Goal: Transaction & Acquisition: Book appointment/travel/reservation

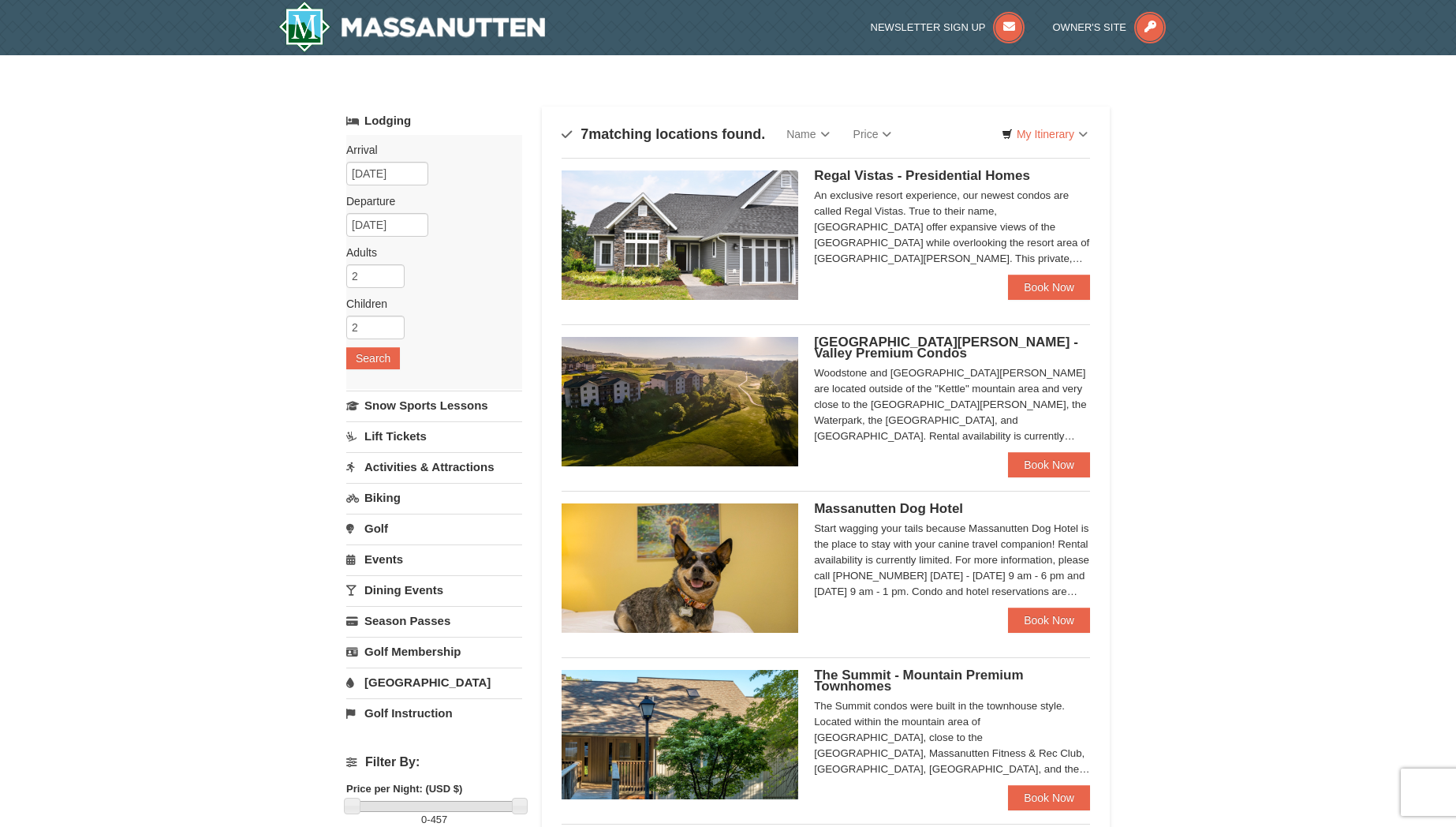
click at [656, 230] on img at bounding box center [680, 235] width 236 height 129
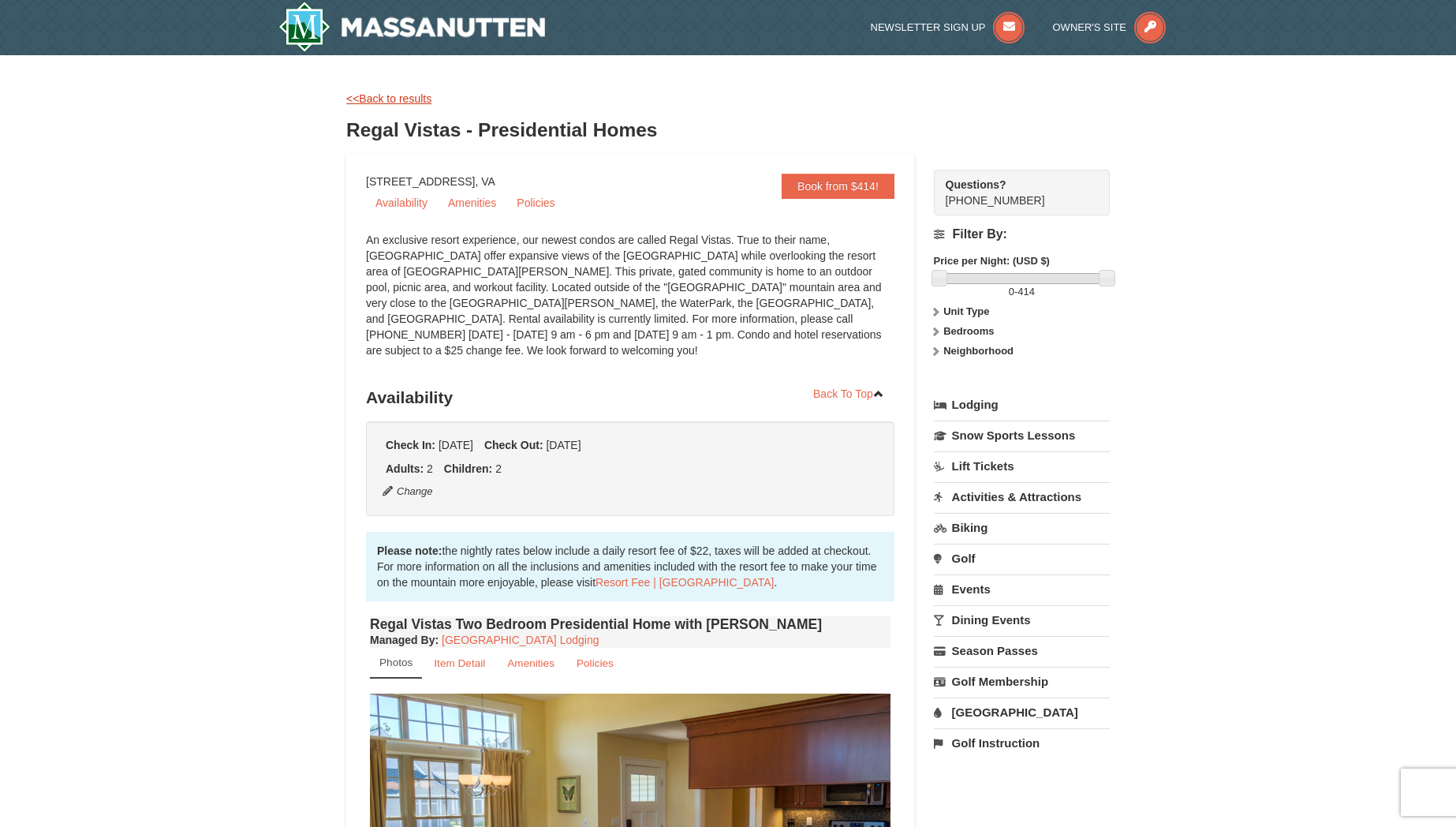
click at [405, 99] on link "<<Back to results" at bounding box center [389, 99] width 85 height 13
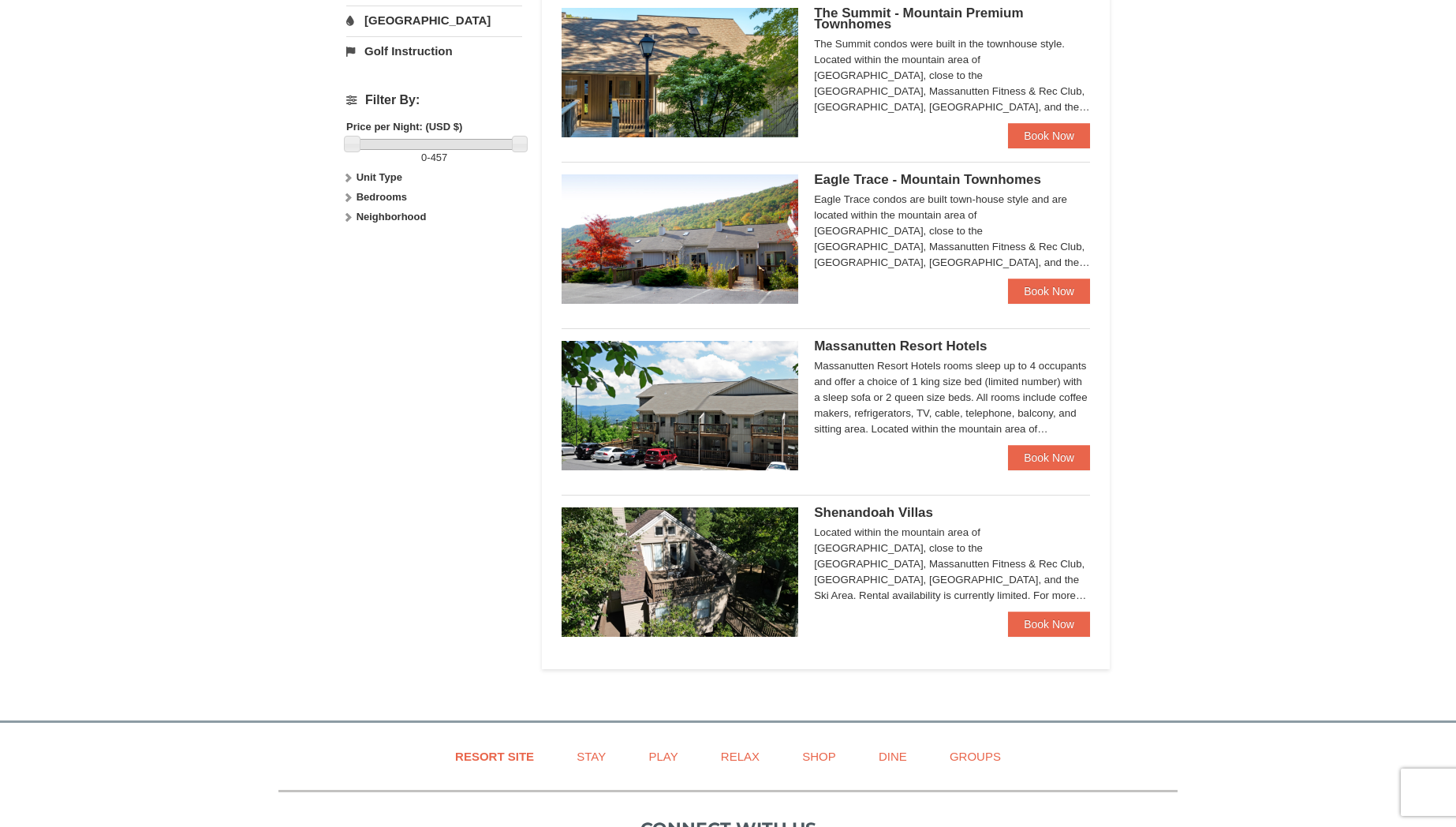
scroll to position [662, 0]
click at [714, 229] on img at bounding box center [680, 237] width 236 height 129
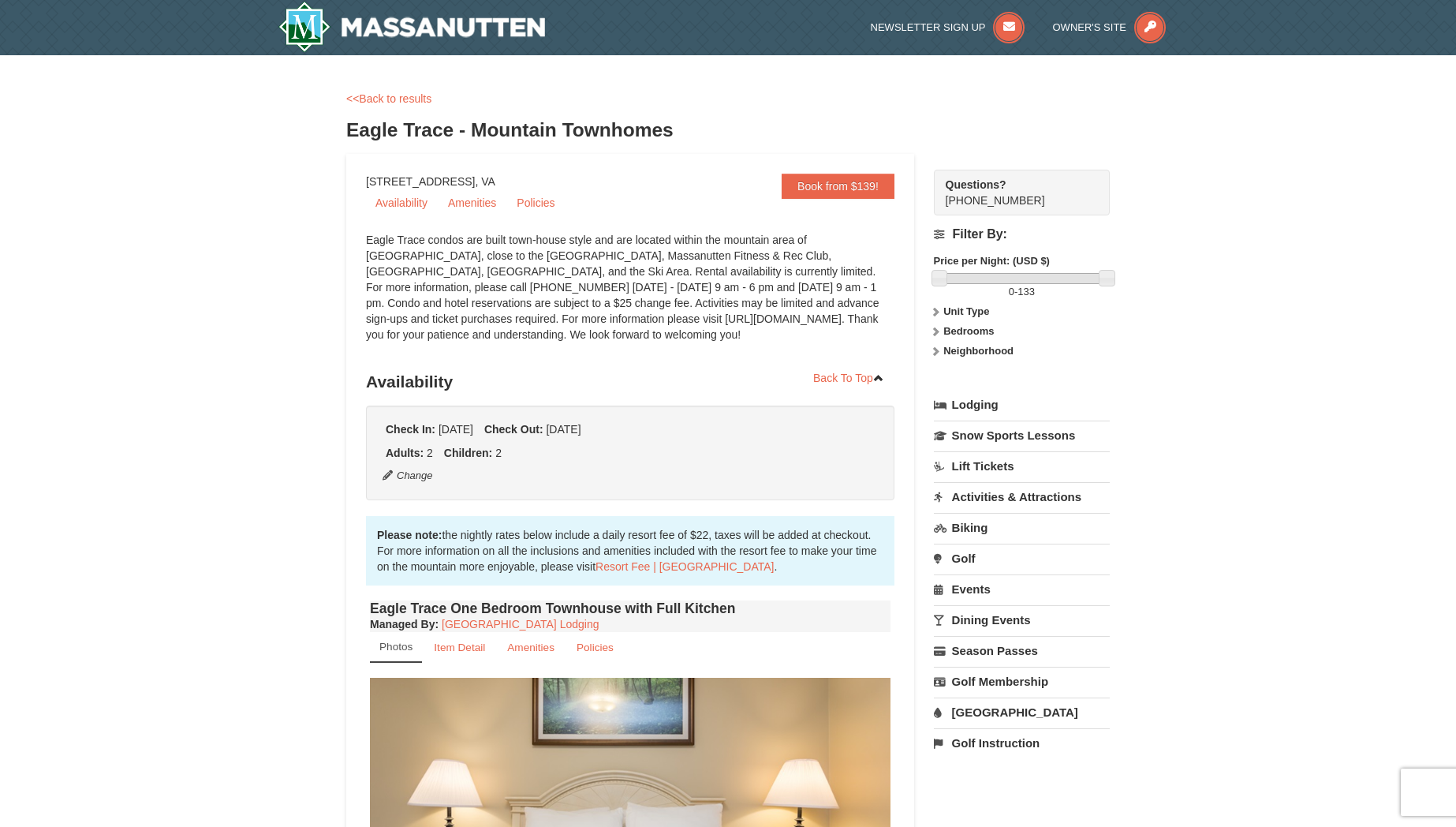
scroll to position [304, 0]
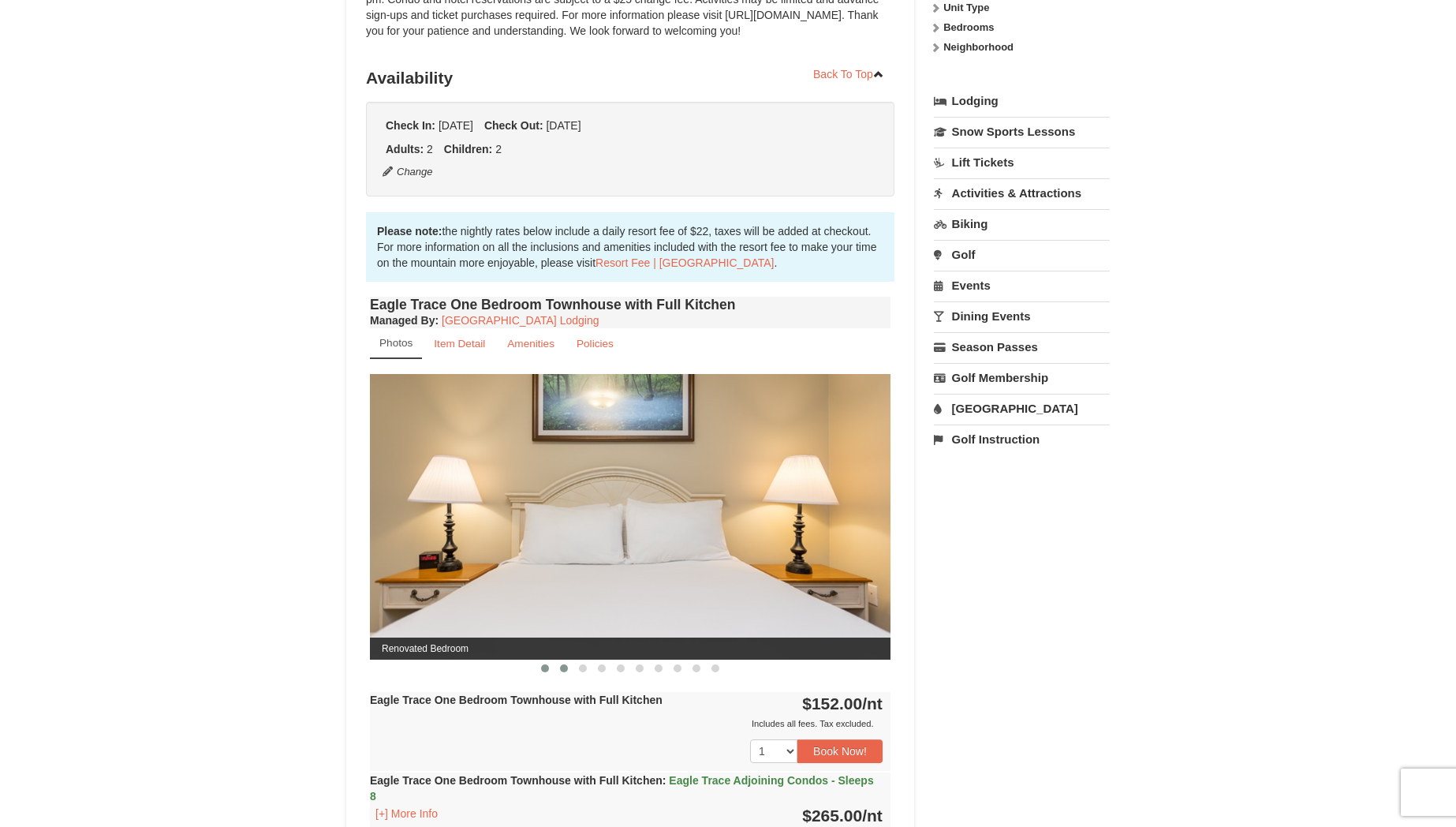
click at [563, 669] on span at bounding box center [564, 668] width 8 height 8
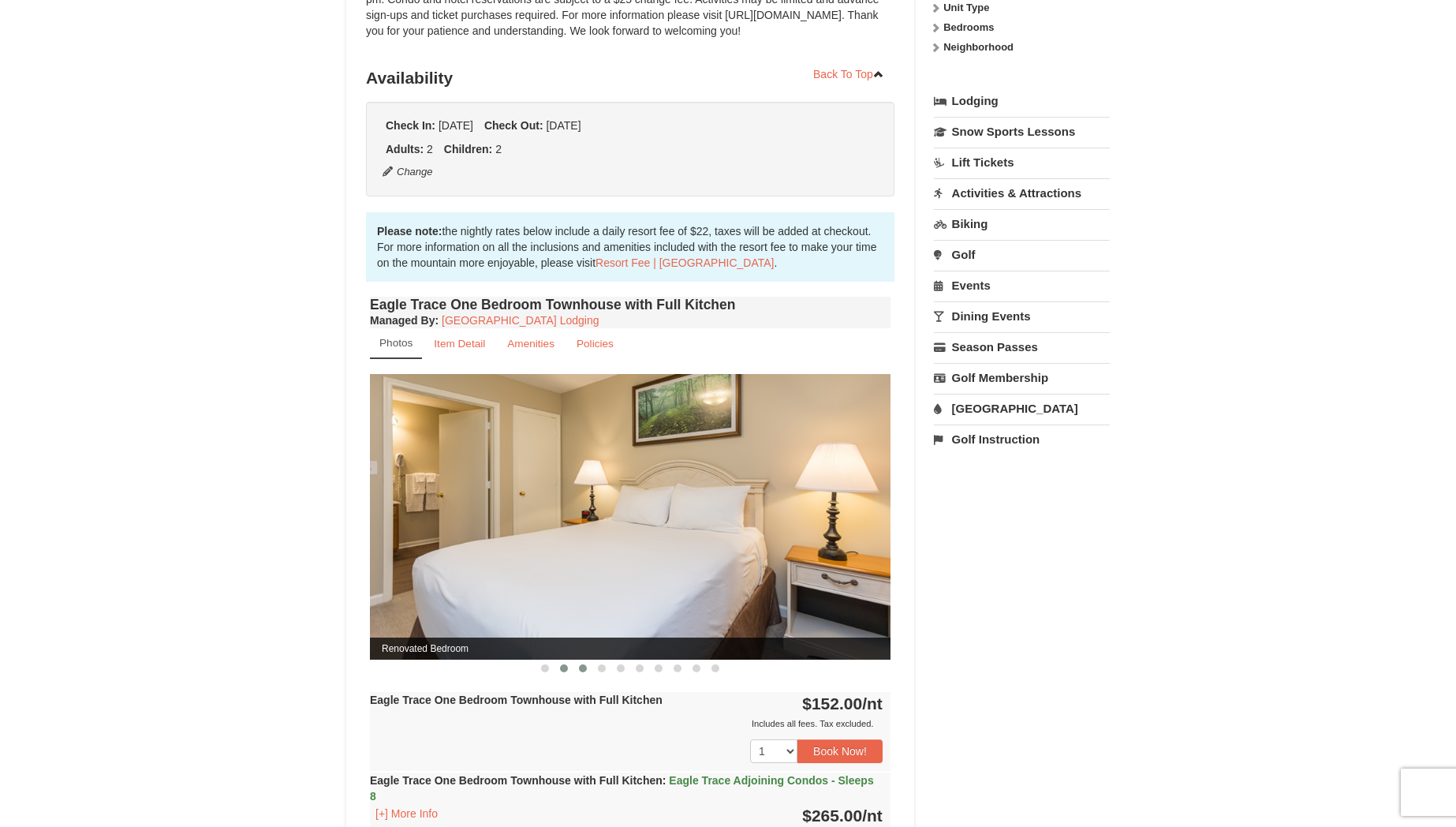
click at [585, 669] on span at bounding box center [583, 668] width 8 height 8
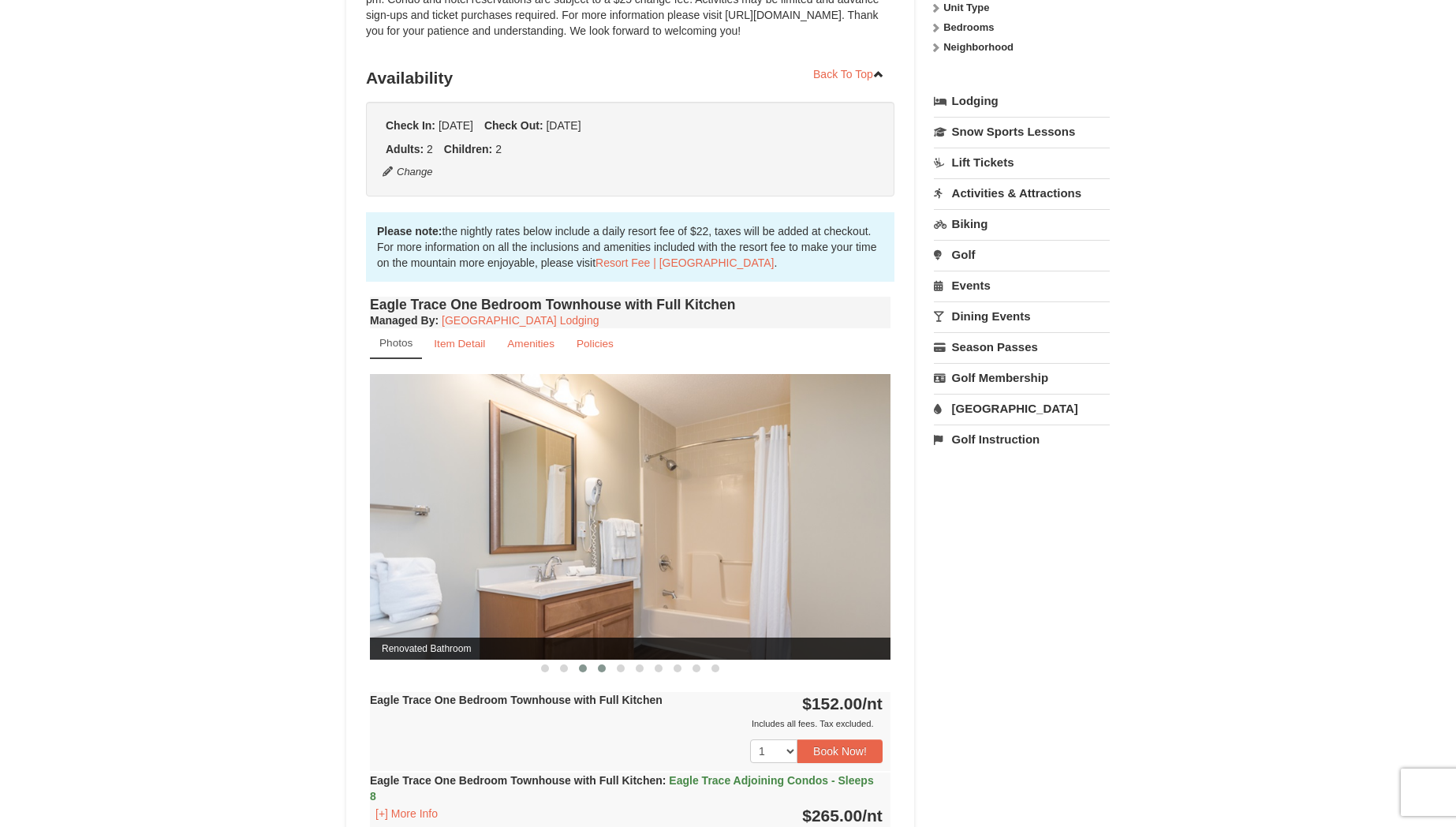
click at [598, 669] on span at bounding box center [602, 668] width 8 height 8
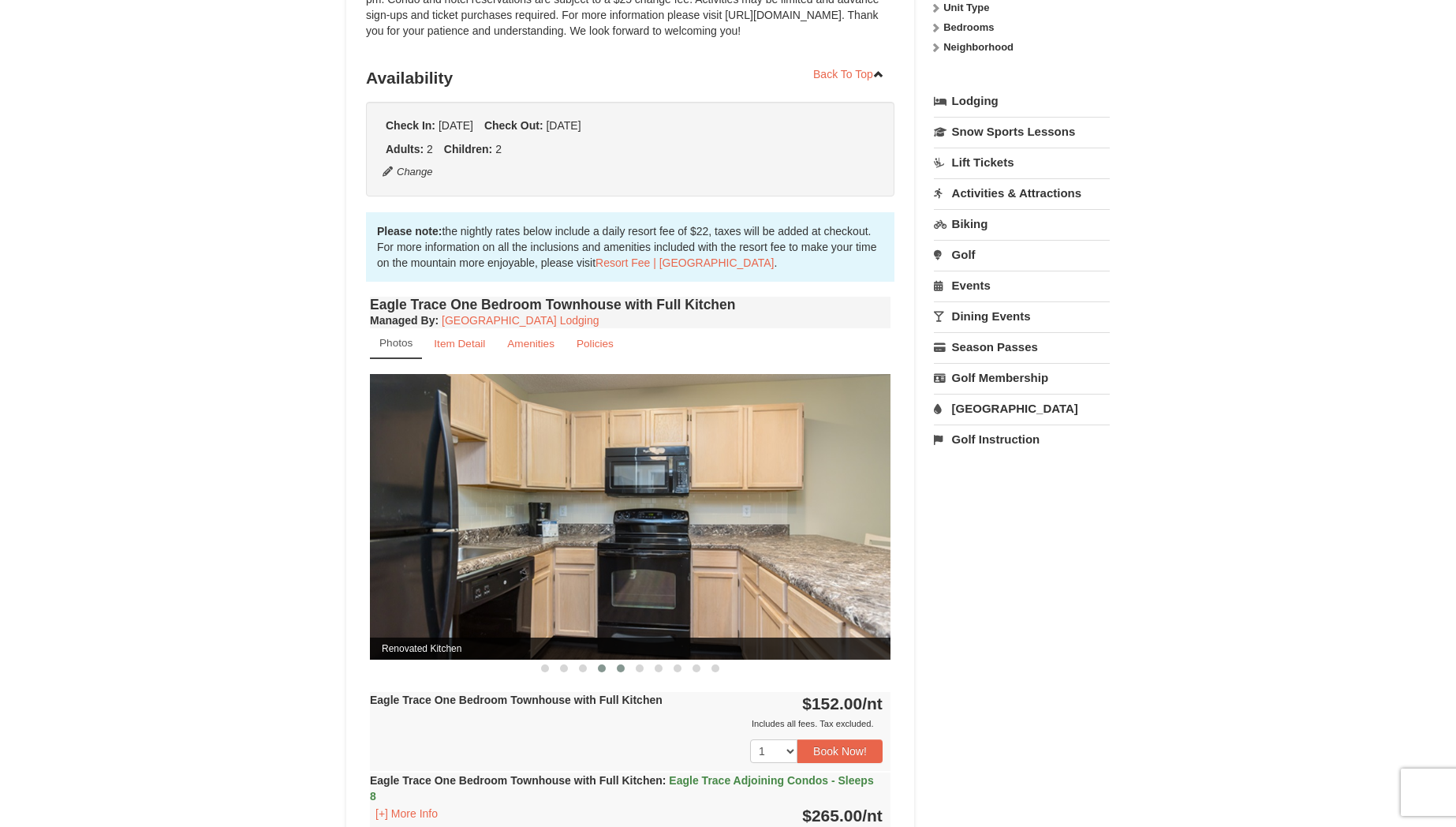
click at [621, 669] on span at bounding box center [620, 668] width 8 height 8
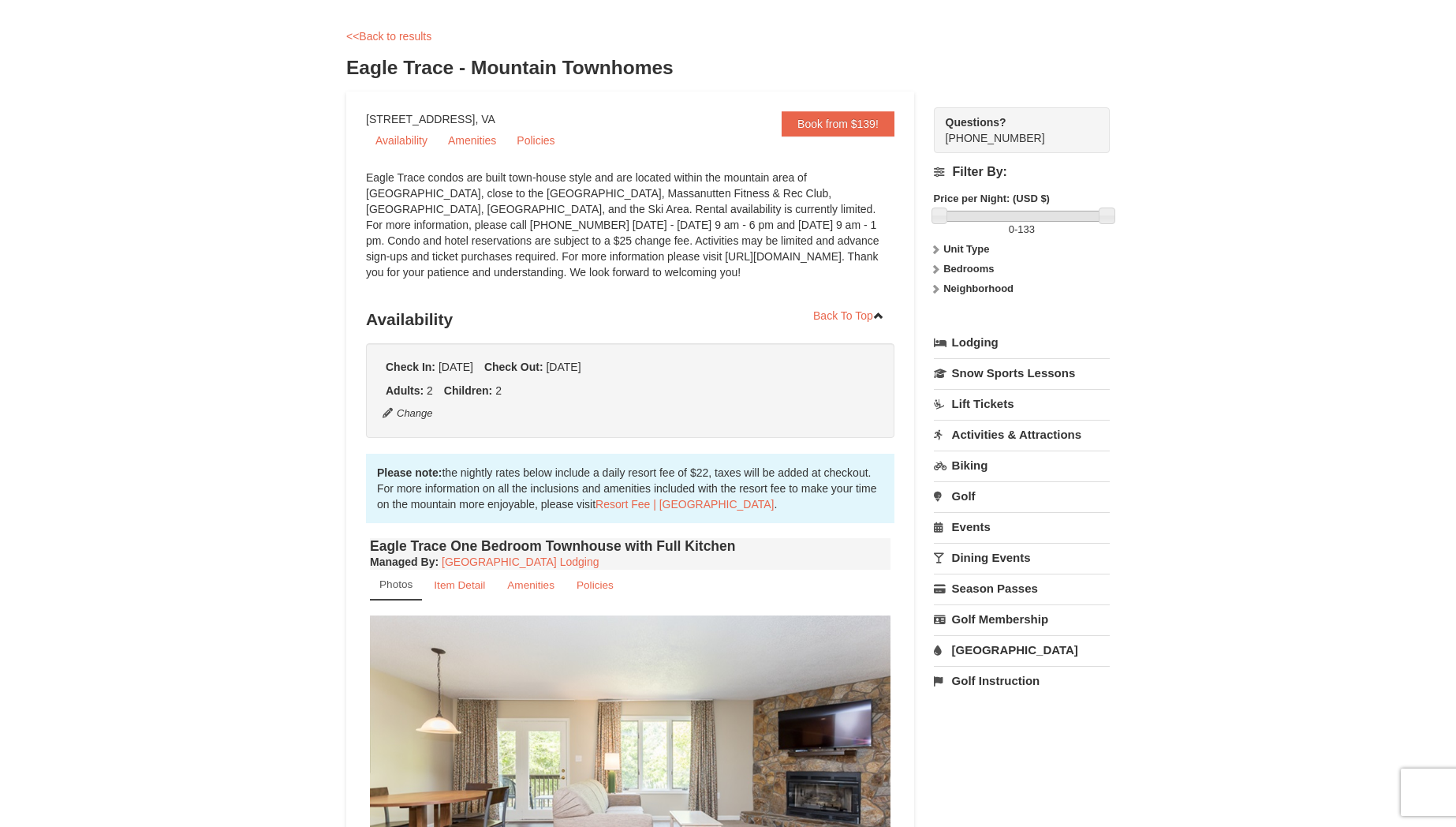
scroll to position [0, 0]
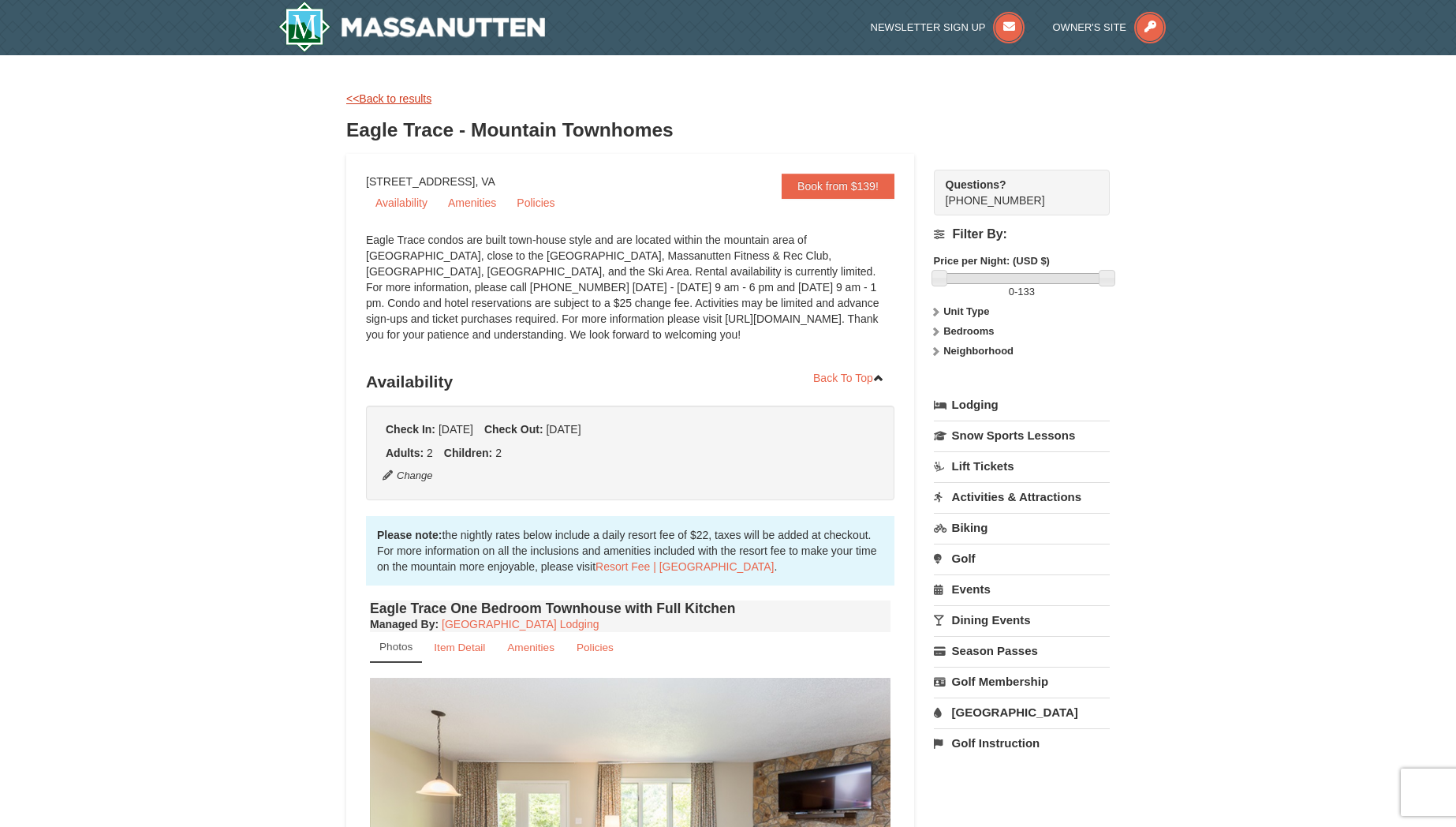
click at [412, 97] on link "<<Back to results" at bounding box center [389, 99] width 85 height 13
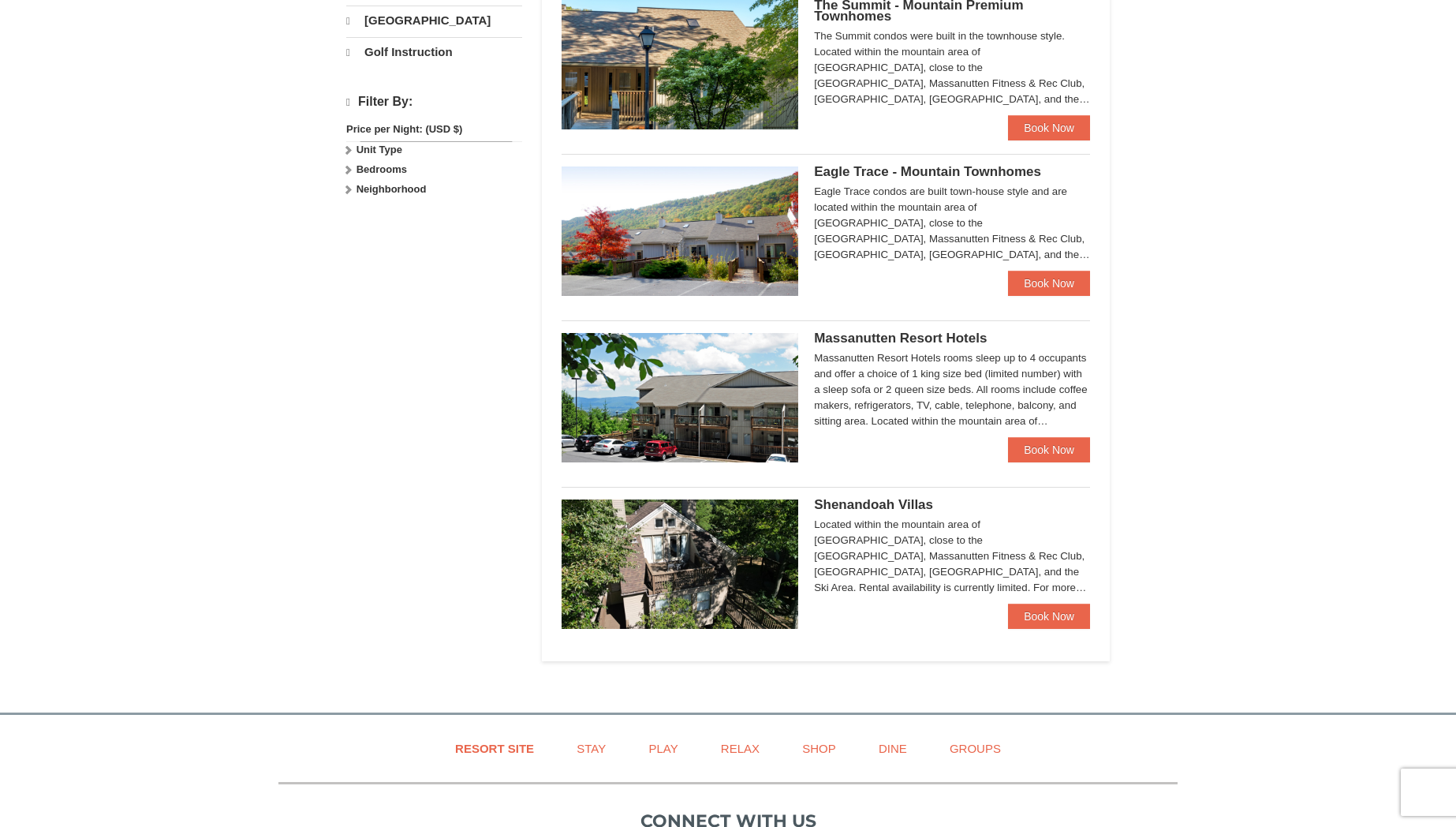
scroll to position [662, 0]
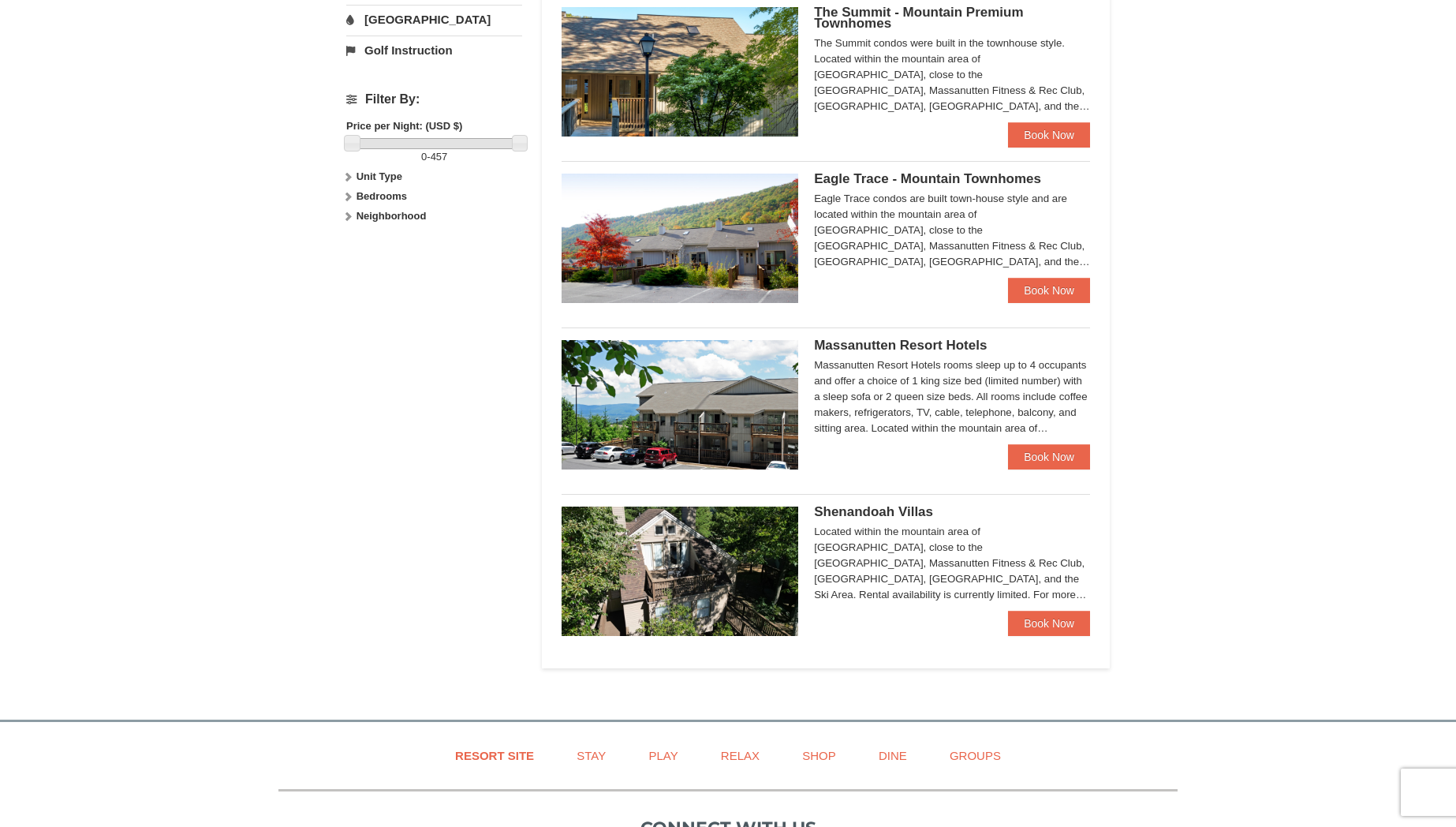
click at [737, 443] on img at bounding box center [680, 404] width 236 height 129
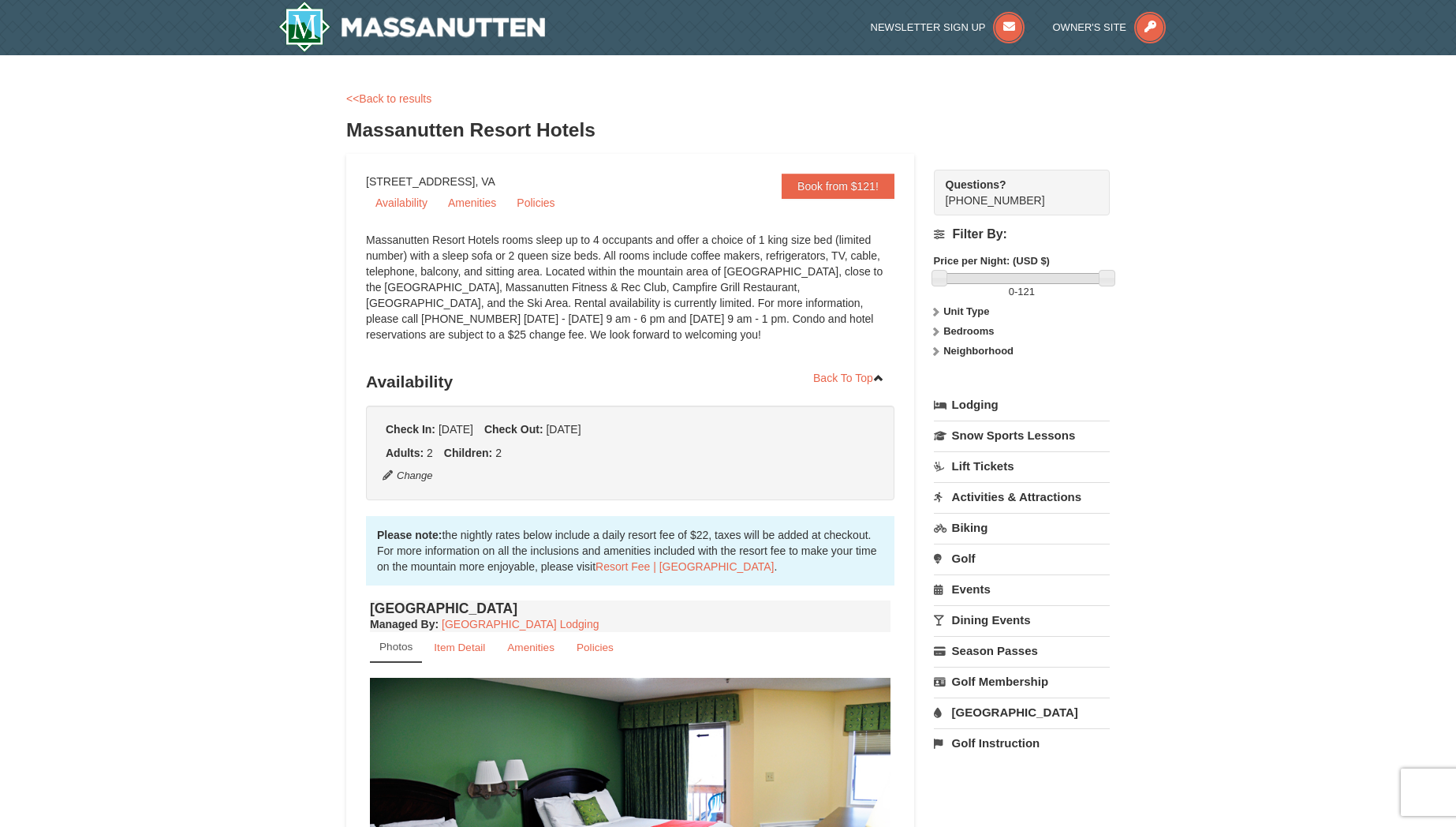
scroll to position [336, 0]
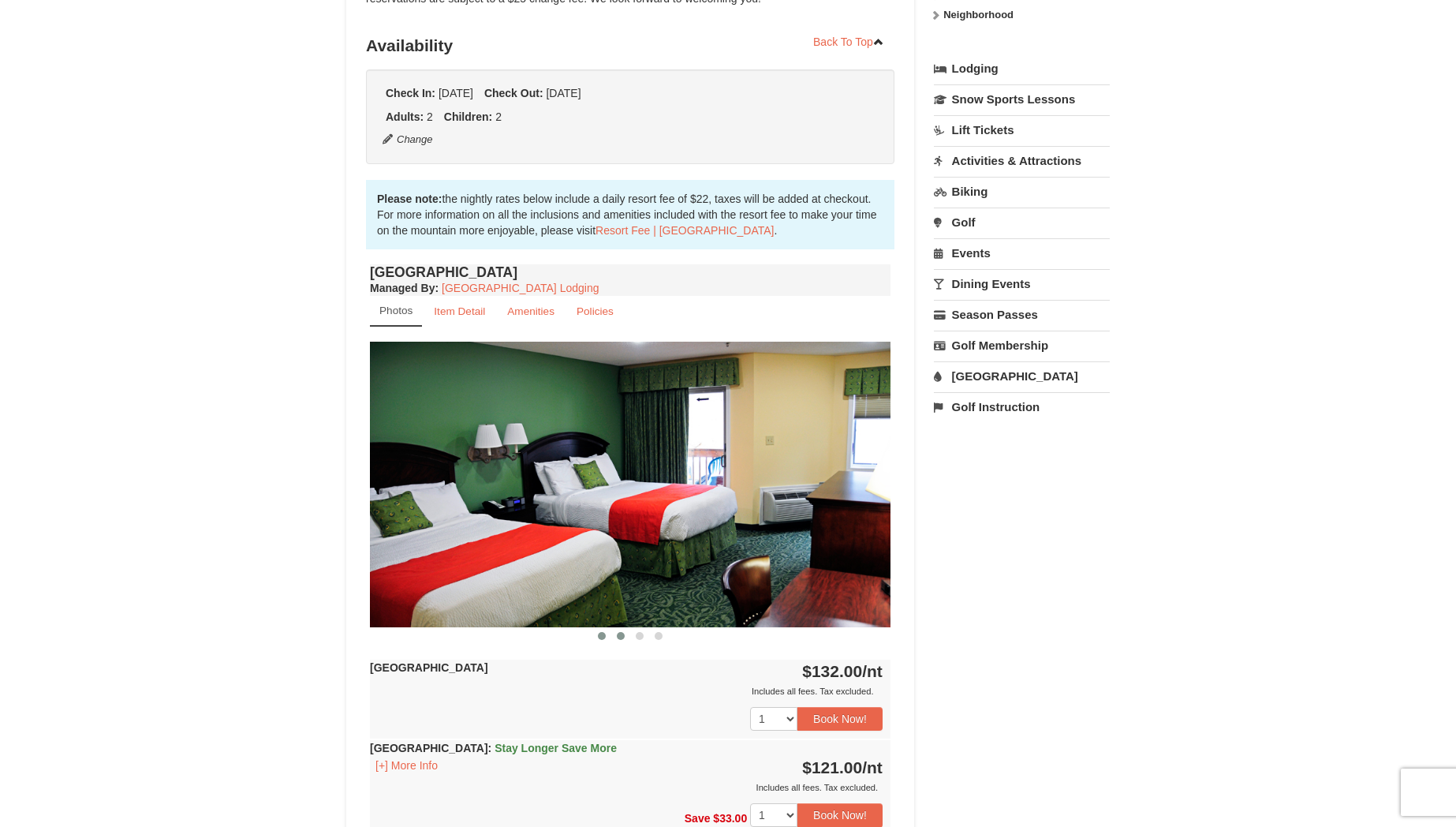
click at [618, 637] on span at bounding box center [620, 636] width 8 height 8
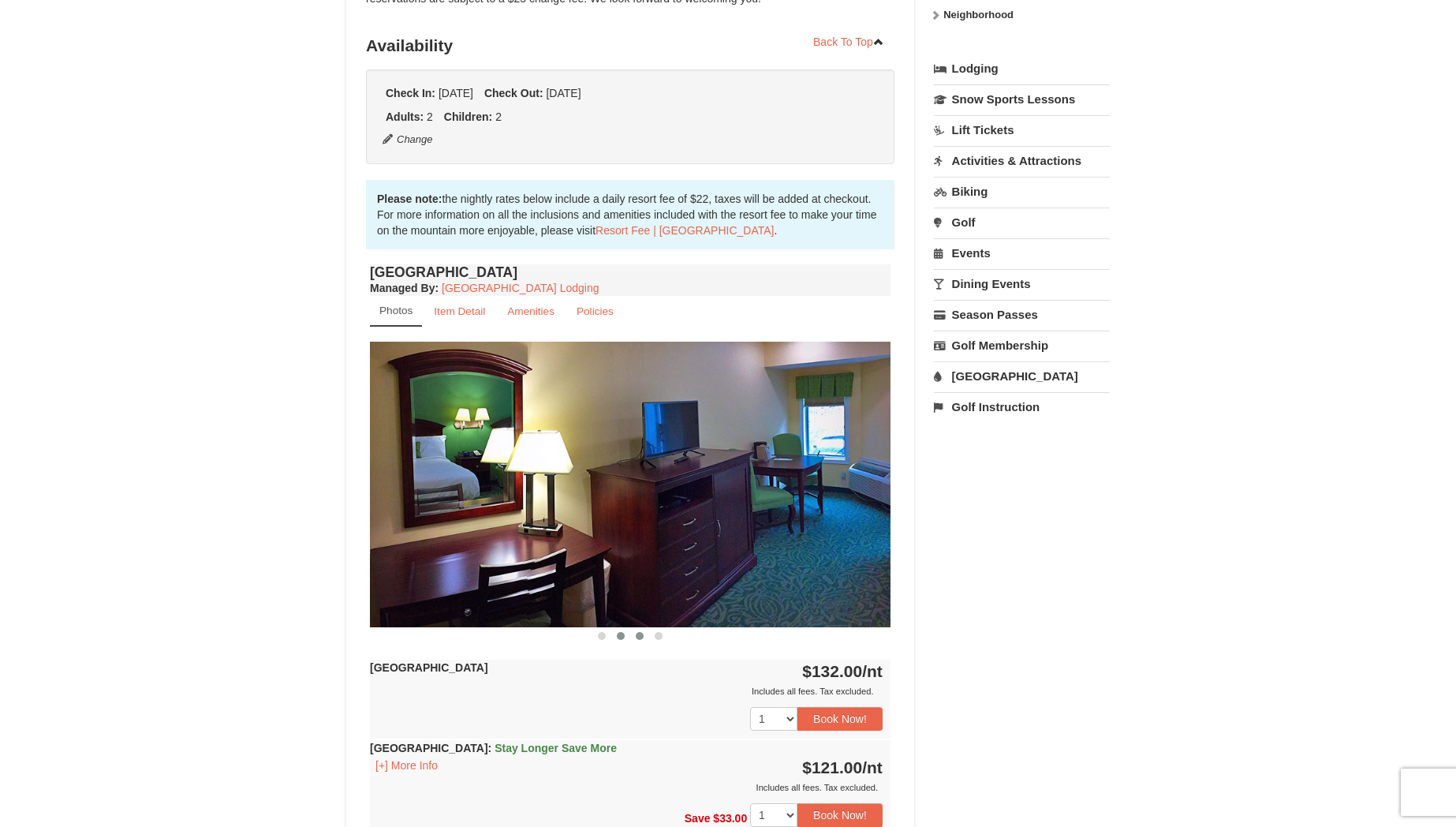
click at [639, 639] on span at bounding box center [639, 636] width 8 height 8
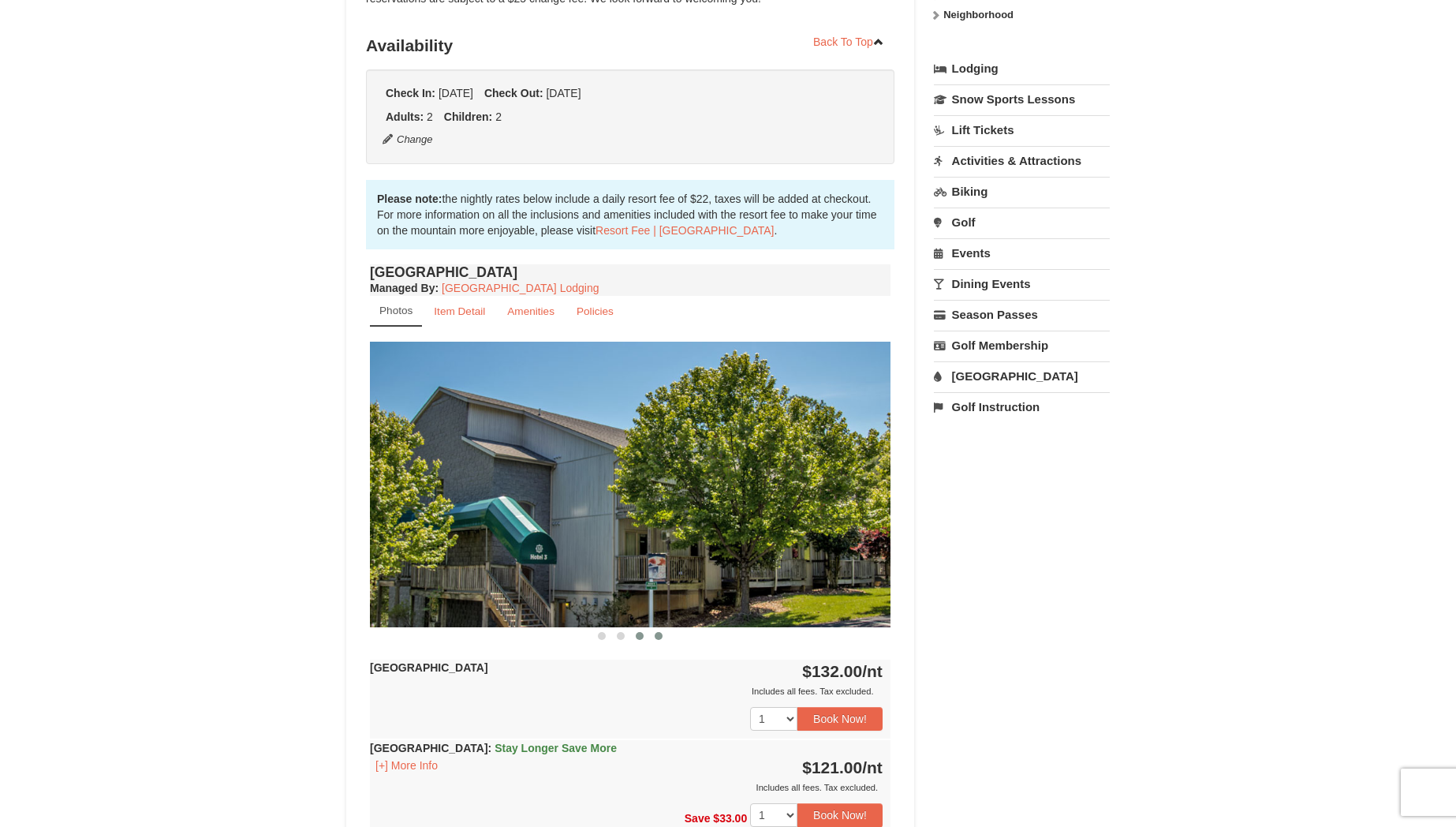
click at [660, 637] on span at bounding box center [658, 636] width 8 height 8
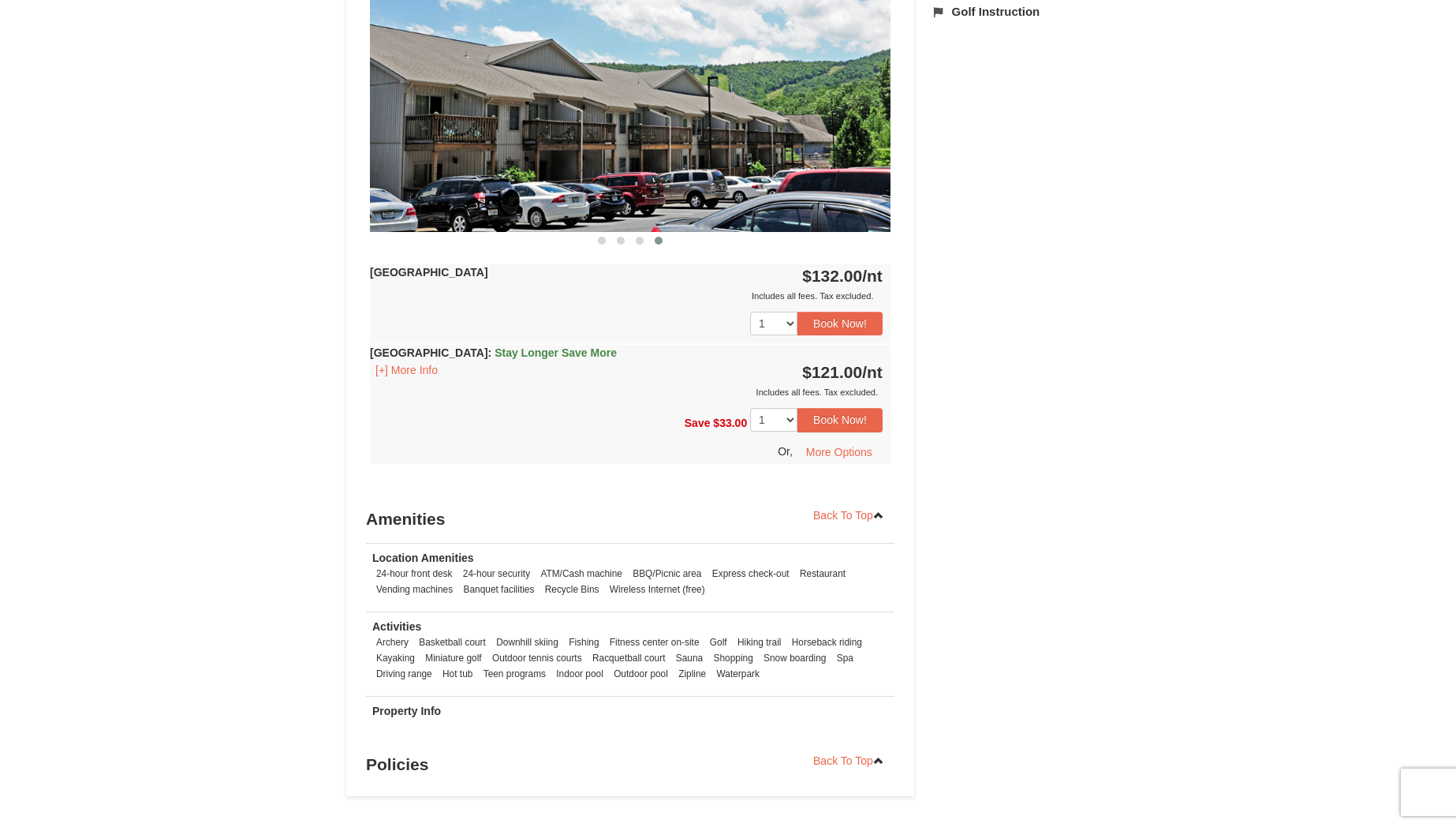
scroll to position [777, 0]
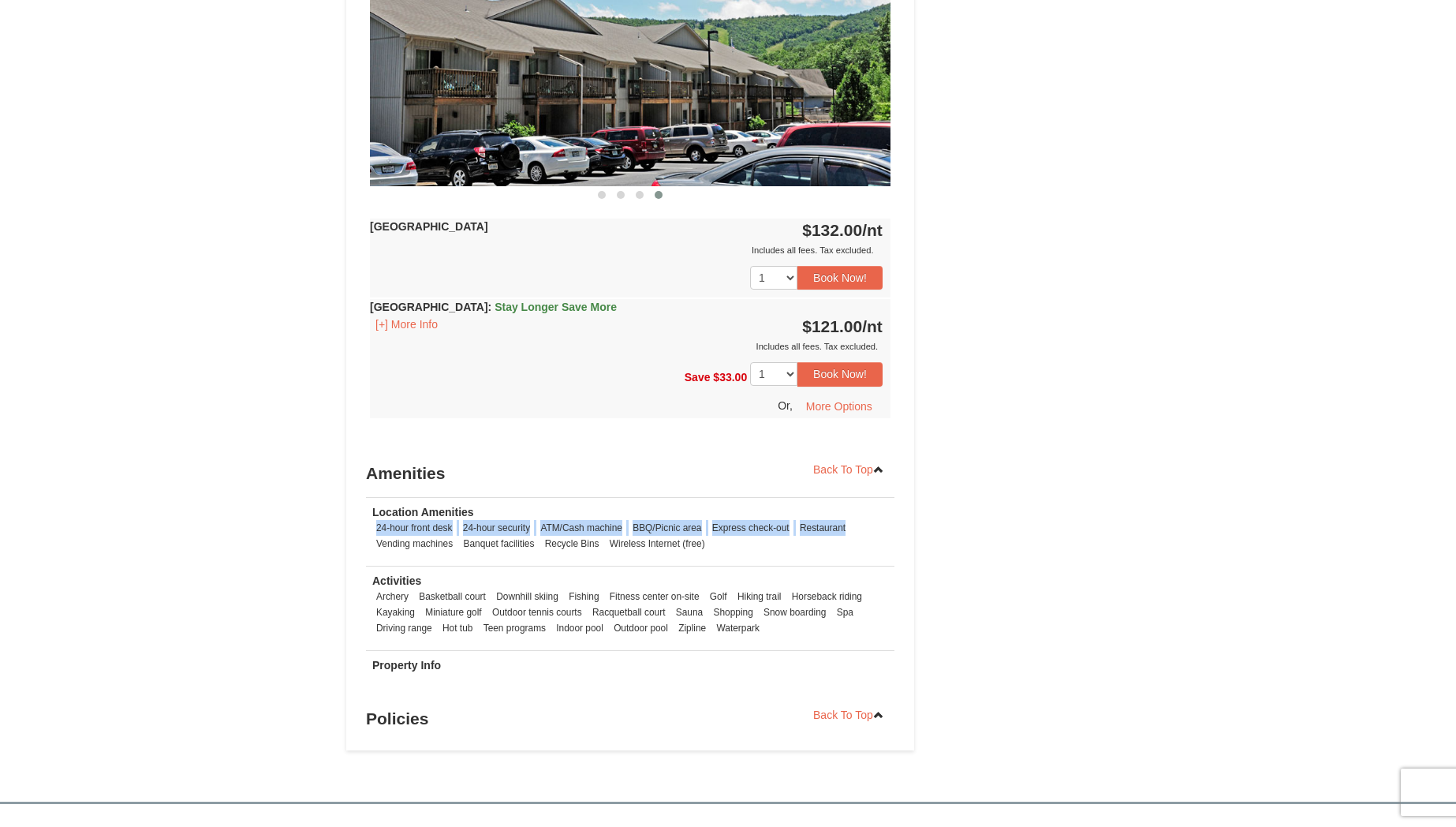
drag, startPoint x: 378, startPoint y: 528, endPoint x: 849, endPoint y: 527, distance: 471.0
click at [849, 527] on ul "24-hour front desk 24-hour security ATM/Cash machine BBQ/Picnic area Express ch…" at bounding box center [630, 535] width 516 height 31
drag, startPoint x: 445, startPoint y: 556, endPoint x: 496, endPoint y: 556, distance: 51.0
click at [493, 556] on td "Location Amenities 24-hour front desk 24-hour security ATM/Cash machine BBQ/Pic…" at bounding box center [630, 531] width 528 height 68
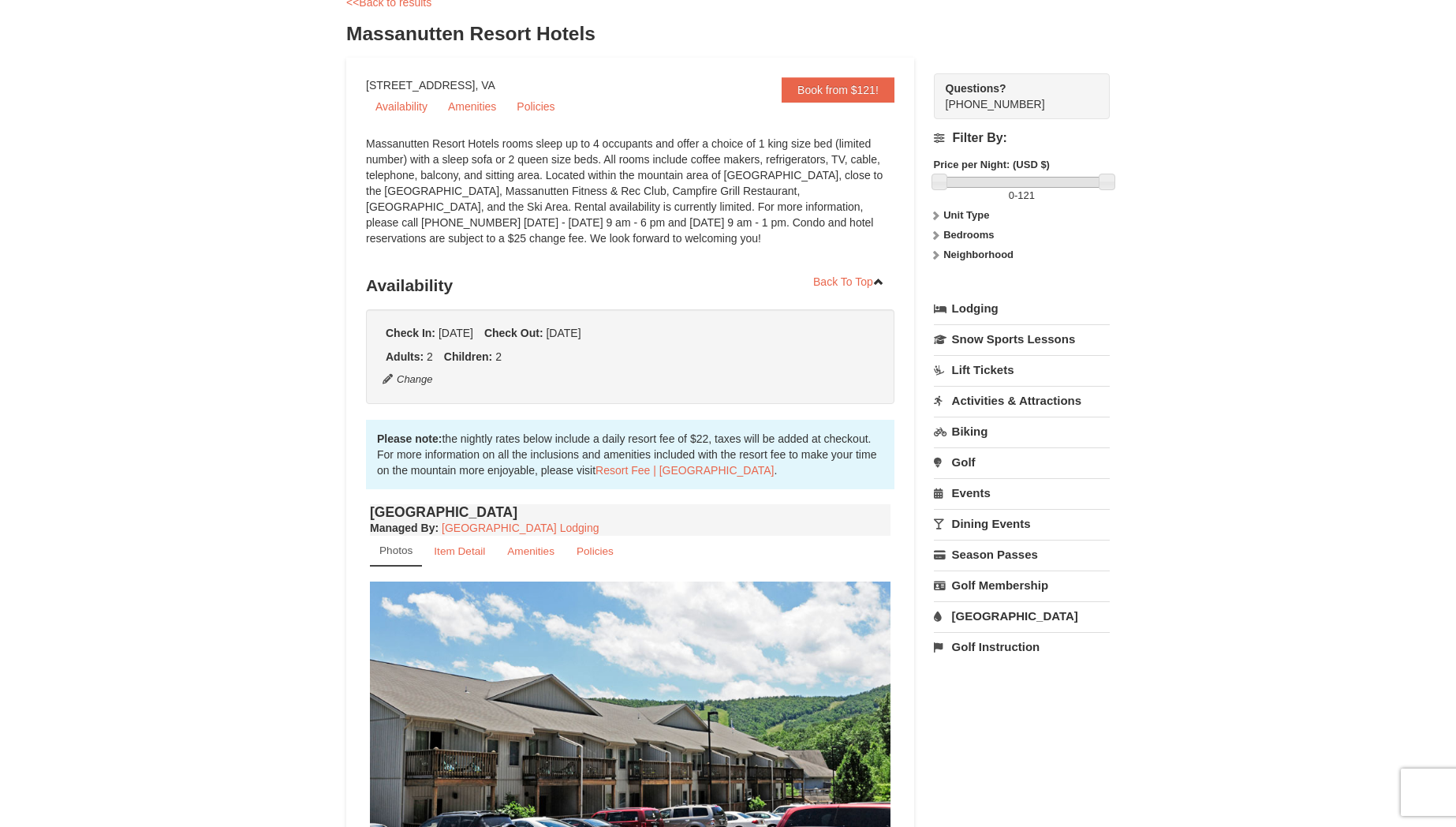
scroll to position [0, 0]
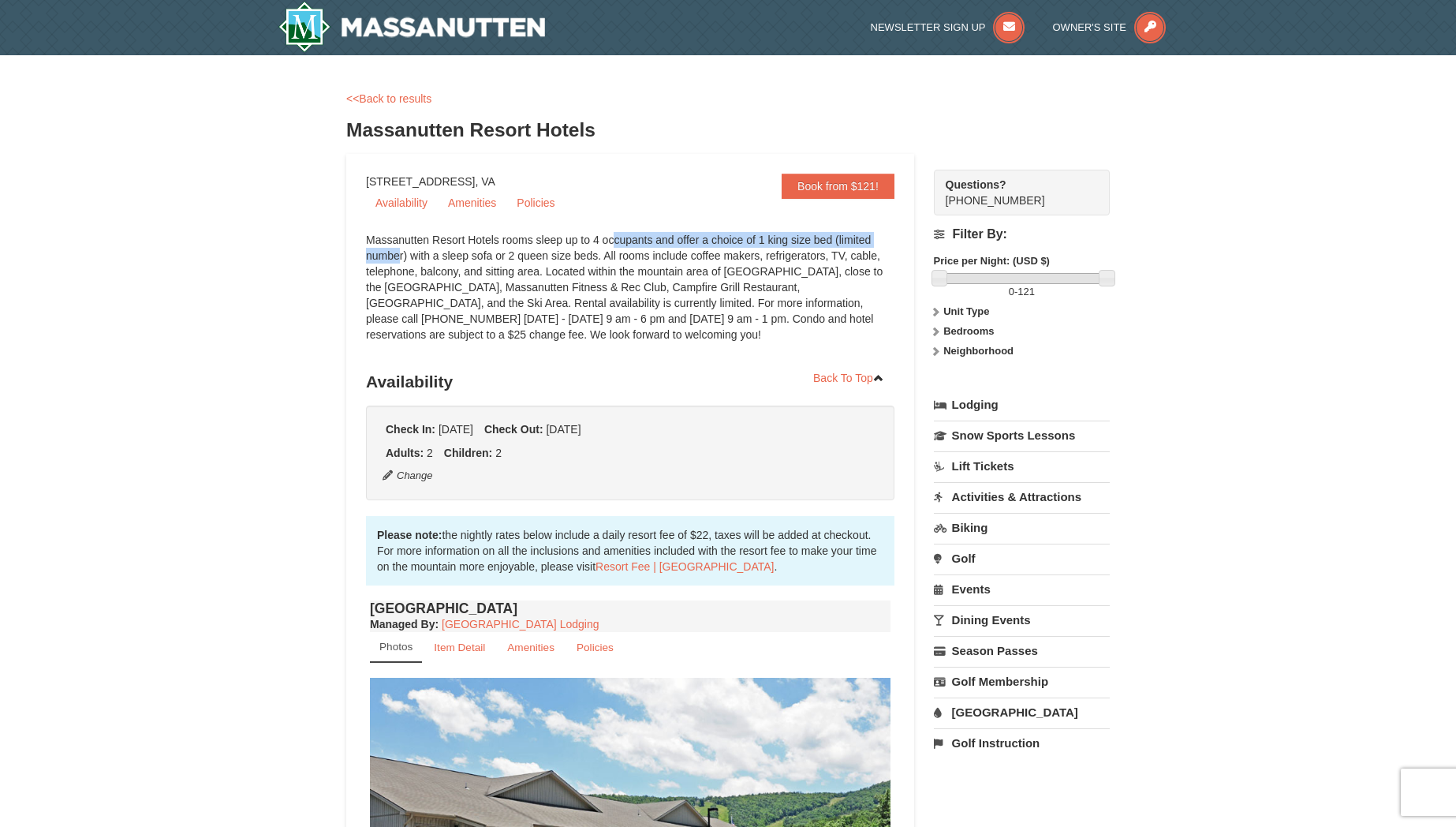
drag, startPoint x: 700, startPoint y: 250, endPoint x: 817, endPoint y: 238, distance: 117.6
click at [817, 238] on div "Massanutten Resort Hotels rooms sleep up to 4 occupants and offer a choice of 1…" at bounding box center [630, 295] width 528 height 126
click at [758, 242] on div "Massanutten Resort Hotels rooms sleep up to 4 occupants and offer a choice of 1…" at bounding box center [630, 295] width 528 height 126
drag, startPoint x: 749, startPoint y: 238, endPoint x: 709, endPoint y: 241, distance: 40.1
click at [856, 241] on div "Massanutten Resort Hotels rooms sleep up to 4 occupants and offer a choice of 1…" at bounding box center [630, 295] width 528 height 126
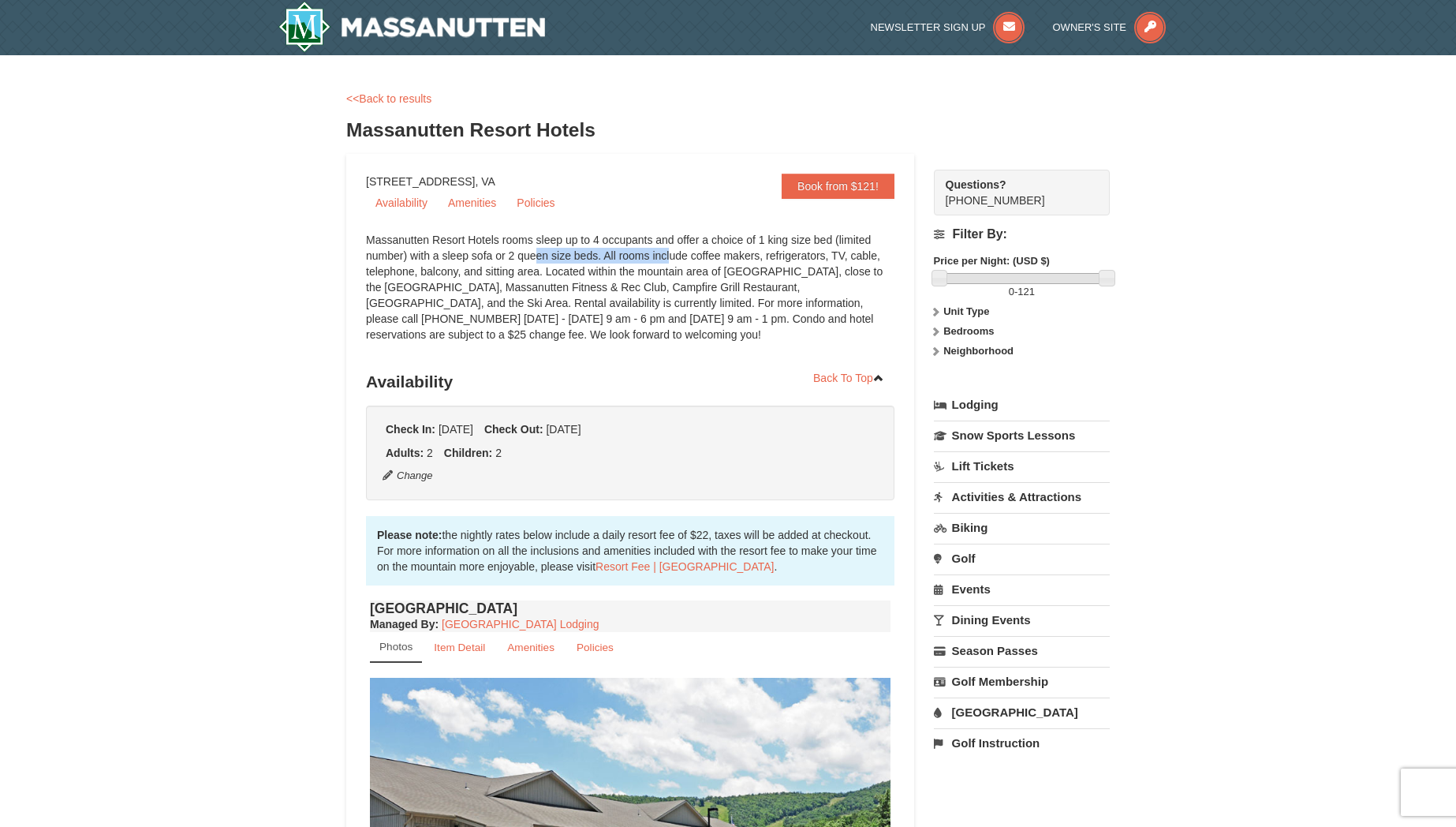
drag, startPoint x: 449, startPoint y: 255, endPoint x: 592, endPoint y: 256, distance: 143.0
click at [592, 256] on div "Massanutten Resort Hotels rooms sleep up to 4 occupants and offer a choice of 1…" at bounding box center [630, 295] width 528 height 126
drag, startPoint x: 607, startPoint y: 254, endPoint x: 534, endPoint y: 273, distance: 75.4
click at [534, 273] on div "Massanutten Resort Hotels rooms sleep up to 4 occupants and offer a choice of 1…" at bounding box center [630, 295] width 528 height 126
drag, startPoint x: 545, startPoint y: 270, endPoint x: 695, endPoint y: 333, distance: 162.7
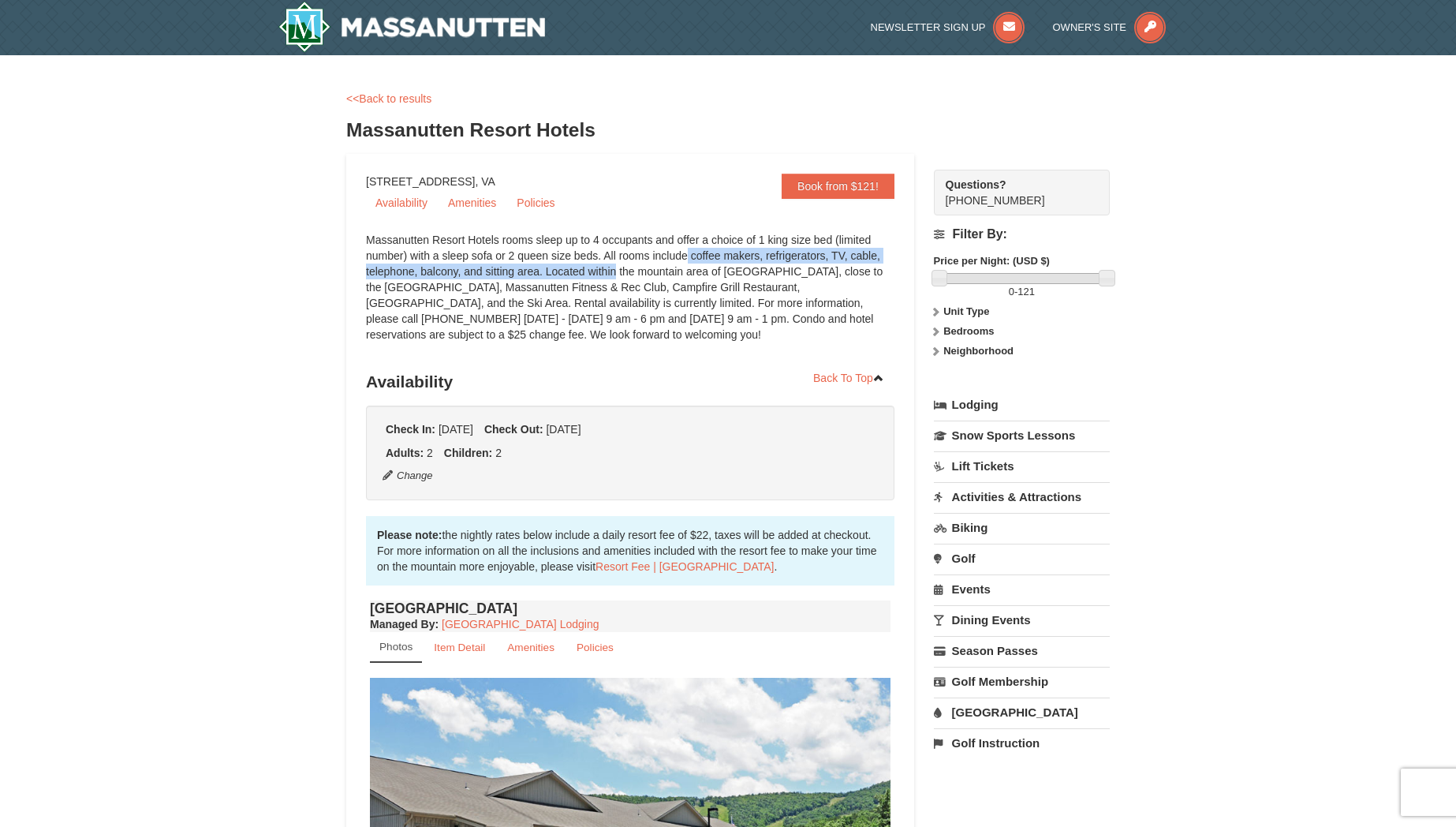
click at [695, 333] on div "Massanutten Resort Hotels rooms sleep up to 4 occupants and offer a choice of 1…" at bounding box center [630, 295] width 528 height 126
click at [386, 95] on link "<<Back to results" at bounding box center [389, 99] width 85 height 13
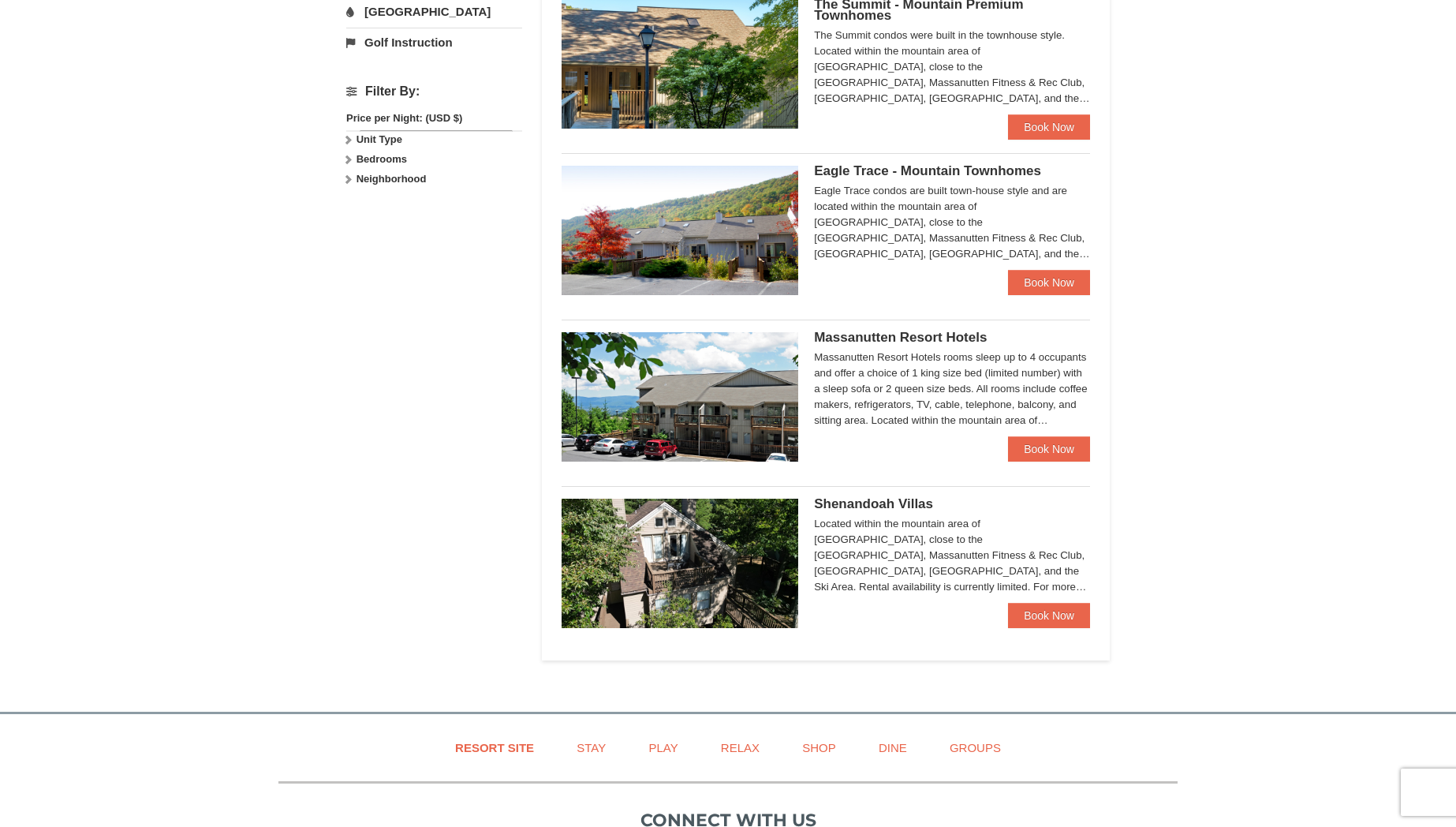
scroll to position [662, 0]
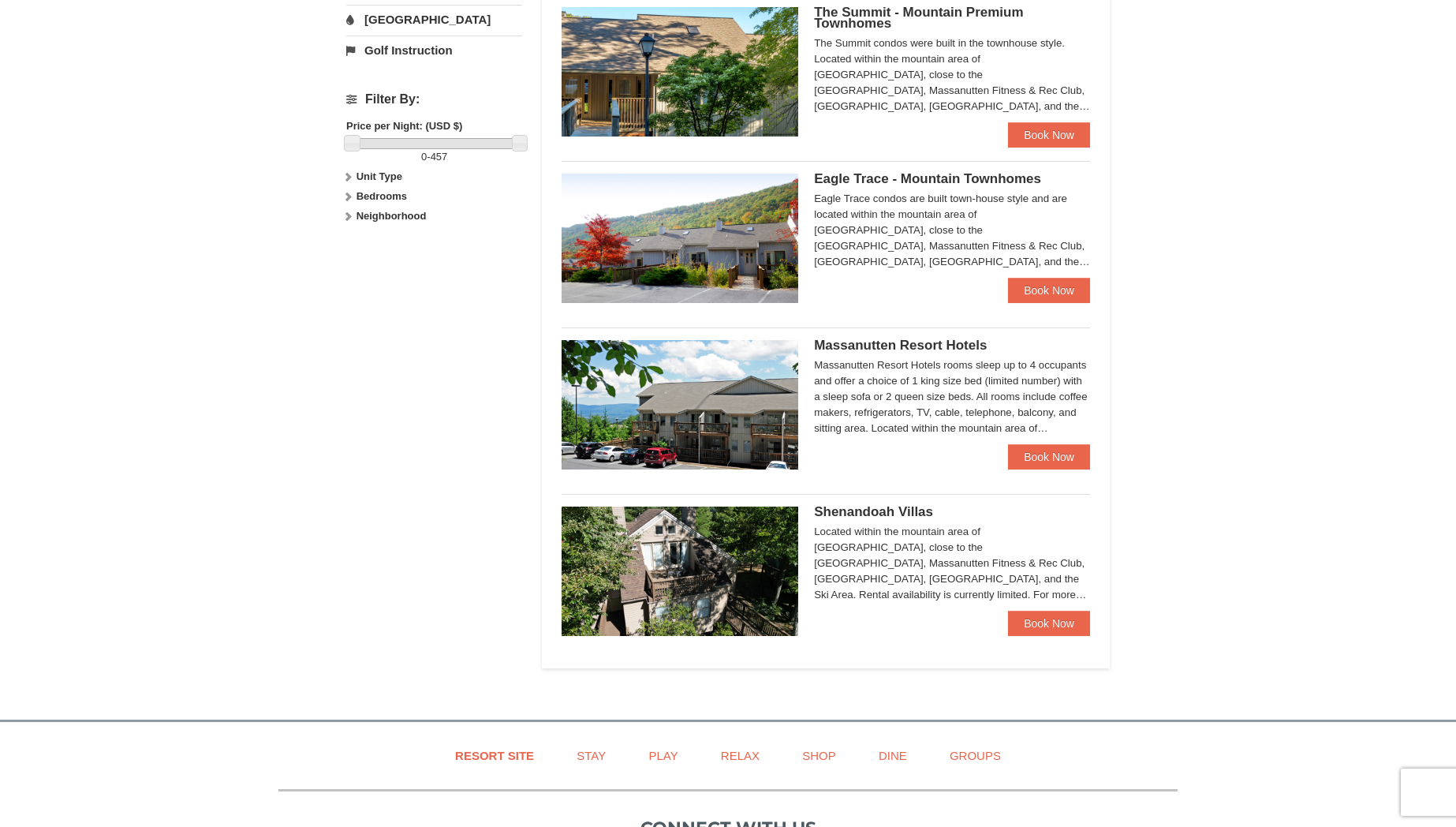
click at [907, 177] on span "Eagle Trace - Mountain Townhomes" at bounding box center [927, 178] width 227 height 15
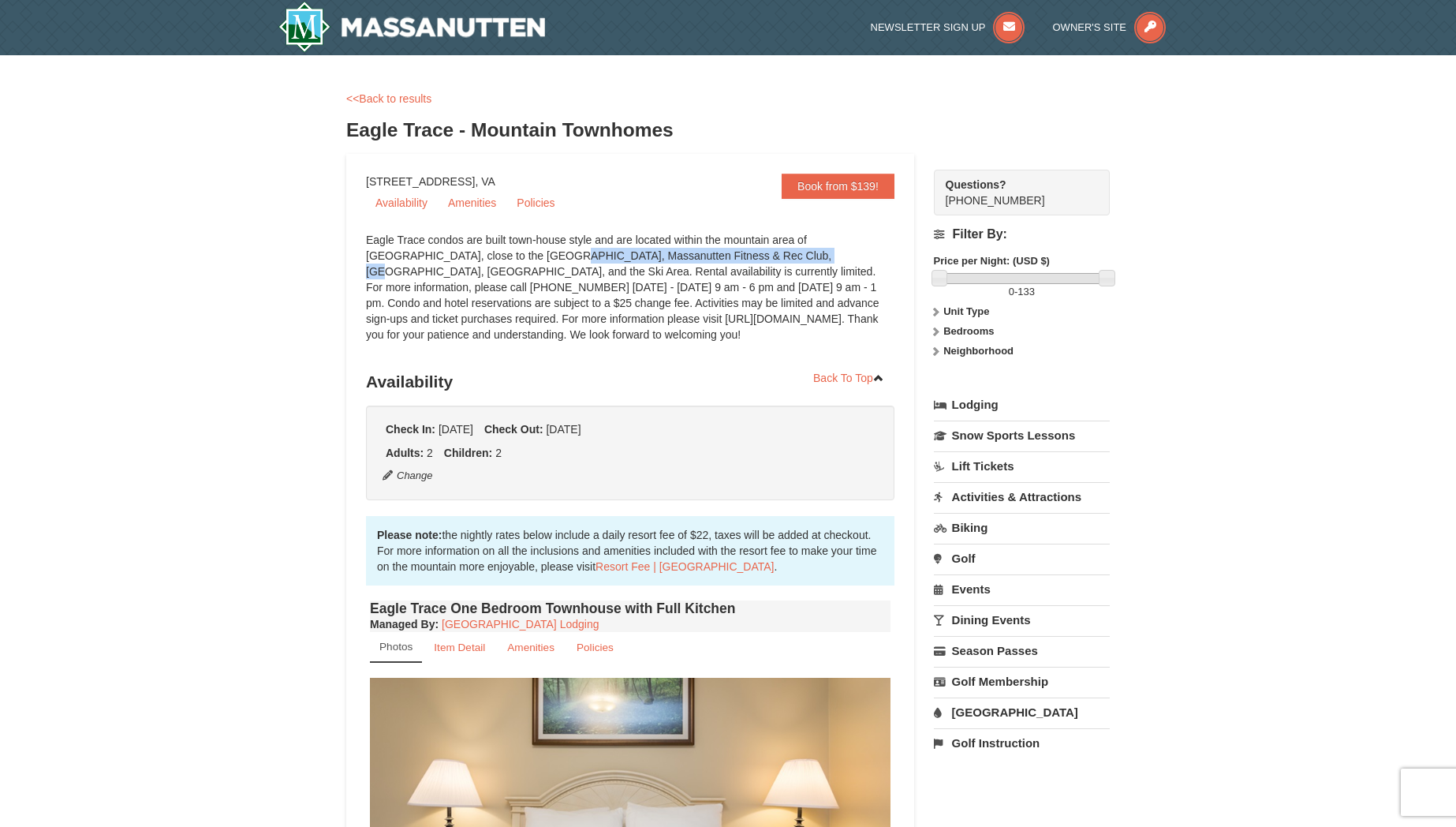
drag, startPoint x: 403, startPoint y: 256, endPoint x: 654, endPoint y: 257, distance: 251.0
click at [654, 257] on div "Eagle Trace condos are built town-house style and are located within the mounta…" at bounding box center [630, 295] width 528 height 126
drag, startPoint x: 748, startPoint y: 255, endPoint x: 783, endPoint y: 272, distance: 38.9
click at [783, 272] on div "Eagle Trace condos are built town-house style and are located within the mounta…" at bounding box center [630, 295] width 528 height 126
drag, startPoint x: 450, startPoint y: 306, endPoint x: 538, endPoint y: 307, distance: 88.0
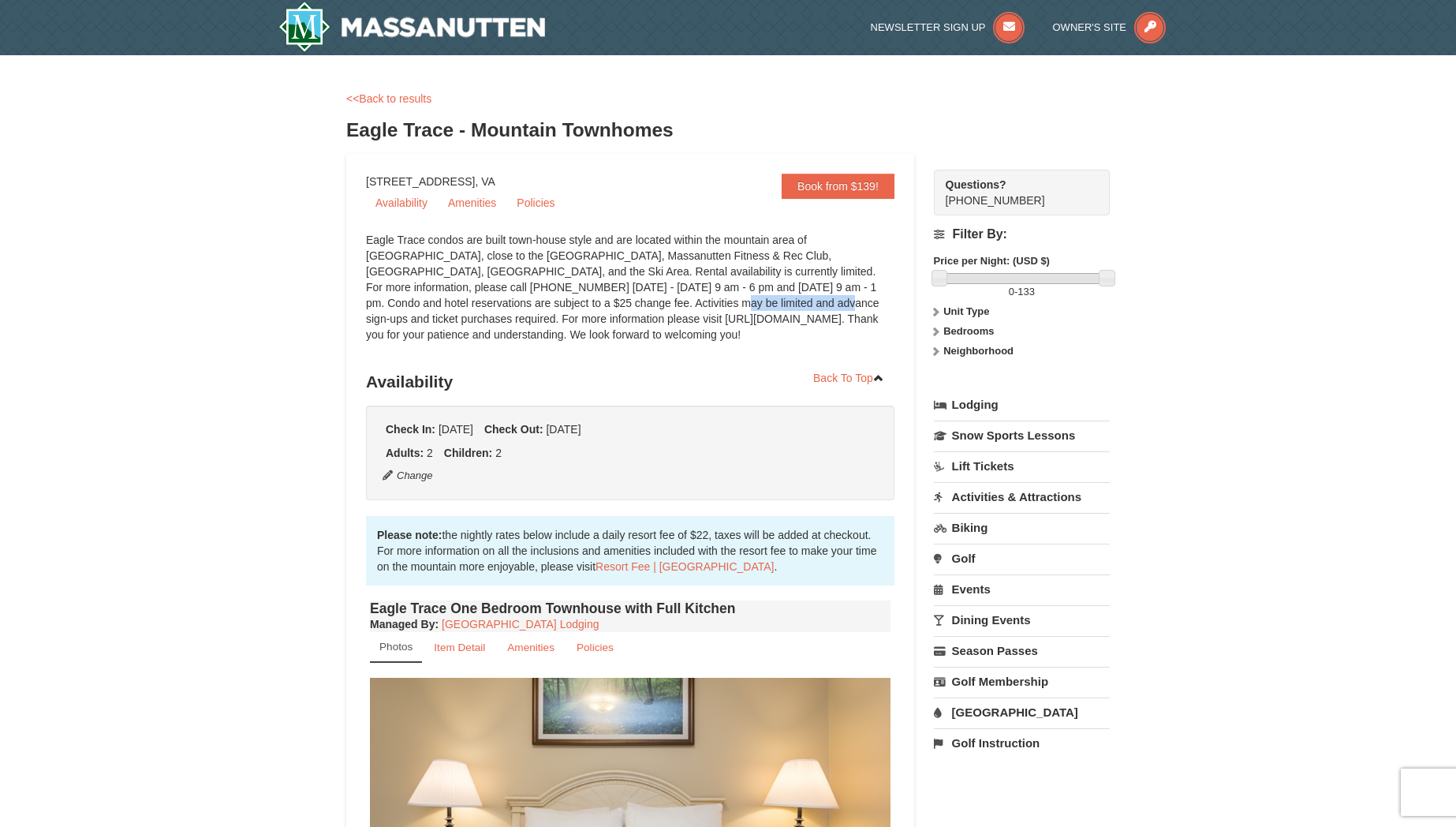
click at [538, 307] on div "Eagle Trace condos are built town-house style and are located within the mounta…" at bounding box center [630, 295] width 528 height 126
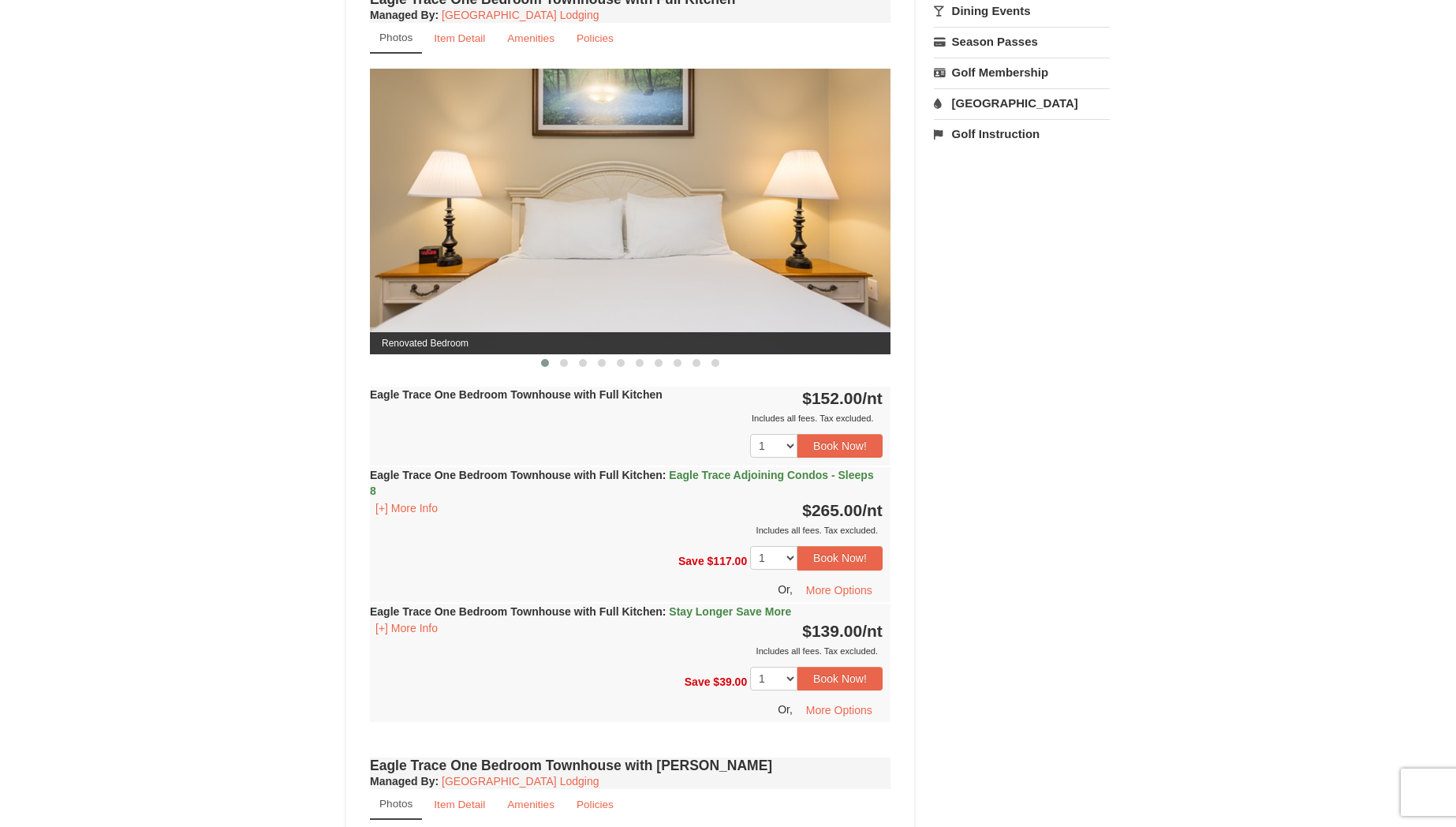
scroll to position [610, 0]
click at [564, 364] on span at bounding box center [564, 362] width 8 height 8
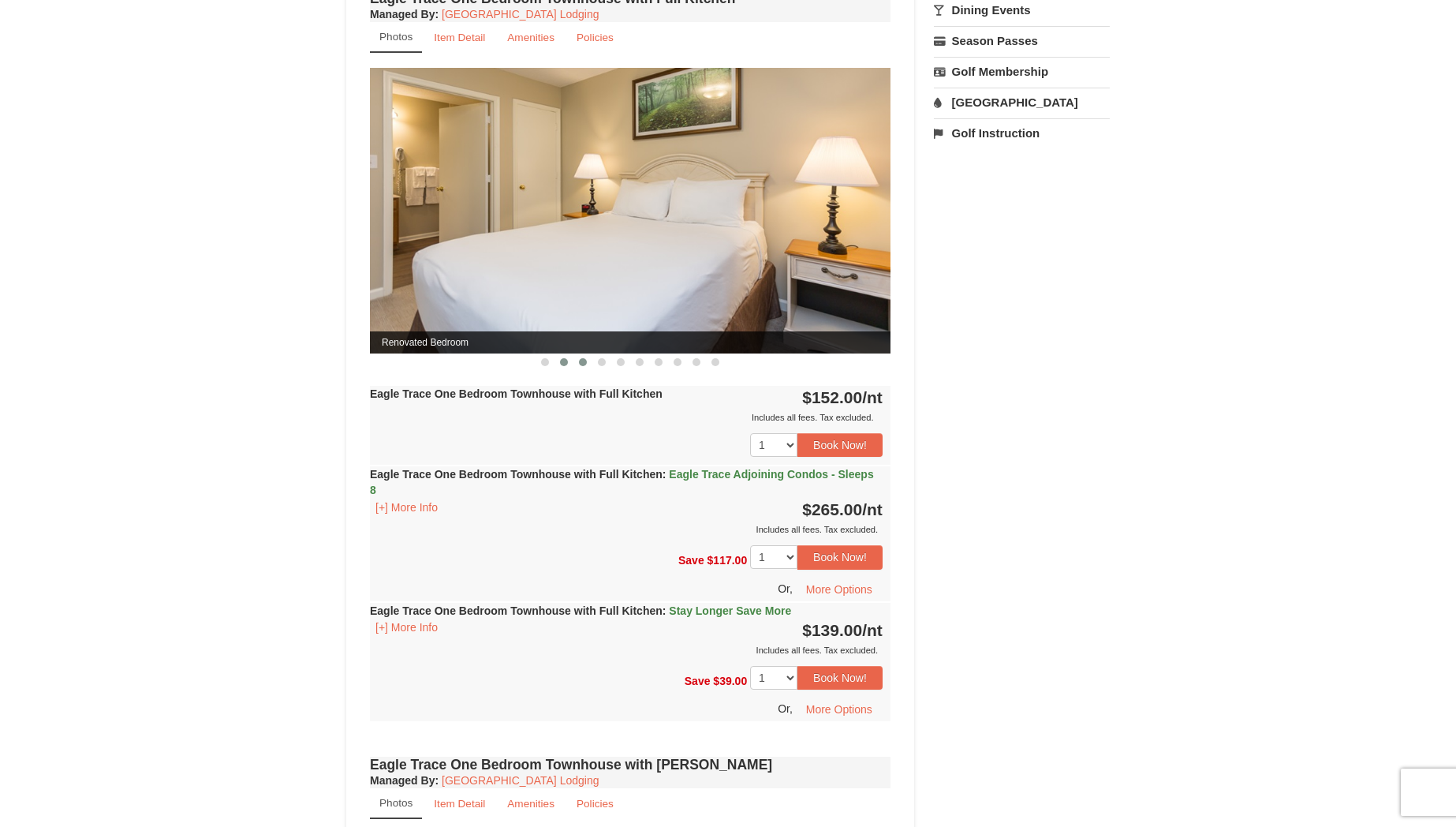
click at [579, 362] on span at bounding box center [583, 362] width 8 height 8
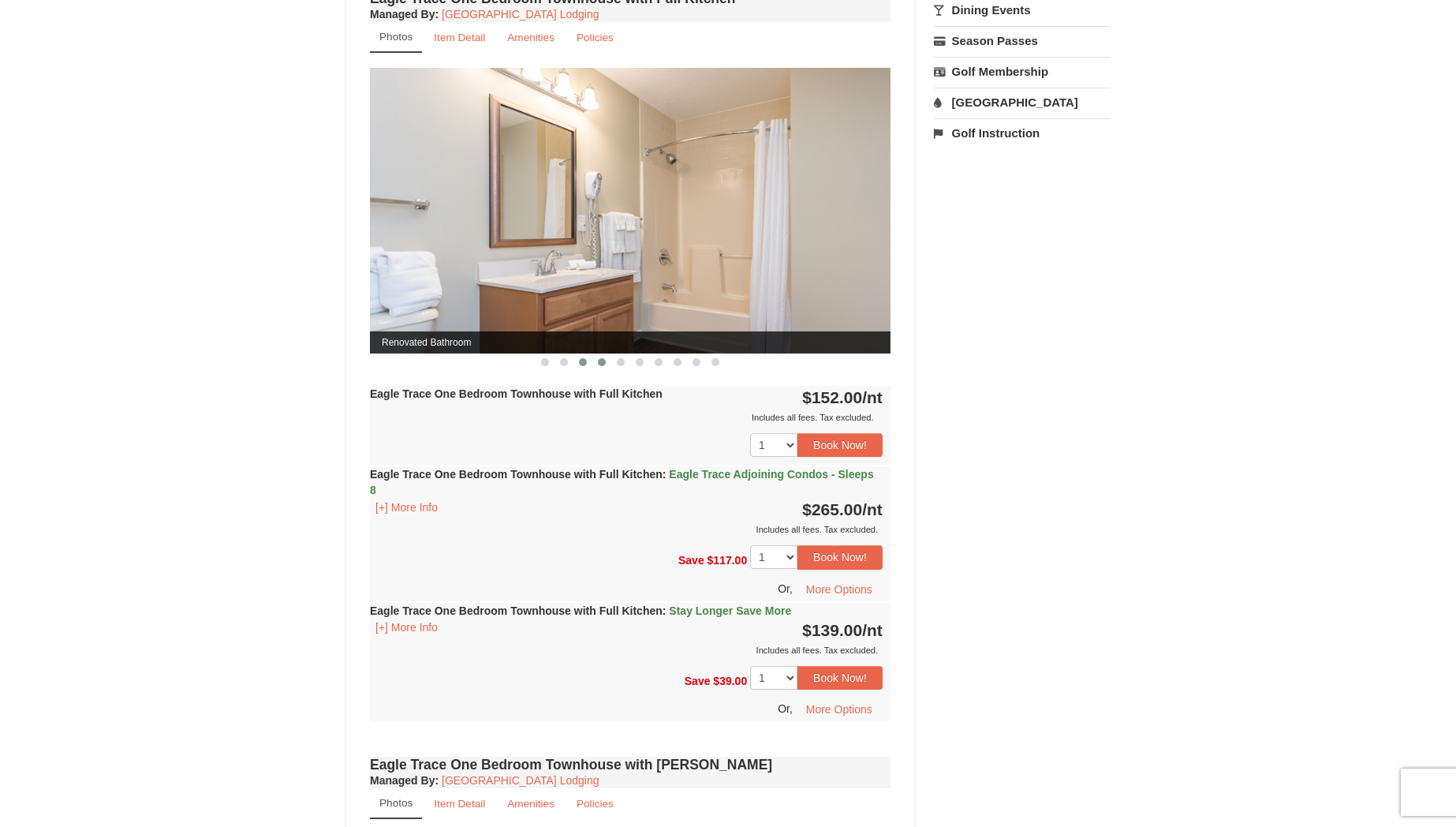
click at [604, 361] on span at bounding box center [602, 362] width 8 height 8
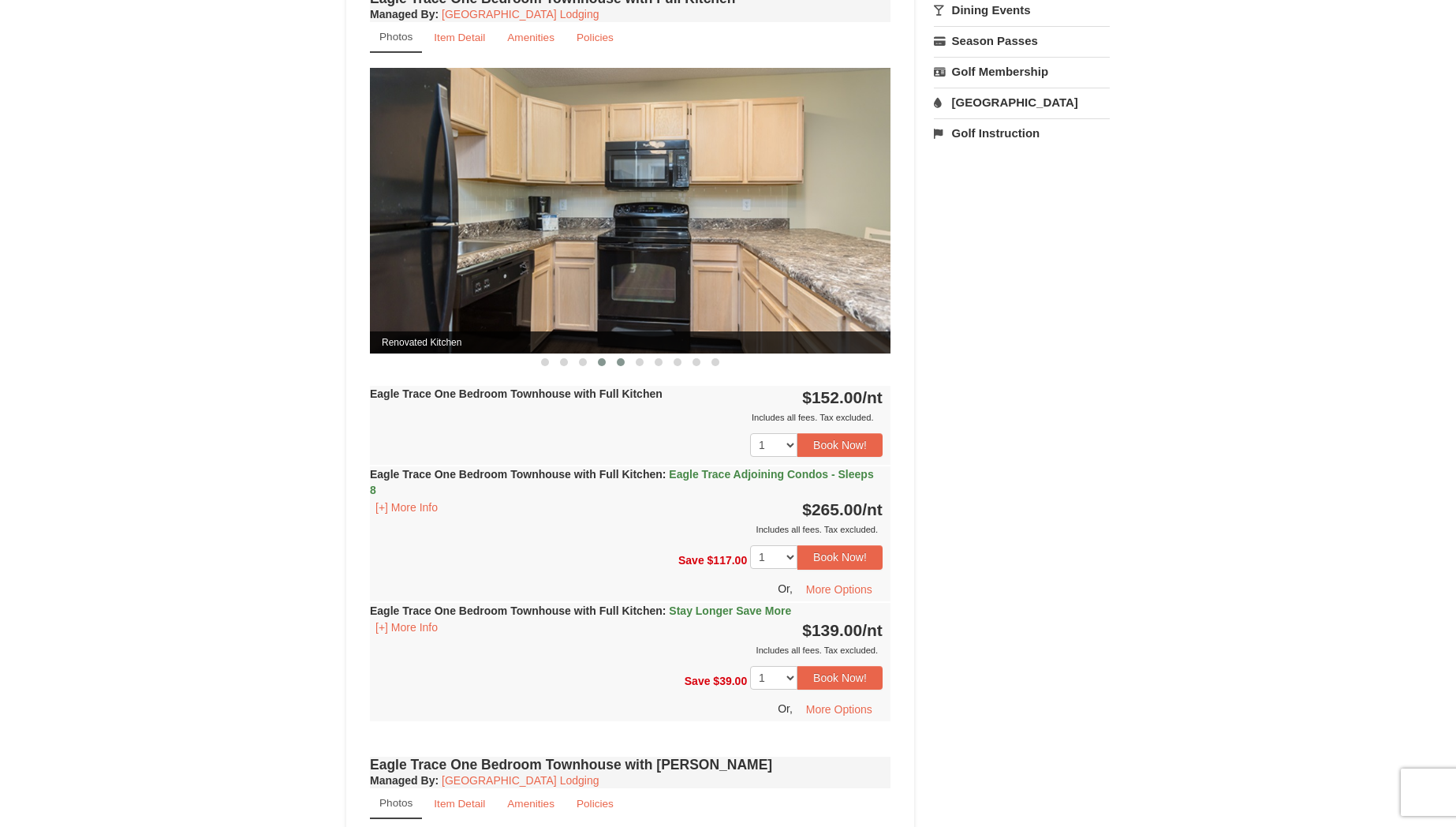
click at [616, 363] on span at bounding box center [620, 362] width 8 height 8
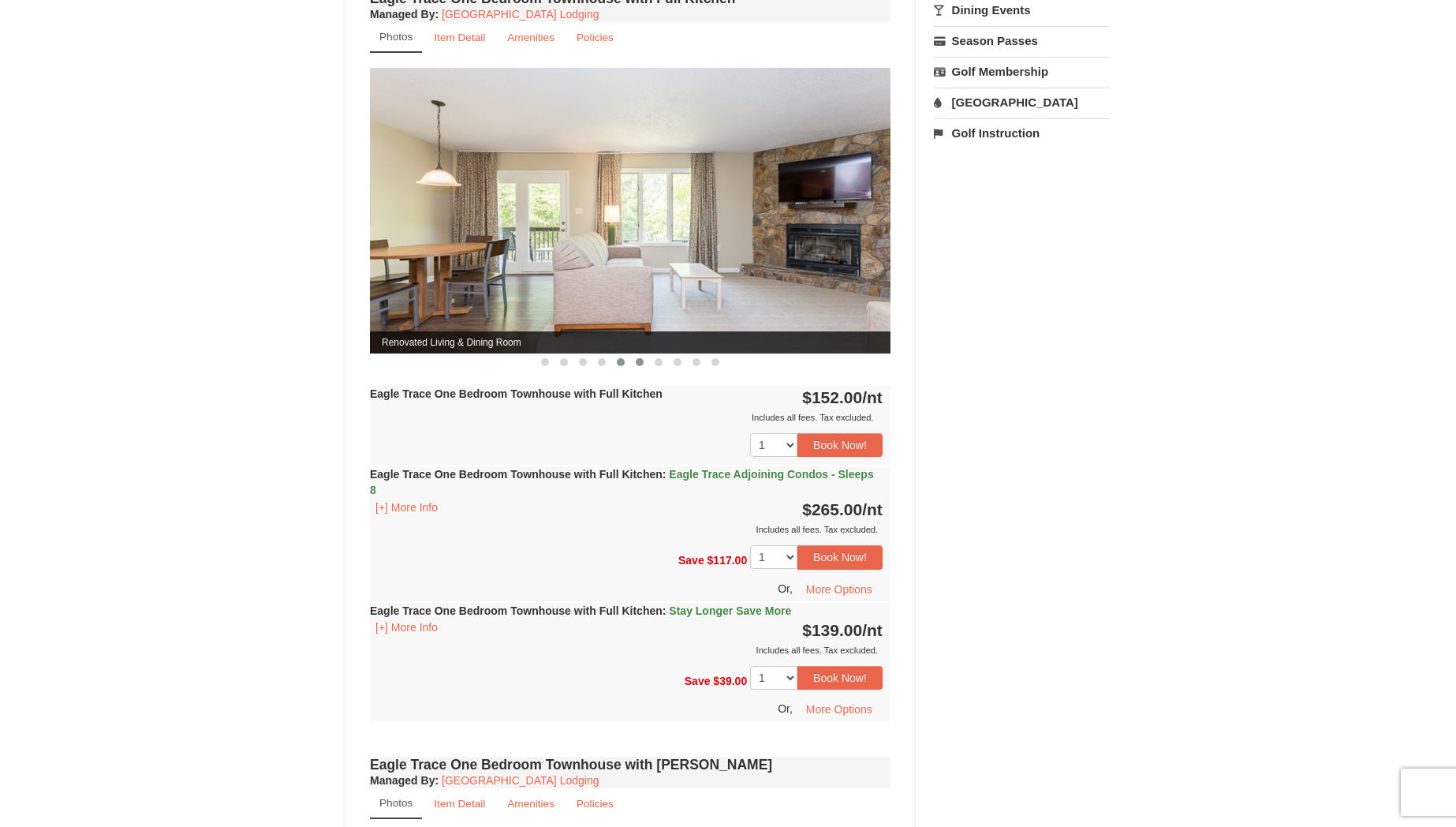
click at [638, 363] on span at bounding box center [639, 362] width 8 height 8
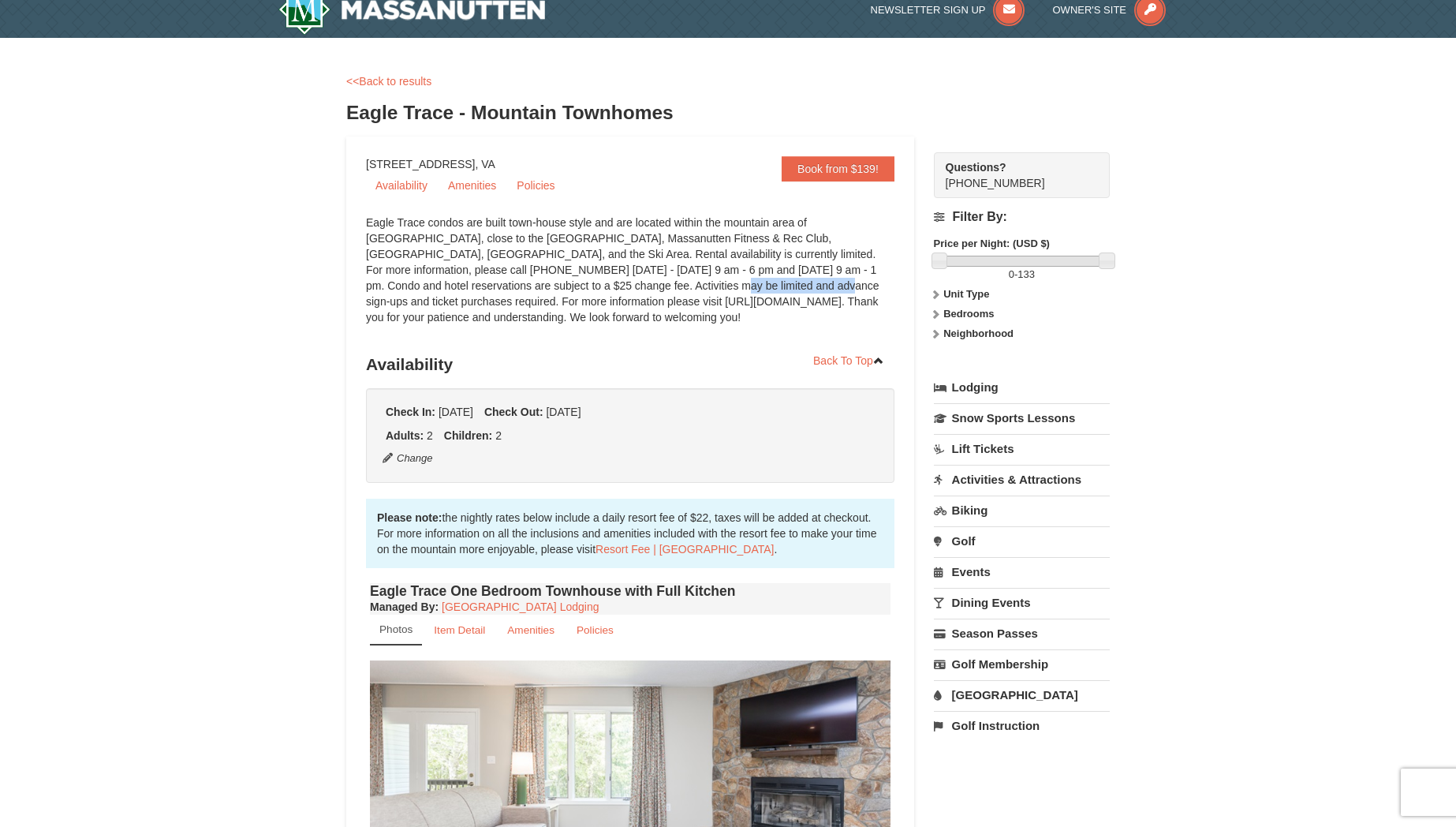
scroll to position [0, 0]
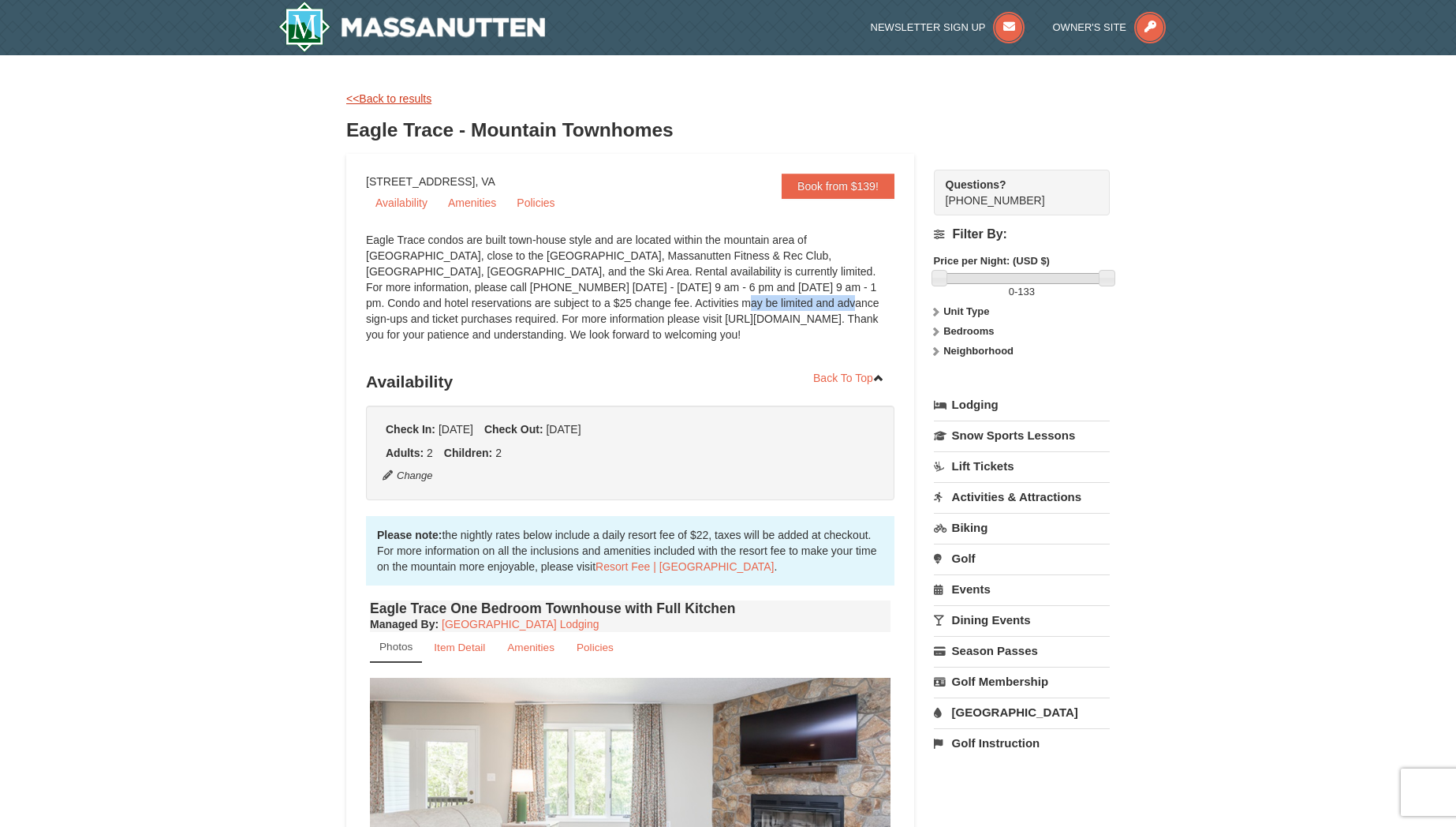
click at [414, 98] on link "<<Back to results" at bounding box center [389, 99] width 85 height 13
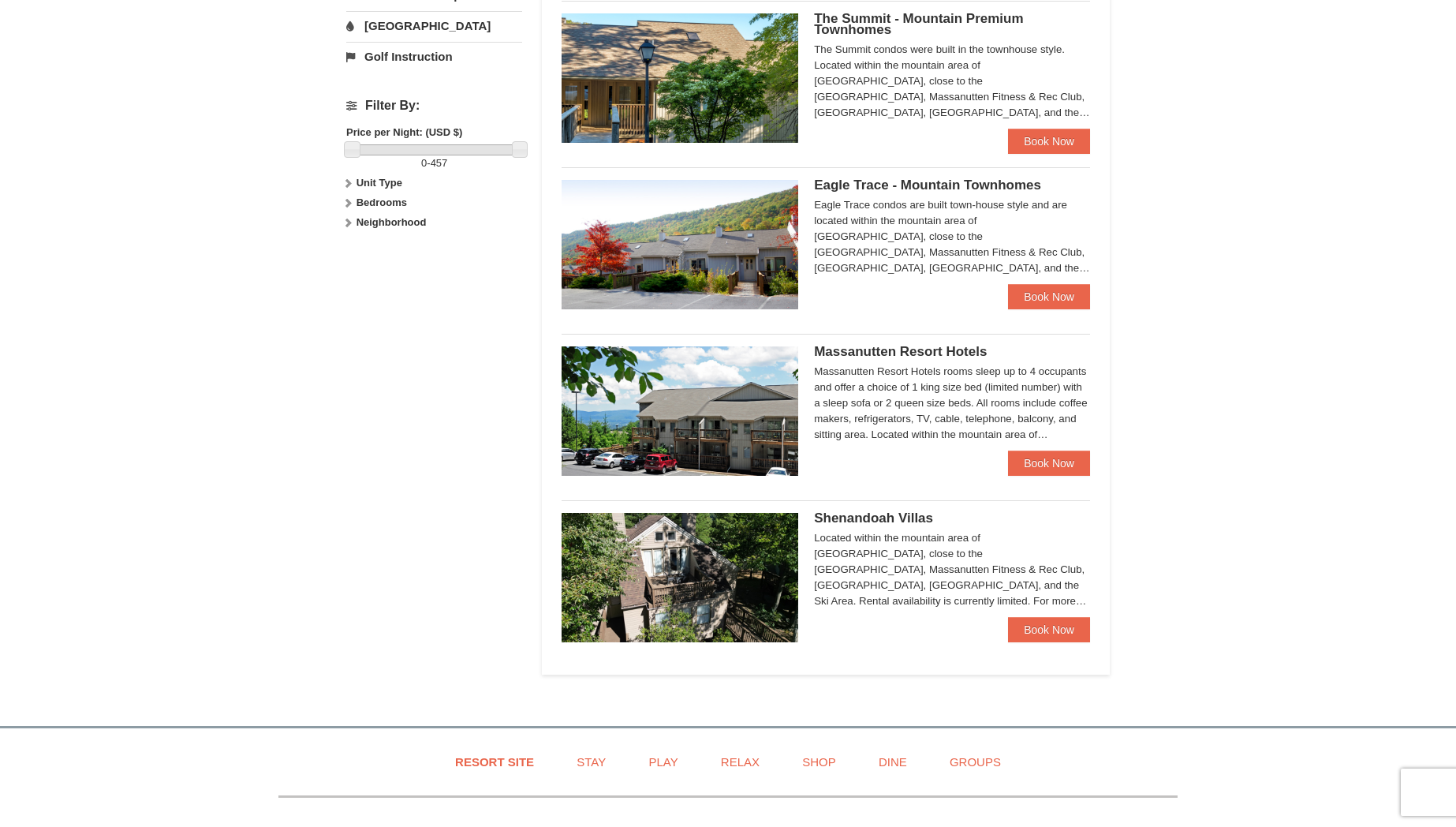
scroll to position [656, 0]
click at [717, 575] on img at bounding box center [680, 578] width 236 height 129
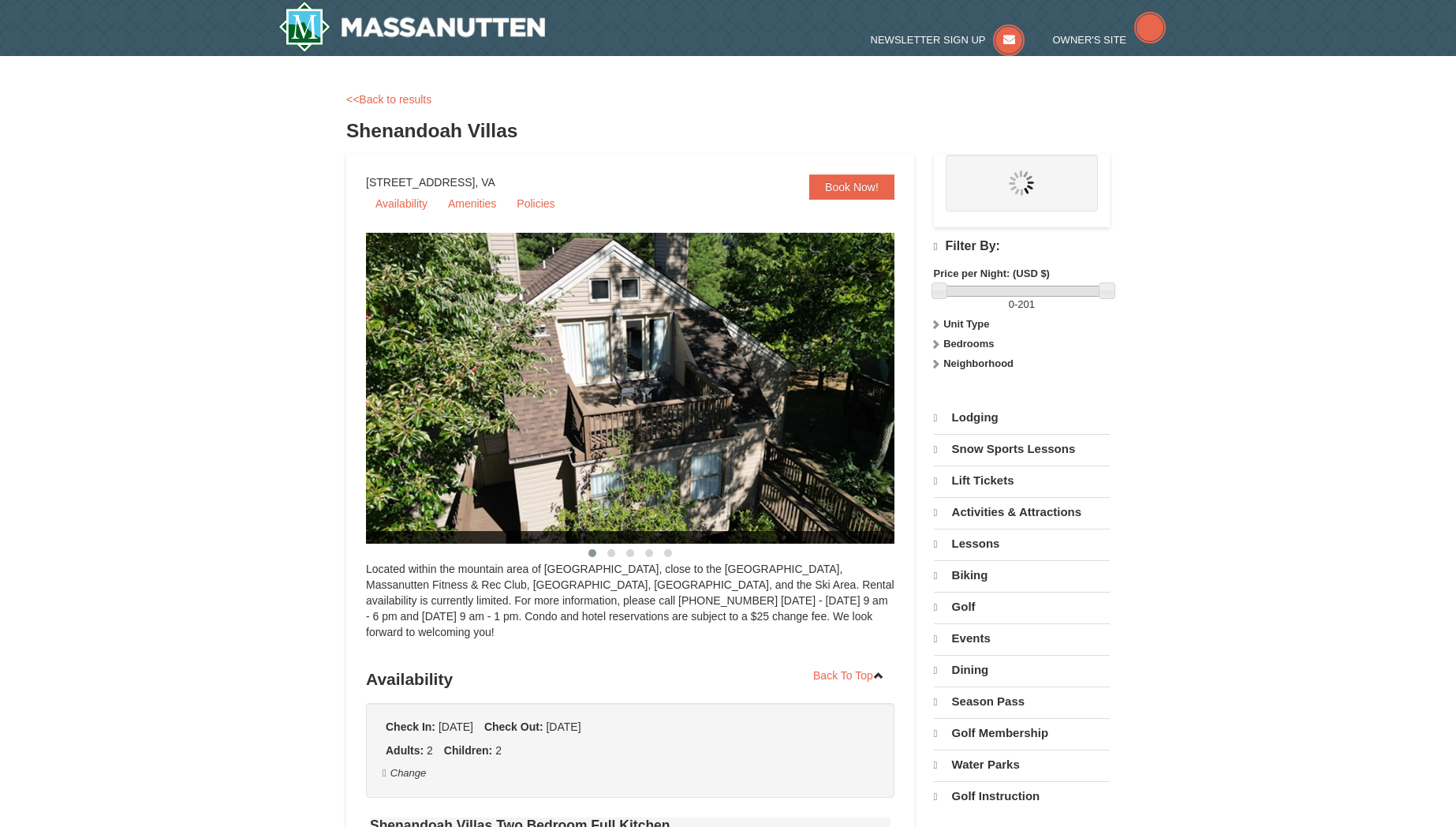
select select "10"
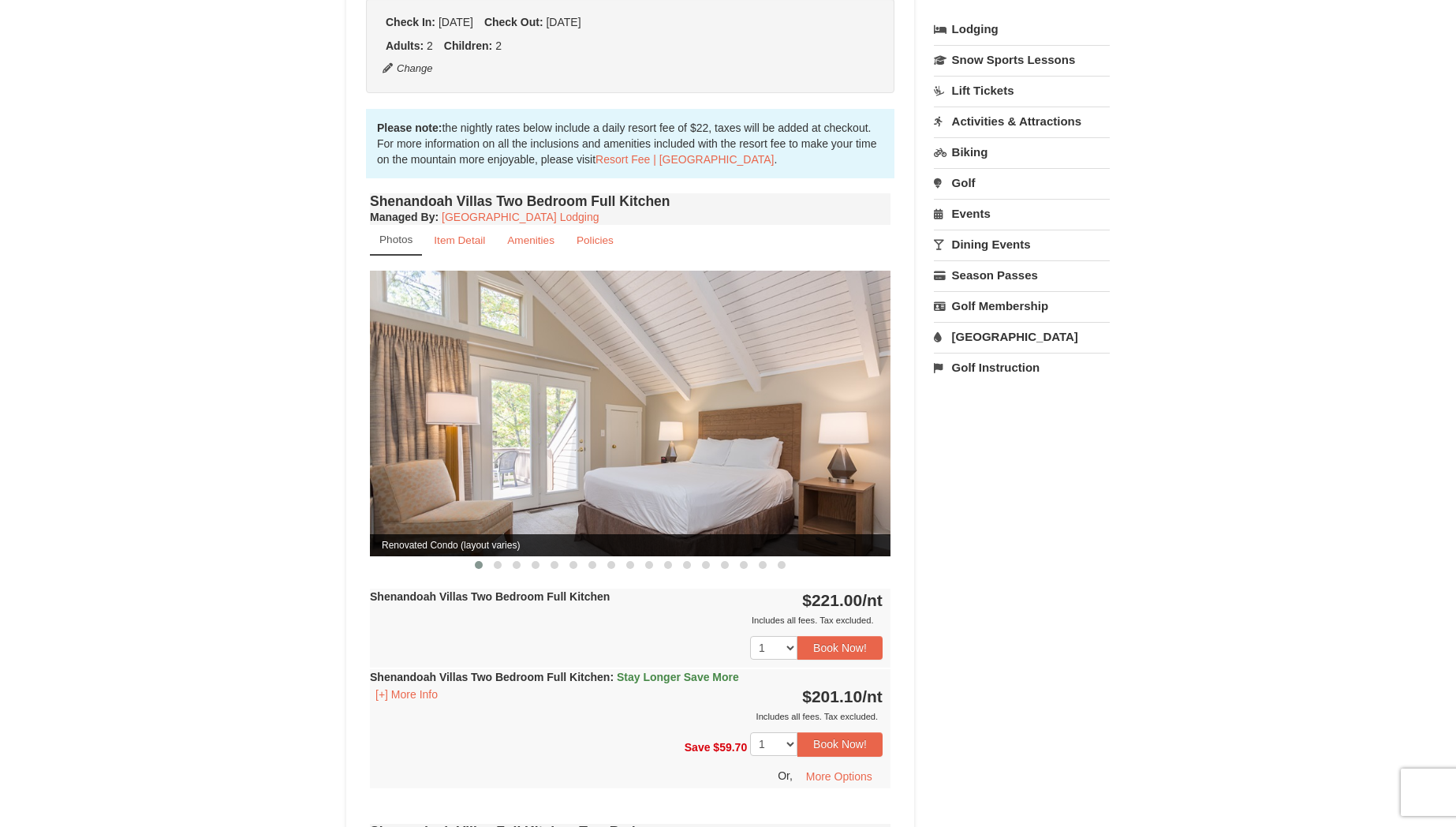
scroll to position [409, 0]
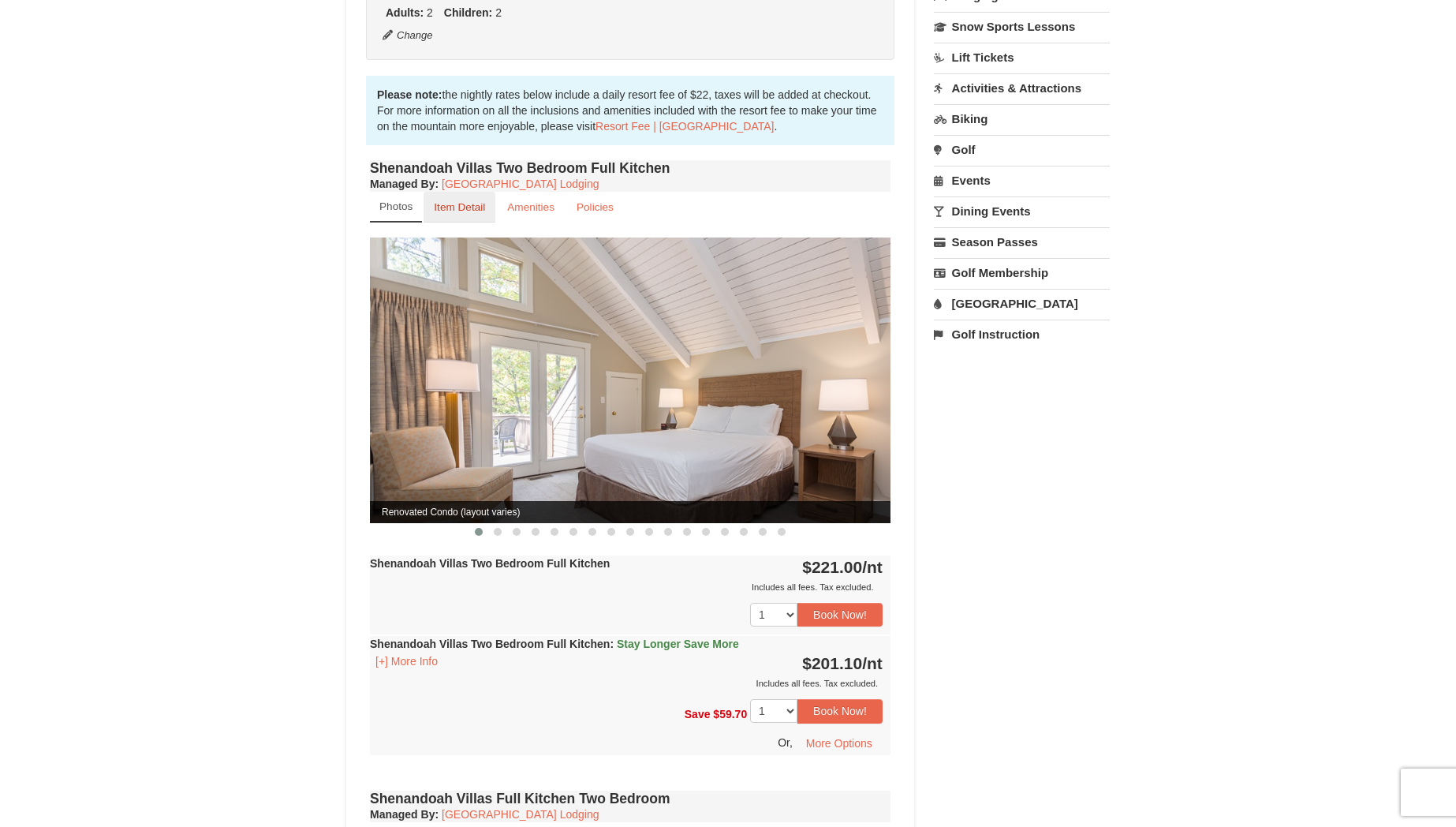
click at [466, 201] on small "Item Detail" at bounding box center [459, 207] width 51 height 12
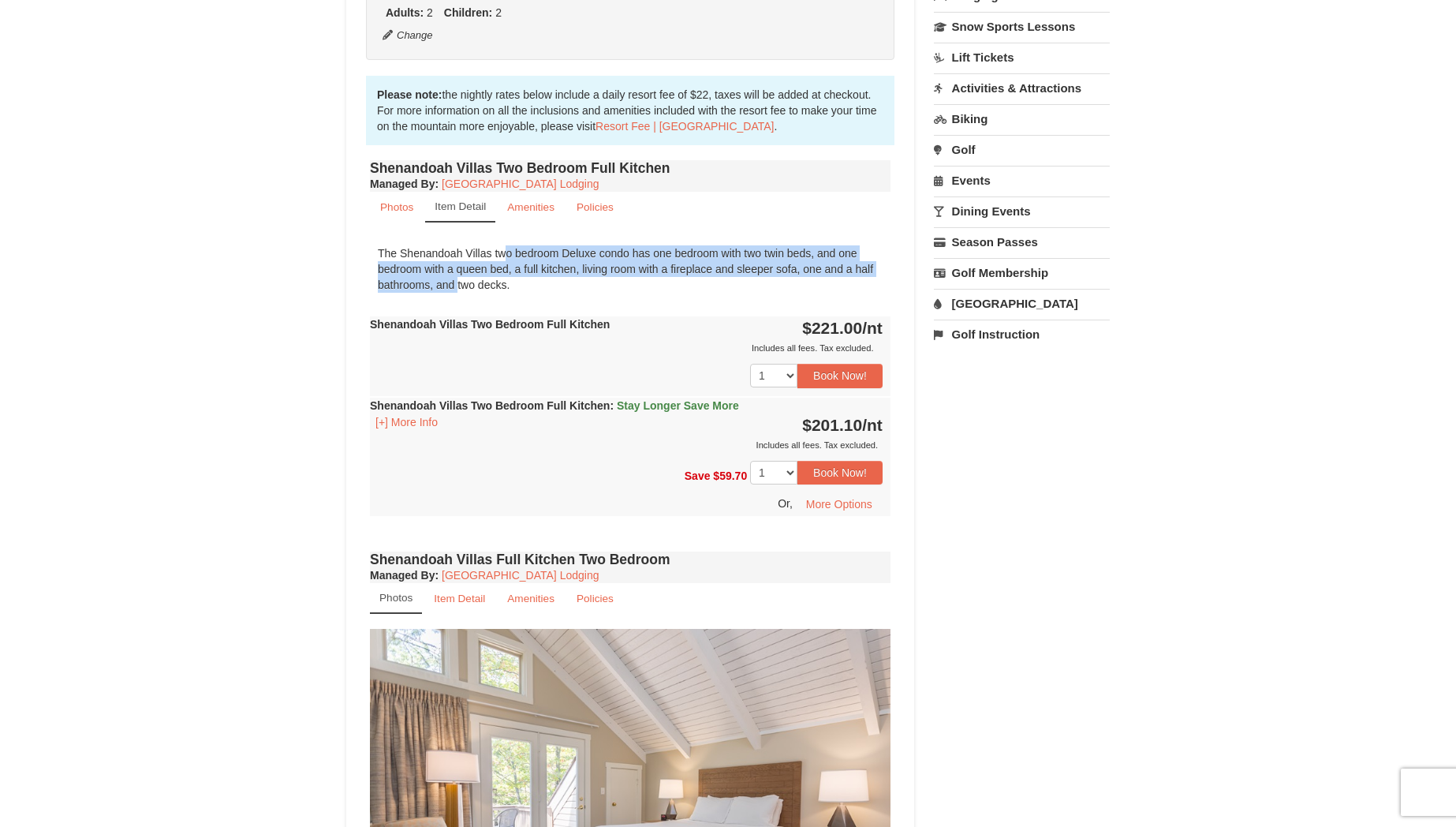
drag, startPoint x: 421, startPoint y: 238, endPoint x: 867, endPoint y: 255, distance: 446.3
click at [867, 255] on div "The Shenandoah Villas two bedroom Deluxe condo has one bedroom with two twin be…" at bounding box center [629, 268] width 520 height 63
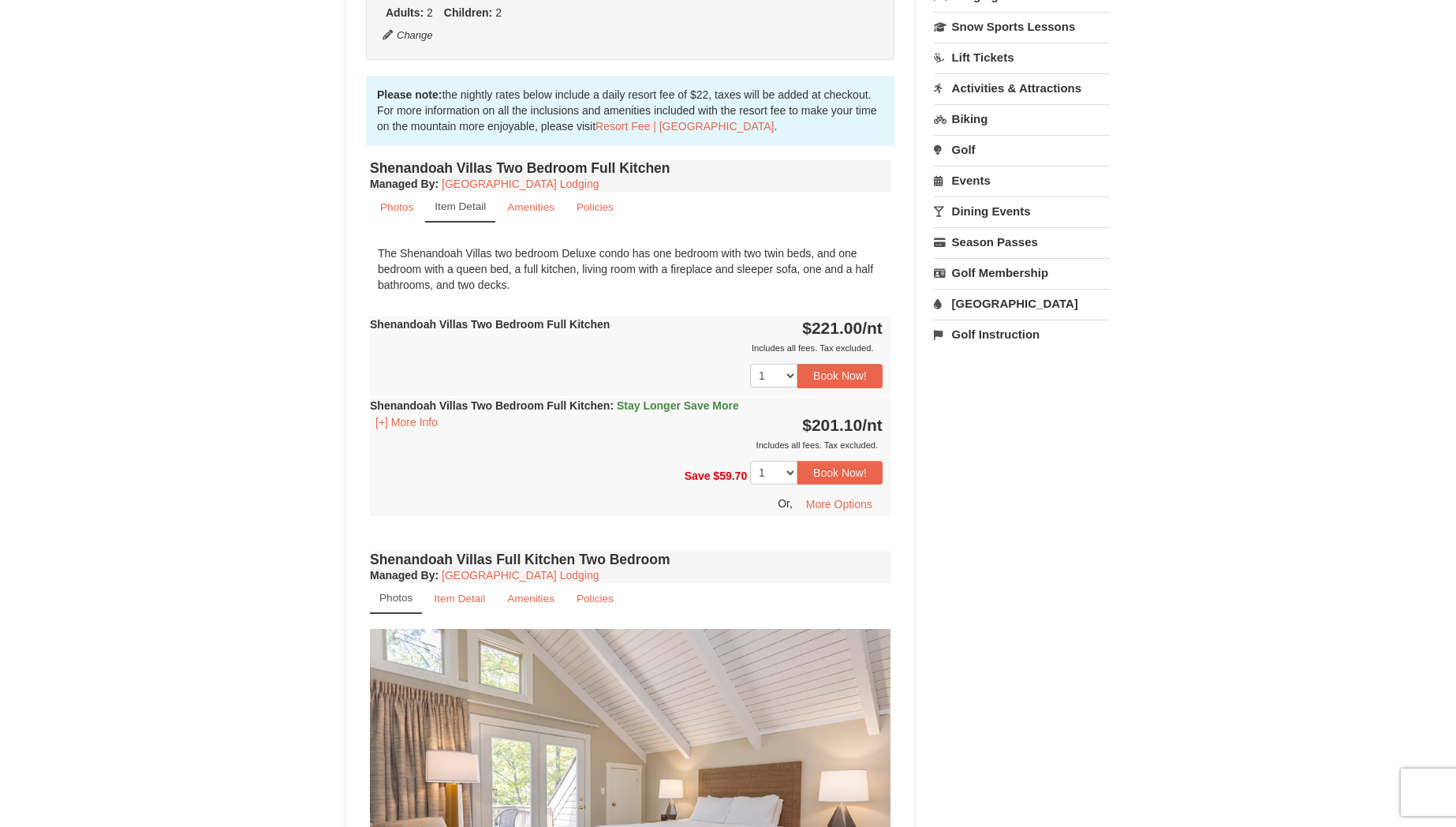
click at [439, 270] on div "The Shenandoah Villas two bedroom Deluxe condo has one bedroom with two twin be…" at bounding box center [629, 268] width 520 height 63
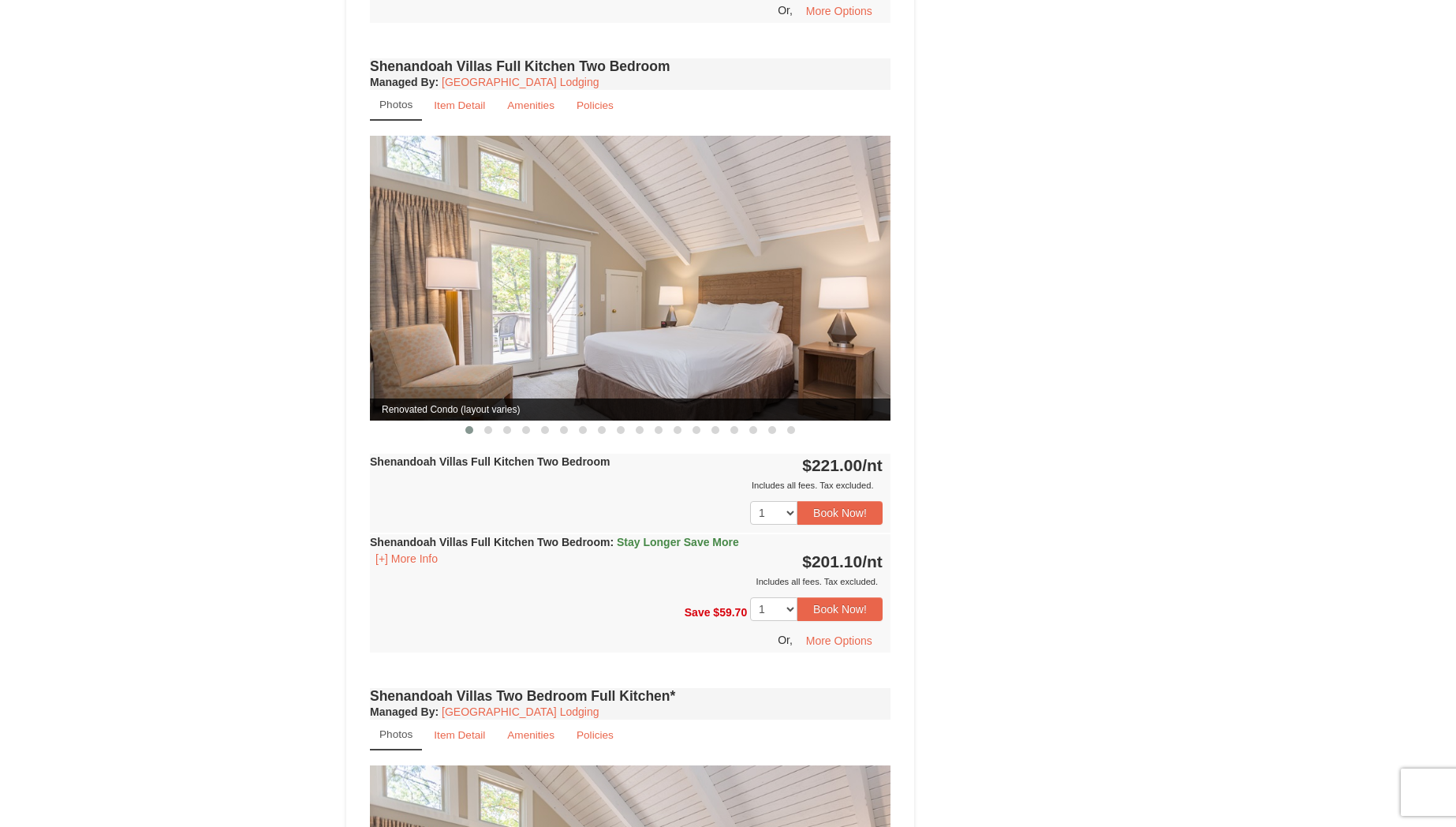
scroll to position [785, 0]
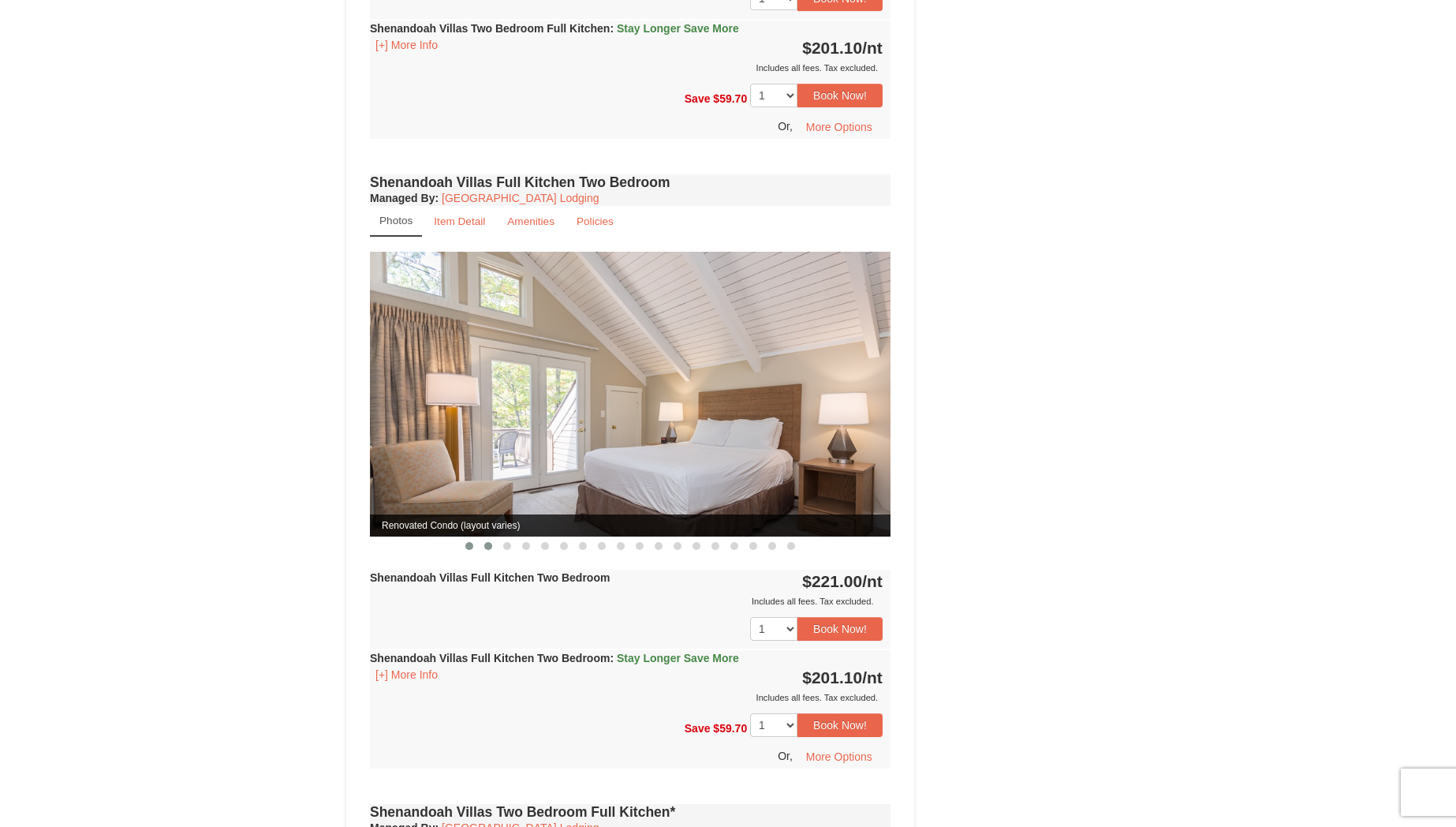
click at [489, 542] on span at bounding box center [487, 546] width 8 height 8
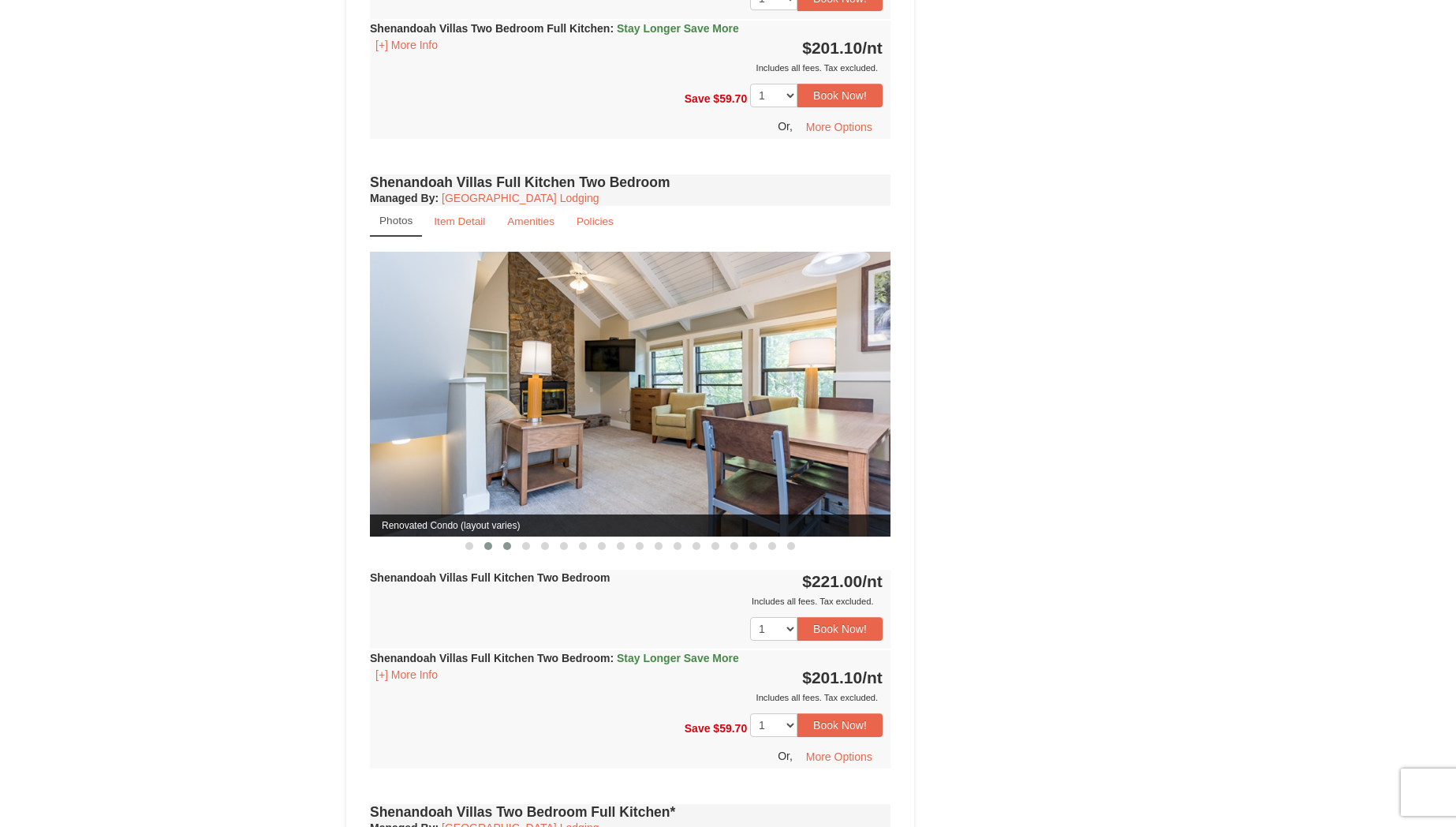
click at [506, 542] on span at bounding box center [506, 546] width 8 height 8
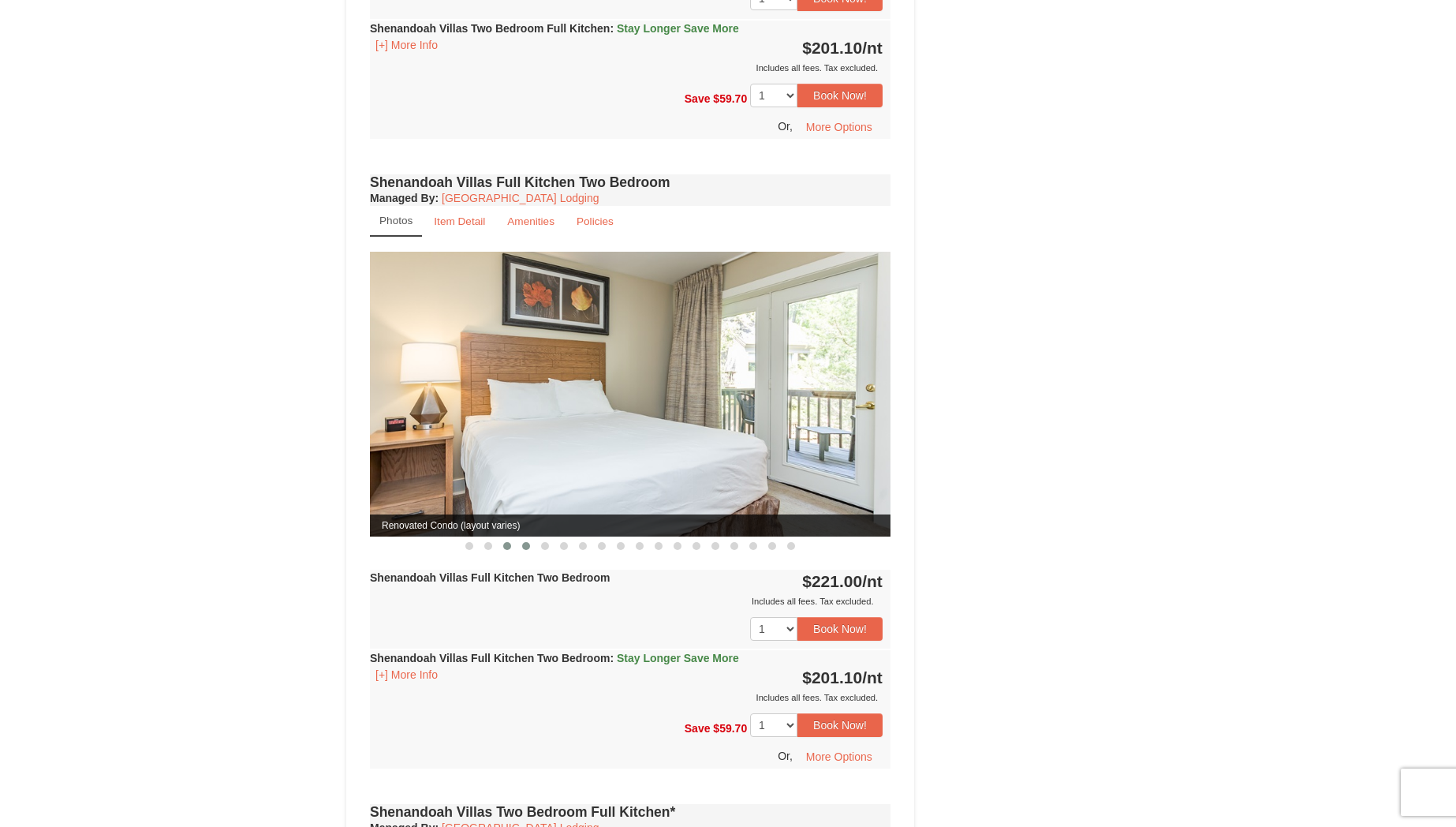
click at [523, 542] on span at bounding box center [525, 546] width 8 height 8
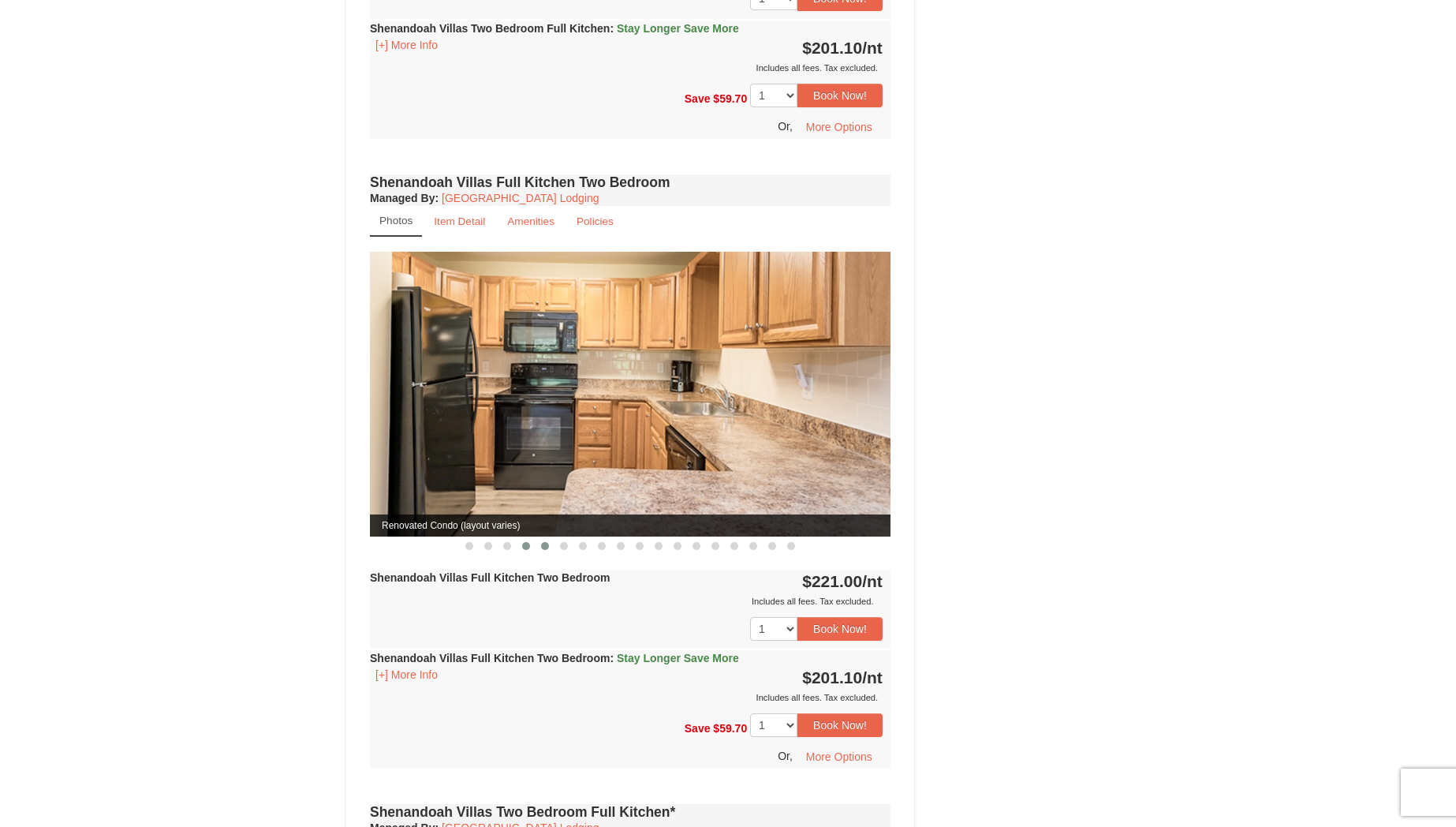
click at [542, 542] on span at bounding box center [544, 546] width 8 height 8
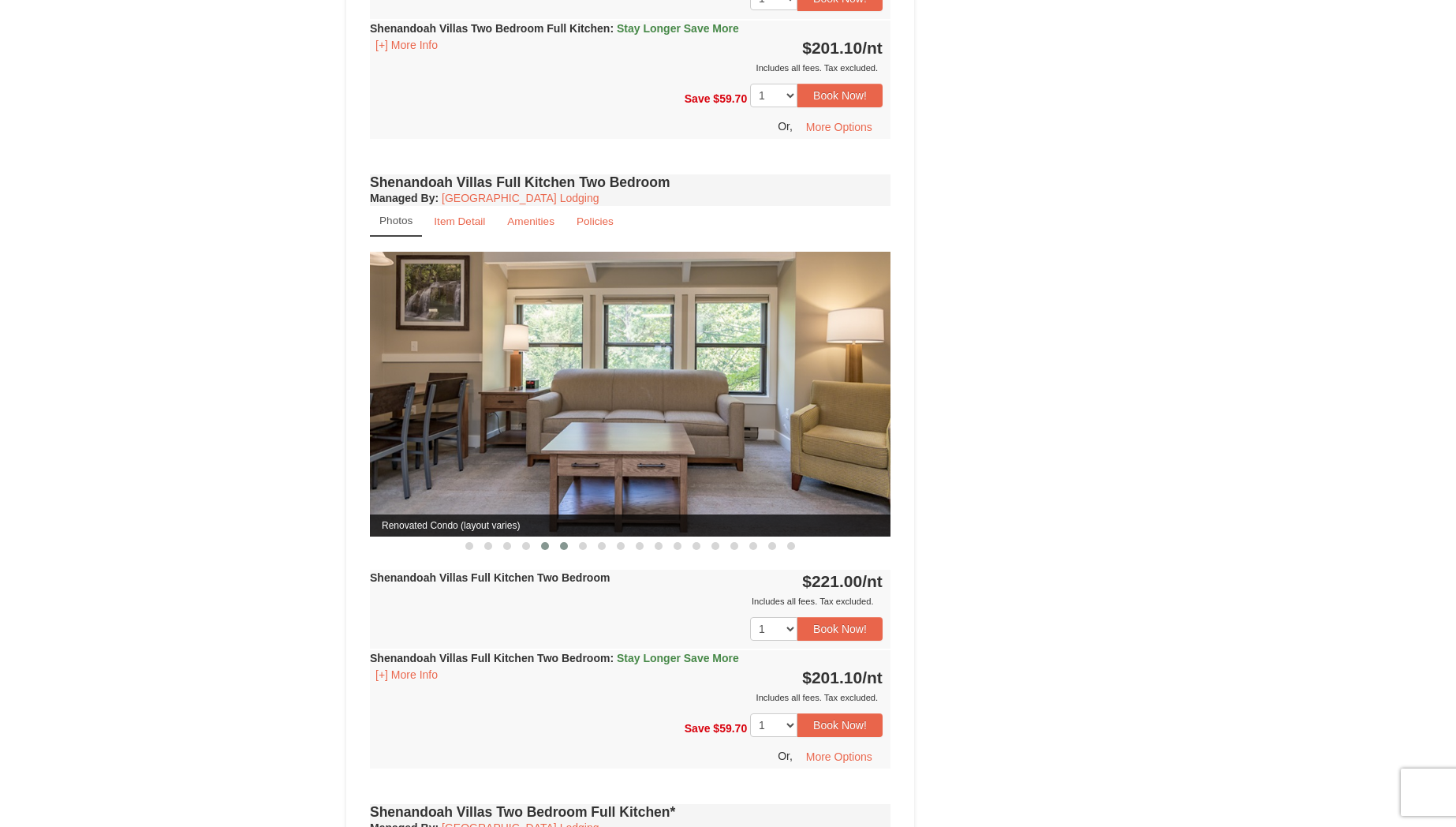
click at [562, 542] on span at bounding box center [564, 546] width 8 height 8
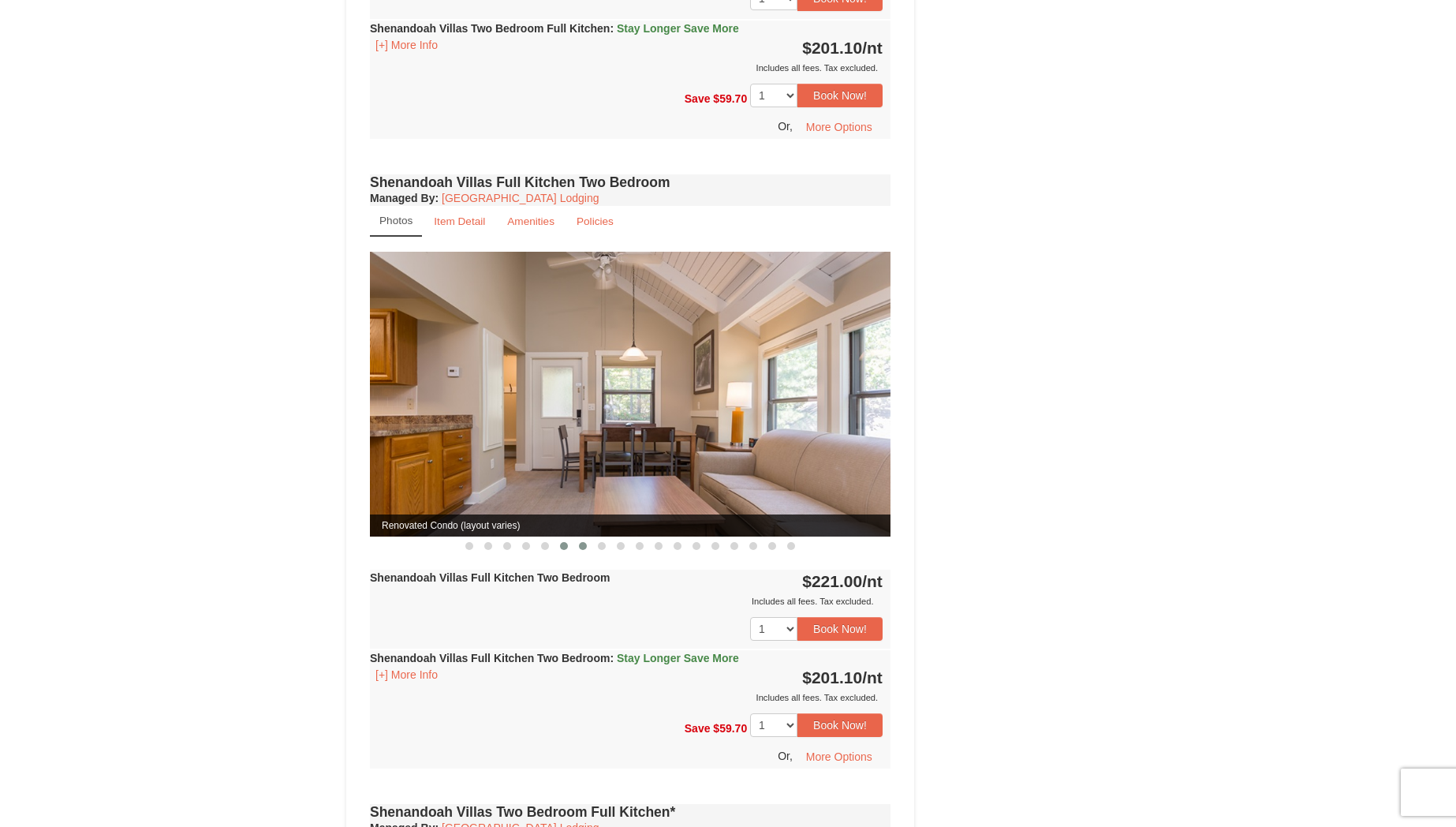
click at [582, 542] on span at bounding box center [583, 546] width 8 height 8
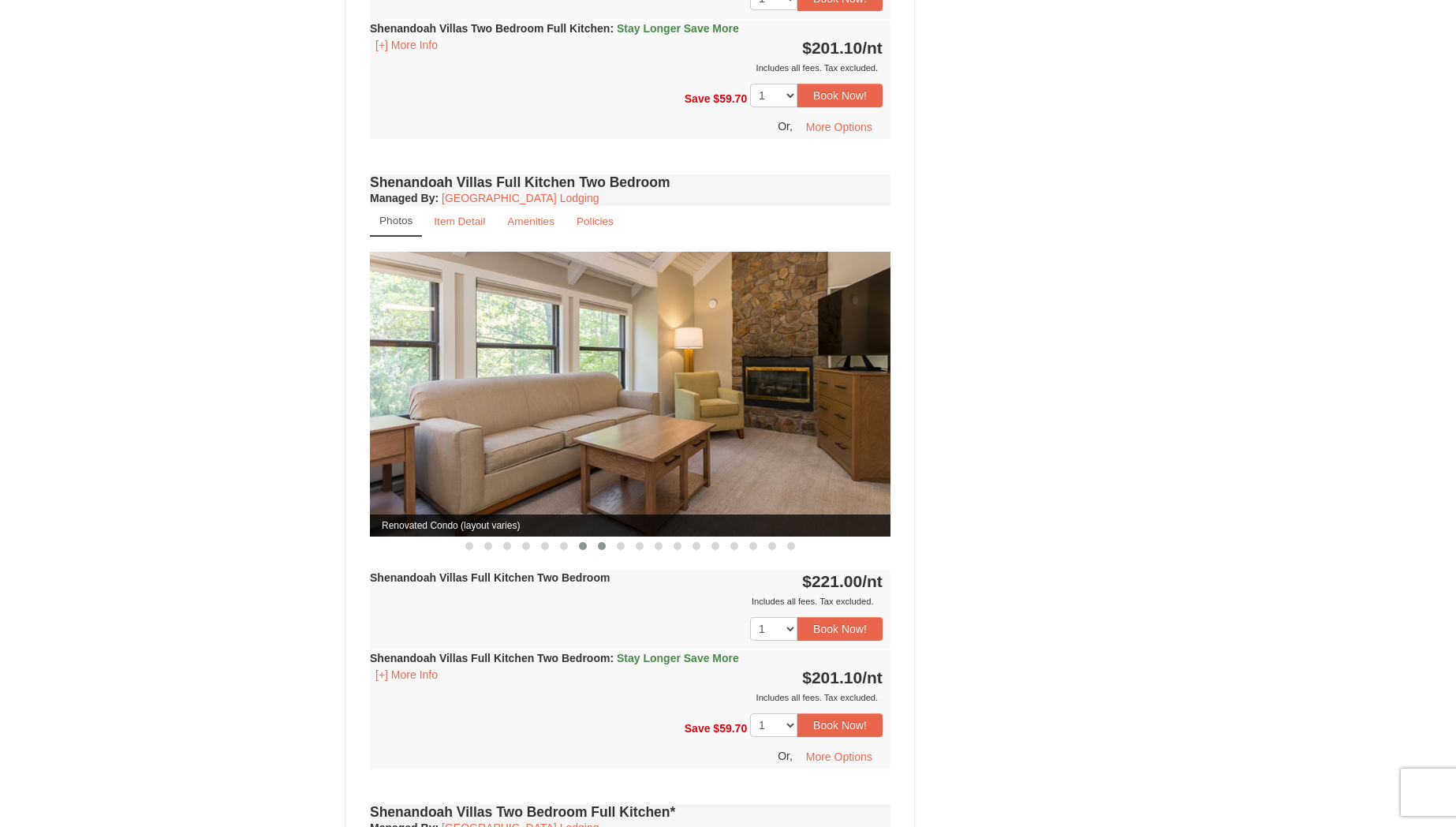
click at [604, 542] on span at bounding box center [602, 546] width 8 height 8
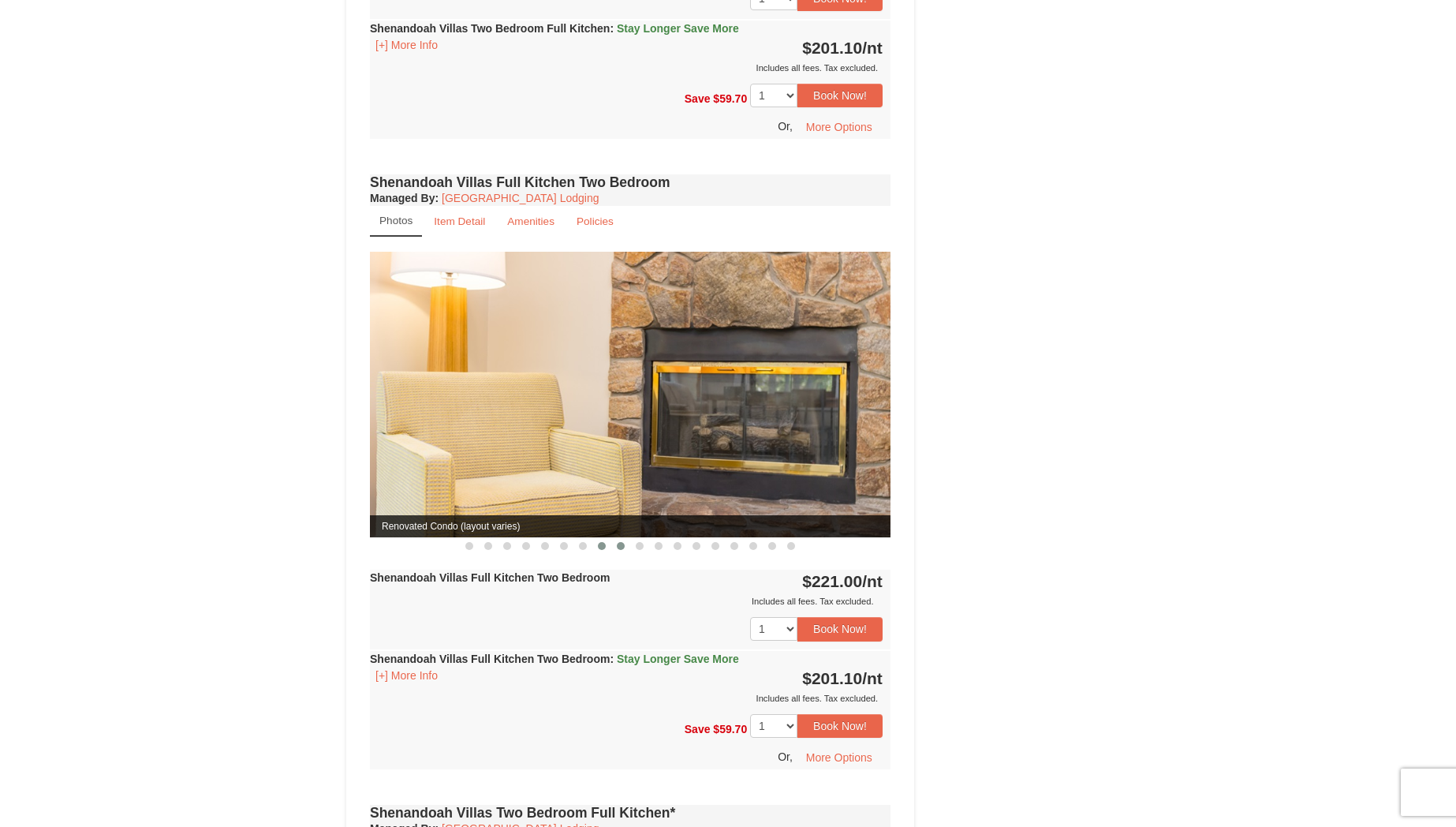
click at [614, 538] on button at bounding box center [621, 546] width 19 height 16
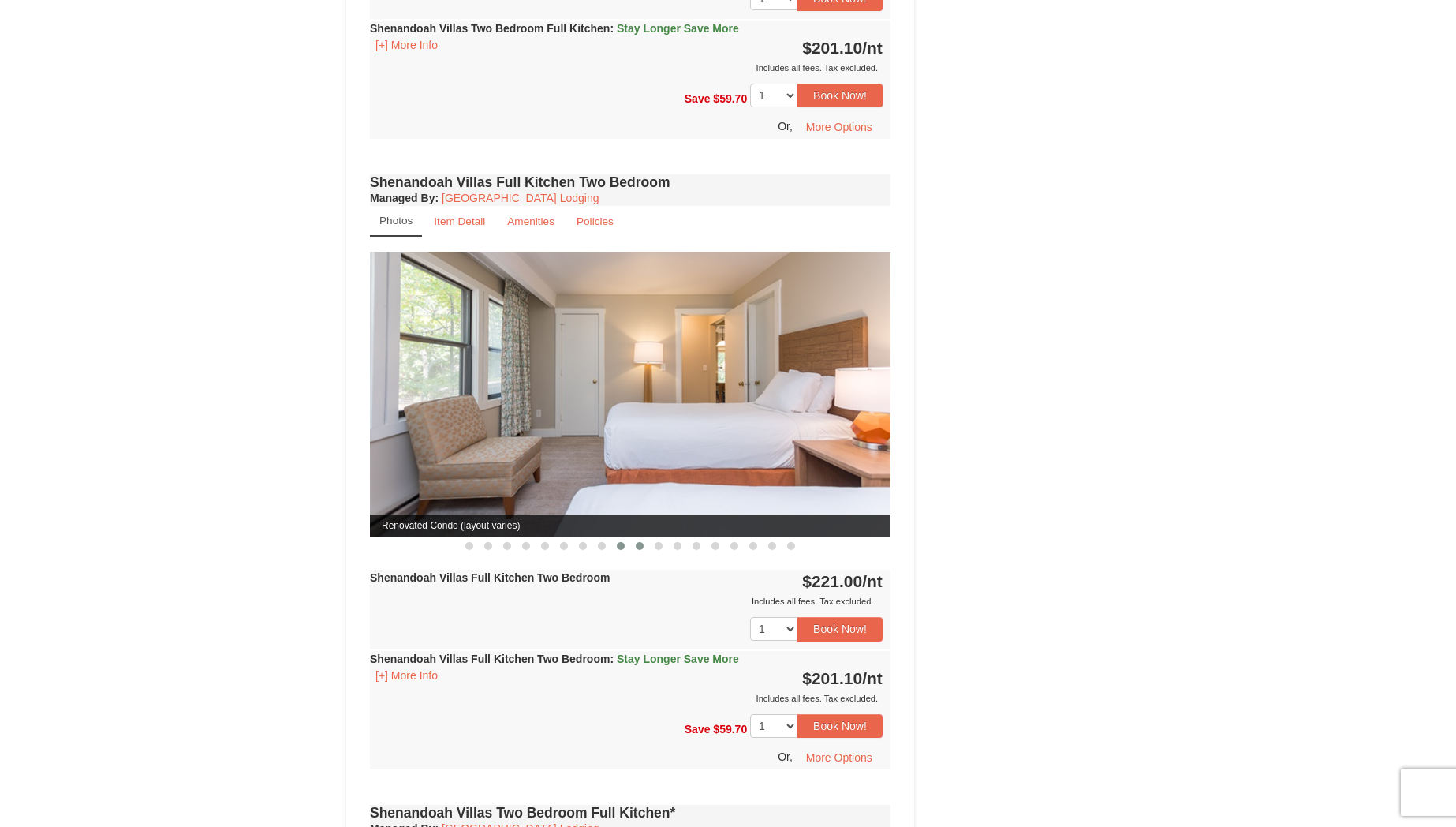
click at [644, 538] on button at bounding box center [640, 546] width 19 height 16
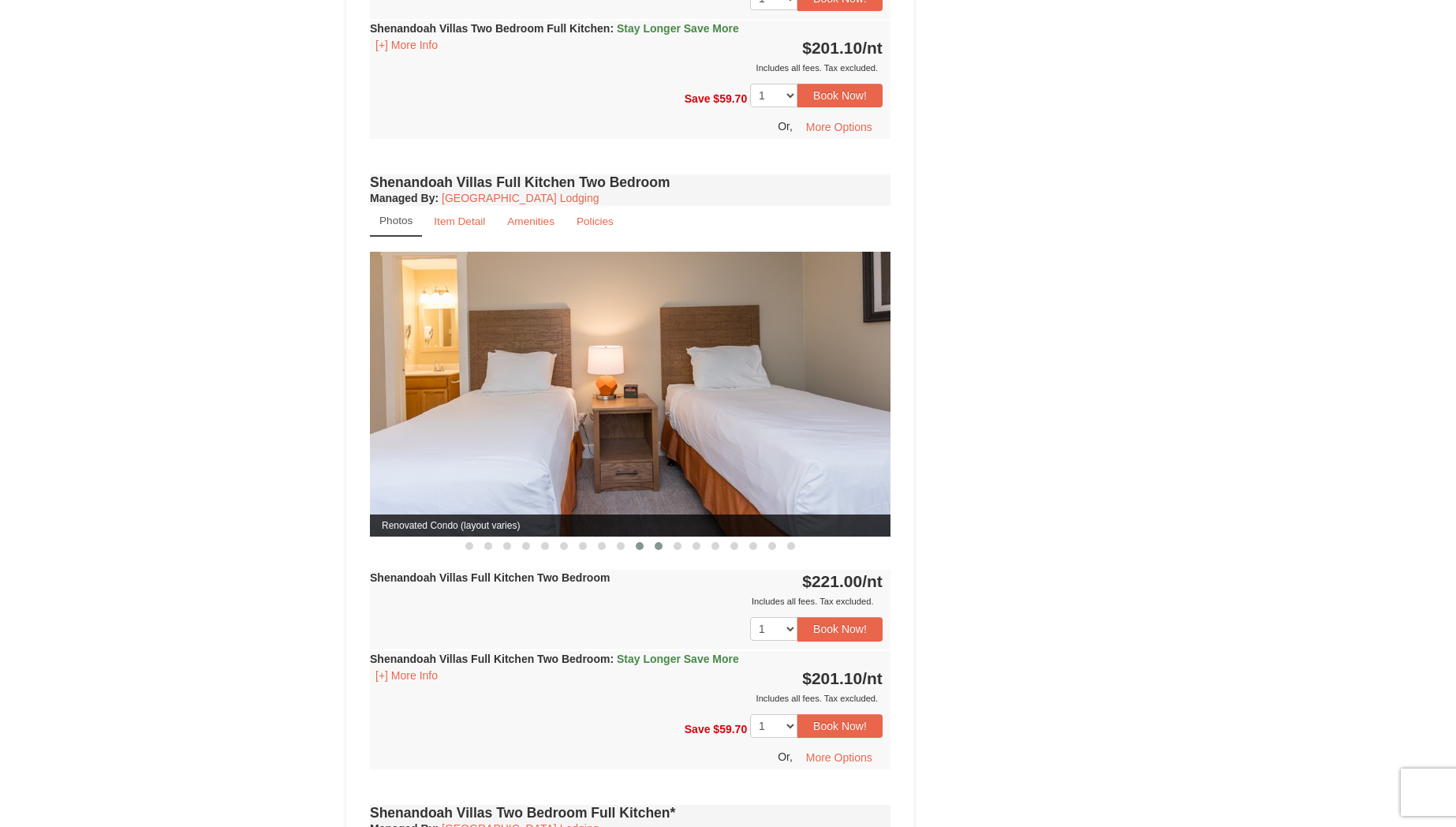
click at [661, 542] on span at bounding box center [658, 546] width 8 height 8
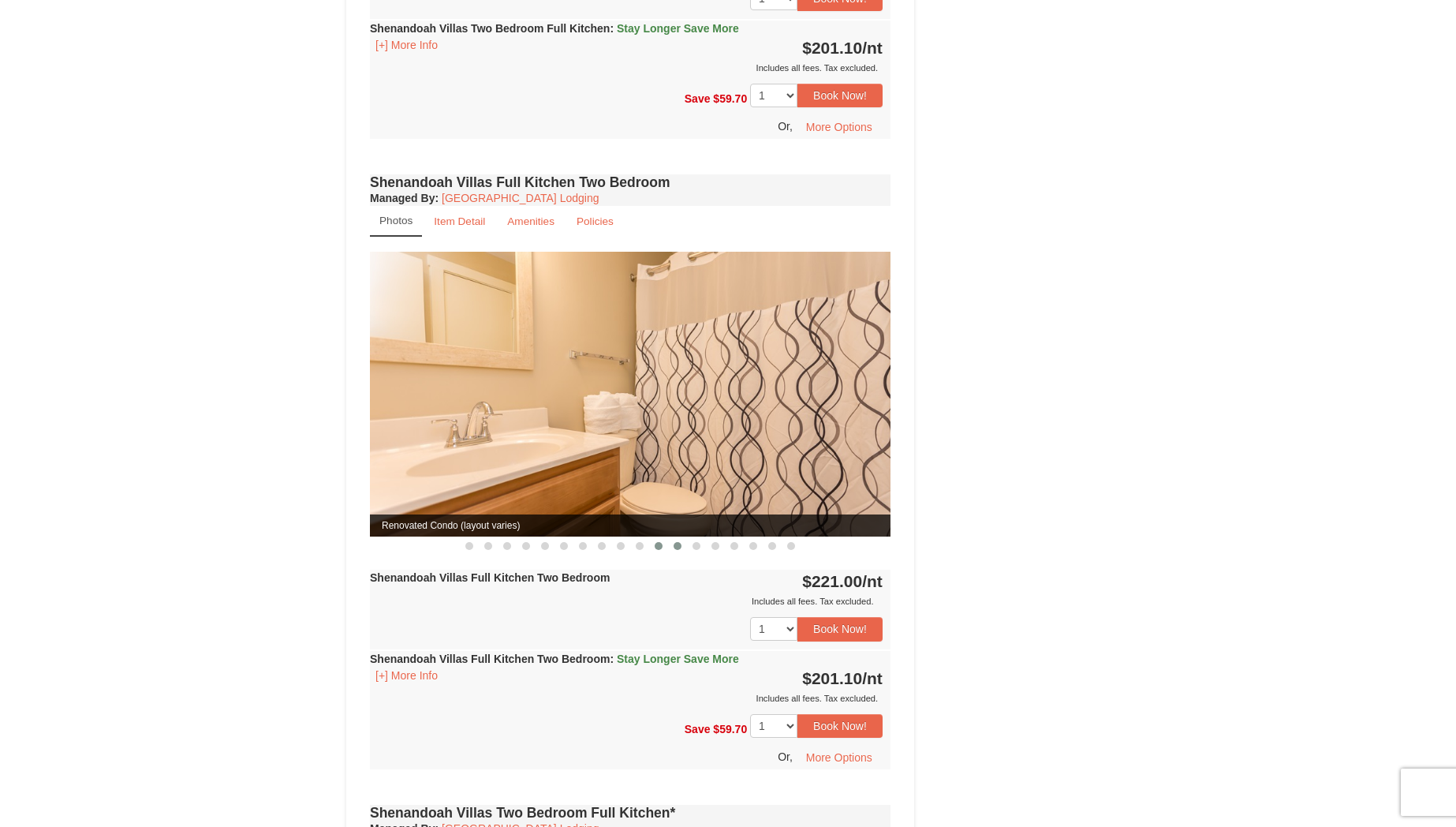
click at [679, 542] on span at bounding box center [677, 546] width 8 height 8
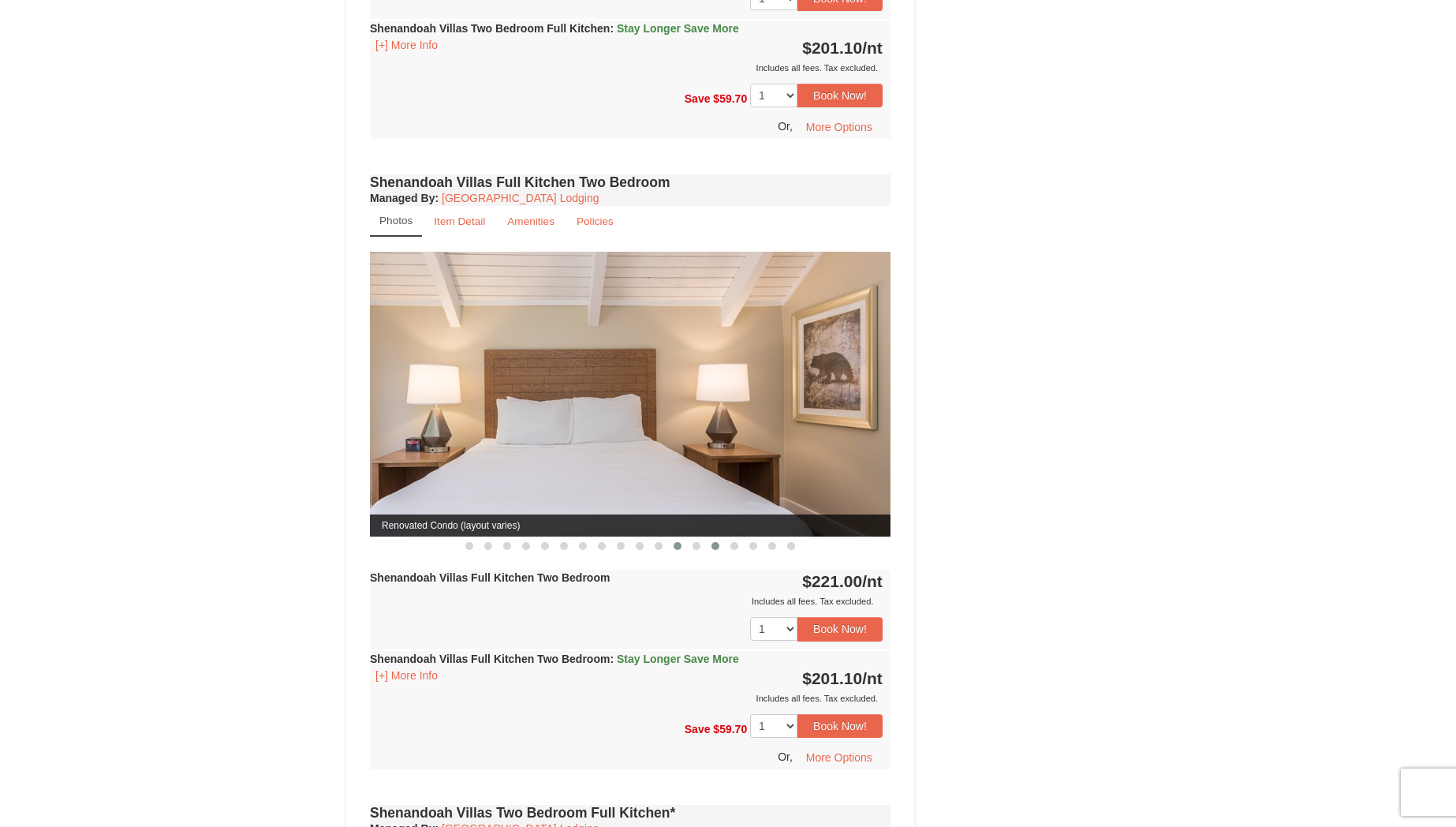
click at [710, 538] on button at bounding box center [715, 546] width 19 height 16
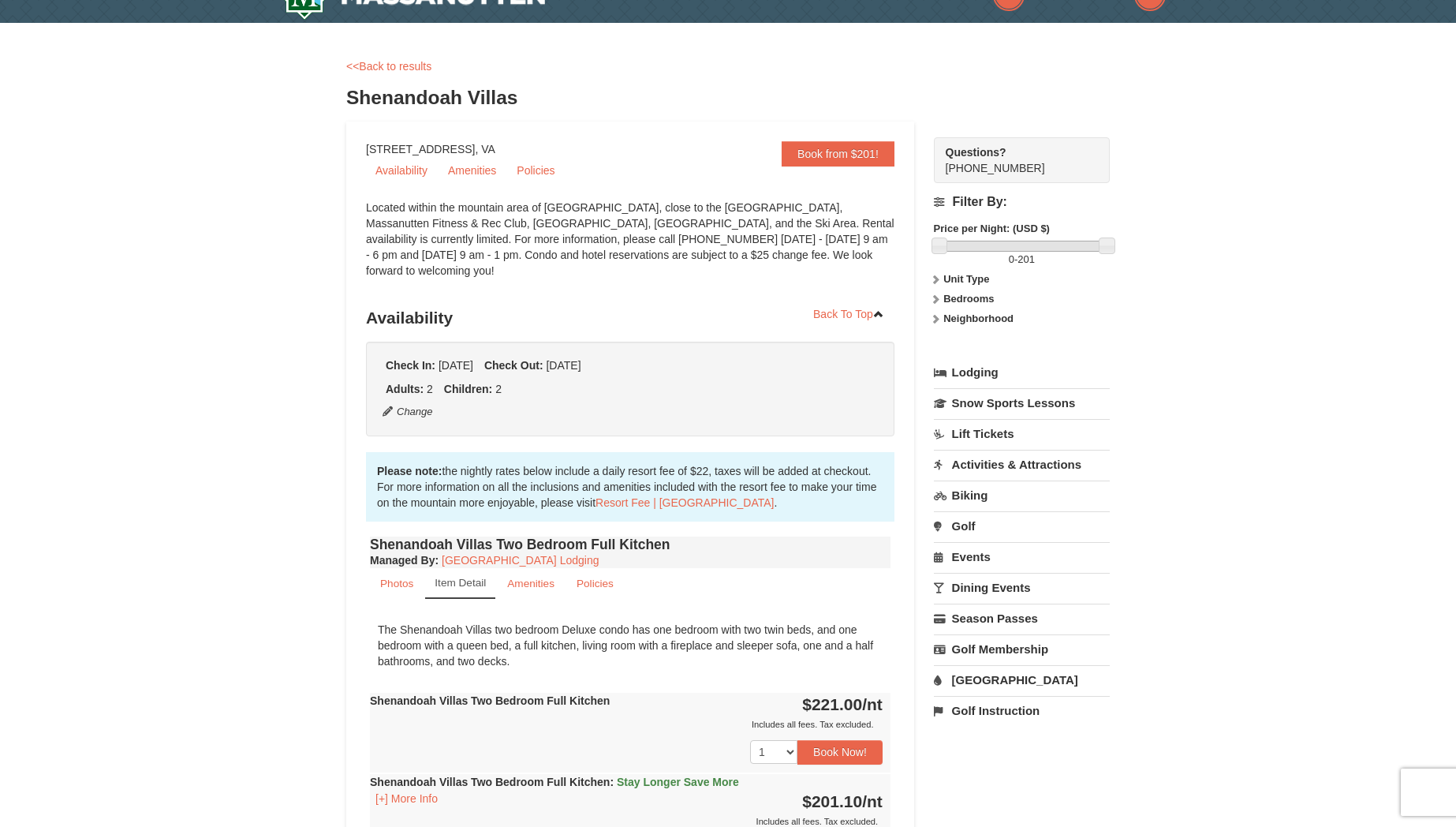
scroll to position [0, 0]
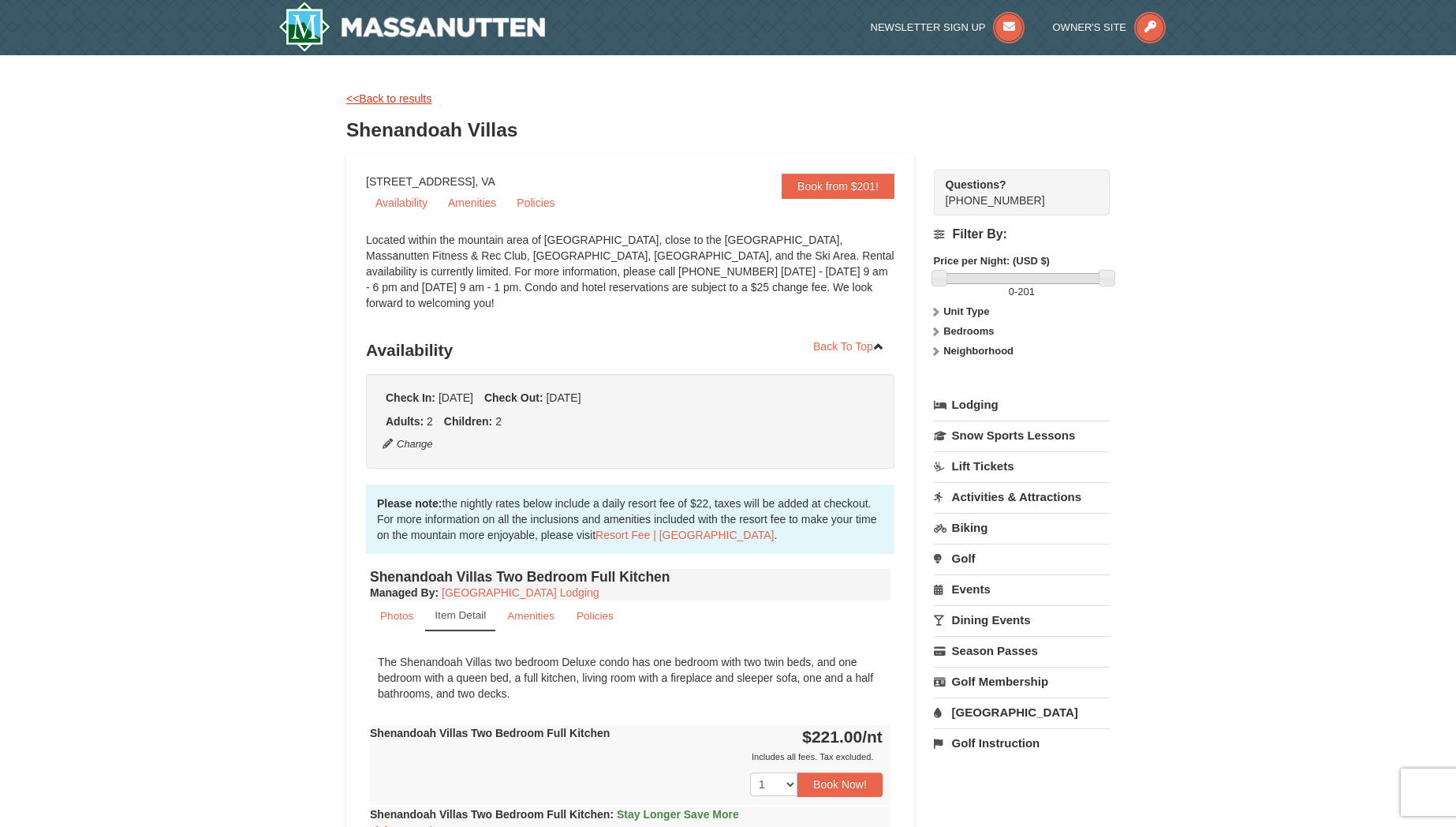
click at [403, 95] on link "<<Back to results" at bounding box center [389, 99] width 85 height 13
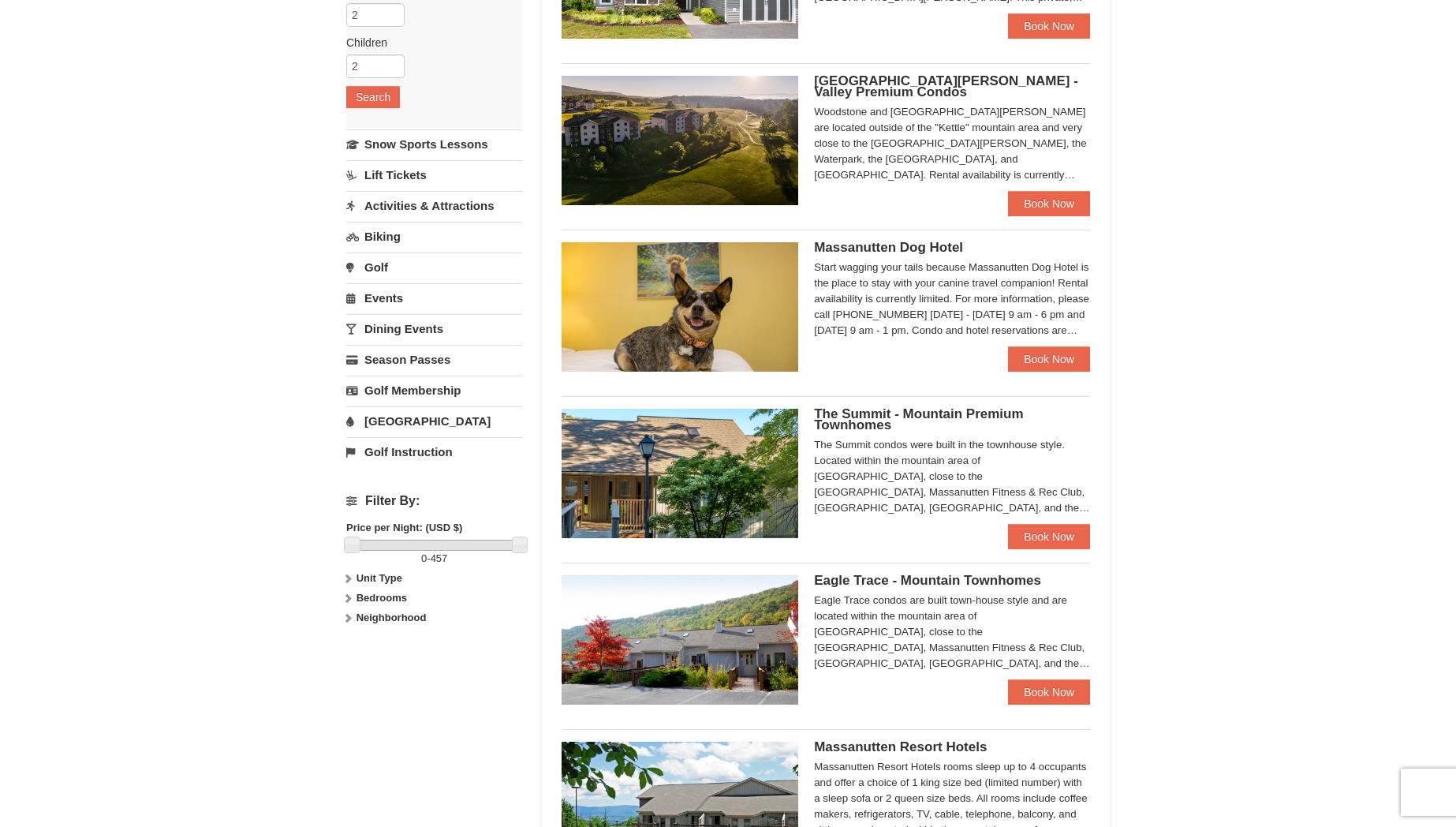
scroll to position [249, 0]
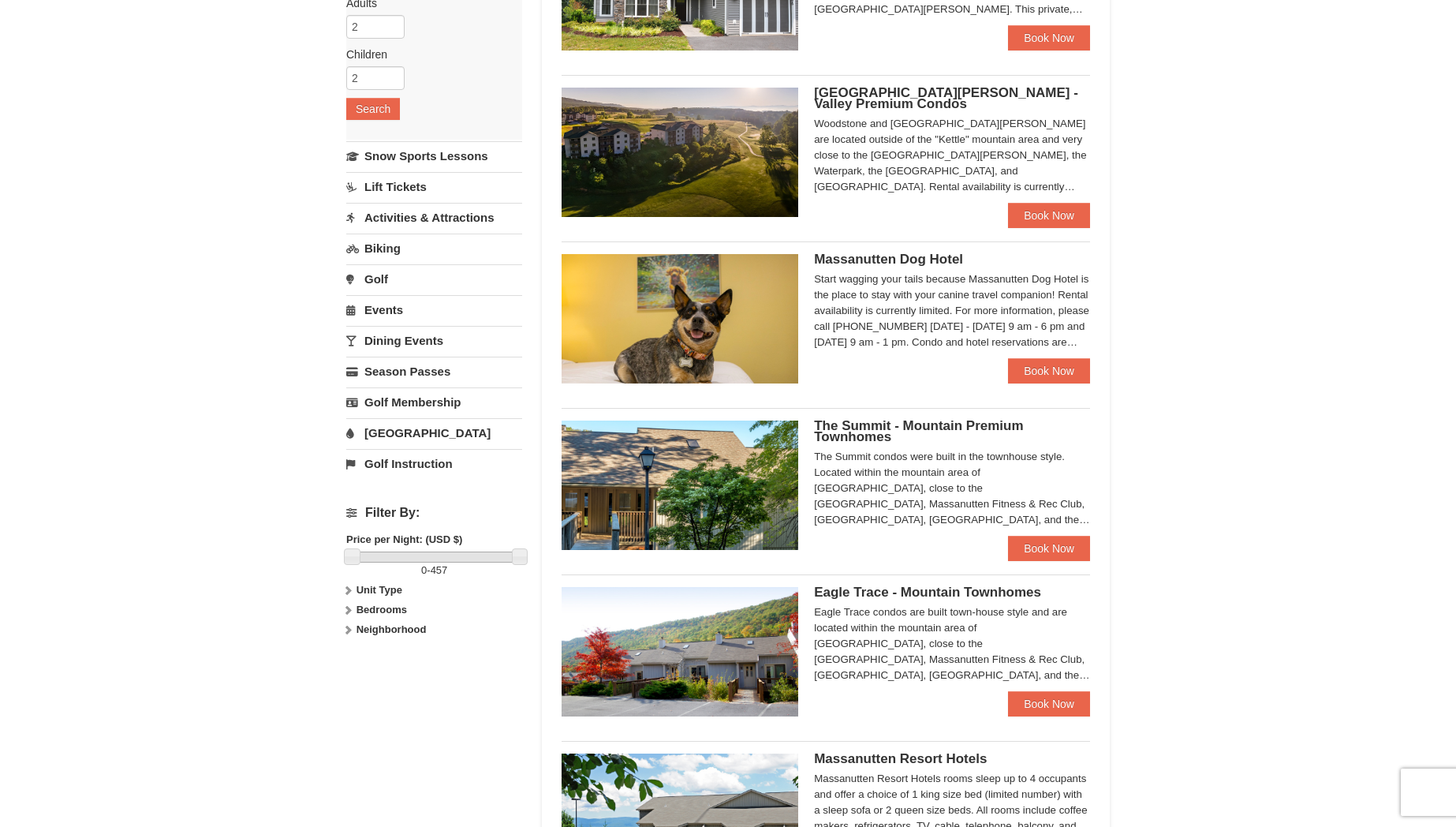
click at [697, 142] on img at bounding box center [680, 152] width 236 height 129
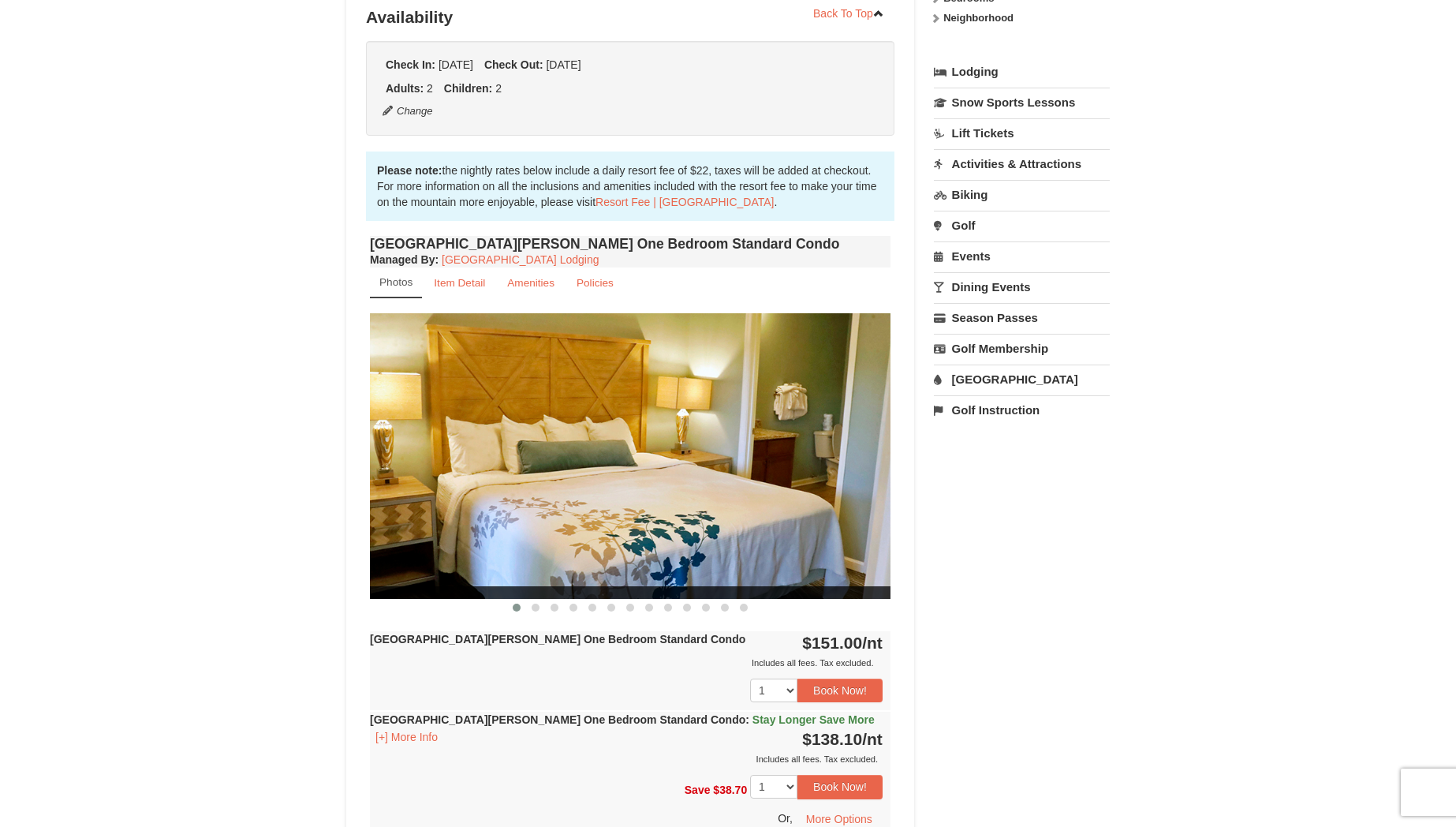
scroll to position [411, 0]
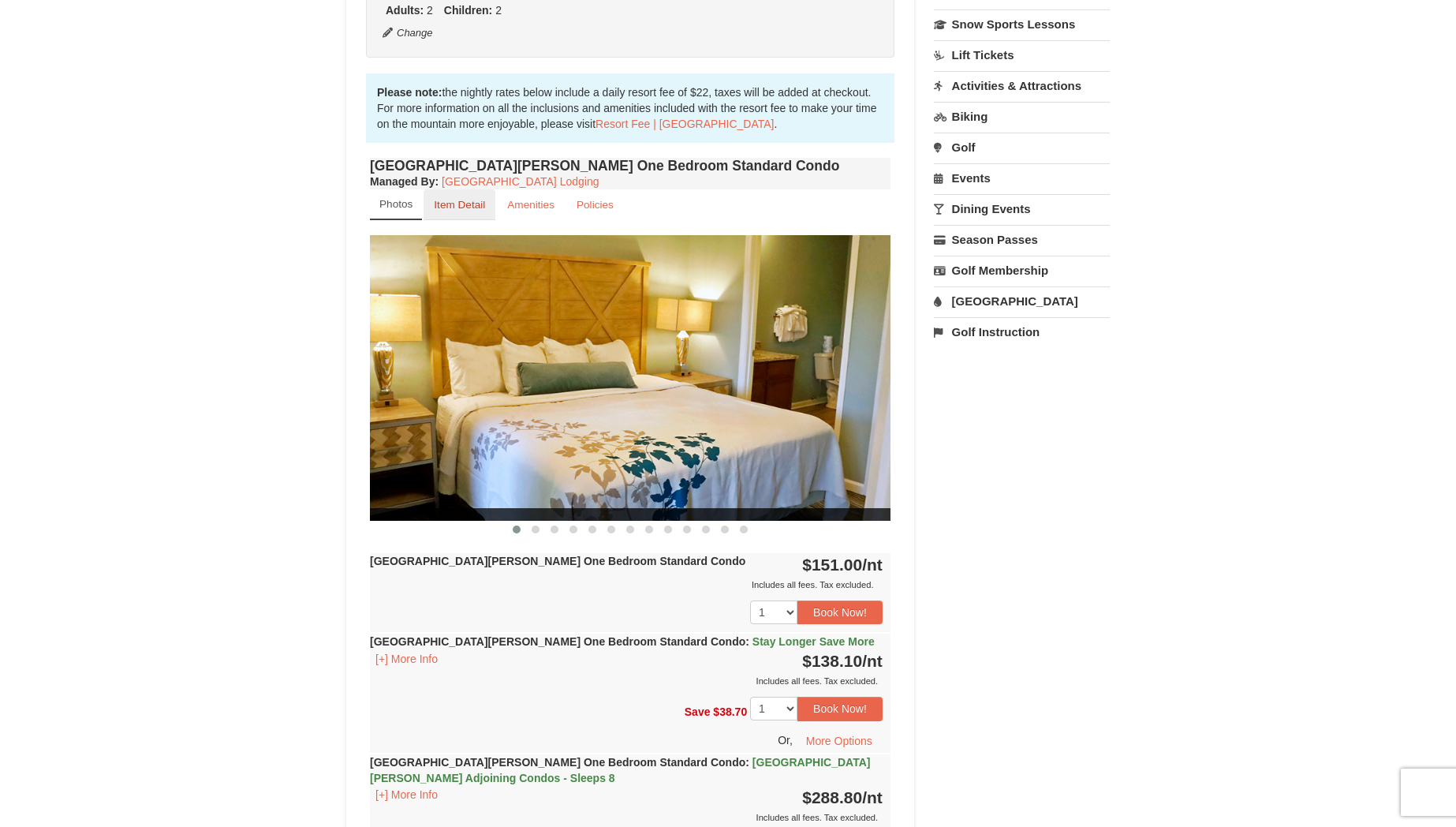
click at [472, 210] on link "Item Detail" at bounding box center [459, 205] width 72 height 31
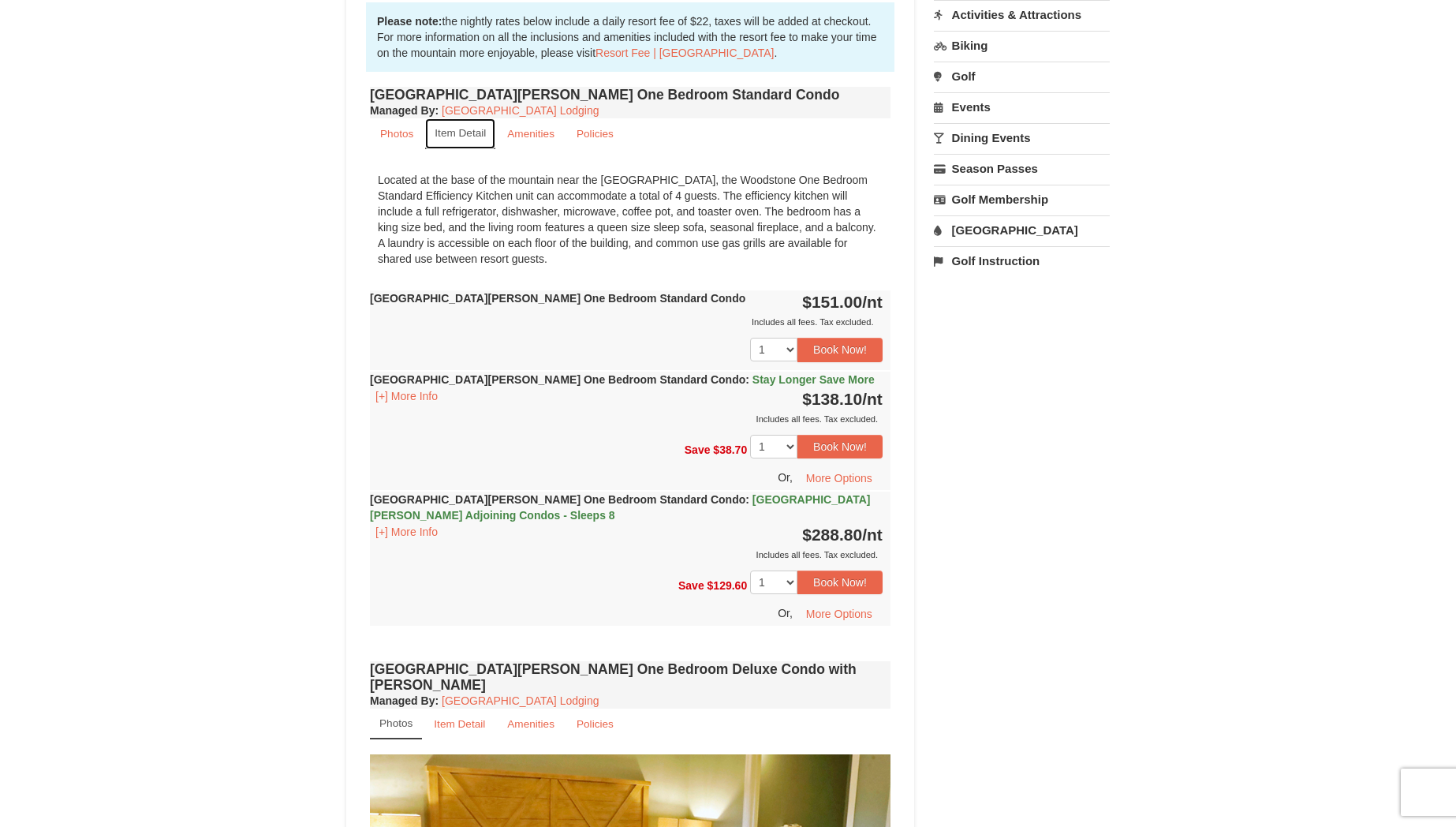
scroll to position [407, 0]
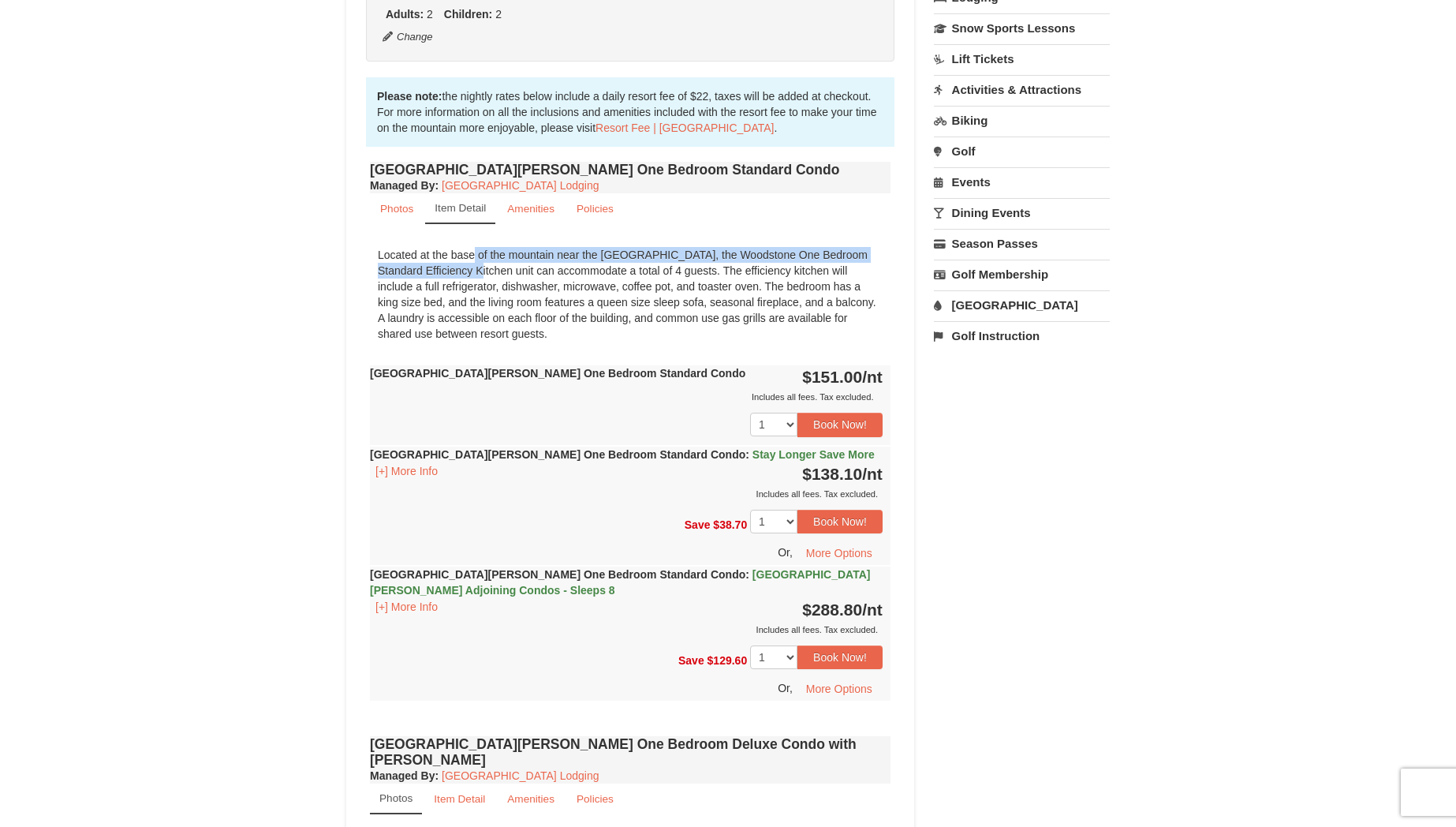
drag, startPoint x: 386, startPoint y: 255, endPoint x: 849, endPoint y: 255, distance: 463.0
click at [849, 255] on div "Located at the base of the mountain near the [GEOGRAPHIC_DATA], the Woodstone O…" at bounding box center [629, 294] width 520 height 111
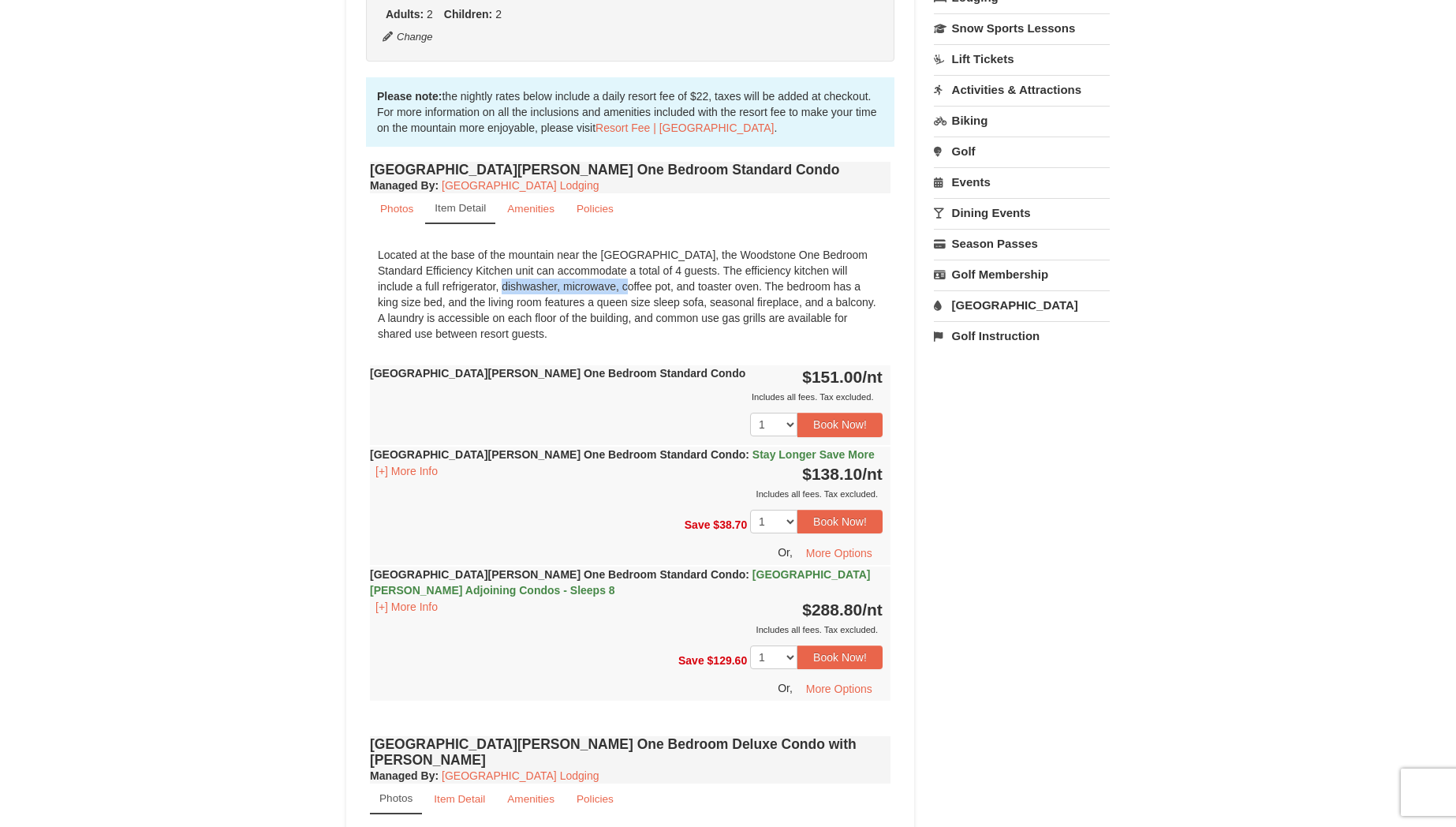
drag, startPoint x: 415, startPoint y: 288, endPoint x: 523, endPoint y: 287, distance: 108.0
click at [523, 287] on div "Located at the base of the mountain near the [GEOGRAPHIC_DATA], the Woodstone O…" at bounding box center [629, 294] width 520 height 111
click at [501, 281] on div "Located at the base of the mountain near the [GEOGRAPHIC_DATA], the Woodstone O…" at bounding box center [629, 294] width 520 height 111
drag, startPoint x: 860, startPoint y: 270, endPoint x: 680, endPoint y: 294, distance: 181.6
click at [860, 270] on div "Located at the base of the mountain near the [GEOGRAPHIC_DATA], the Woodstone O…" at bounding box center [629, 294] width 520 height 111
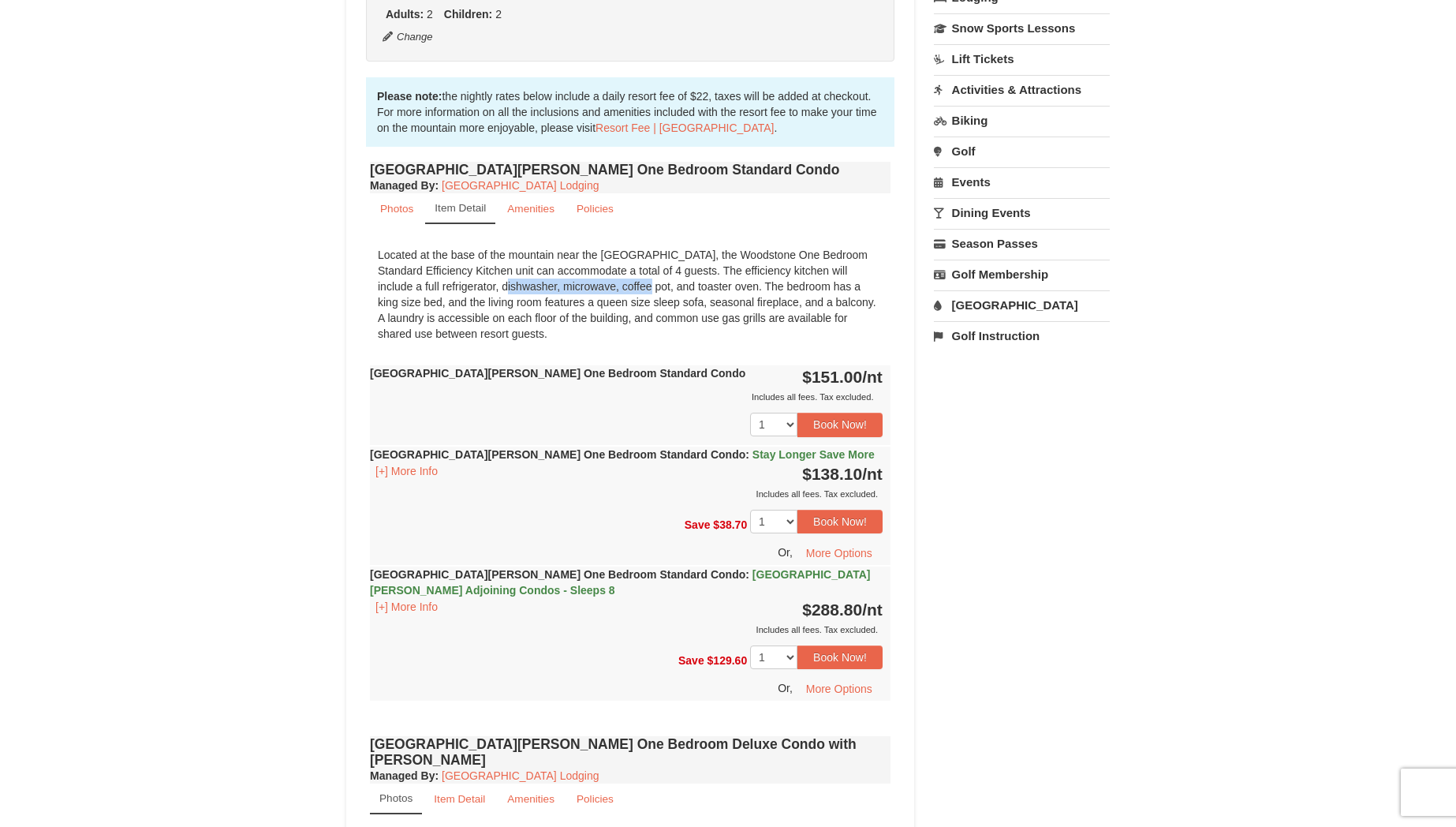
drag, startPoint x: 417, startPoint y: 286, endPoint x: 537, endPoint y: 294, distance: 120.3
click at [539, 294] on div "Located at the base of the mountain near the [GEOGRAPHIC_DATA], the Woodstone O…" at bounding box center [629, 294] width 520 height 111
drag, startPoint x: 415, startPoint y: 303, endPoint x: 444, endPoint y: 314, distance: 31.0
click at [439, 313] on div "Located at the base of the mountain near the Woodstone Registration and Recreat…" at bounding box center [629, 294] width 520 height 111
drag, startPoint x: 522, startPoint y: 318, endPoint x: 729, endPoint y: 340, distance: 208.2
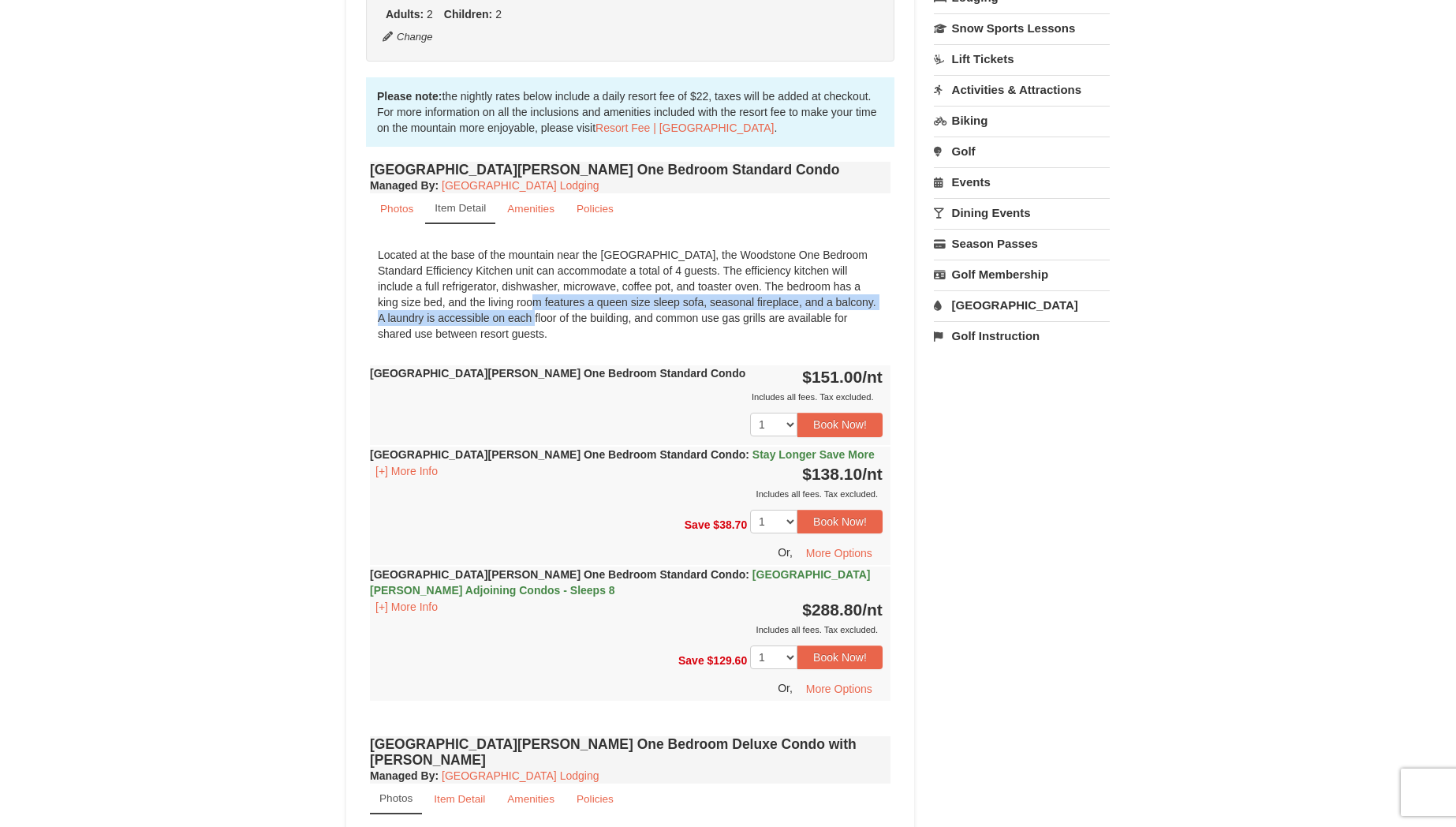
click at [729, 340] on div "Located at the base of the mountain near the Woodstone Registration and Recreat…" at bounding box center [629, 294] width 520 height 111
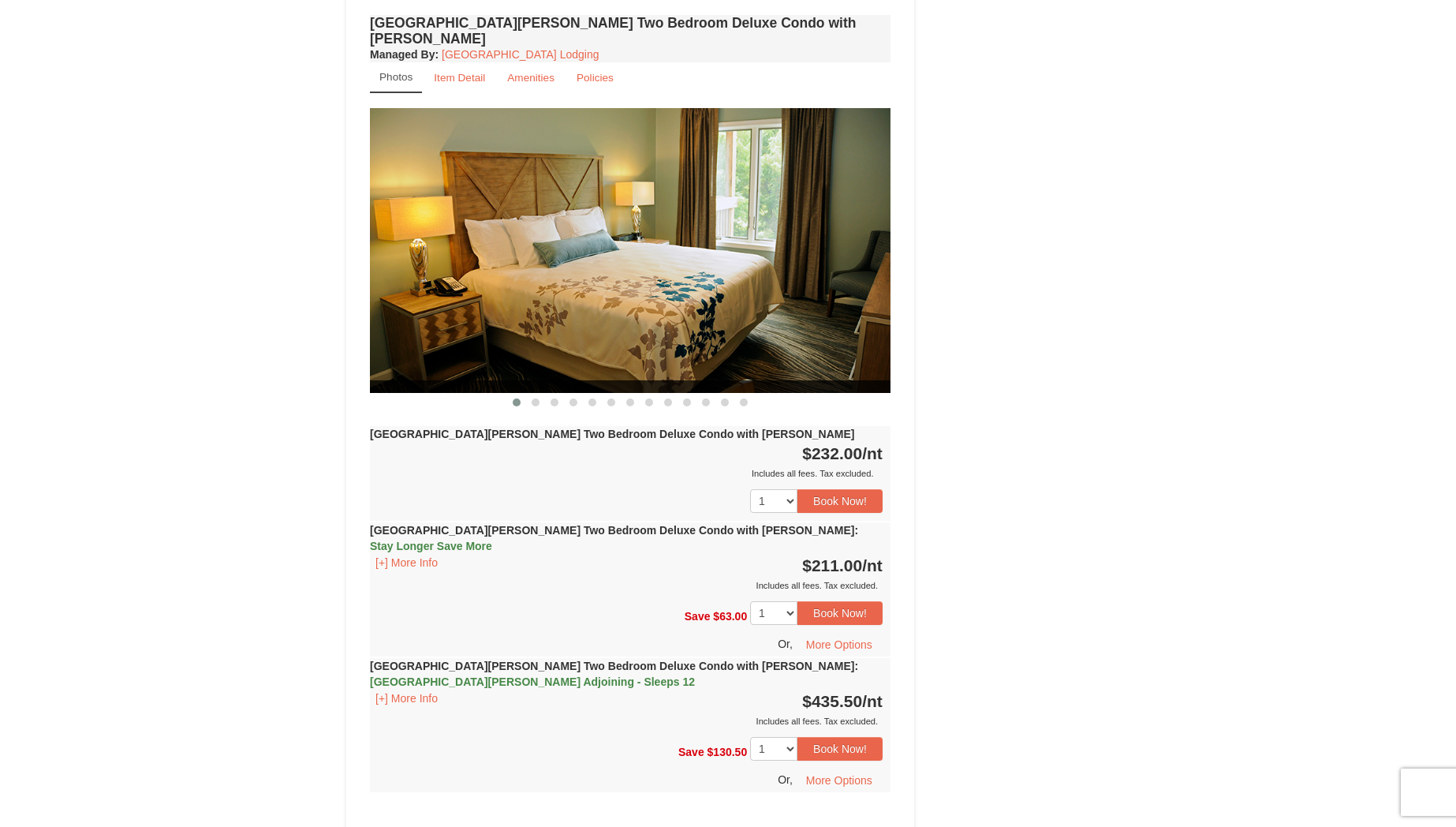
scroll to position [1943, 0]
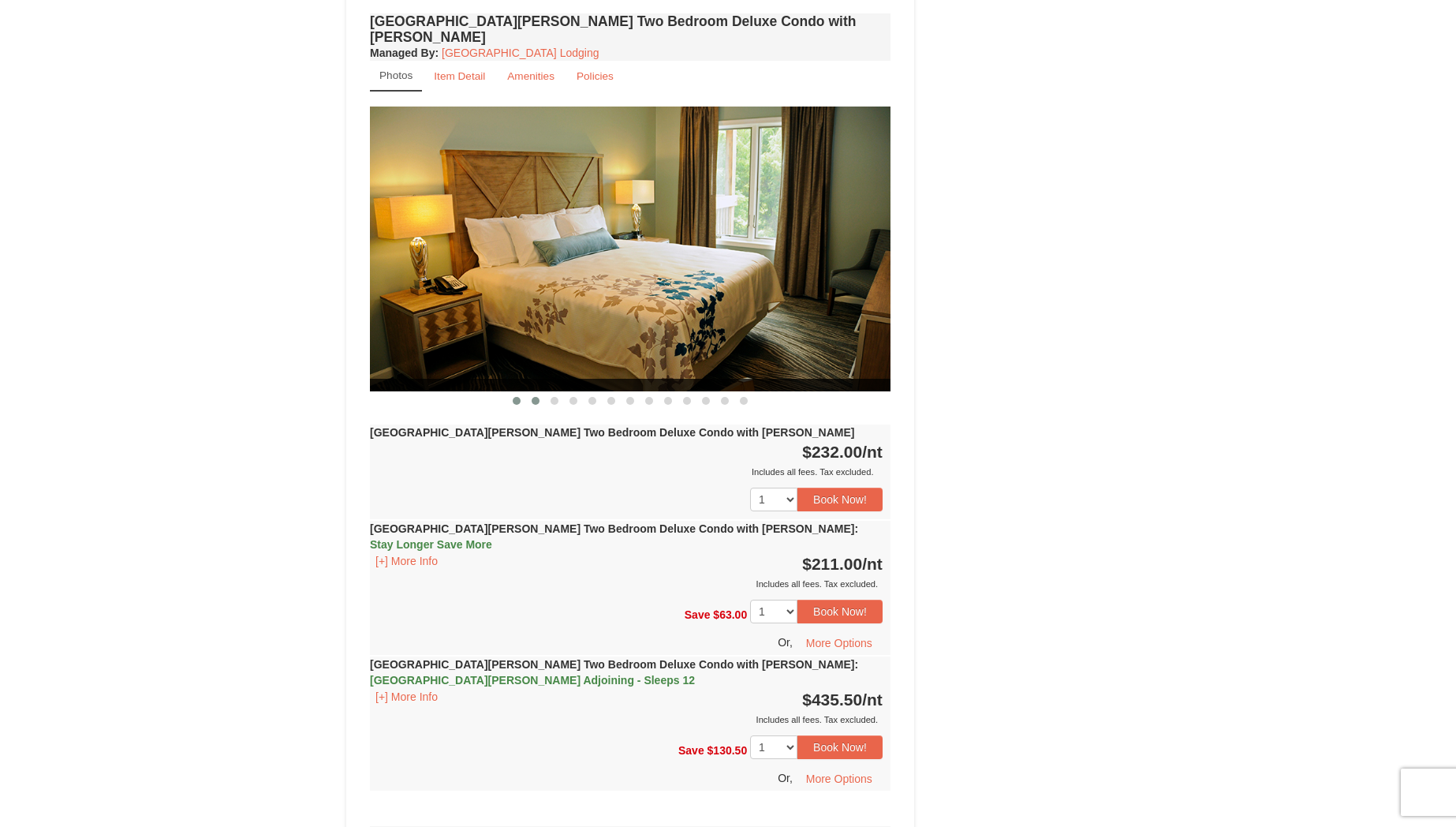
click at [535, 397] on span at bounding box center [535, 400] width 8 height 8
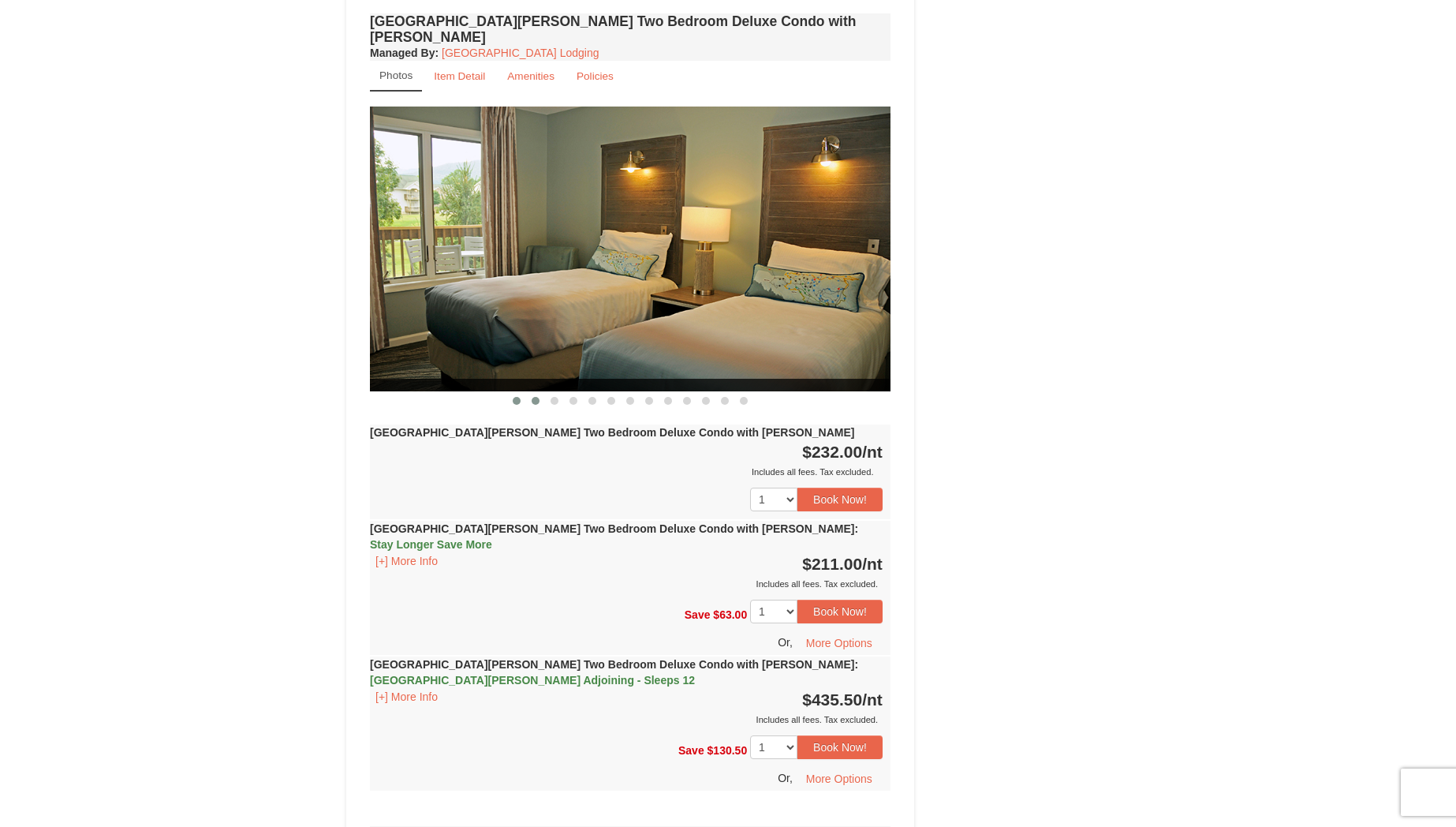
click at [514, 397] on span at bounding box center [516, 400] width 8 height 8
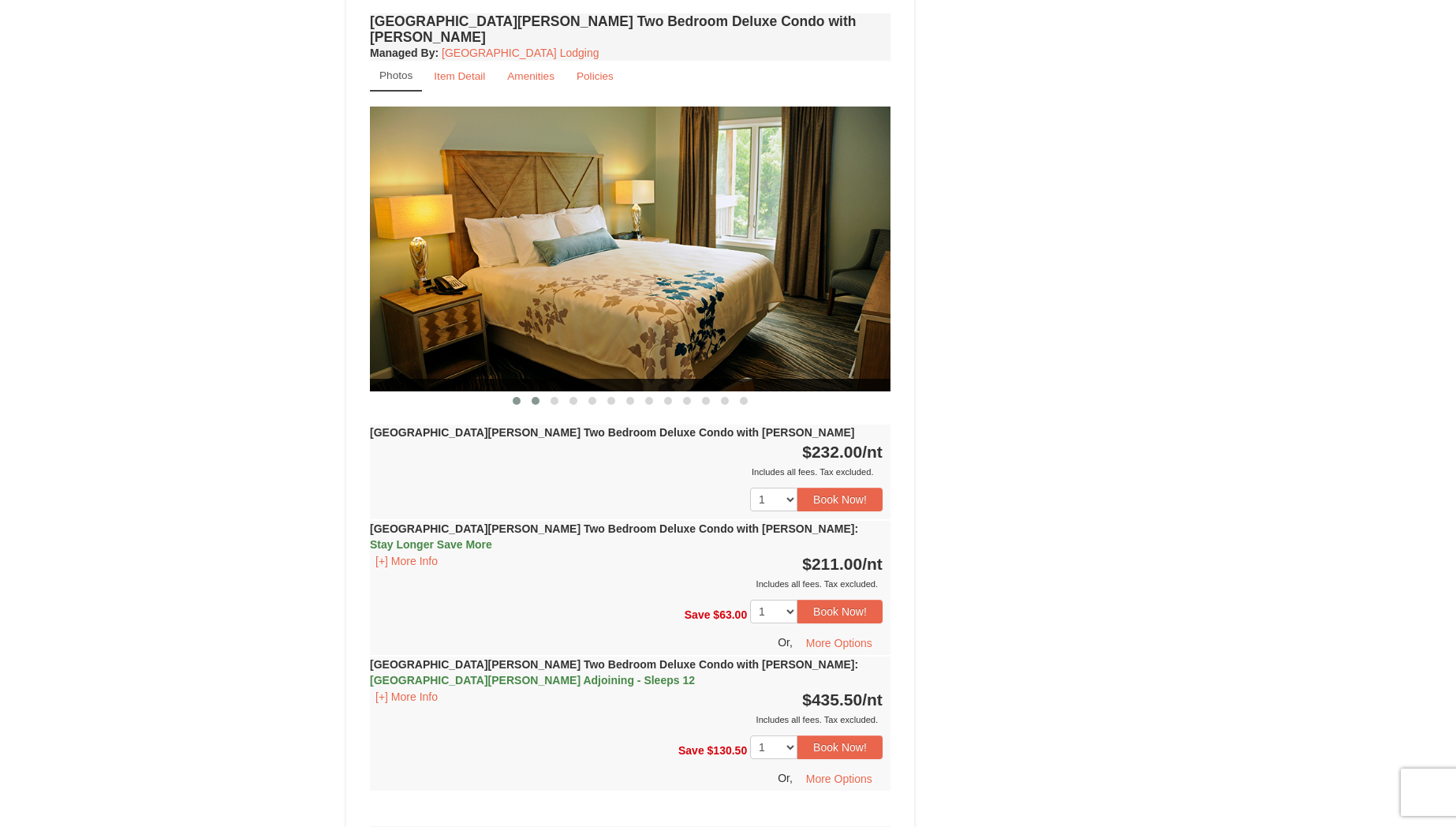
click at [536, 397] on span at bounding box center [535, 400] width 8 height 8
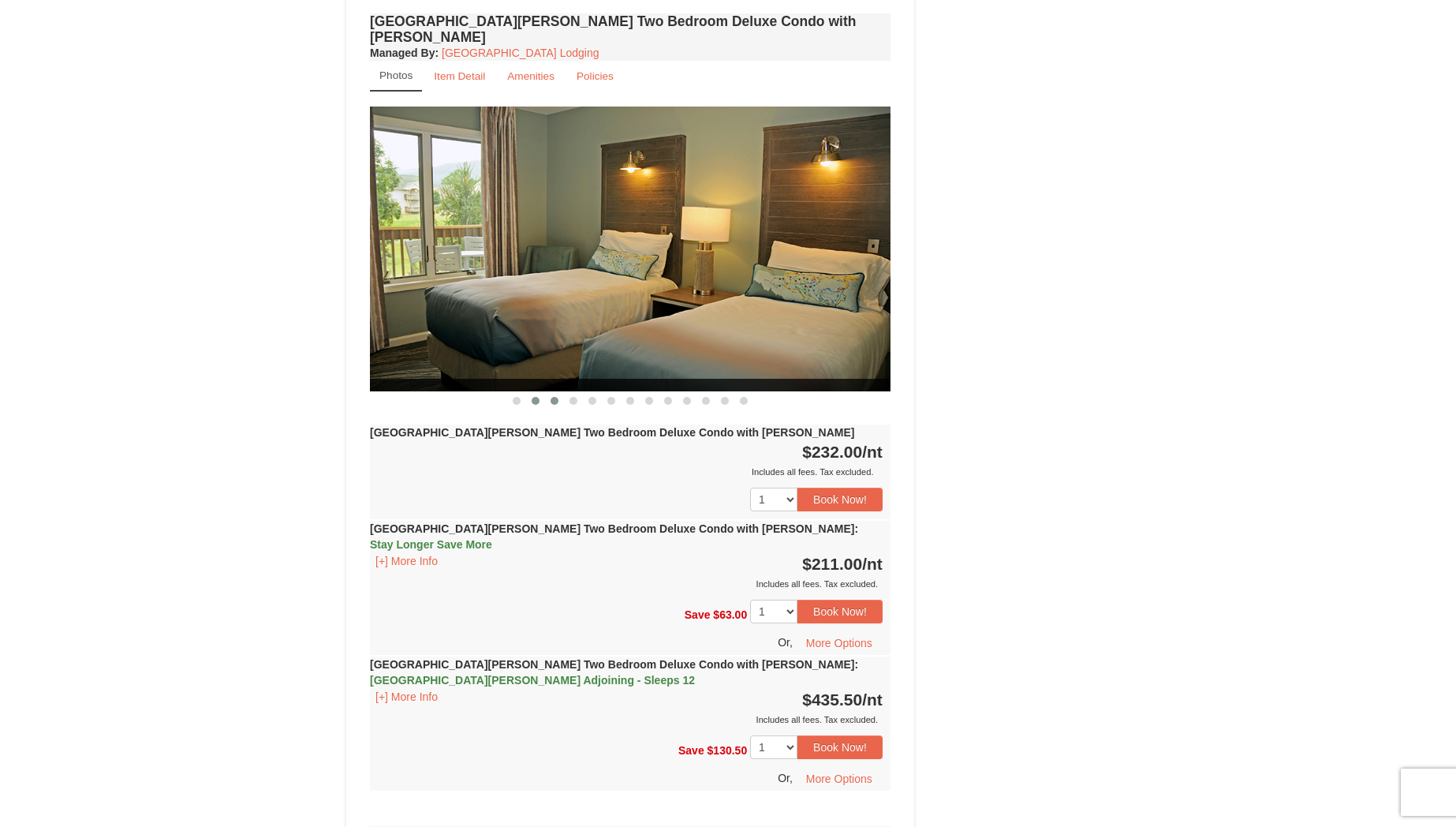
click at [554, 397] on span at bounding box center [554, 400] width 8 height 8
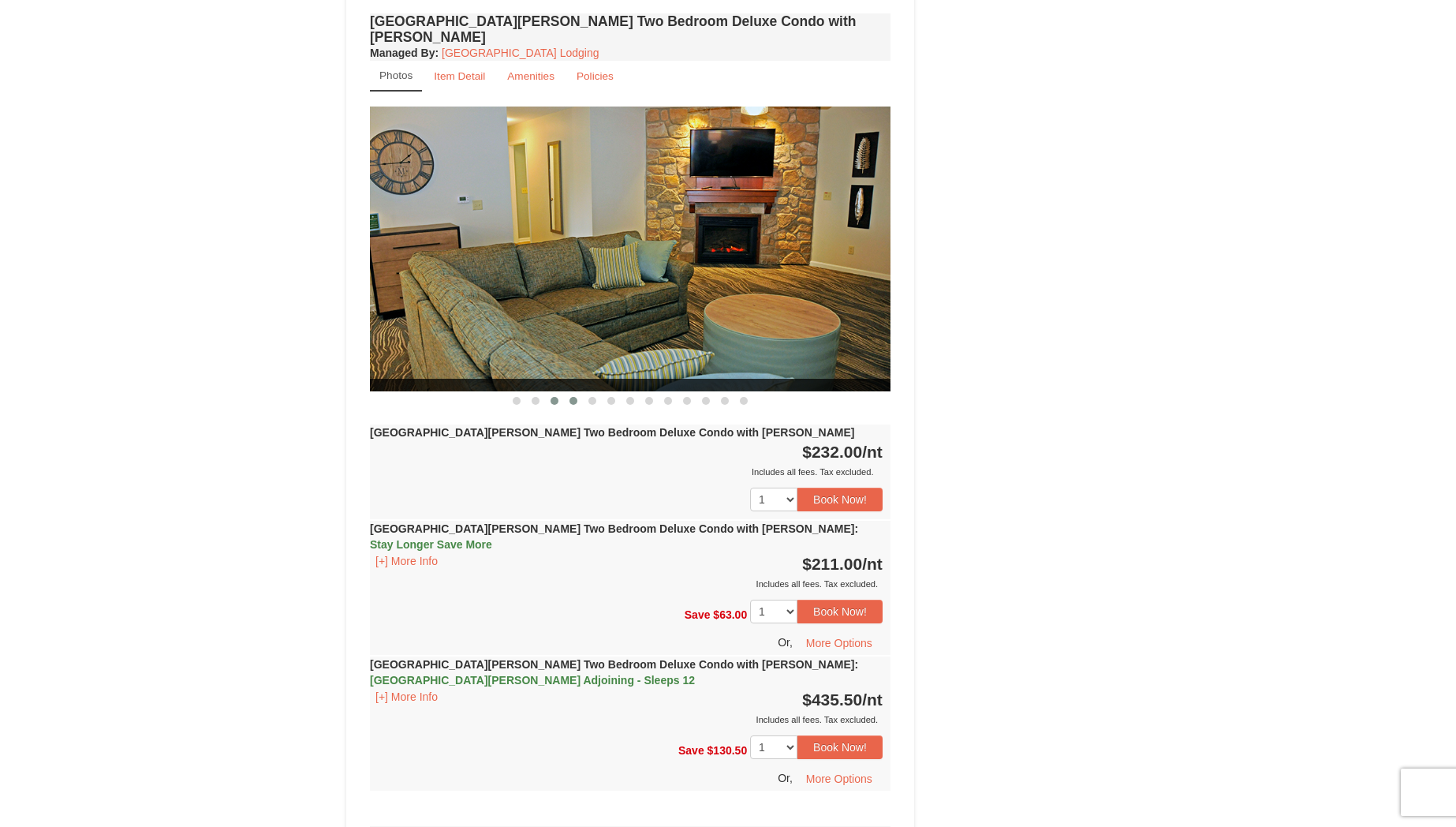
click at [568, 393] on button at bounding box center [573, 401] width 19 height 16
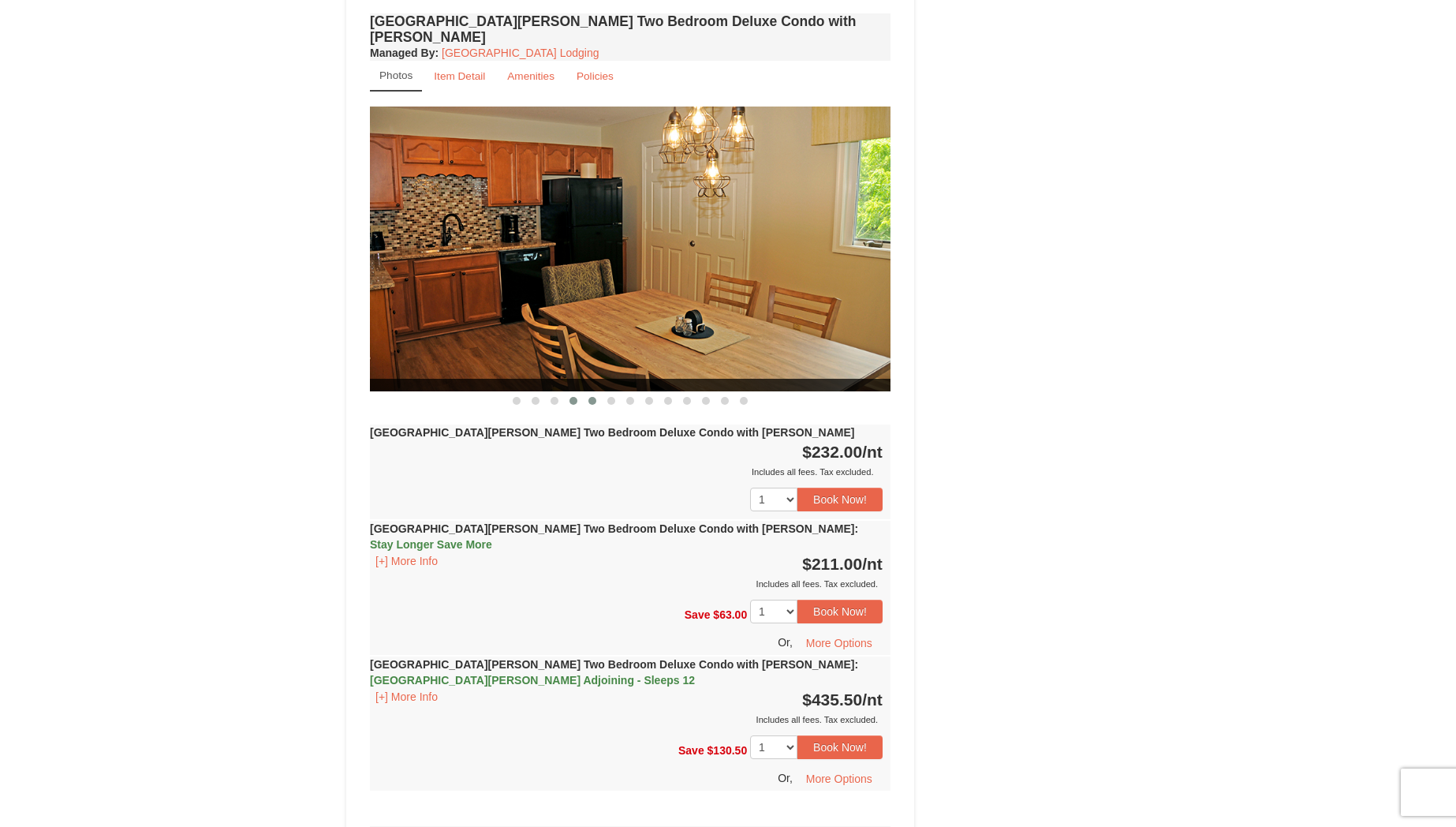
click at [594, 397] on span at bounding box center [592, 400] width 8 height 8
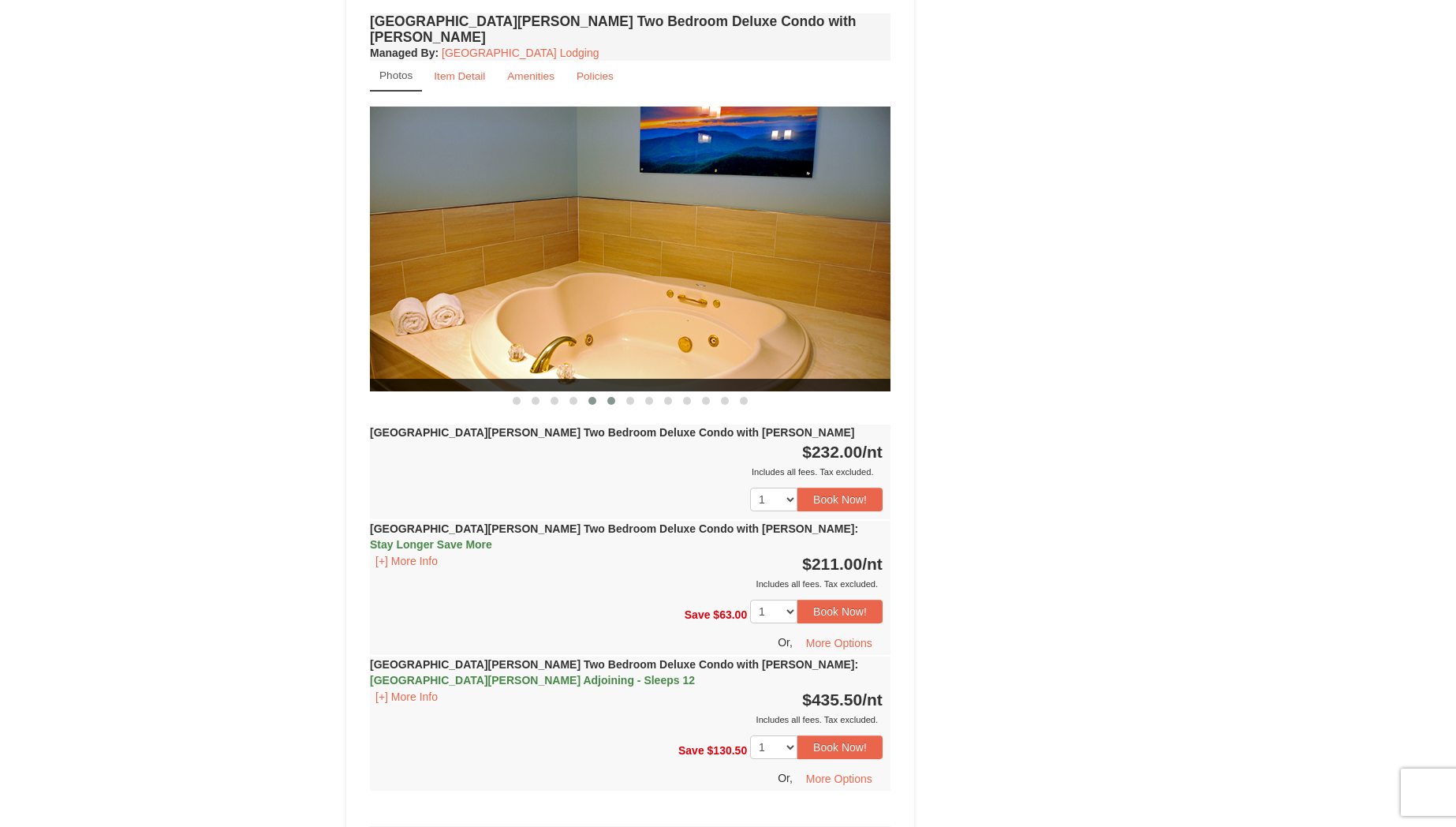
click at [604, 393] on button at bounding box center [611, 401] width 19 height 16
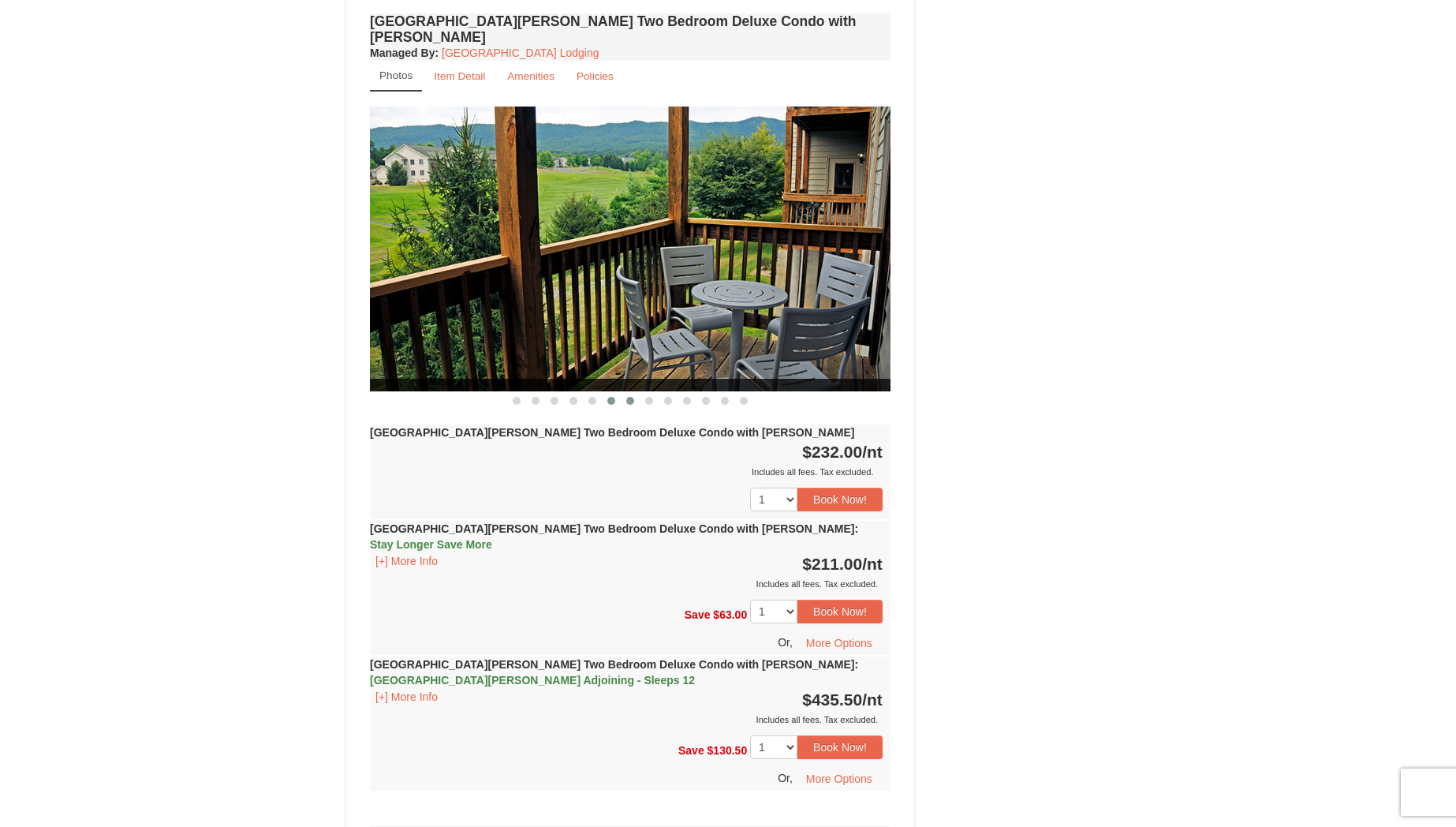
click at [628, 393] on button at bounding box center [630, 401] width 19 height 16
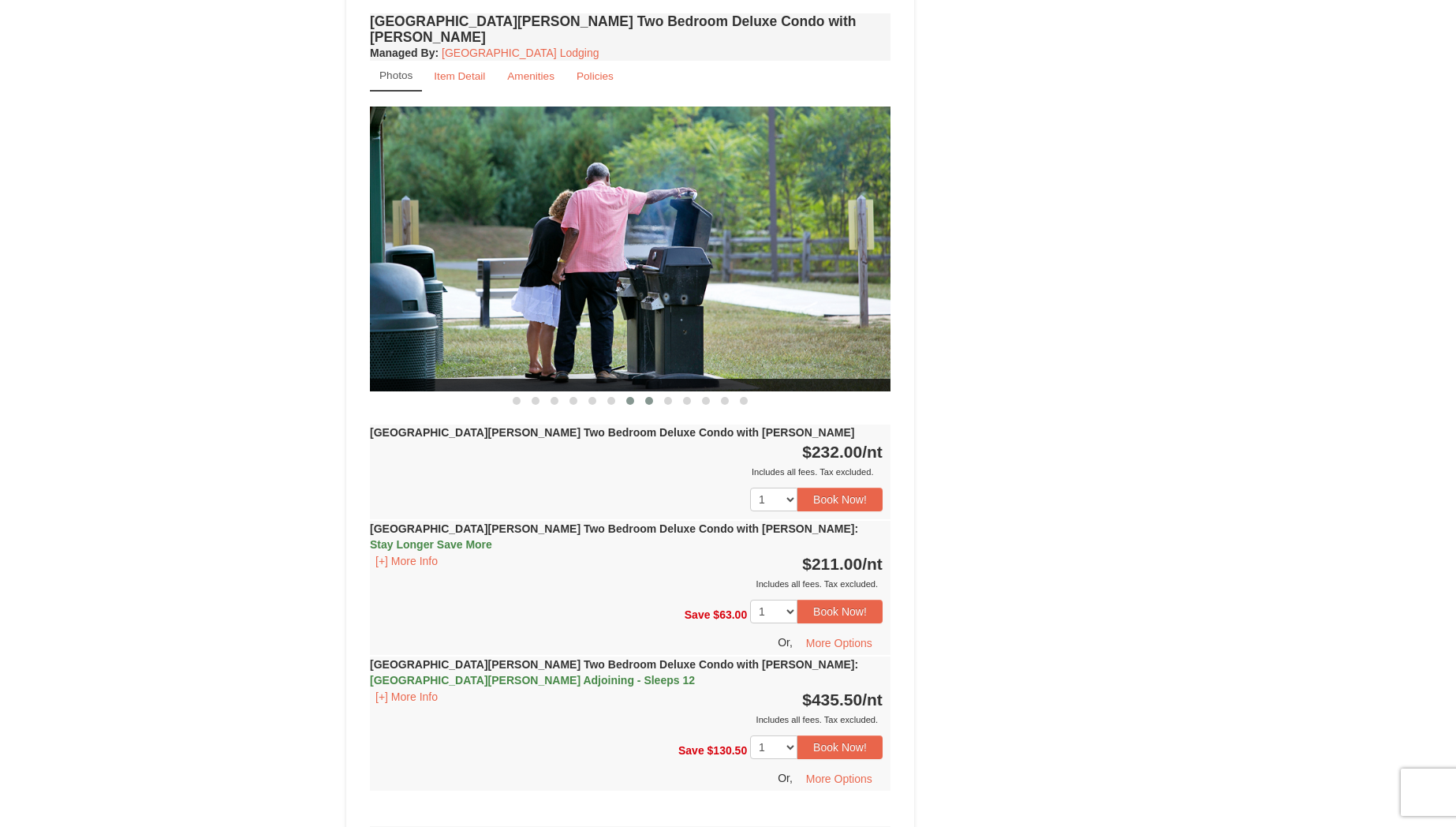
click at [641, 393] on button at bounding box center [649, 401] width 19 height 16
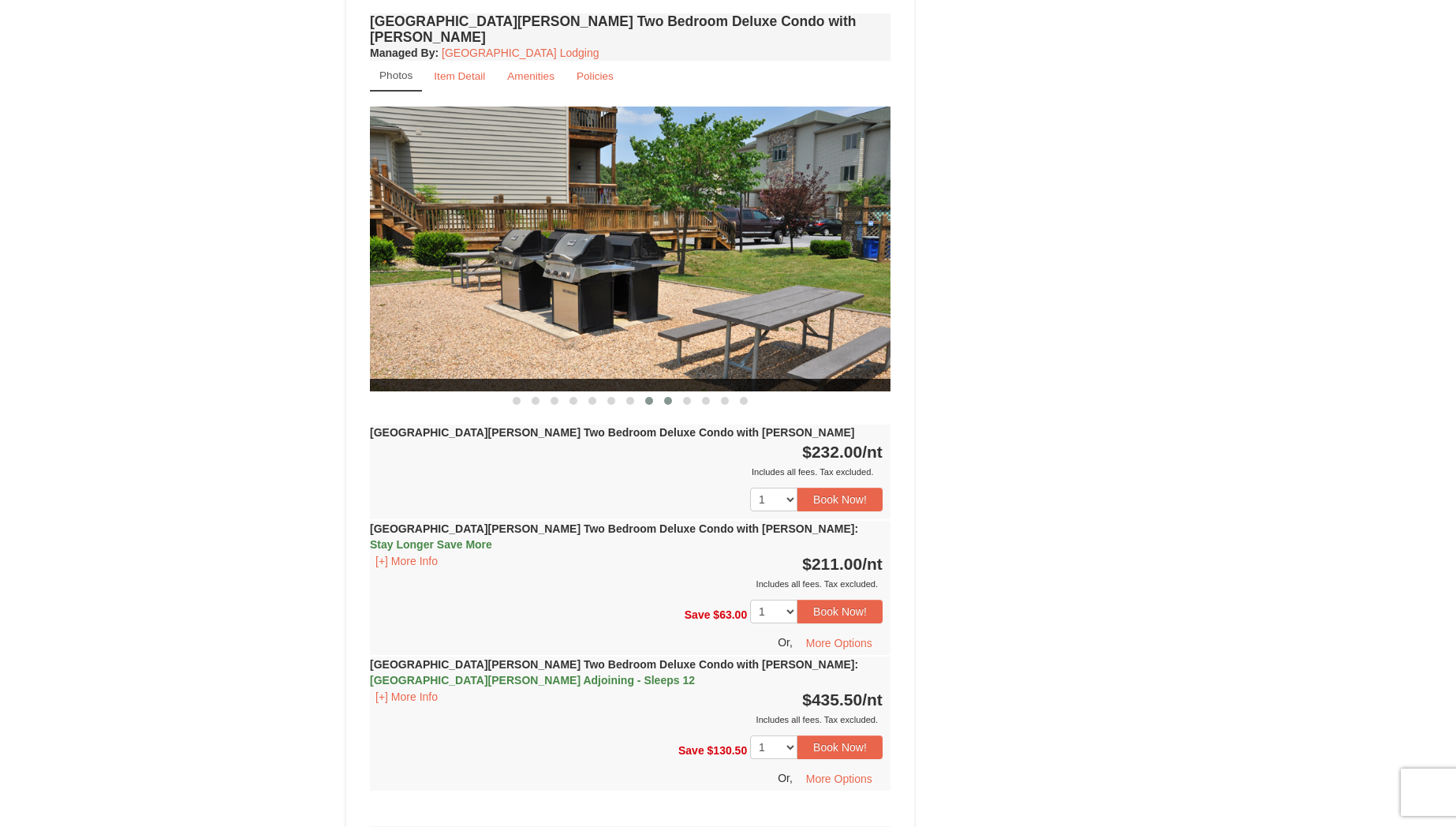
click at [660, 393] on button at bounding box center [668, 401] width 19 height 16
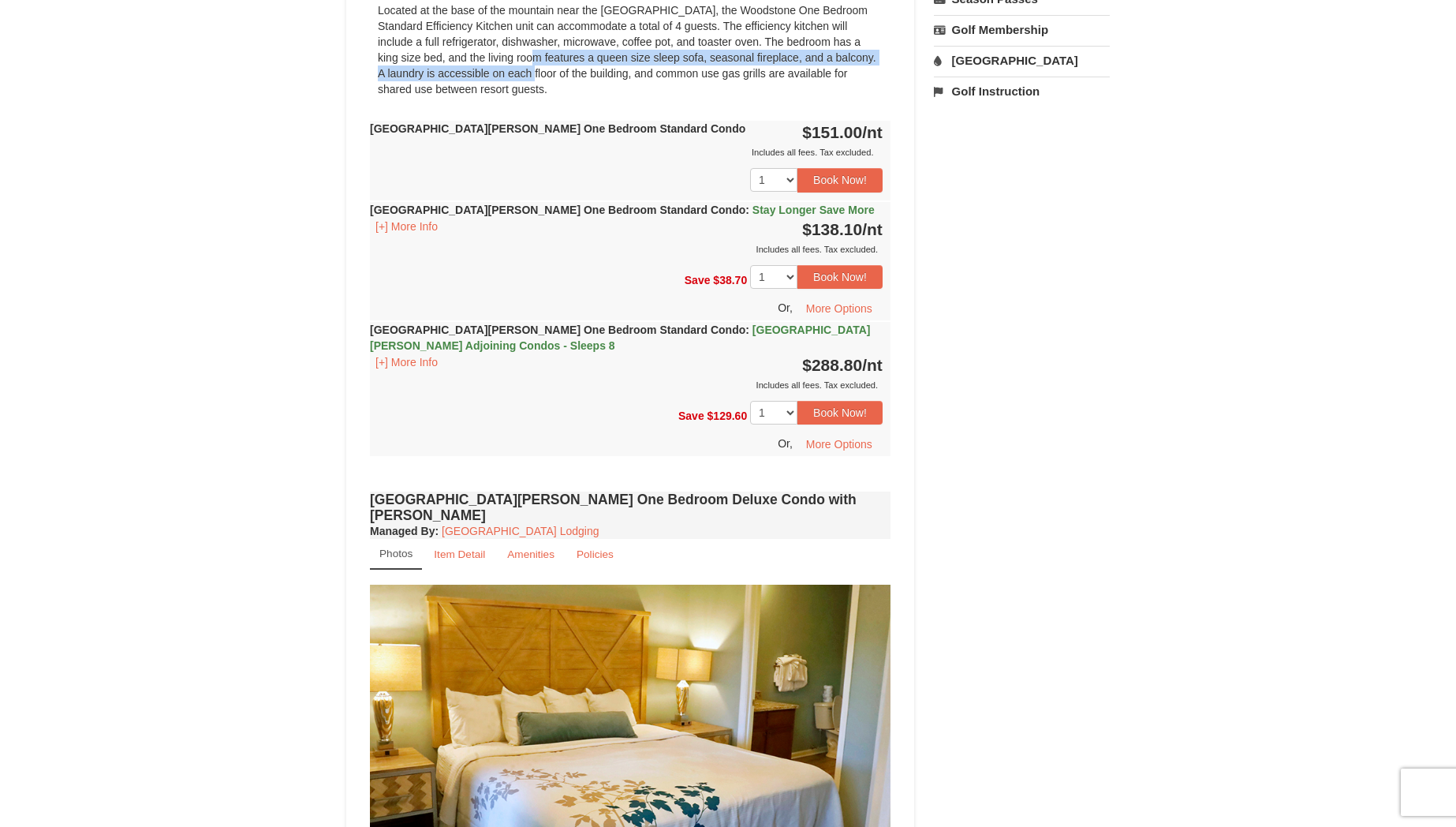
scroll to position [27, 0]
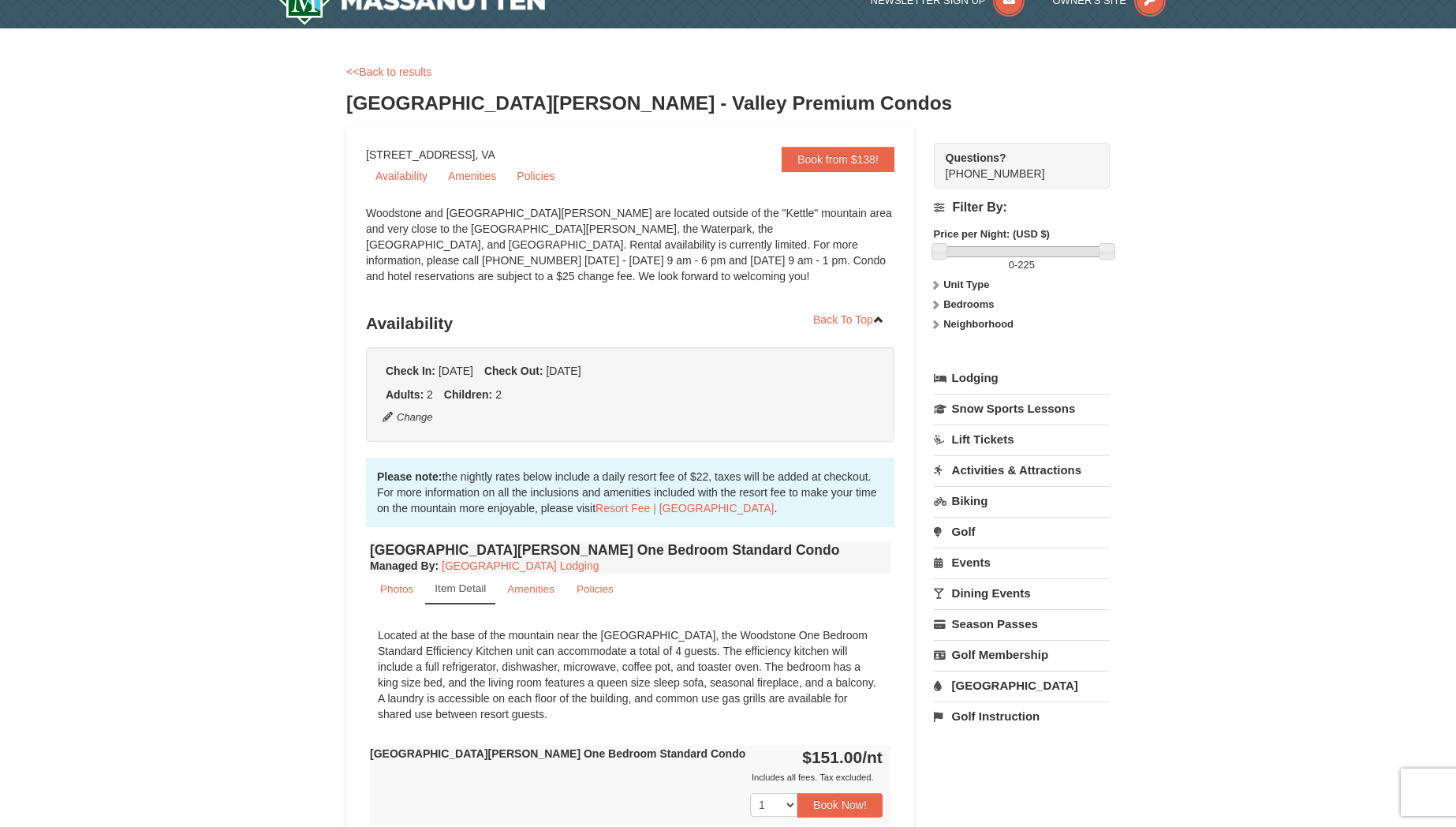
click at [408, 78] on div "<<Back to results" at bounding box center [728, 72] width 763 height 16
click at [403, 69] on link "<<Back to results" at bounding box center [389, 72] width 85 height 13
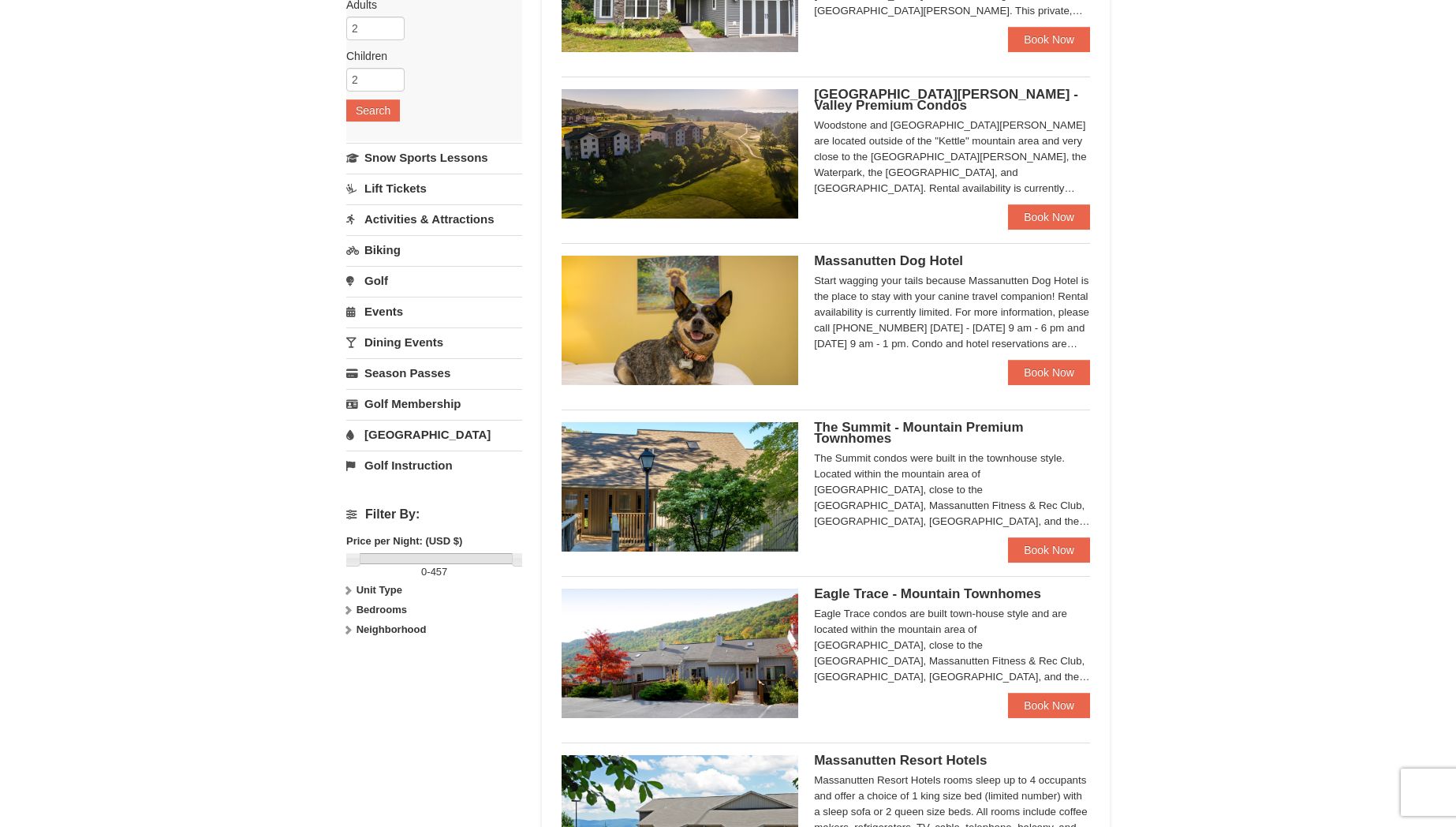
scroll to position [251, 0]
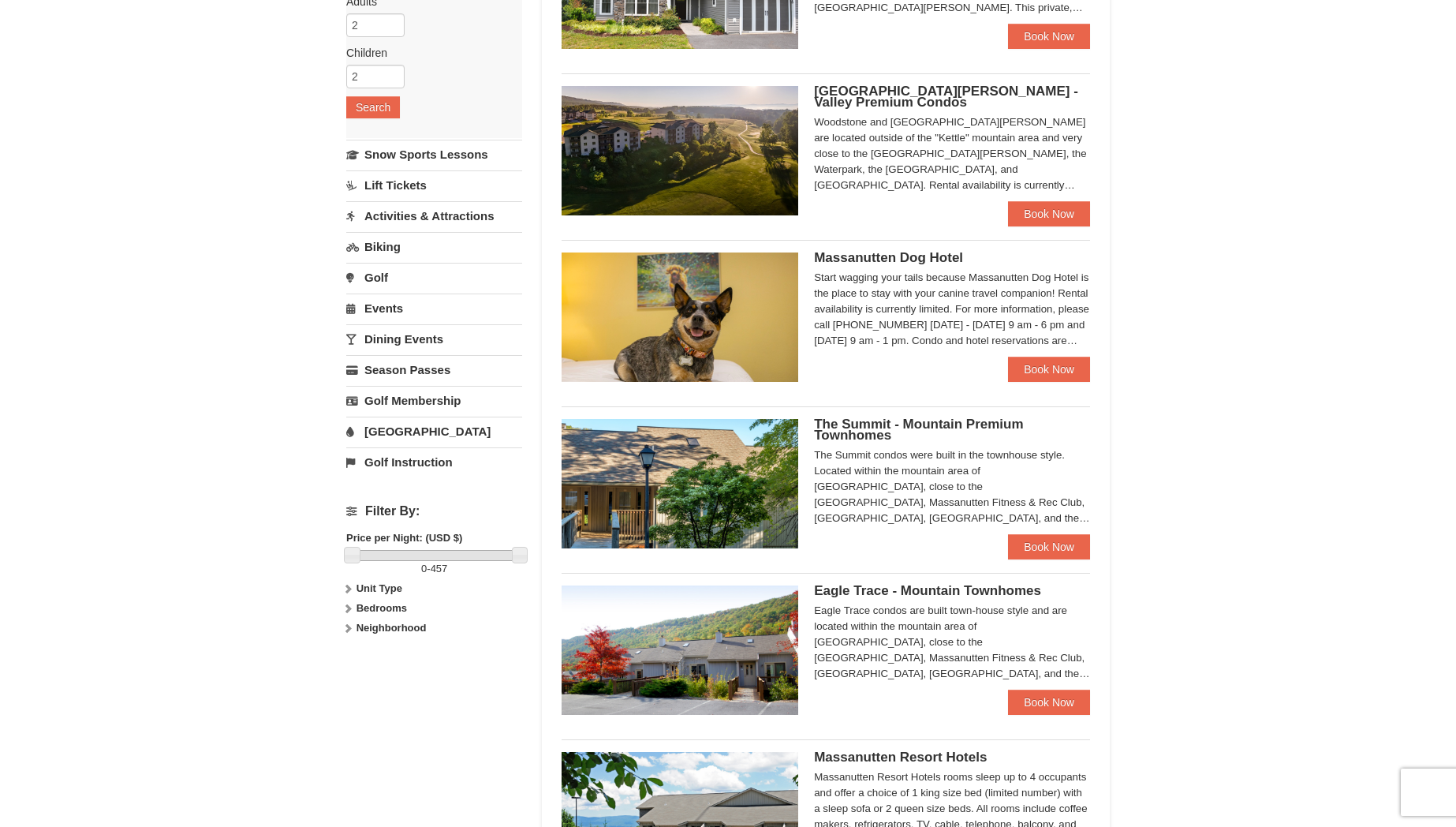
click at [679, 476] on img at bounding box center [680, 483] width 236 height 129
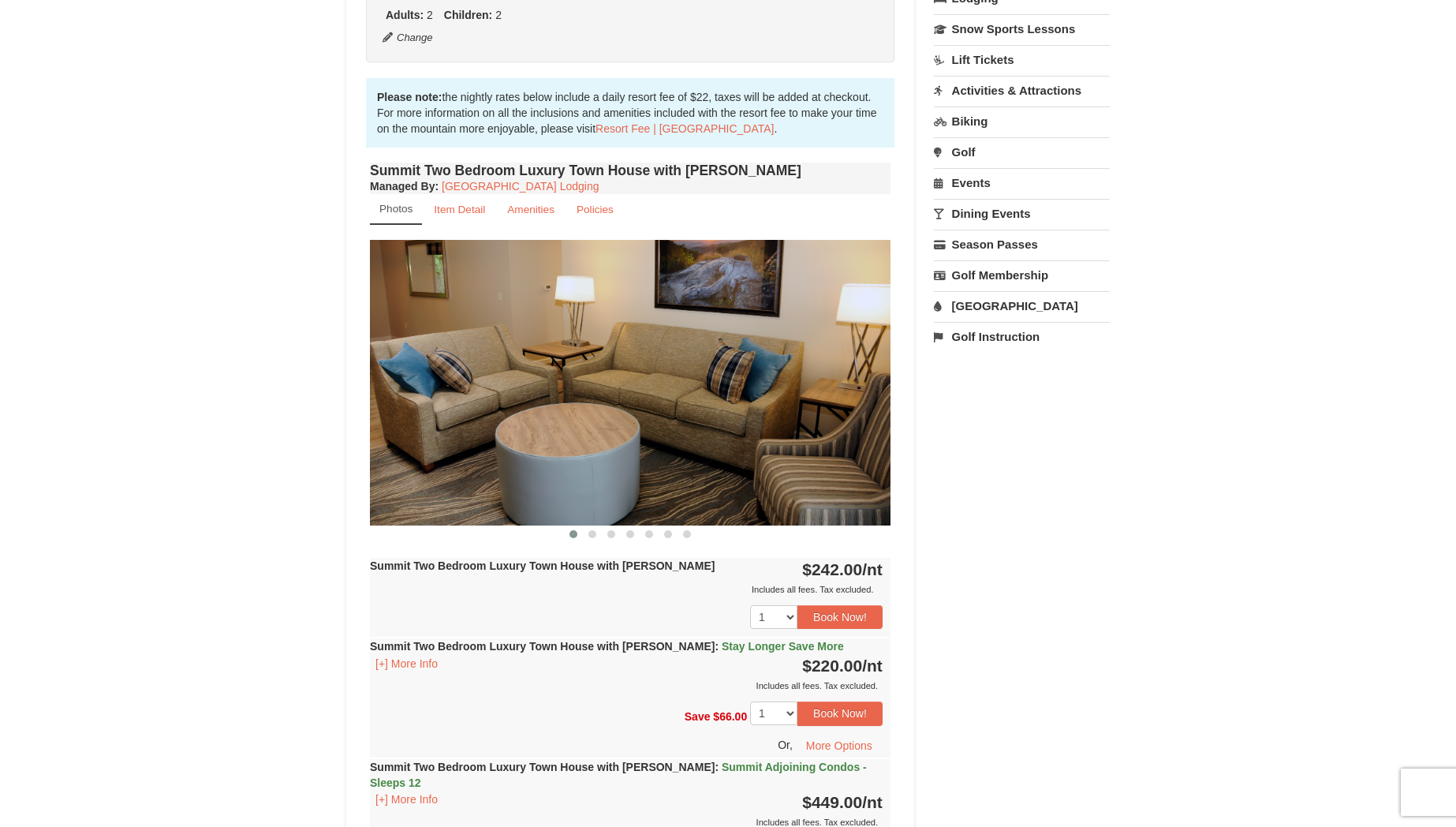
scroll to position [442, 0]
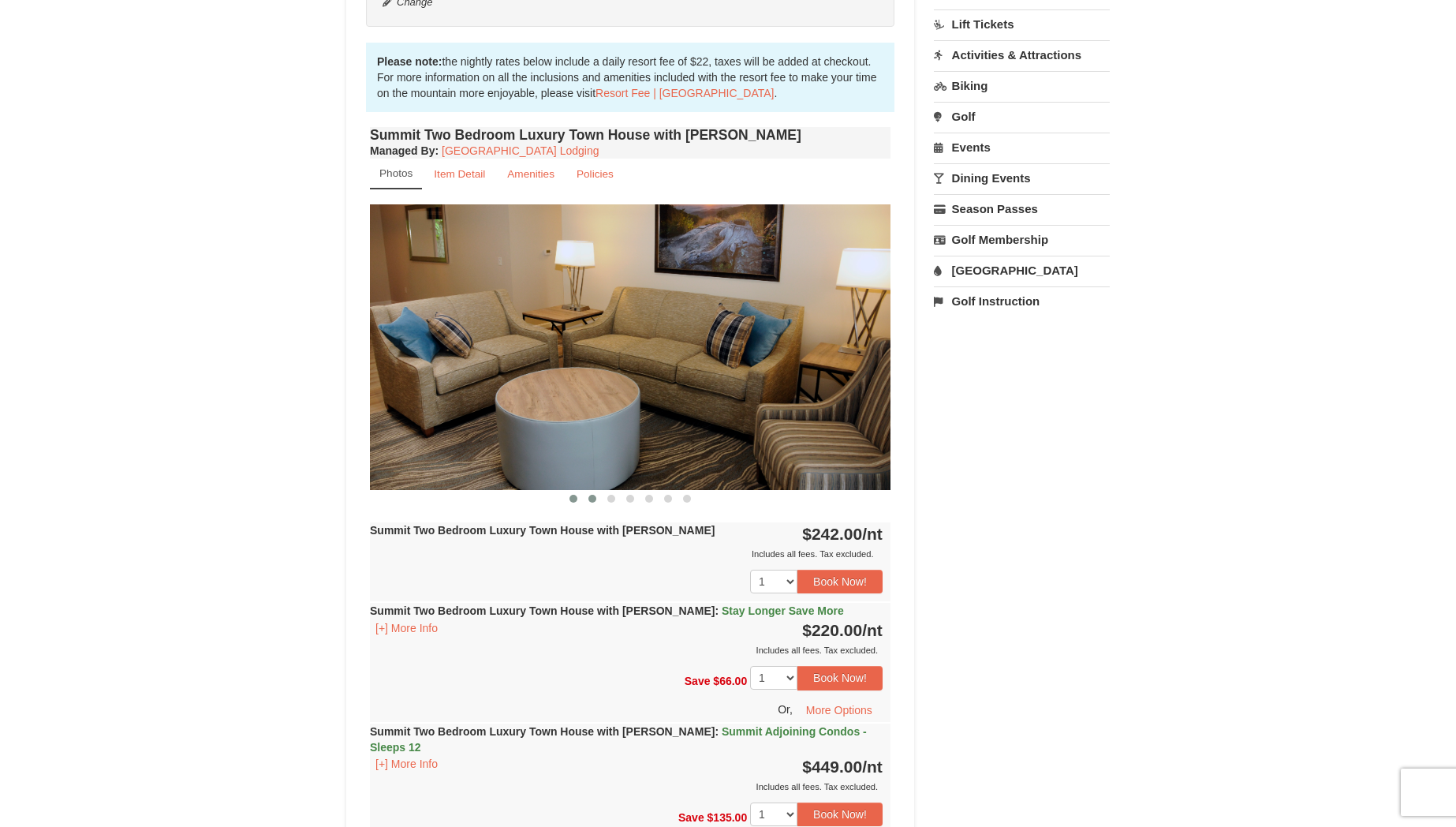
click at [589, 496] on span at bounding box center [592, 498] width 8 height 8
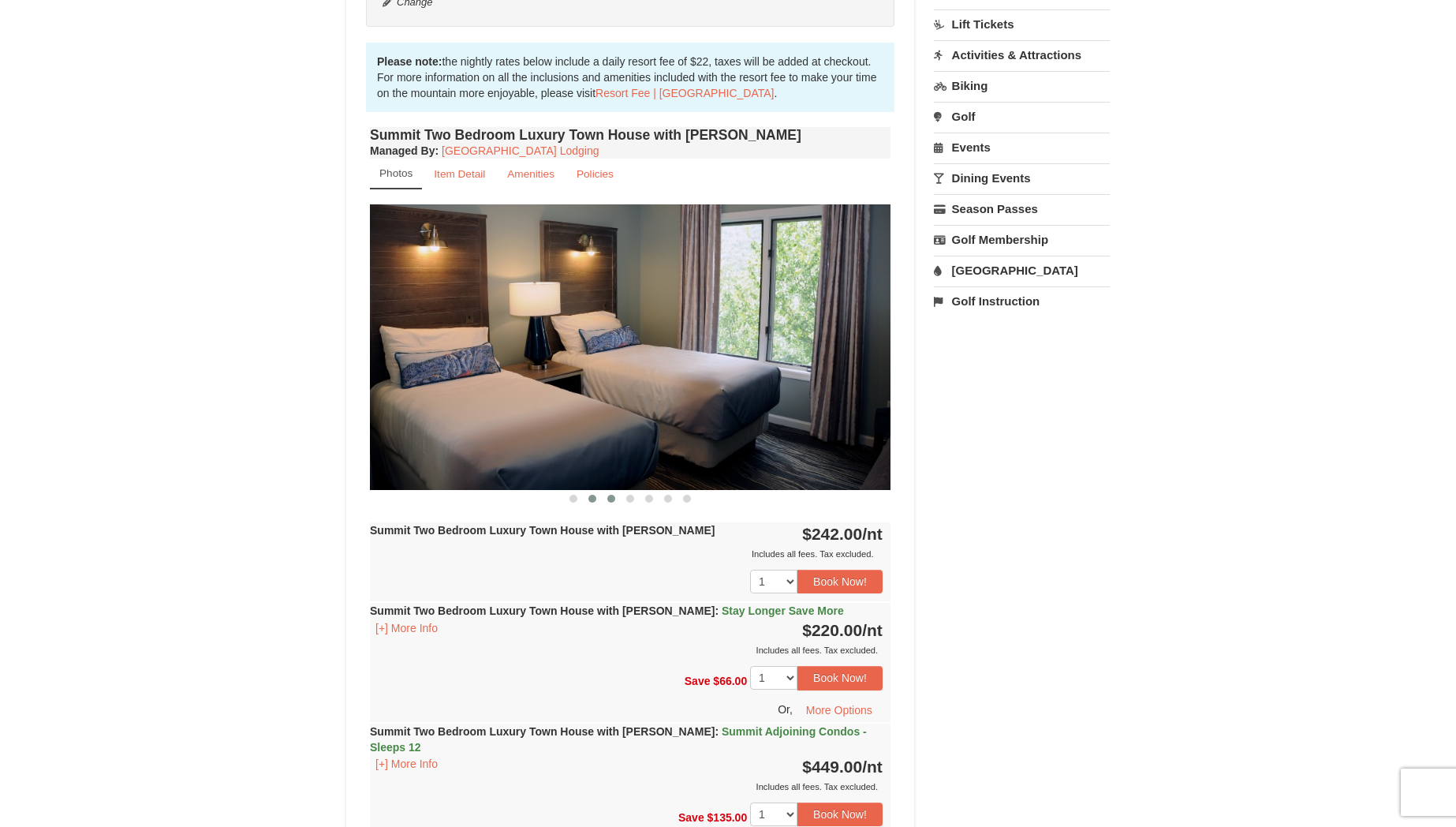
click at [608, 499] on span at bounding box center [611, 498] width 8 height 8
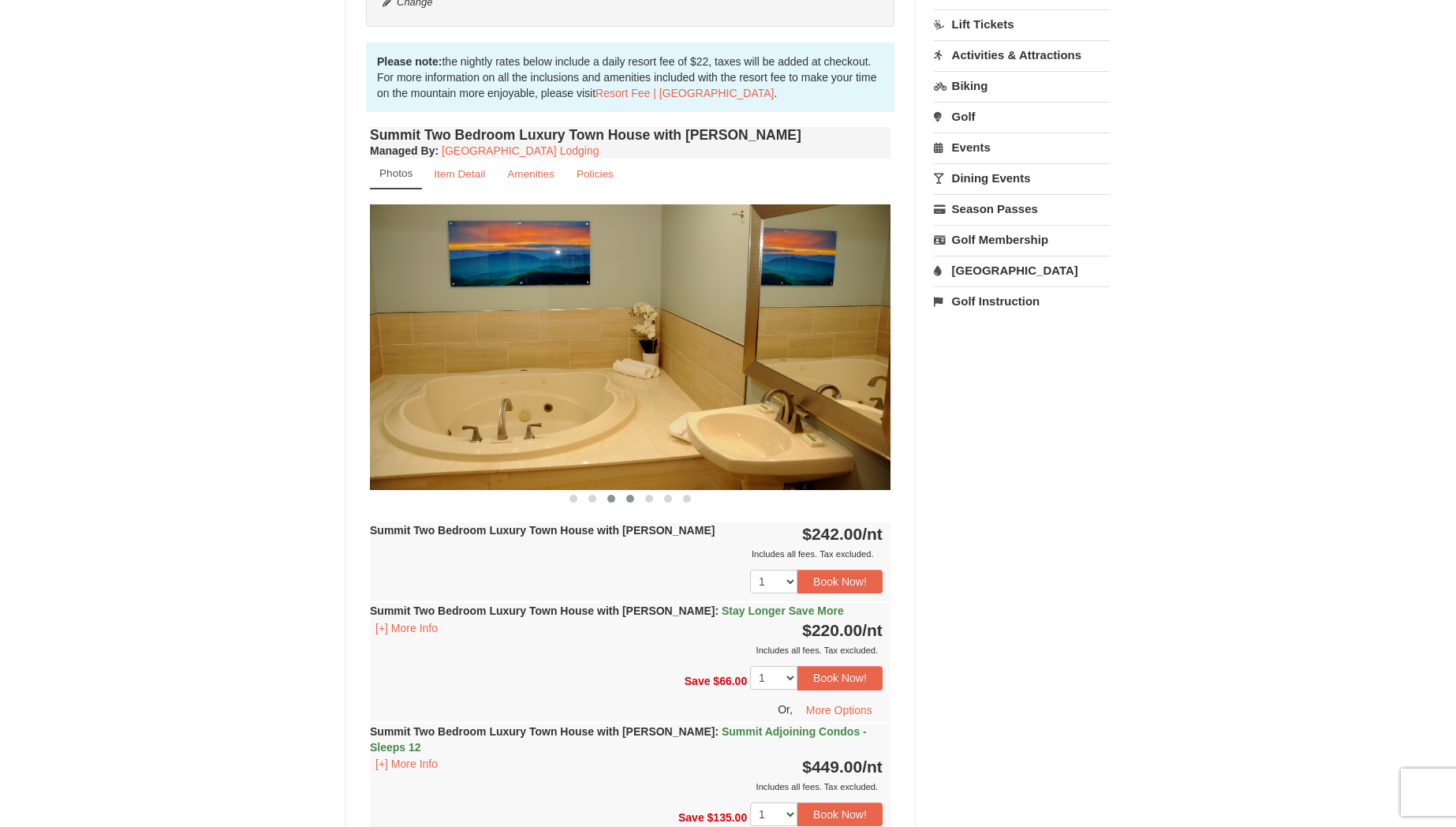
click at [628, 496] on span at bounding box center [629, 498] width 8 height 8
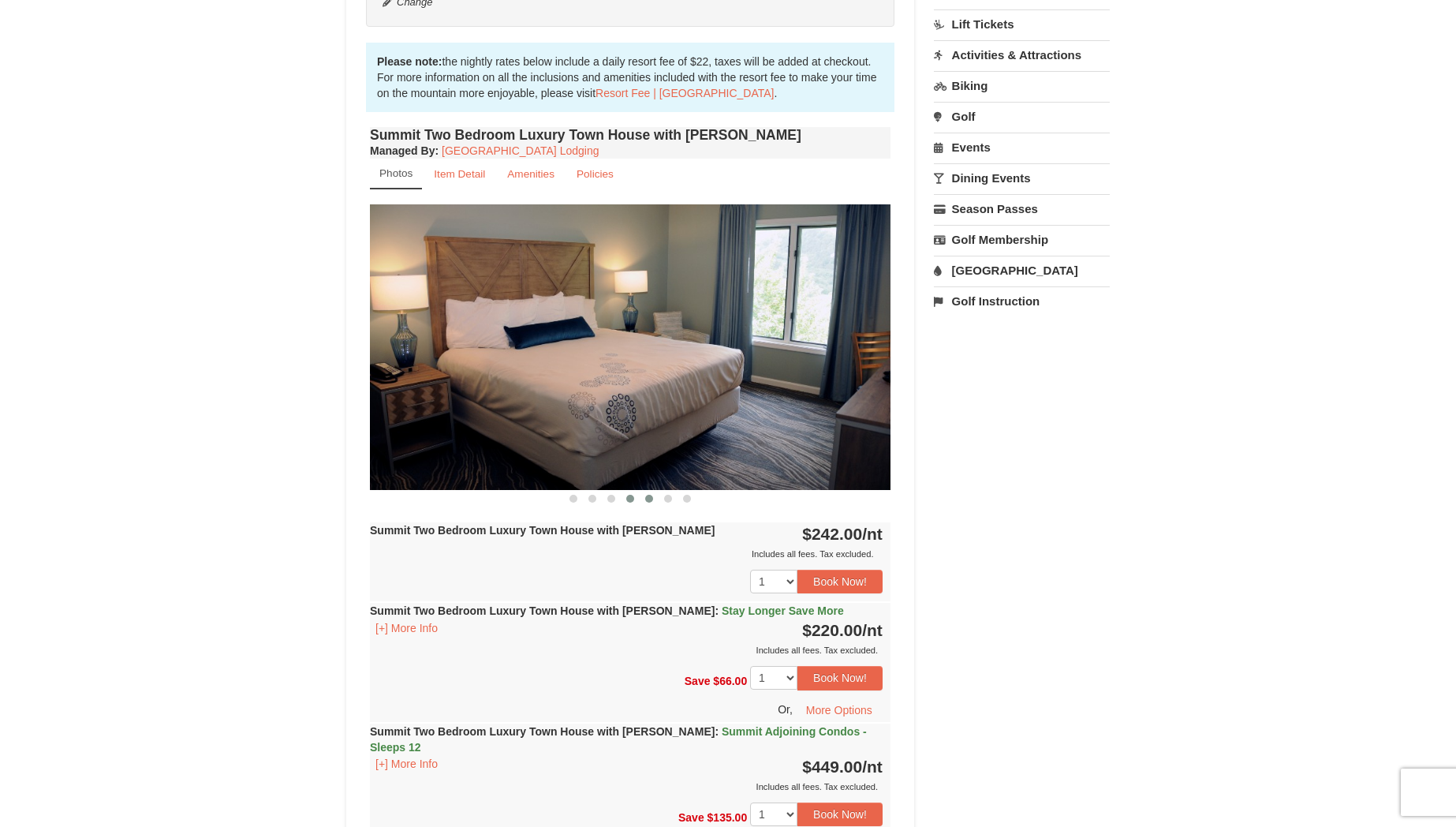
click at [643, 497] on button at bounding box center [649, 499] width 19 height 16
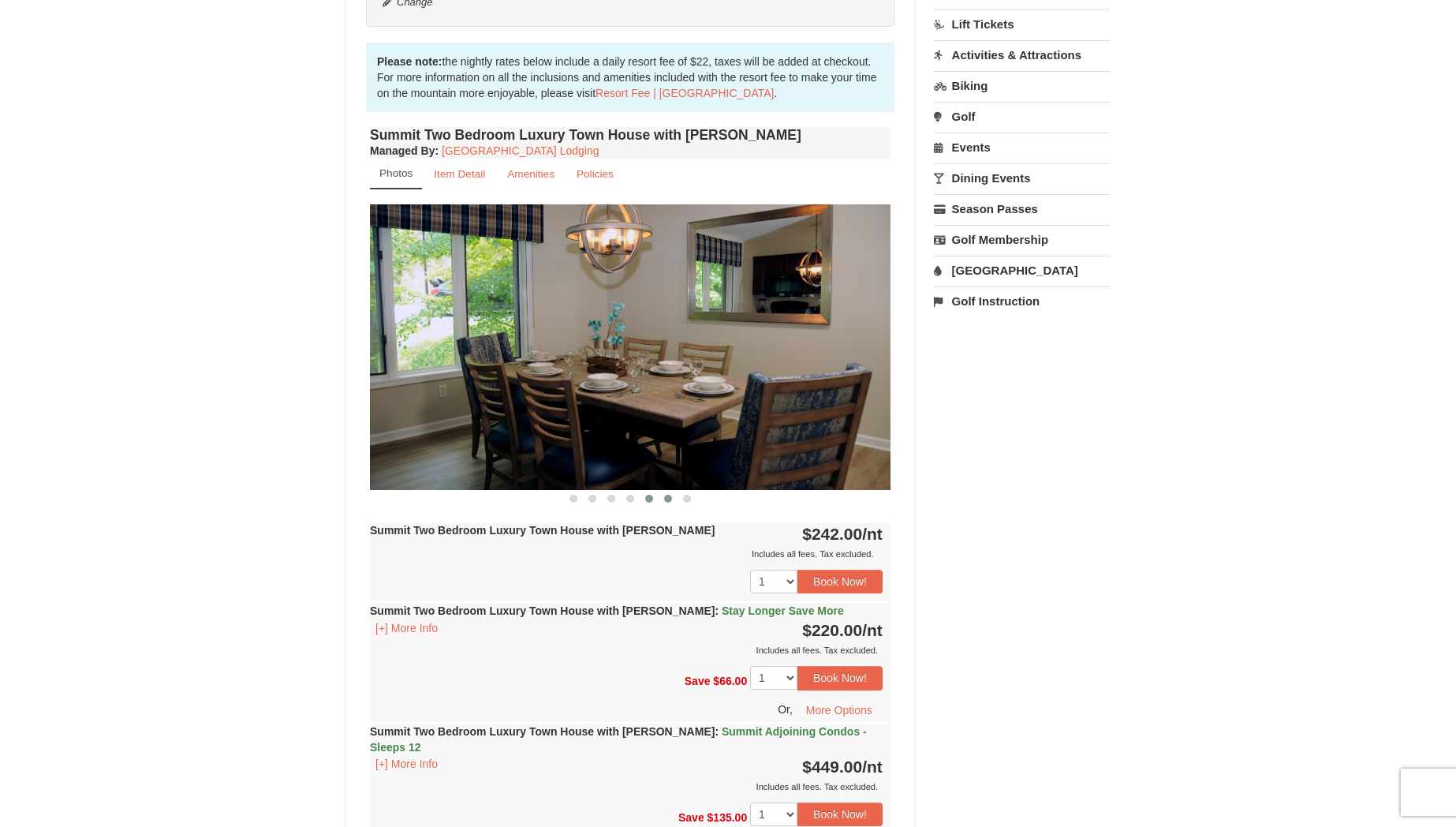
click at [662, 498] on button at bounding box center [668, 499] width 19 height 16
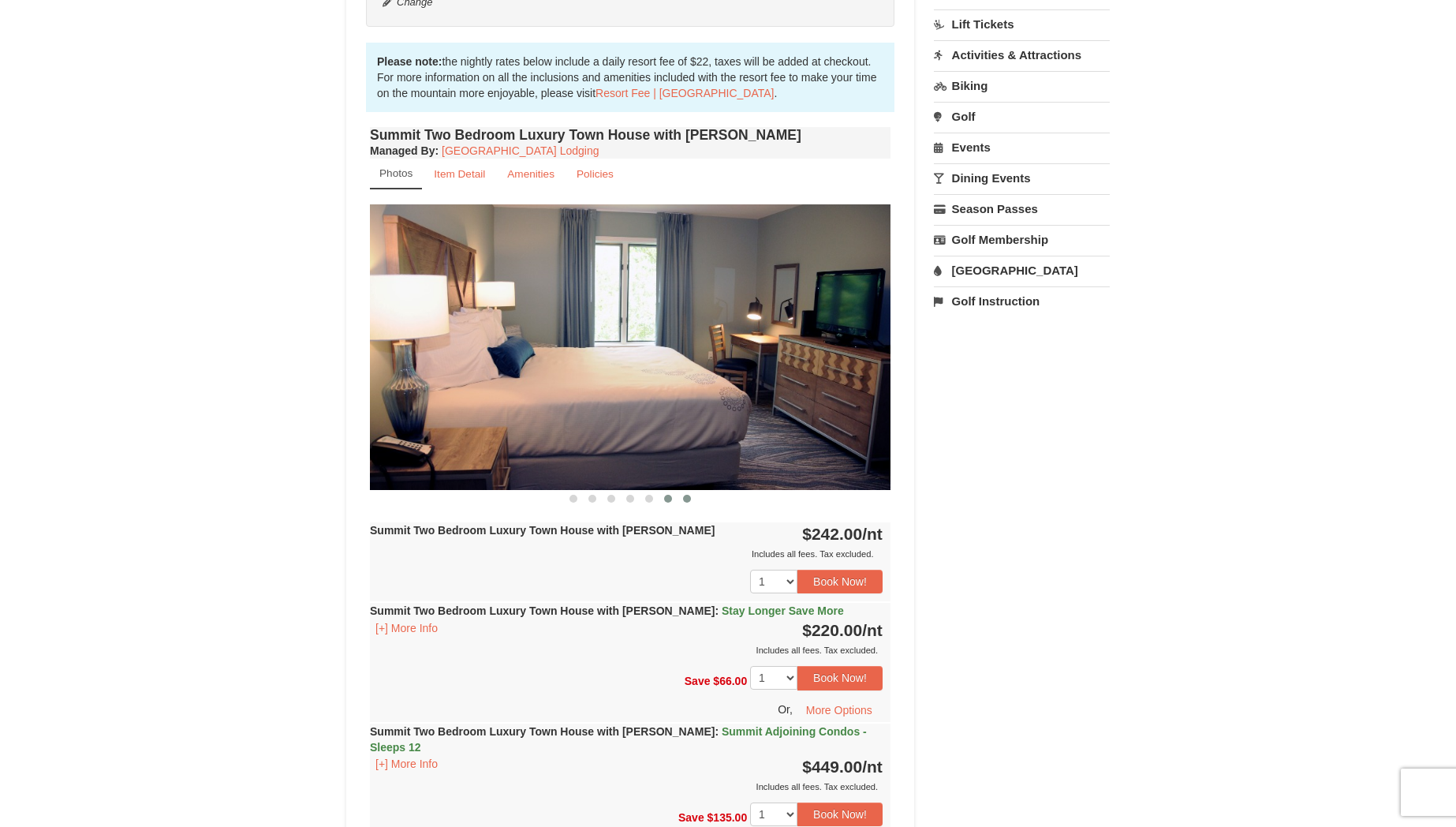
click at [688, 497] on span at bounding box center [686, 498] width 8 height 8
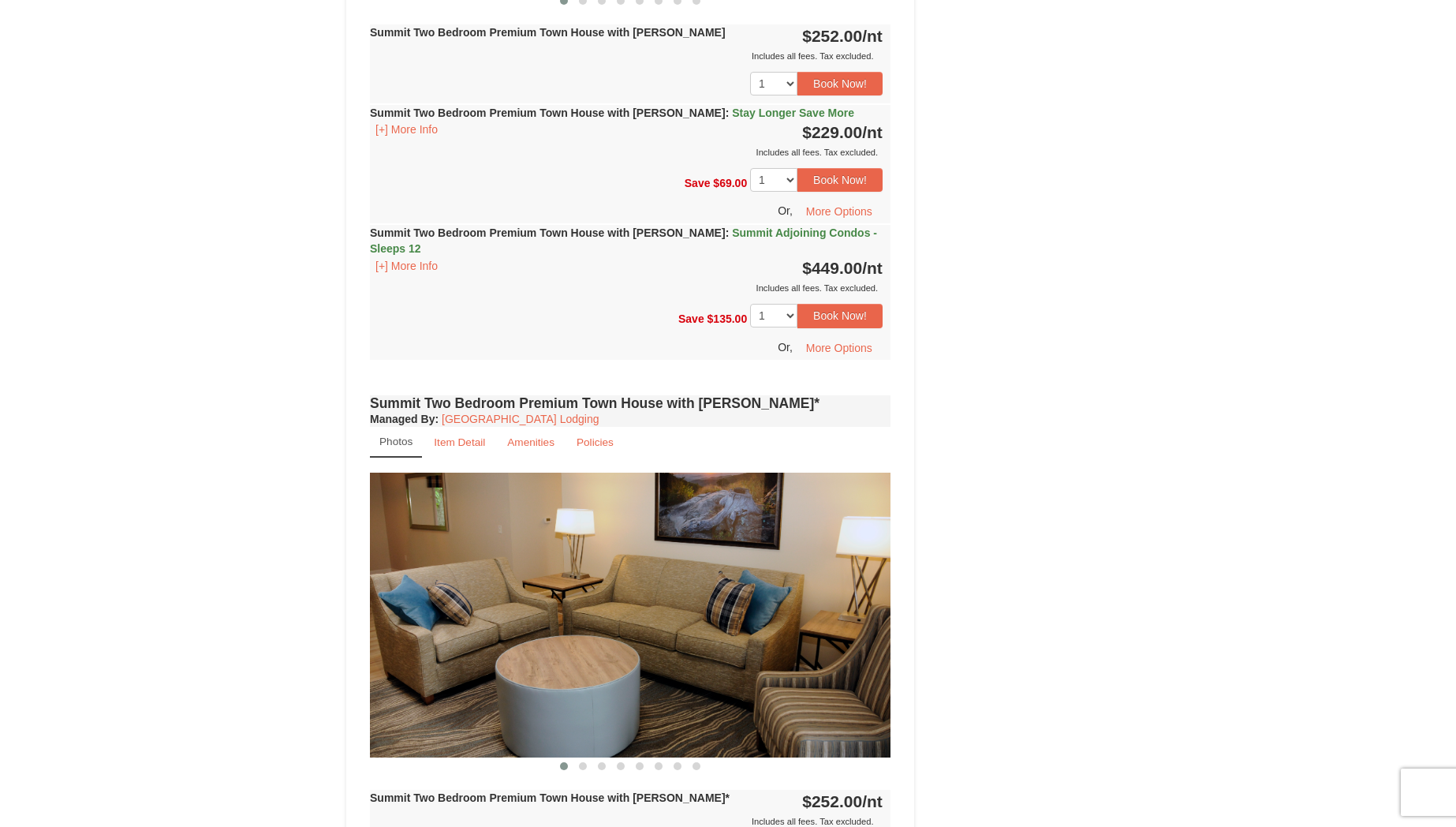
scroll to position [4248, 0]
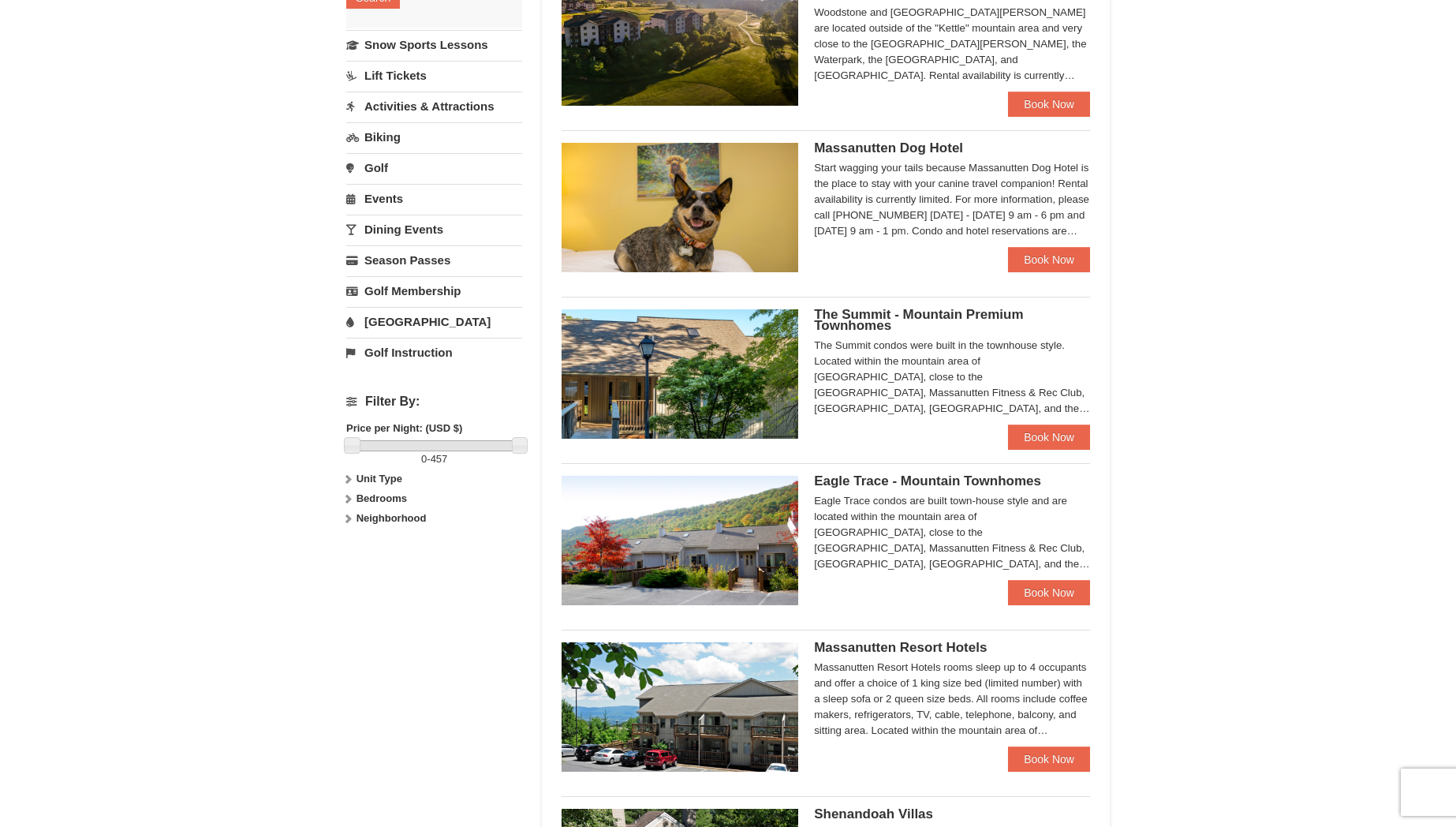
scroll to position [367, 0]
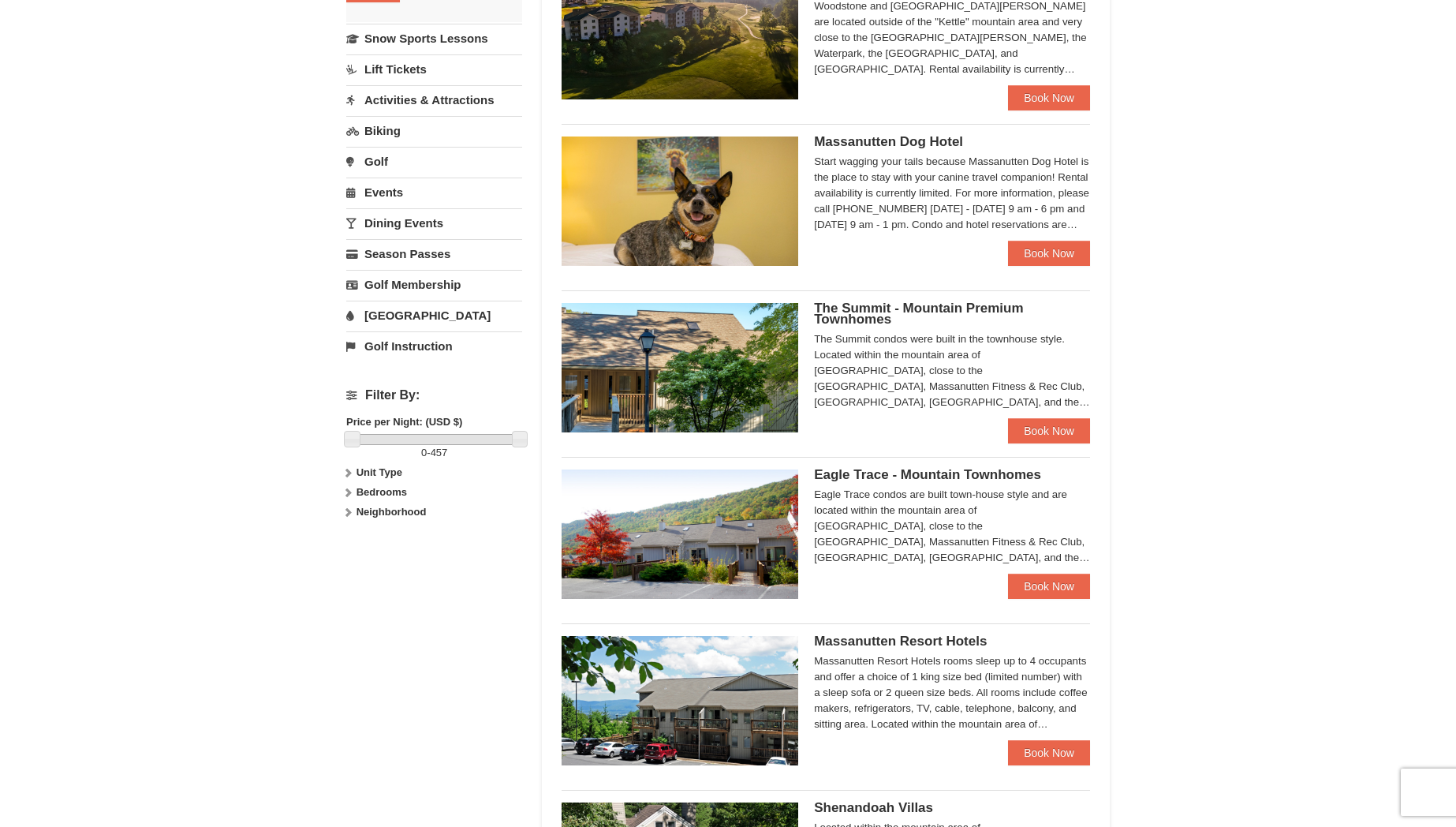
click at [744, 526] on img at bounding box center [680, 533] width 236 height 129
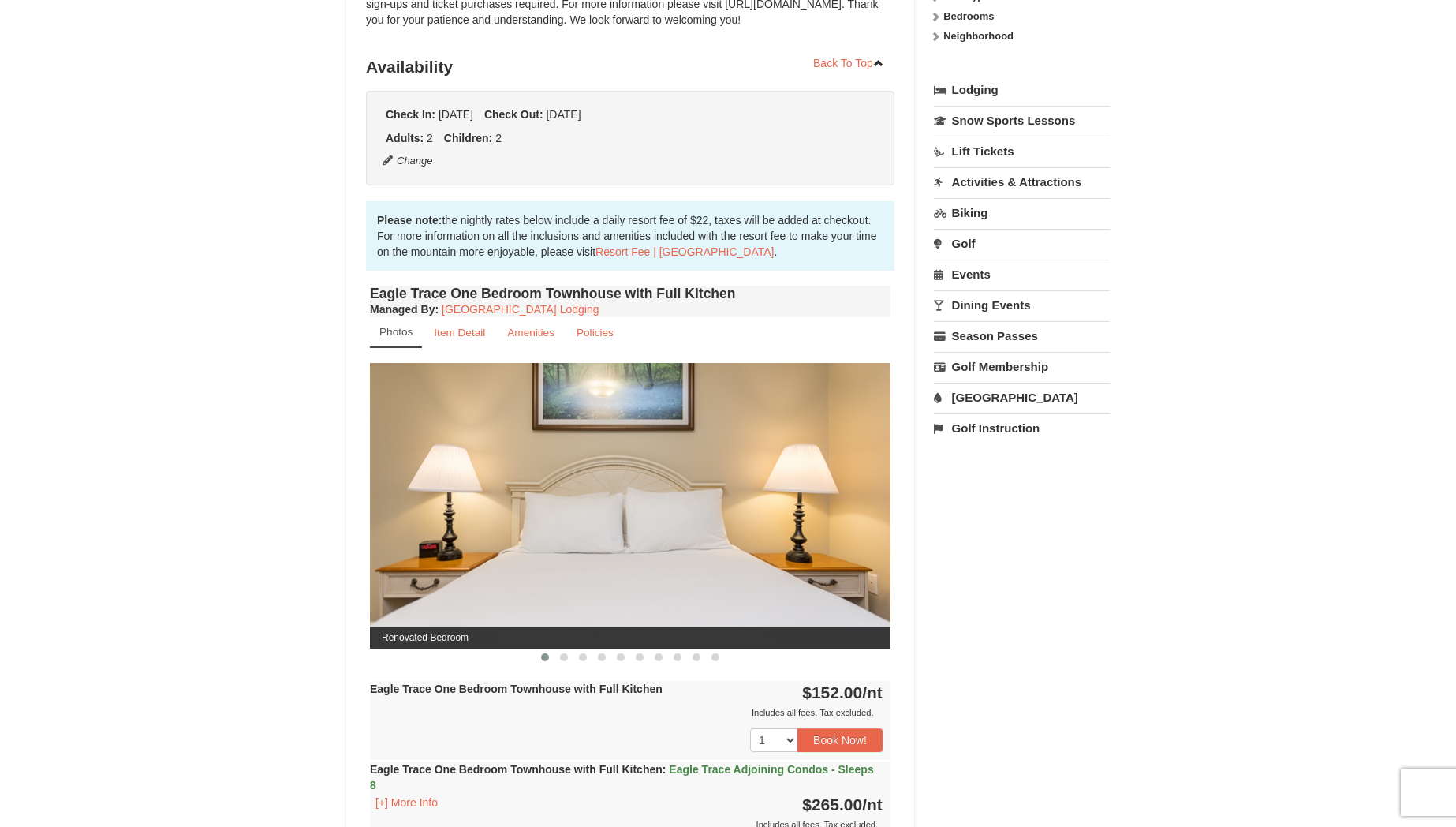
scroll to position [323, 0]
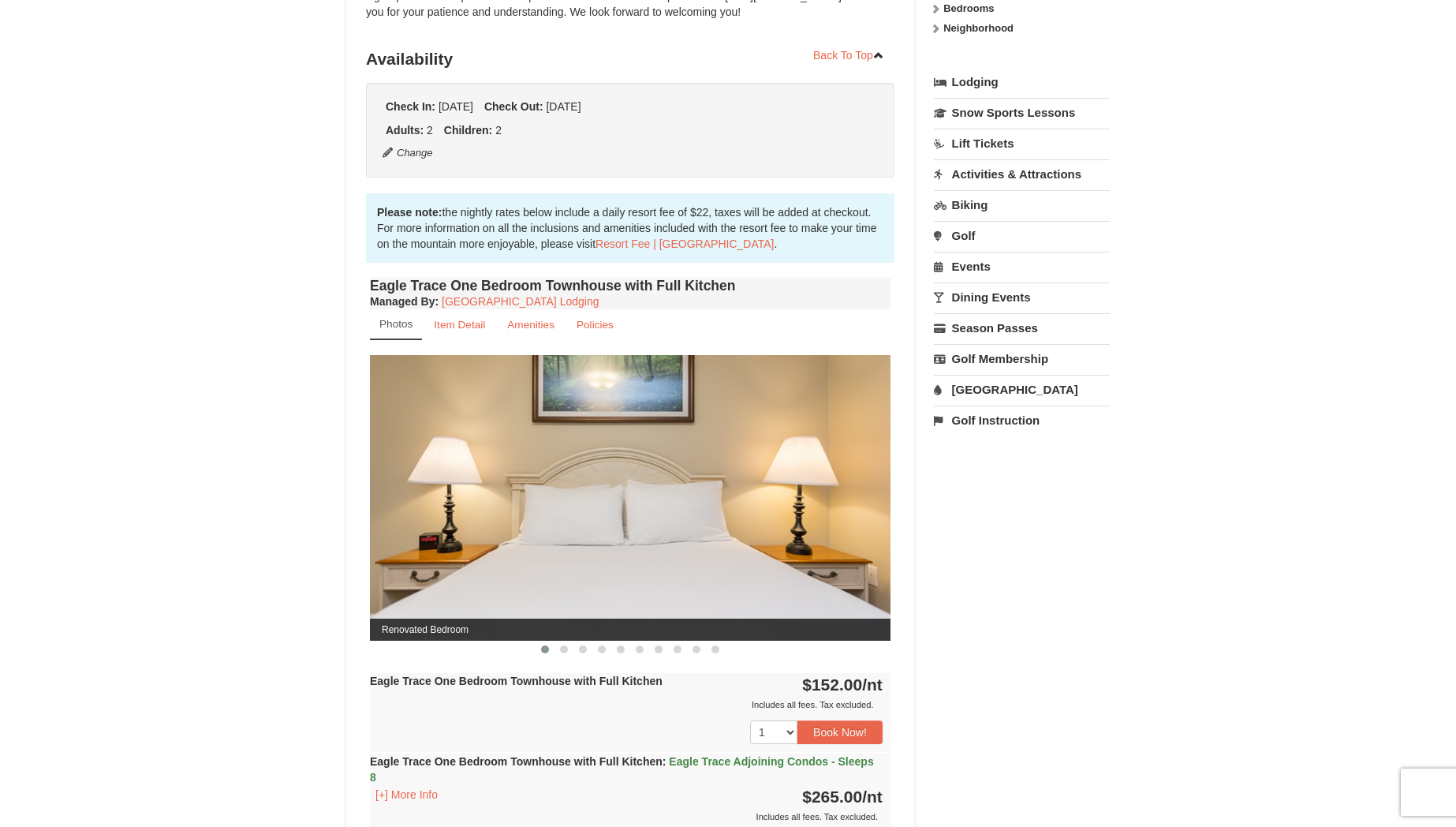
click at [636, 450] on img at bounding box center [629, 497] width 520 height 285
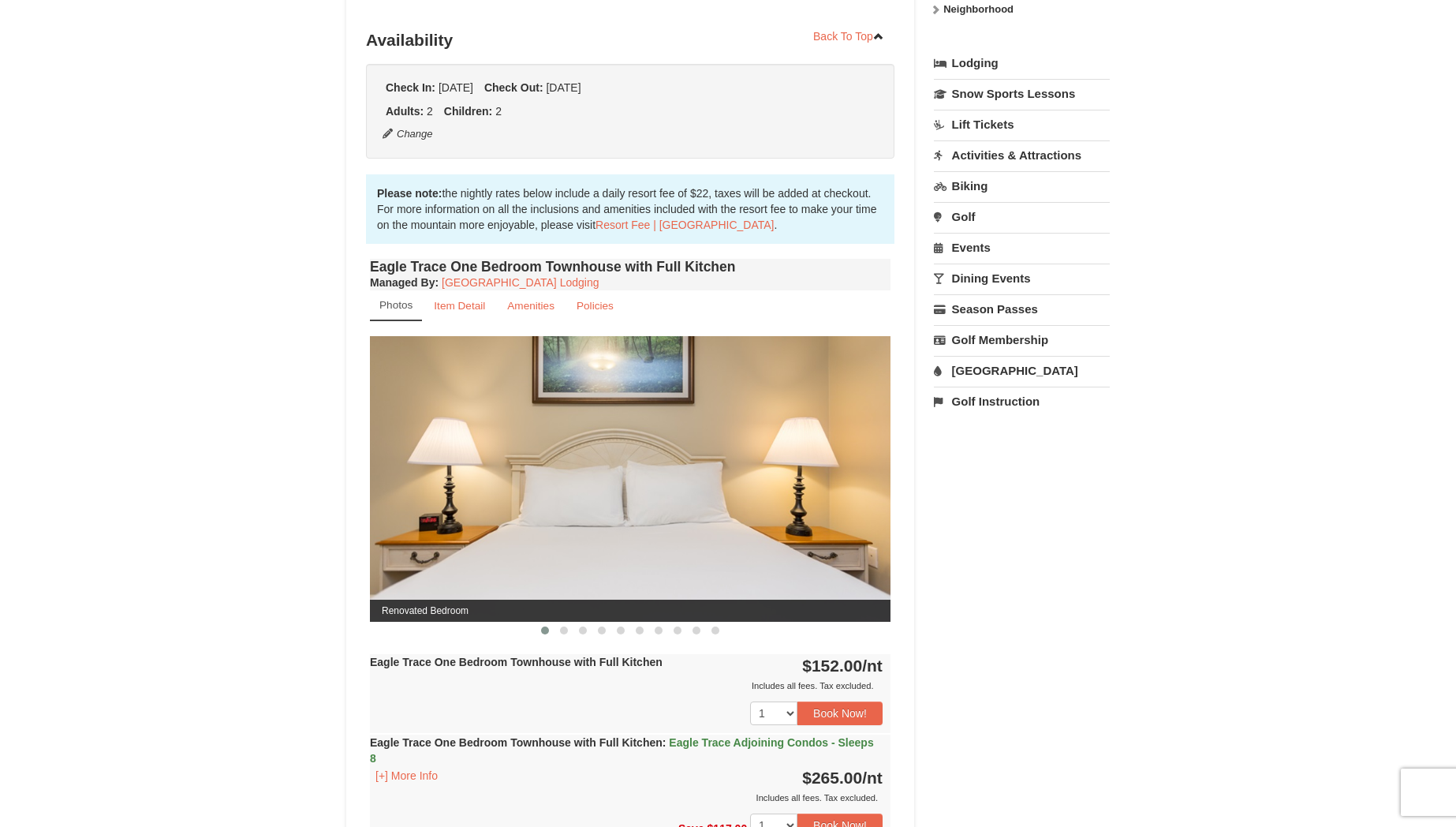
scroll to position [349, 0]
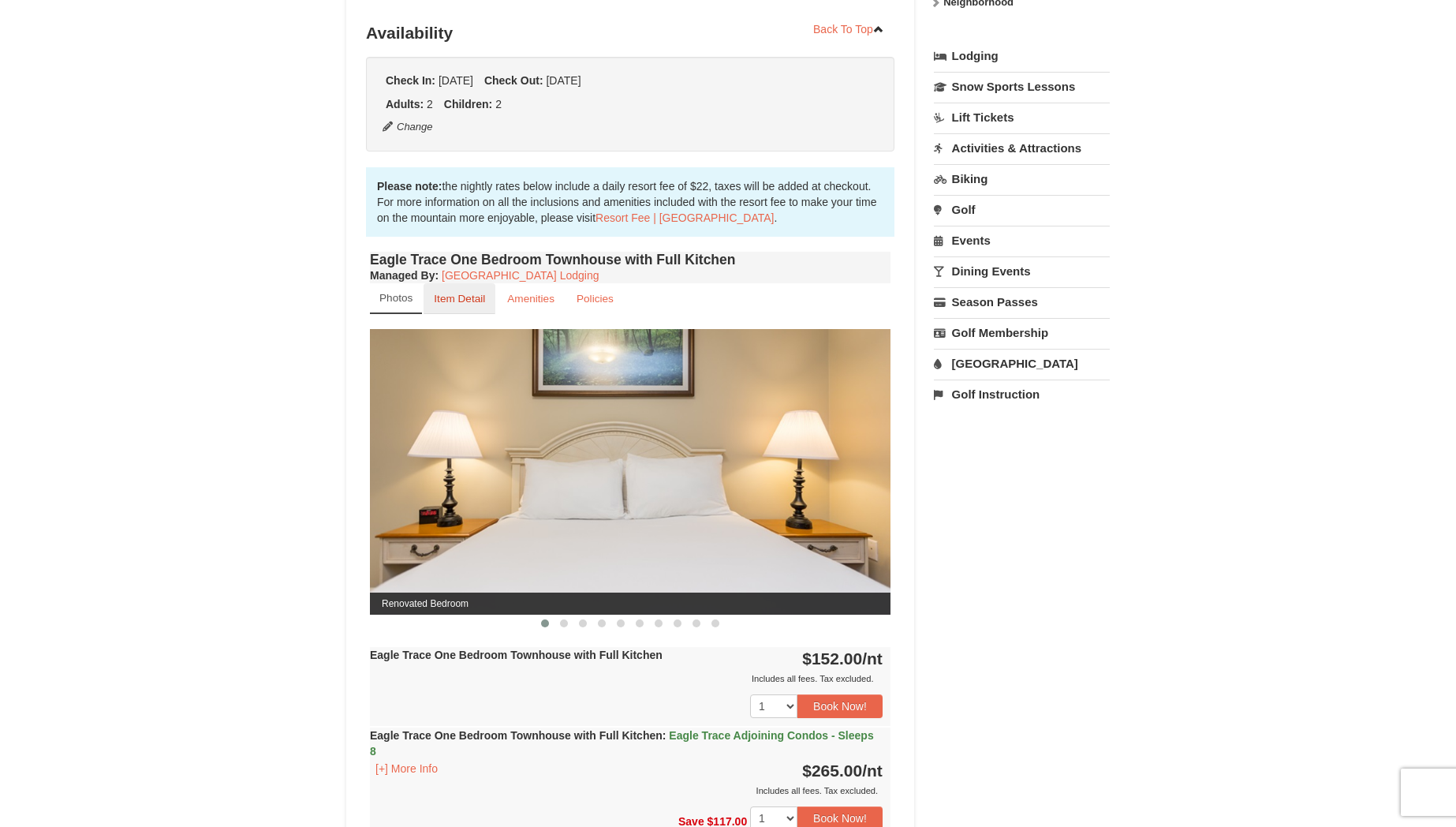
click at [454, 309] on link "Item Detail" at bounding box center [459, 299] width 72 height 31
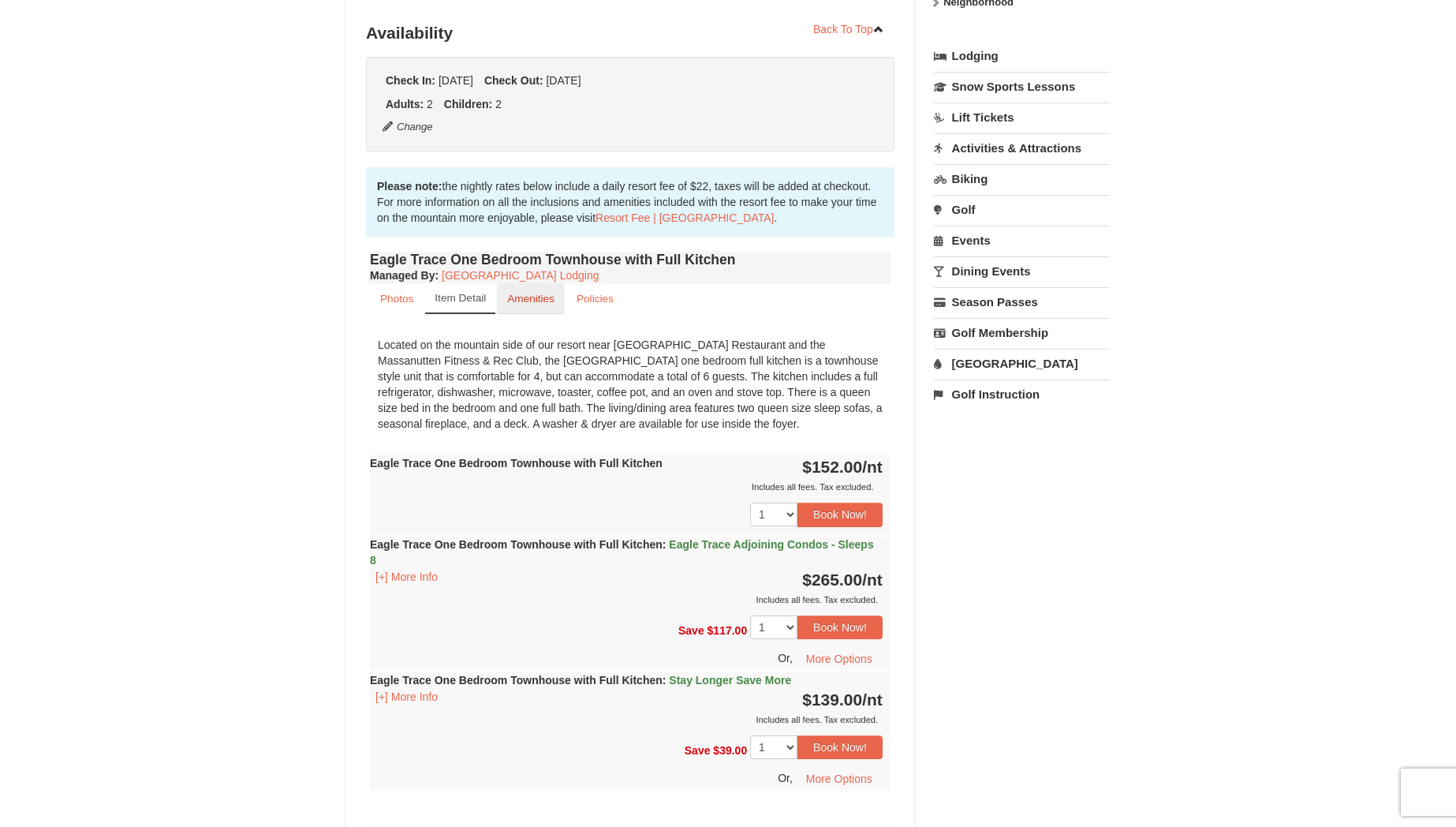
click at [553, 305] on small "Amenities" at bounding box center [531, 299] width 48 height 12
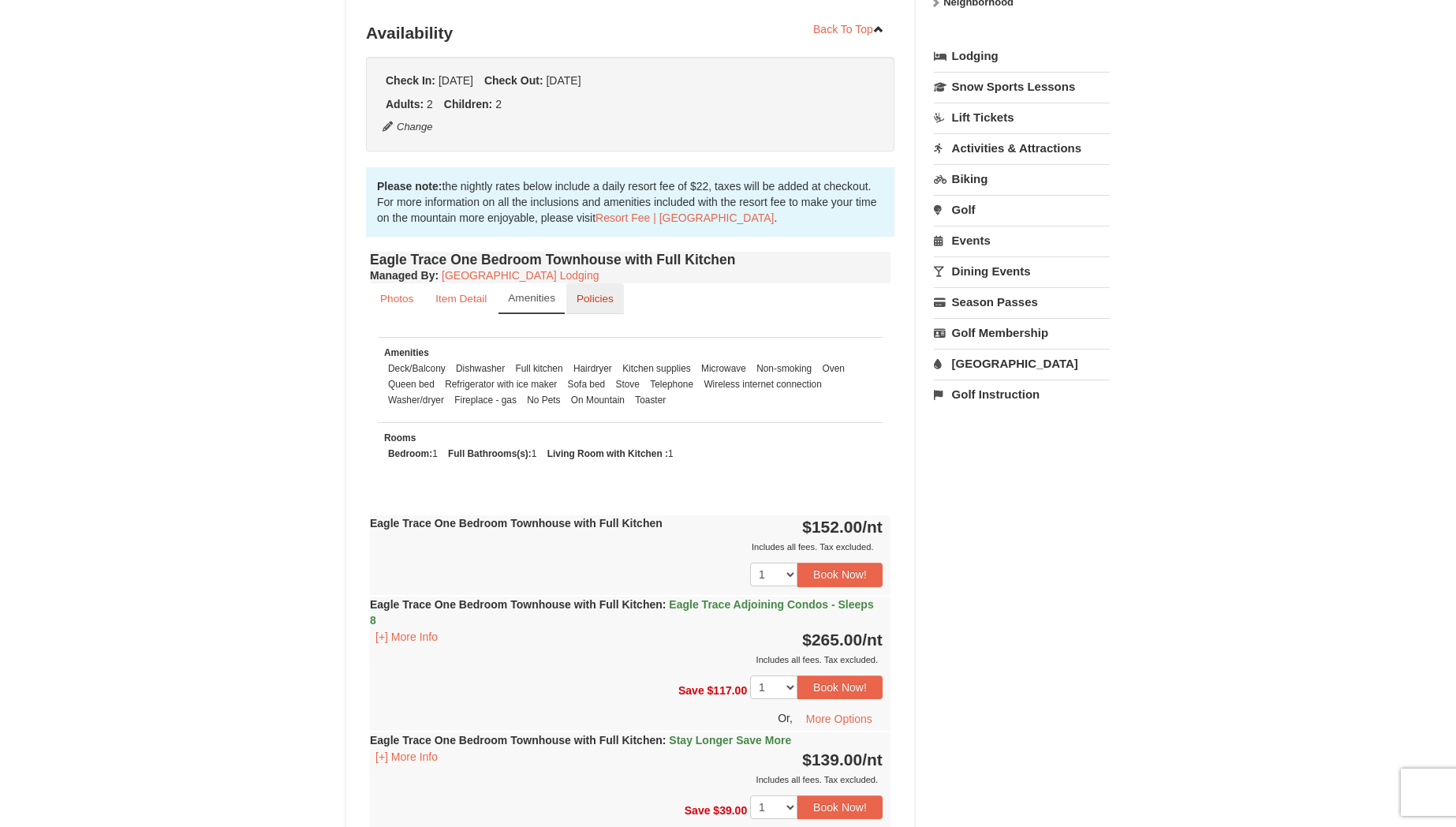
click at [580, 304] on small "Policies" at bounding box center [595, 299] width 37 height 12
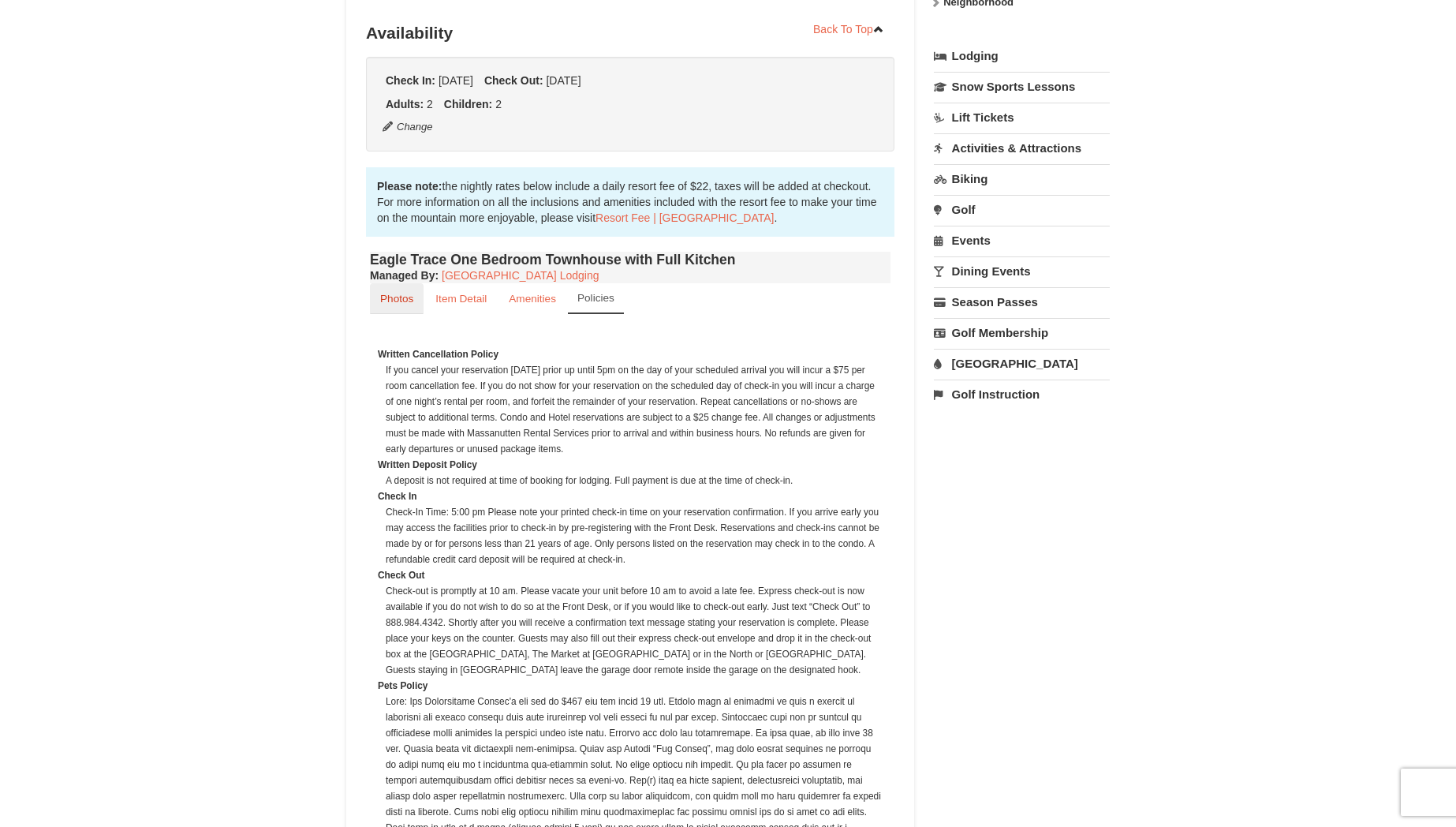
click at [411, 300] on small "Photos" at bounding box center [396, 299] width 33 height 12
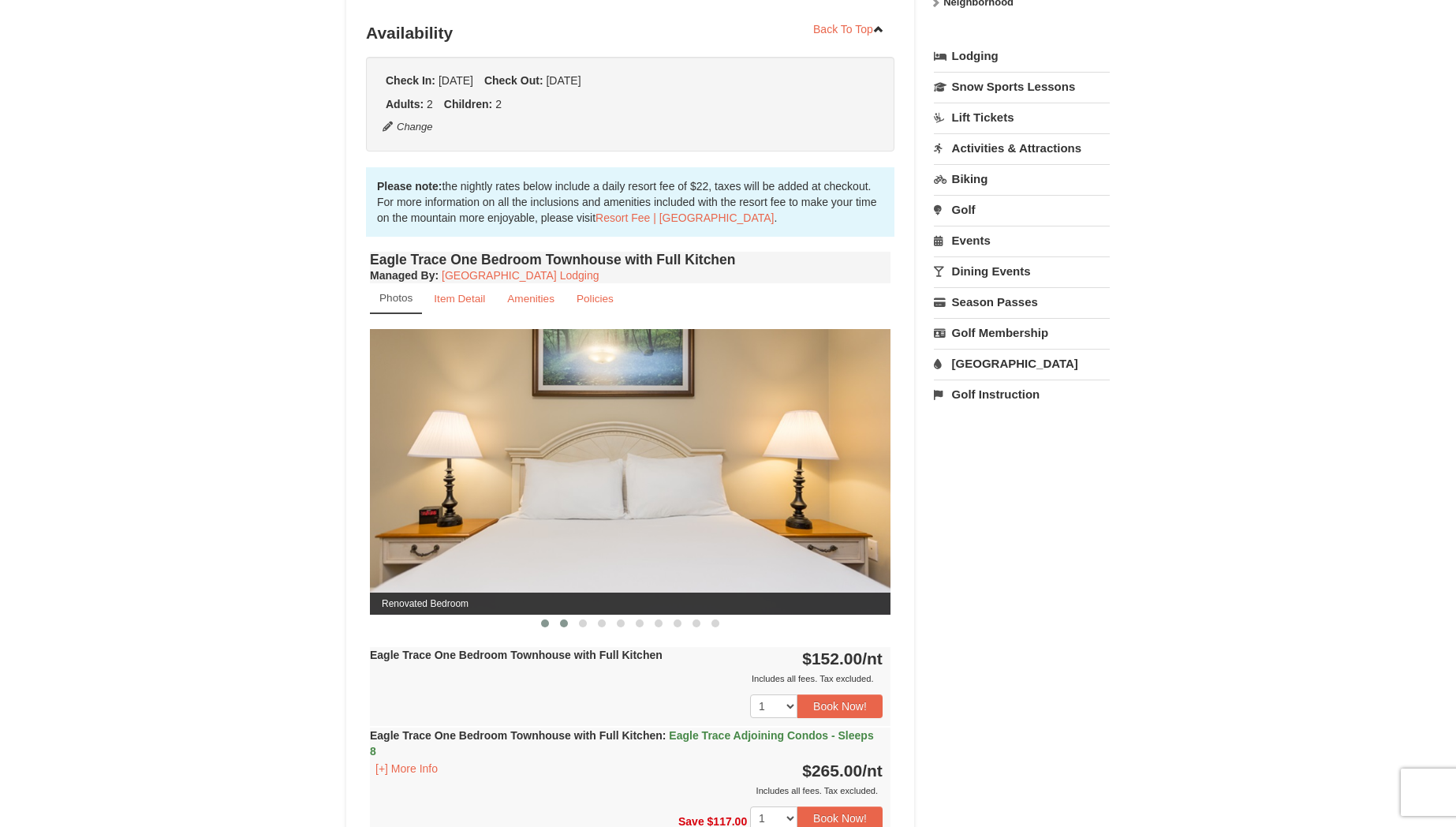
click at [564, 623] on span at bounding box center [564, 623] width 8 height 8
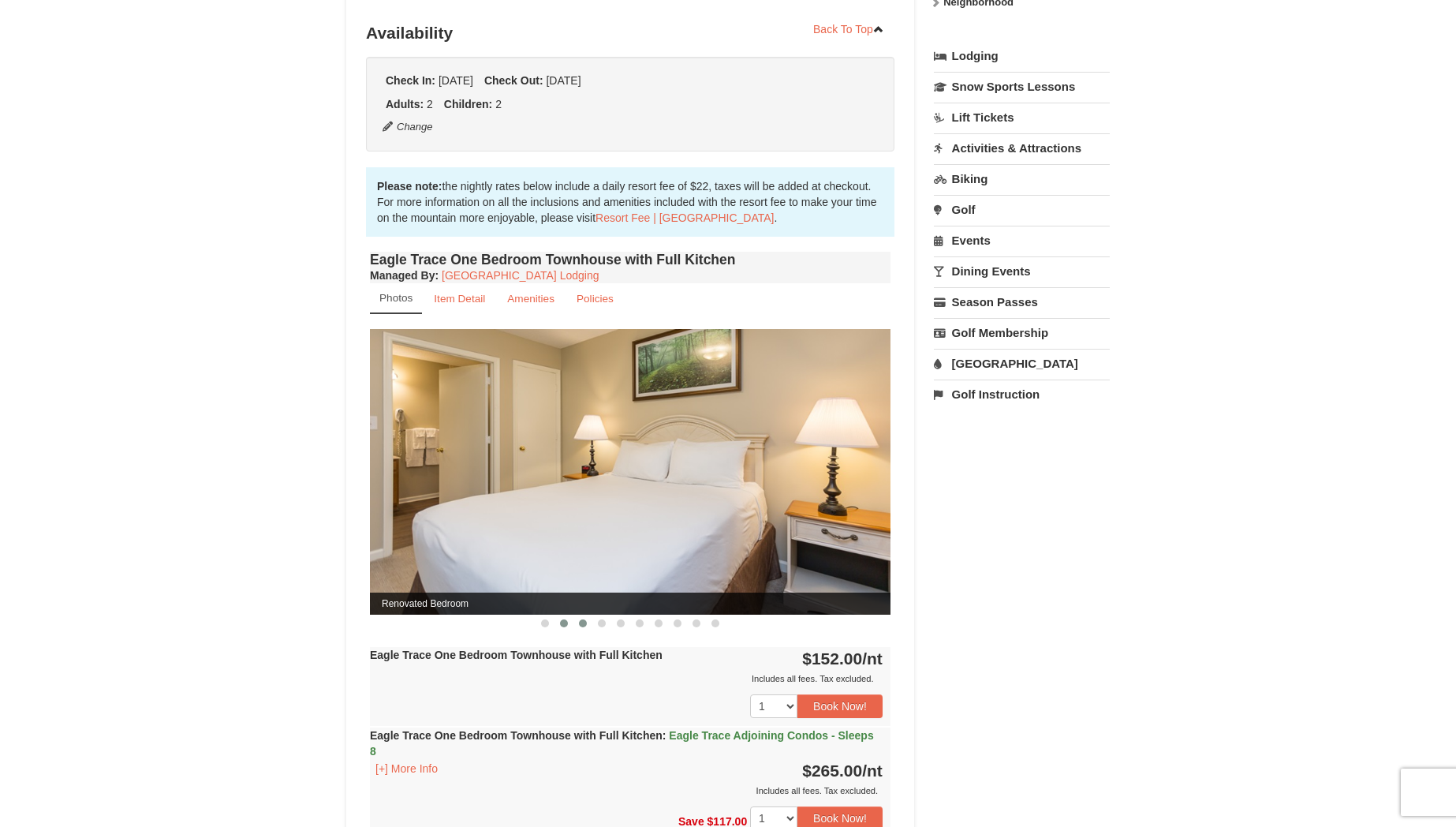
click at [586, 623] on span at bounding box center [583, 623] width 8 height 8
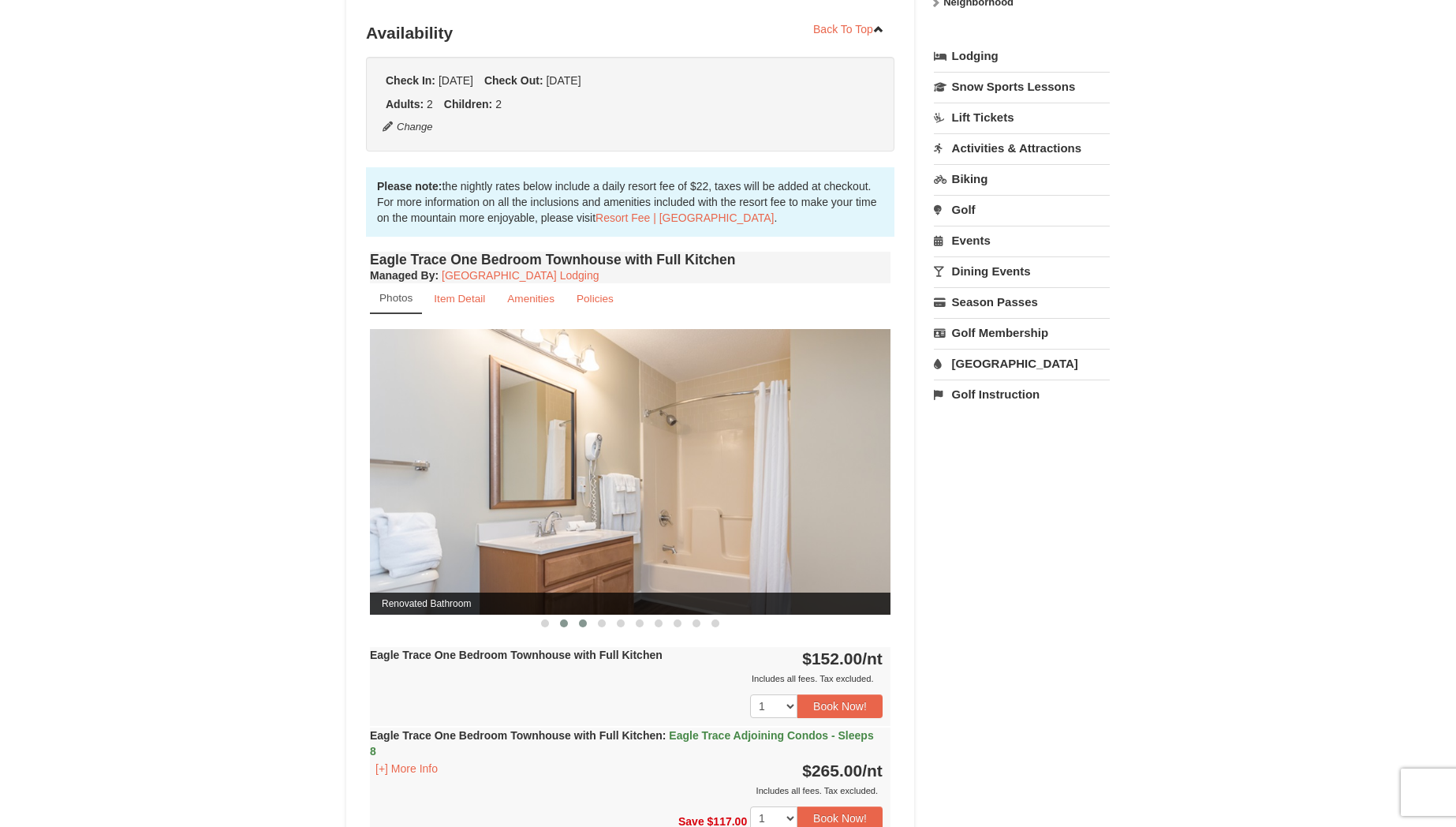
click at [563, 623] on span at bounding box center [564, 623] width 8 height 8
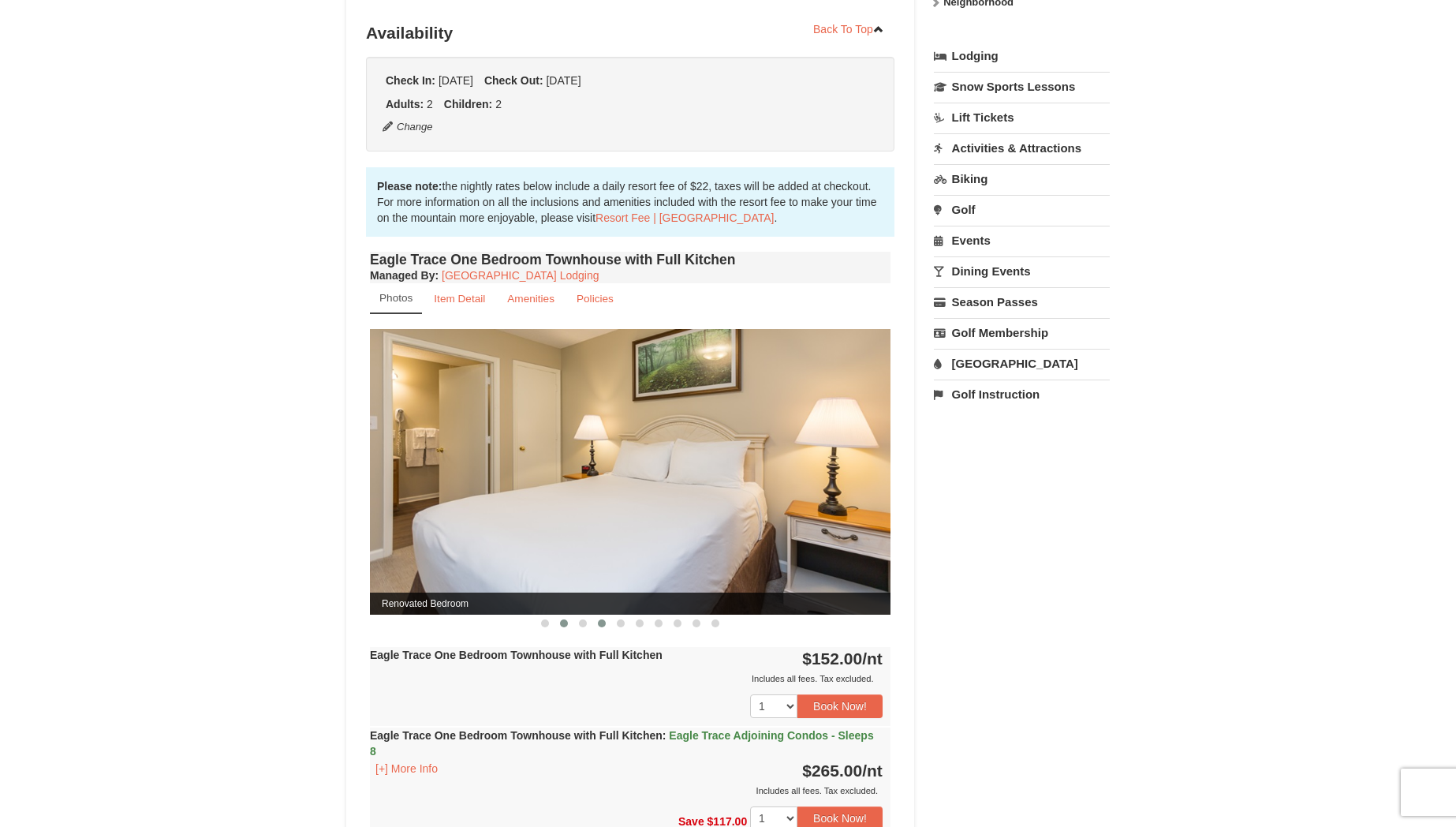
click at [602, 623] on span at bounding box center [602, 623] width 8 height 8
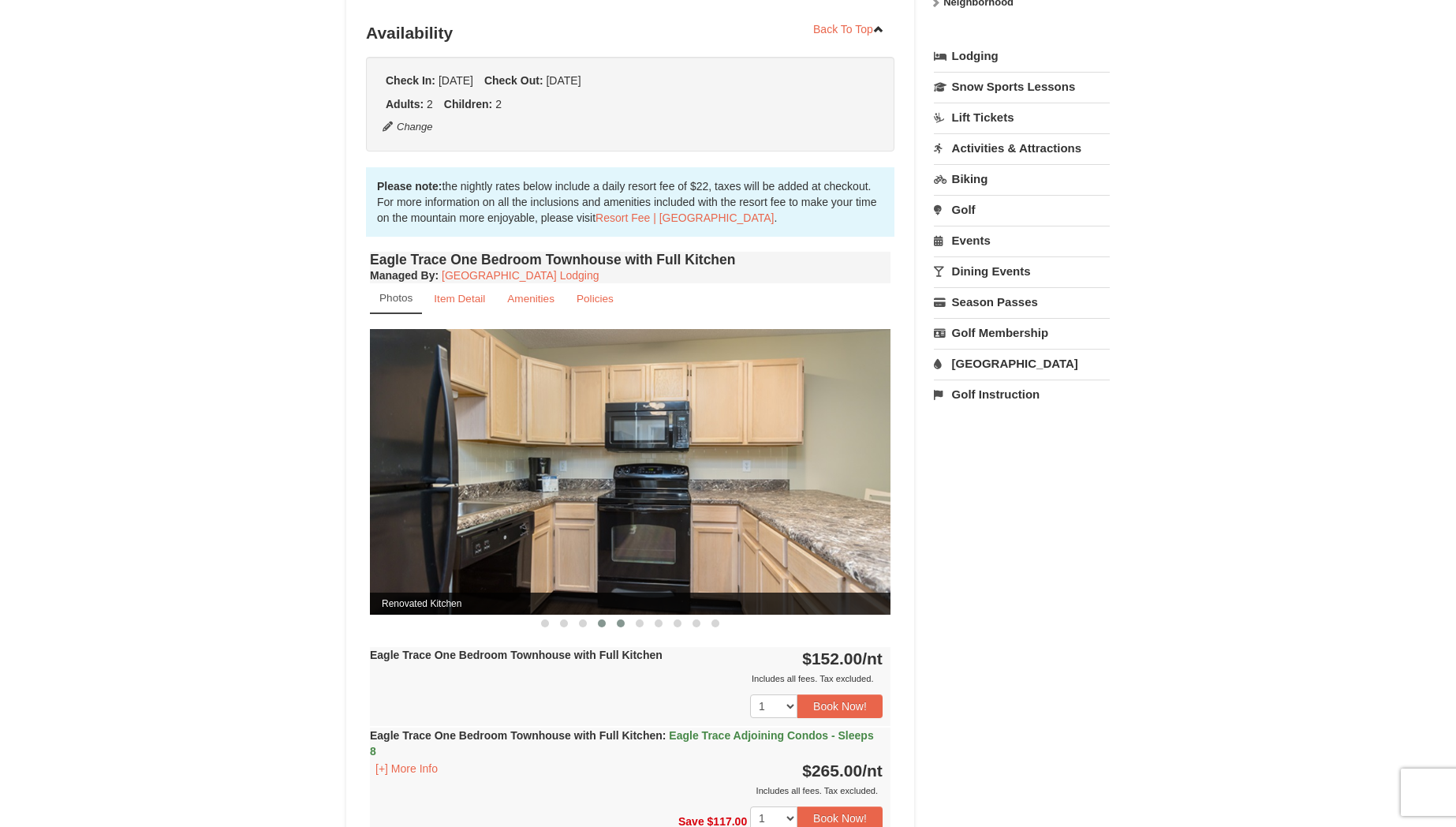
click at [615, 623] on button at bounding box center [621, 623] width 19 height 16
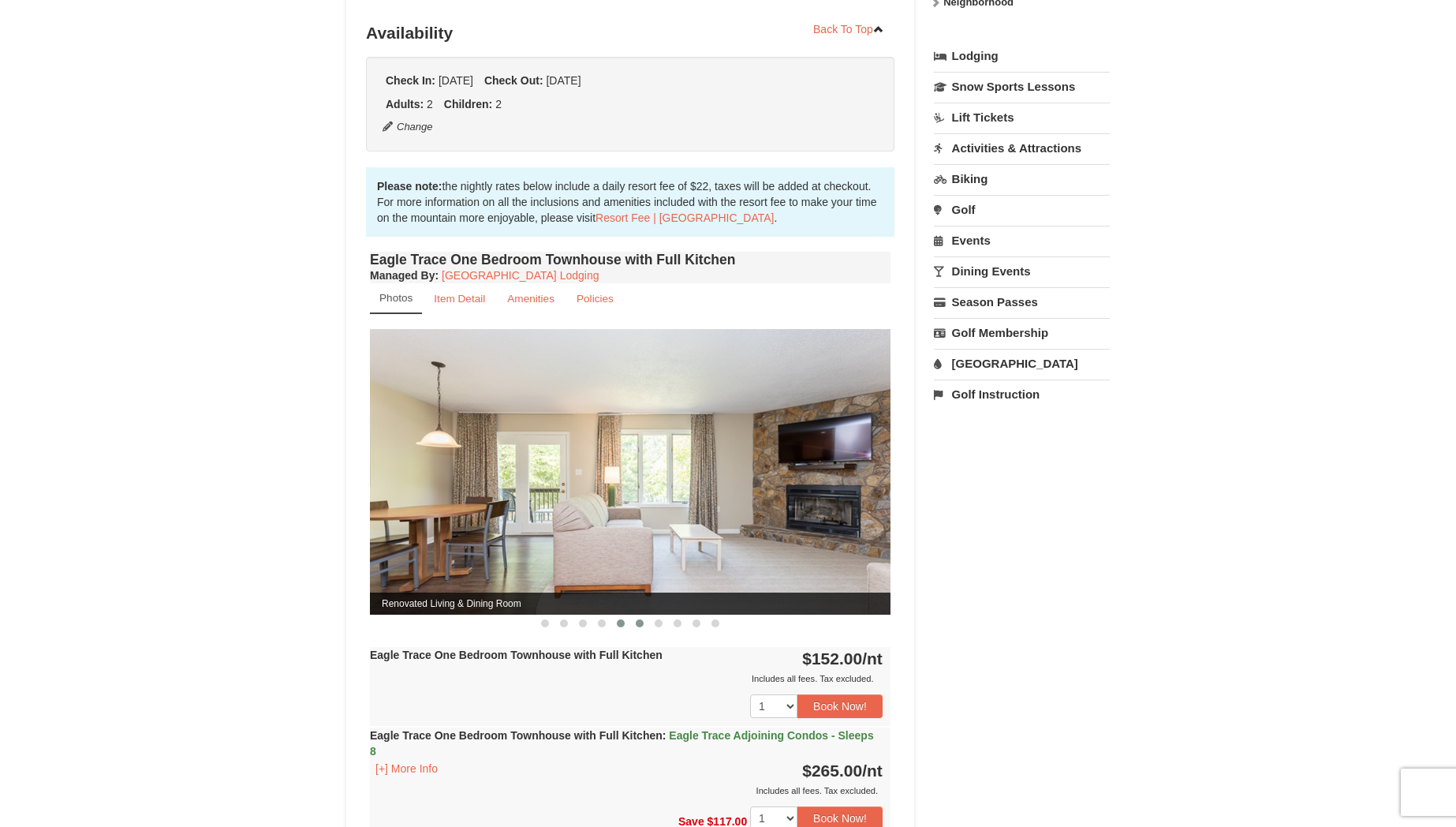
click at [634, 622] on button at bounding box center [640, 623] width 19 height 16
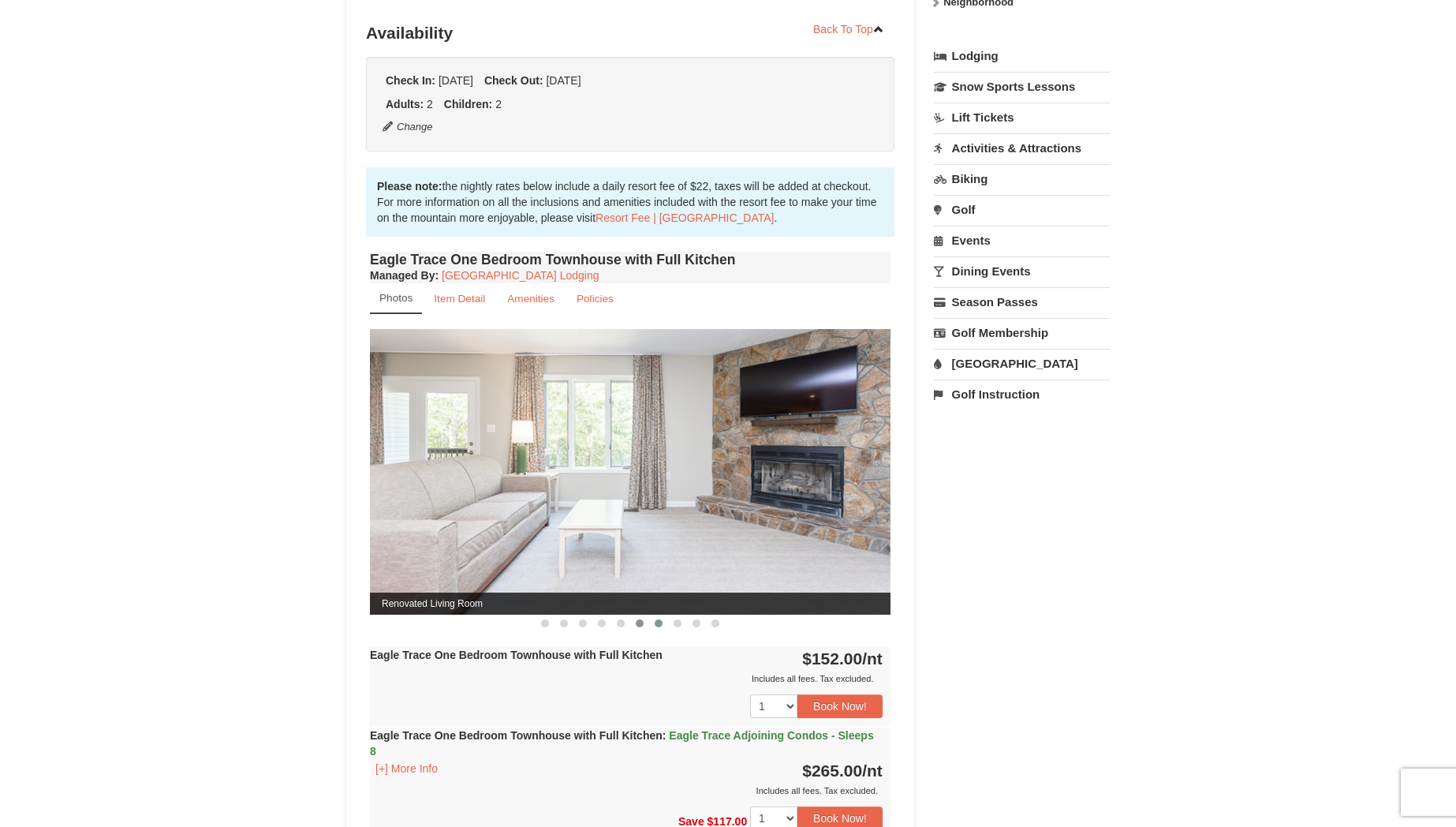
click at [658, 623] on span at bounding box center [658, 623] width 8 height 8
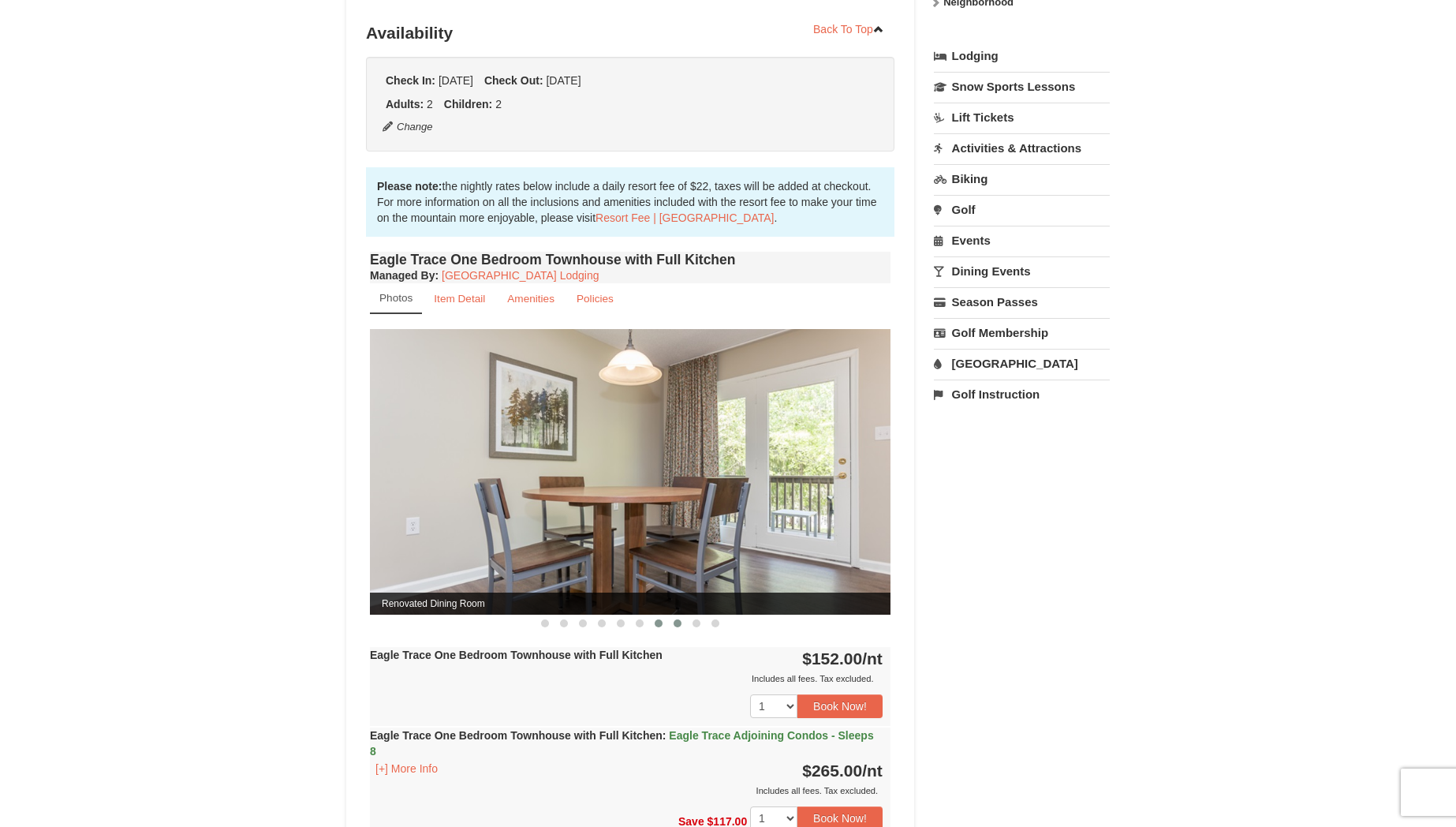
click at [674, 624] on span at bounding box center [677, 623] width 8 height 8
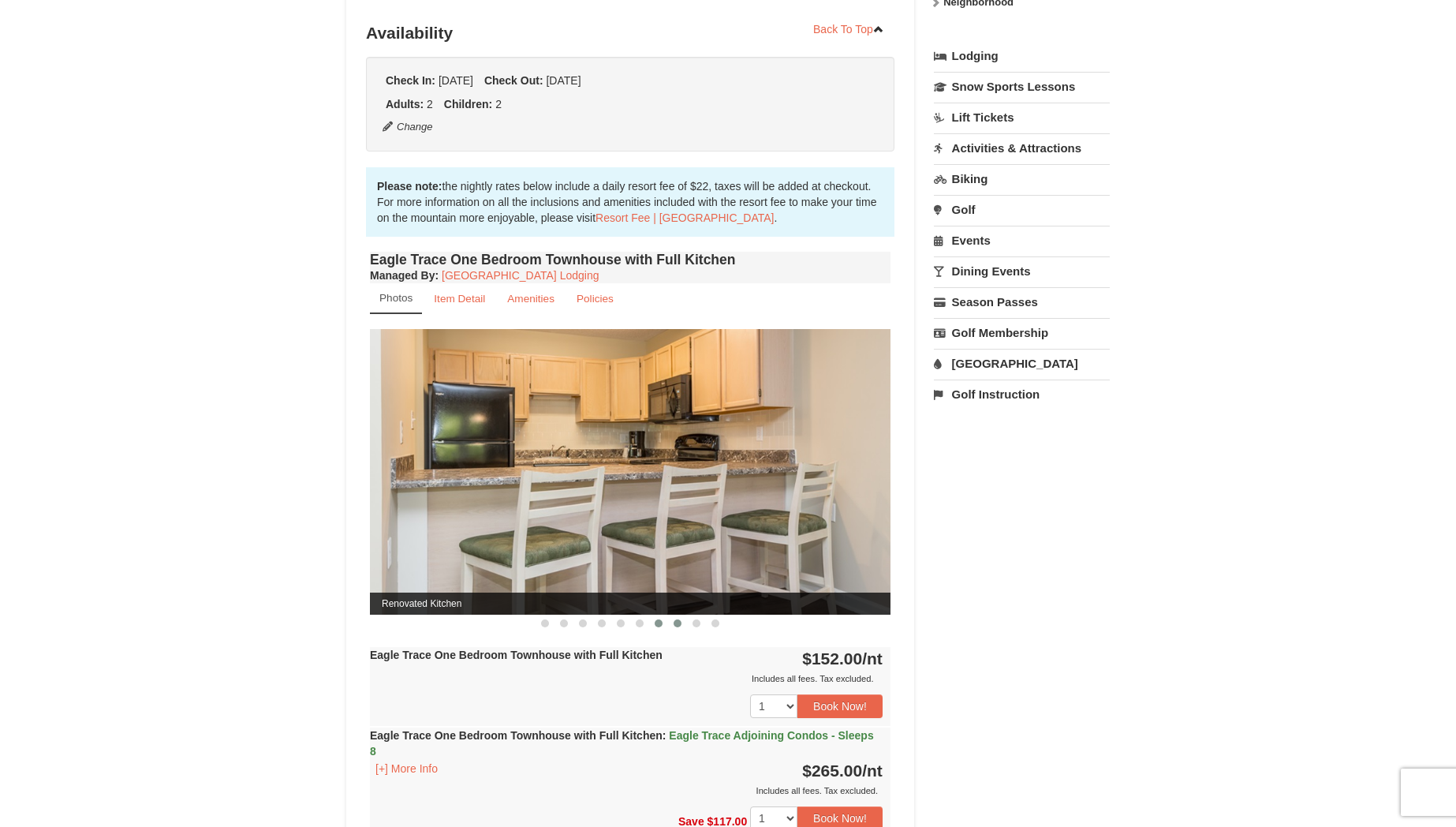
click at [658, 627] on button at bounding box center [659, 623] width 19 height 16
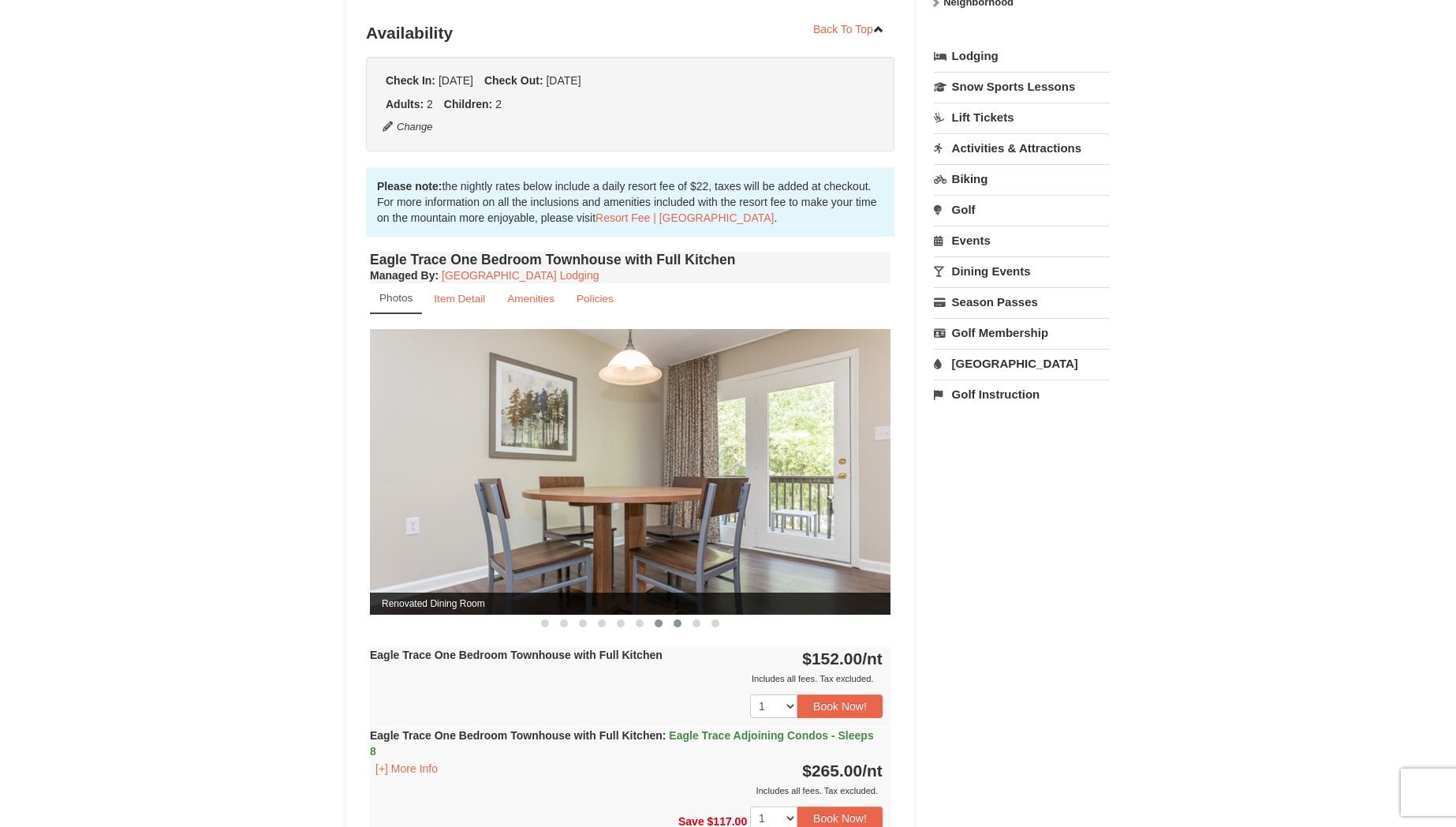
click at [679, 628] on button at bounding box center [678, 623] width 19 height 16
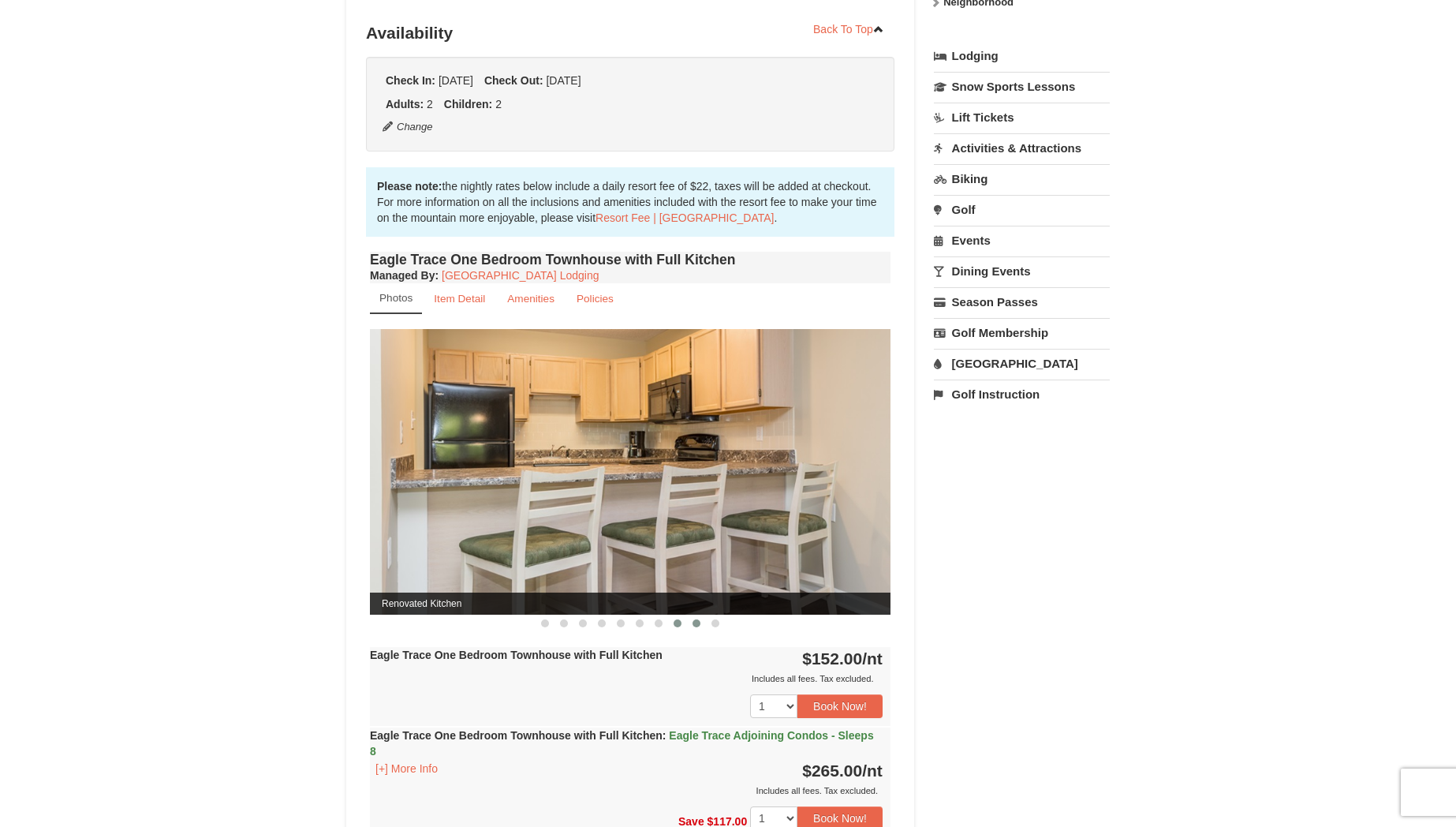
click at [693, 626] on button at bounding box center [697, 623] width 19 height 16
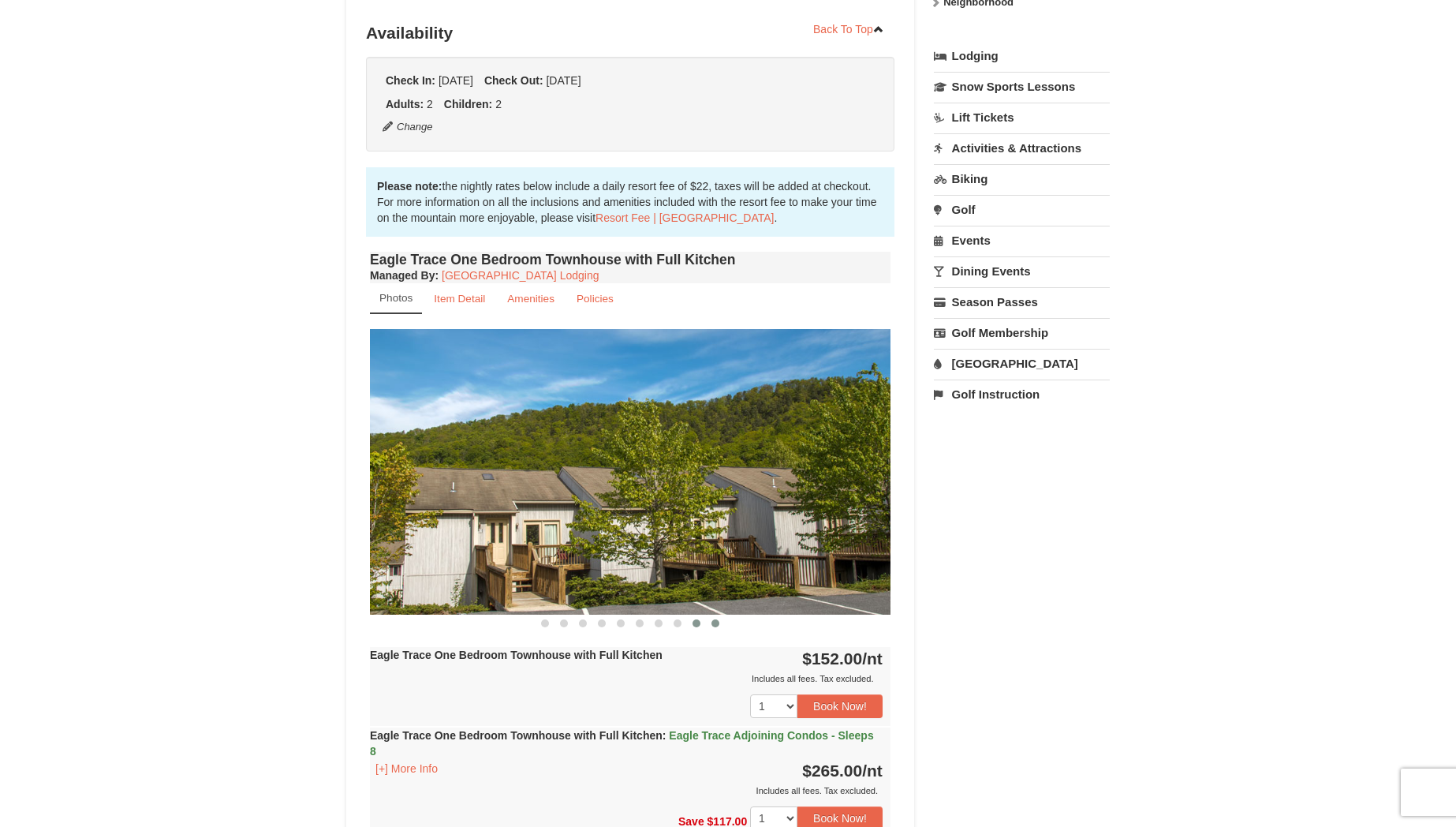
click at [720, 624] on button at bounding box center [715, 623] width 19 height 16
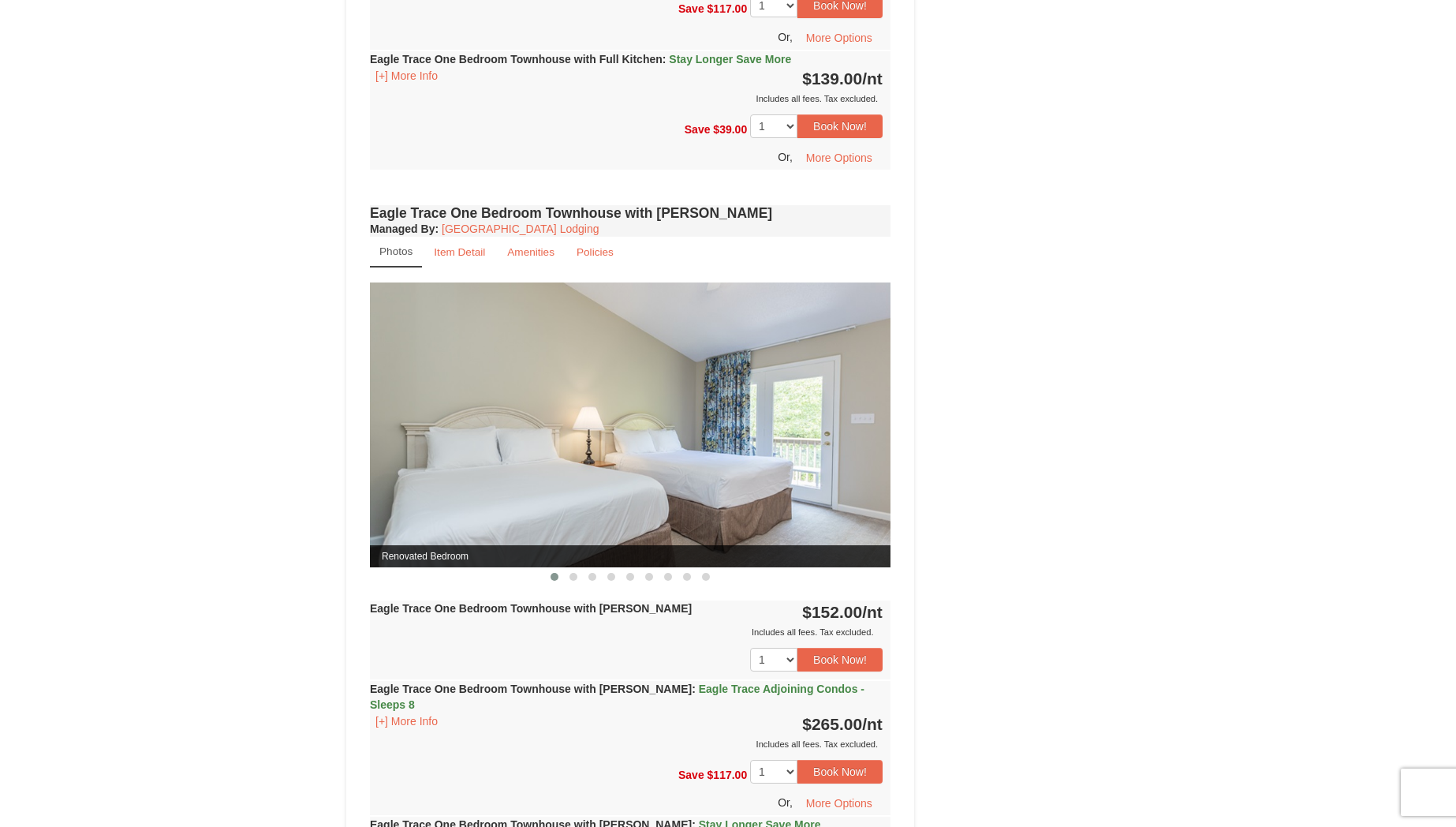
scroll to position [1162, 0]
click at [461, 259] on link "Item Detail" at bounding box center [459, 251] width 72 height 31
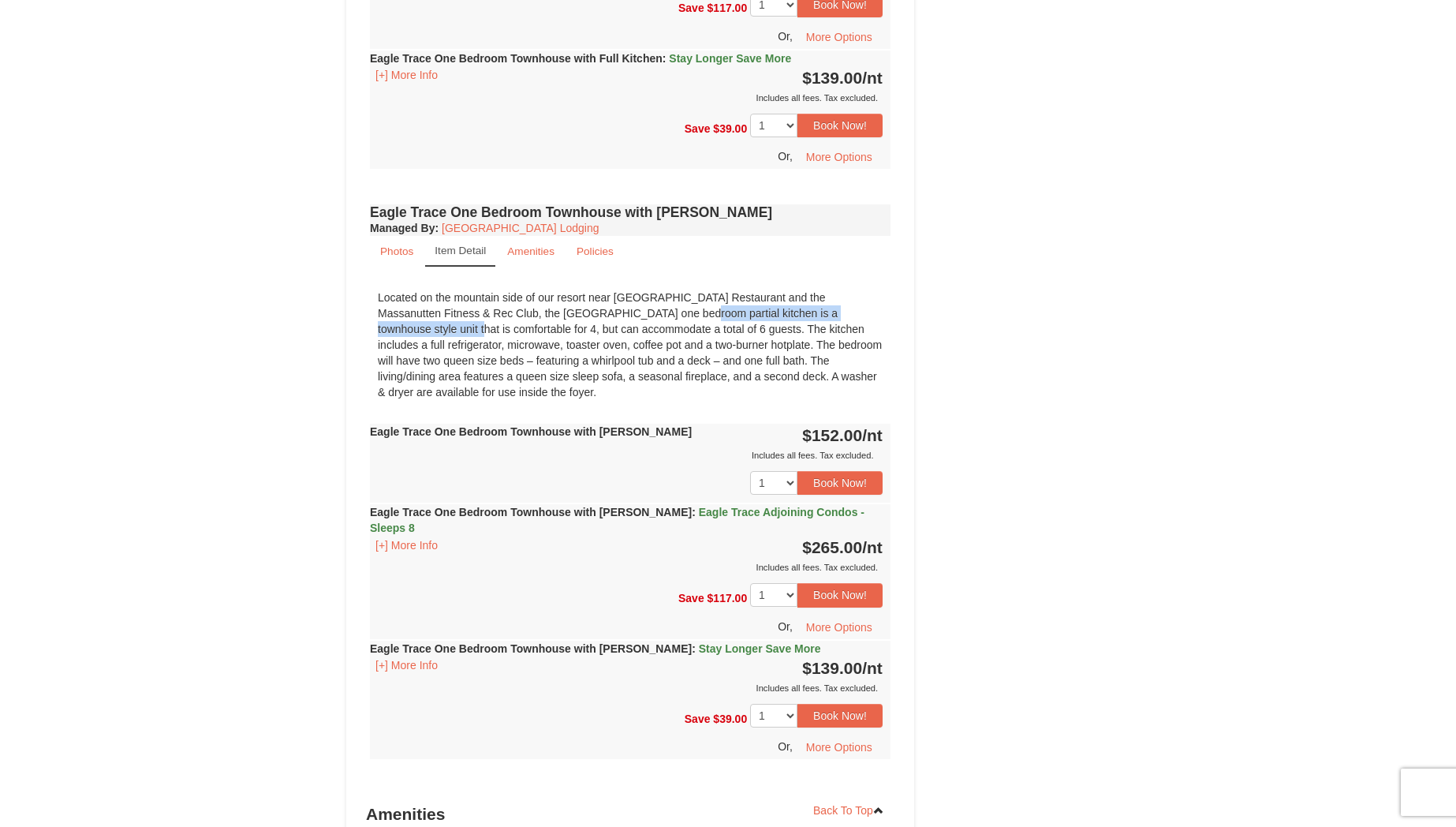
drag, startPoint x: 548, startPoint y: 312, endPoint x: 785, endPoint y: 319, distance: 237.1
click at [789, 317] on div "Located on the mountain side of our resort near Campfire Grill Restaurant and t…" at bounding box center [629, 345] width 520 height 126
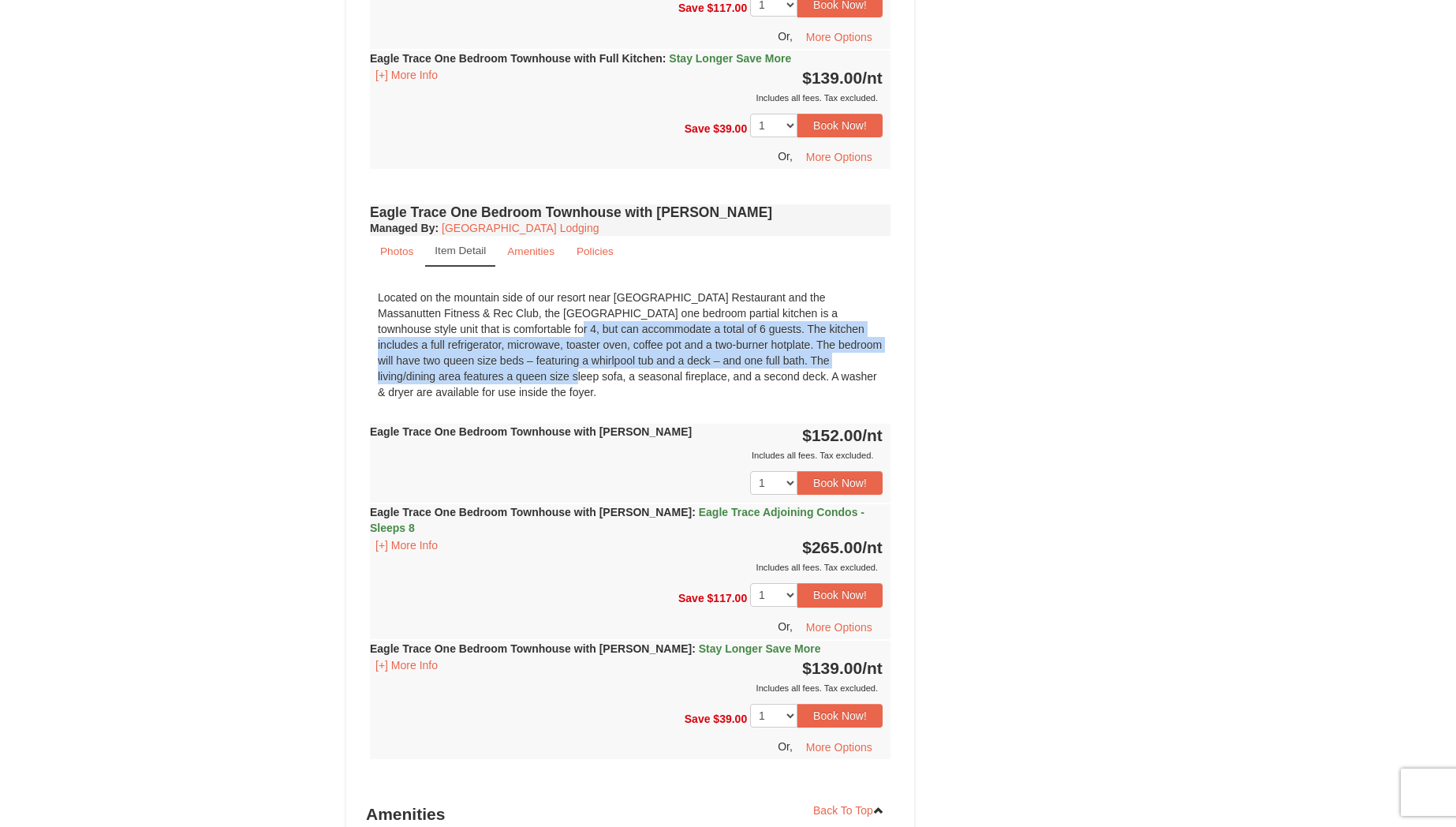
drag, startPoint x: 408, startPoint y: 331, endPoint x: 866, endPoint y: 357, distance: 458.7
click at [866, 357] on div "Located on the mountain side of our resort near Campfire Grill Restaurant and t…" at bounding box center [629, 345] width 520 height 126
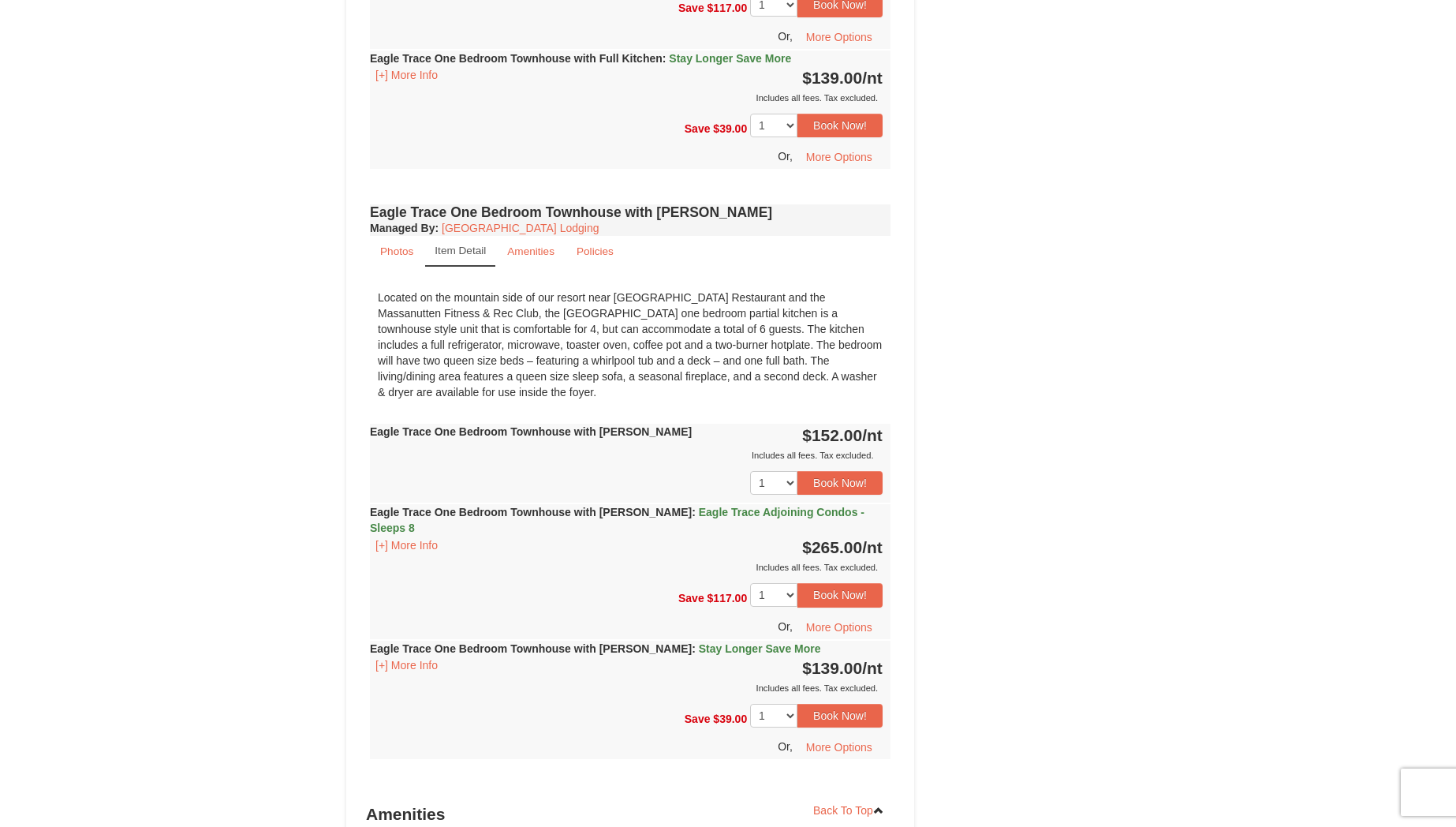
click at [873, 374] on div "Located on the mountain side of our resort near Campfire Grill Restaurant and t…" at bounding box center [629, 345] width 520 height 126
click at [387, 256] on small "Photos" at bounding box center [396, 251] width 33 height 12
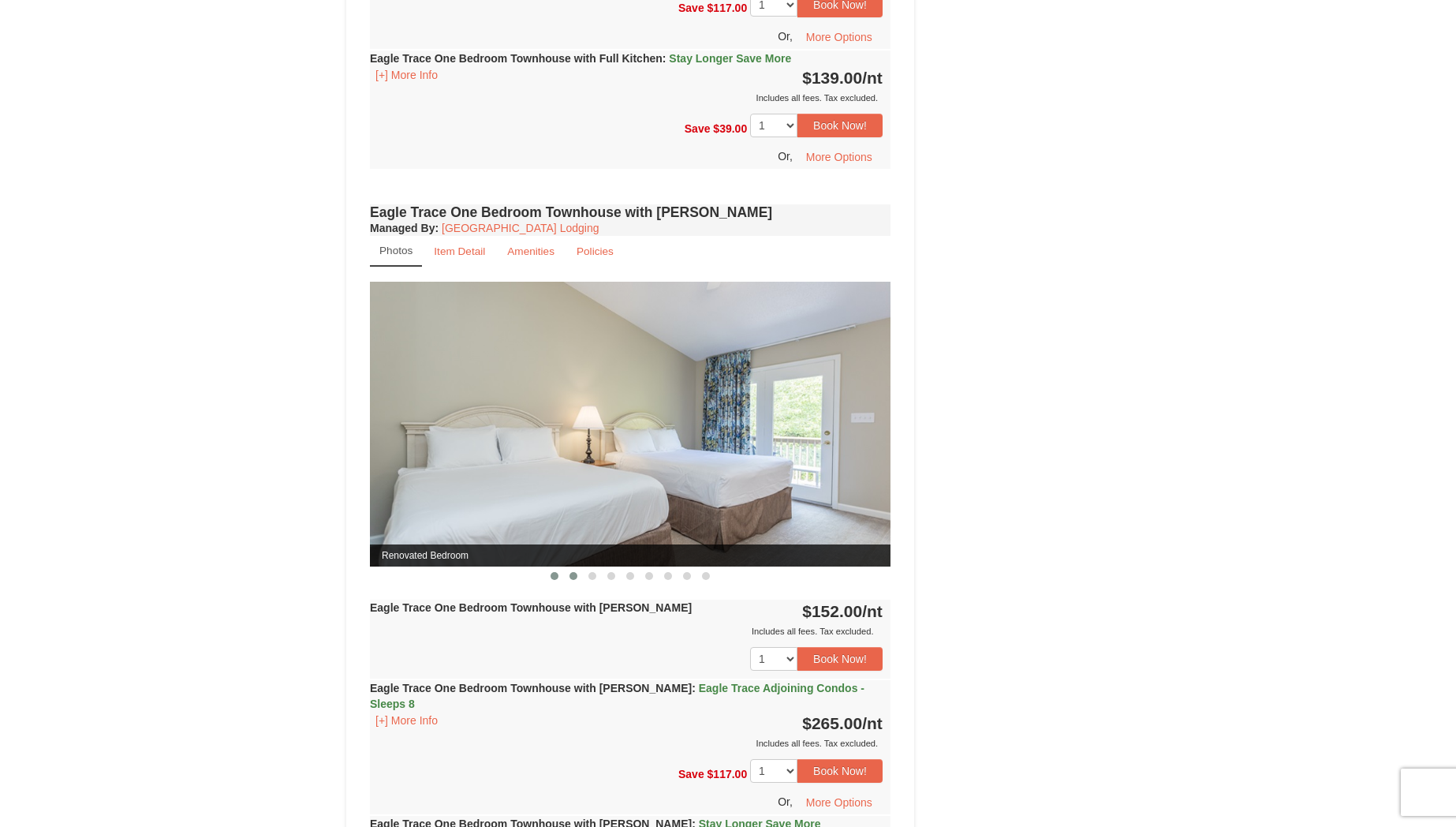
click at [575, 576] on span at bounding box center [573, 576] width 8 height 8
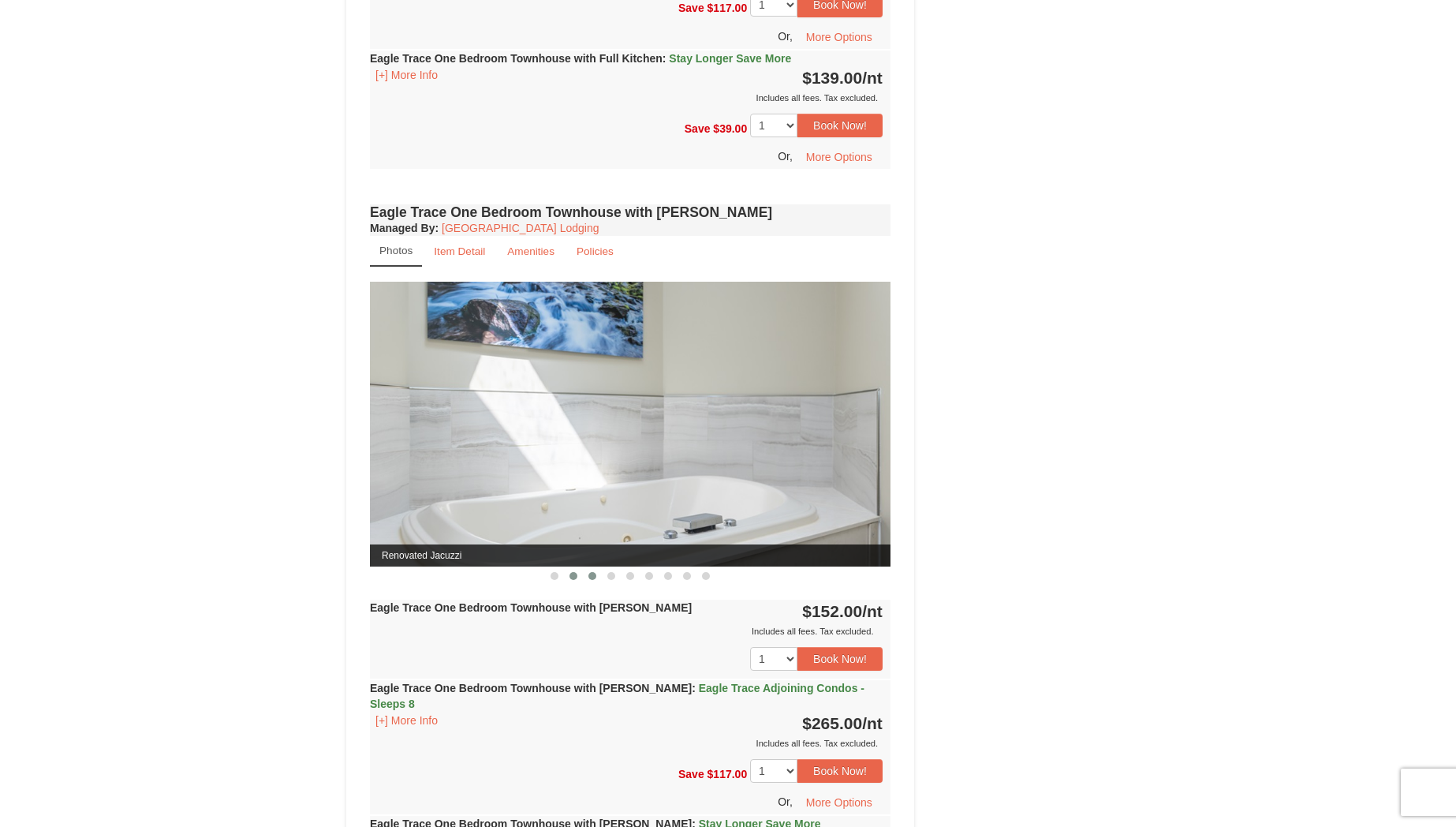
click at [590, 572] on span at bounding box center [592, 576] width 8 height 8
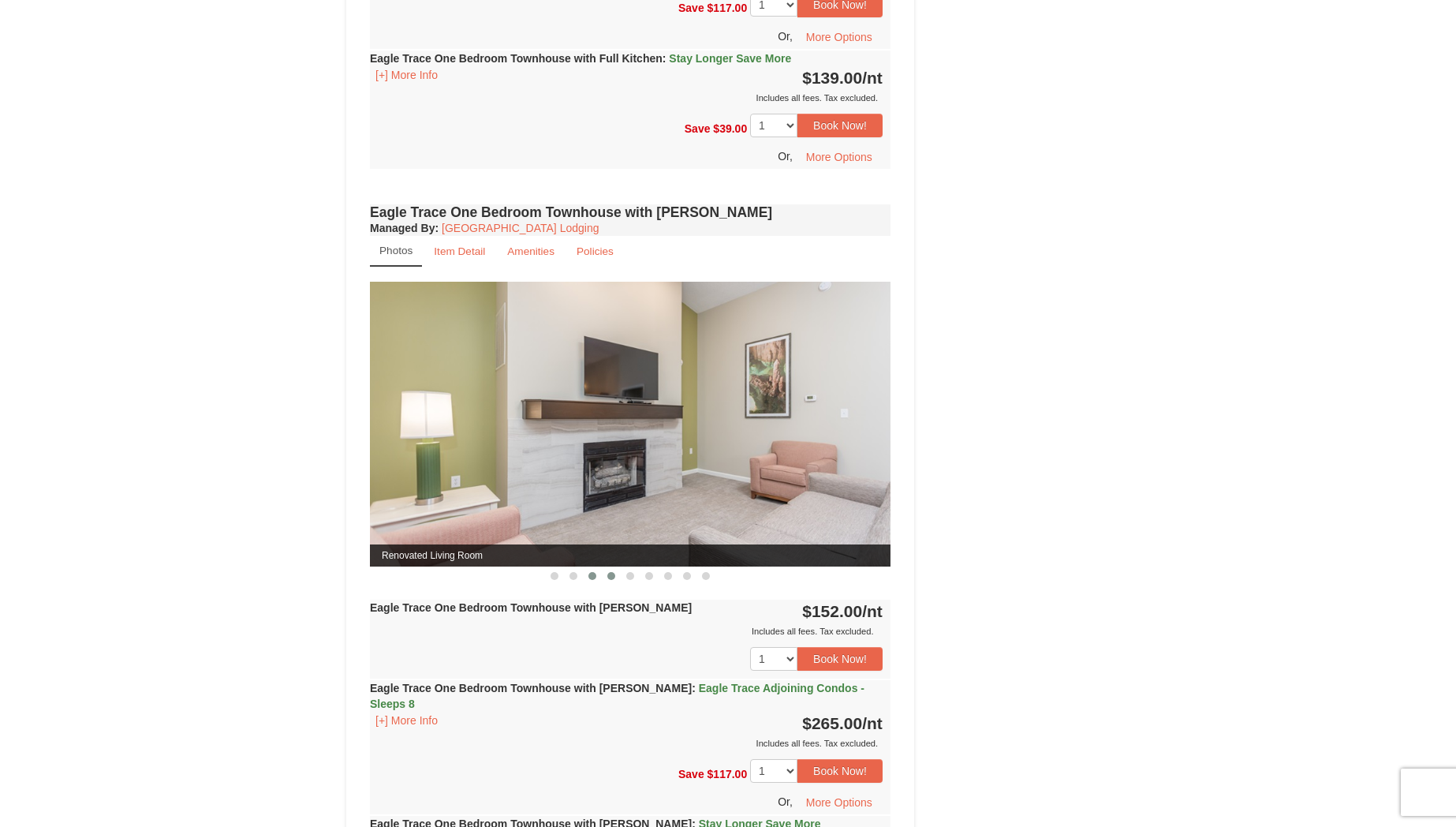
click at [608, 576] on span at bounding box center [611, 576] width 8 height 8
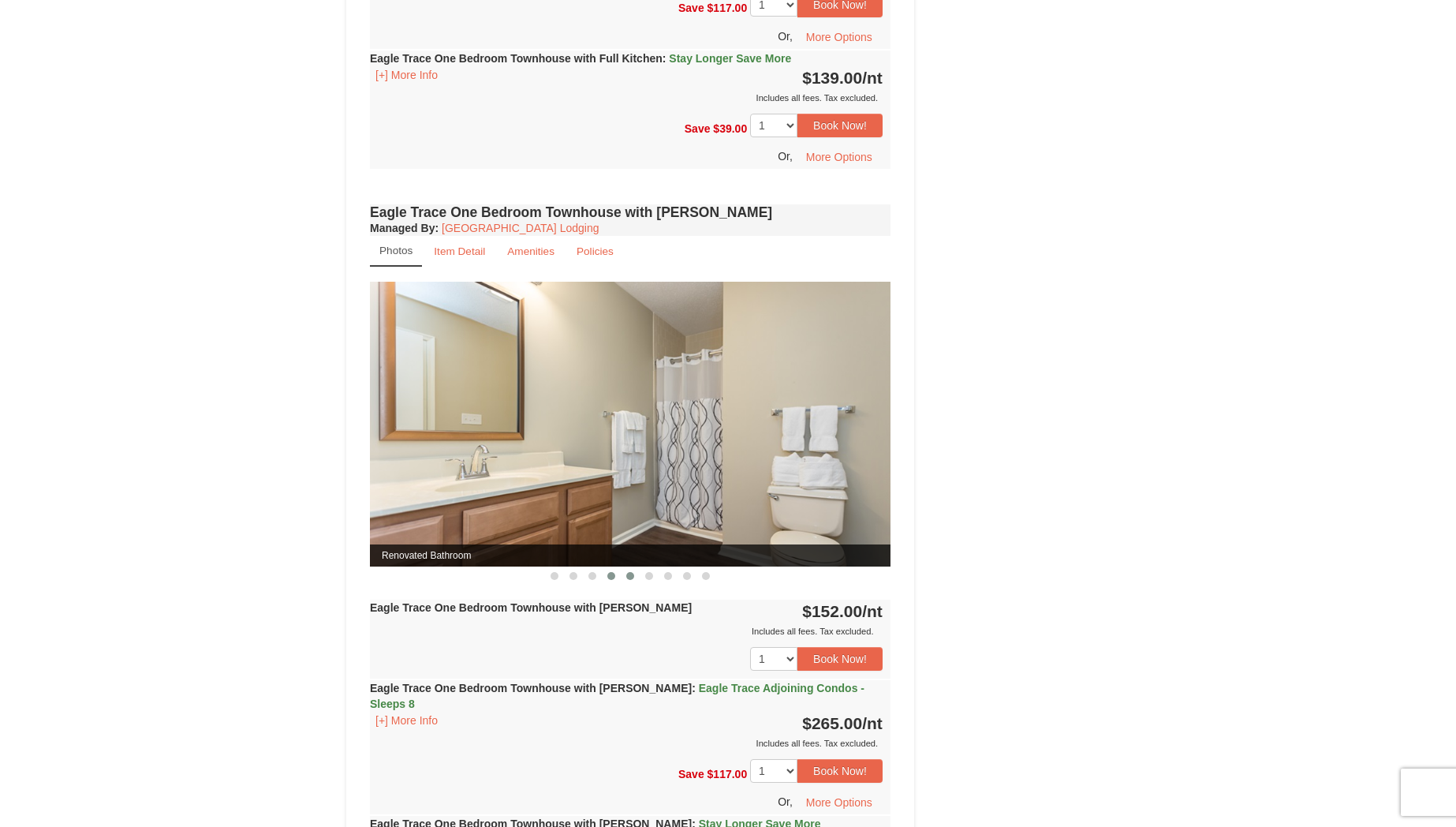
click at [632, 579] on button at bounding box center [630, 576] width 19 height 16
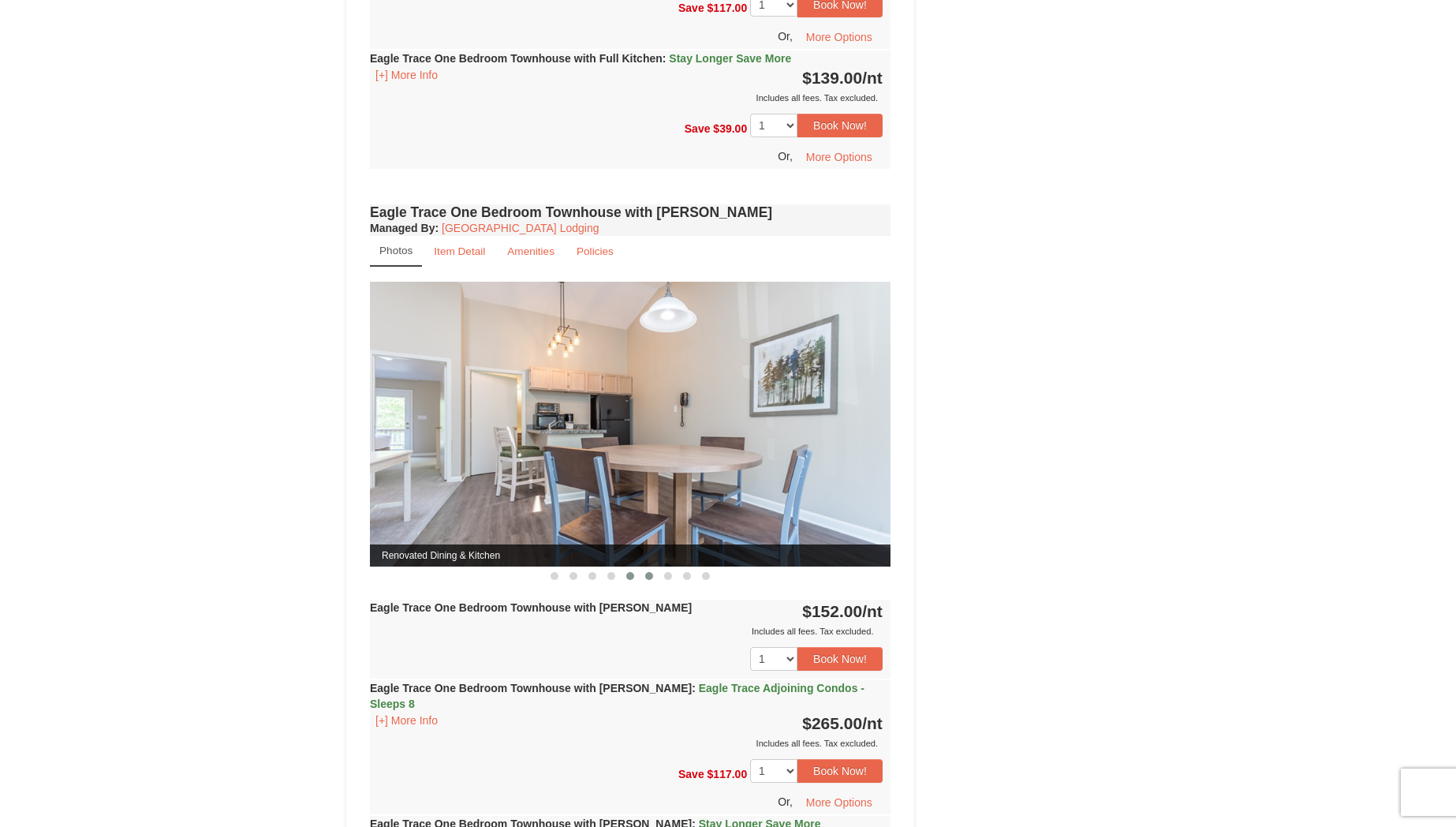
click at [646, 578] on span at bounding box center [648, 576] width 8 height 8
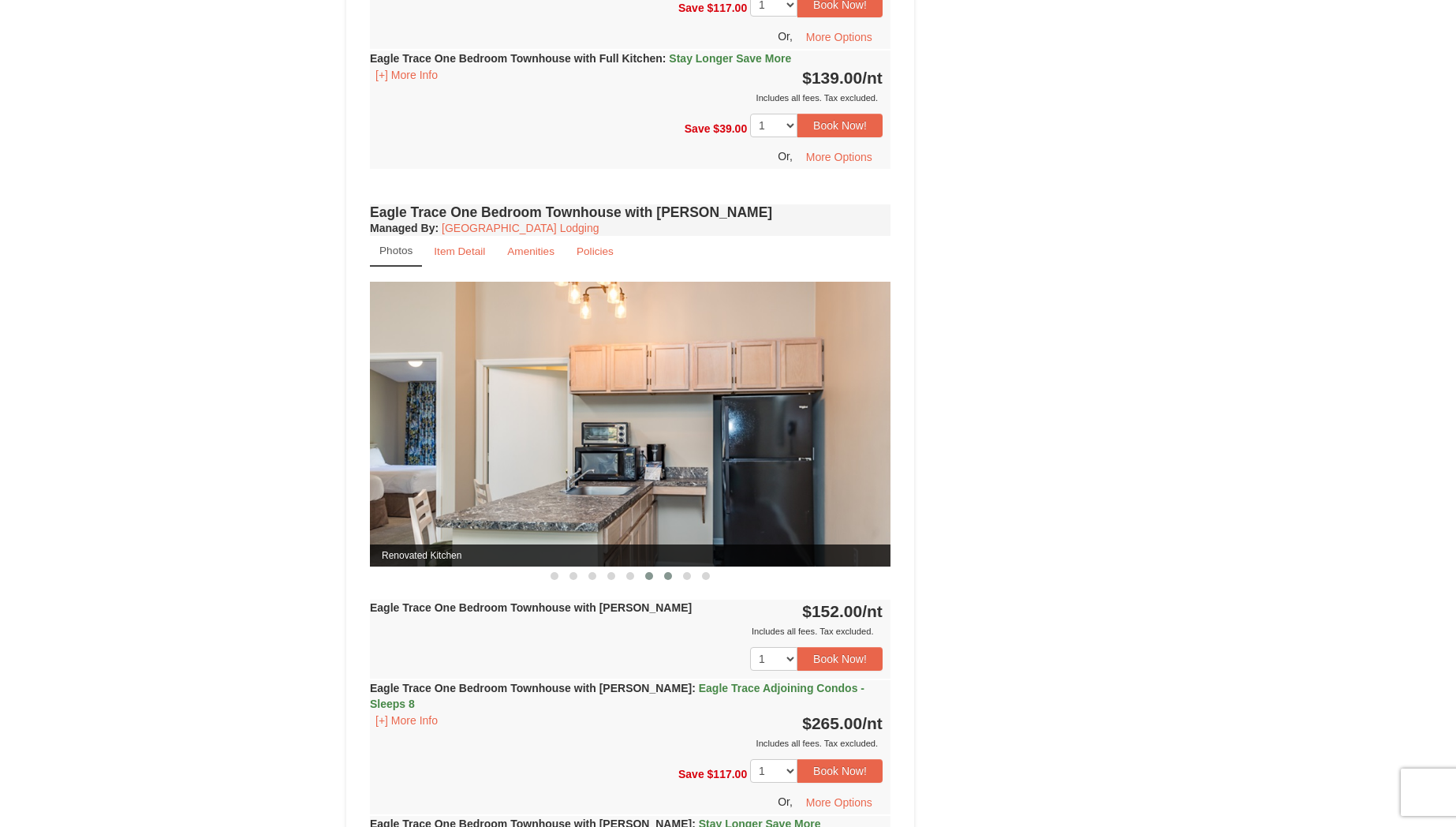
click at [671, 578] on button at bounding box center [668, 576] width 19 height 16
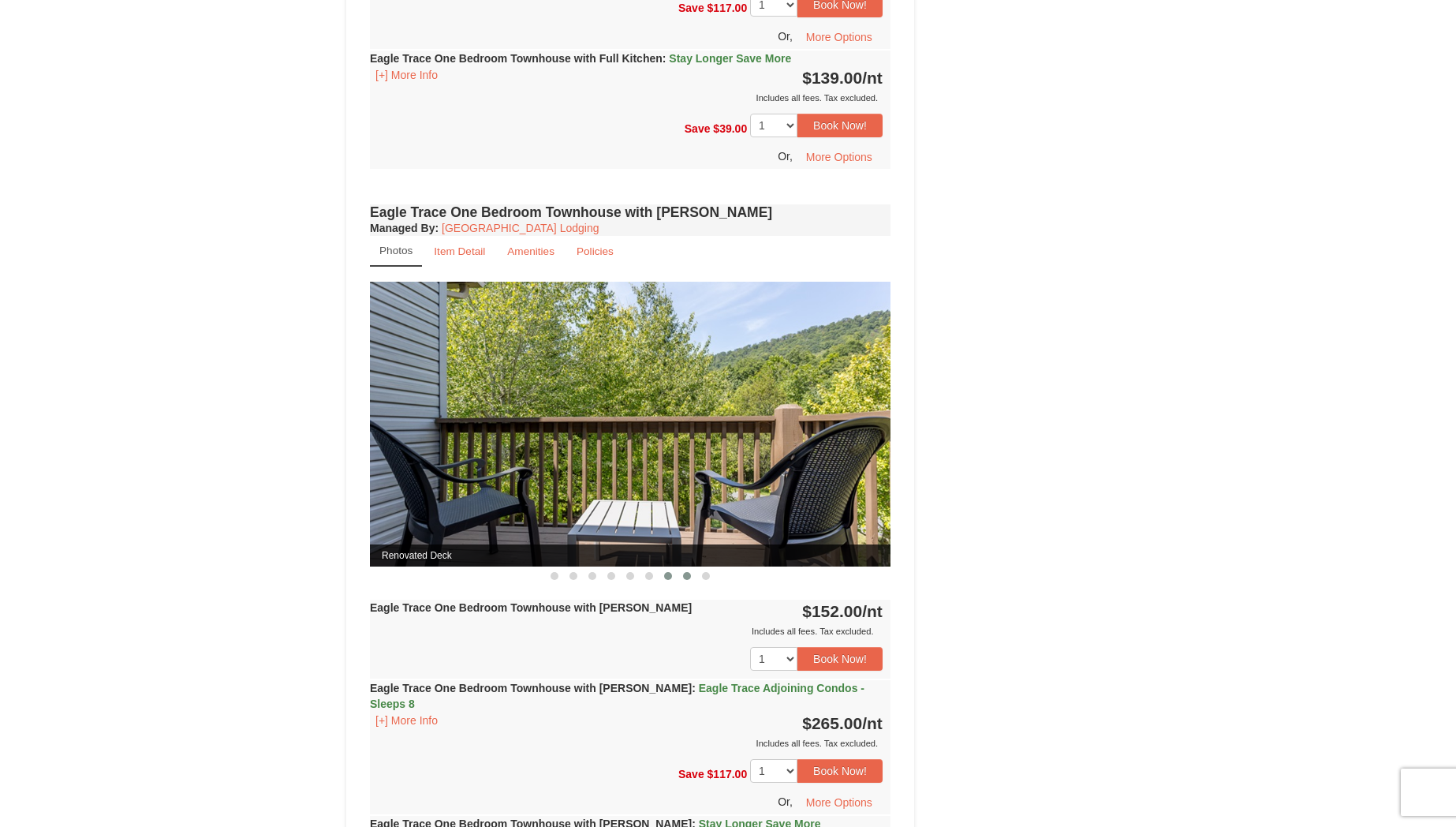
click at [690, 578] on button at bounding box center [687, 576] width 19 height 16
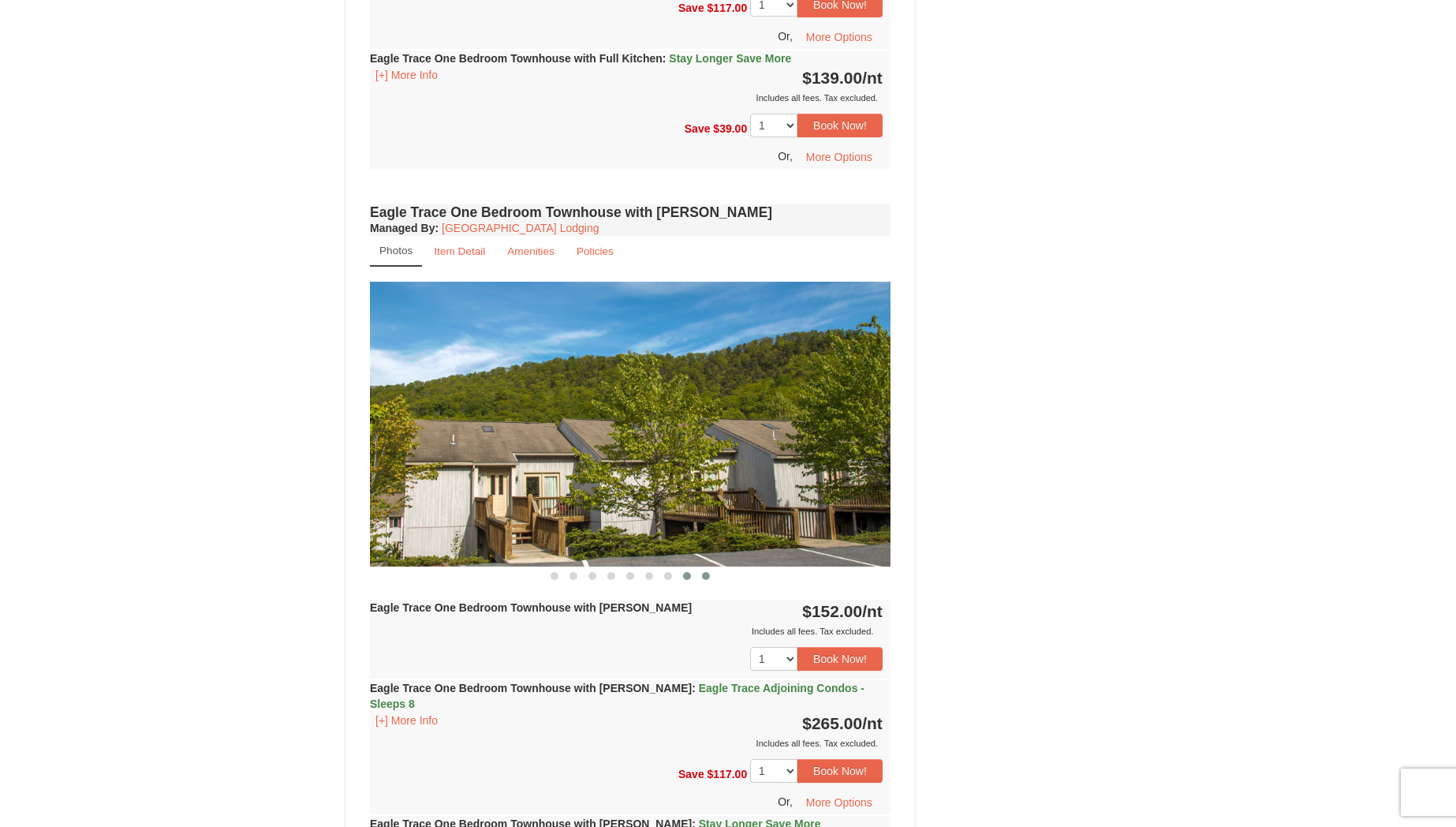
click at [705, 578] on span at bounding box center [705, 576] width 8 height 8
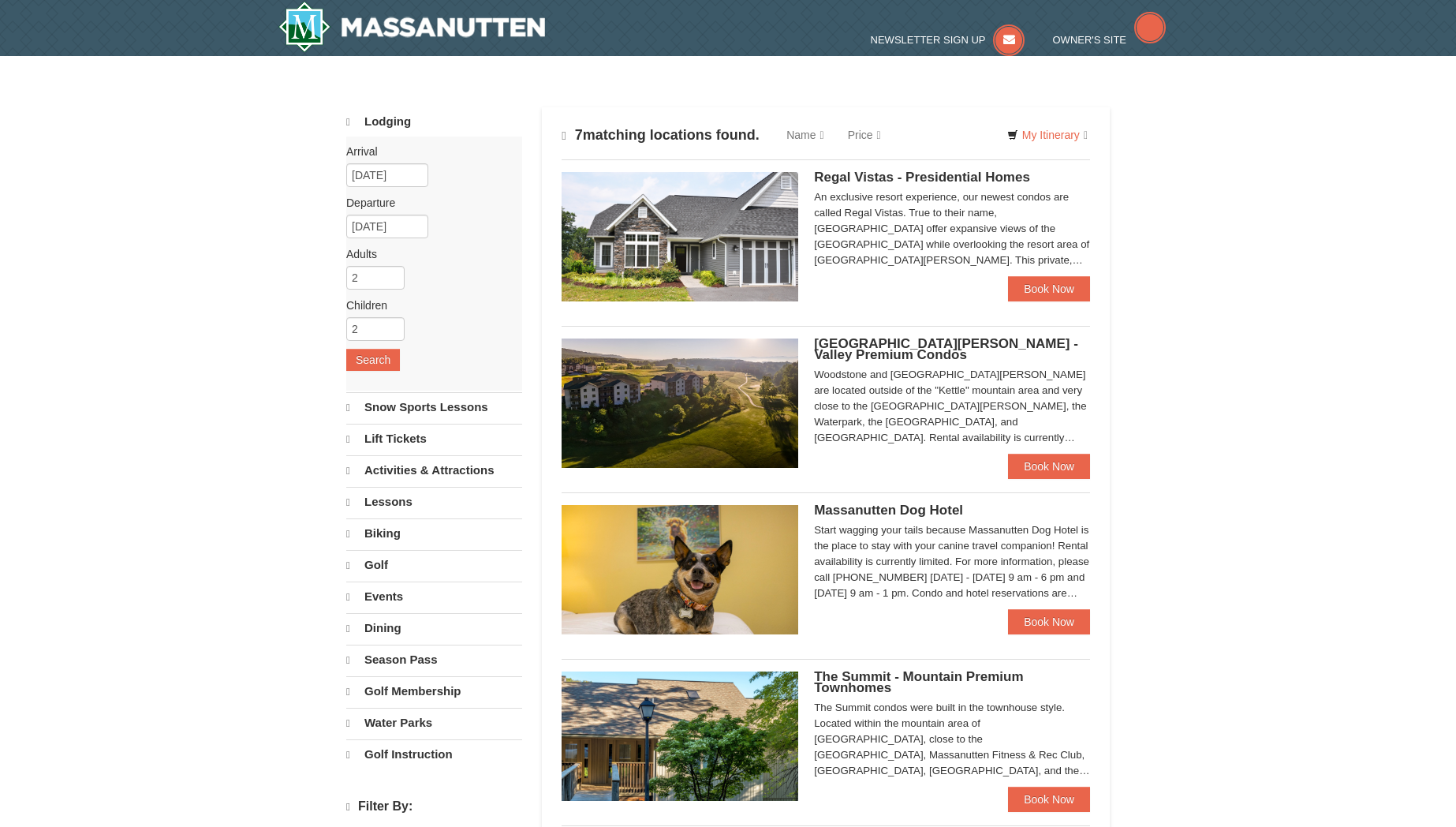
select select "10"
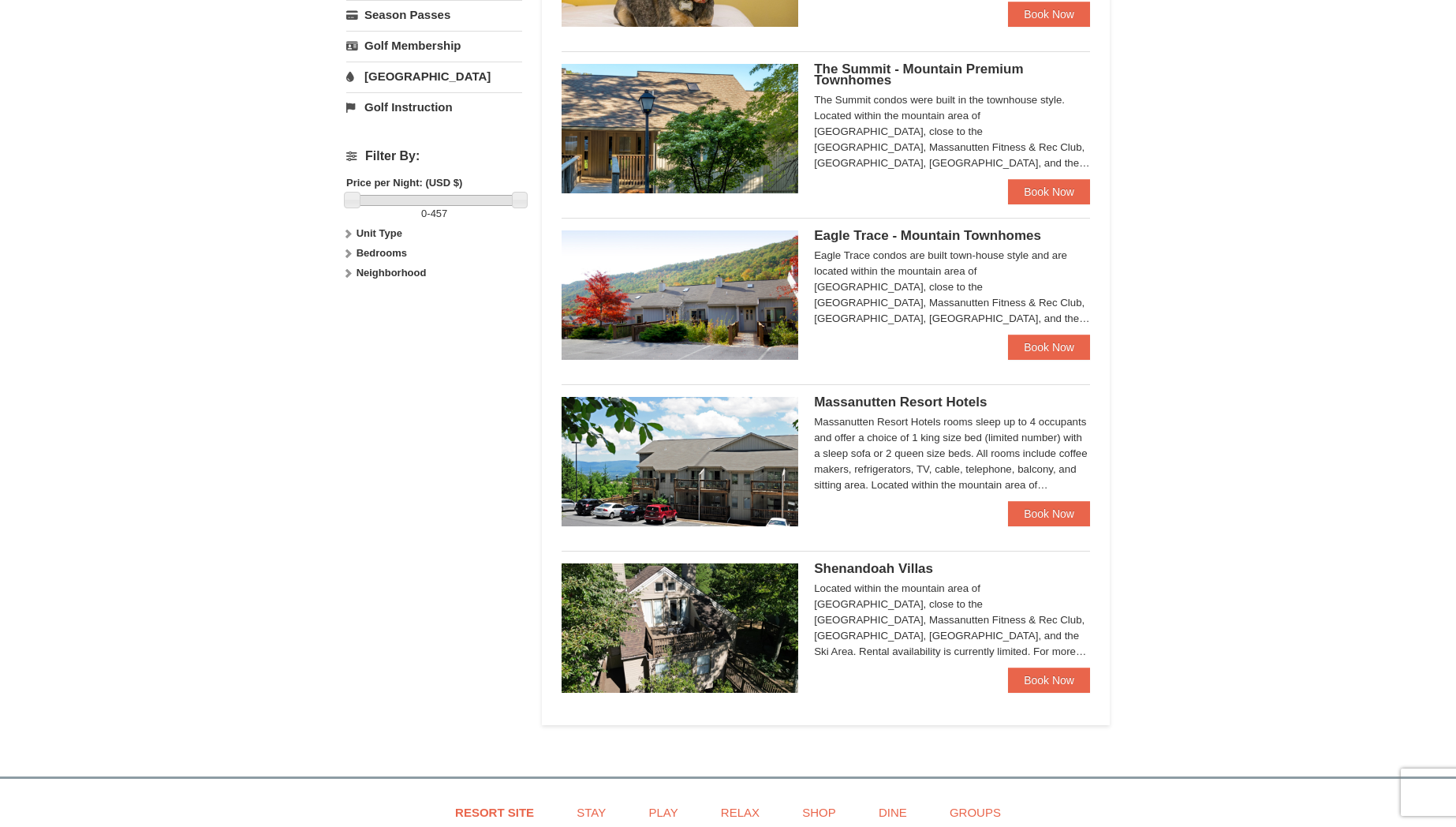
scroll to position [676, 0]
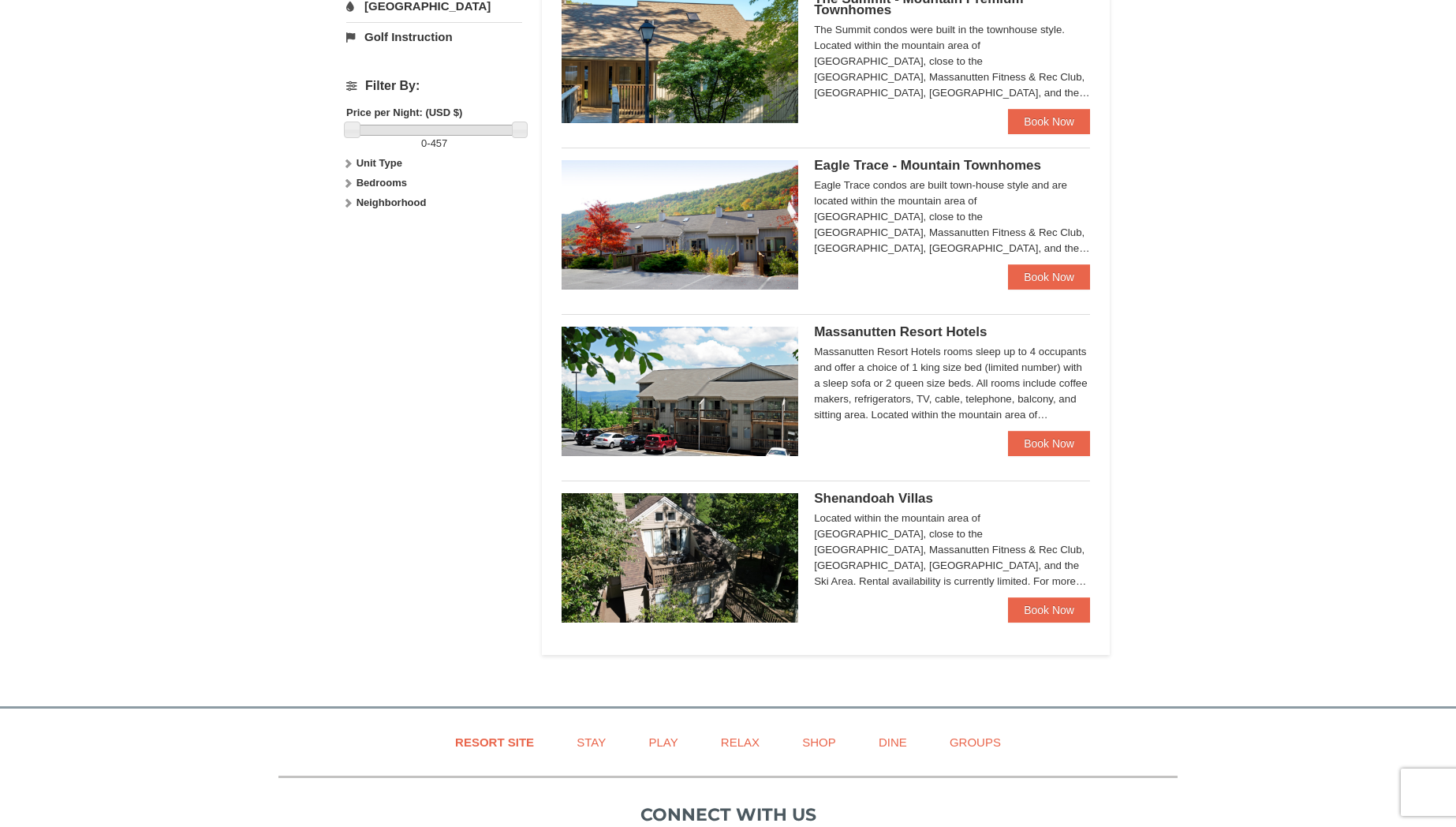
click at [729, 399] on img at bounding box center [680, 391] width 236 height 129
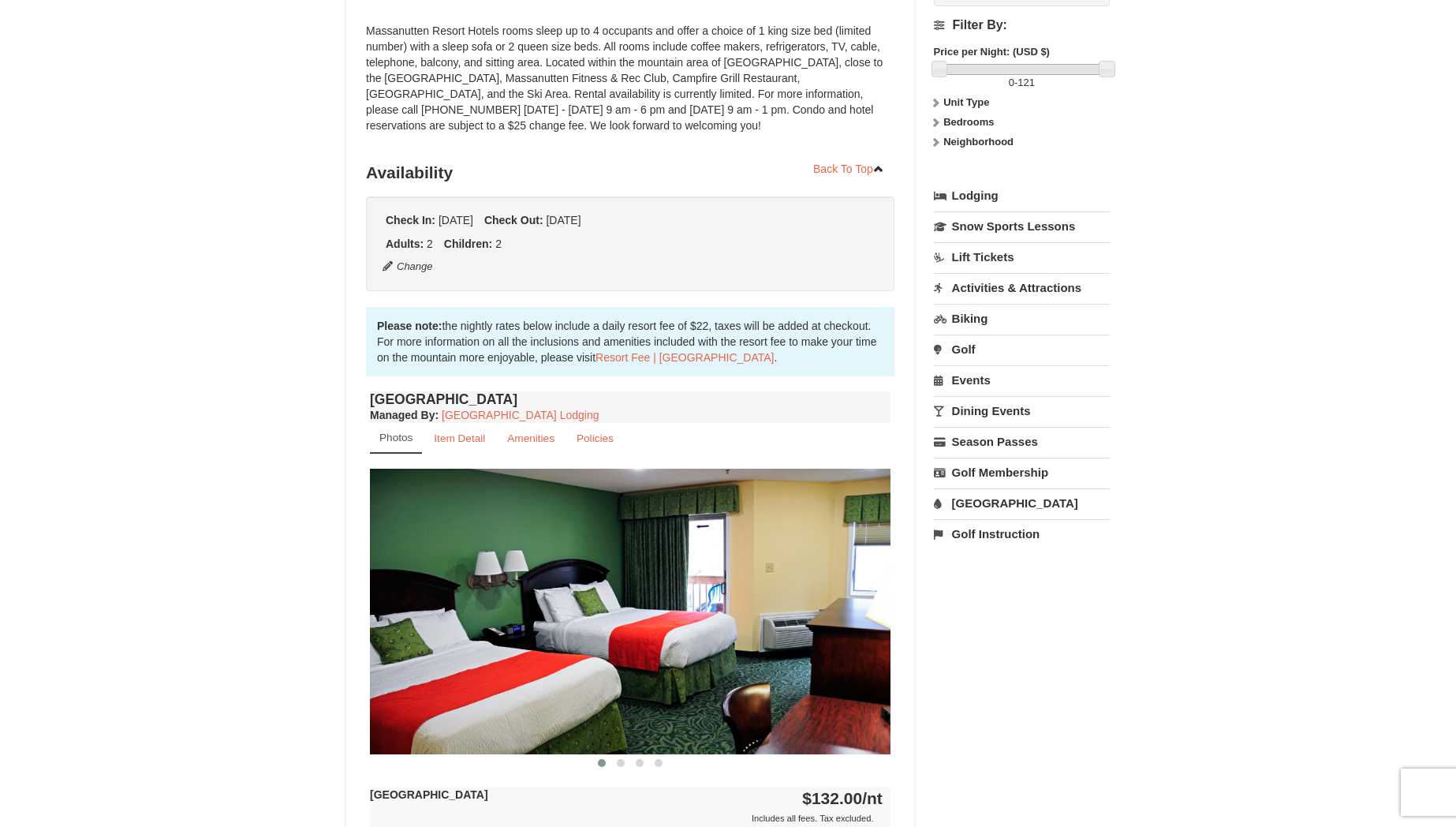
scroll to position [236, 0]
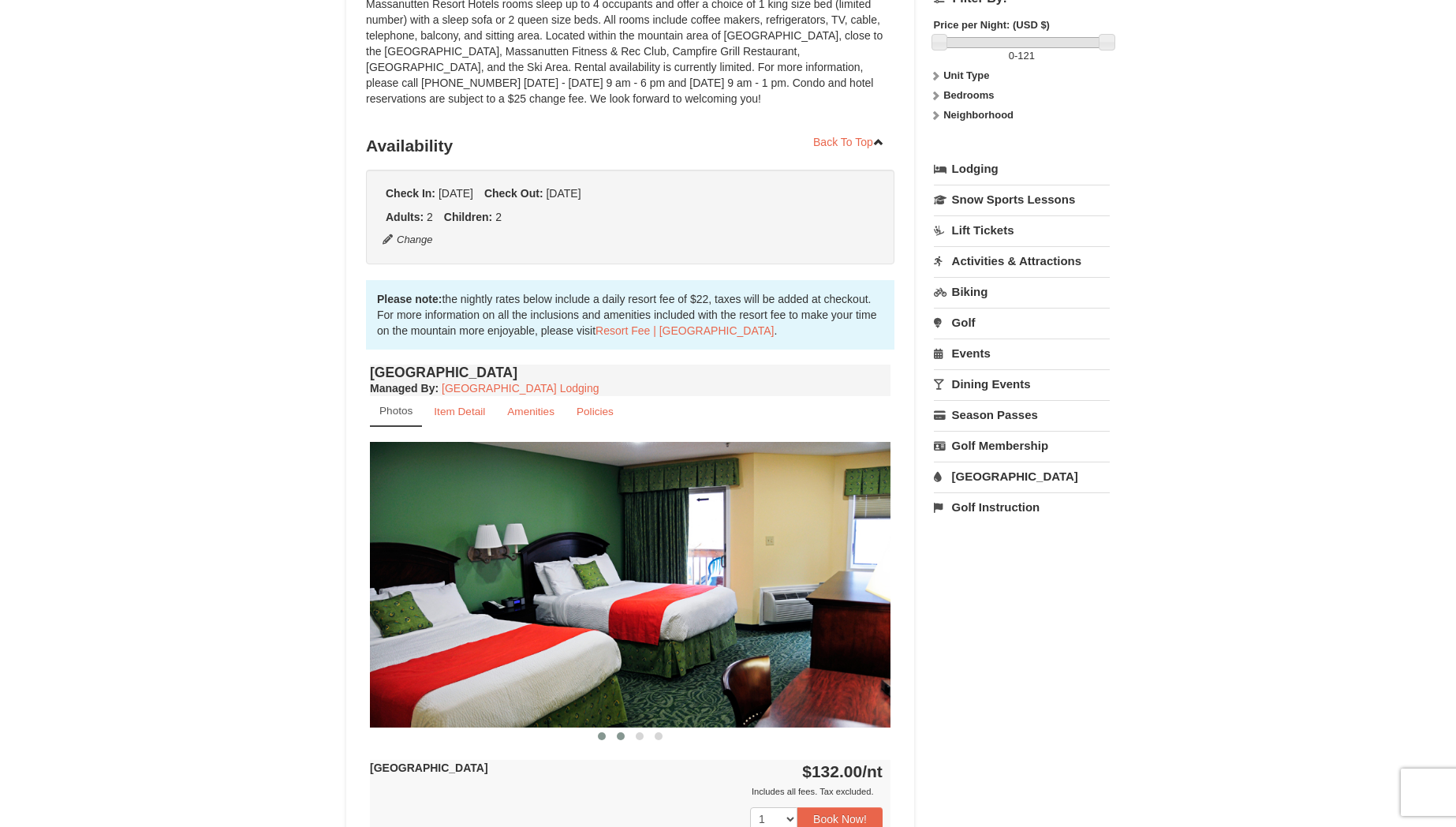
click at [619, 736] on span at bounding box center [620, 735] width 8 height 8
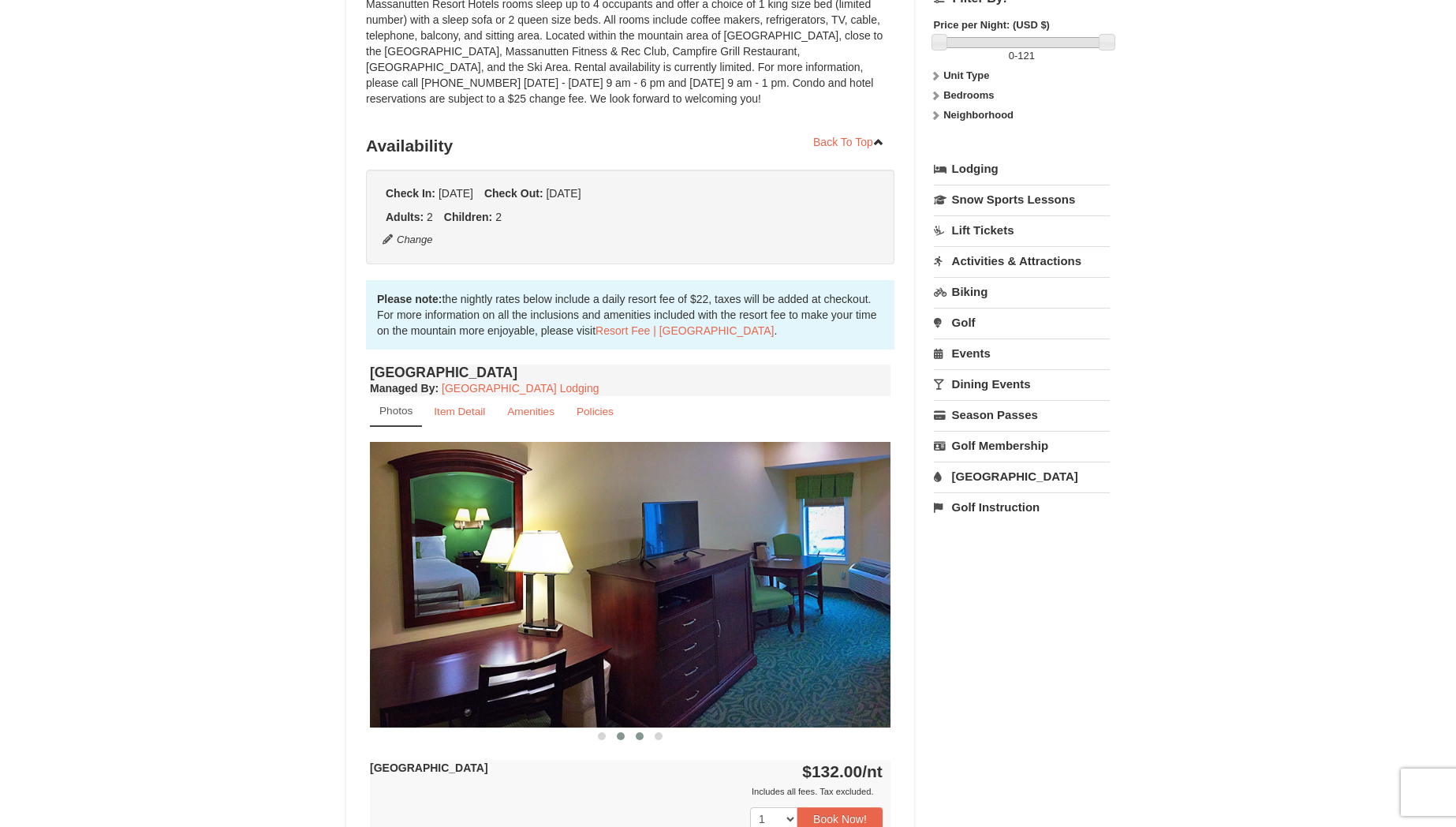
click at [637, 735] on span at bounding box center [639, 735] width 8 height 8
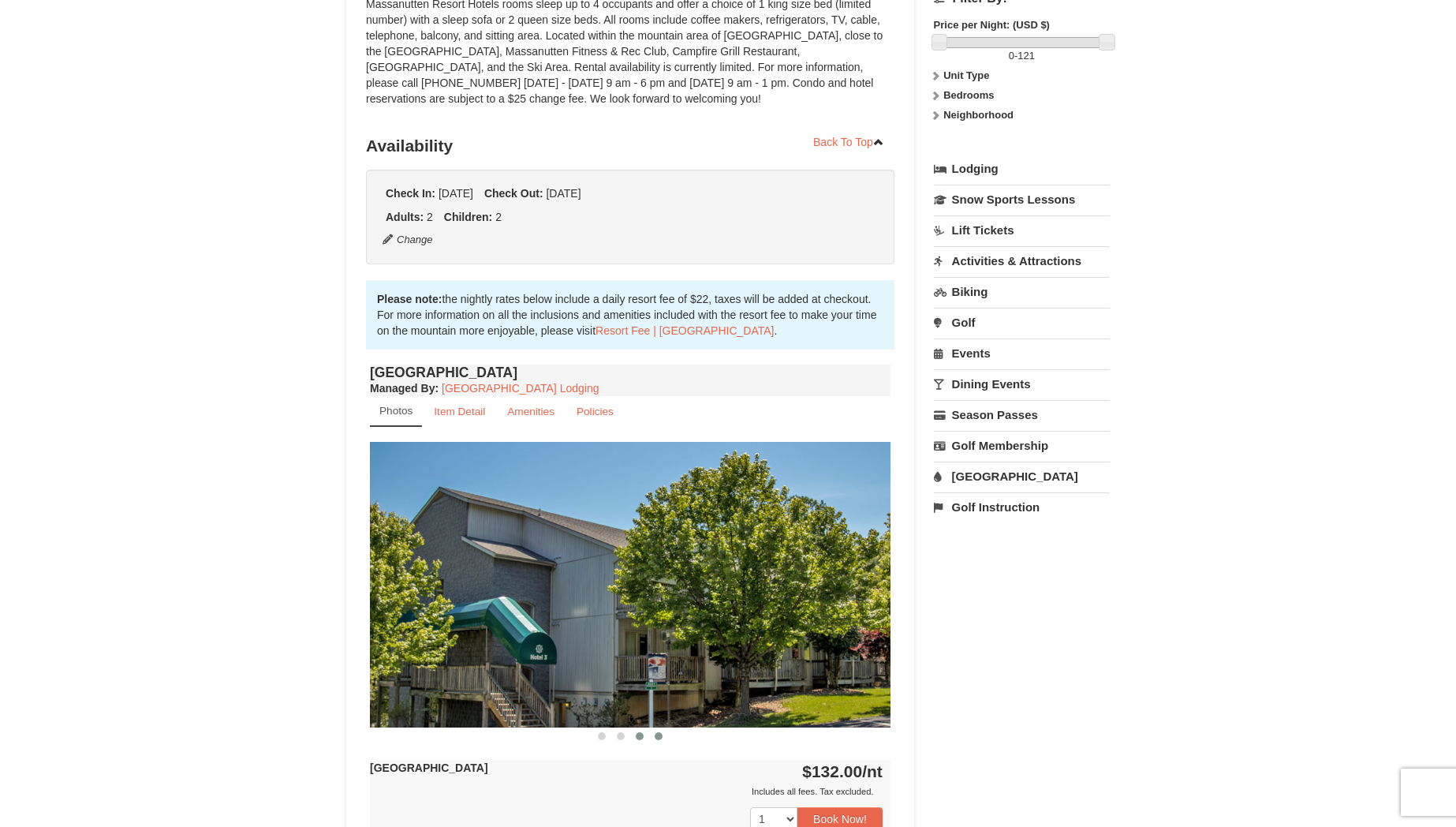
click at [657, 735] on span at bounding box center [658, 735] width 8 height 8
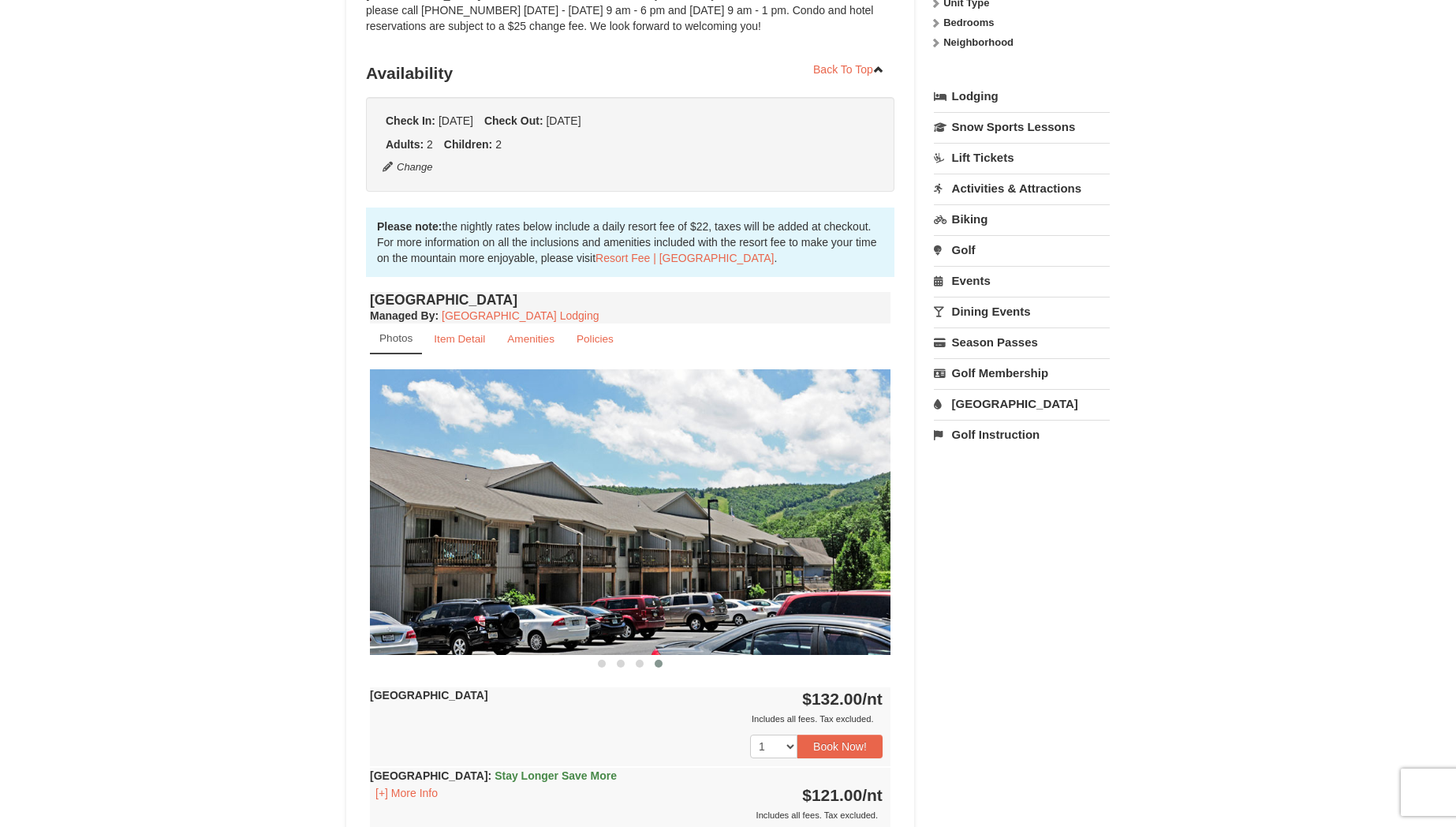
scroll to position [323, 0]
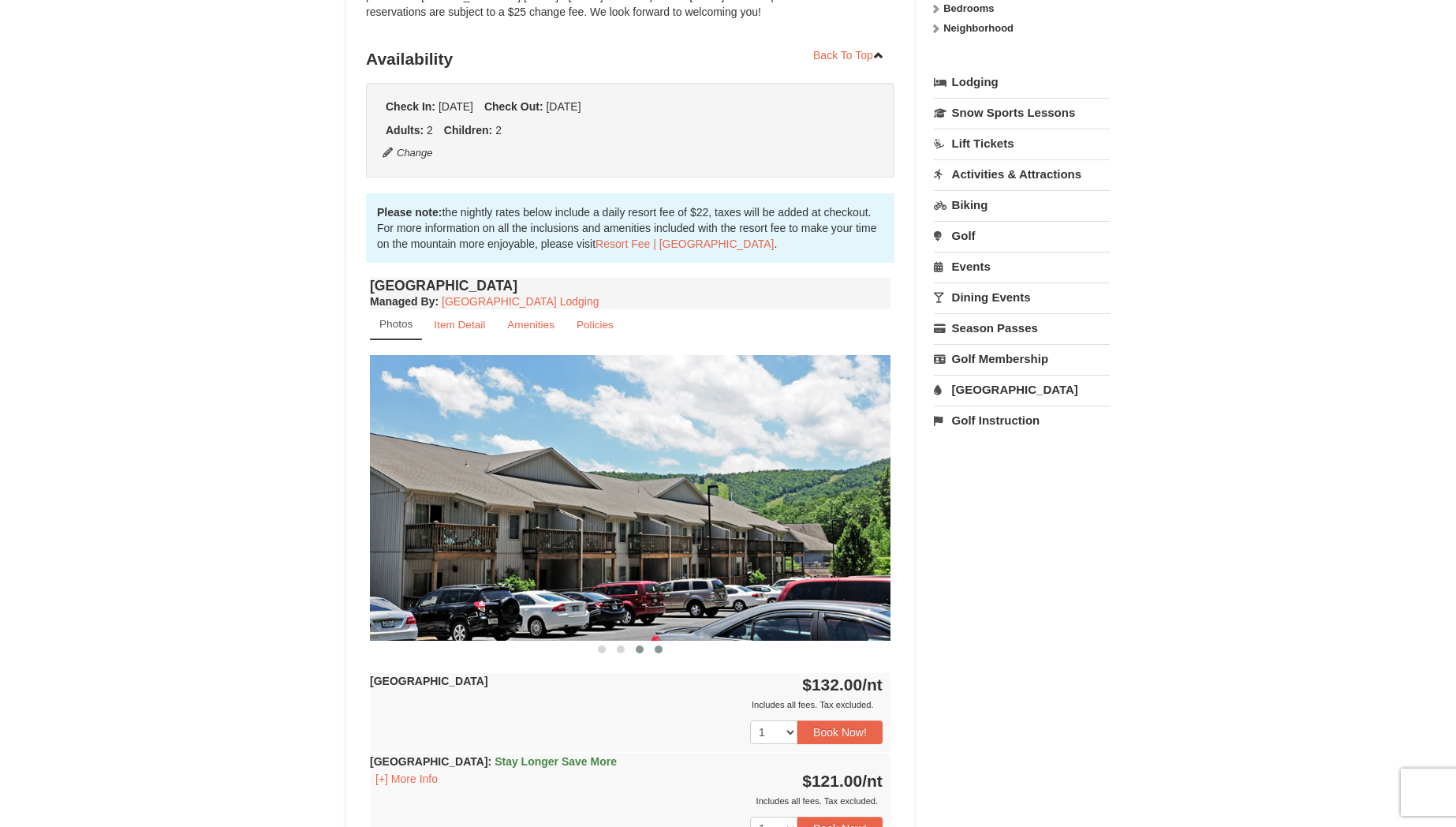
click at [638, 652] on span at bounding box center [639, 649] width 8 height 8
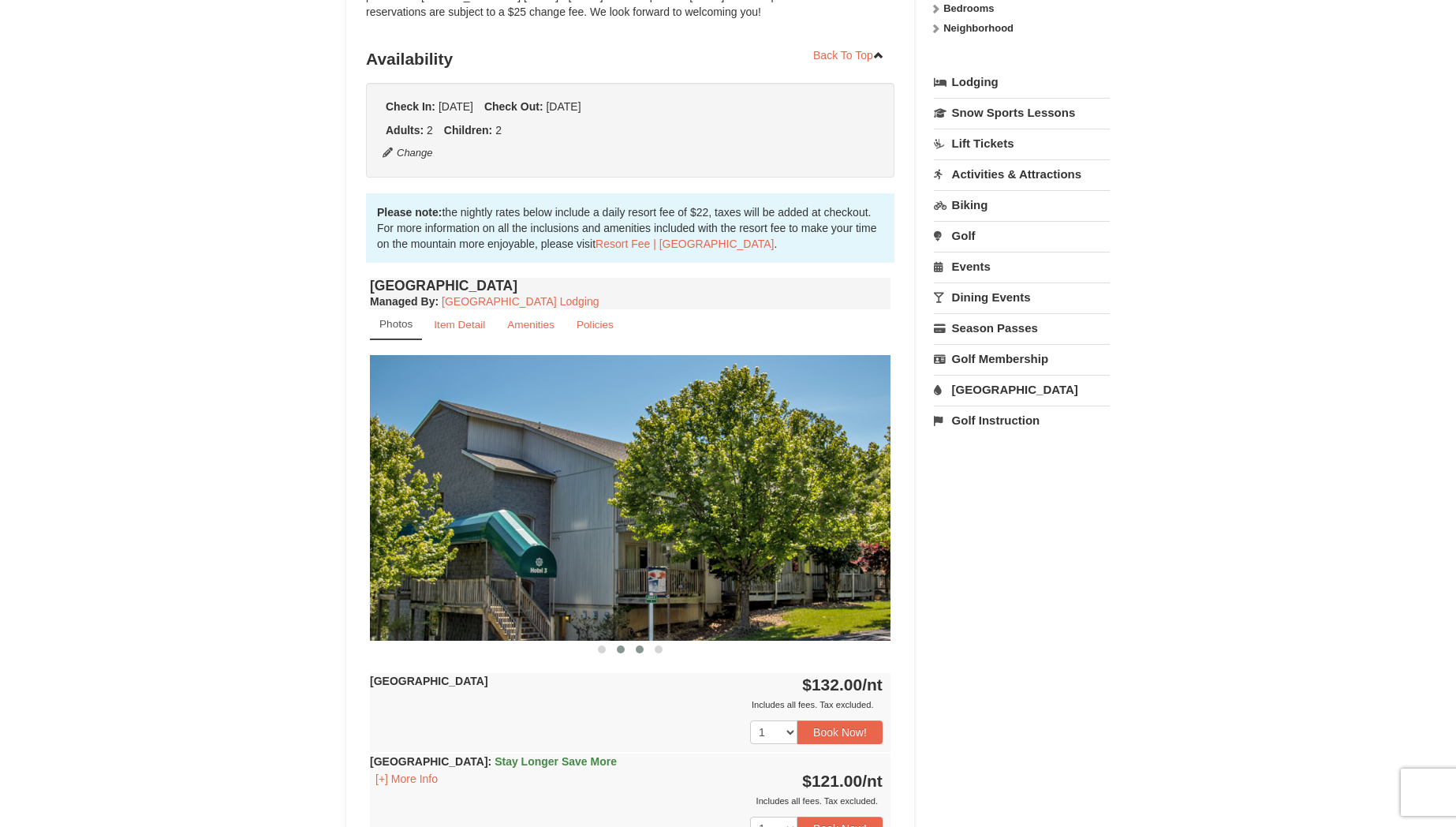
click at [619, 653] on button at bounding box center [621, 649] width 19 height 16
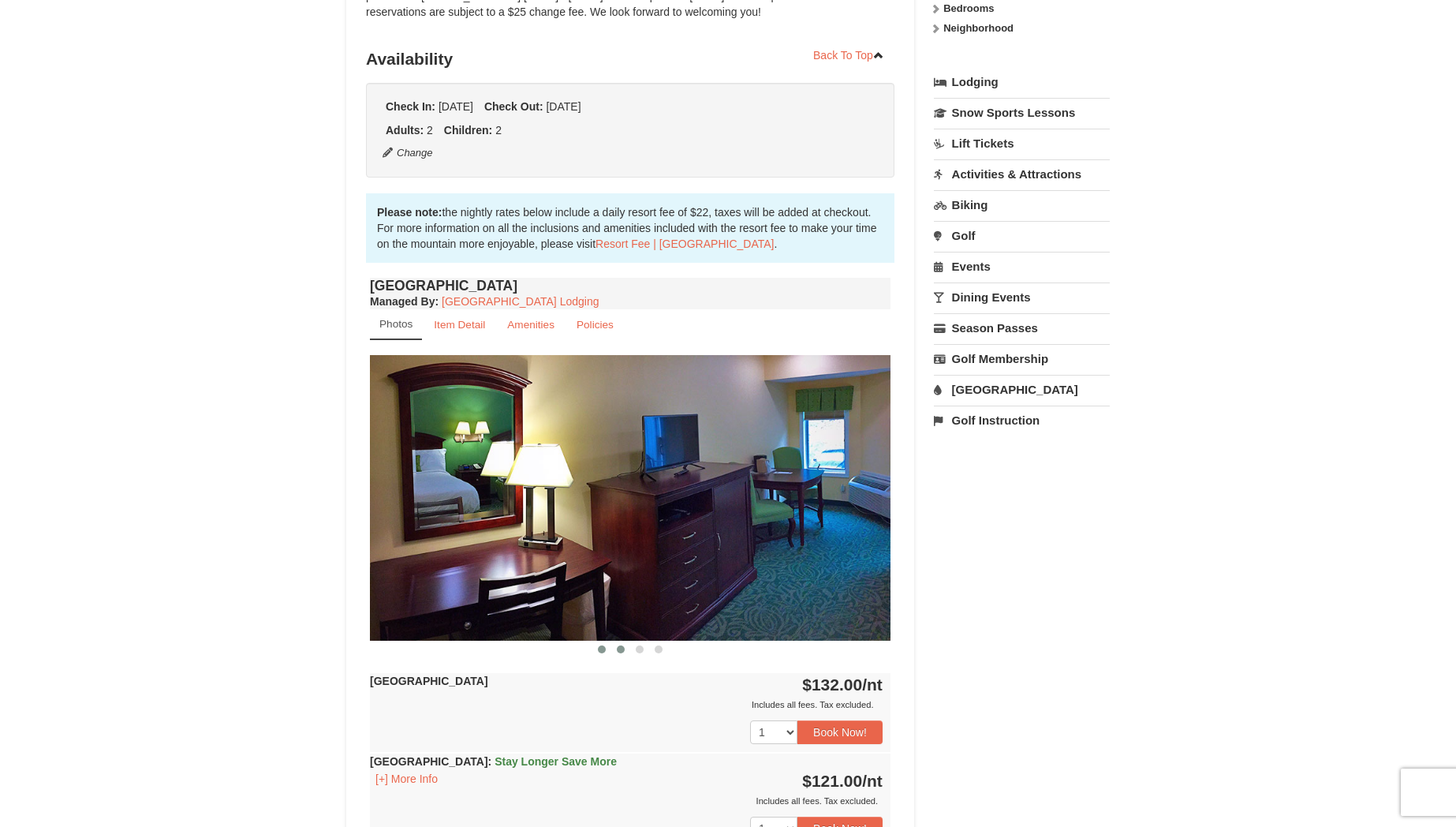
click at [605, 650] on span at bounding box center [602, 649] width 8 height 8
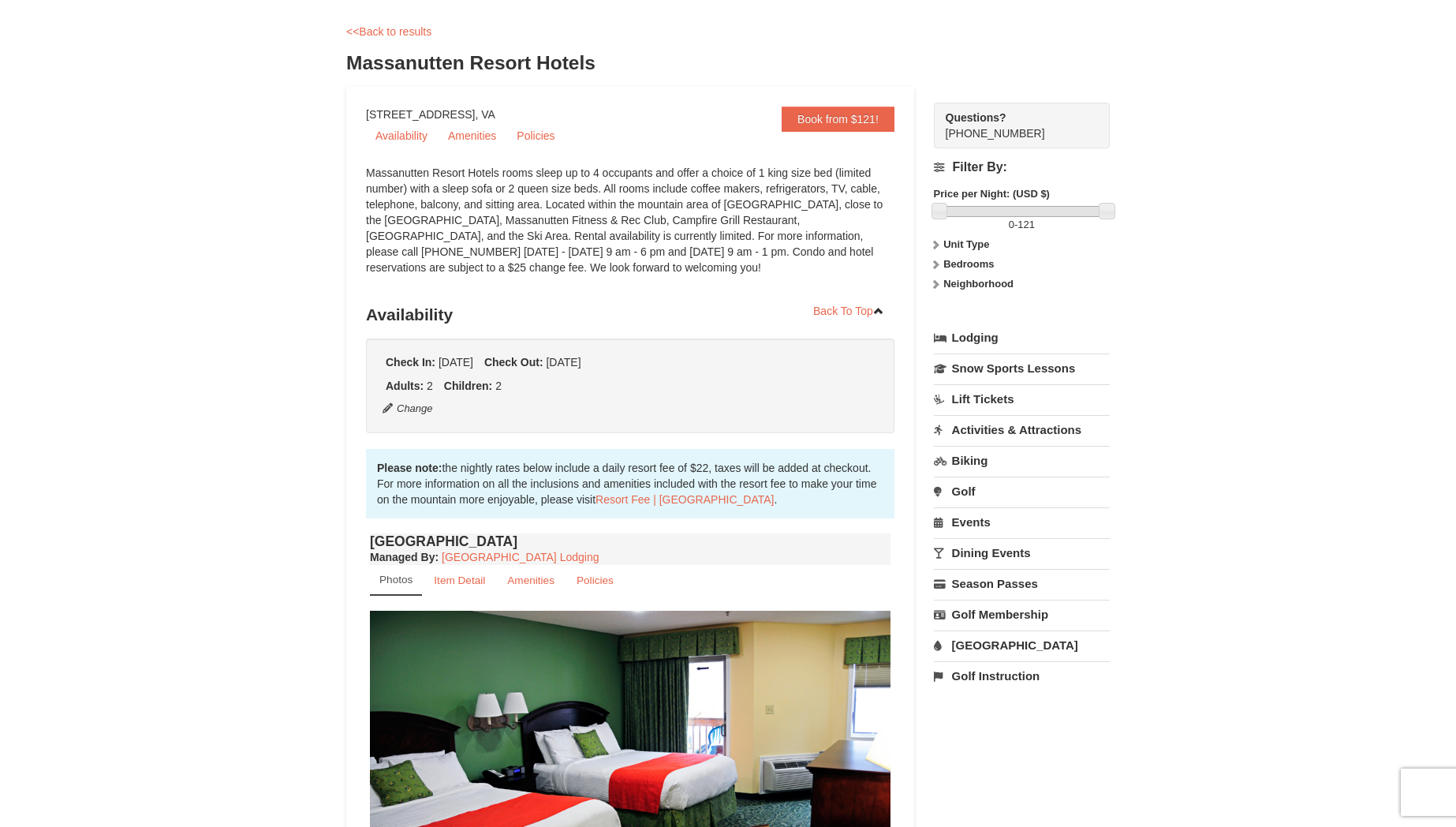
scroll to position [0, 0]
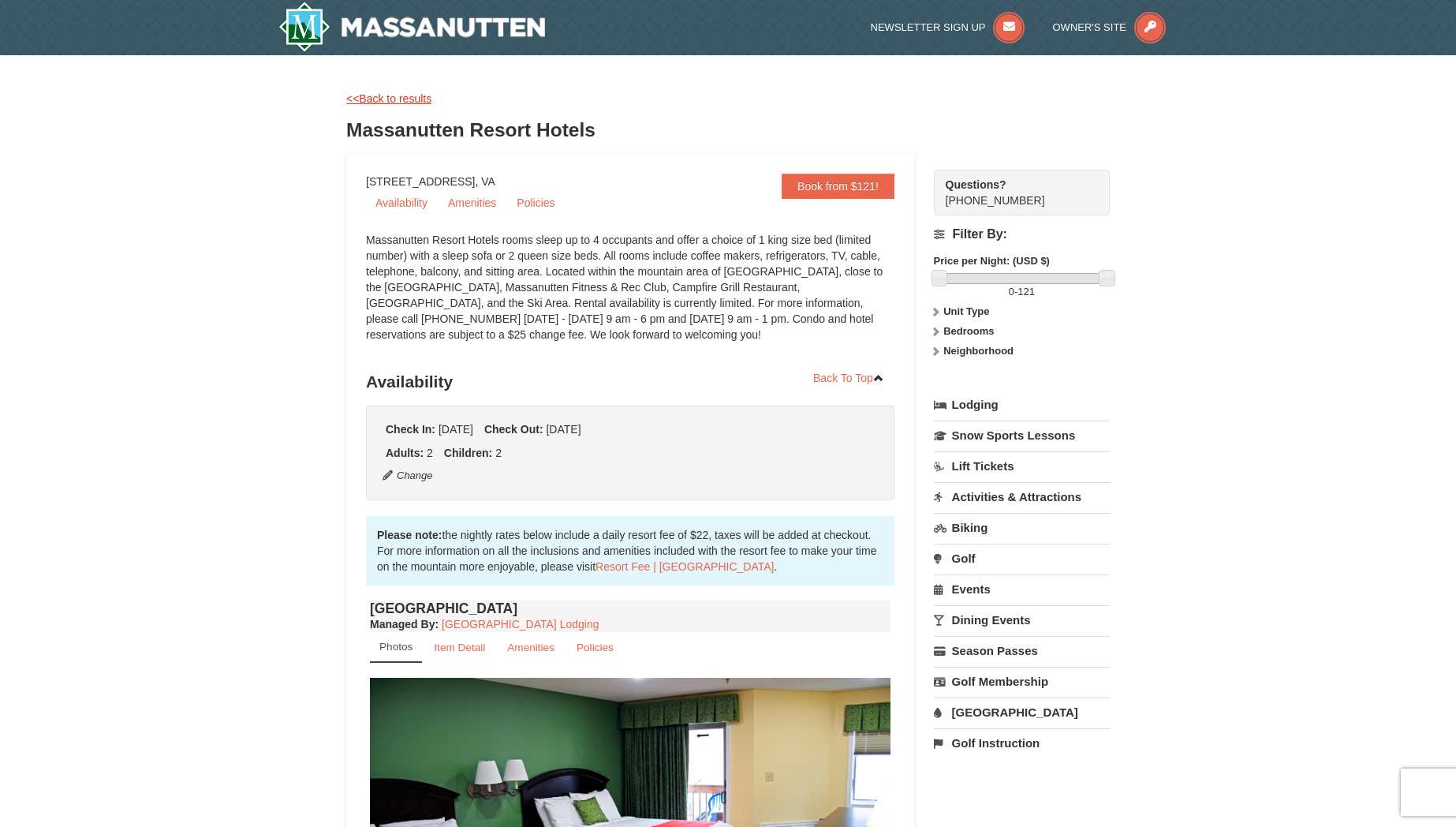
click at [389, 94] on link "<<Back to results" at bounding box center [389, 99] width 85 height 13
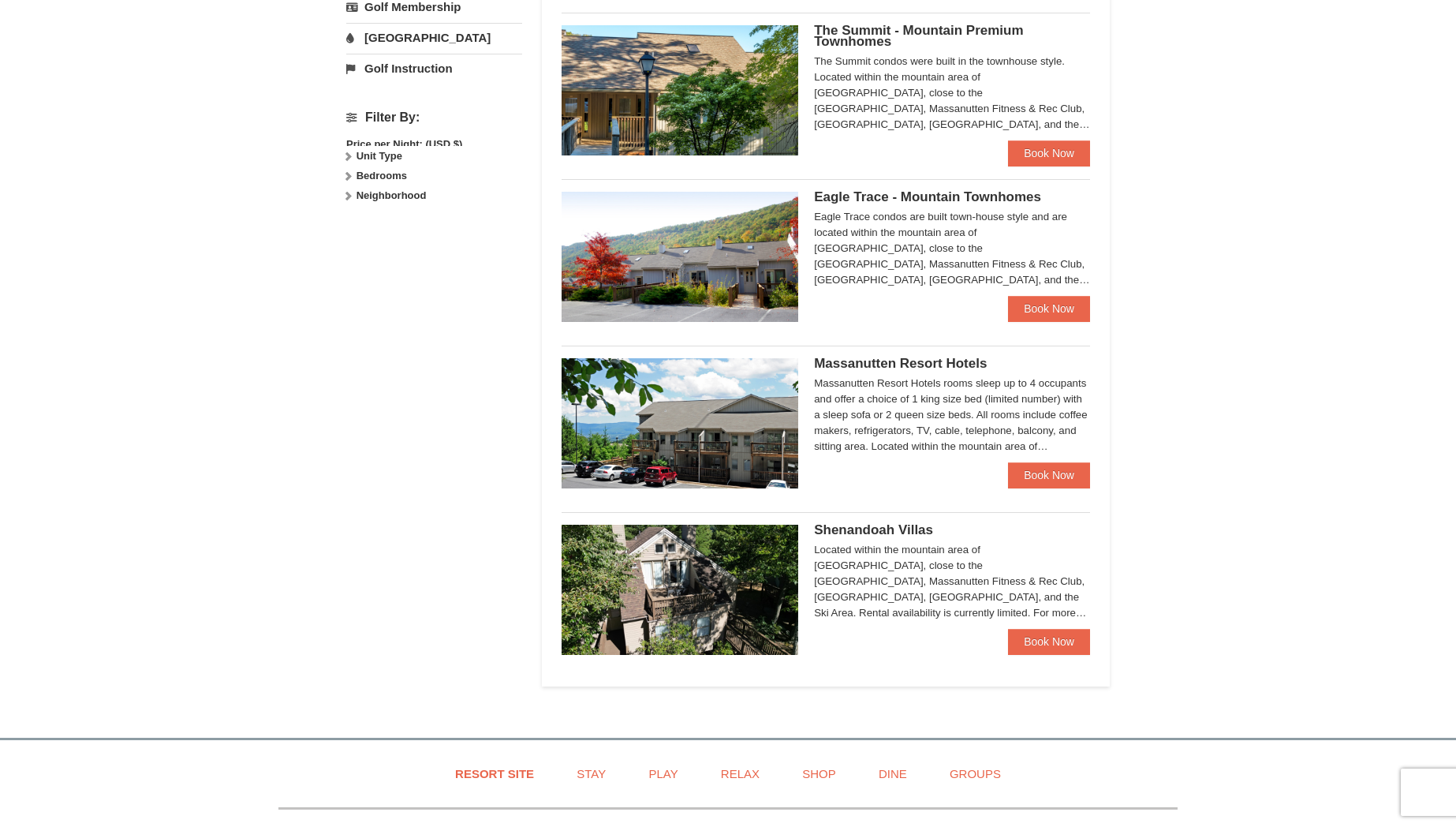
scroll to position [636, 0]
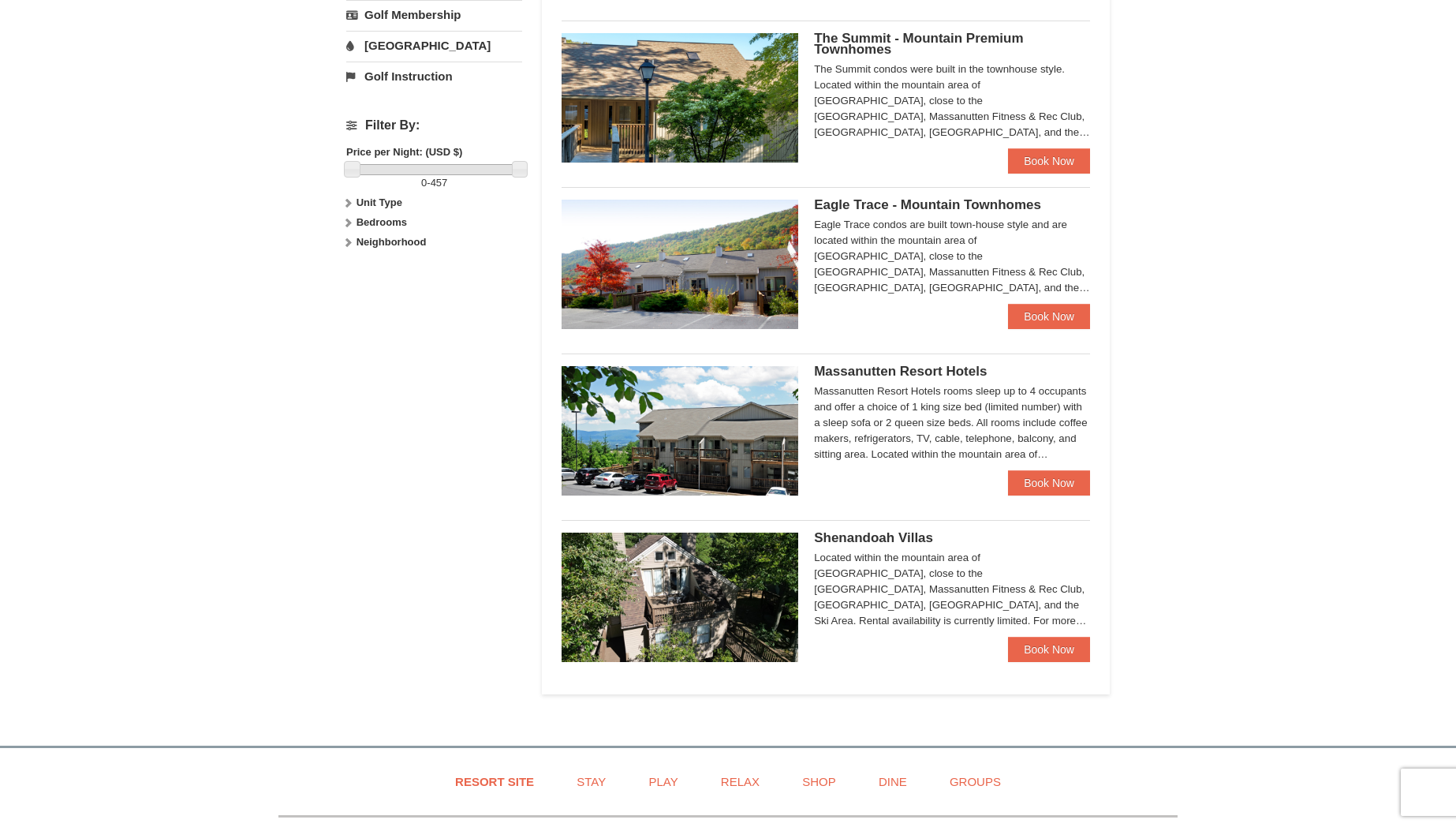
click at [699, 262] on img at bounding box center [680, 263] width 236 height 129
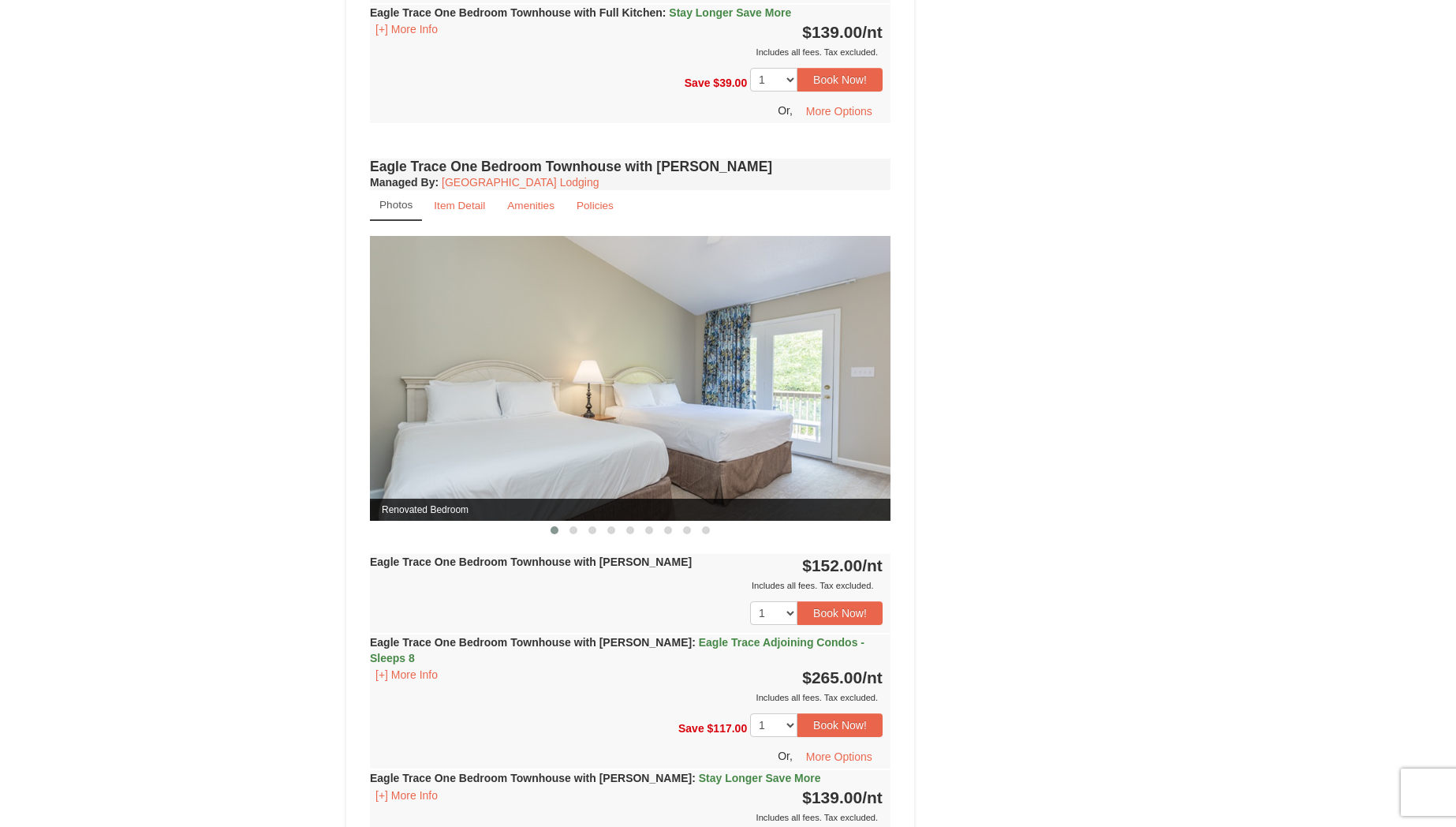
scroll to position [1386, 0]
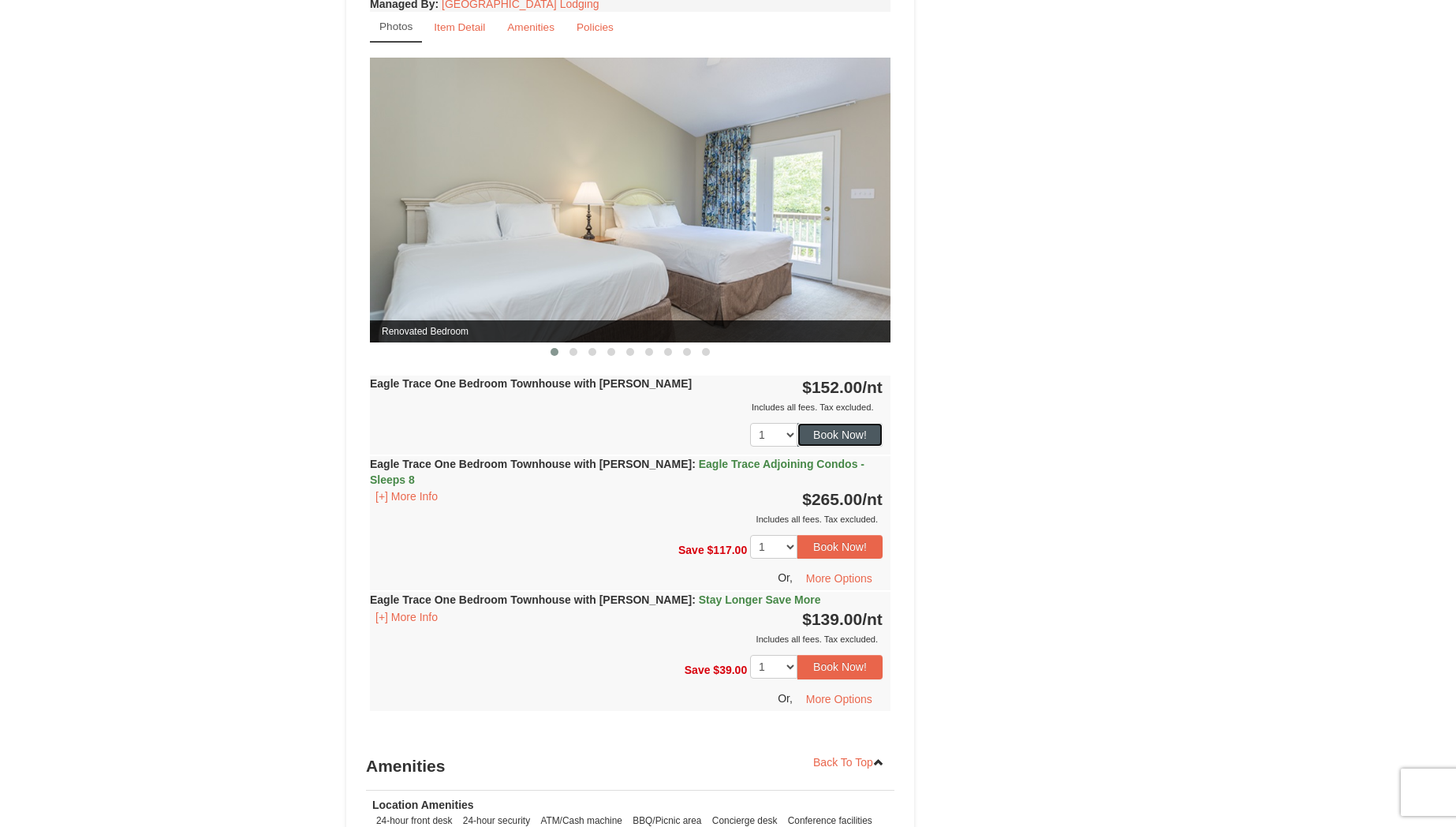
click at [838, 438] on button "Book Now!" at bounding box center [840, 434] width 85 height 23
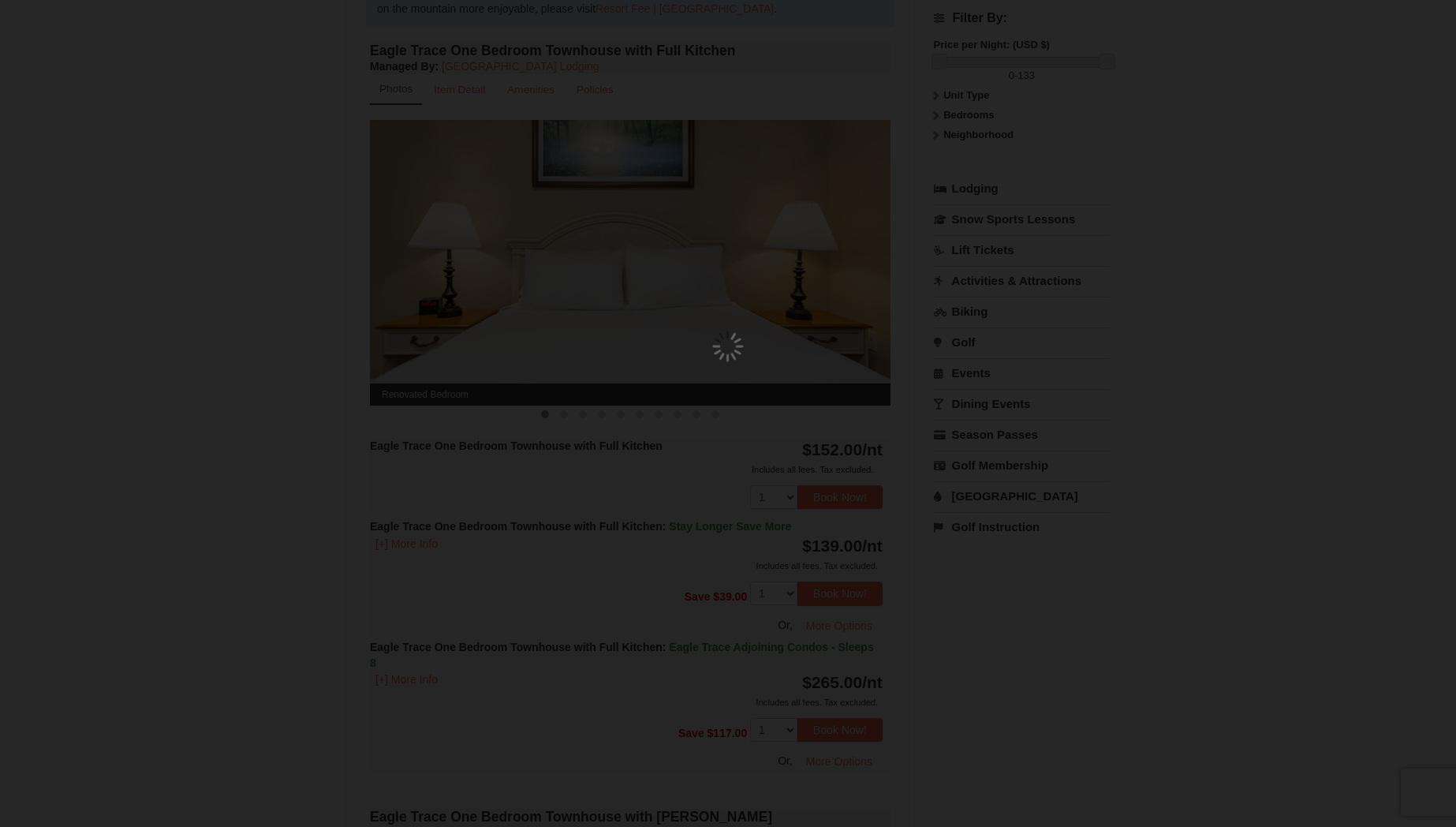
scroll to position [154, 0]
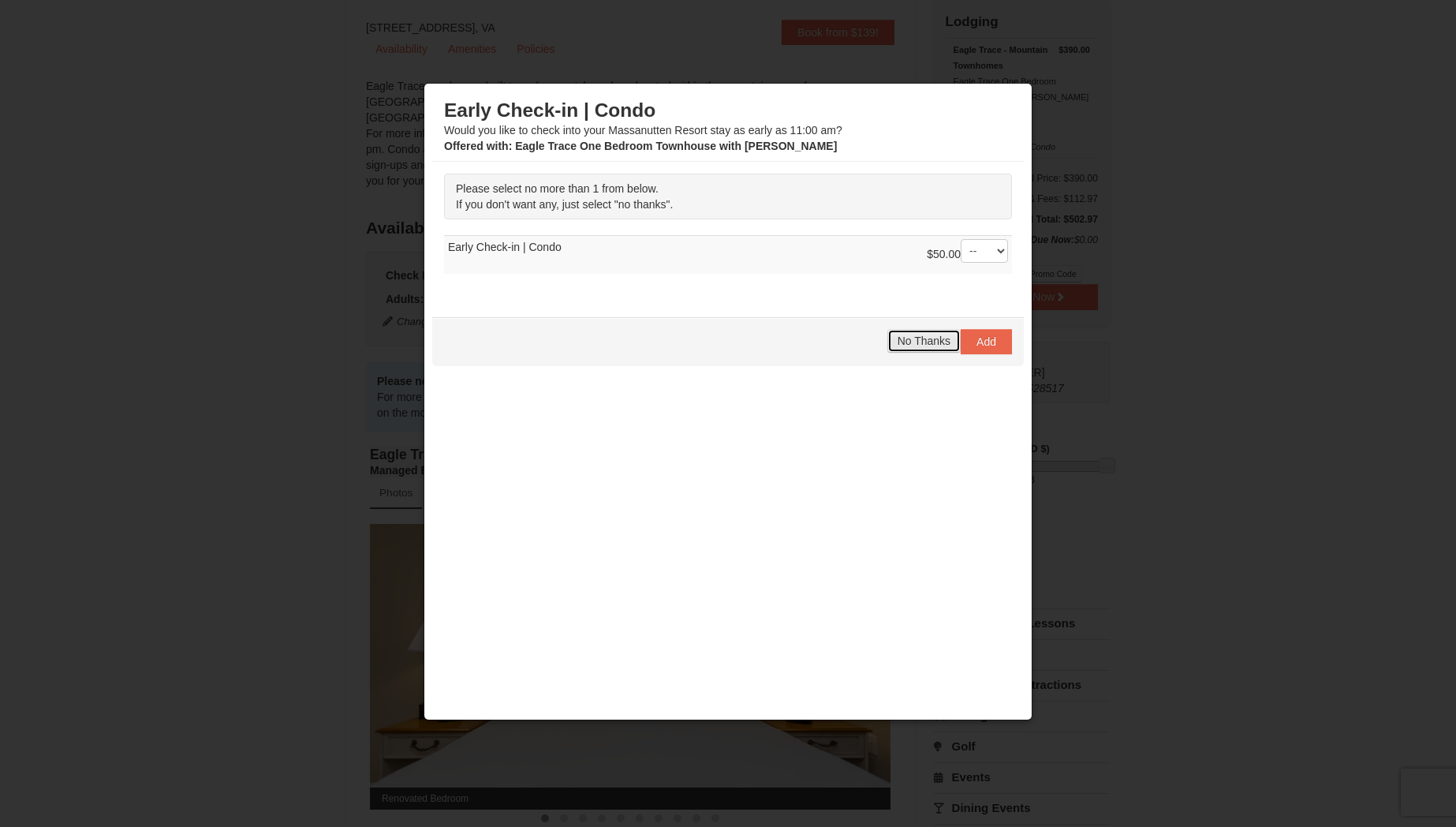
click at [899, 342] on span "No Thanks" at bounding box center [924, 340] width 53 height 13
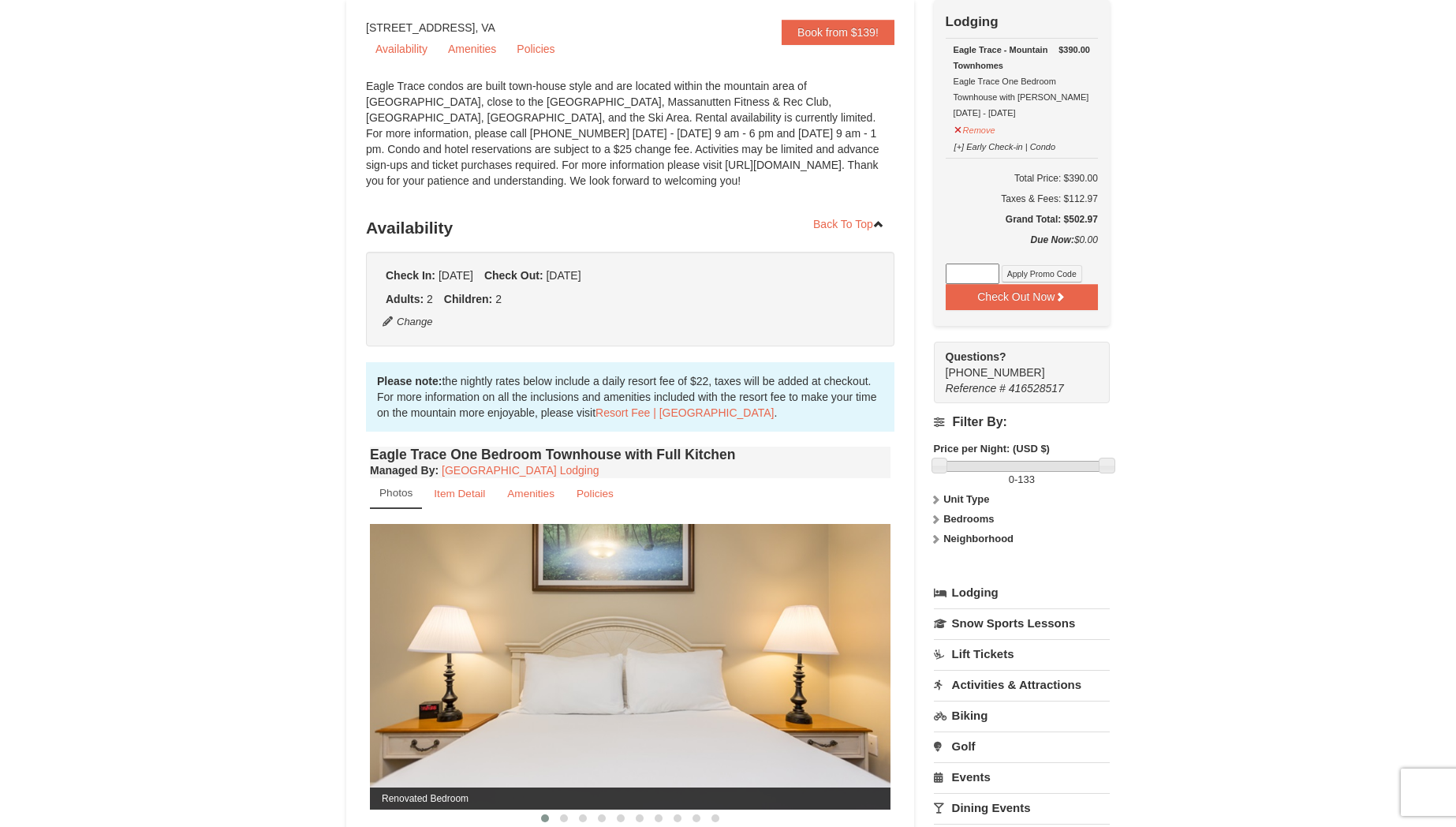
drag, startPoint x: 1099, startPoint y: 218, endPoint x: 1068, endPoint y: 218, distance: 31.0
click at [1068, 218] on div "Check Out Now Lodging $390.00 [GEOGRAPHIC_DATA] - Mountain Townhomes [GEOGRAPHI…" at bounding box center [1021, 163] width 176 height 326
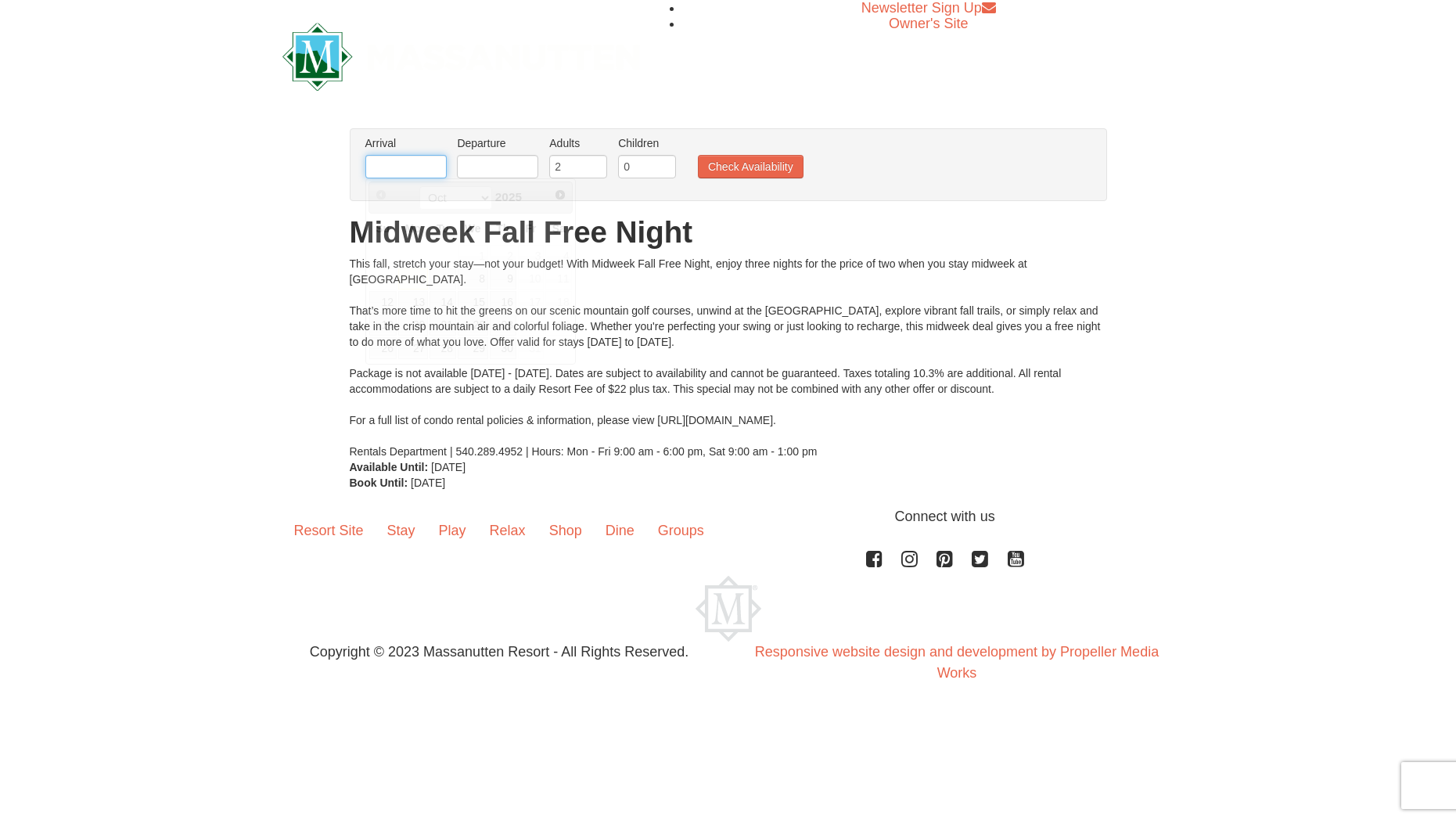
click at [398, 172] on input "text" at bounding box center [405, 166] width 82 height 23
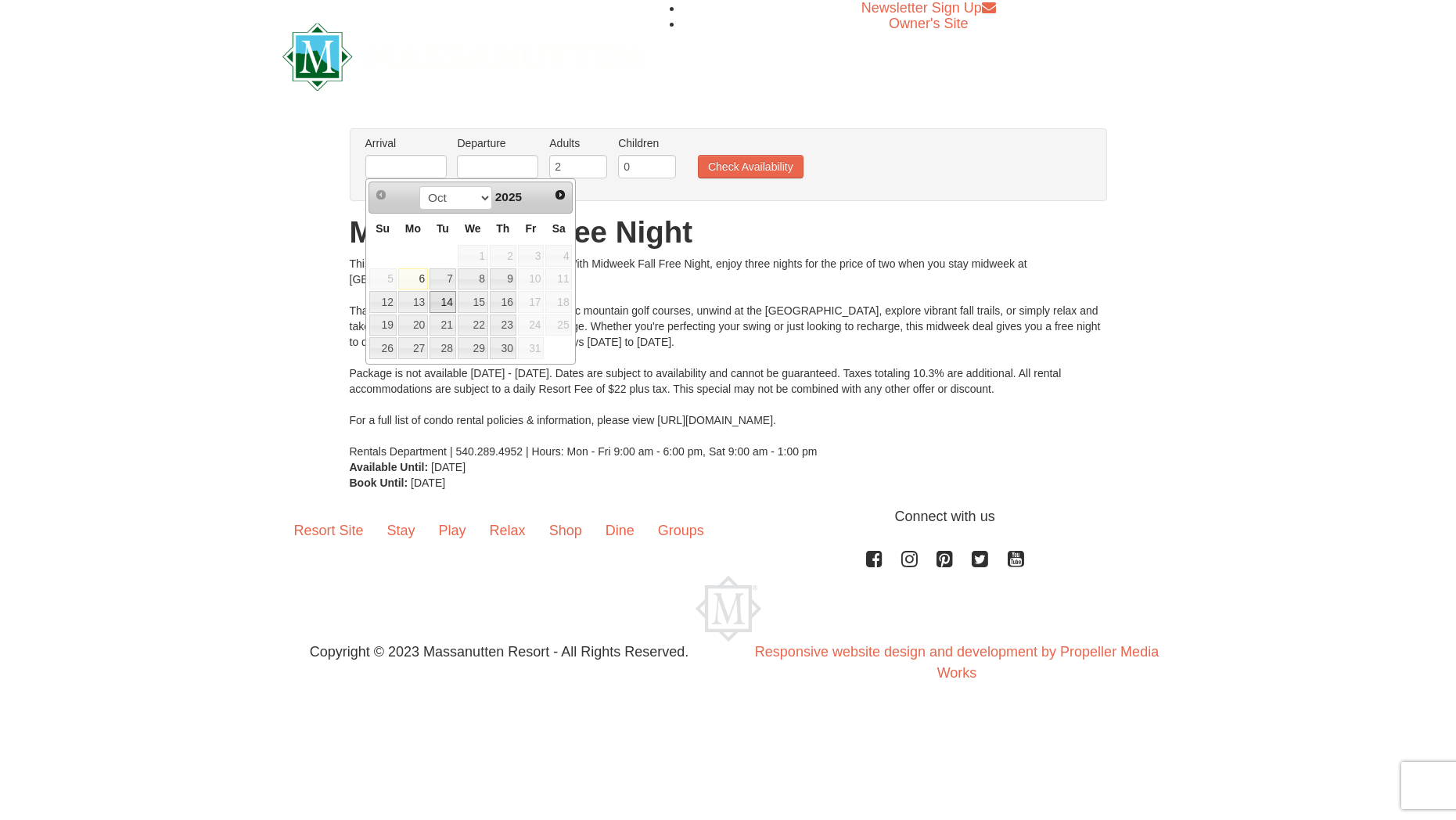
click at [447, 304] on link "14" at bounding box center [442, 302] width 27 height 22
type input "[DATE]"
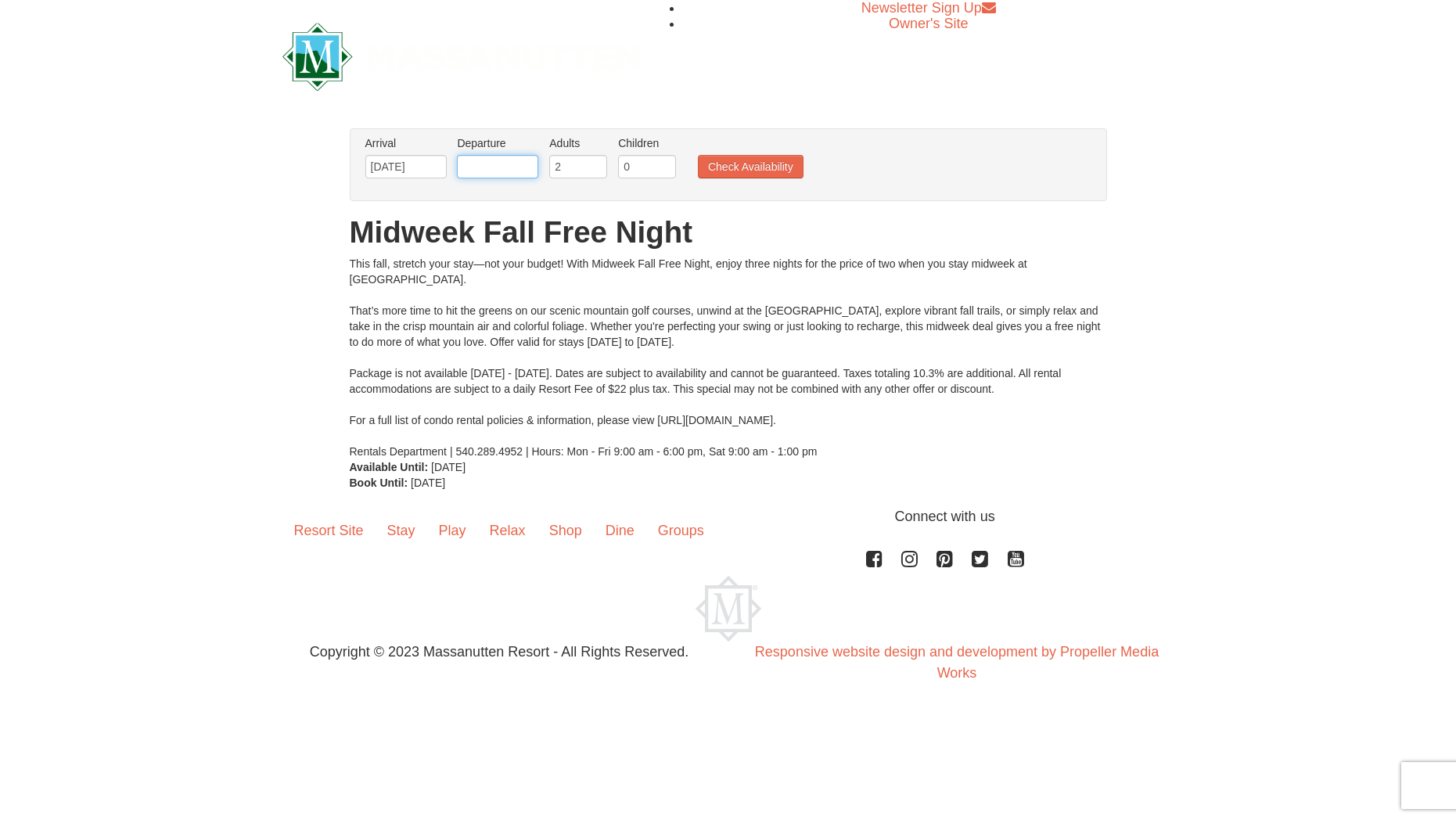
click at [490, 178] on body "Browser Not Supported We notice you are using a browser which will not provide …" at bounding box center [728, 356] width 1456 height 714
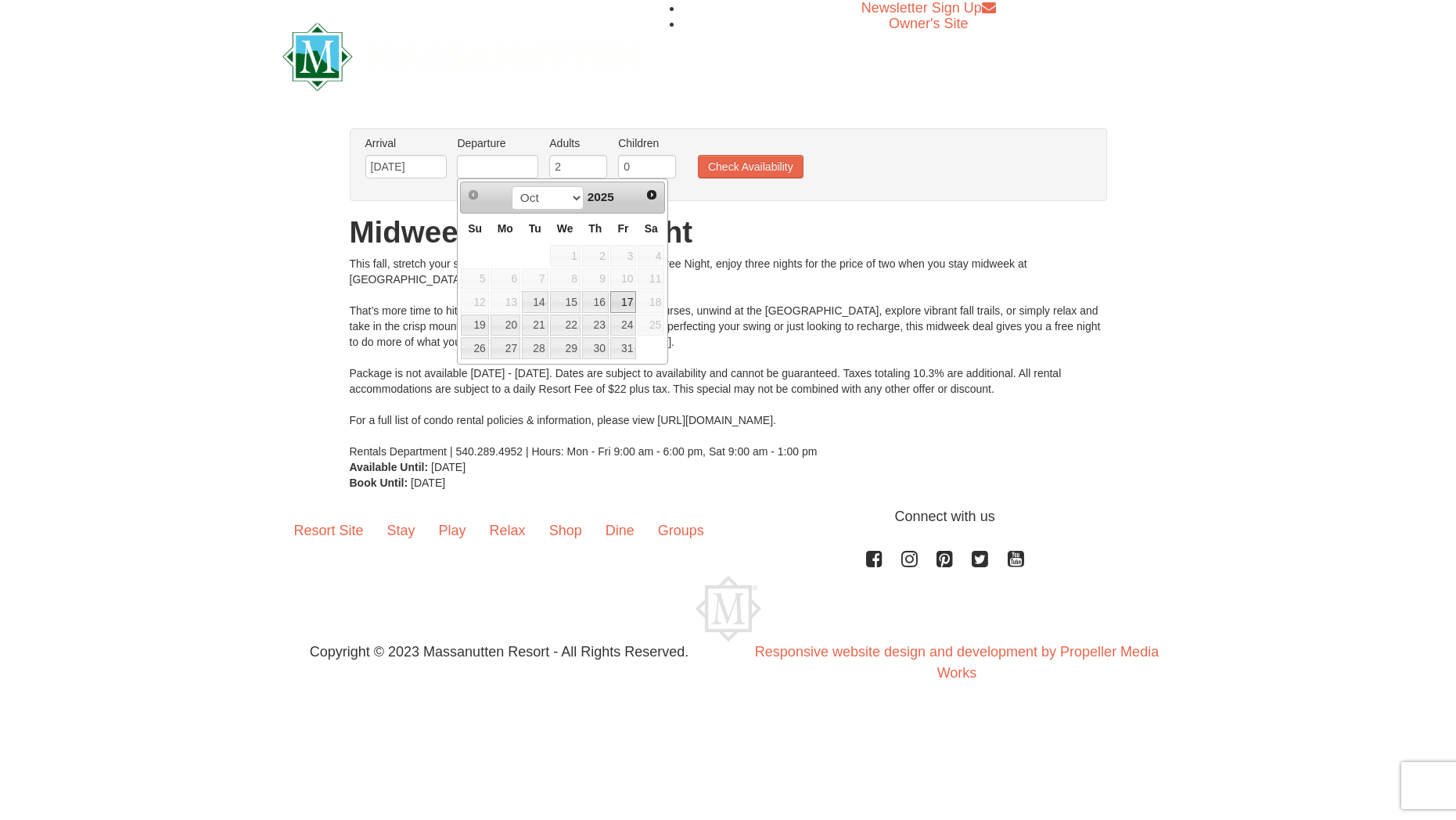
click at [624, 298] on link "17" at bounding box center [624, 302] width 27 height 22
type input "[DATE]"
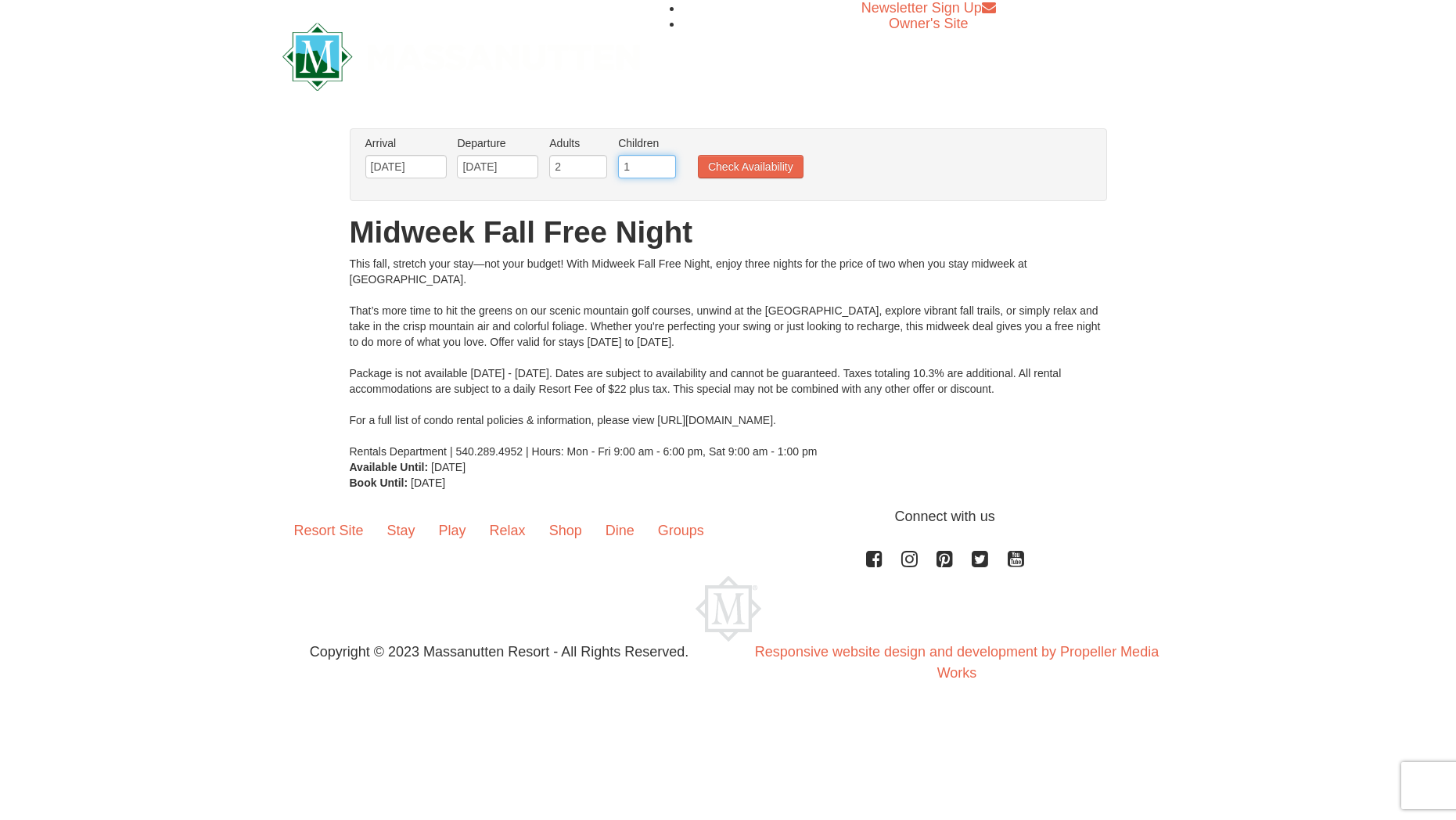
click at [665, 163] on input "1" at bounding box center [647, 166] width 58 height 23
type input "2"
click at [665, 163] on input "2" at bounding box center [647, 166] width 58 height 23
click at [783, 172] on button "Check Availability" at bounding box center [751, 166] width 106 height 23
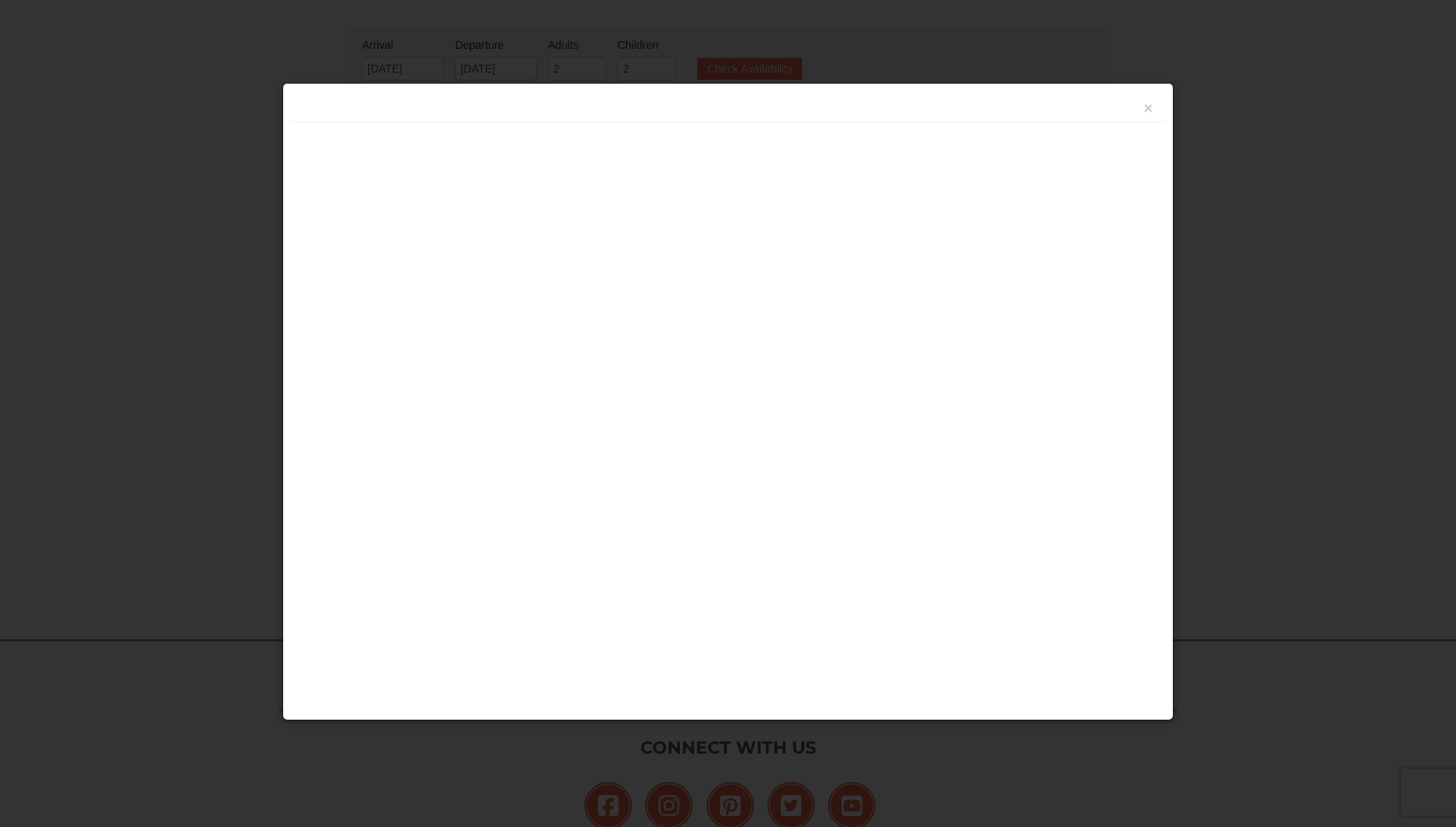
scroll to position [253, 0]
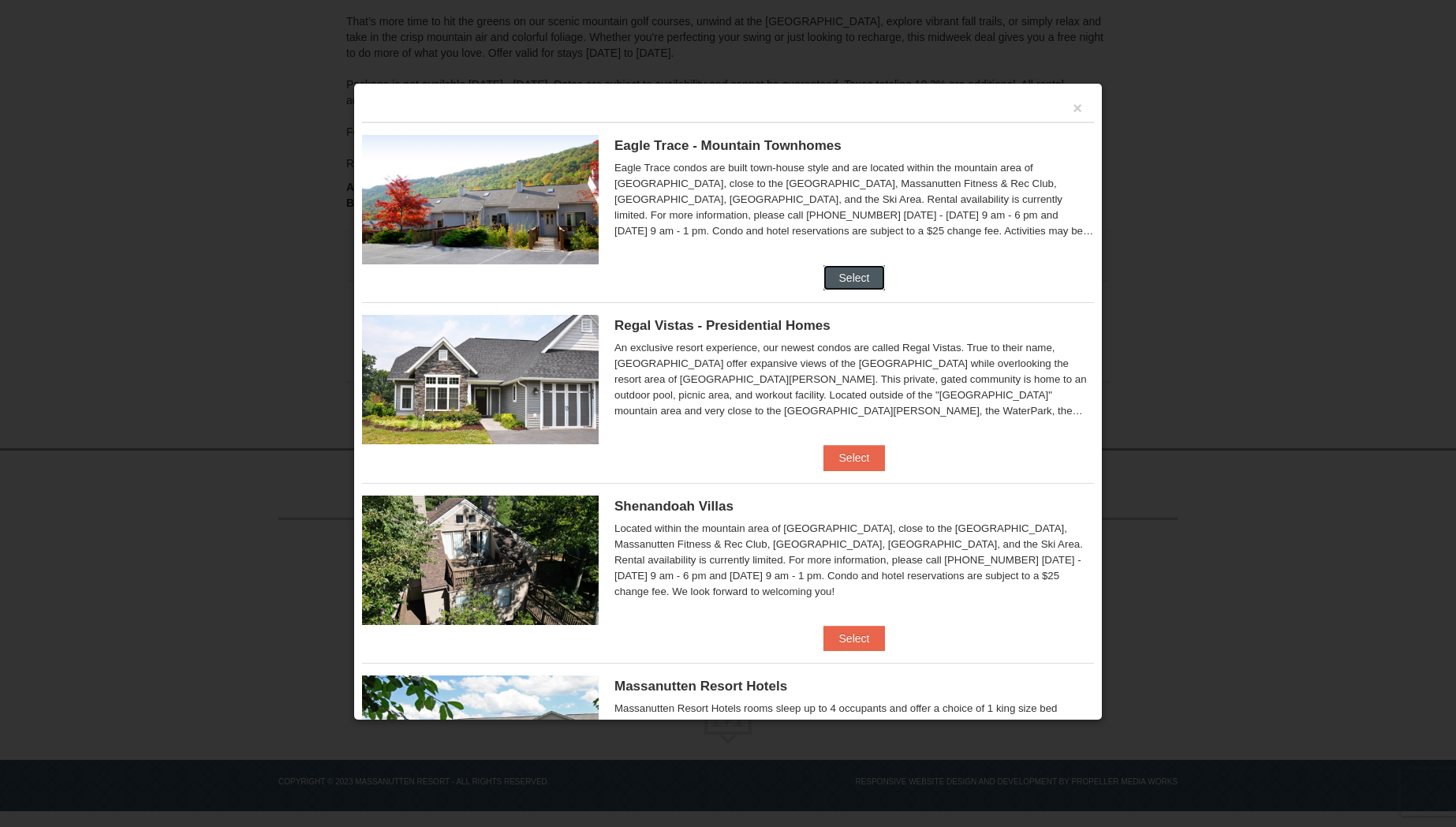
click at [838, 266] on button "Select" at bounding box center [854, 277] width 62 height 25
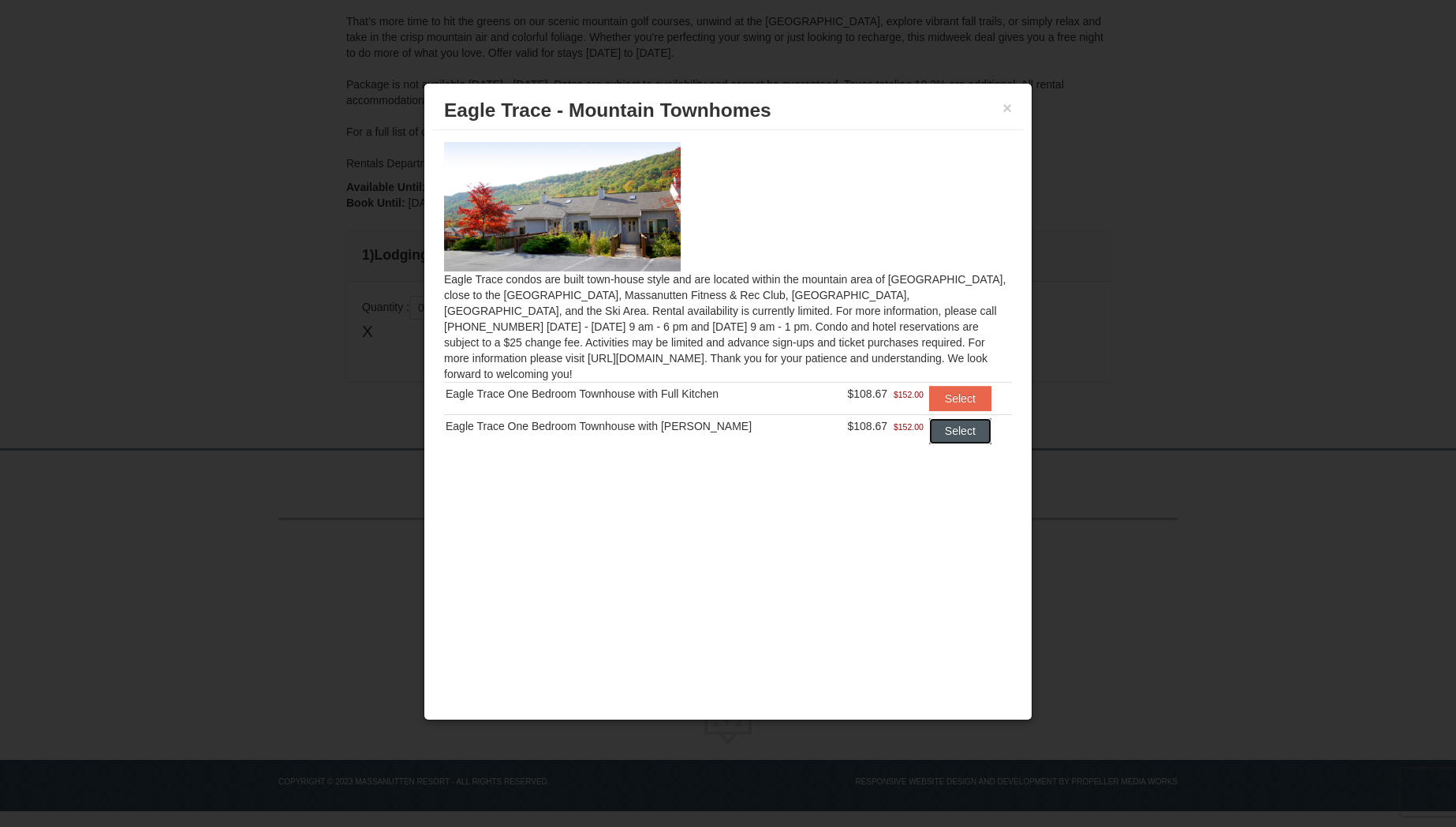
click at [961, 419] on button "Select" at bounding box center [960, 430] width 62 height 25
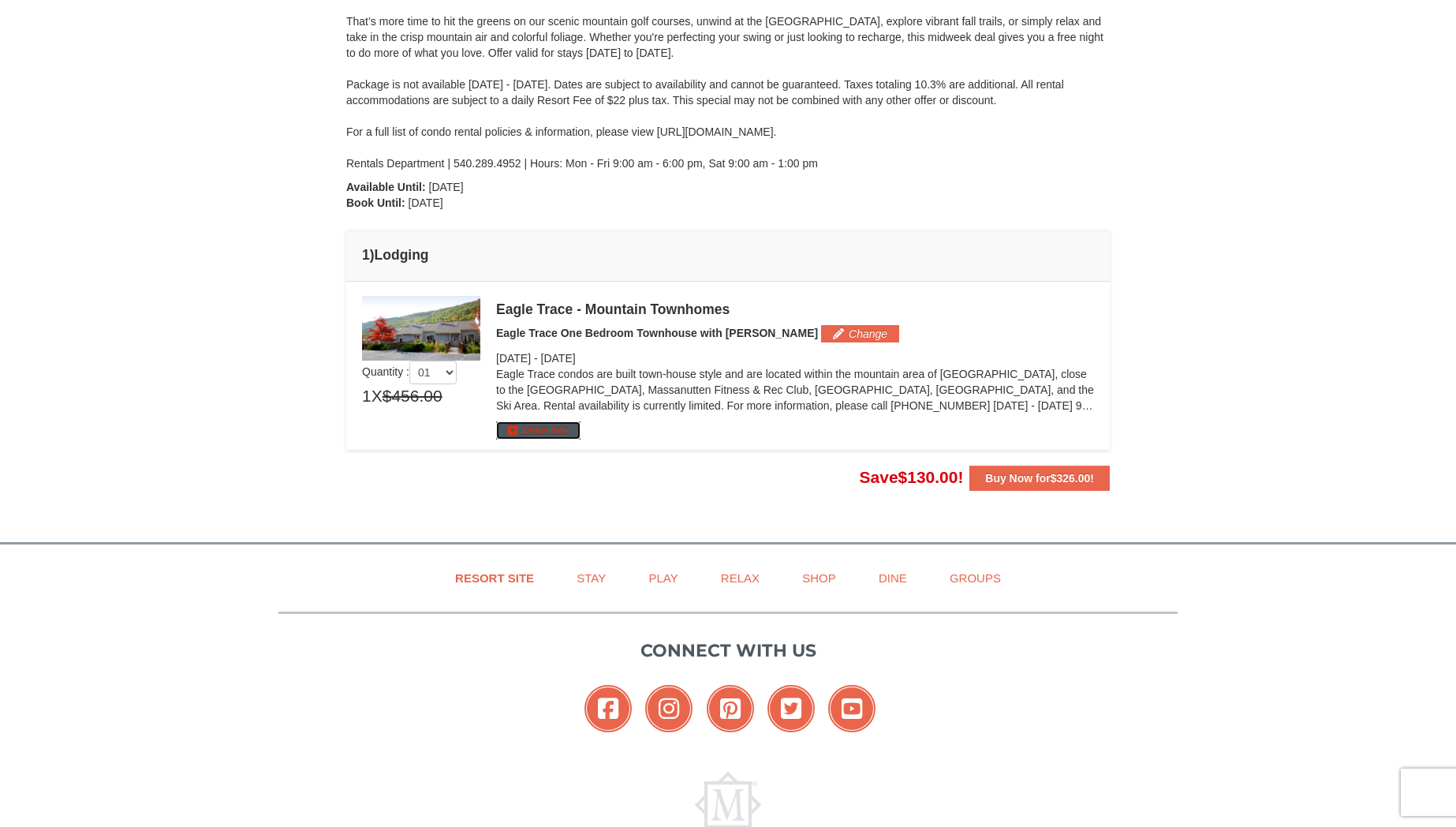
click at [555, 426] on button "More Info" at bounding box center [538, 430] width 84 height 17
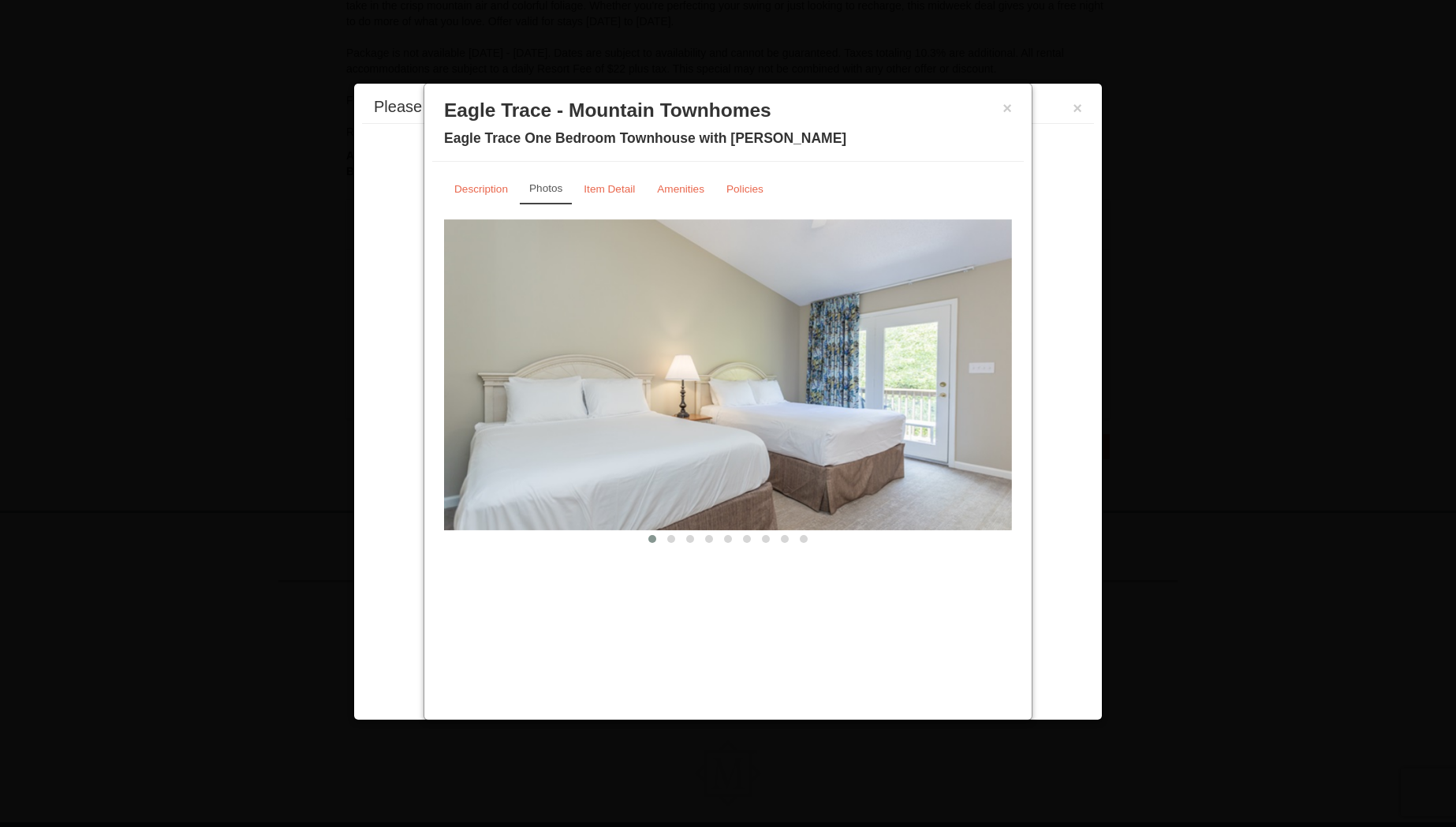
scroll to position [347, 0]
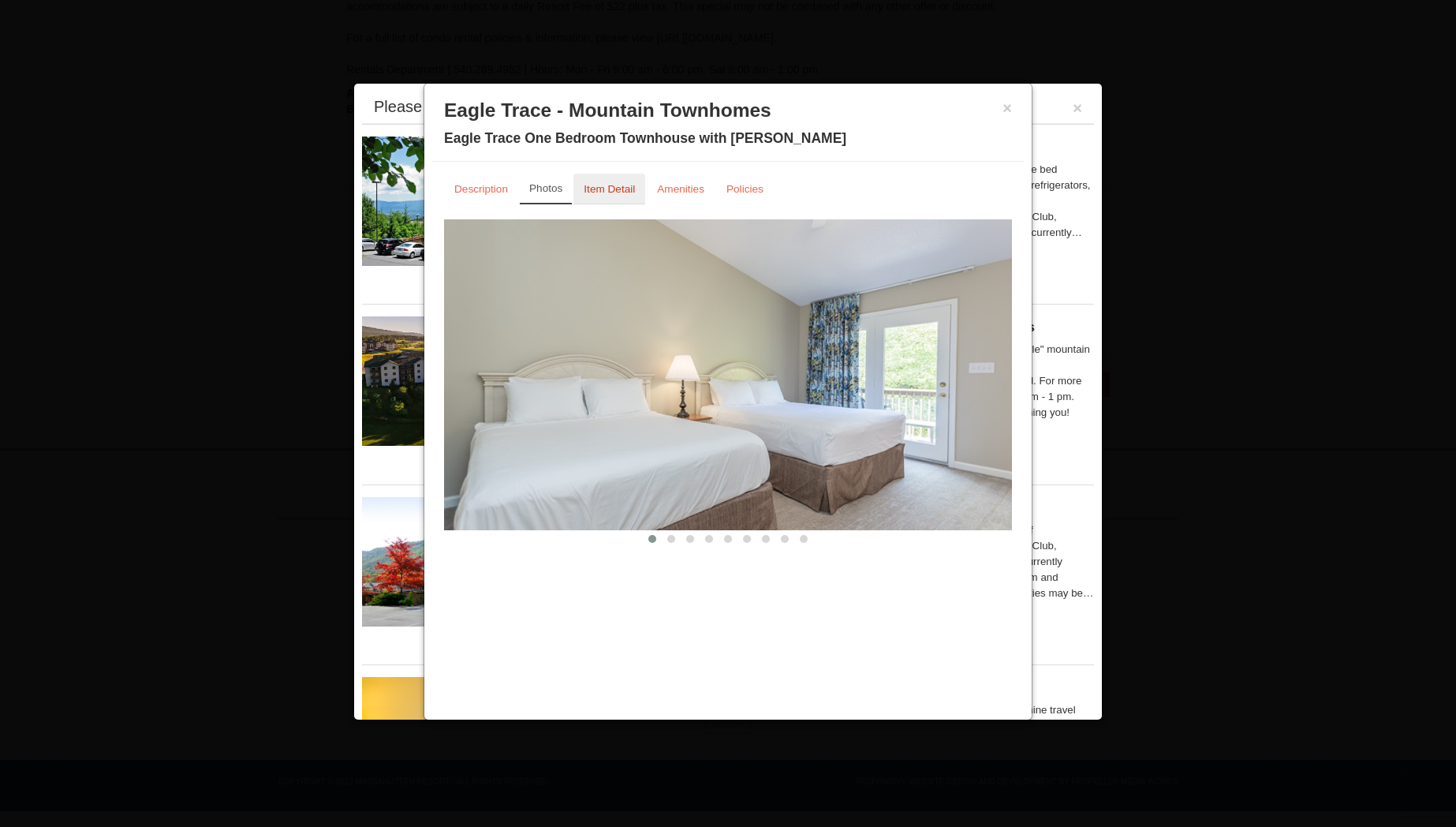
click at [617, 194] on small "Item Detail" at bounding box center [609, 189] width 51 height 12
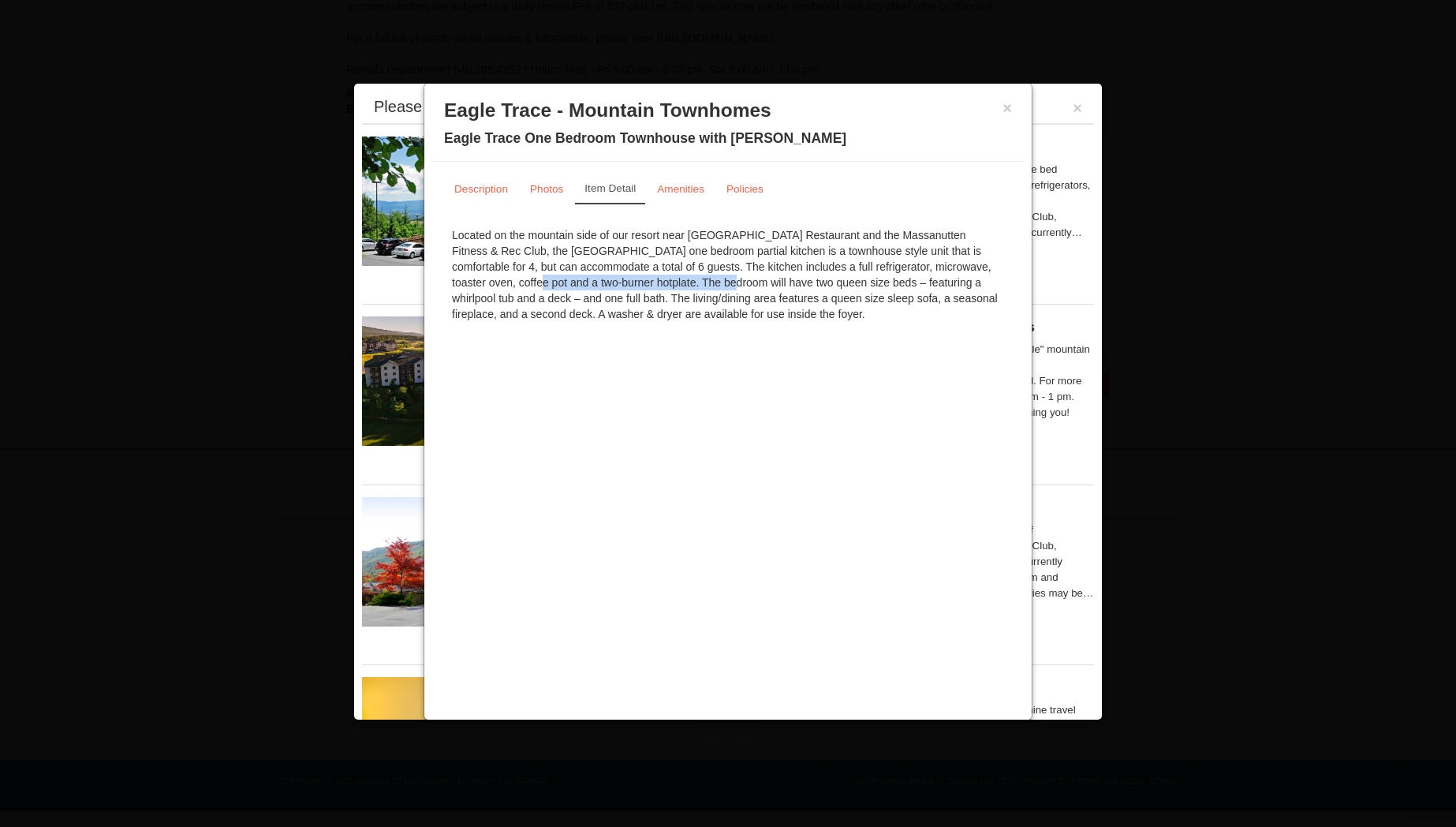
drag, startPoint x: 925, startPoint y: 268, endPoint x: 551, endPoint y: 288, distance: 374.5
click at [551, 288] on div "Located on the mountain side of our resort near Campfire Grill Restaurant and t…" at bounding box center [728, 275] width 568 height 111
drag, startPoint x: 583, startPoint y: 281, endPoint x: 774, endPoint y: 281, distance: 191.0
click at [774, 281] on div "Located on the mountain side of our resort near Campfire Grill Restaurant and t…" at bounding box center [728, 275] width 568 height 111
click at [1008, 107] on button "×" at bounding box center [1007, 108] width 10 height 16
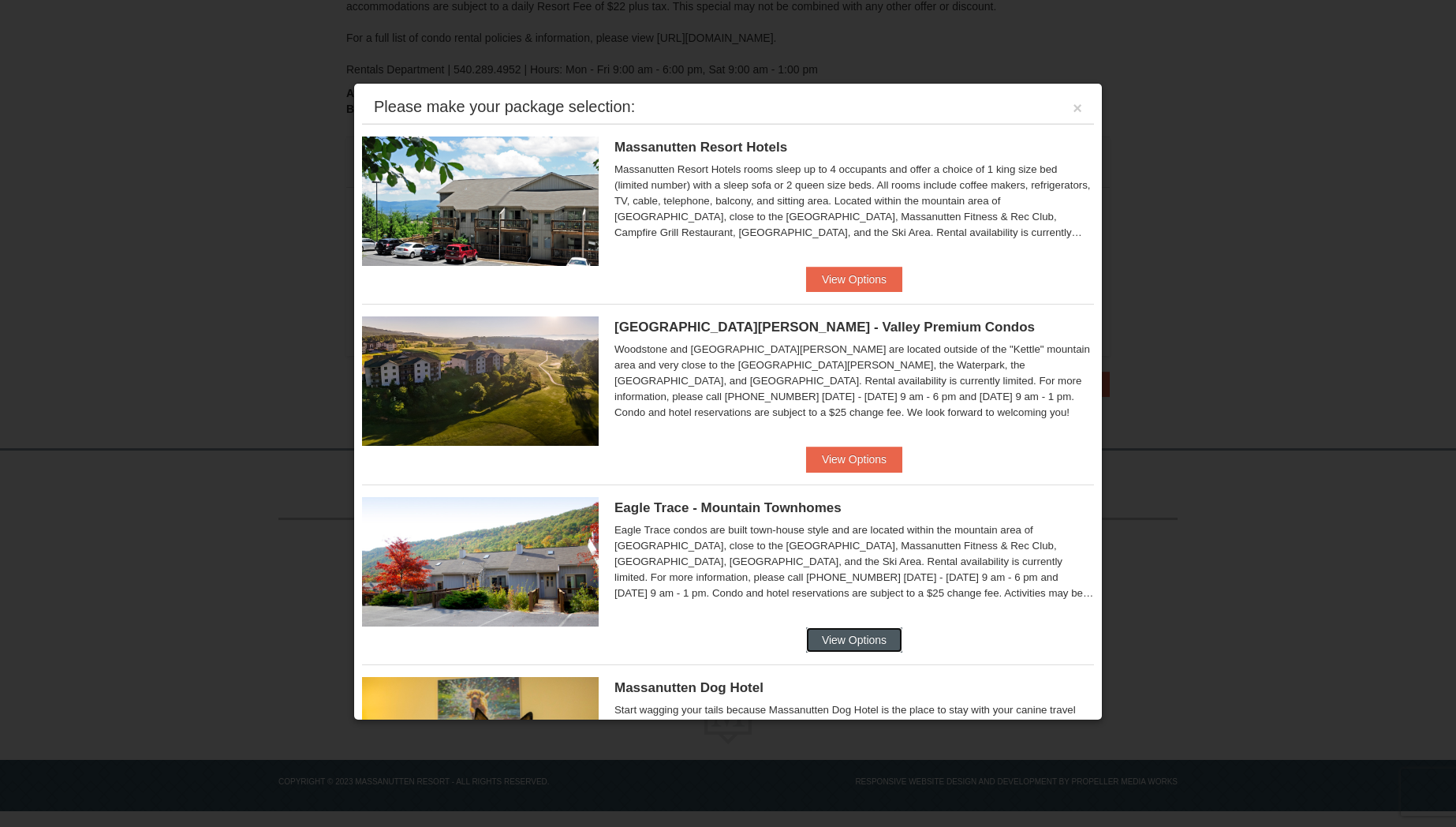
click at [869, 640] on button "View Options" at bounding box center [854, 639] width 96 height 25
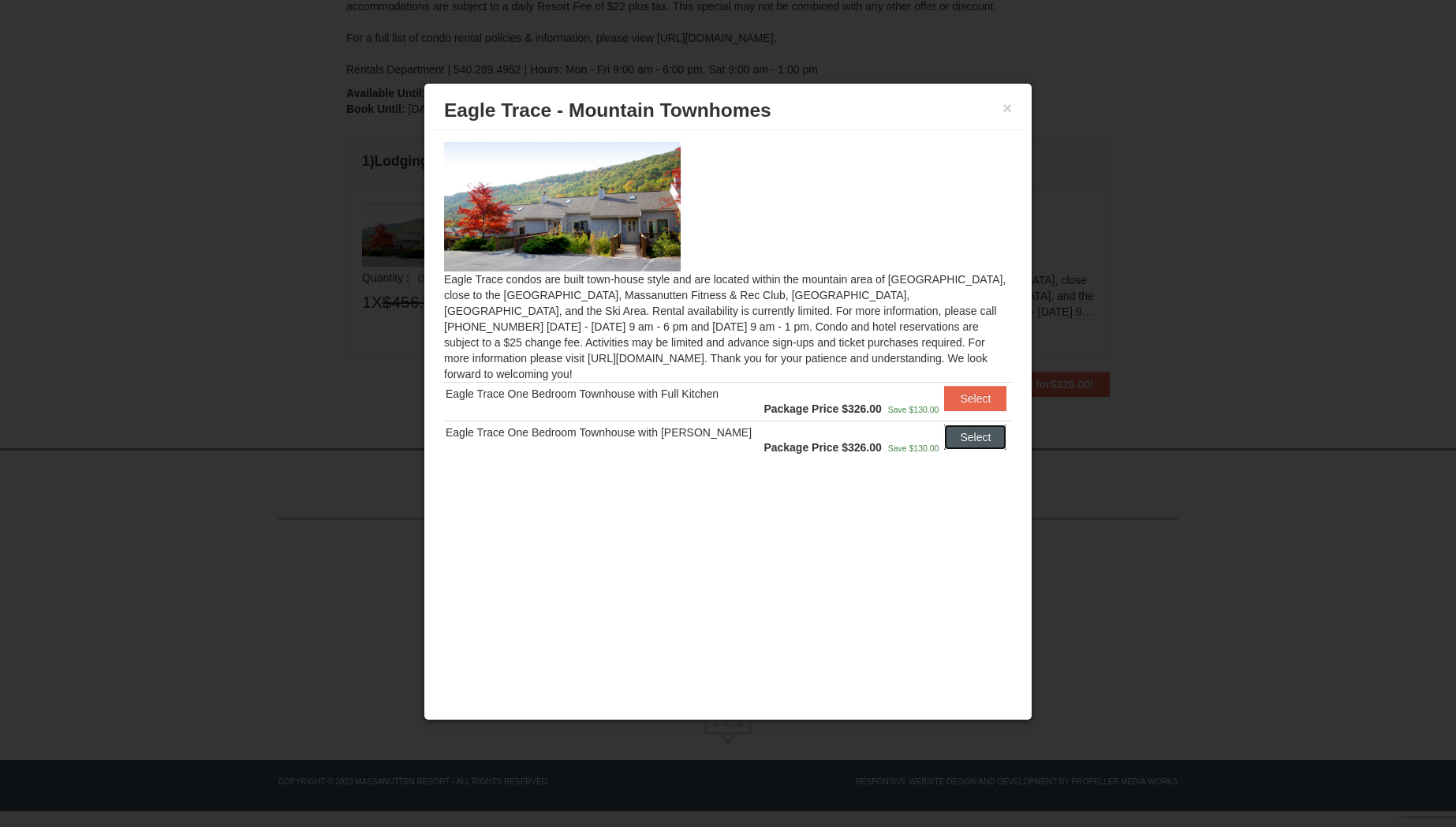
click at [981, 424] on button "Select" at bounding box center [976, 436] width 62 height 25
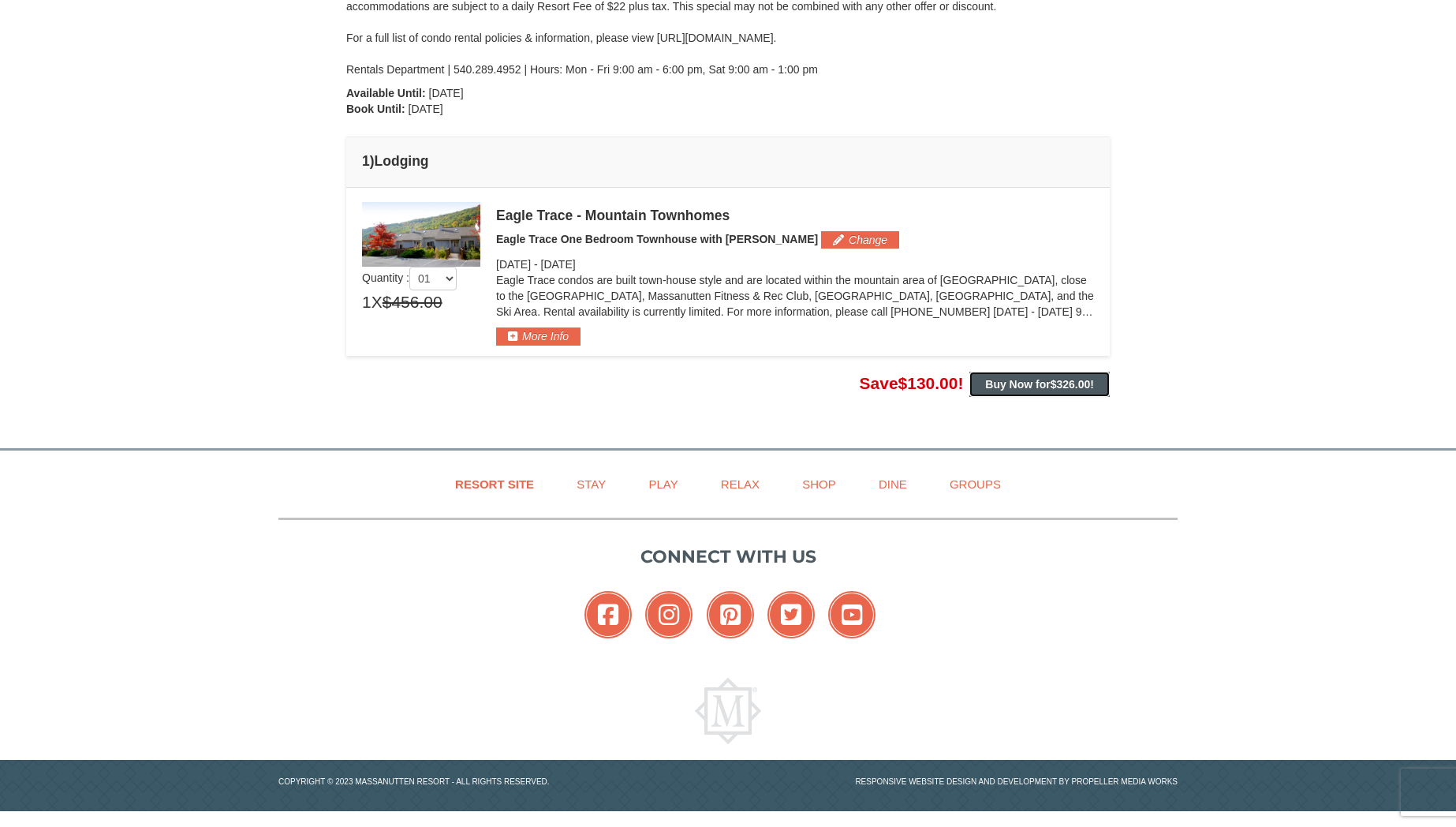
click at [1068, 390] on span "$326.00" at bounding box center [1071, 384] width 40 height 13
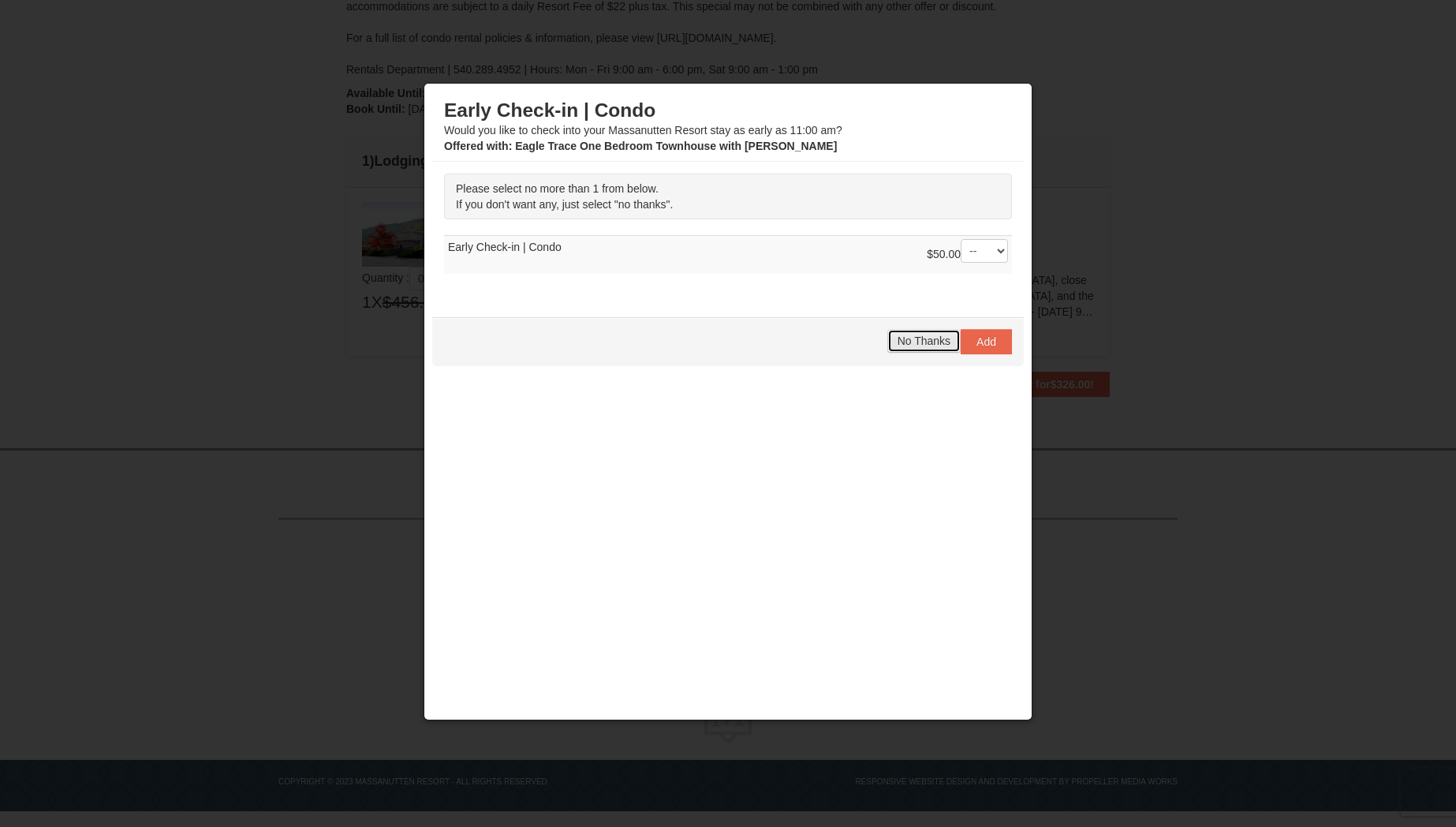
click at [924, 342] on span "No Thanks" at bounding box center [924, 340] width 53 height 13
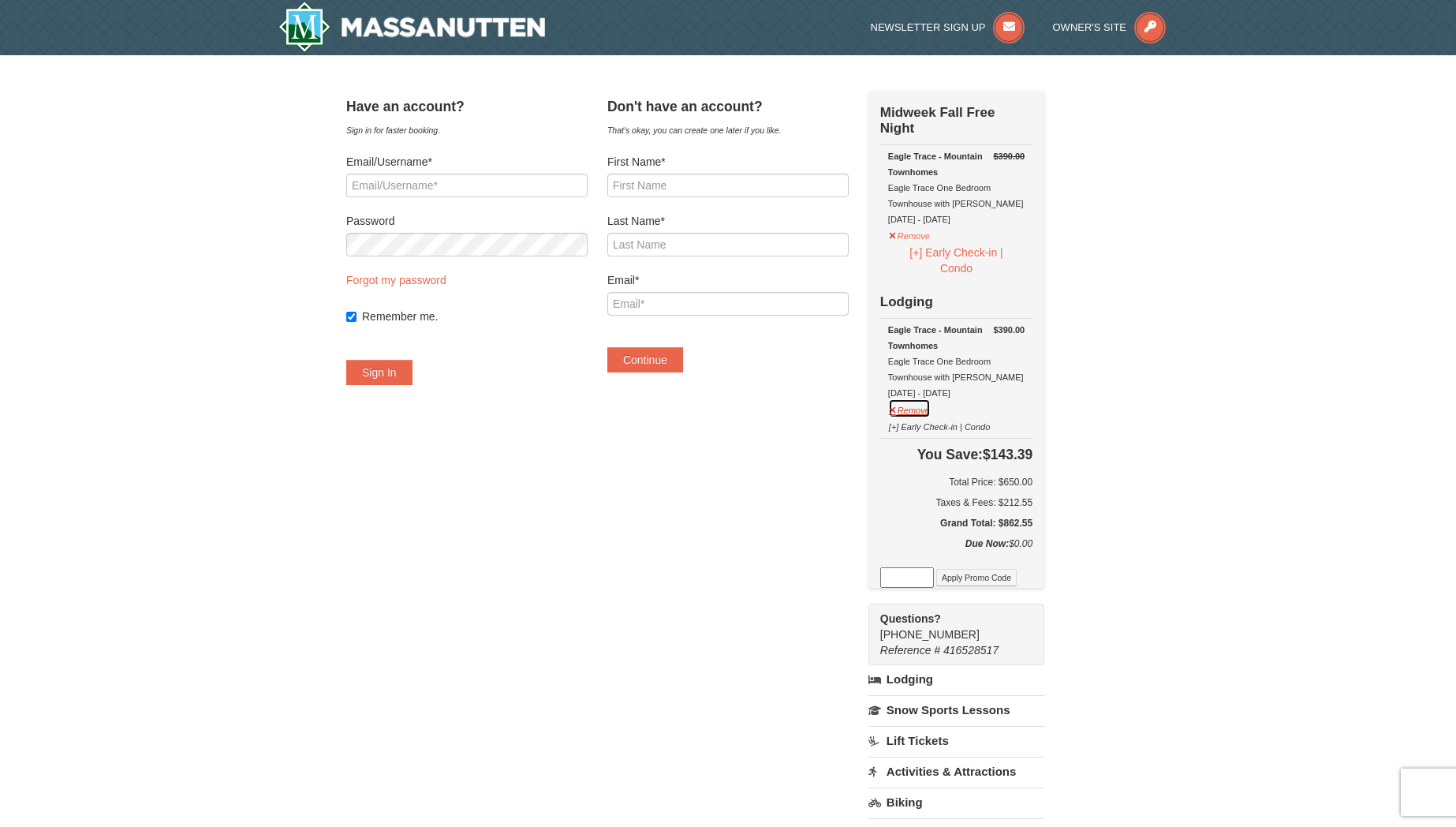
click at [931, 408] on button "Remove" at bounding box center [909, 408] width 42 height 20
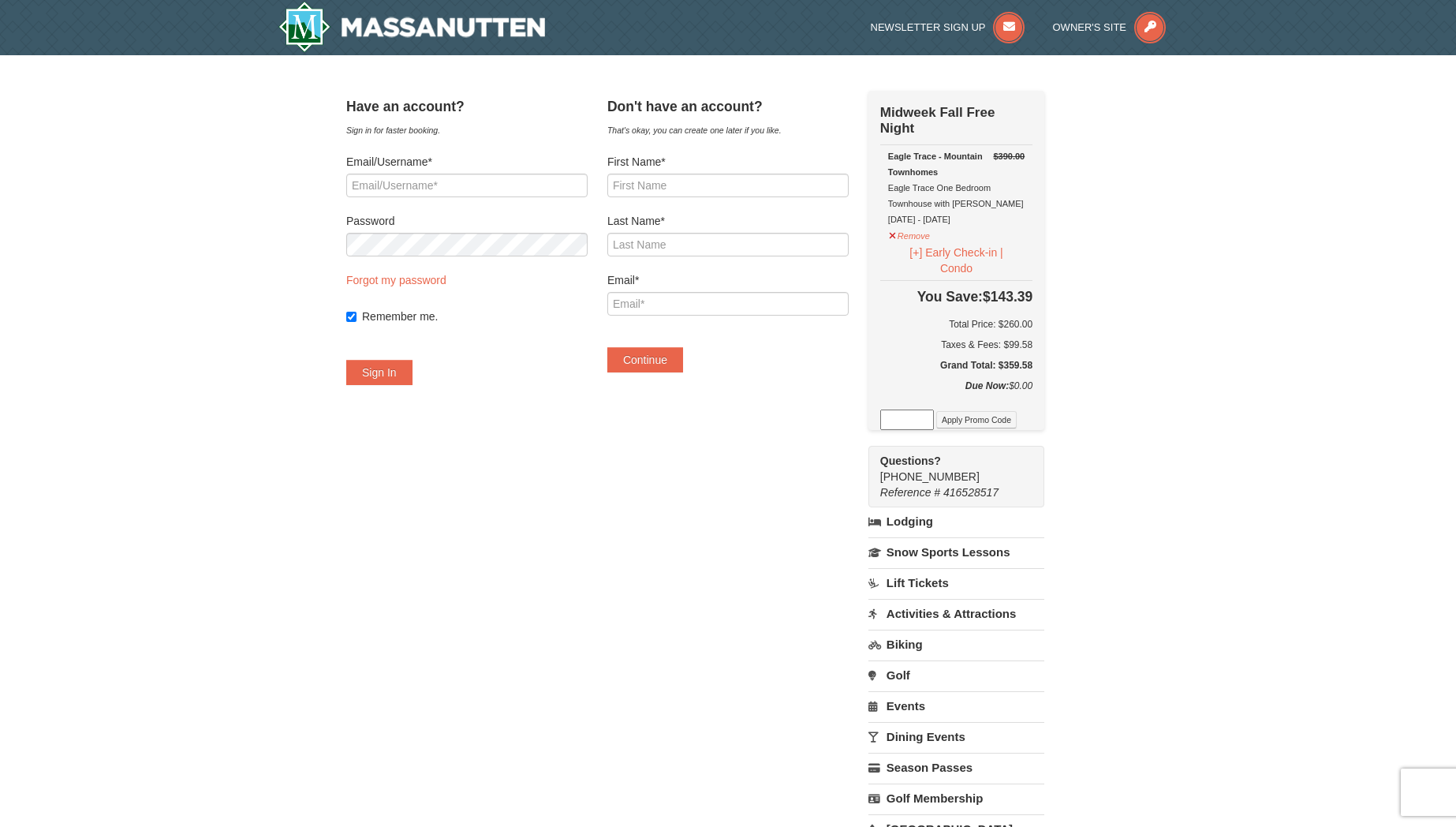
drag, startPoint x: 1026, startPoint y: 344, endPoint x: 1058, endPoint y: 339, distance: 32.4
click at [1044, 339] on div "Check Out Now Midweek Fall Free Night $390.00 Eagle Trace - Mountain Townhomes …" at bounding box center [956, 261] width 176 height 339
click at [1092, 351] on div "Have an account? Sign in for faster booking. Email/Username* Password Forgot my…" at bounding box center [728, 490] width 763 height 799
drag, startPoint x: 1025, startPoint y: 341, endPoint x: 1053, endPoint y: 346, distance: 28.4
click at [1044, 346] on div "Check Out Now Midweek Fall Free Night $390.00 Eagle Trace - Mountain Townhomes …" at bounding box center [956, 261] width 176 height 339
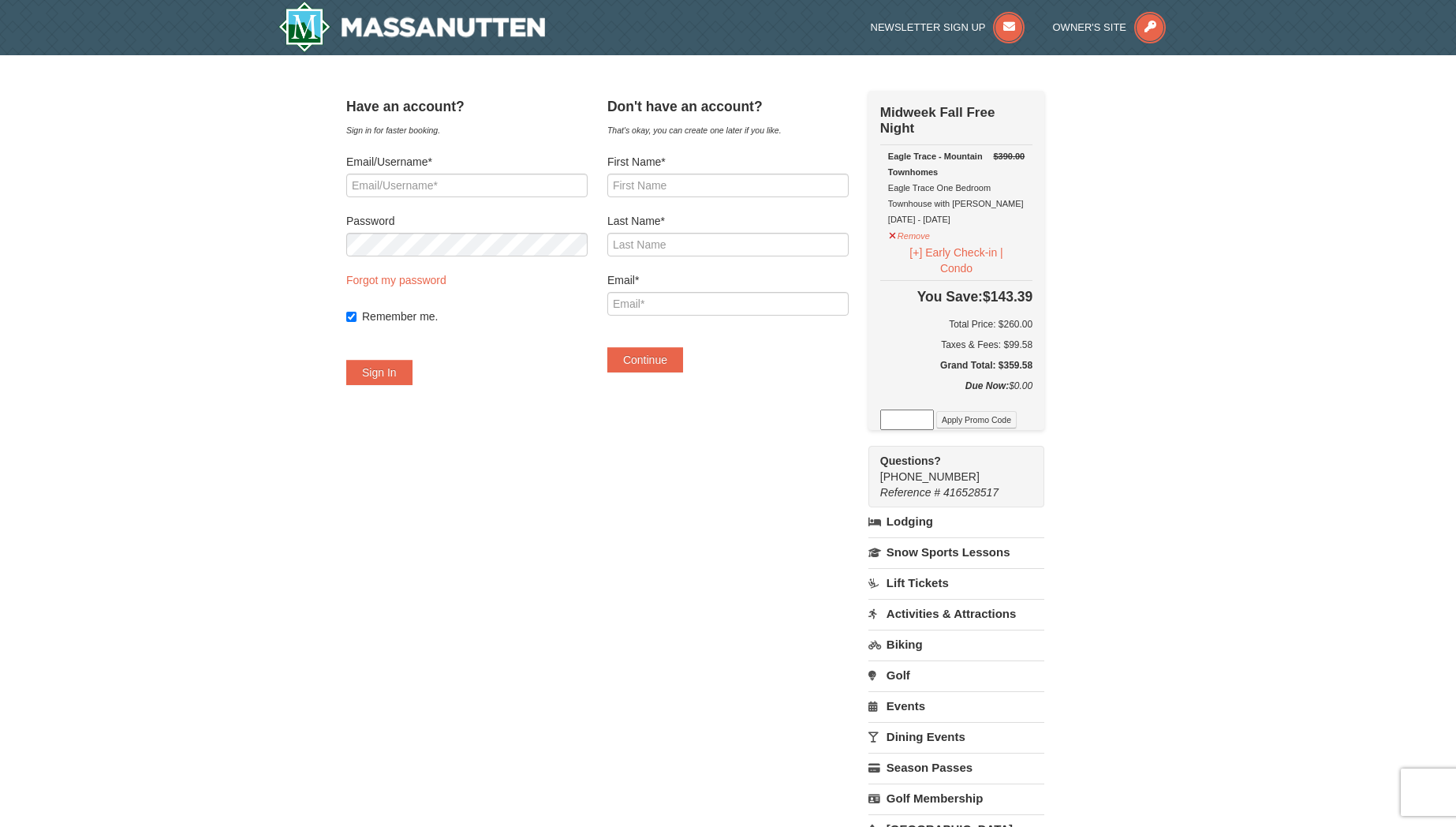
click at [1033, 365] on h5 "Grand Total: $359.58" at bounding box center [957, 365] width 152 height 16
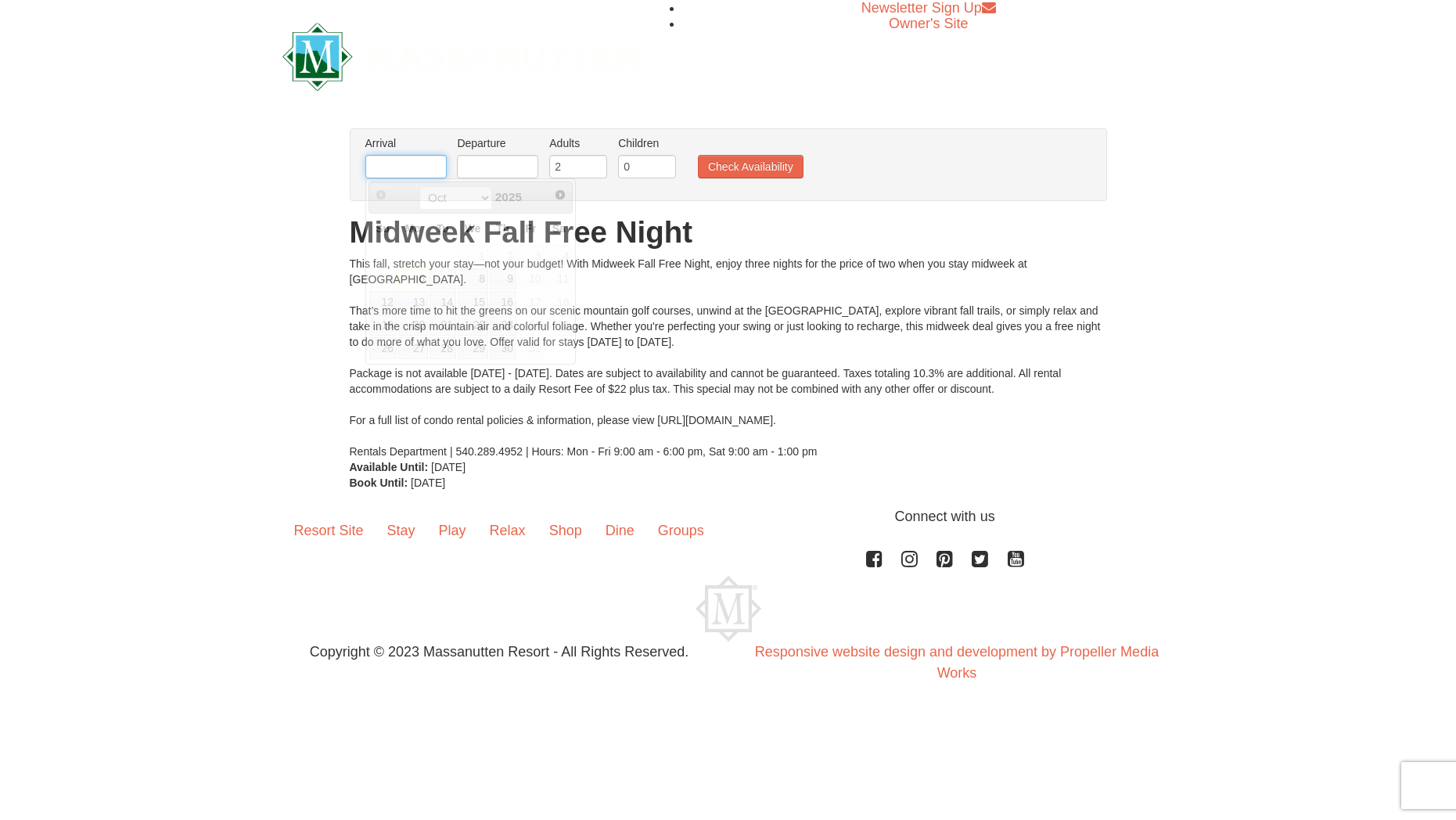
click at [419, 165] on input "text" at bounding box center [405, 166] width 82 height 23
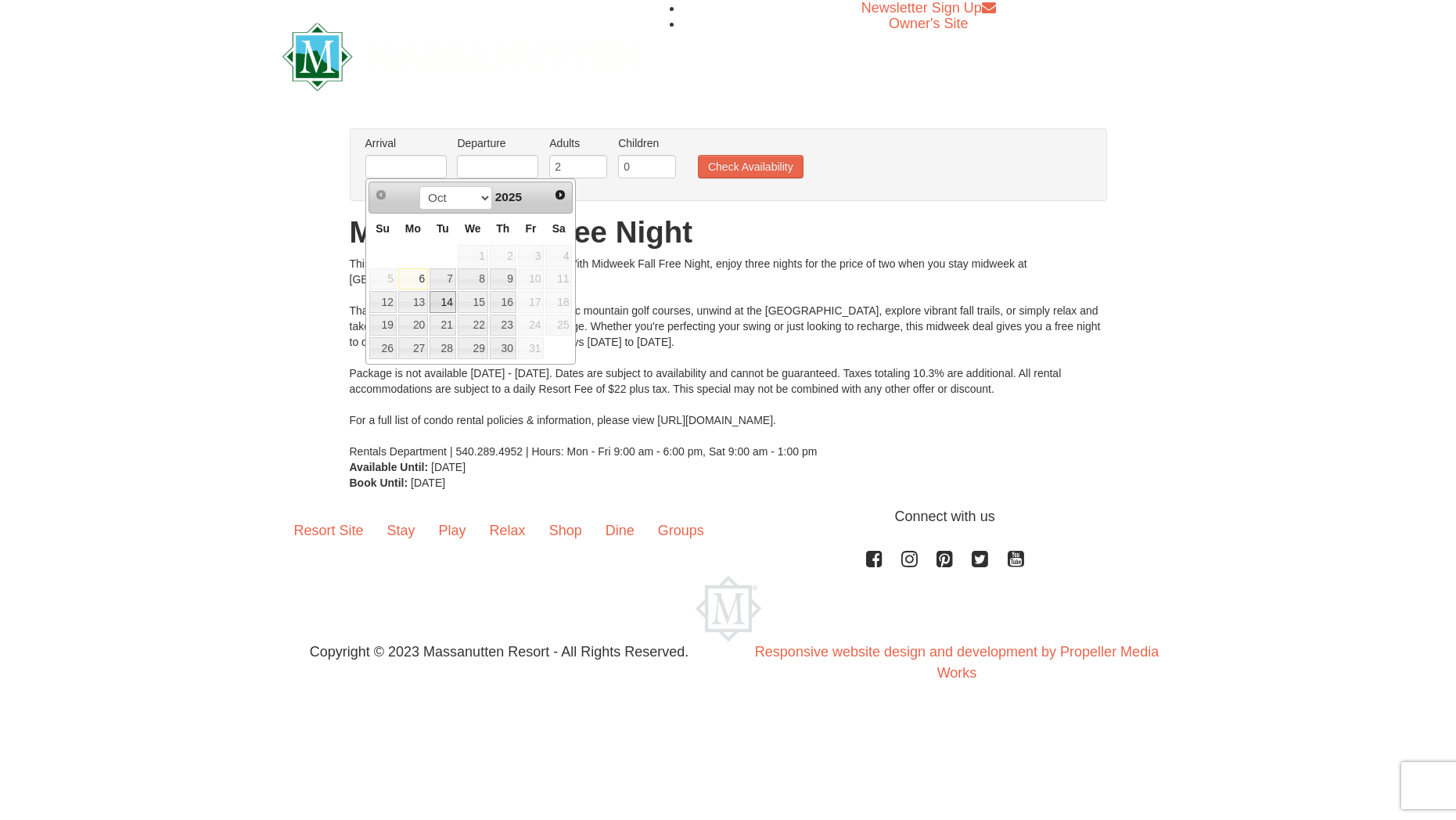
click at [439, 303] on link "14" at bounding box center [442, 302] width 27 height 22
type input "[DATE]"
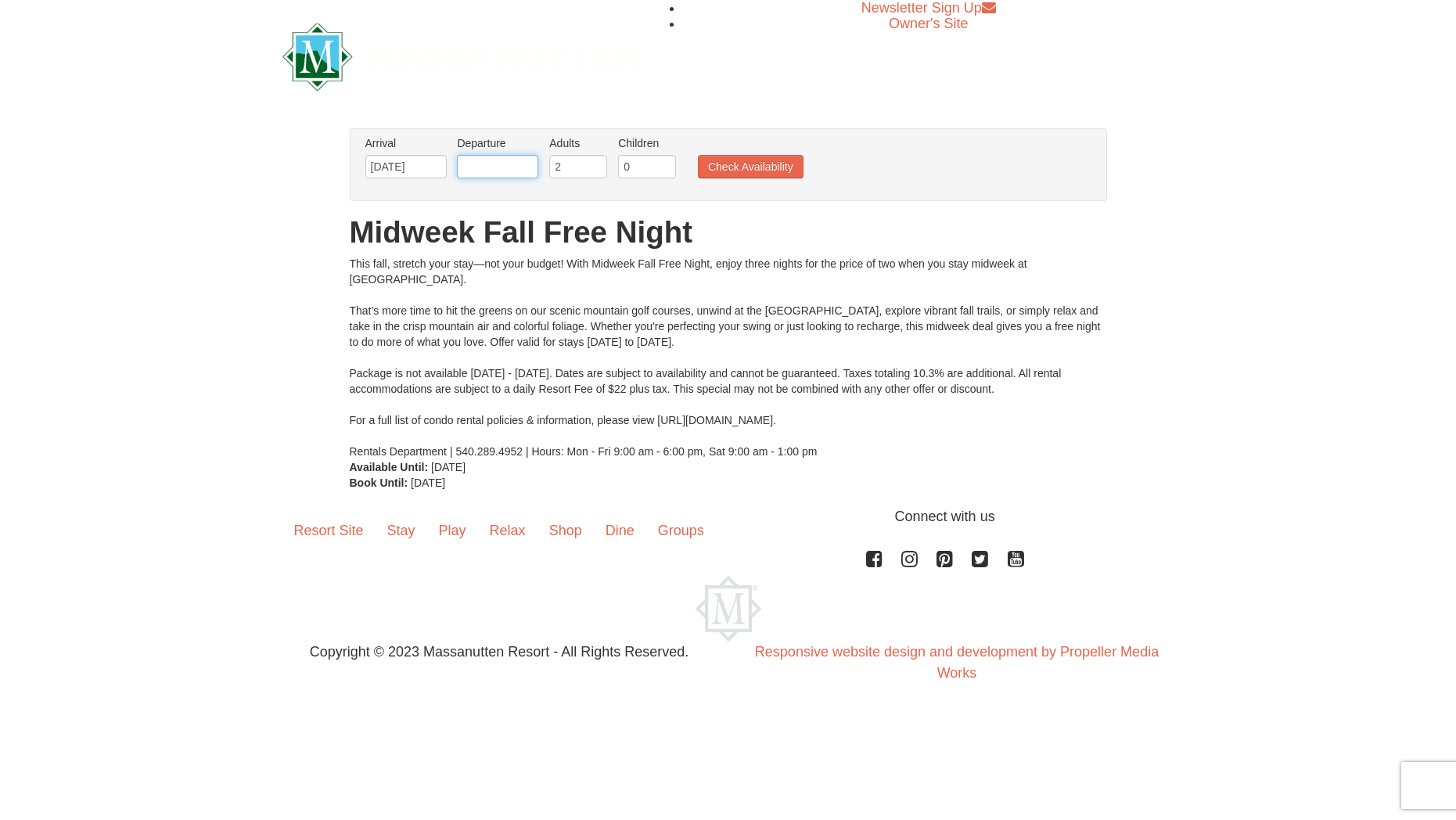
click at [503, 164] on input "text" at bounding box center [497, 166] width 82 height 23
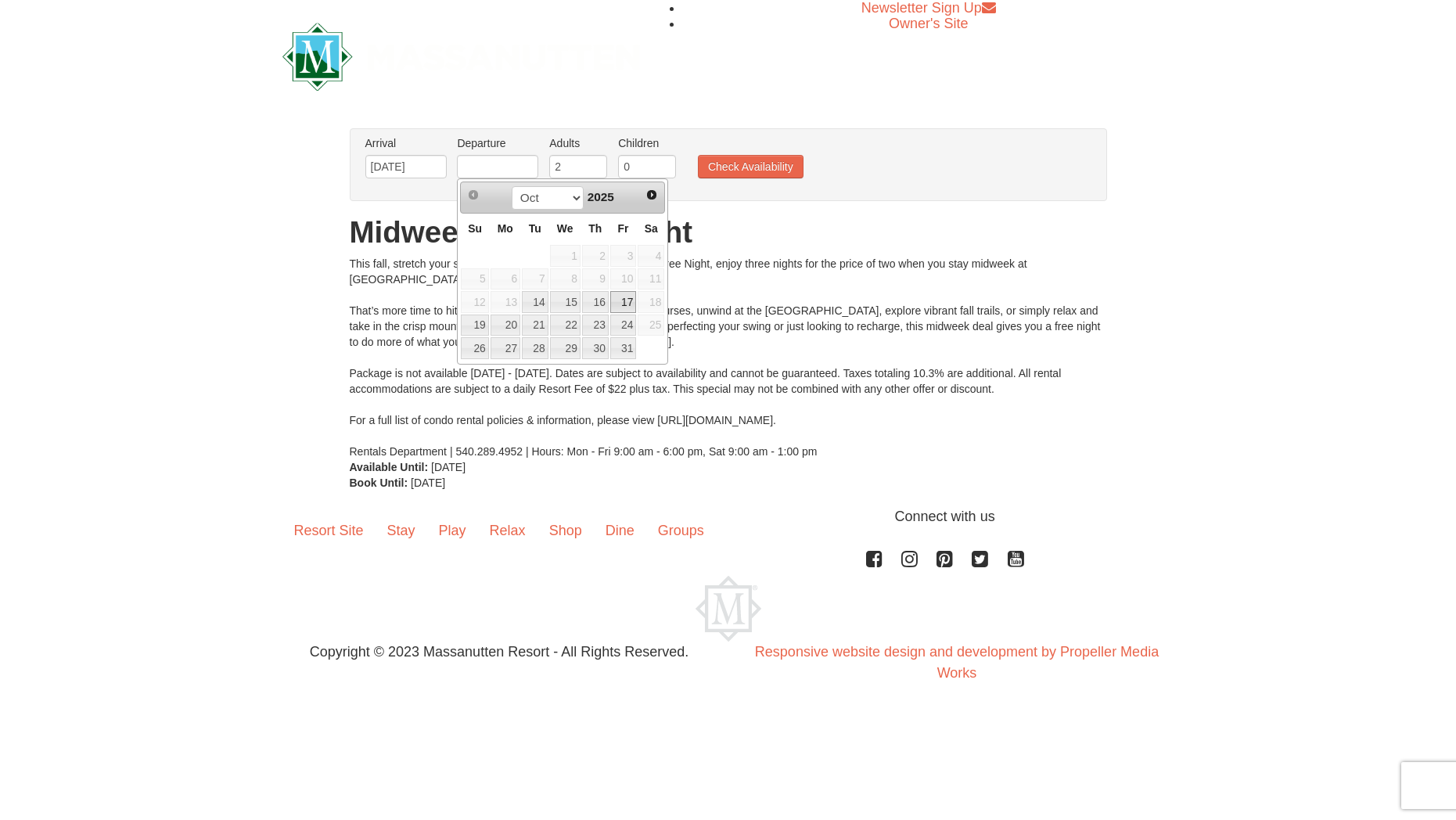
click at [618, 299] on link "17" at bounding box center [624, 302] width 27 height 22
type input "[DATE]"
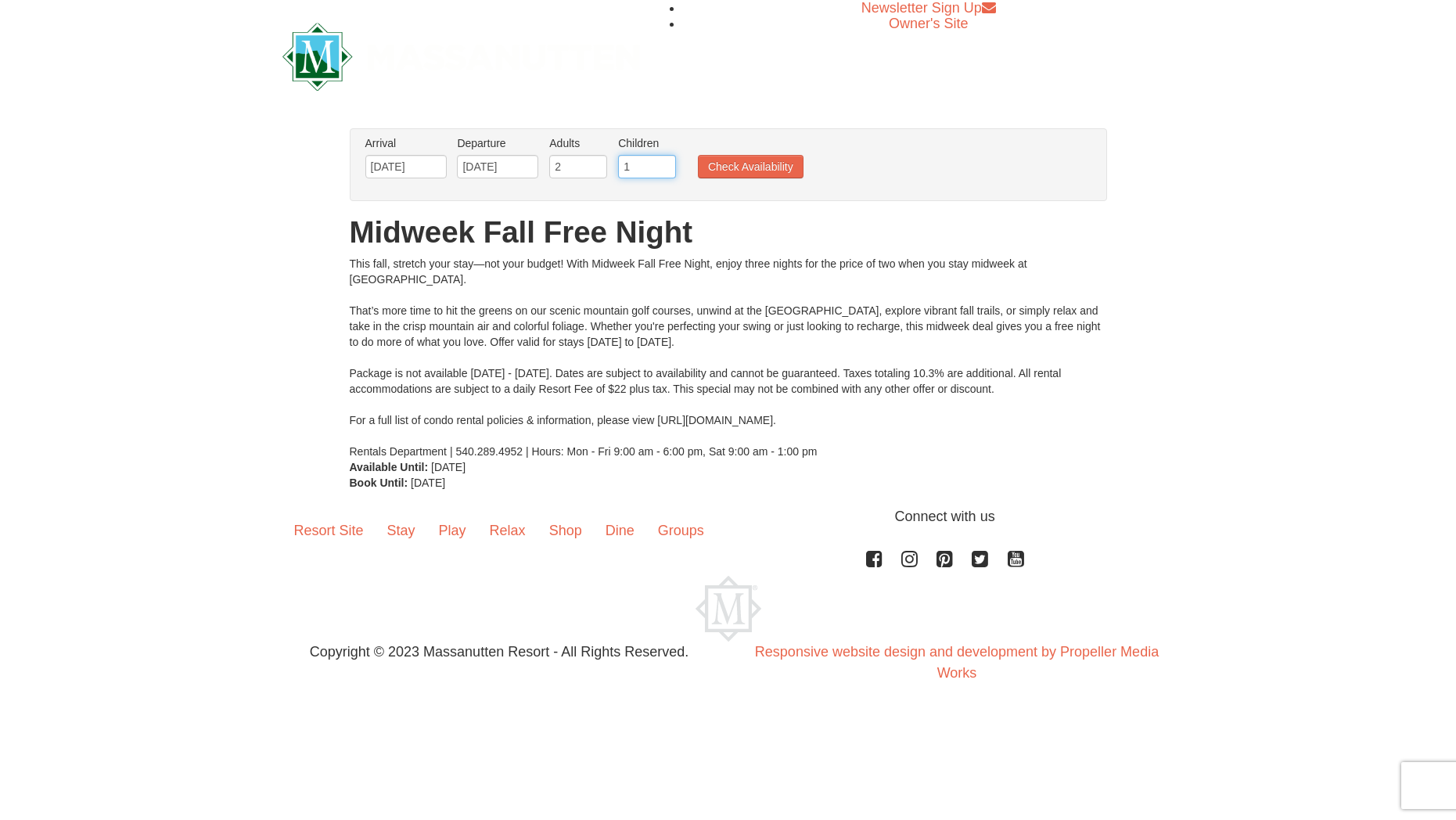
click at [665, 163] on input "1" at bounding box center [647, 166] width 58 height 23
type input "2"
click at [665, 163] on input "2" at bounding box center [647, 166] width 58 height 23
click at [768, 170] on button "Check Availability" at bounding box center [751, 166] width 106 height 23
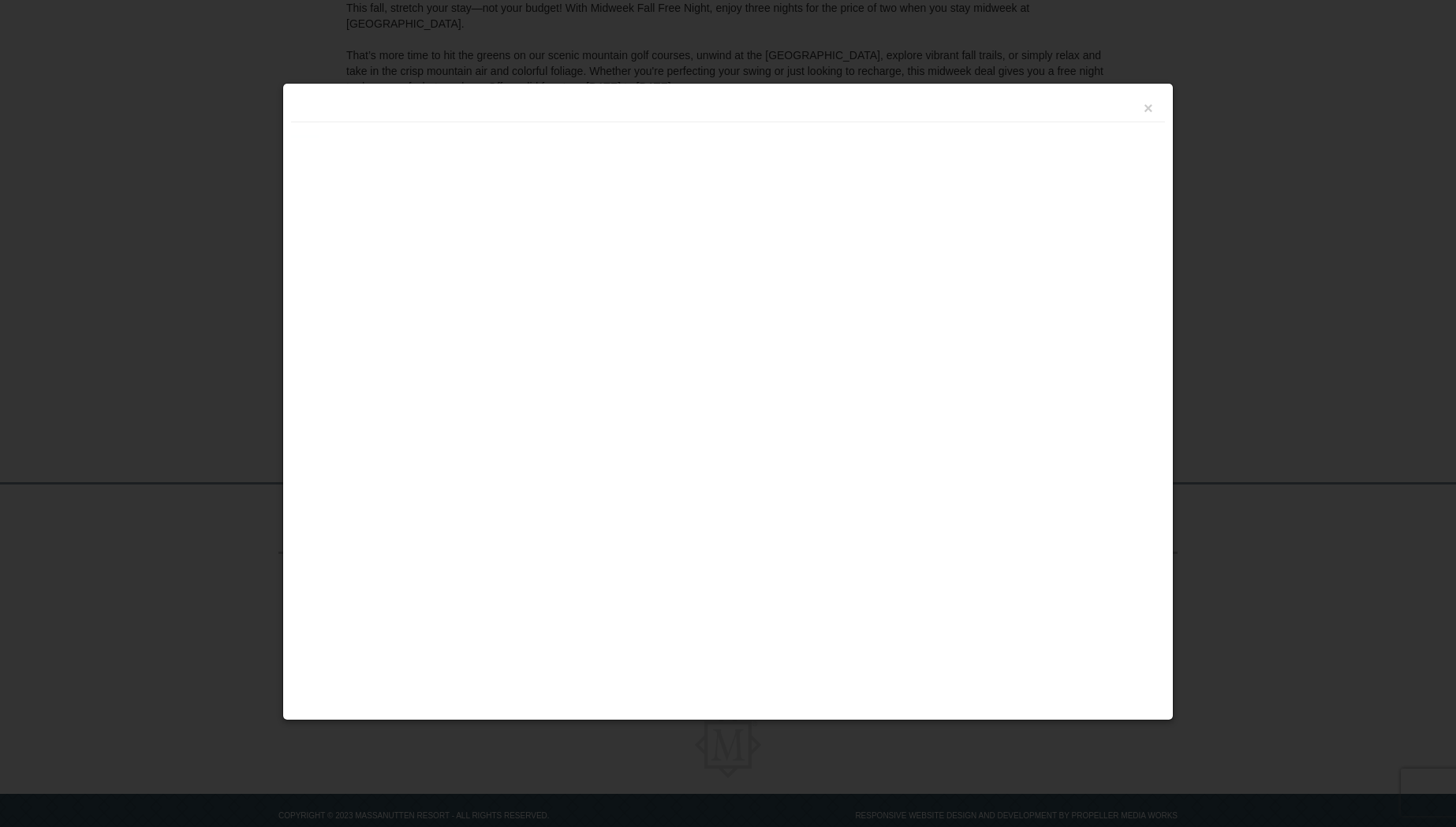
scroll to position [253, 0]
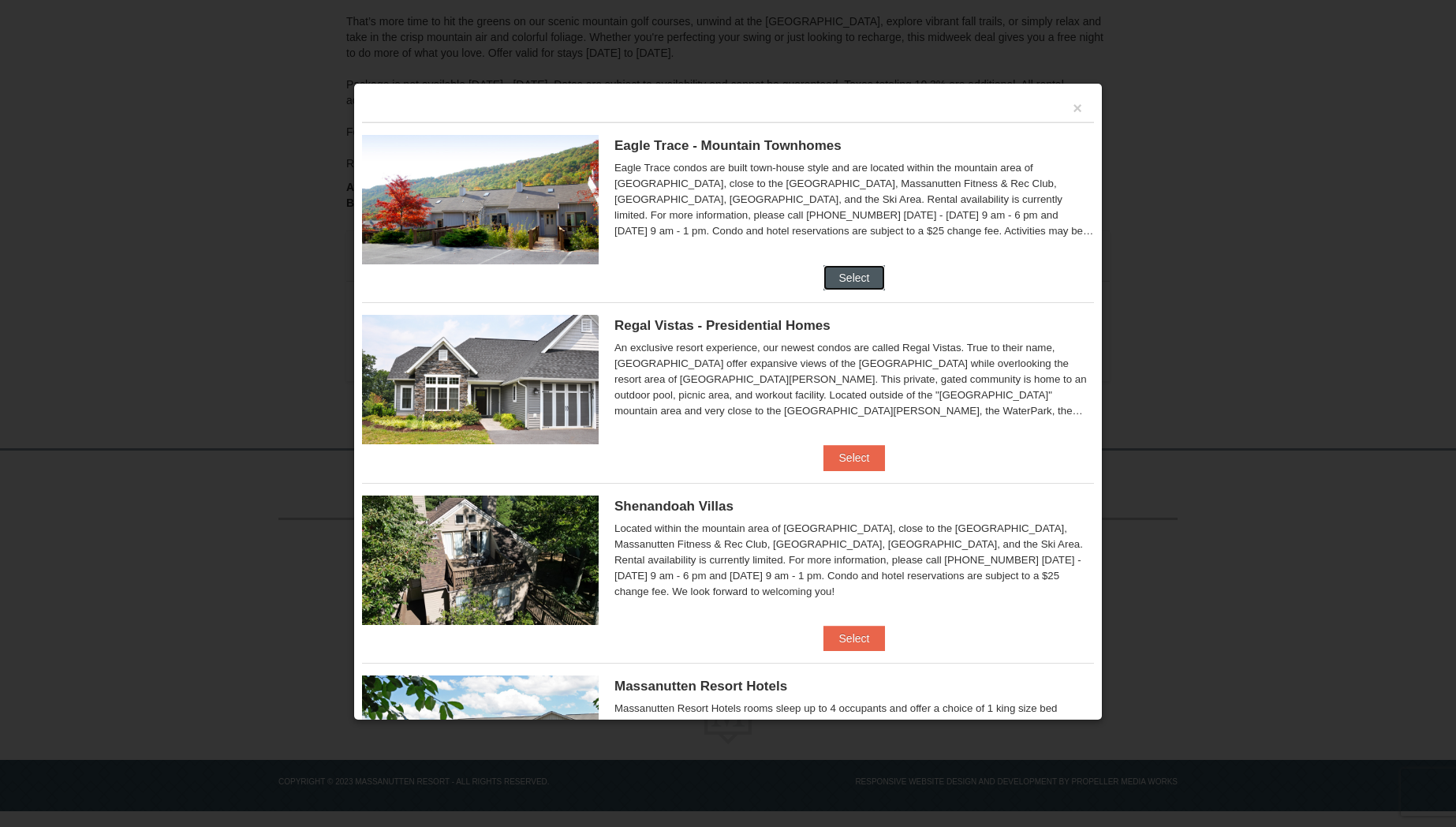
click at [847, 272] on button "Select" at bounding box center [854, 277] width 62 height 25
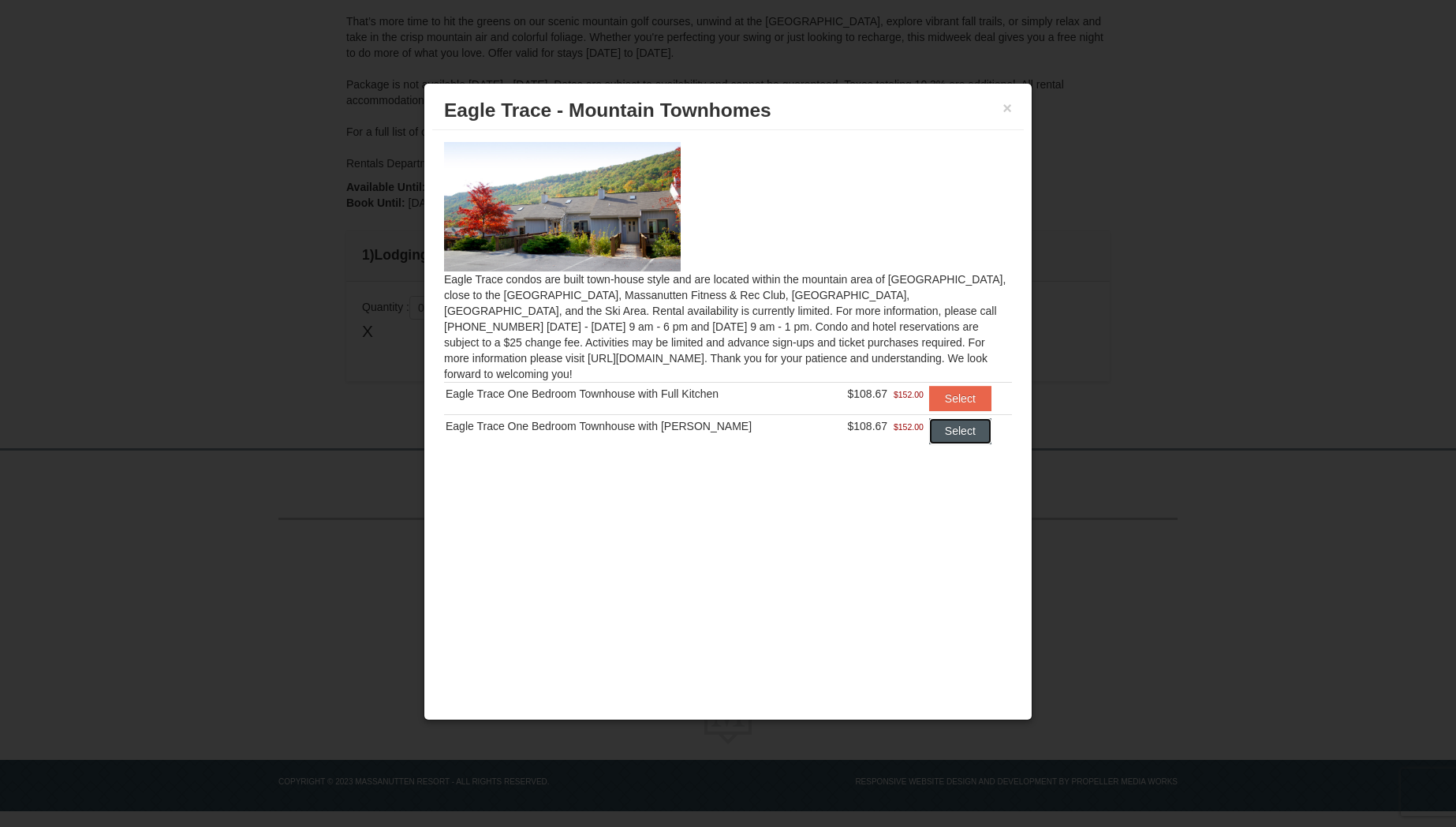
click at [962, 418] on button "Select" at bounding box center [960, 430] width 62 height 25
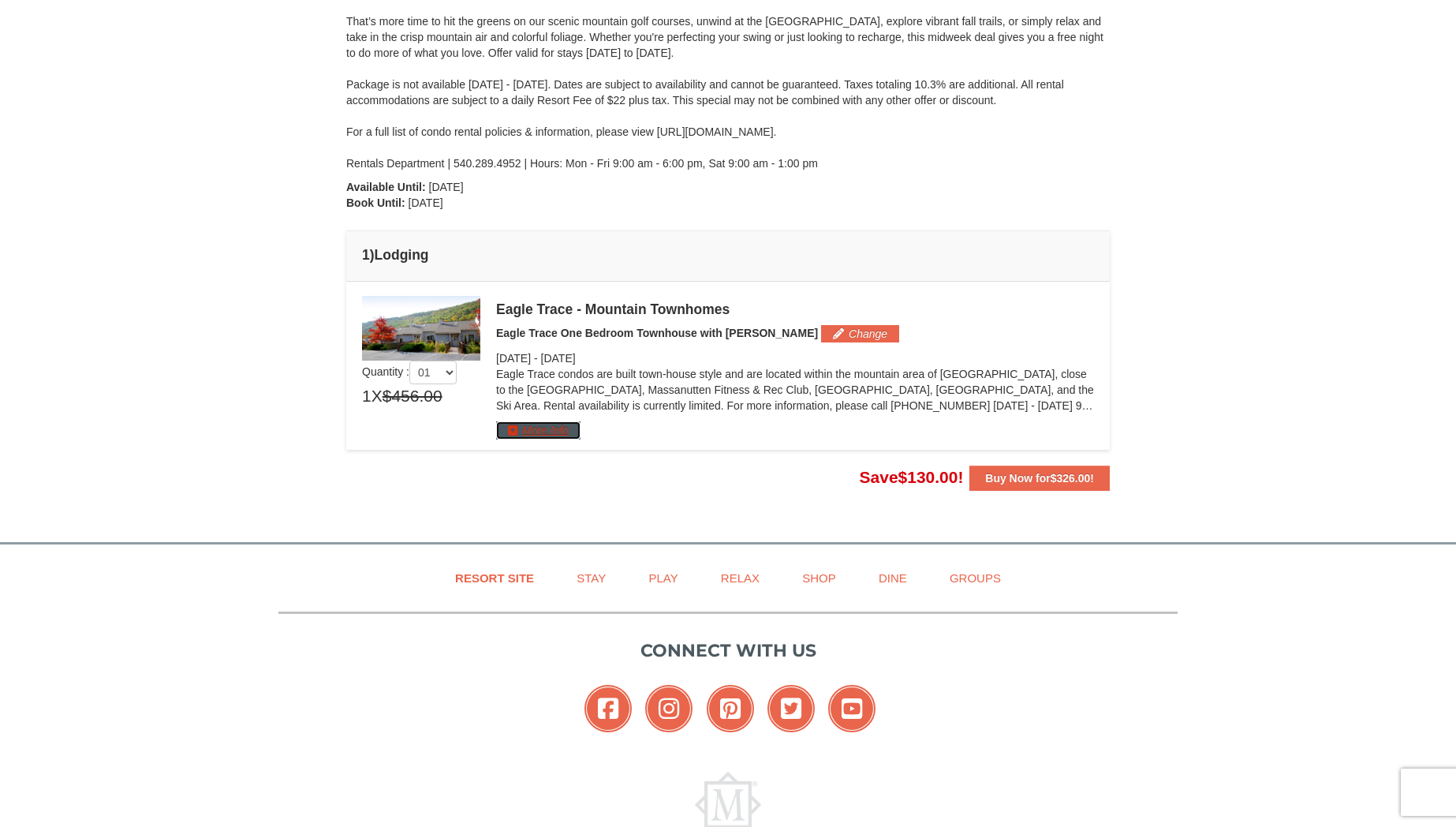
click at [543, 427] on button "More Info" at bounding box center [538, 430] width 84 height 17
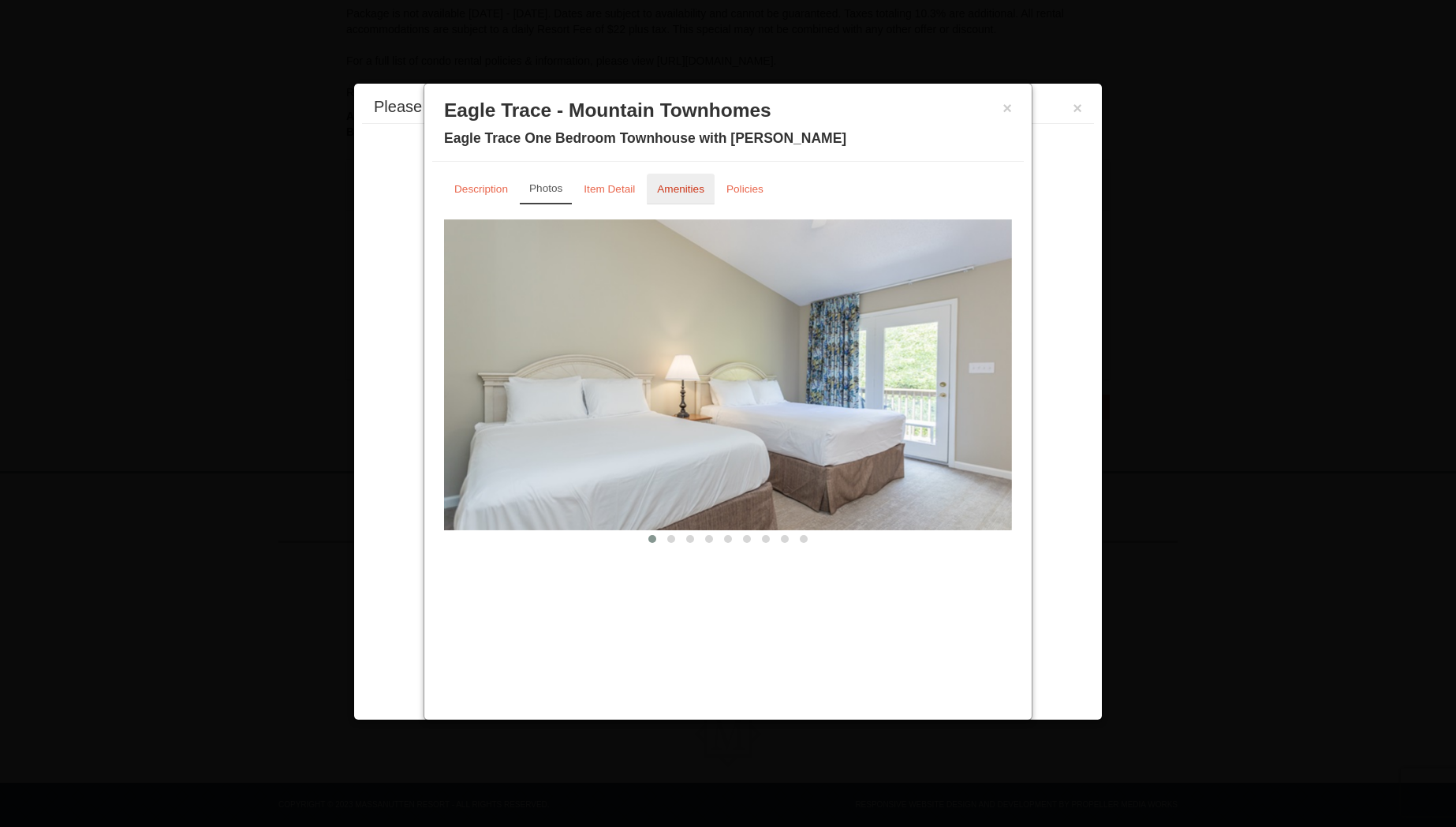
scroll to position [347, 0]
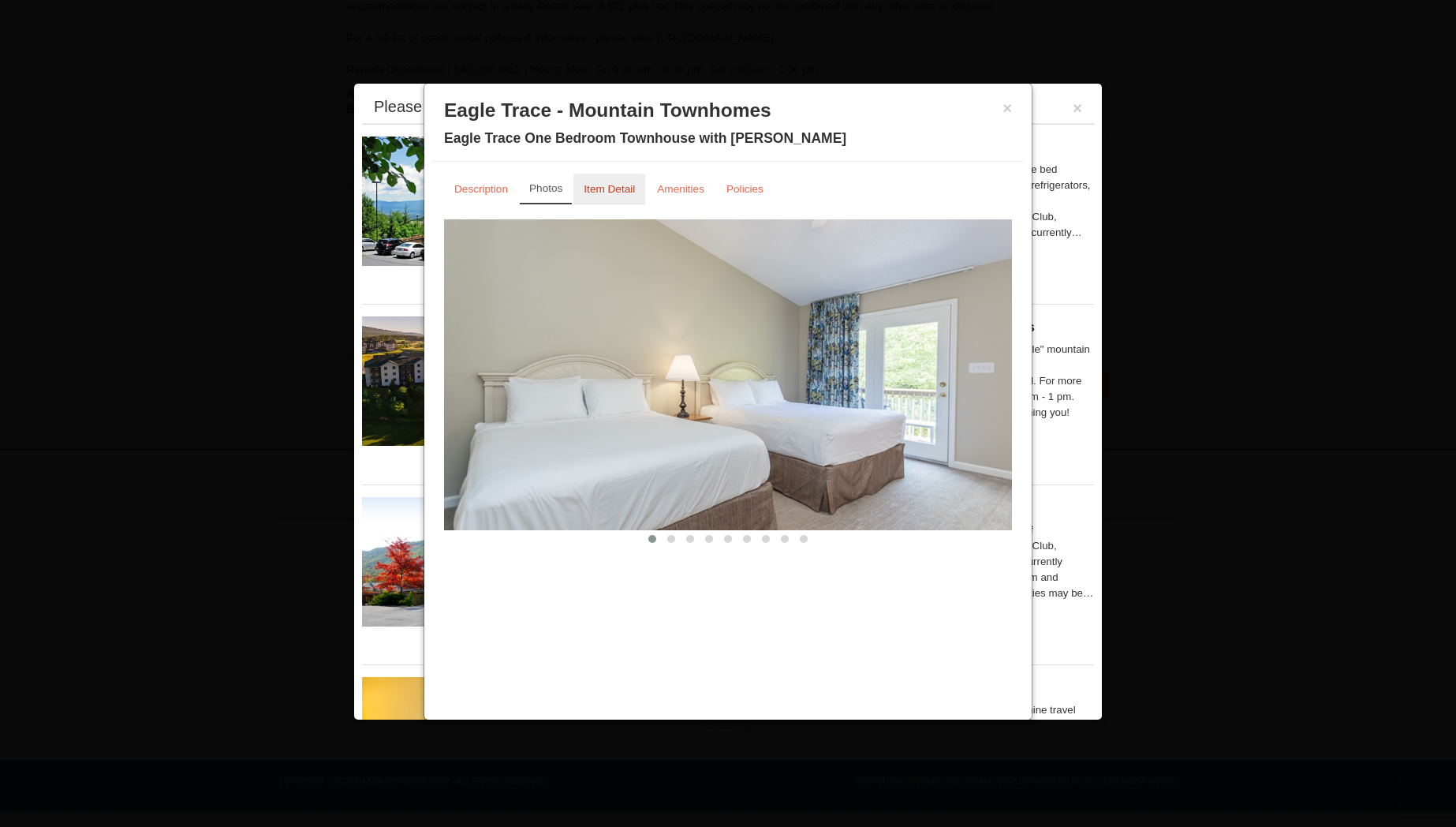
click at [608, 202] on link "Item Detail" at bounding box center [609, 189] width 72 height 31
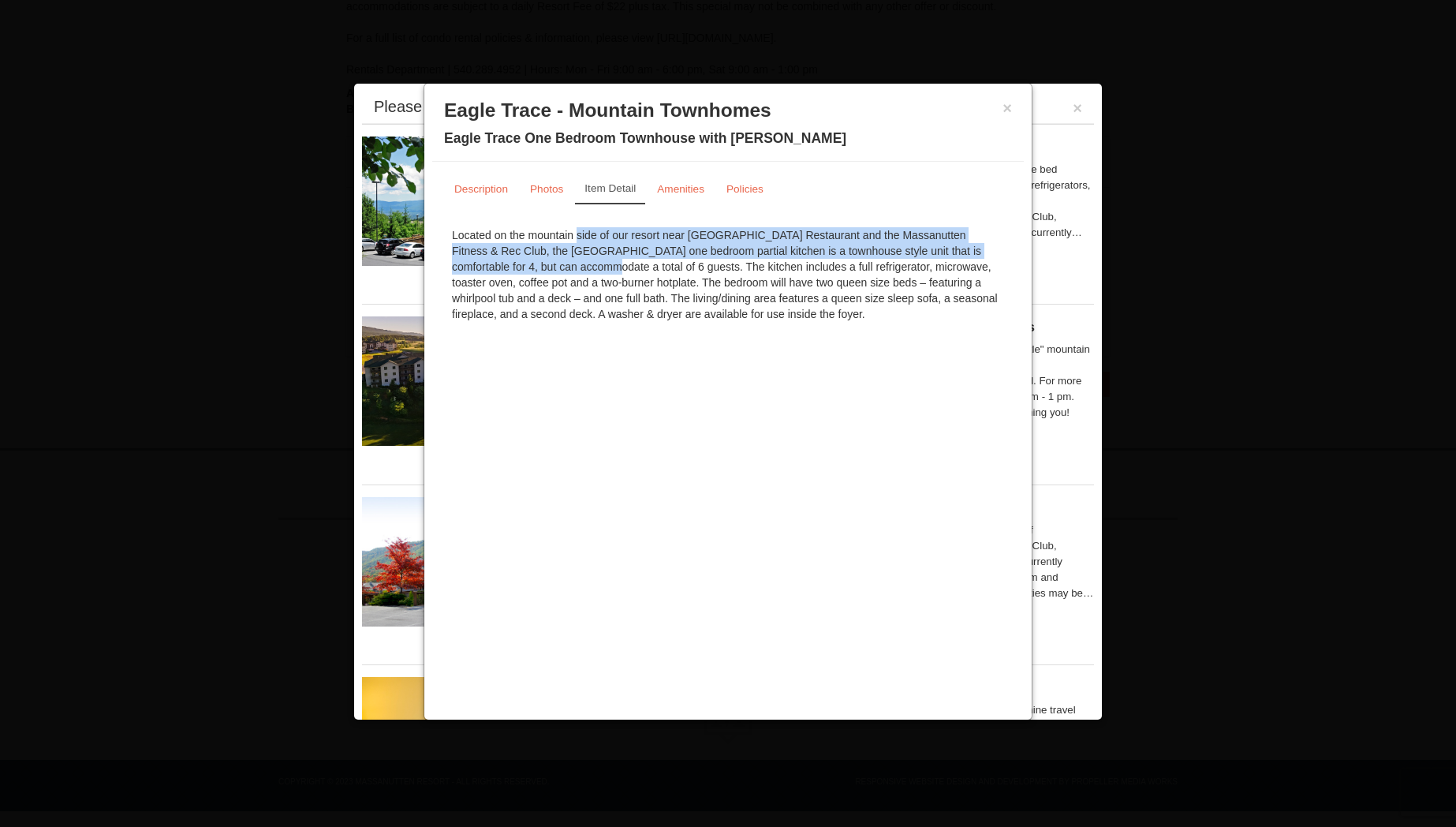
drag, startPoint x: 654, startPoint y: 242, endPoint x: 970, endPoint y: 253, distance: 316.2
click at [970, 253] on div "Located on the mountain side of our resort near [GEOGRAPHIC_DATA] Restaurant an…" at bounding box center [728, 275] width 568 height 111
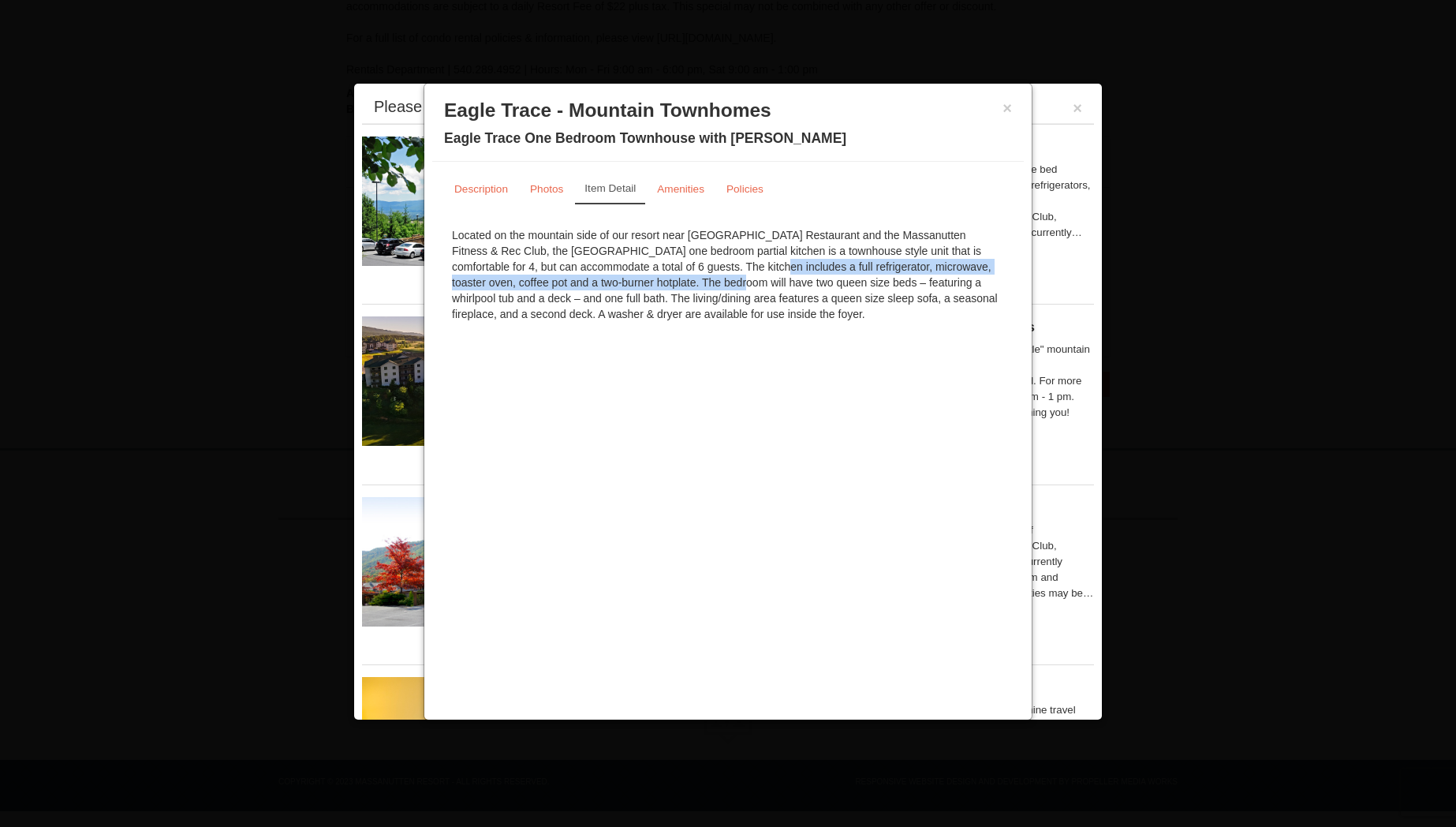
drag, startPoint x: 669, startPoint y: 269, endPoint x: 559, endPoint y: 280, distance: 110.5
click at [559, 280] on div "Located on the mountain side of our resort near [GEOGRAPHIC_DATA] Restaurant an…" at bounding box center [728, 275] width 568 height 111
drag, startPoint x: 578, startPoint y: 281, endPoint x: 918, endPoint y: 318, distance: 342.0
click at [918, 318] on div "Located on the mountain side of our resort near [GEOGRAPHIC_DATA] Restaurant an…" at bounding box center [728, 275] width 568 height 111
click at [660, 191] on small "Amenities" at bounding box center [680, 189] width 48 height 12
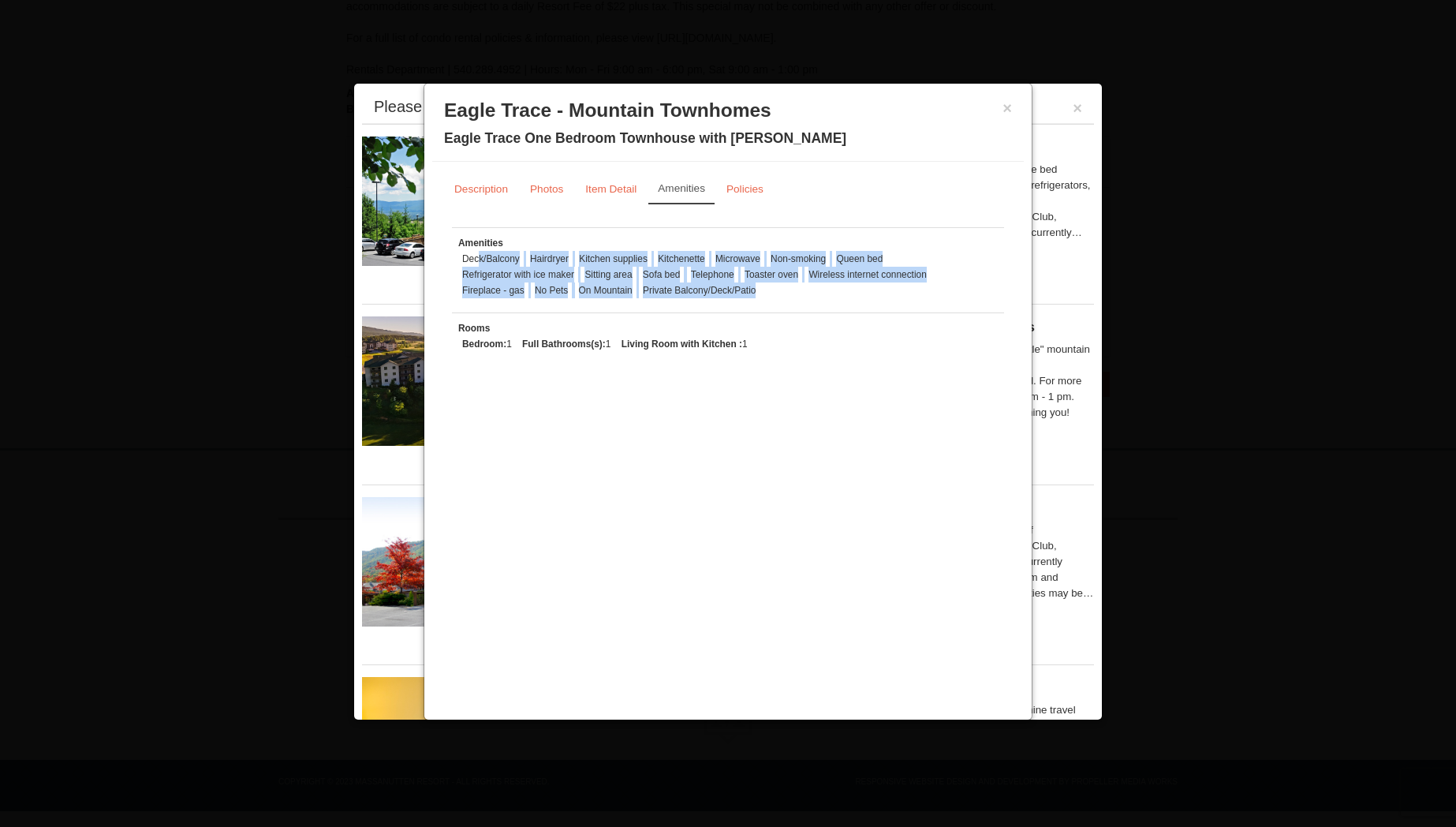
drag, startPoint x: 480, startPoint y: 254, endPoint x: 821, endPoint y: 300, distance: 344.1
click at [847, 317] on tbody "Amenities Deck/Balcony Hairdryer Kitchen supplies Kitchenette Microwave Non-smo…" at bounding box center [728, 296] width 552 height 139
click at [554, 183] on small "Photos" at bounding box center [546, 189] width 33 height 12
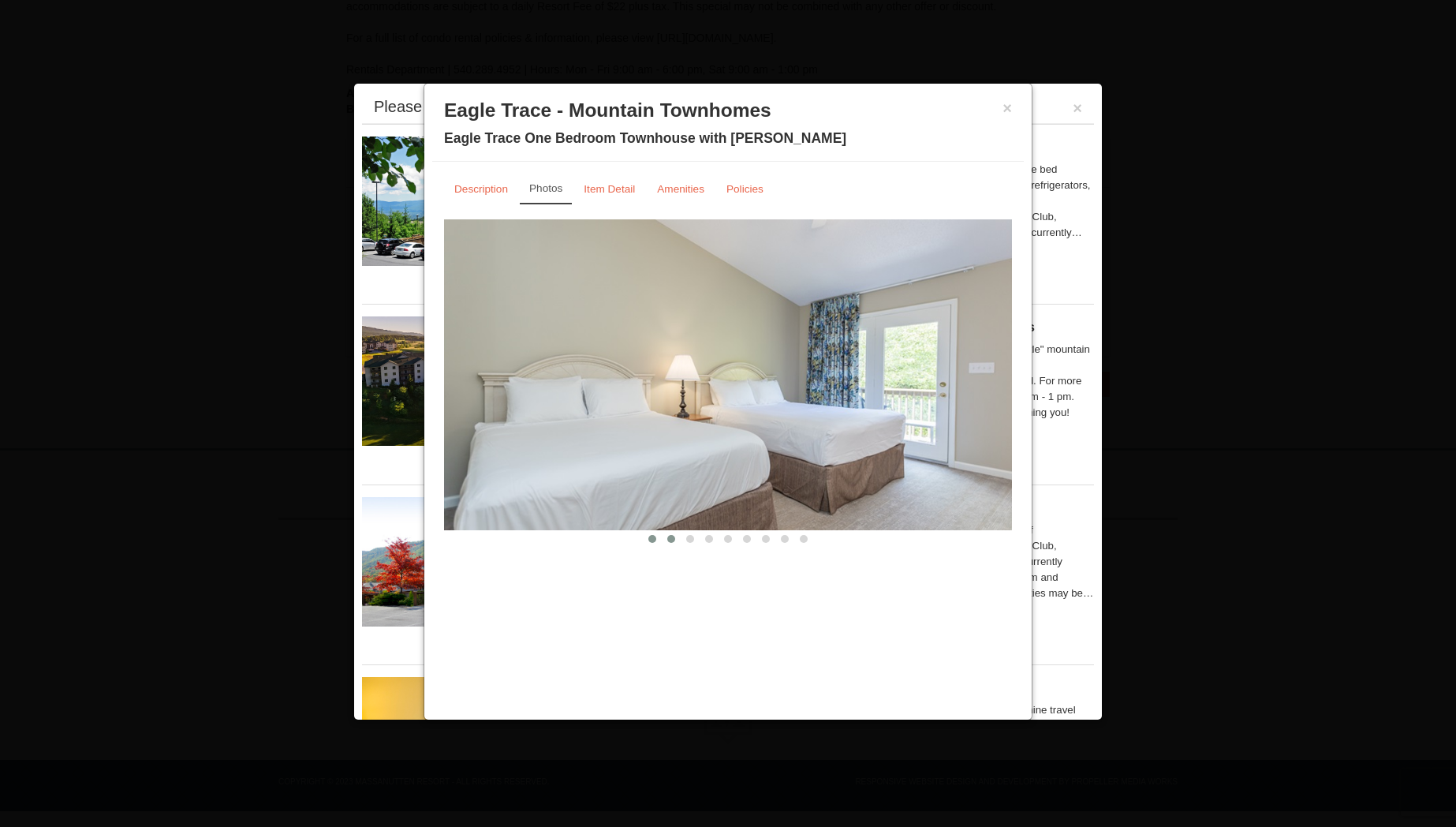
click at [669, 539] on span at bounding box center [671, 539] width 8 height 8
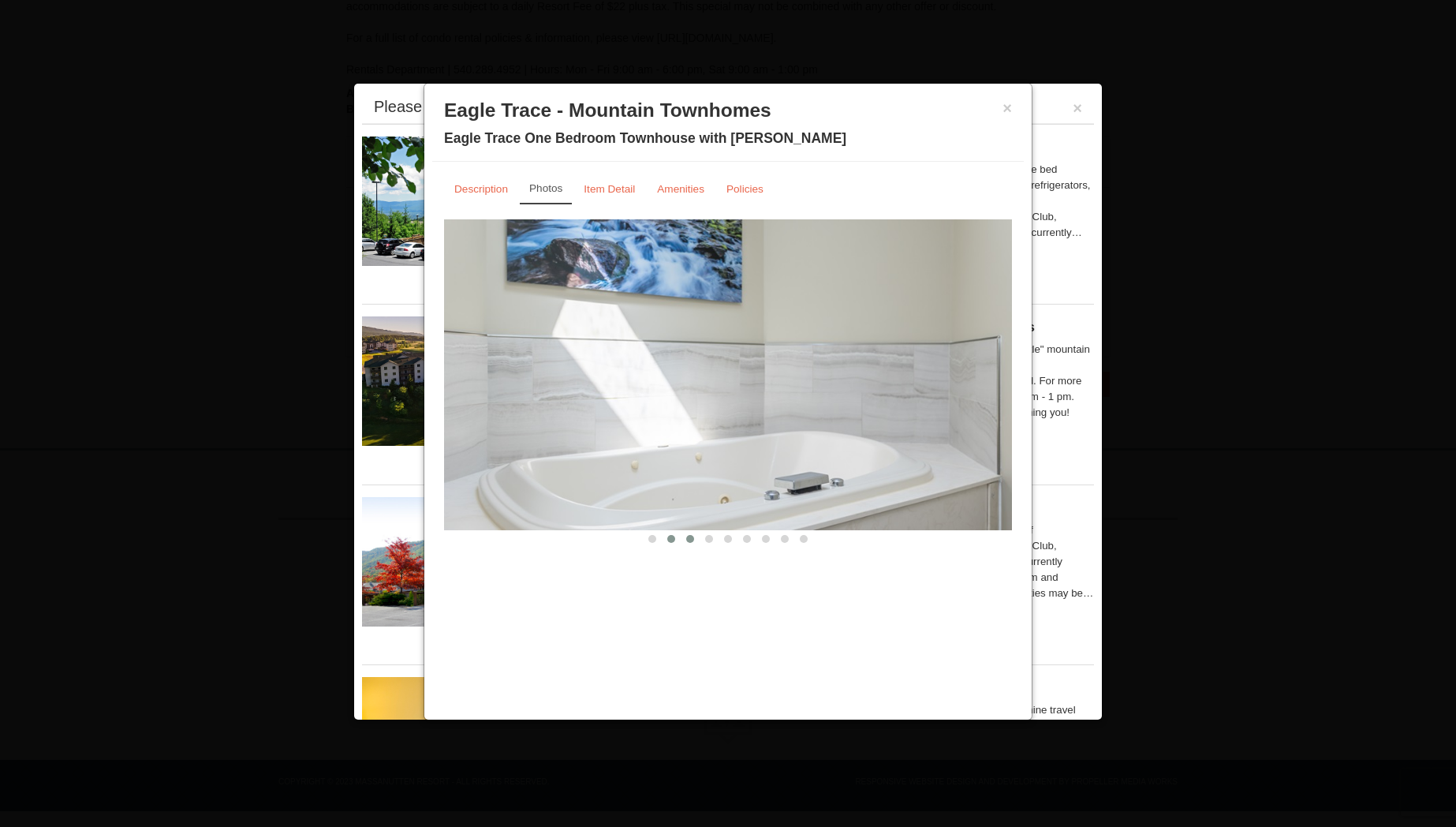
click at [686, 539] on span at bounding box center [690, 539] width 8 height 8
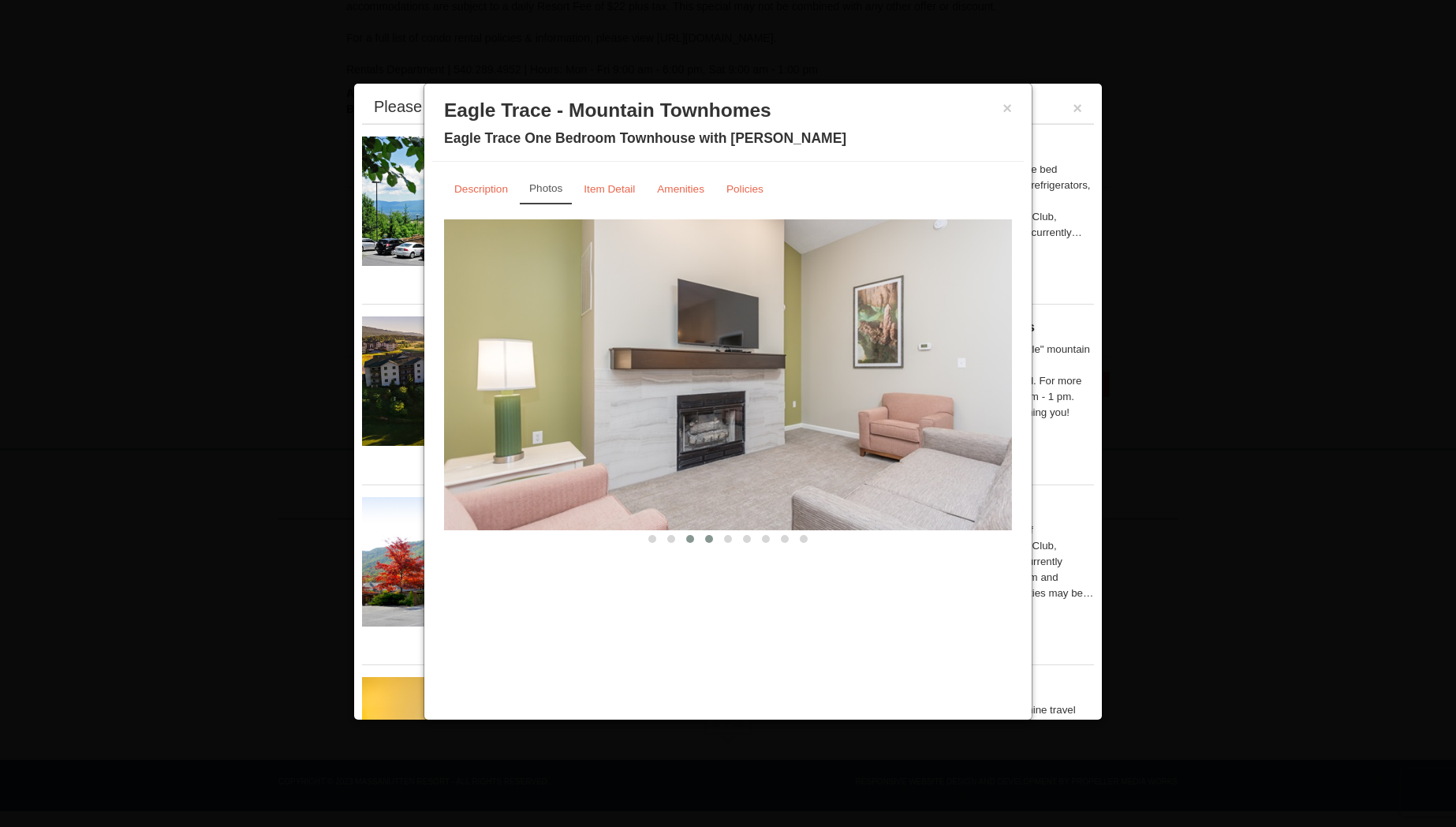
click at [707, 541] on span at bounding box center [708, 539] width 8 height 8
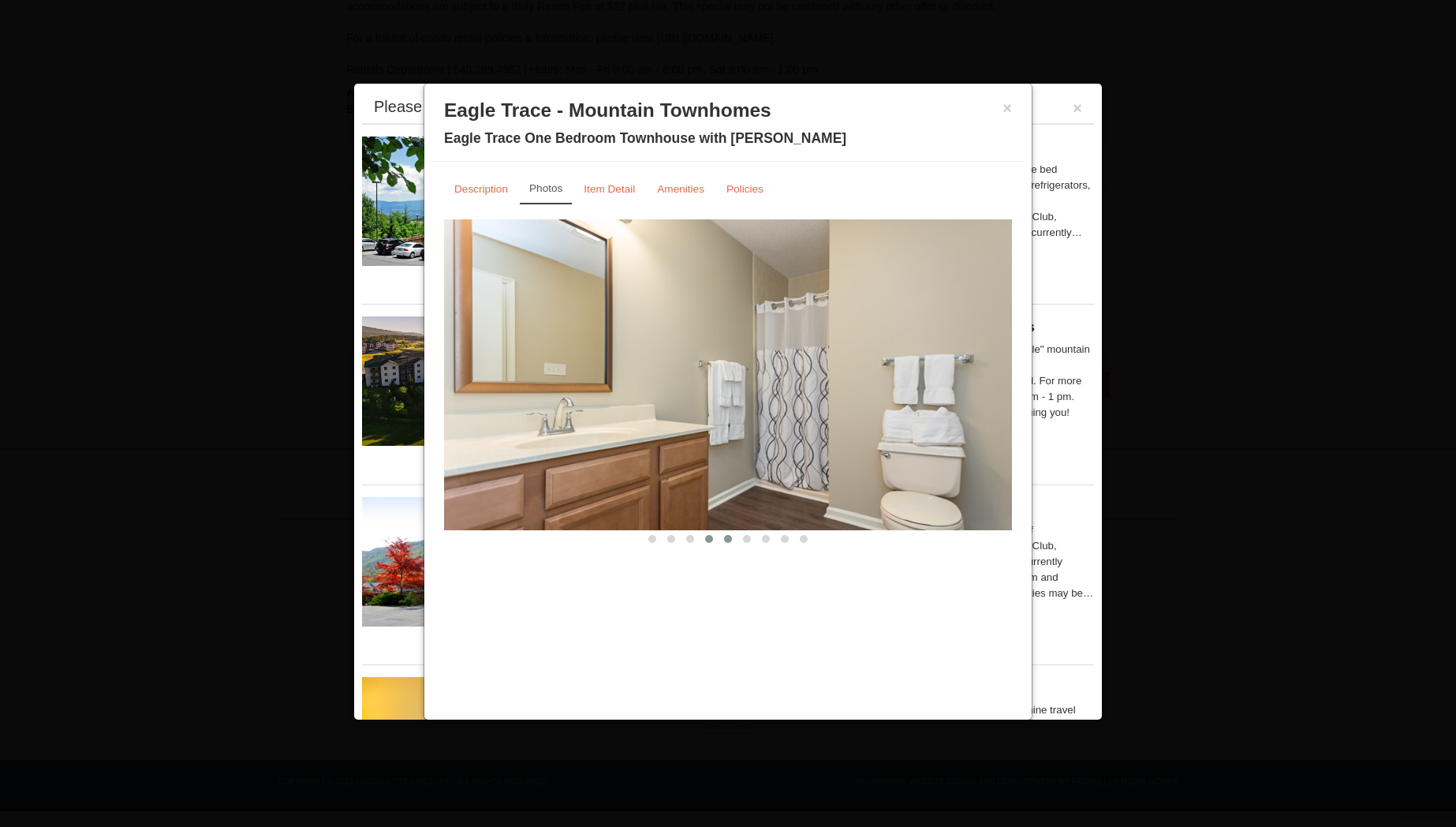
click at [729, 541] on span at bounding box center [727, 539] width 8 height 8
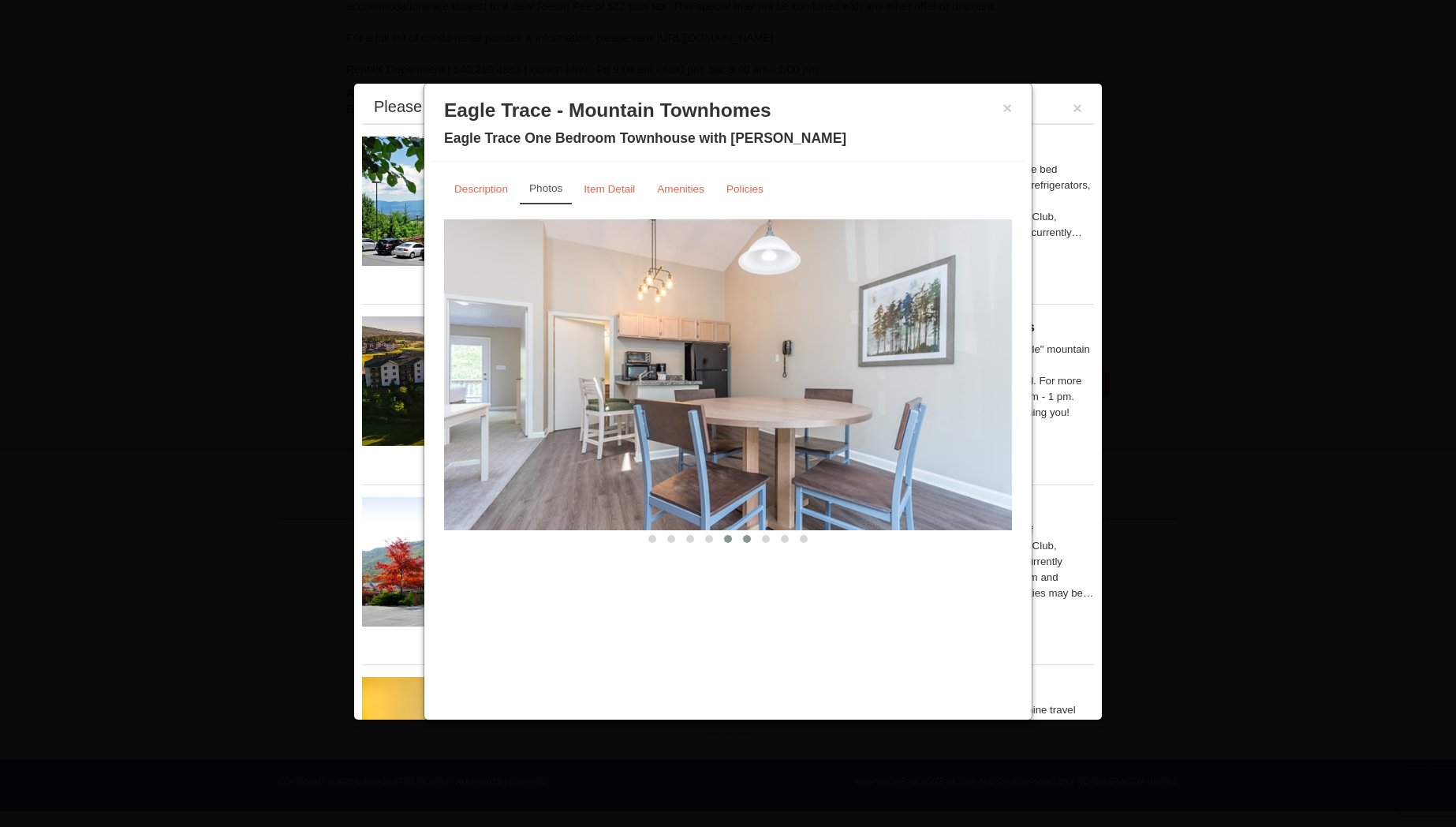
click at [739, 540] on button at bounding box center [747, 539] width 19 height 16
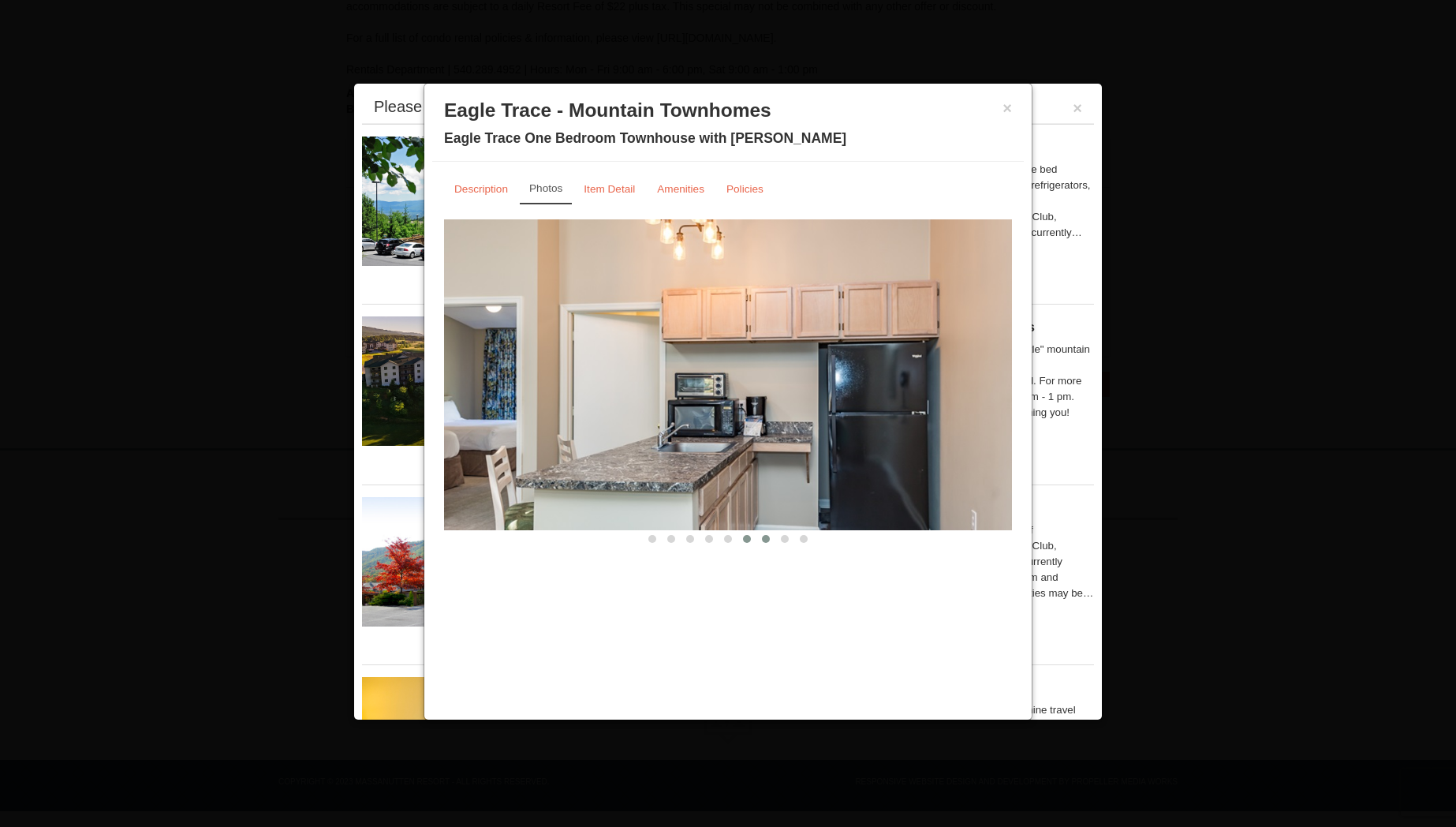
click at [766, 541] on span at bounding box center [765, 539] width 8 height 8
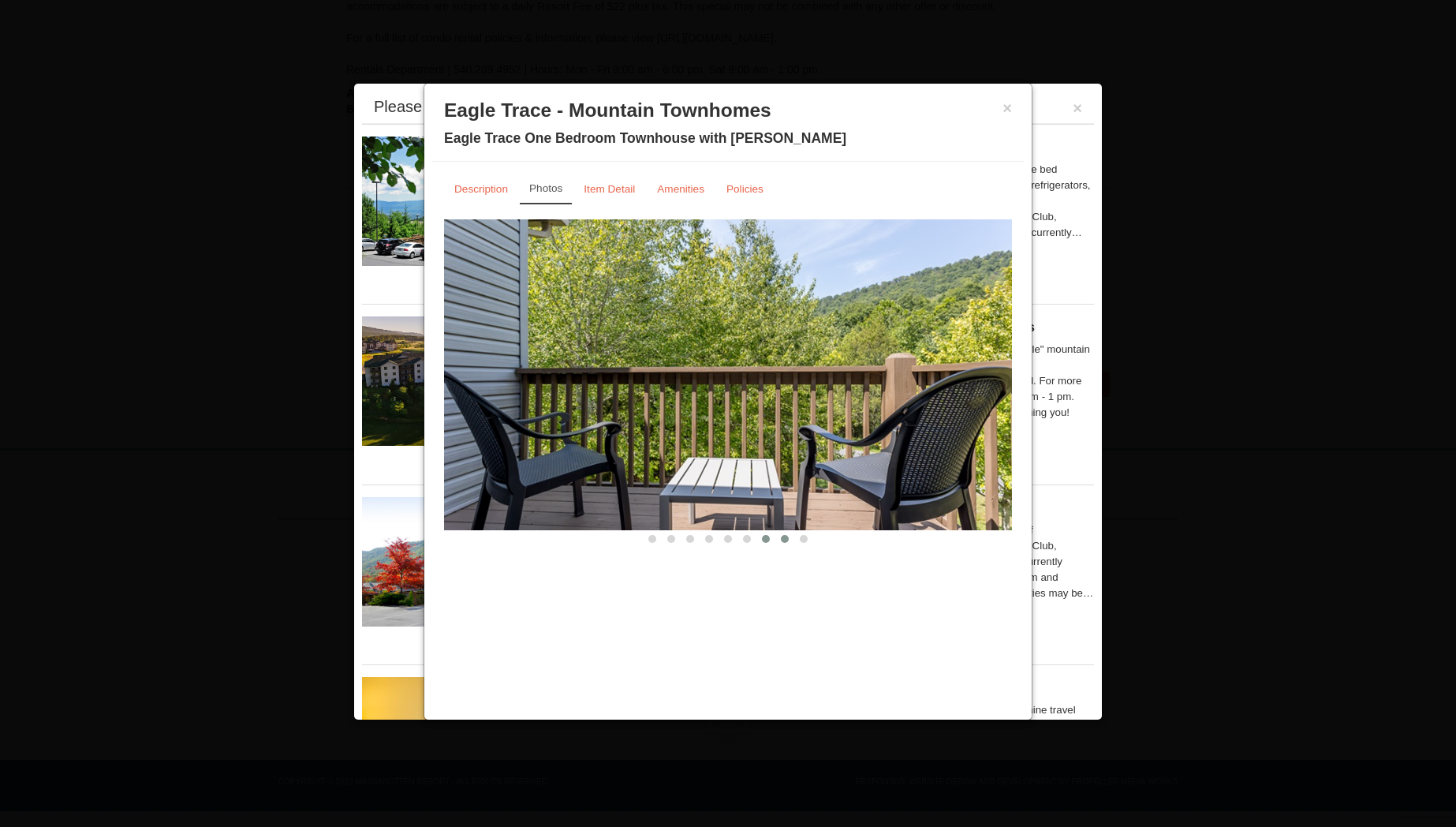
click at [785, 542] on span at bounding box center [784, 539] width 8 height 8
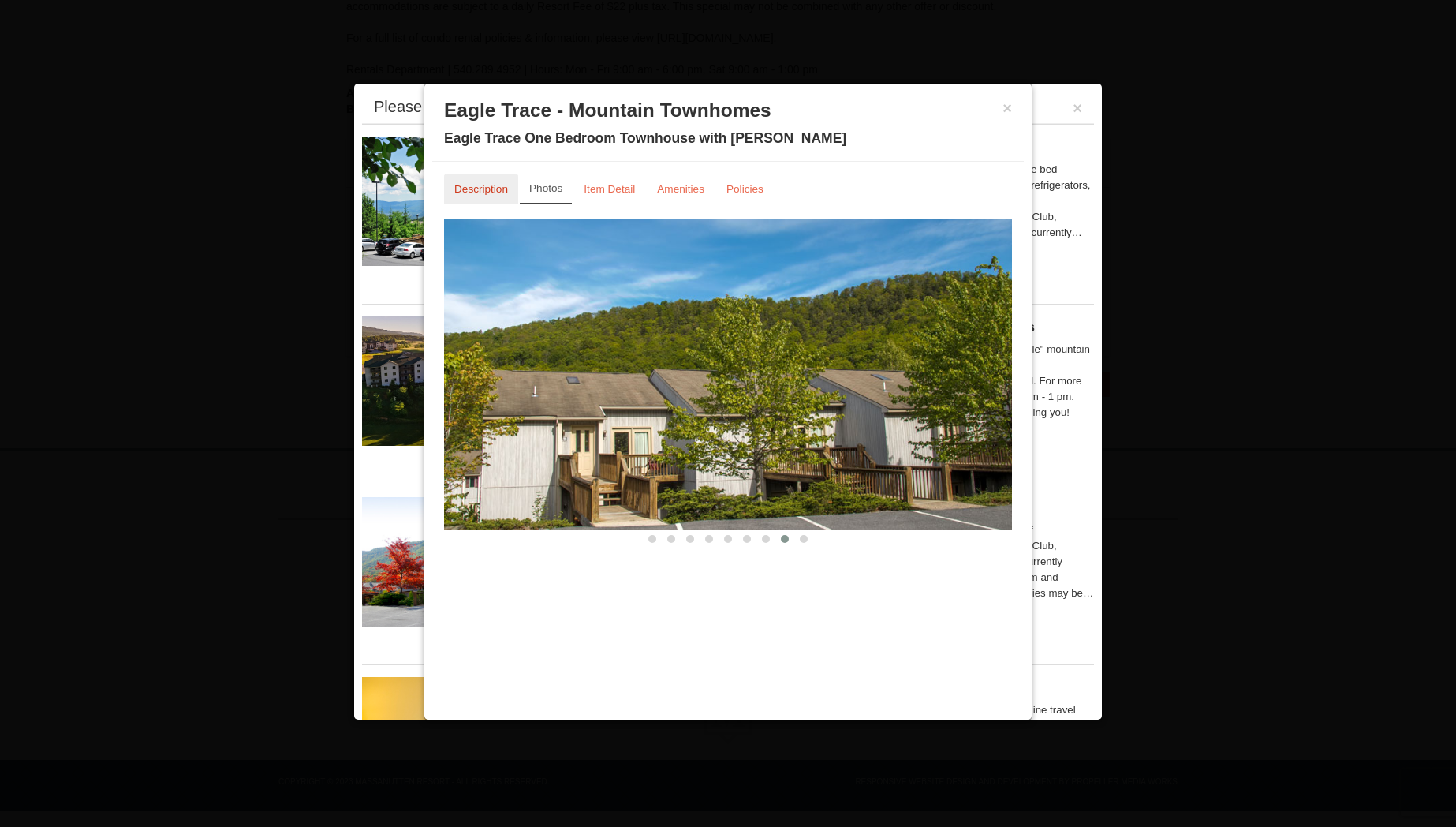
click at [473, 195] on link "Description" at bounding box center [481, 189] width 74 height 31
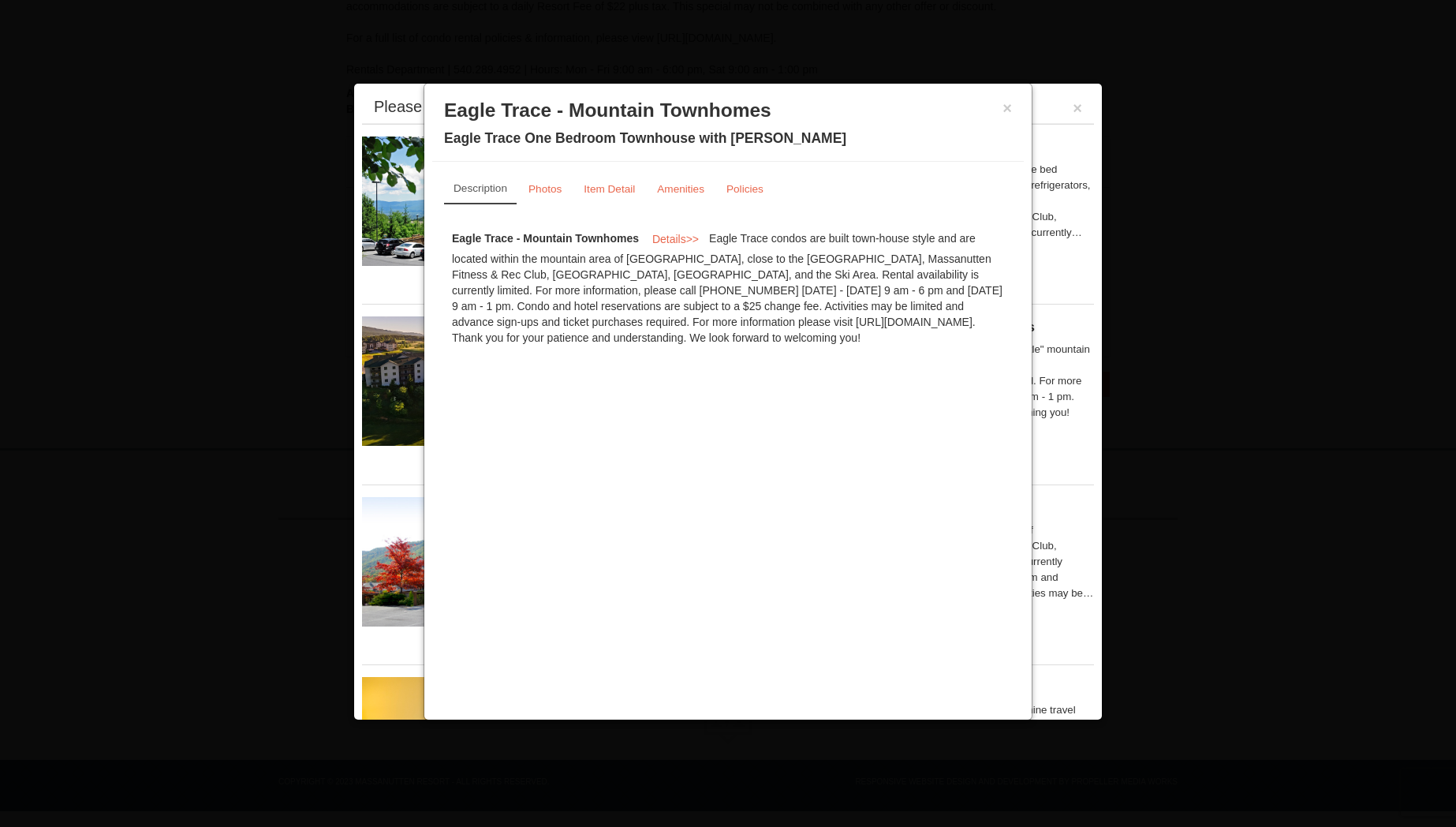
click at [1008, 113] on button "×" at bounding box center [1007, 108] width 10 height 16
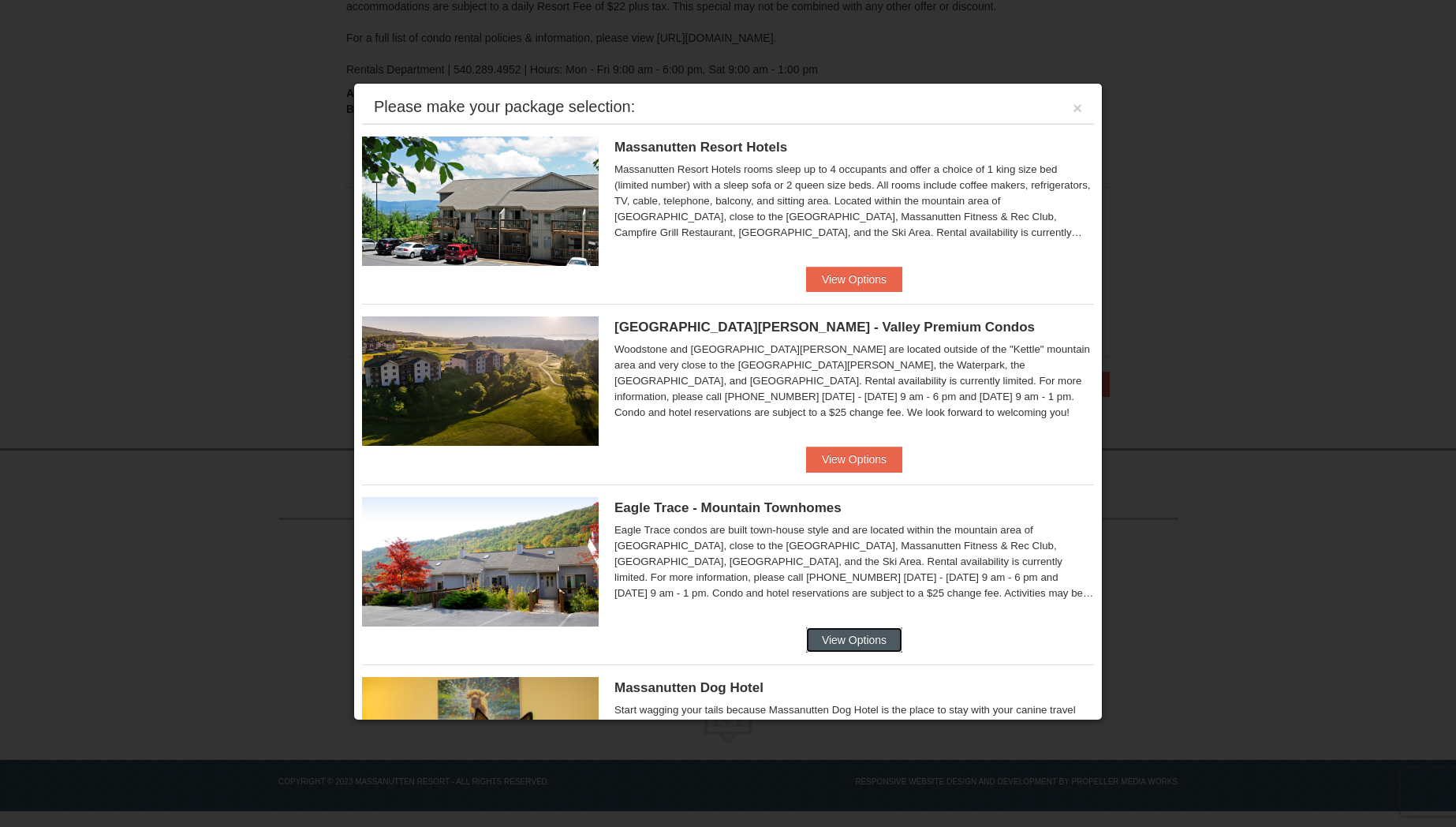
click at [848, 644] on button "View Options" at bounding box center [854, 639] width 96 height 25
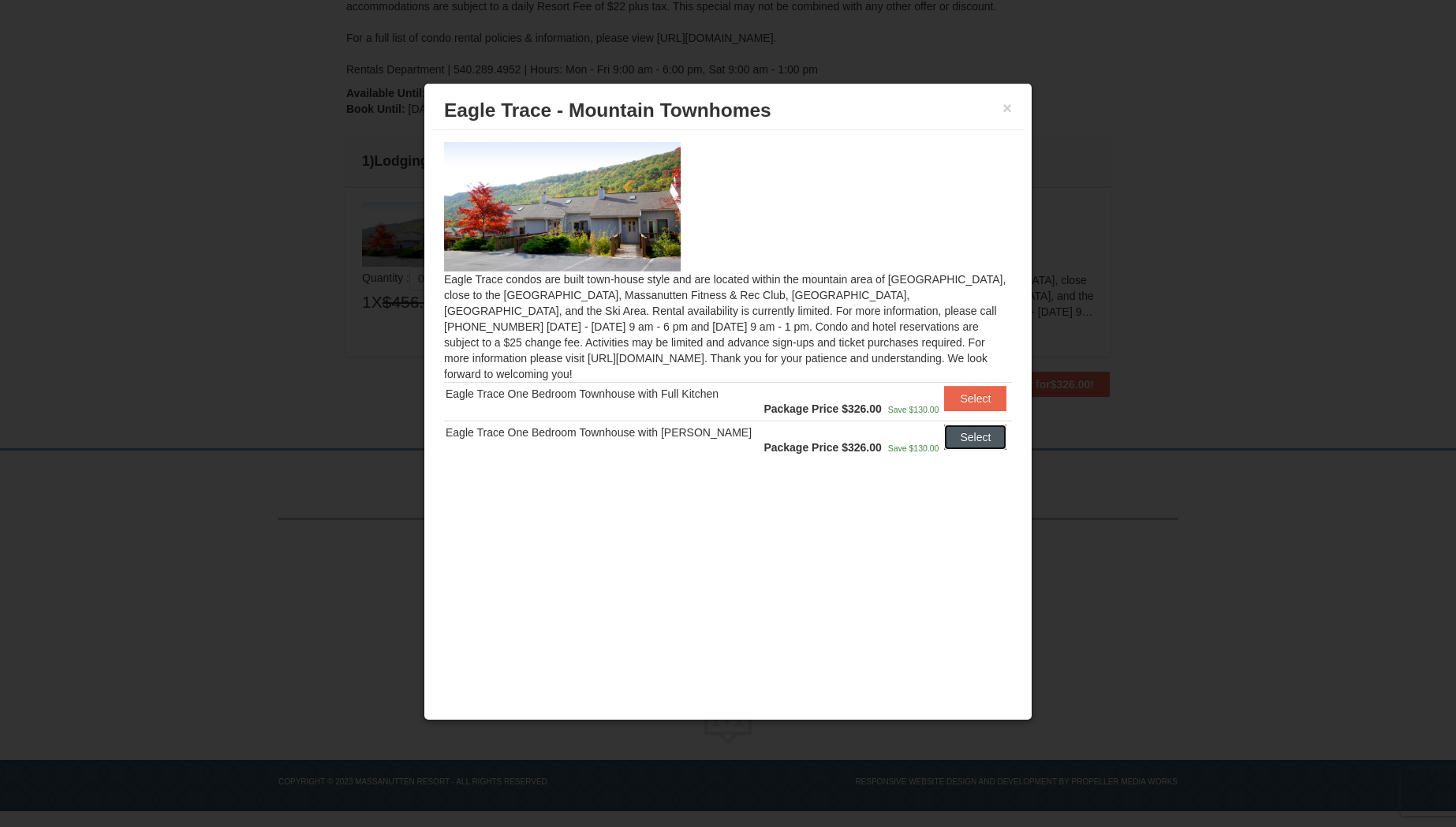
click at [976, 424] on button "Select" at bounding box center [976, 436] width 62 height 25
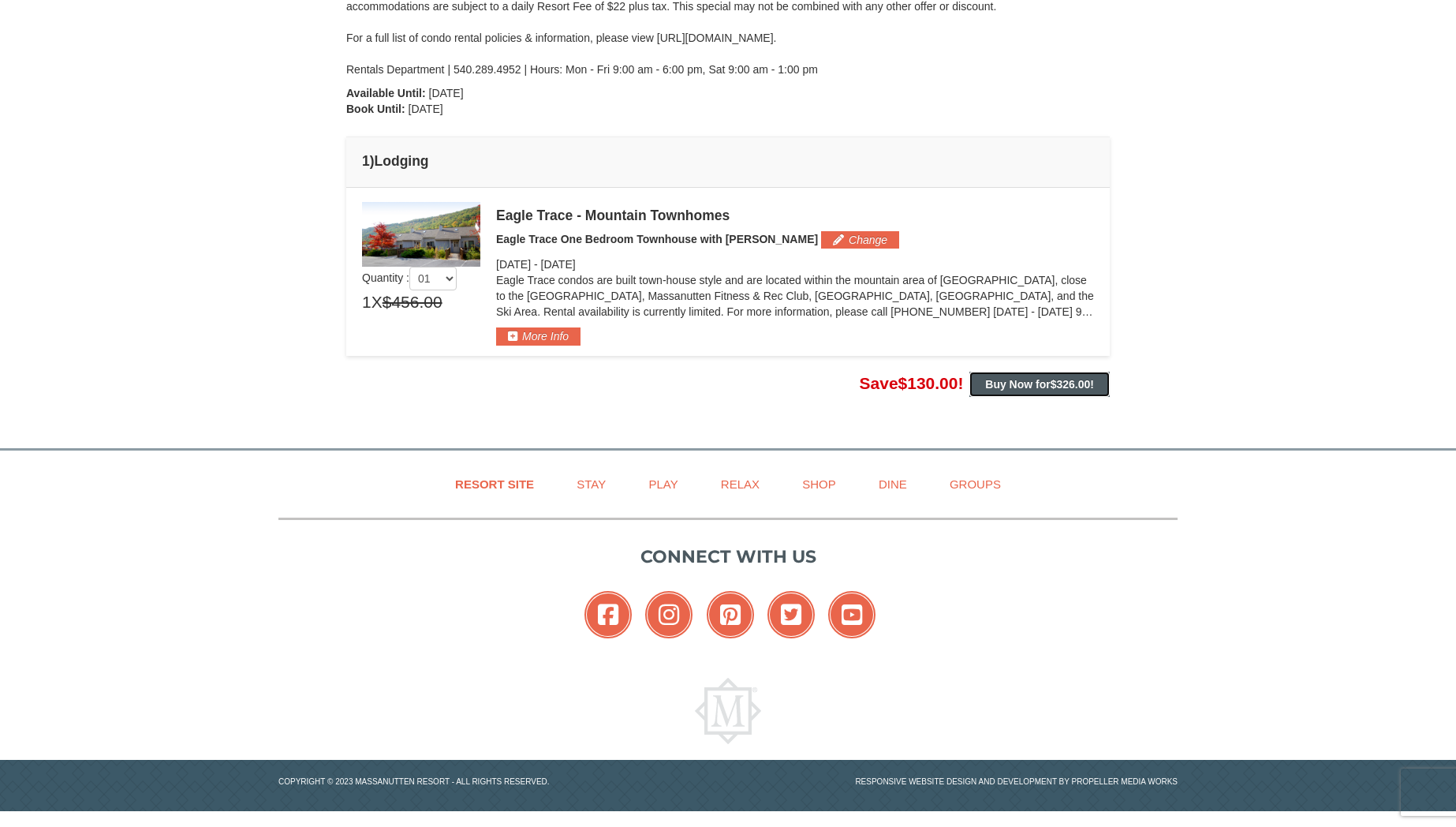
click at [1046, 383] on strong "Buy Now for $326.00 !" at bounding box center [1040, 384] width 109 height 13
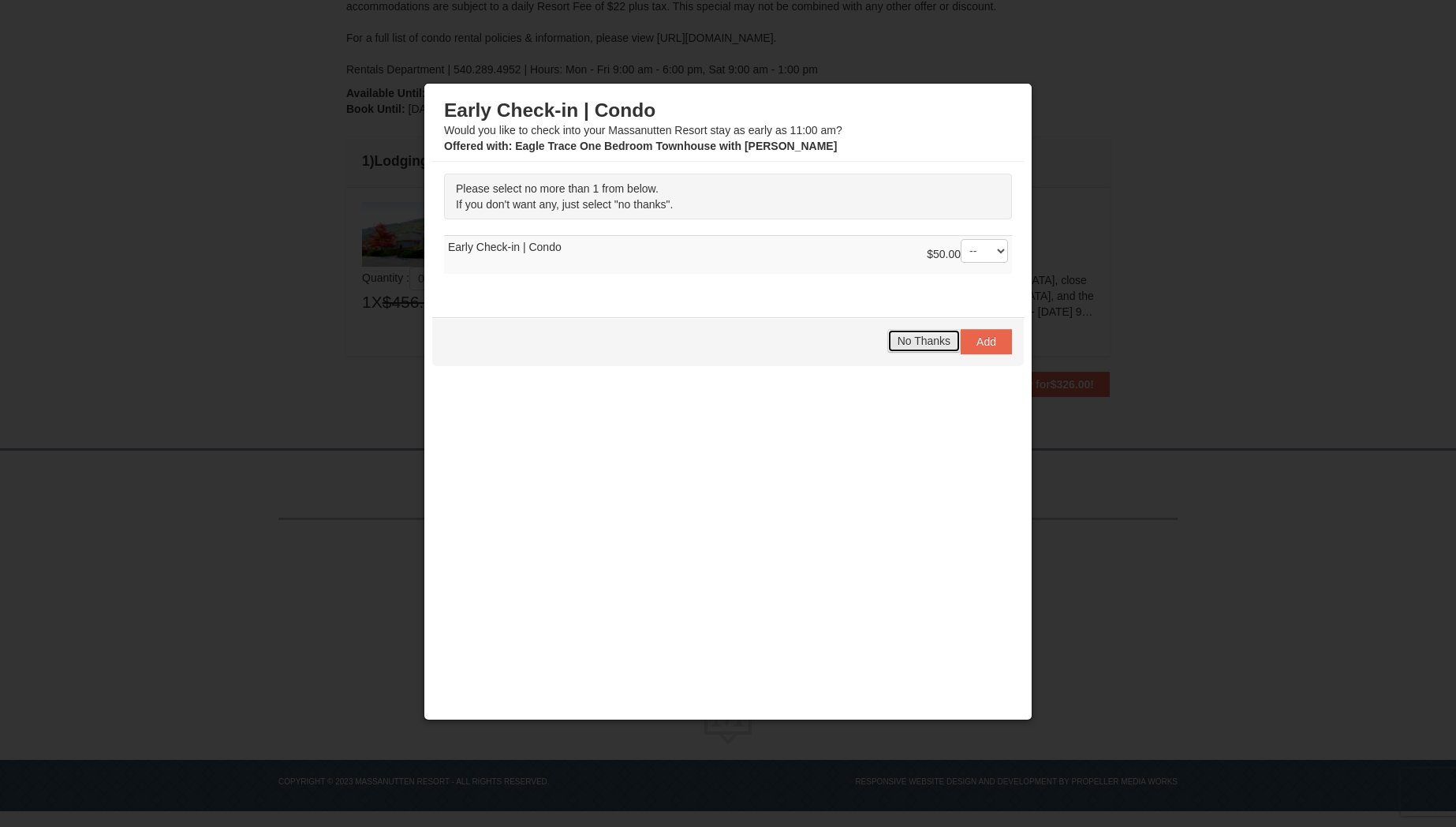
click at [909, 345] on span "No Thanks" at bounding box center [924, 340] width 53 height 13
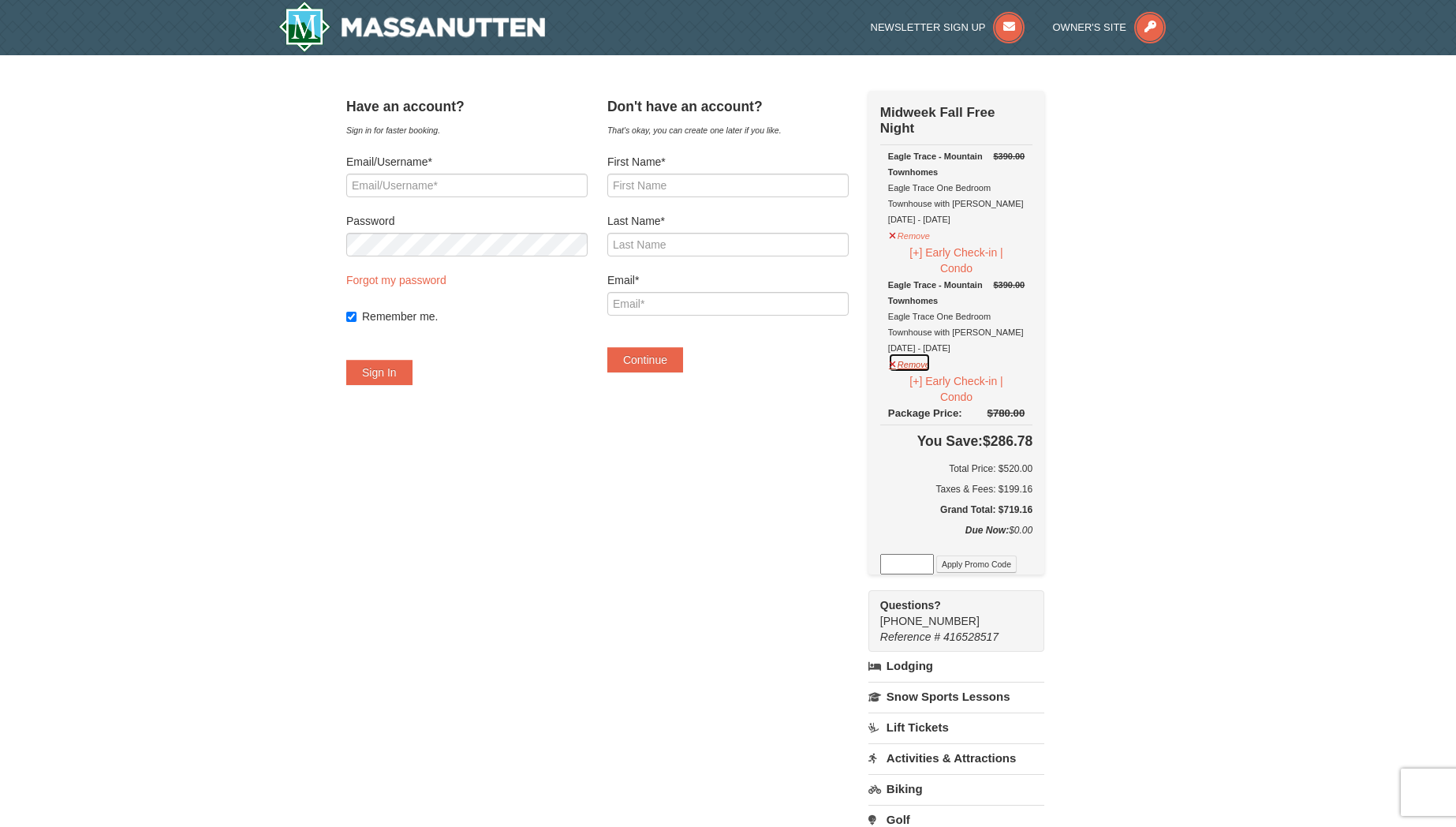
click at [926, 362] on button "Remove" at bounding box center [909, 362] width 42 height 20
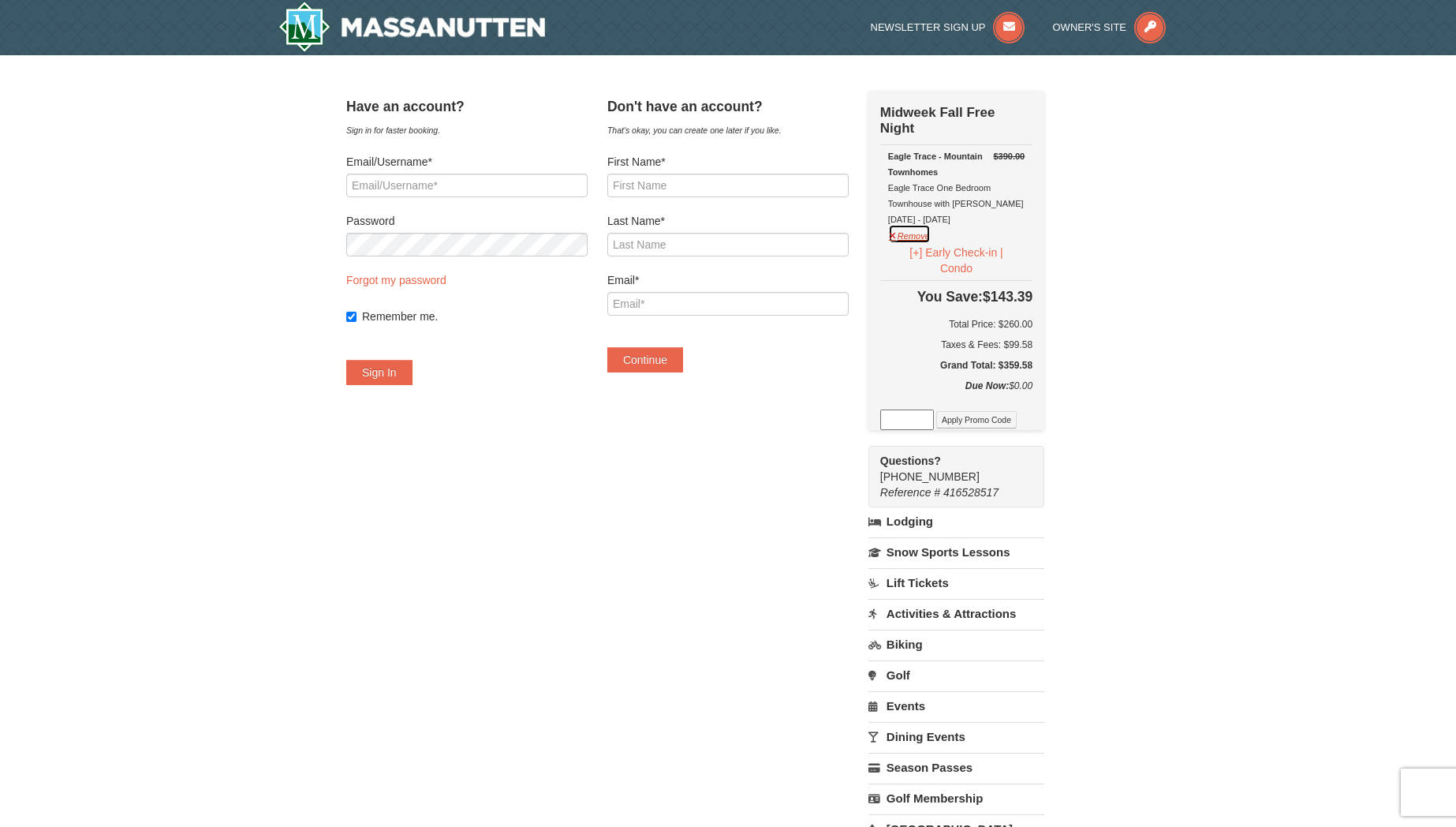
click at [931, 232] on button "Remove" at bounding box center [909, 234] width 42 height 20
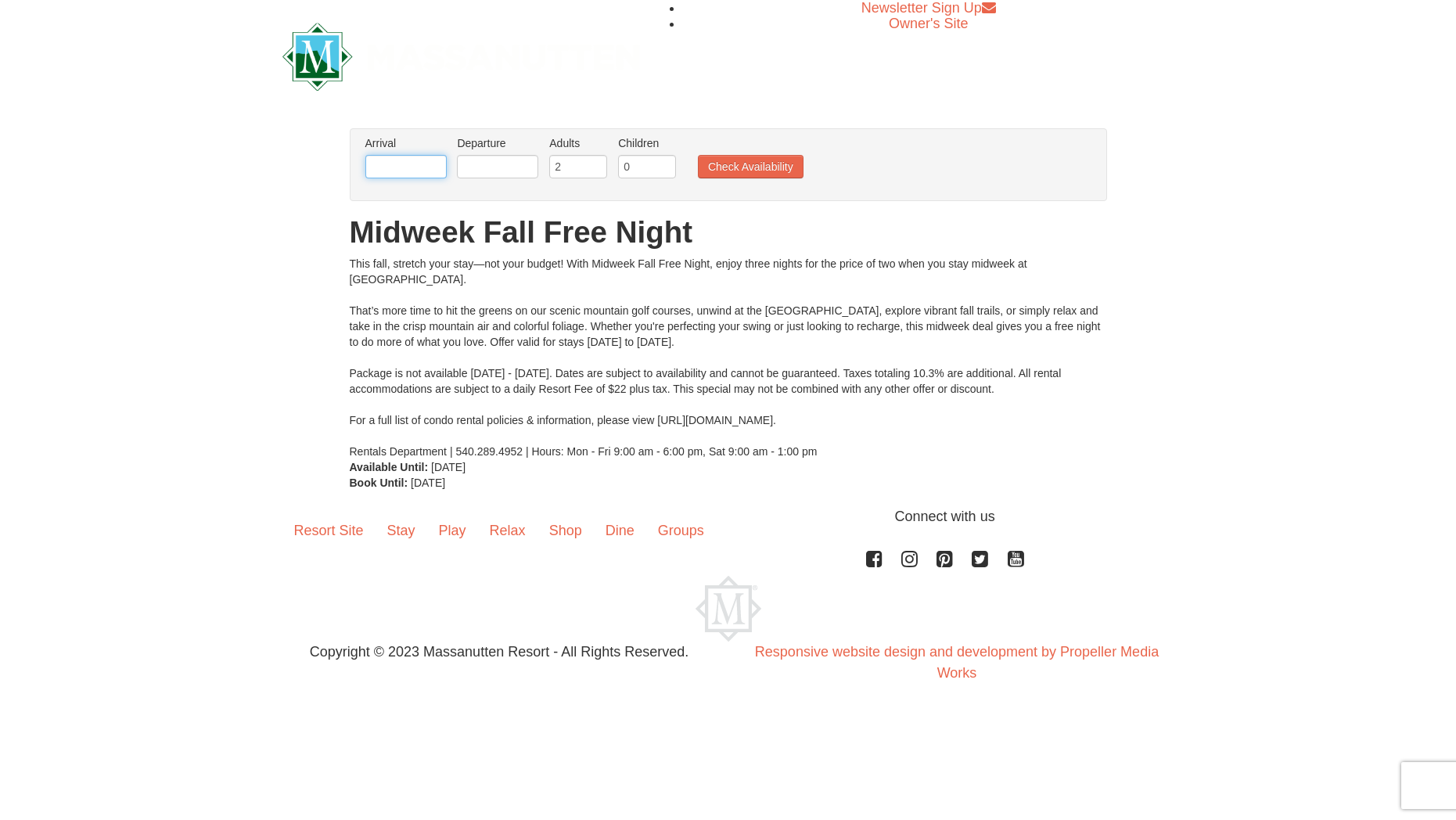
click at [406, 169] on input "text" at bounding box center [405, 166] width 82 height 23
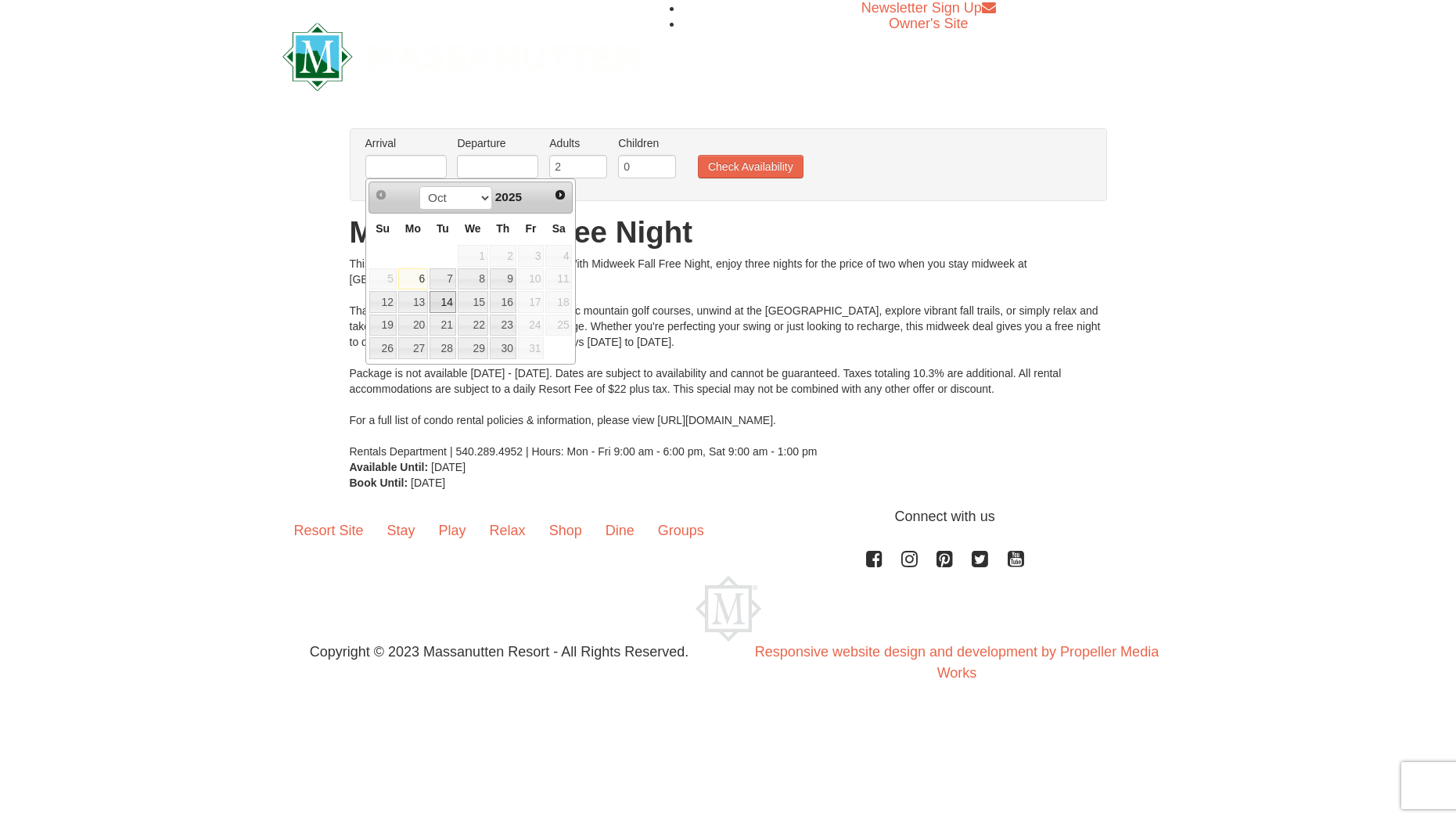
click at [446, 300] on link "14" at bounding box center [442, 302] width 27 height 22
type input "[DATE]"
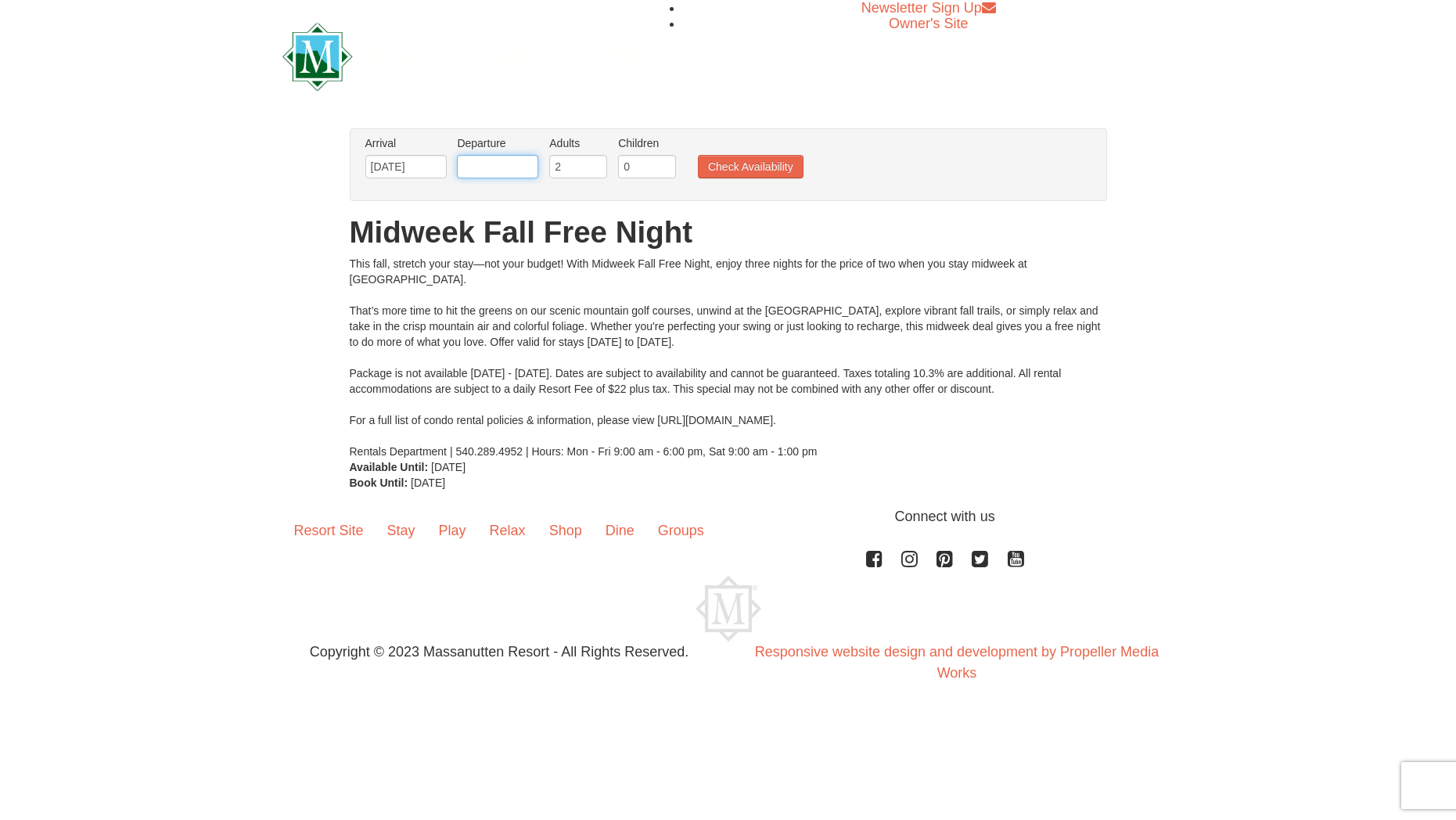
click at [505, 165] on input "text" at bounding box center [497, 166] width 82 height 23
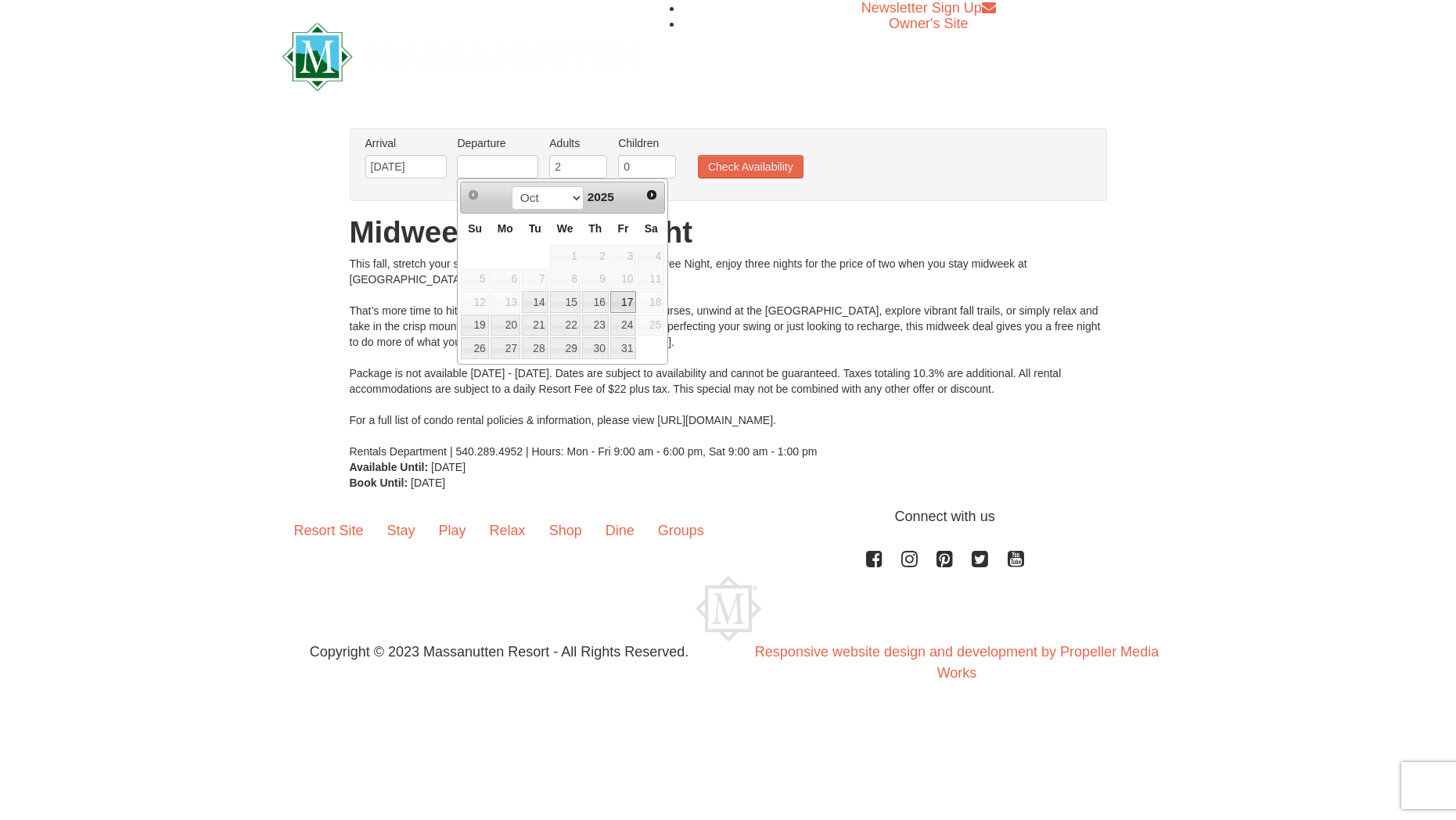
click at [618, 303] on link "17" at bounding box center [624, 302] width 27 height 22
type input "[DATE]"
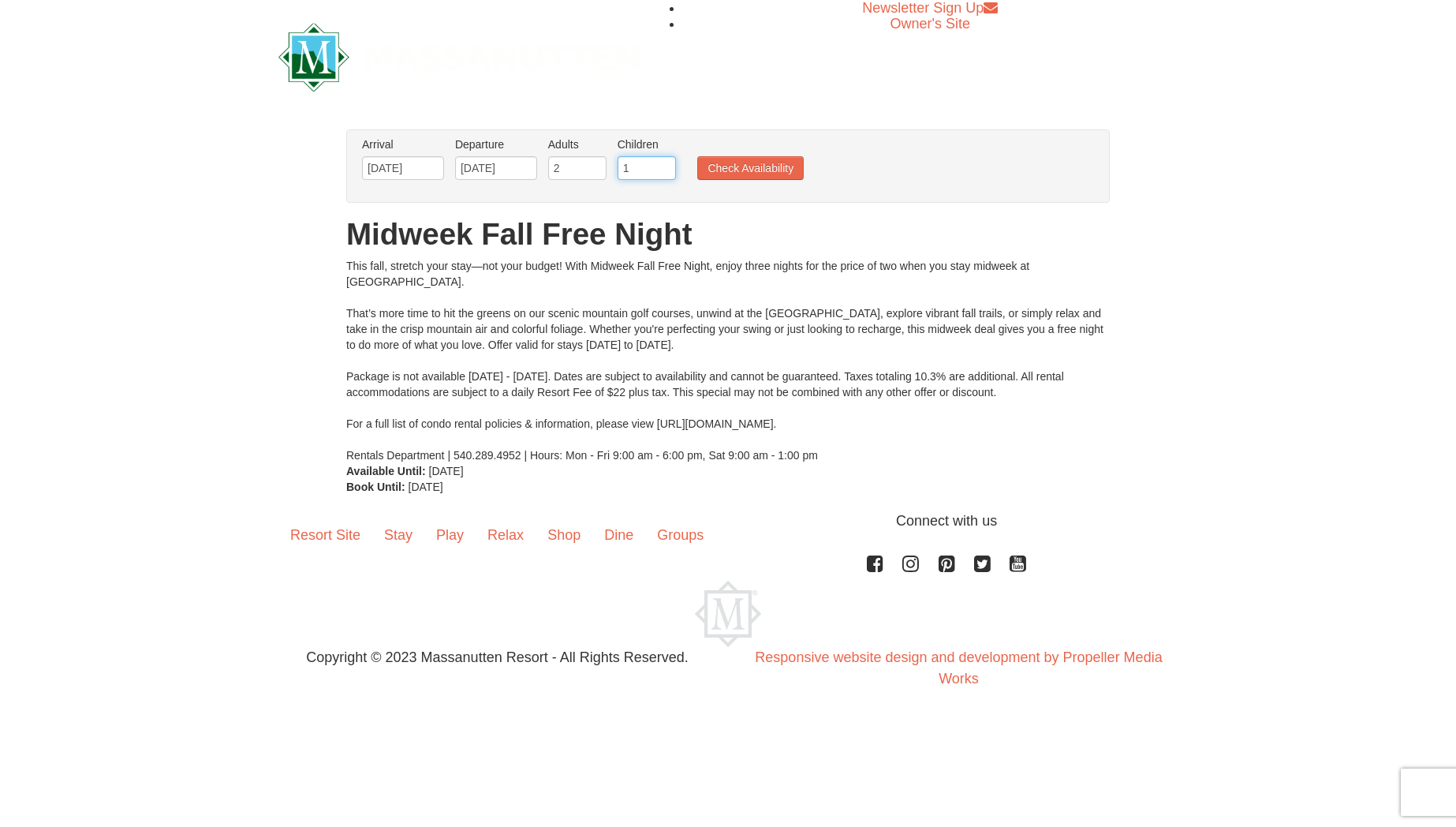
click at [664, 165] on input "1" at bounding box center [646, 167] width 58 height 23
type input "2"
click at [664, 165] on input "2" at bounding box center [646, 167] width 58 height 23
click at [759, 170] on button "Check Availability" at bounding box center [750, 167] width 106 height 23
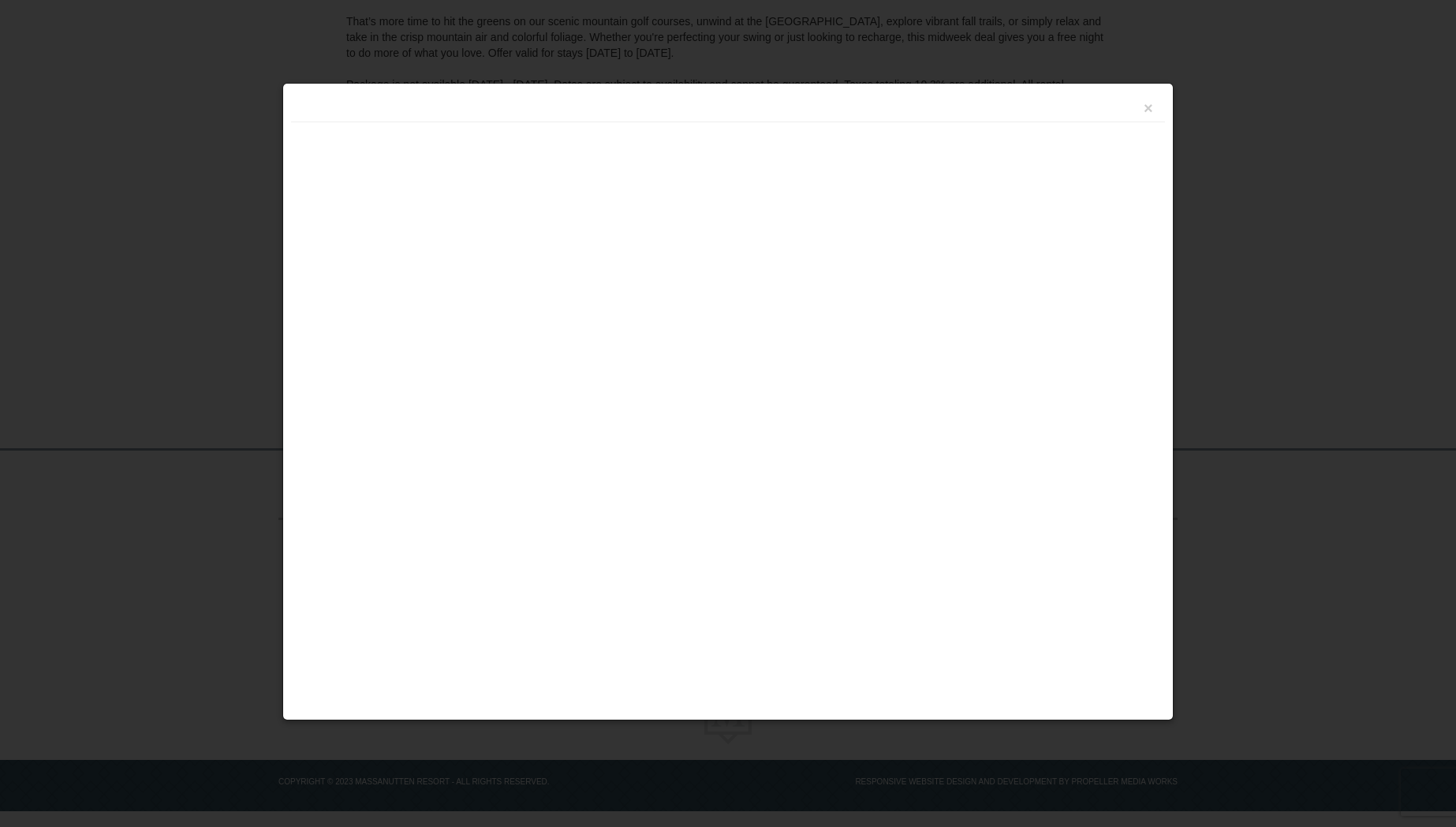
scroll to position [253, 0]
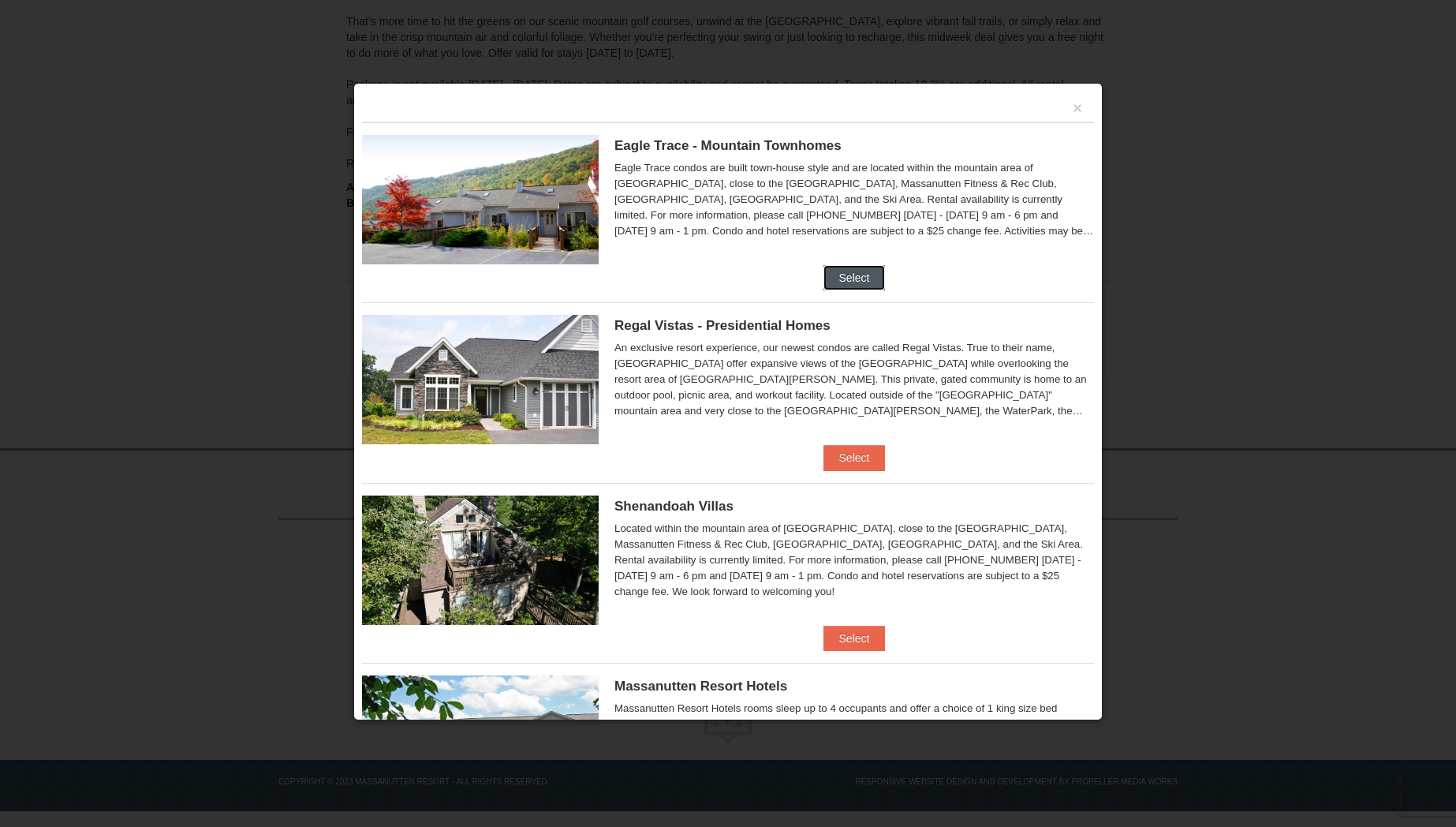
click at [854, 268] on button "Select" at bounding box center [854, 277] width 62 height 25
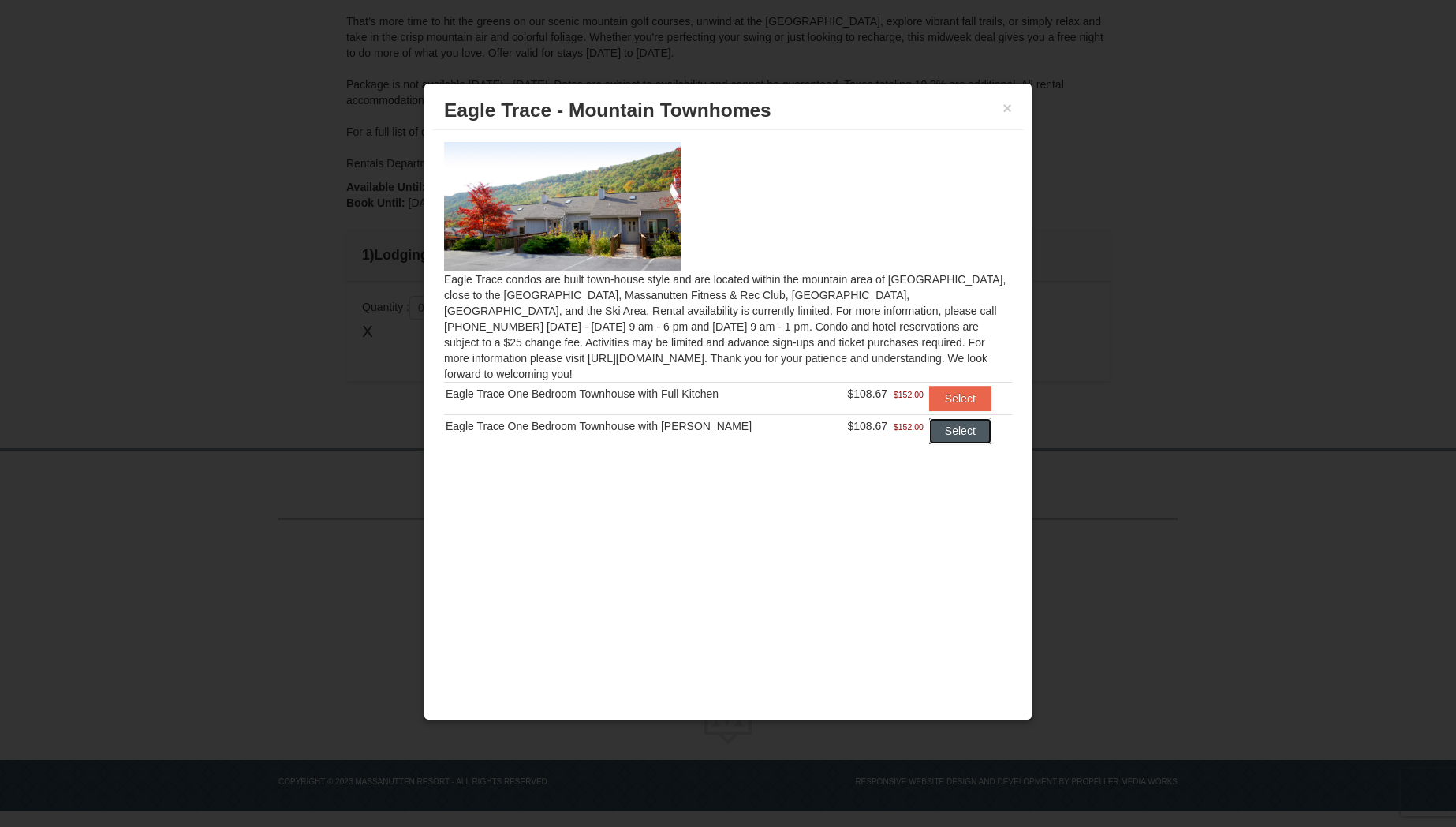
click at [950, 418] on button "Select" at bounding box center [960, 430] width 62 height 25
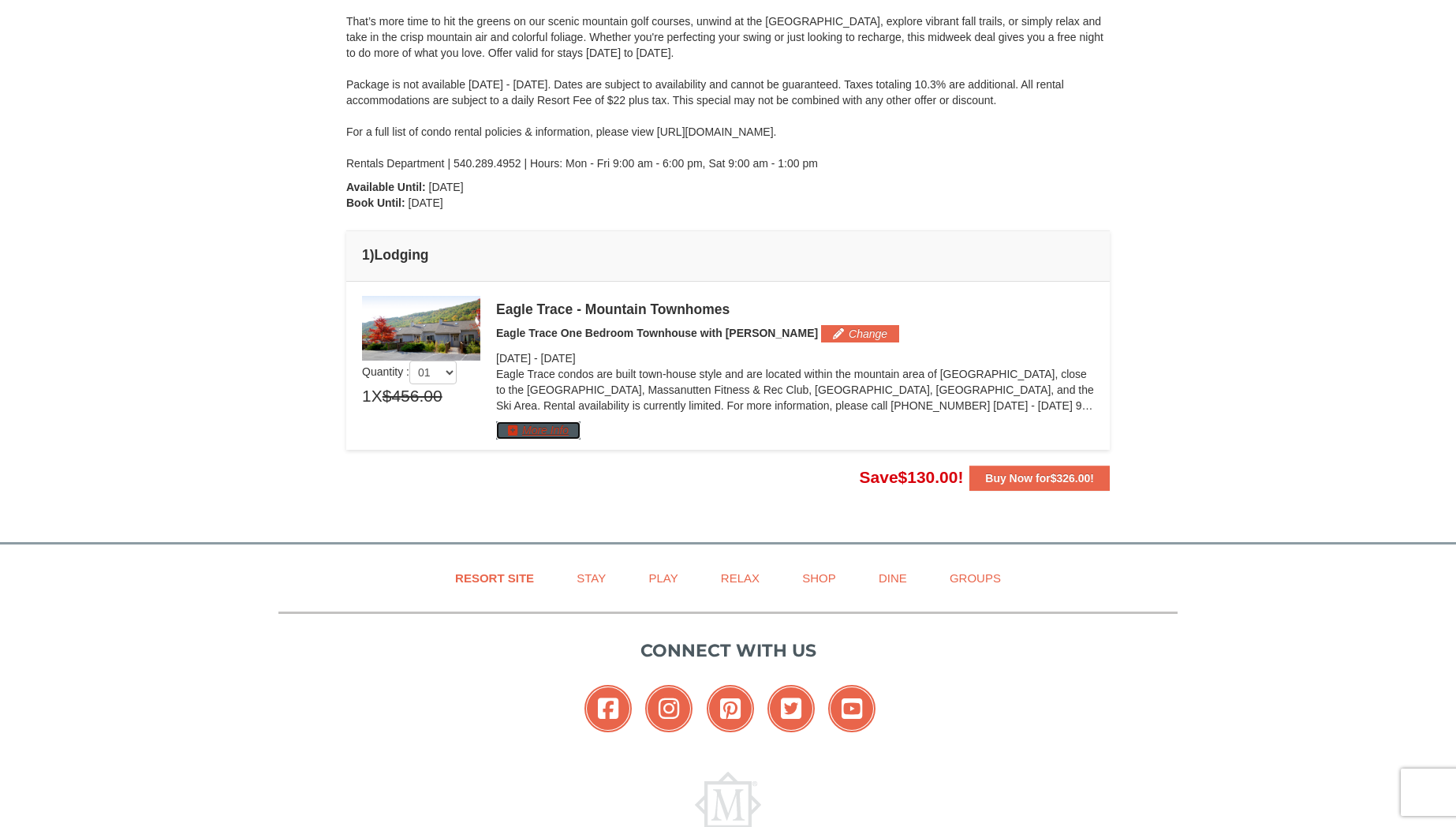
click at [554, 434] on button "More Info" at bounding box center [538, 430] width 84 height 17
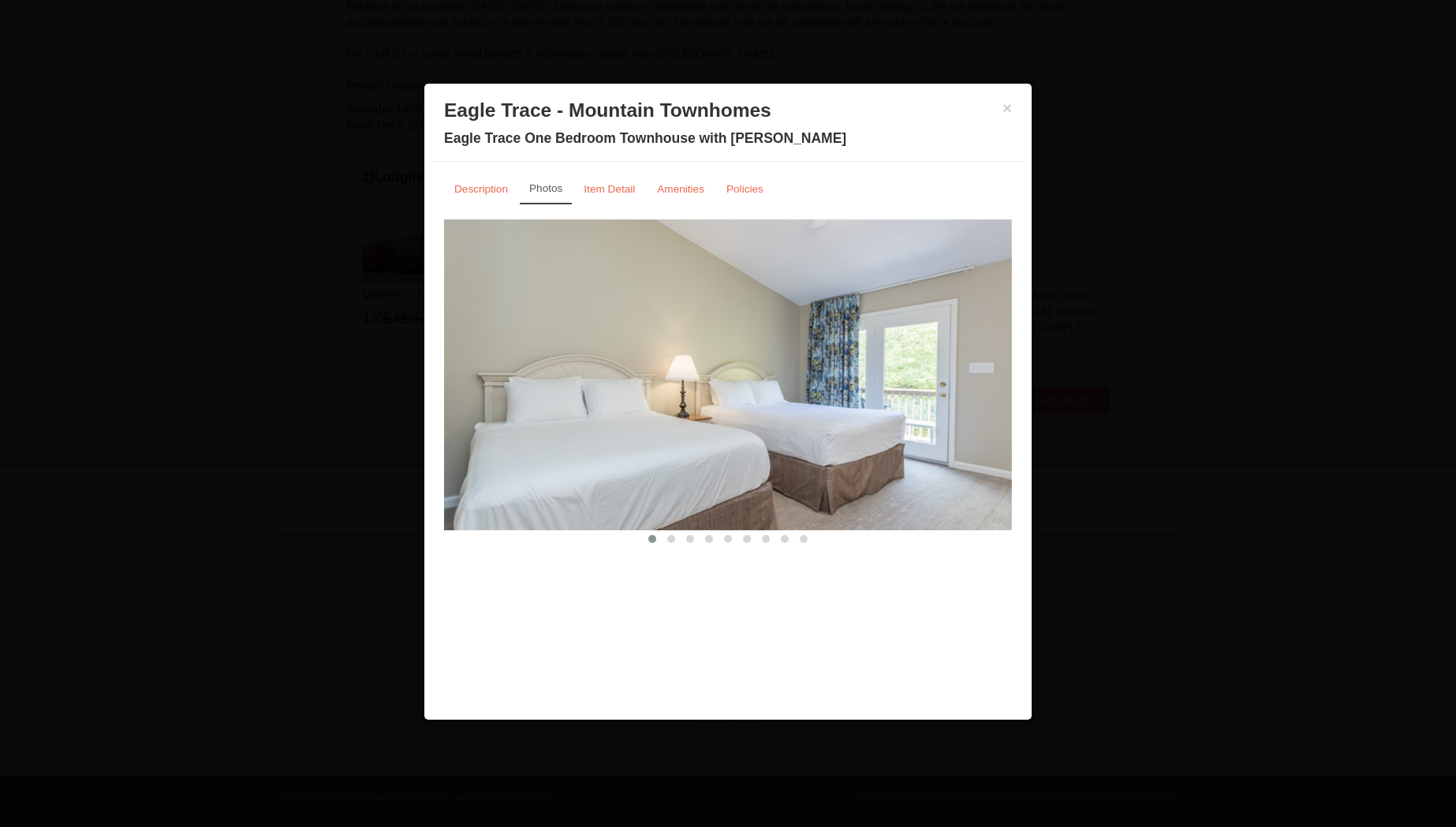
scroll to position [347, 0]
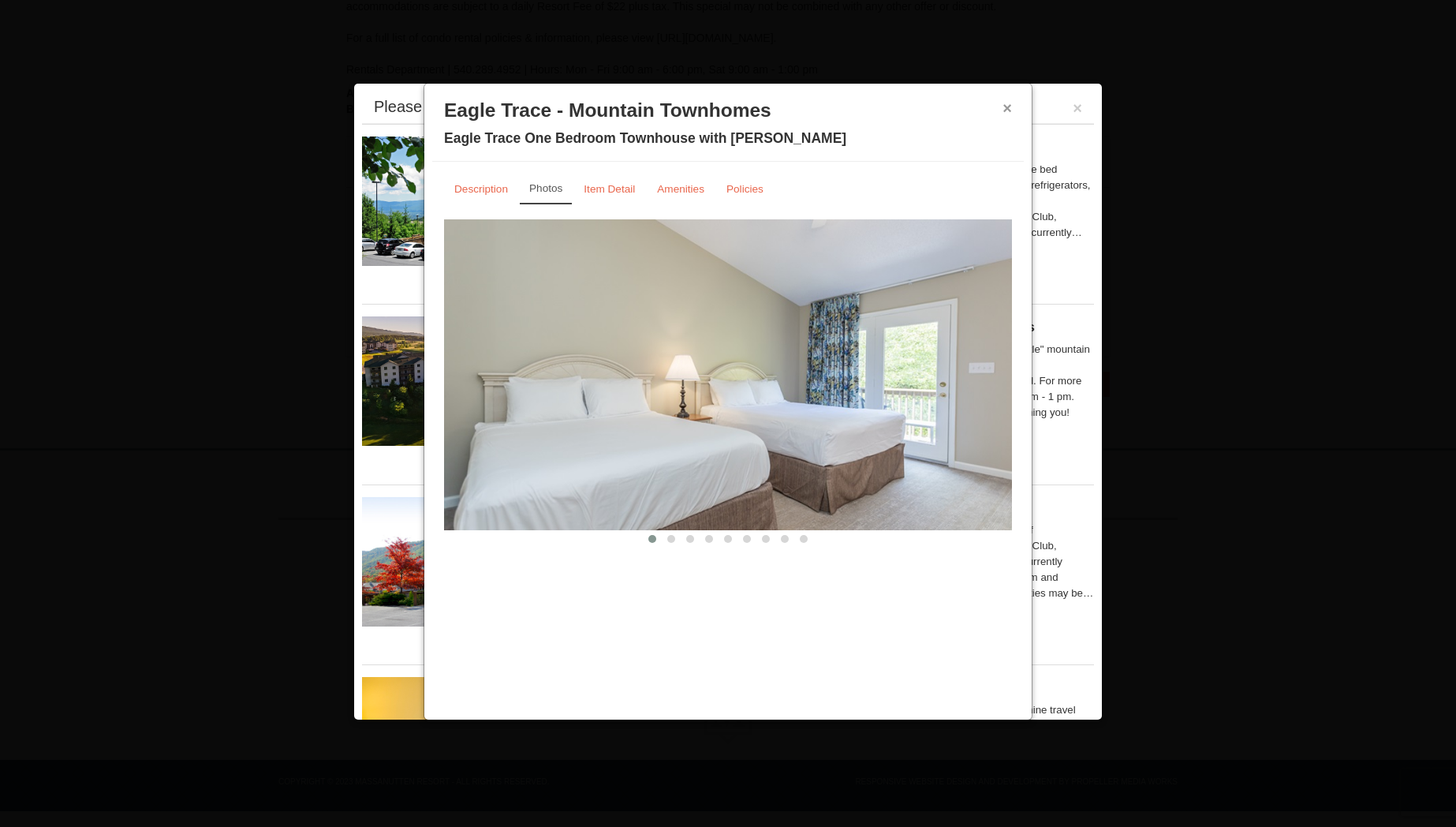
click at [1008, 112] on button "×" at bounding box center [1007, 108] width 10 height 16
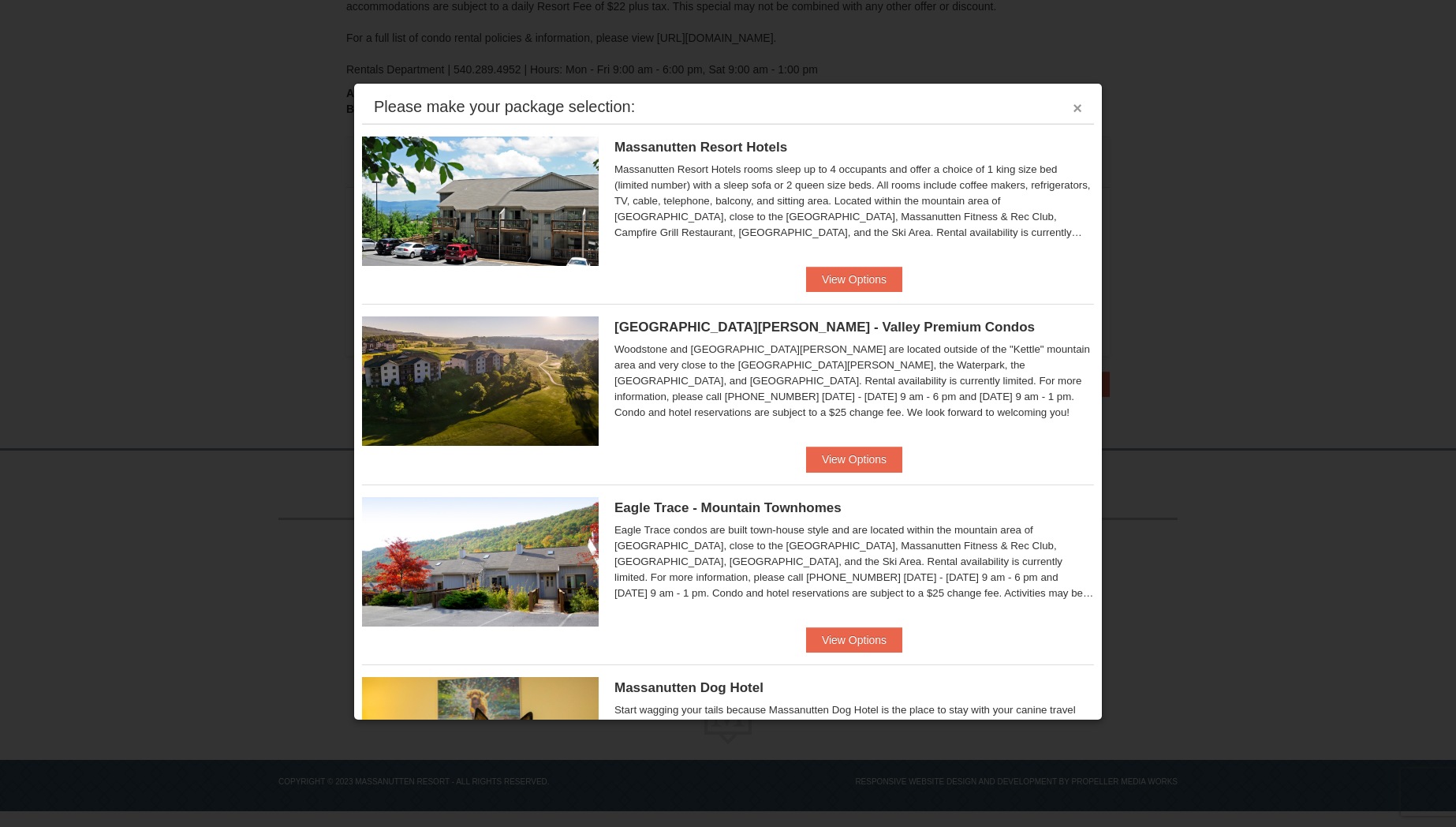
click at [1073, 112] on button "×" at bounding box center [1077, 108] width 10 height 16
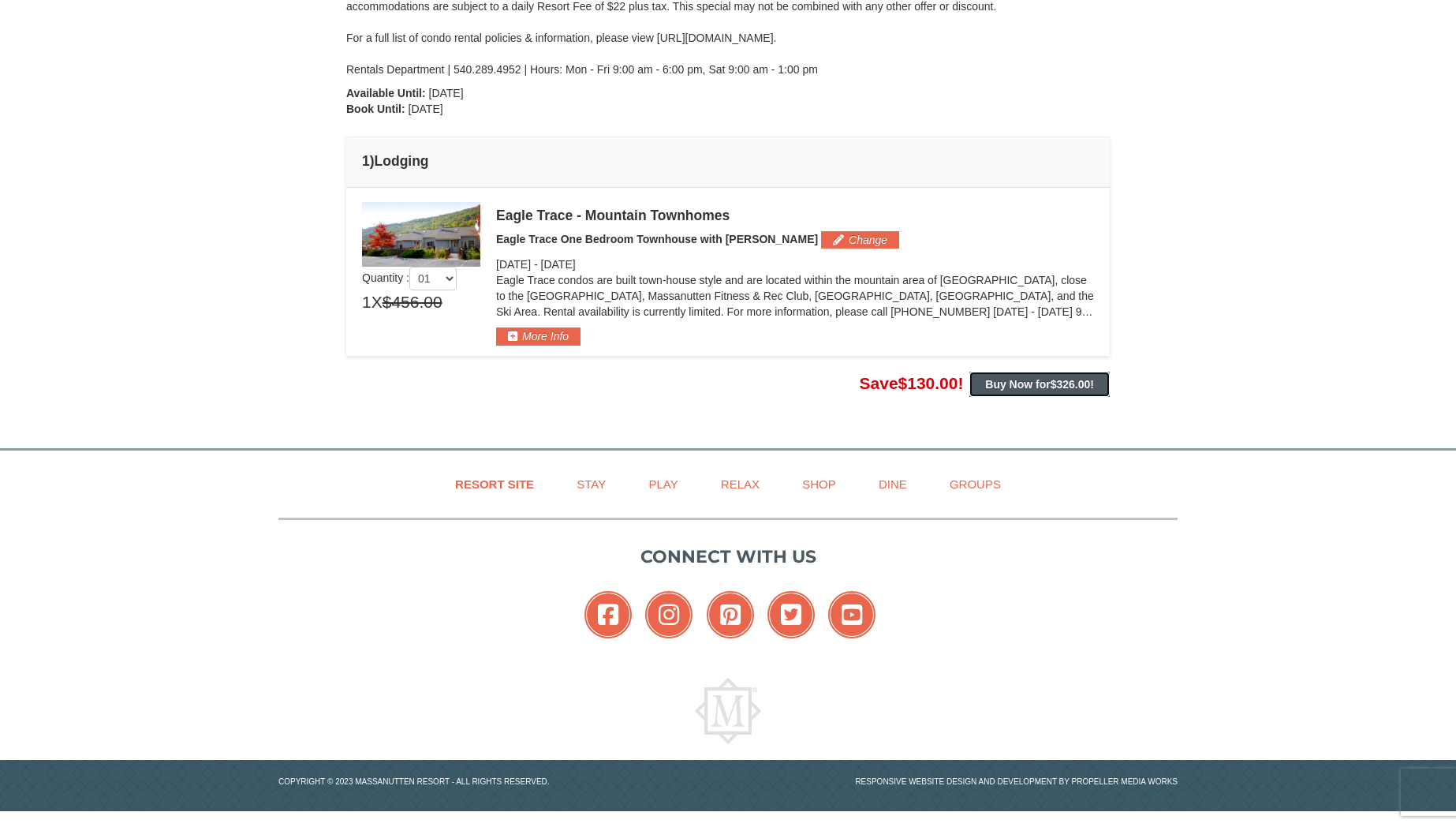
click at [1013, 384] on strong "Buy Now for $326.00 !" at bounding box center [1040, 384] width 109 height 13
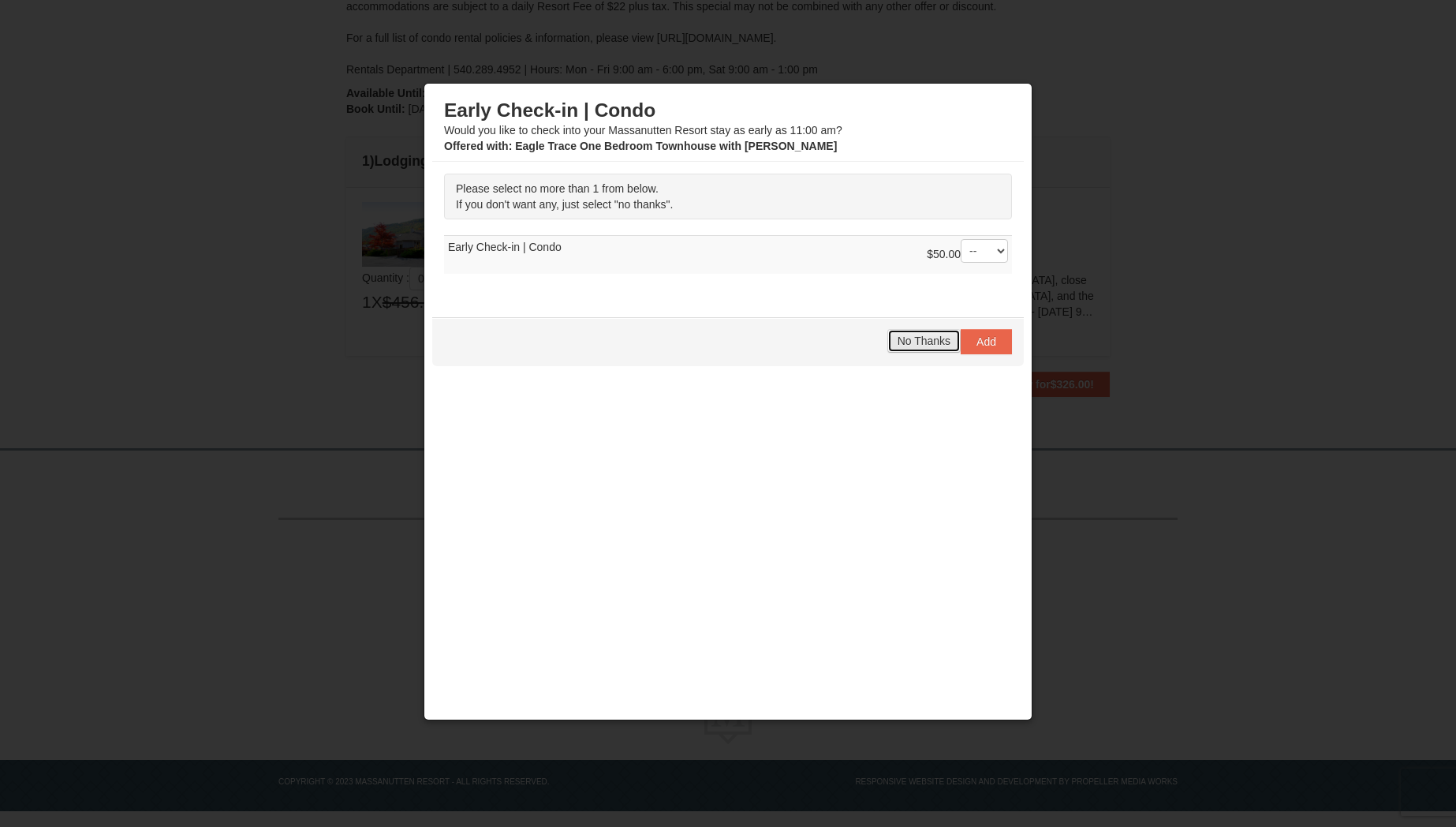
click at [909, 344] on span "No Thanks" at bounding box center [924, 340] width 53 height 13
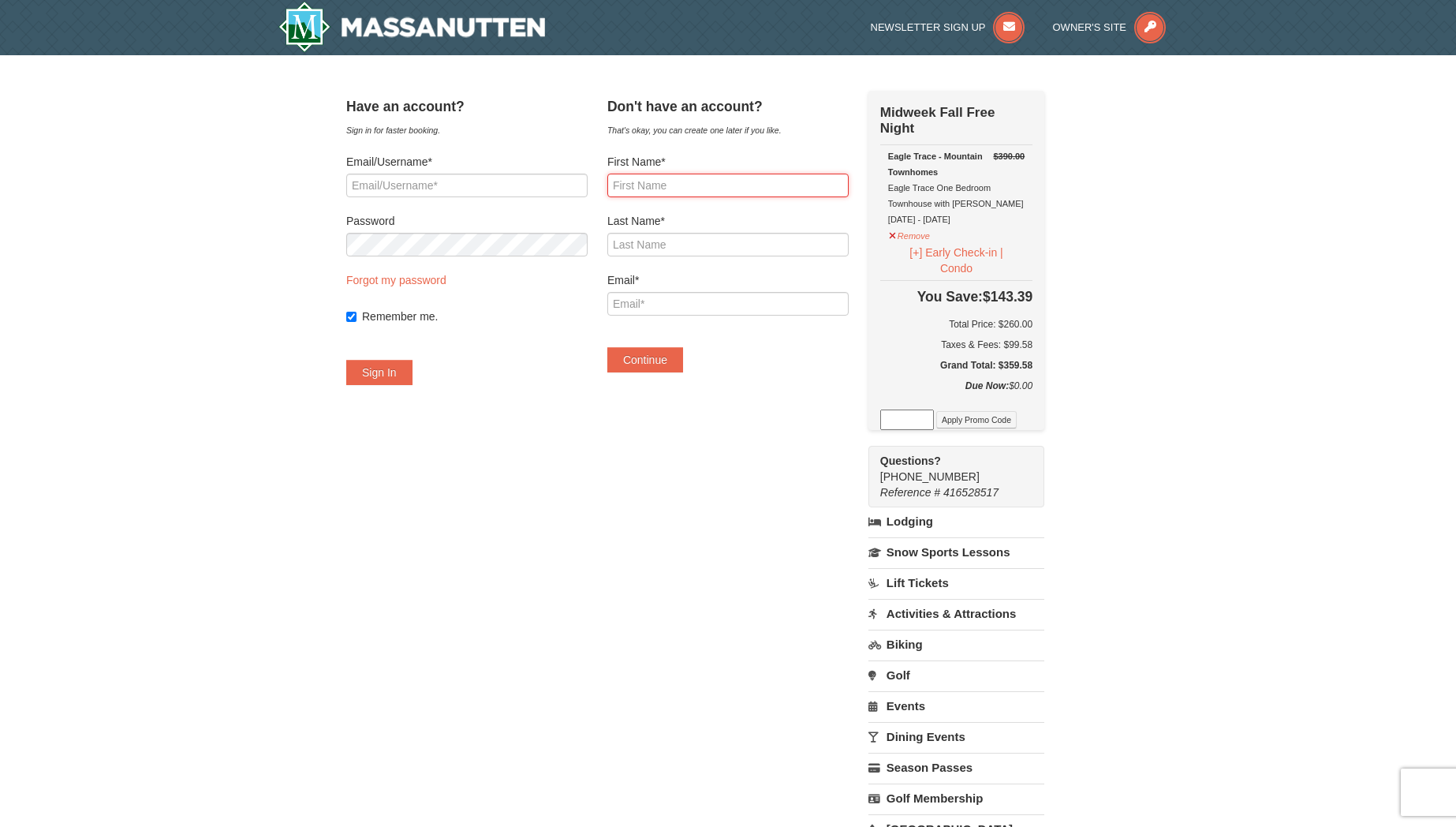
click at [687, 191] on input "First Name*" at bounding box center [728, 184] width 242 height 23
type input "[PERSON_NAME]"
type input "[EMAIL_ADDRESS][DOMAIN_NAME]"
click at [666, 365] on button "Continue" at bounding box center [645, 359] width 75 height 25
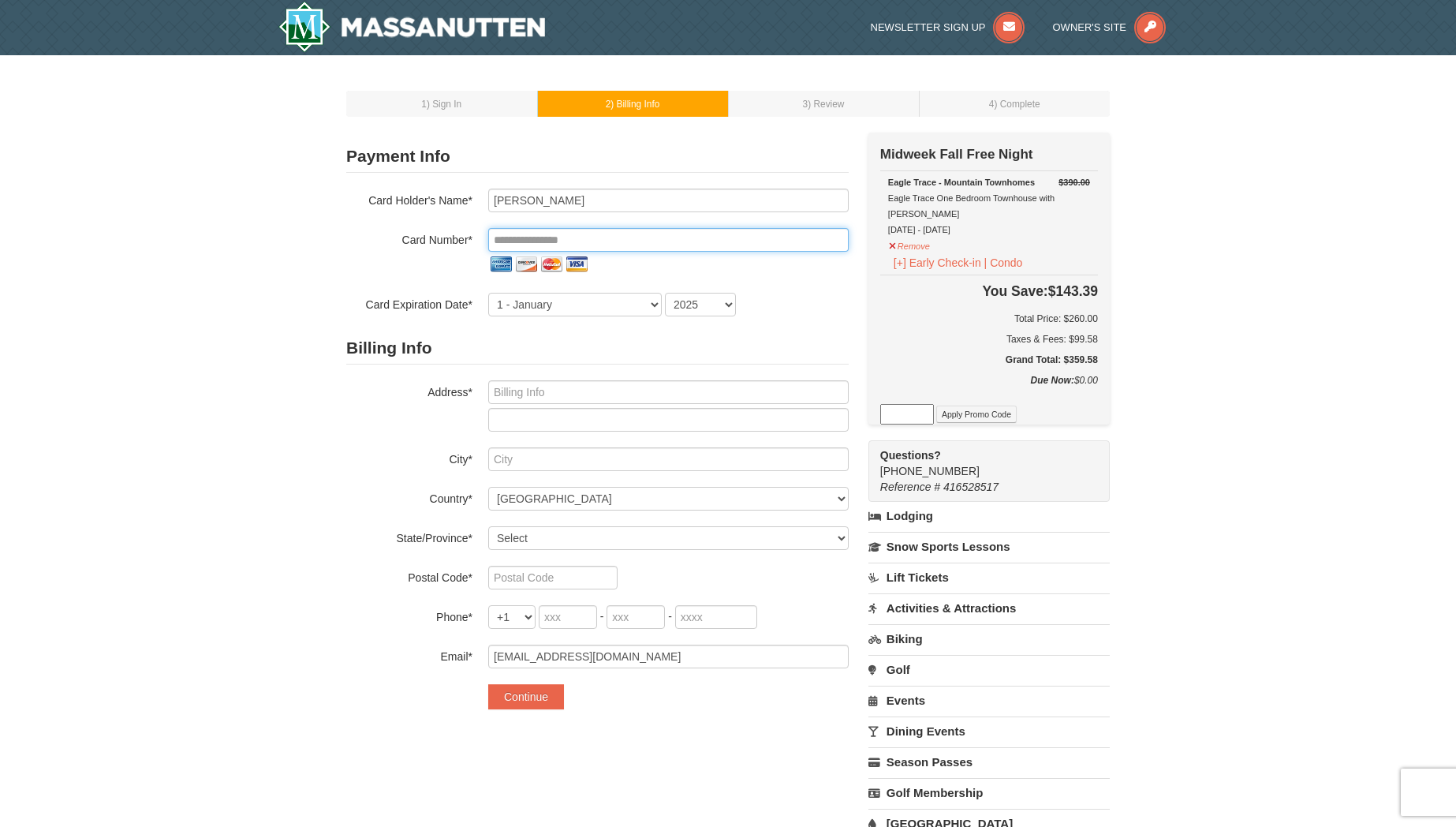
click at [578, 240] on input "tel" at bounding box center [668, 239] width 360 height 23
type input "*"
click at [543, 242] on input "tel" at bounding box center [668, 239] width 360 height 23
type input "**********"
click at [532, 306] on select "1 - January 2 - February 3 - March 4 - April 5 - May 6 - June 7 - July 8 - Augu…" at bounding box center [575, 304] width 173 height 23
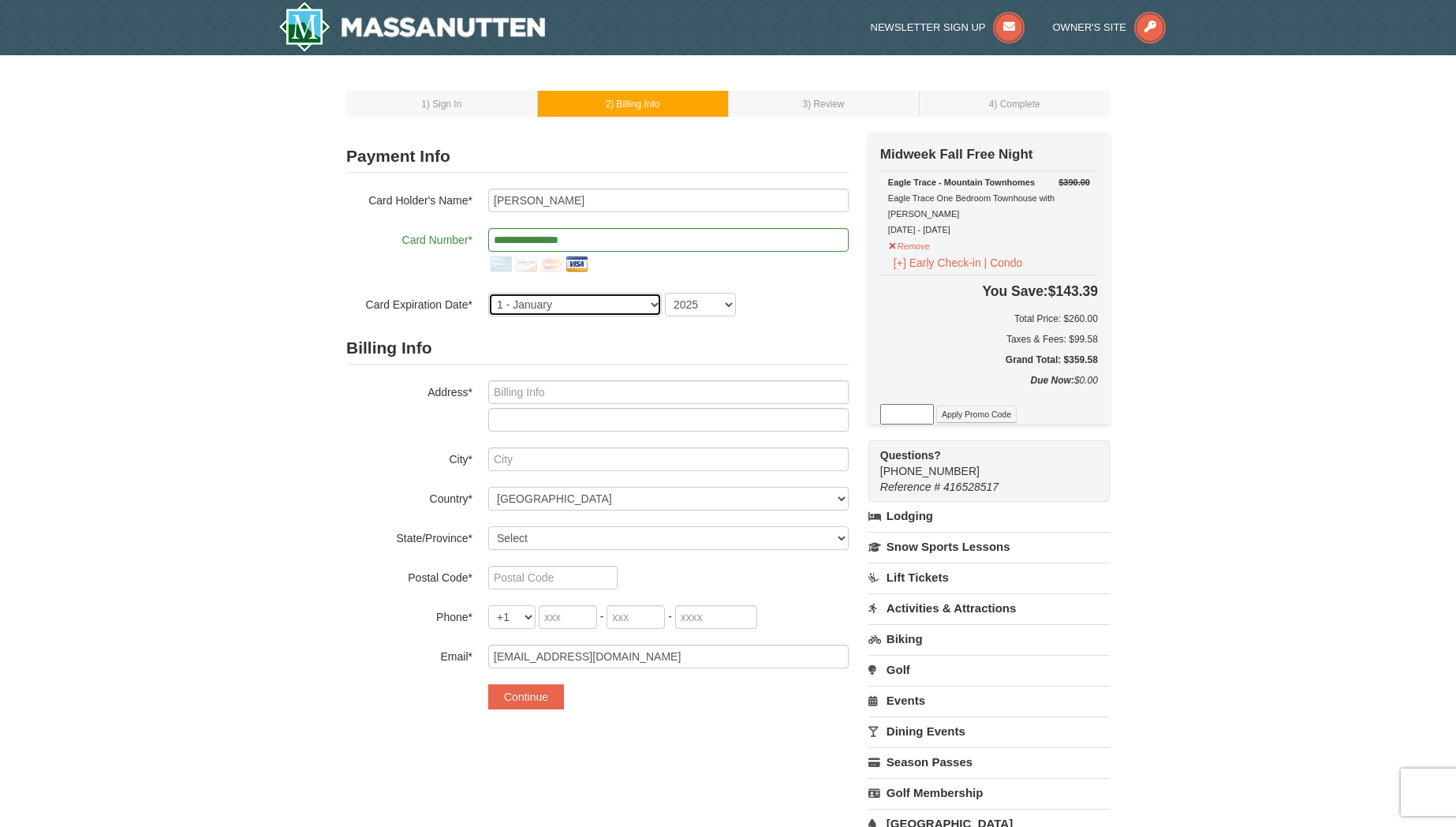
select select "5"
click at [488, 293] on select "1 - January 2 - February 3 - March 4 - April 5 - May 6 - June 7 - July 8 - Augu…" at bounding box center [575, 304] width 173 height 23
click at [699, 306] on select "2025 2026 2027 2028 2029 2030 2031 2032 2033 2034" at bounding box center [700, 304] width 71 height 23
select select "2029"
click at [665, 293] on select "2025 2026 2027 2028 2029 2030 2031 2032 2033 2034" at bounding box center [700, 304] width 71 height 23
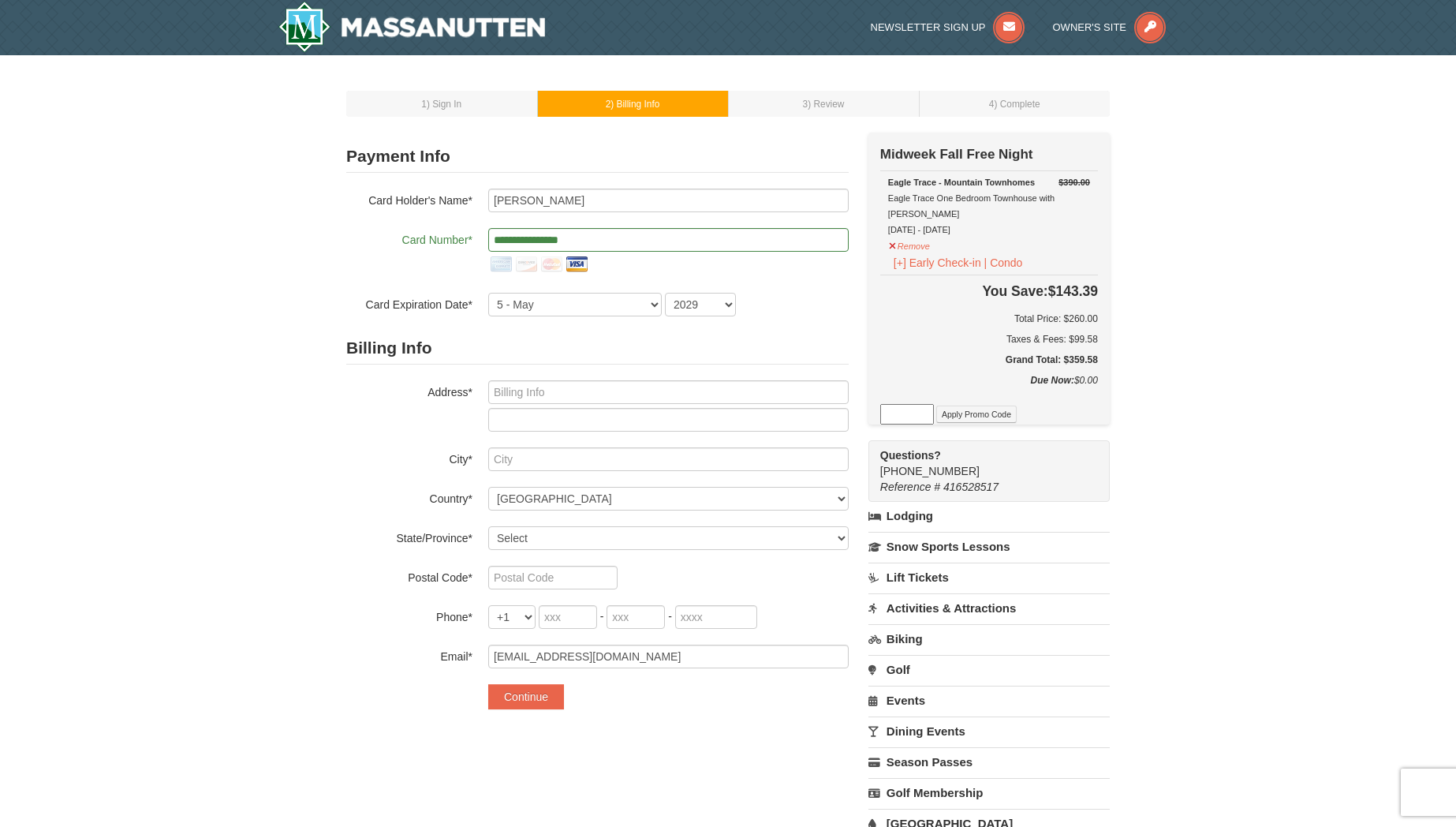
click at [524, 352] on h2 "Billing Info" at bounding box center [597, 348] width 502 height 32
click at [526, 386] on input "text" at bounding box center [668, 391] width 360 height 23
type input "[STREET_ADDRESS]"
type input "Charlotte"
select select "NC"
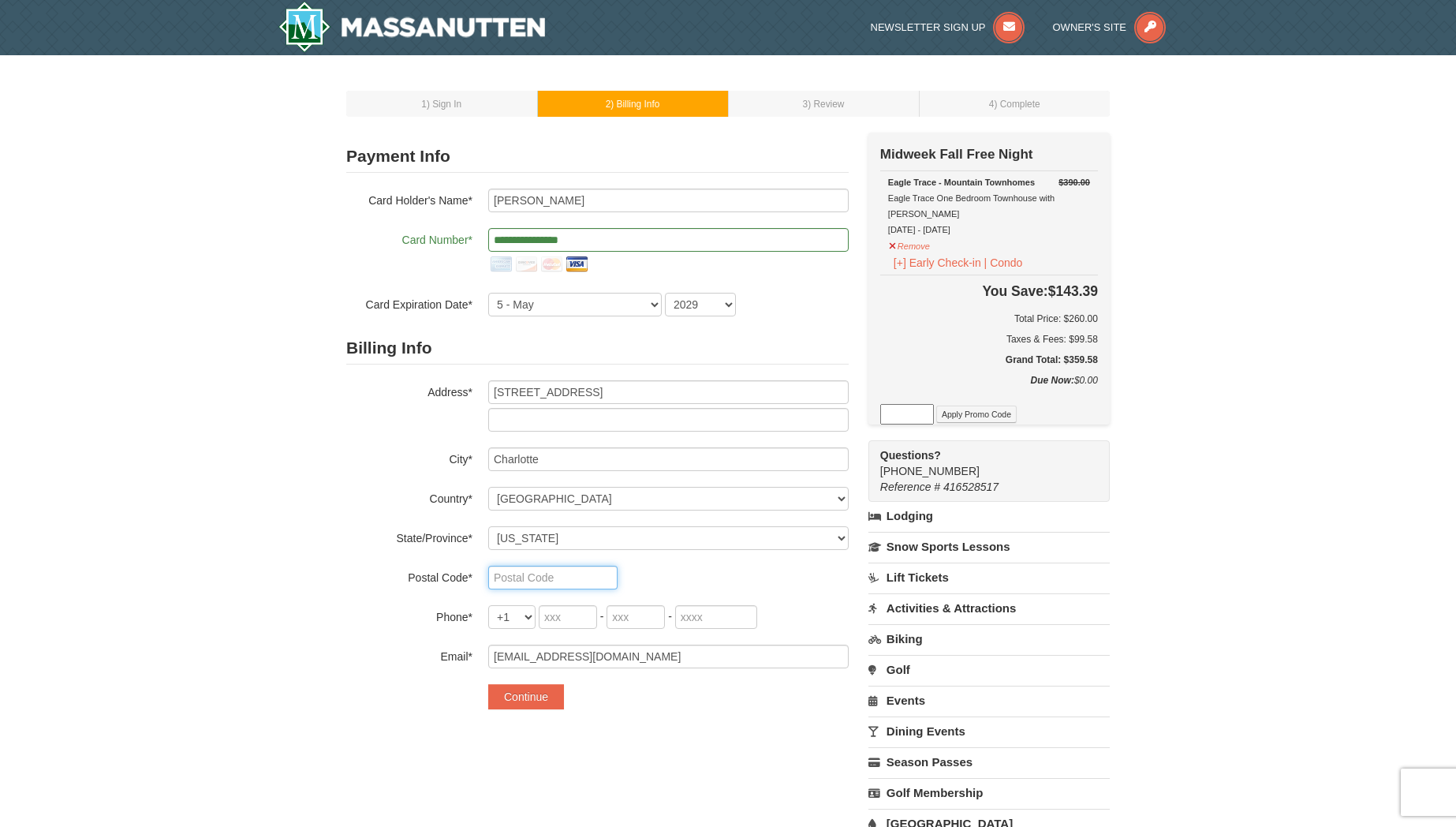
type input "28277"
type input "279"
type input "786"
type input "3283"
click at [519, 704] on button "Continue" at bounding box center [525, 696] width 75 height 25
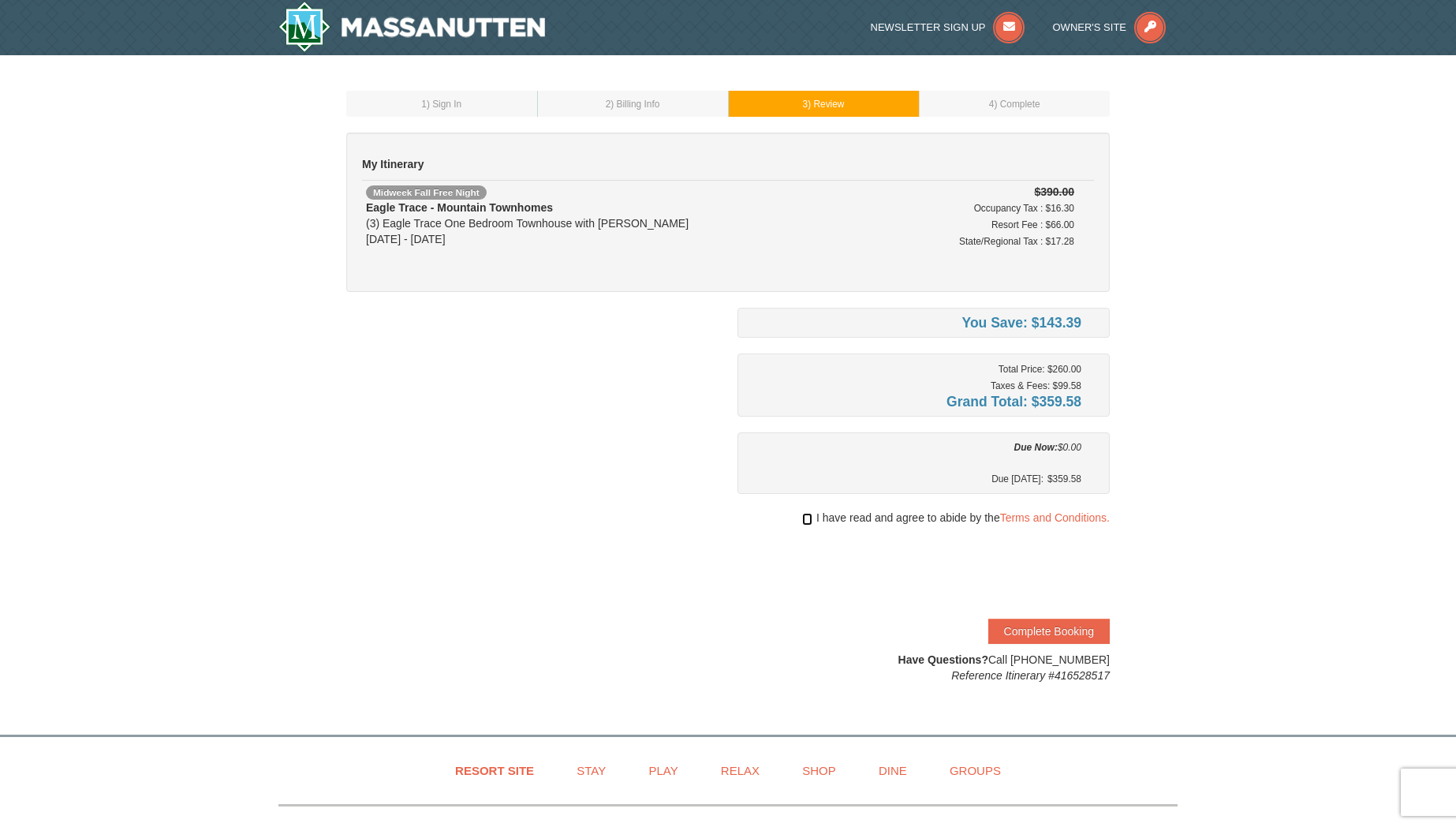
click at [804, 522] on input "checkbox" at bounding box center [808, 519] width 10 height 13
checkbox input "true"
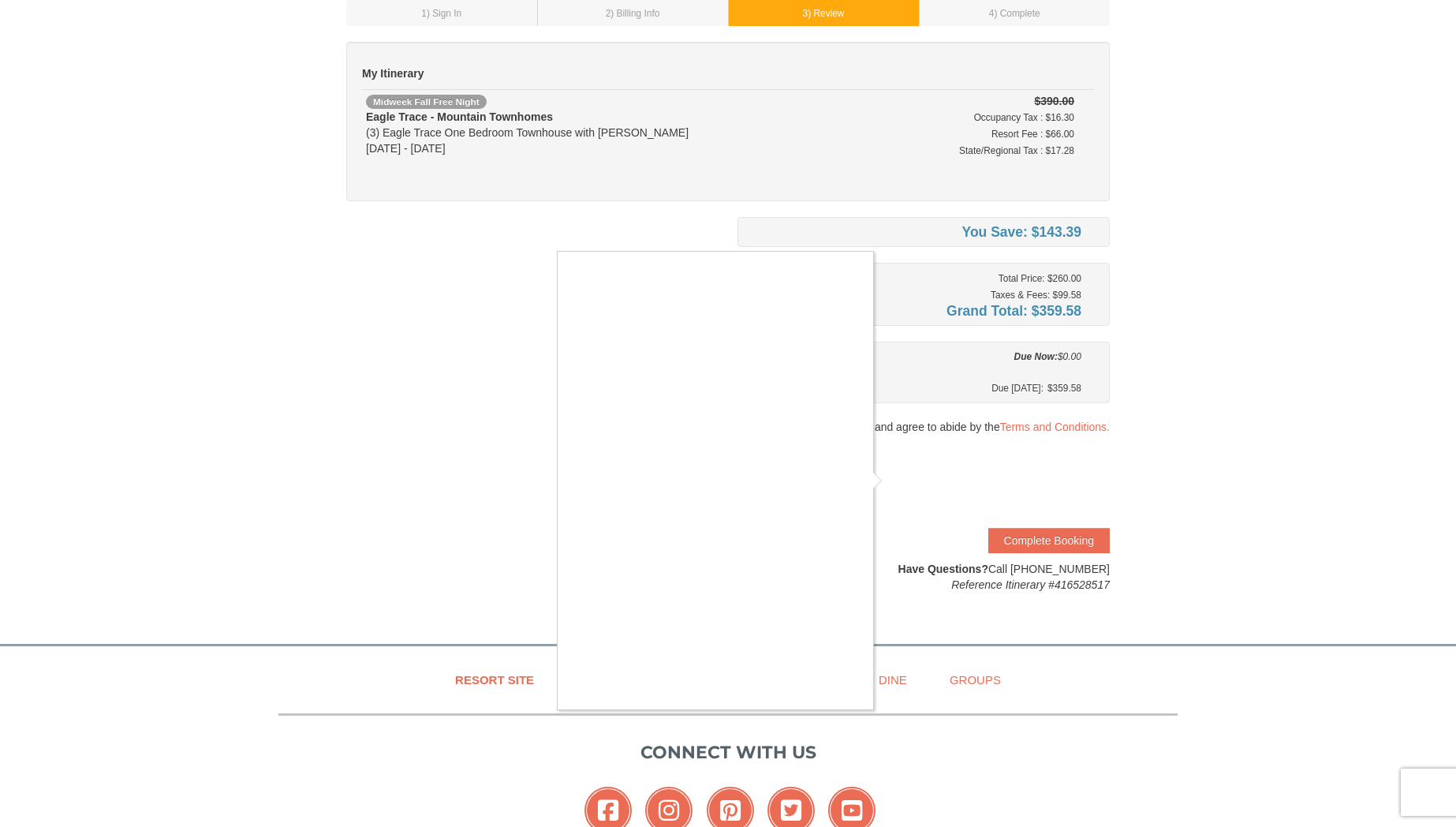
scroll to position [173, 0]
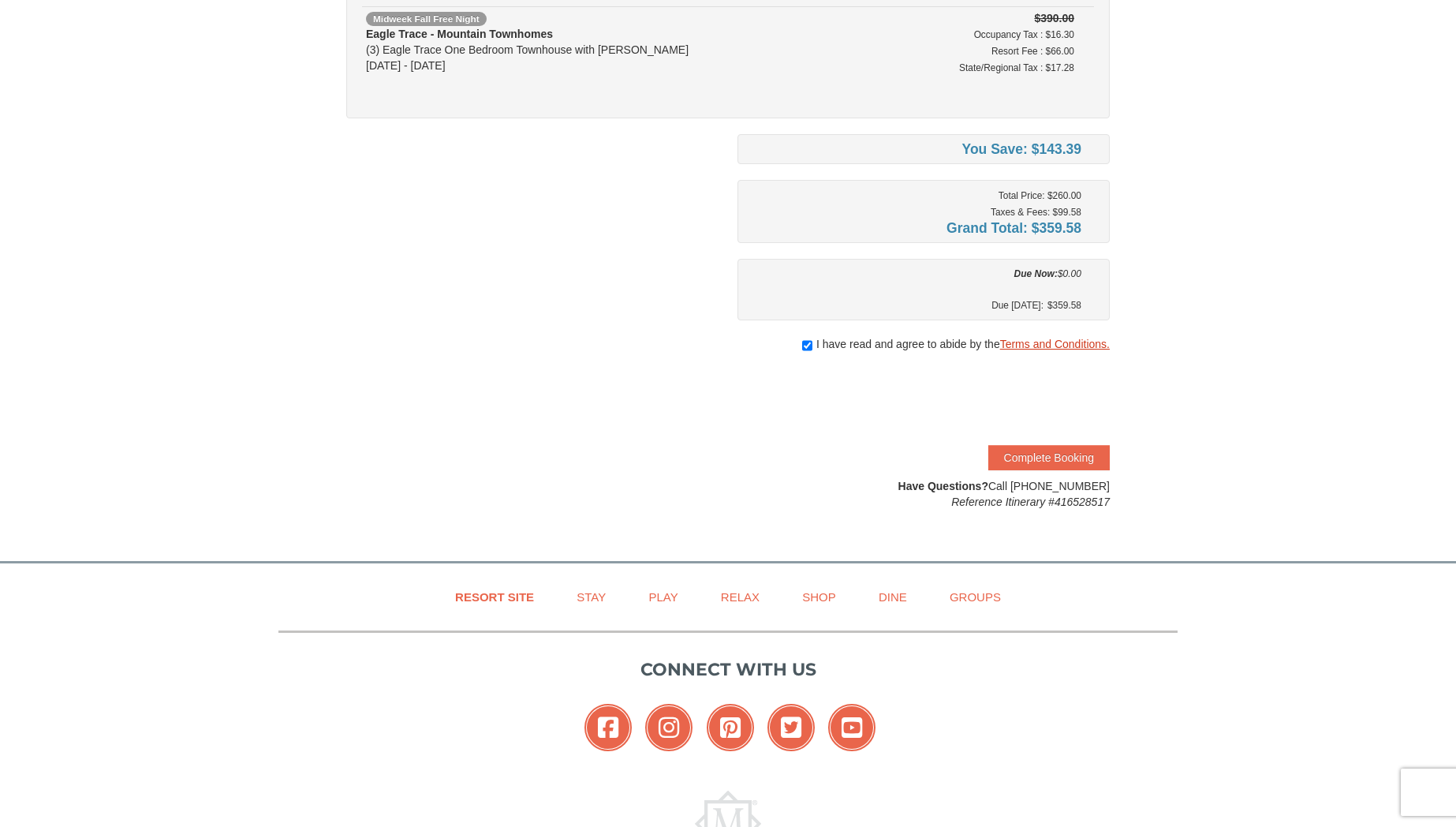
click at [1040, 343] on link "Terms and Conditions." at bounding box center [1054, 344] width 110 height 13
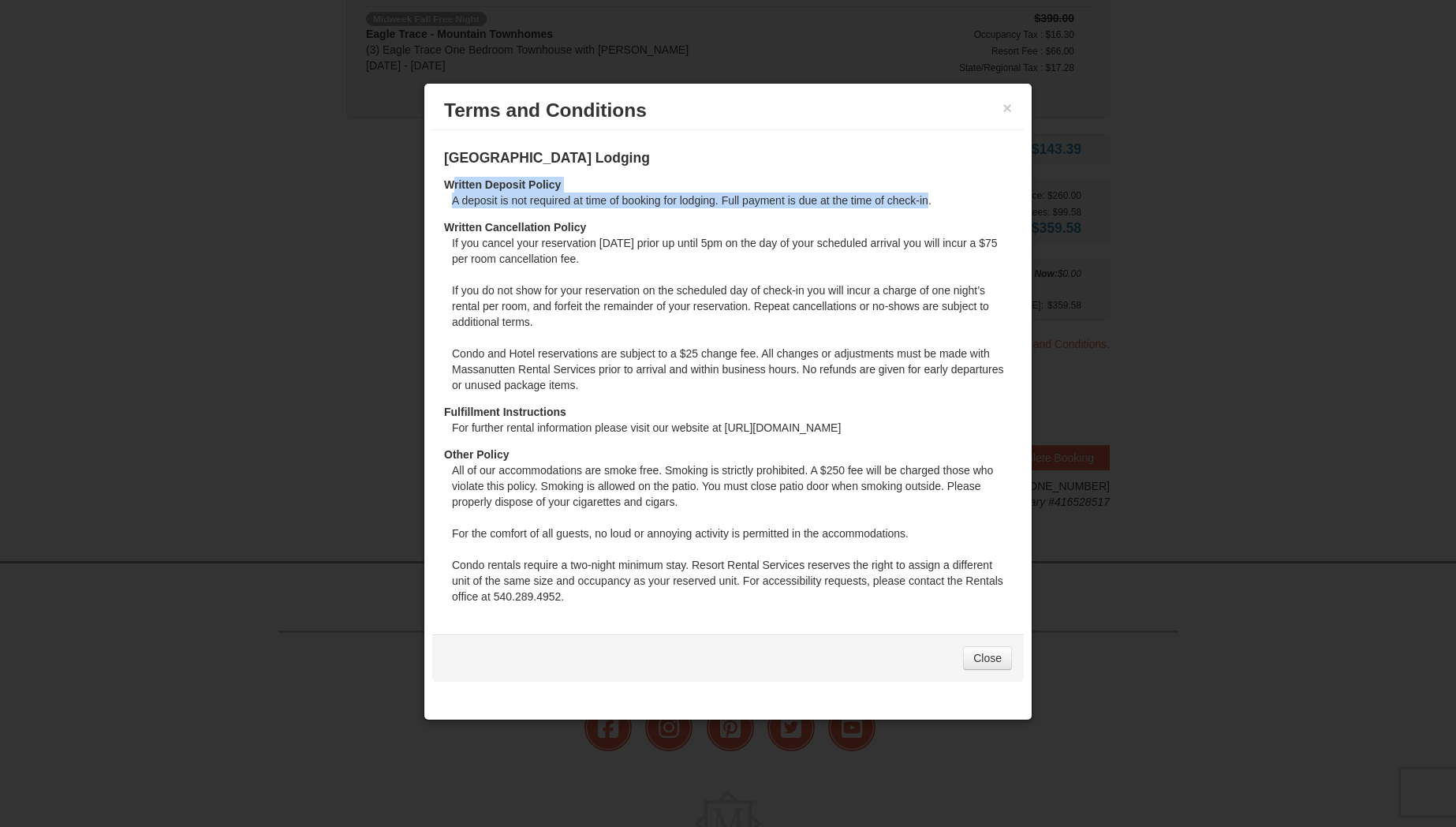
drag, startPoint x: 456, startPoint y: 191, endPoint x: 926, endPoint y: 201, distance: 470.1
drag, startPoint x: 468, startPoint y: 242, endPoint x: 635, endPoint y: 257, distance: 167.7
click at [635, 257] on dd "If you cancel your reservation within 7 days prior up until 5pm on the day of y…" at bounding box center [731, 319] width 560 height 169
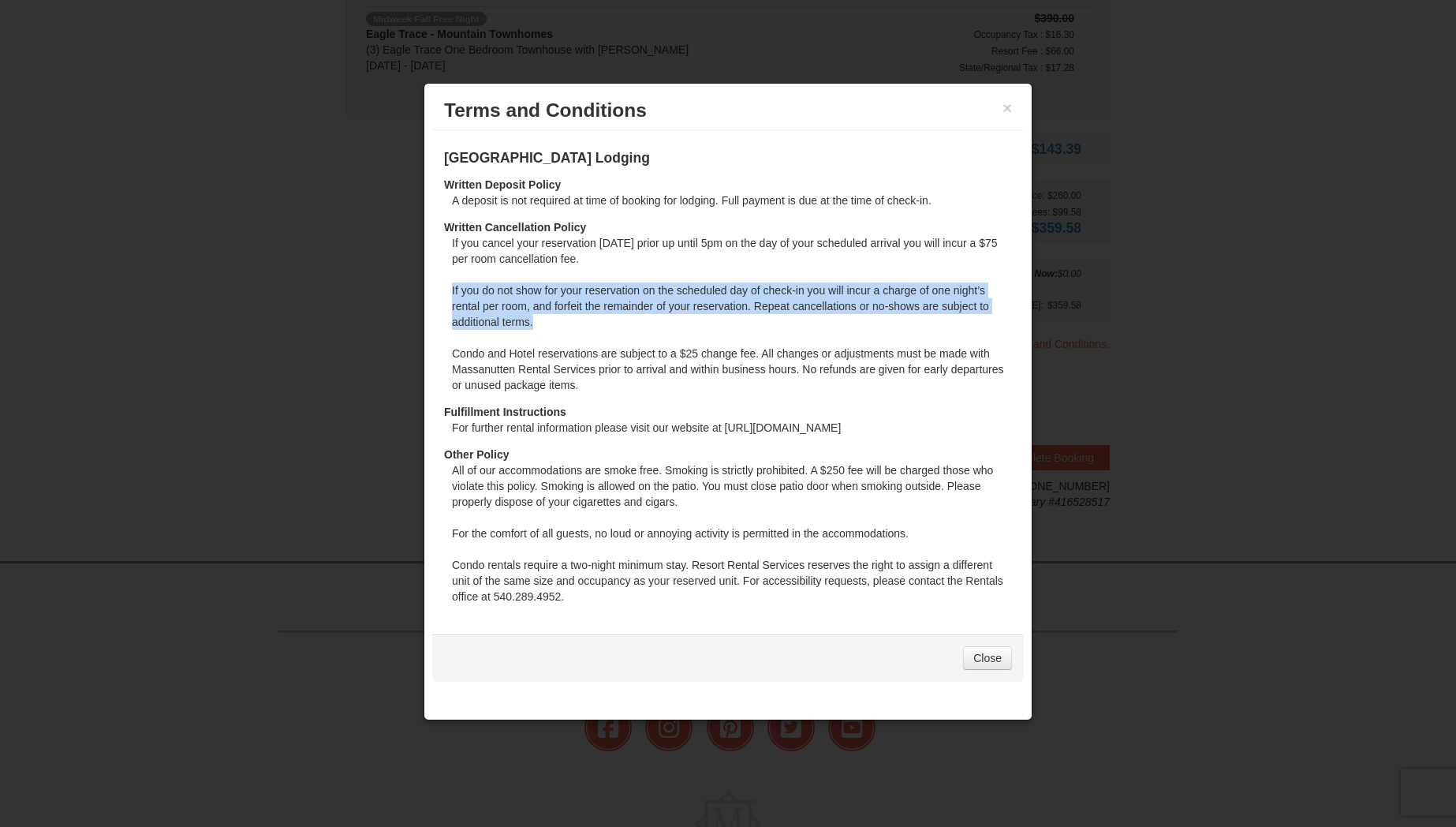
drag, startPoint x: 451, startPoint y: 288, endPoint x: 567, endPoint y: 322, distance: 120.9
click at [567, 322] on dd "If you cancel your reservation within 7 days prior up until 5pm on the day of y…" at bounding box center [731, 319] width 560 height 169
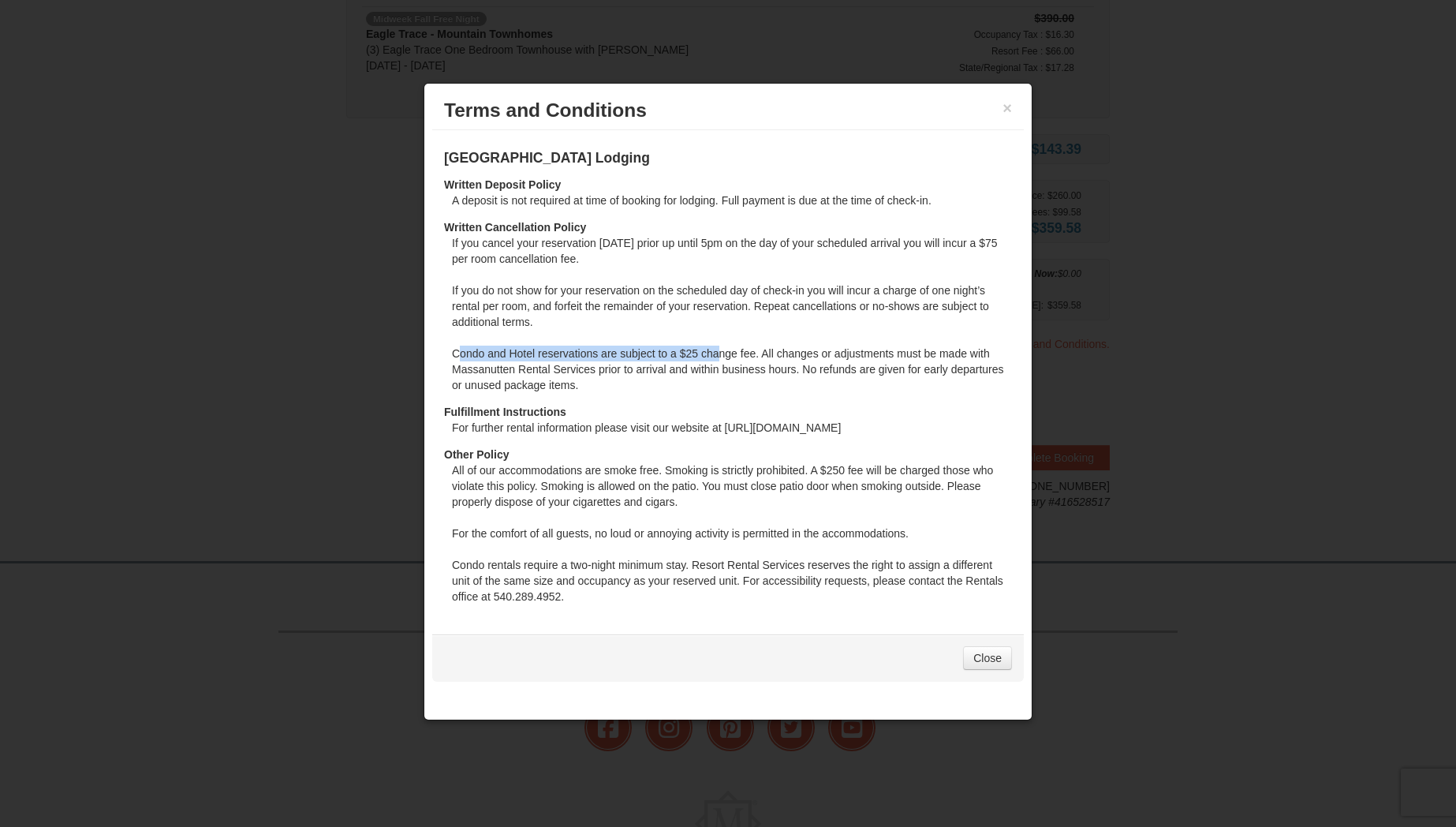
drag, startPoint x: 460, startPoint y: 352, endPoint x: 679, endPoint y: 365, distance: 219.4
click at [717, 354] on dd "If you cancel your reservation within 7 days prior up until 5pm on the day of y…" at bounding box center [731, 319] width 560 height 169
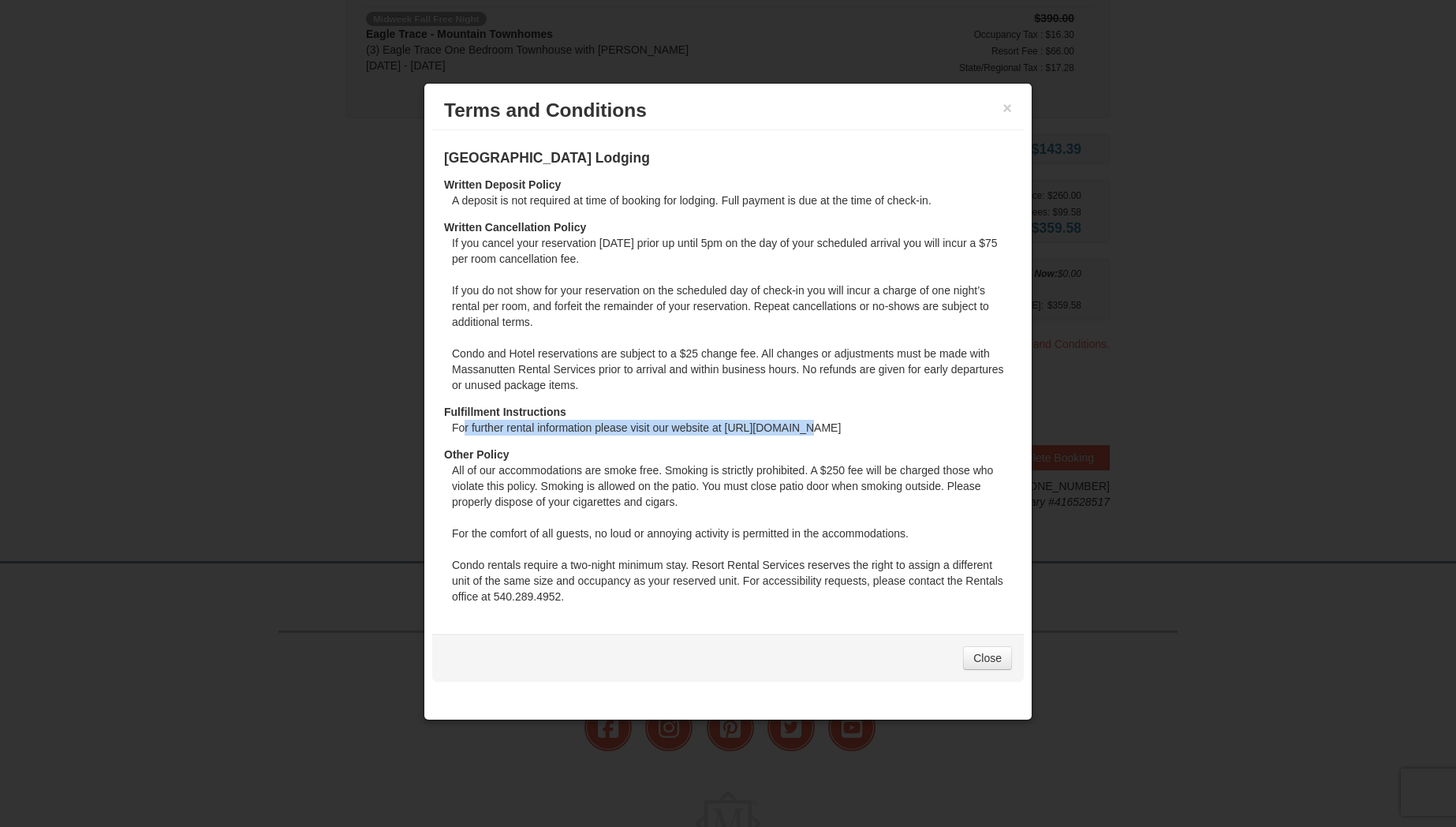
drag, startPoint x: 463, startPoint y: 427, endPoint x: 801, endPoint y: 421, distance: 338.1
click at [801, 421] on dd "For further rental information please visit our website at https://www.massreso…" at bounding box center [731, 433] width 560 height 27
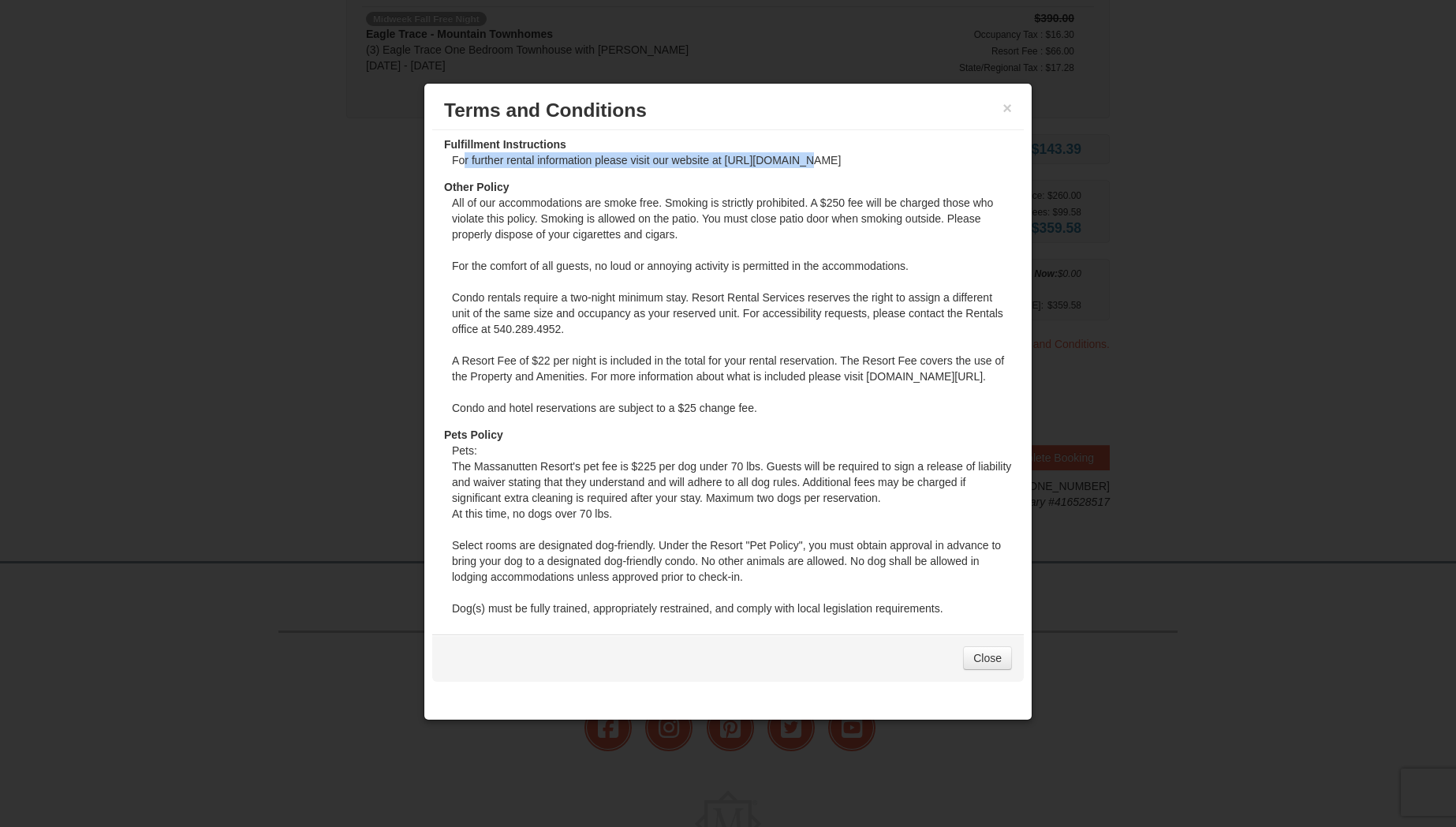
scroll to position [328, 0]
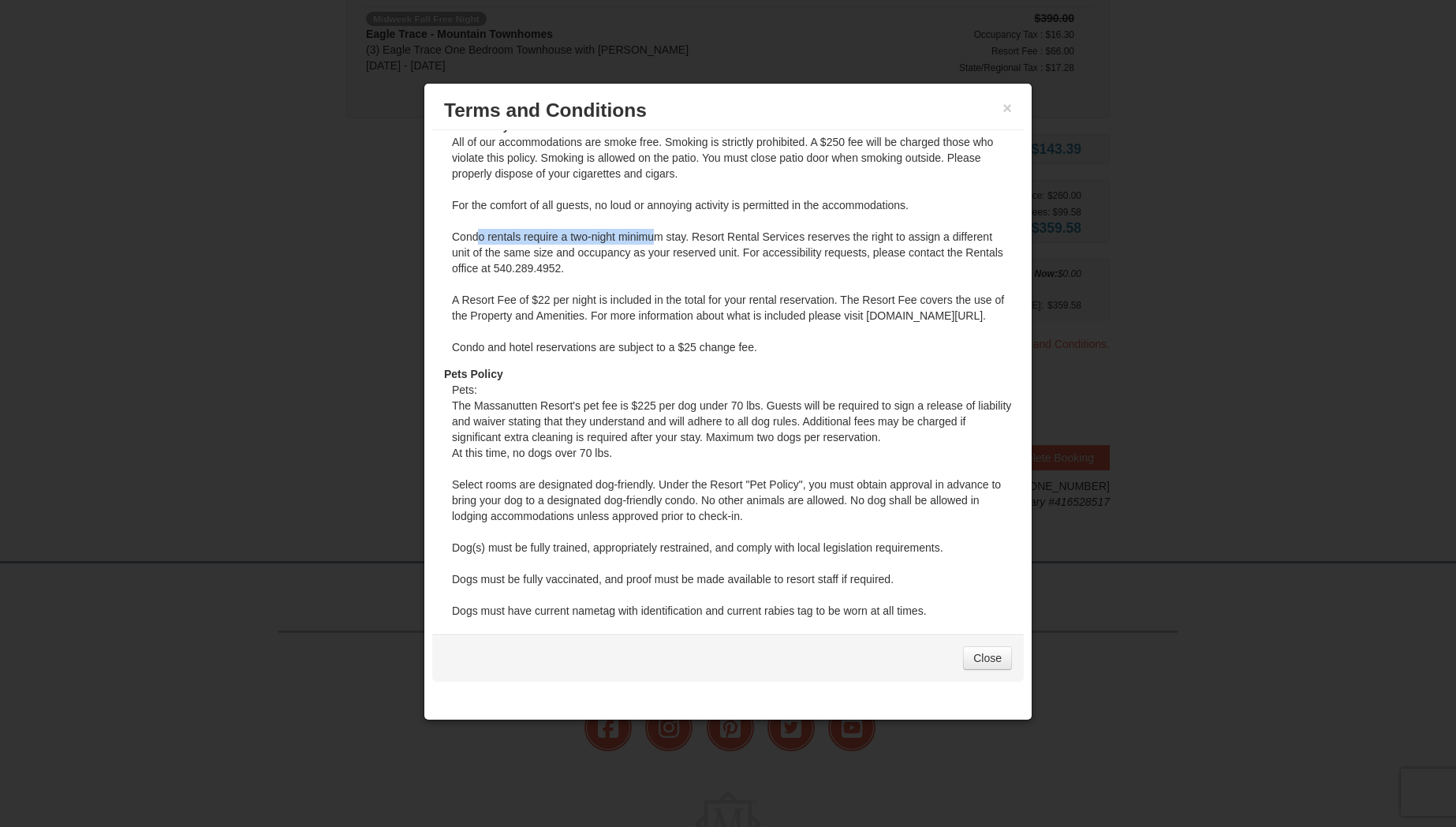
drag, startPoint x: 478, startPoint y: 238, endPoint x: 652, endPoint y: 242, distance: 174.0
click at [652, 242] on dd "All of our accommodations are smoke free. Smoking is strictly prohibited. A $25…" at bounding box center [731, 250] width 560 height 232
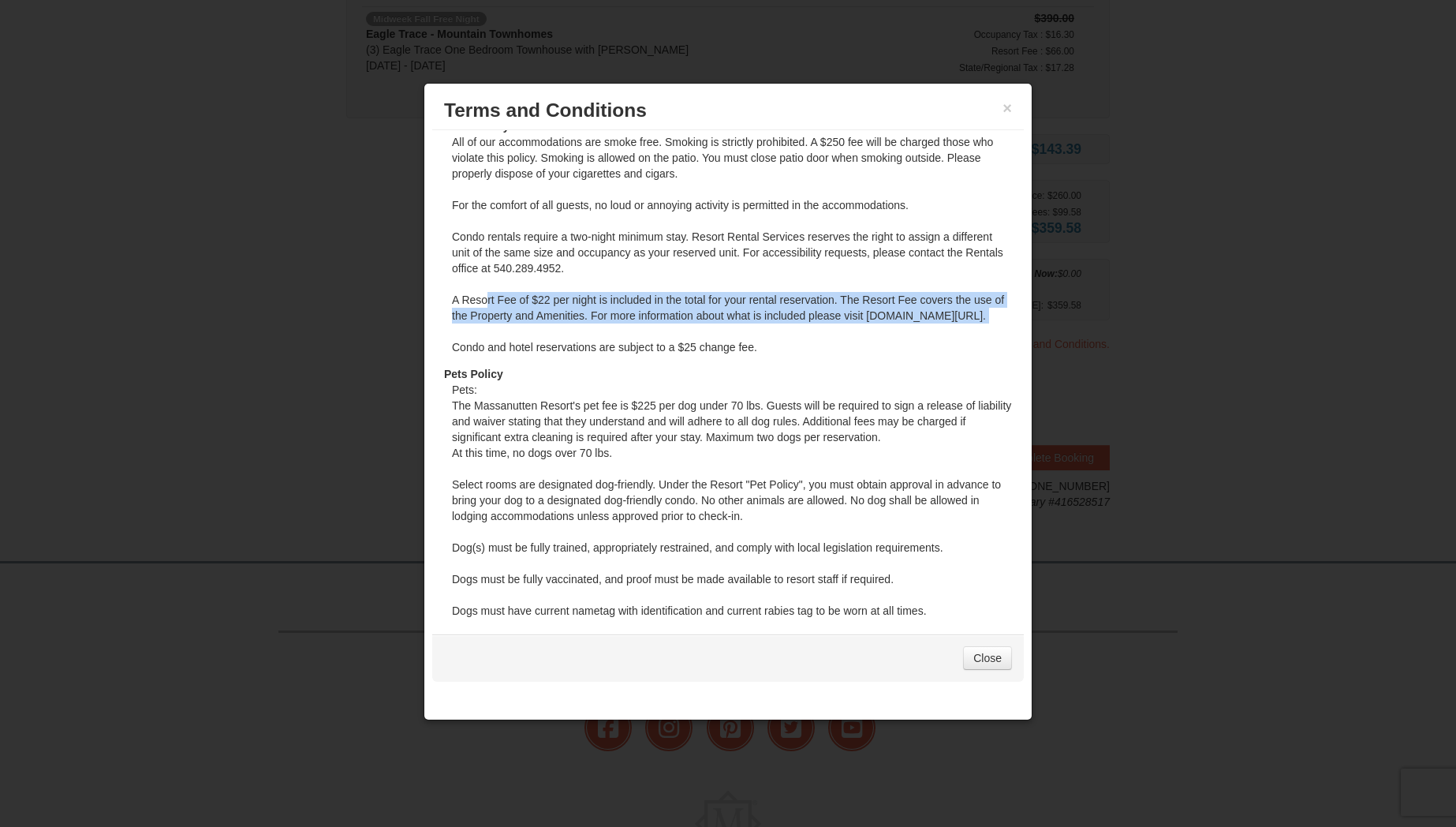
drag, startPoint x: 524, startPoint y: 305, endPoint x: 596, endPoint y: 353, distance: 86.5
click at [596, 351] on dd "All of our accommodations are smoke free. Smoking is strictly prohibited. A $25…" at bounding box center [731, 250] width 560 height 232
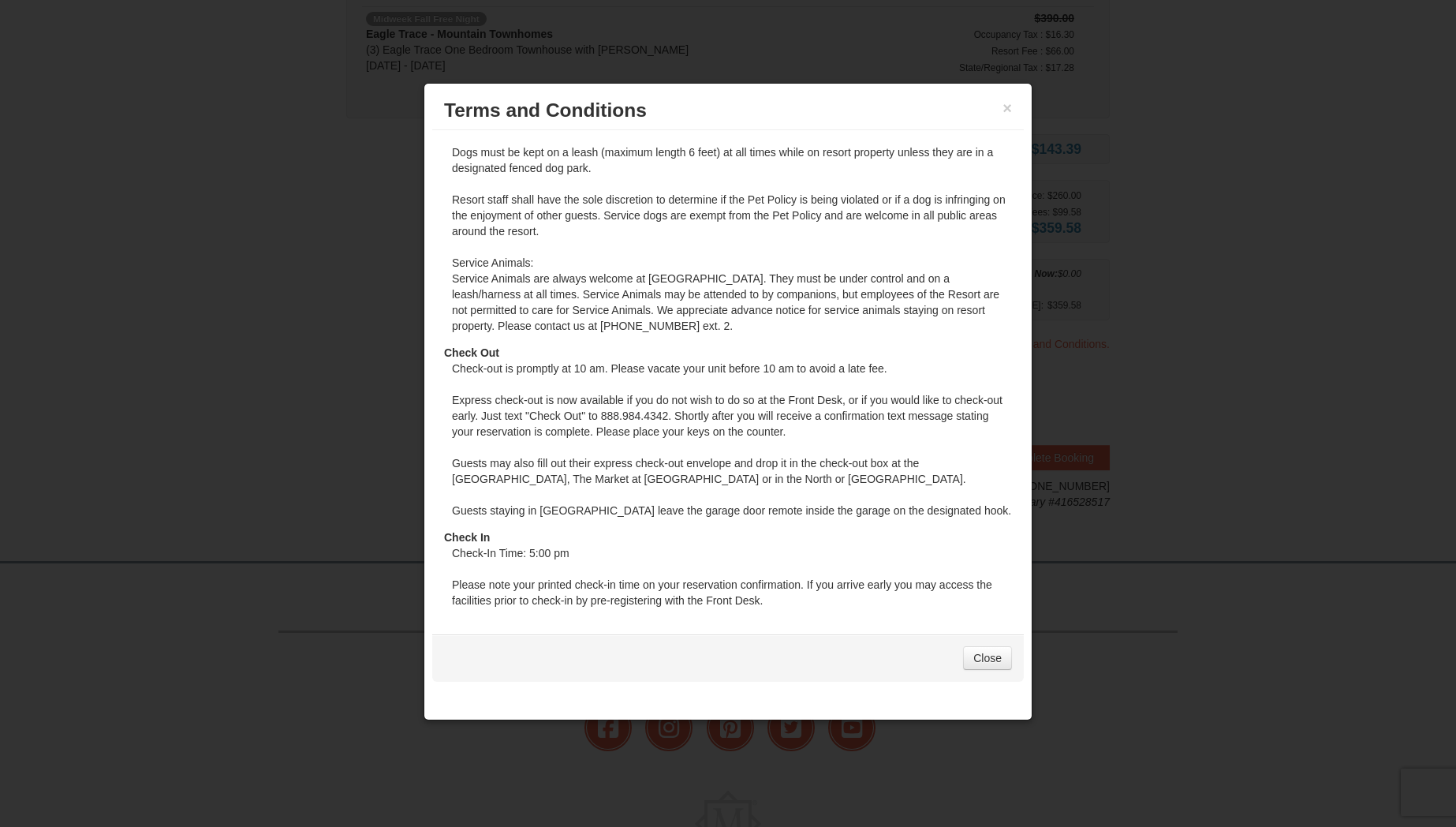
scroll to position [821, 0]
drag, startPoint x: 493, startPoint y: 379, endPoint x: 871, endPoint y: 380, distance: 378.0
click at [871, 380] on dd "Check-out is promptly at 10 am. Please vacate your unit before 10 am to avoid a…" at bounding box center [731, 442] width 560 height 169
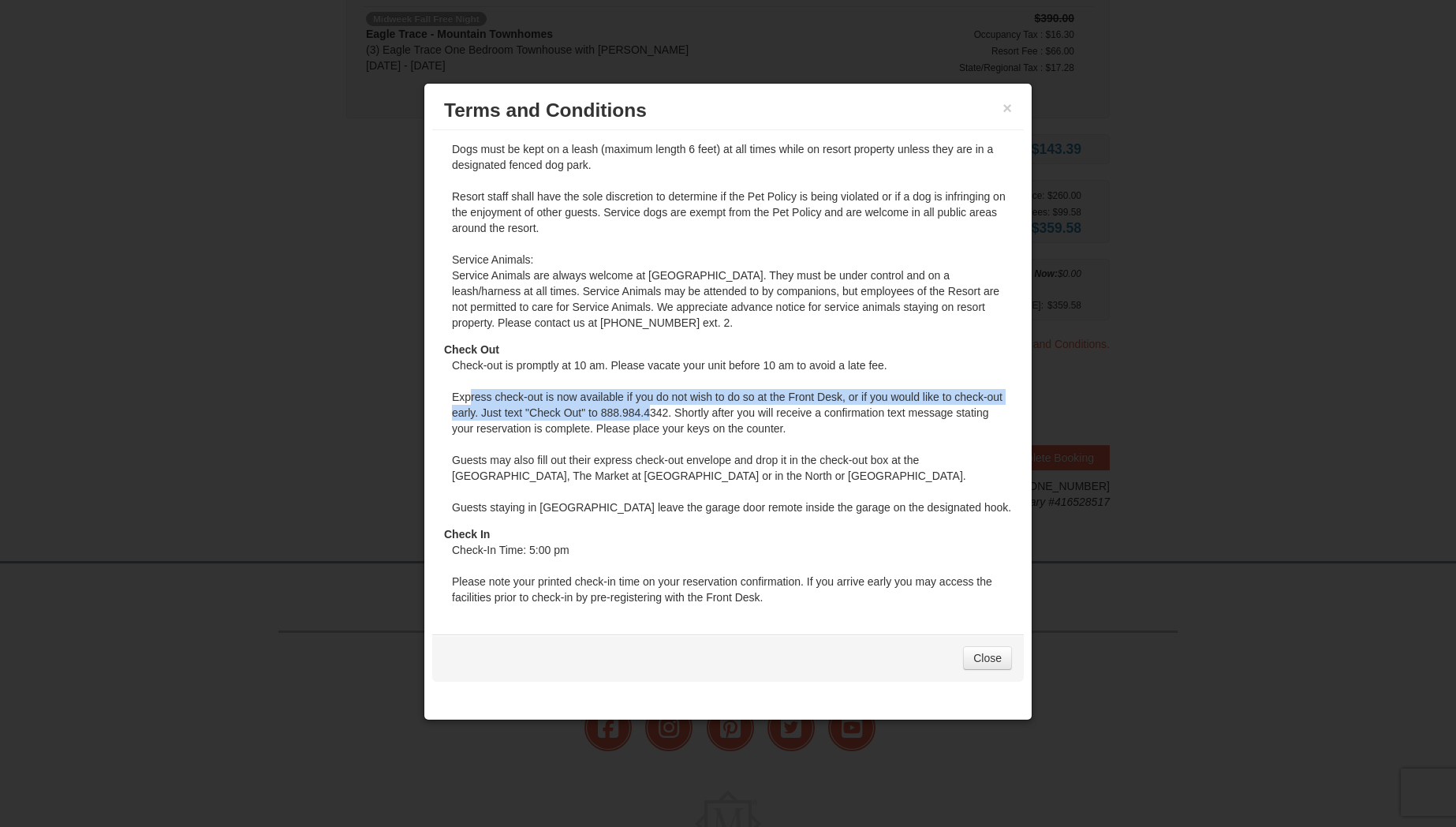
drag, startPoint x: 468, startPoint y: 412, endPoint x: 669, endPoint y: 435, distance: 202.3
click at [671, 434] on dd "Check-out is promptly at 10 am. Please vacate your unit before 10 am to avoid a…" at bounding box center [731, 442] width 560 height 169
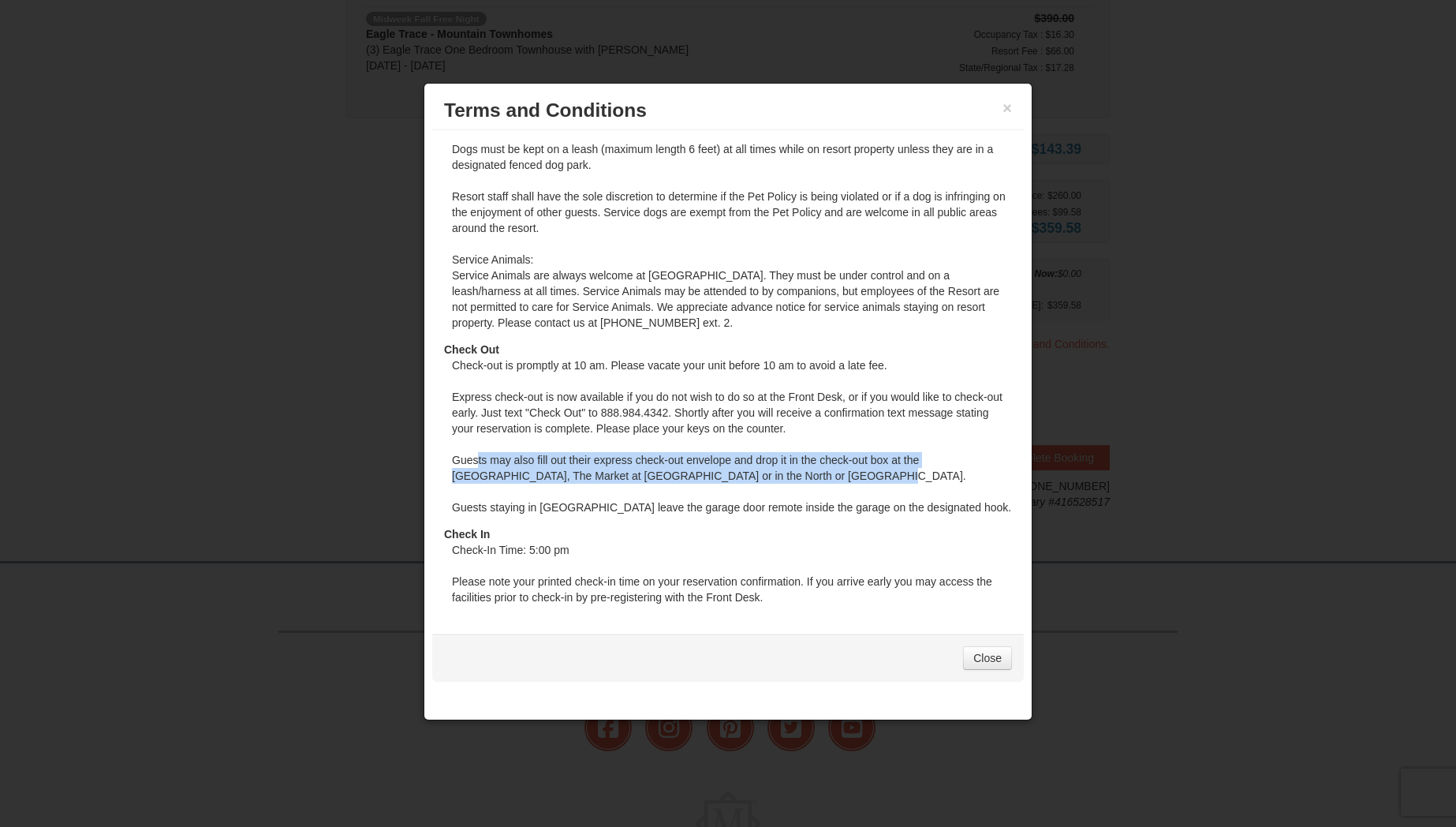
drag, startPoint x: 494, startPoint y: 477, endPoint x: 808, endPoint y: 492, distance: 314.4
click at [808, 492] on dd "Check-out is promptly at 10 am. Please vacate your unit before 10 am to avoid a…" at bounding box center [731, 442] width 560 height 169
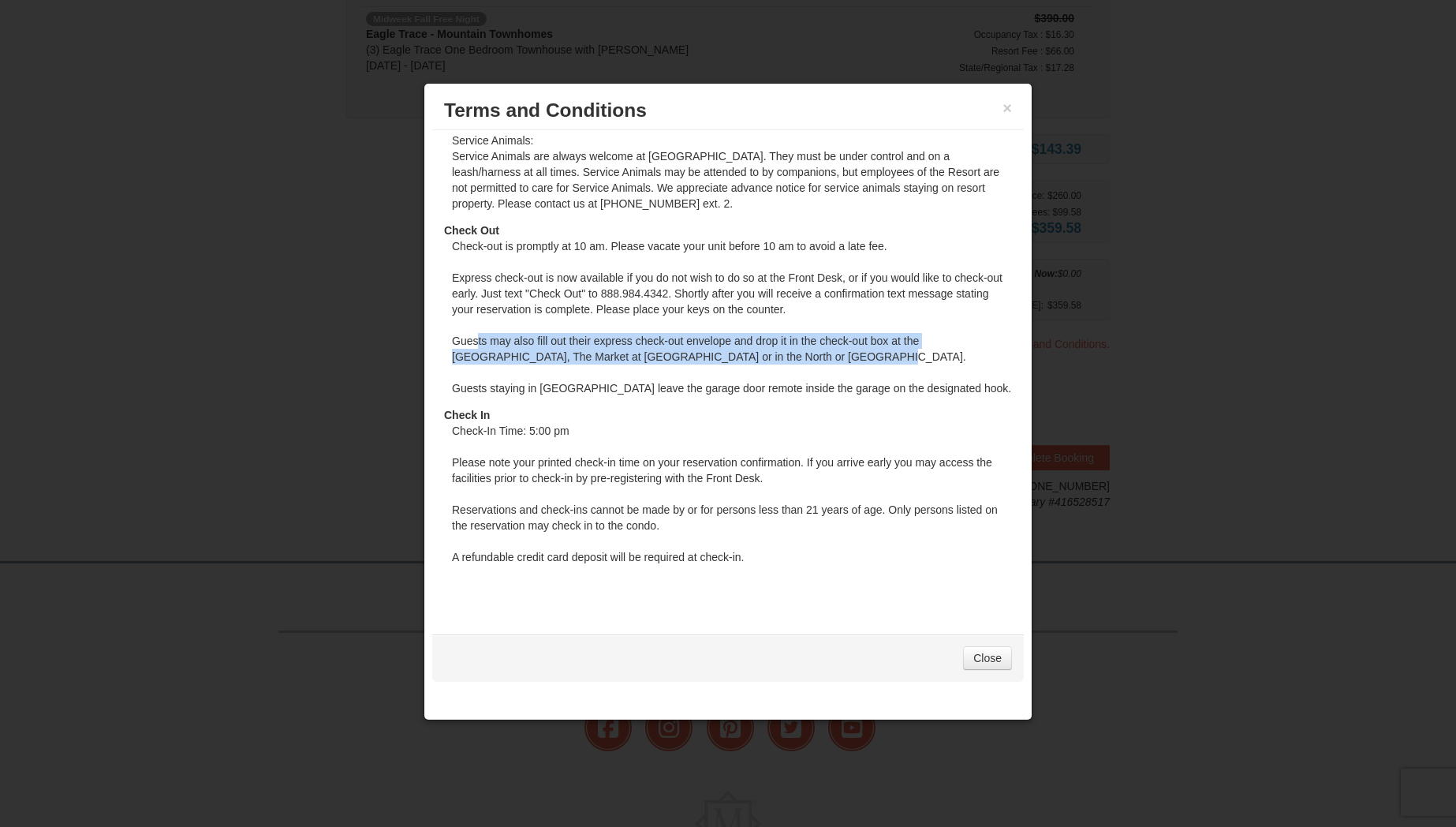
scroll to position [956, 0]
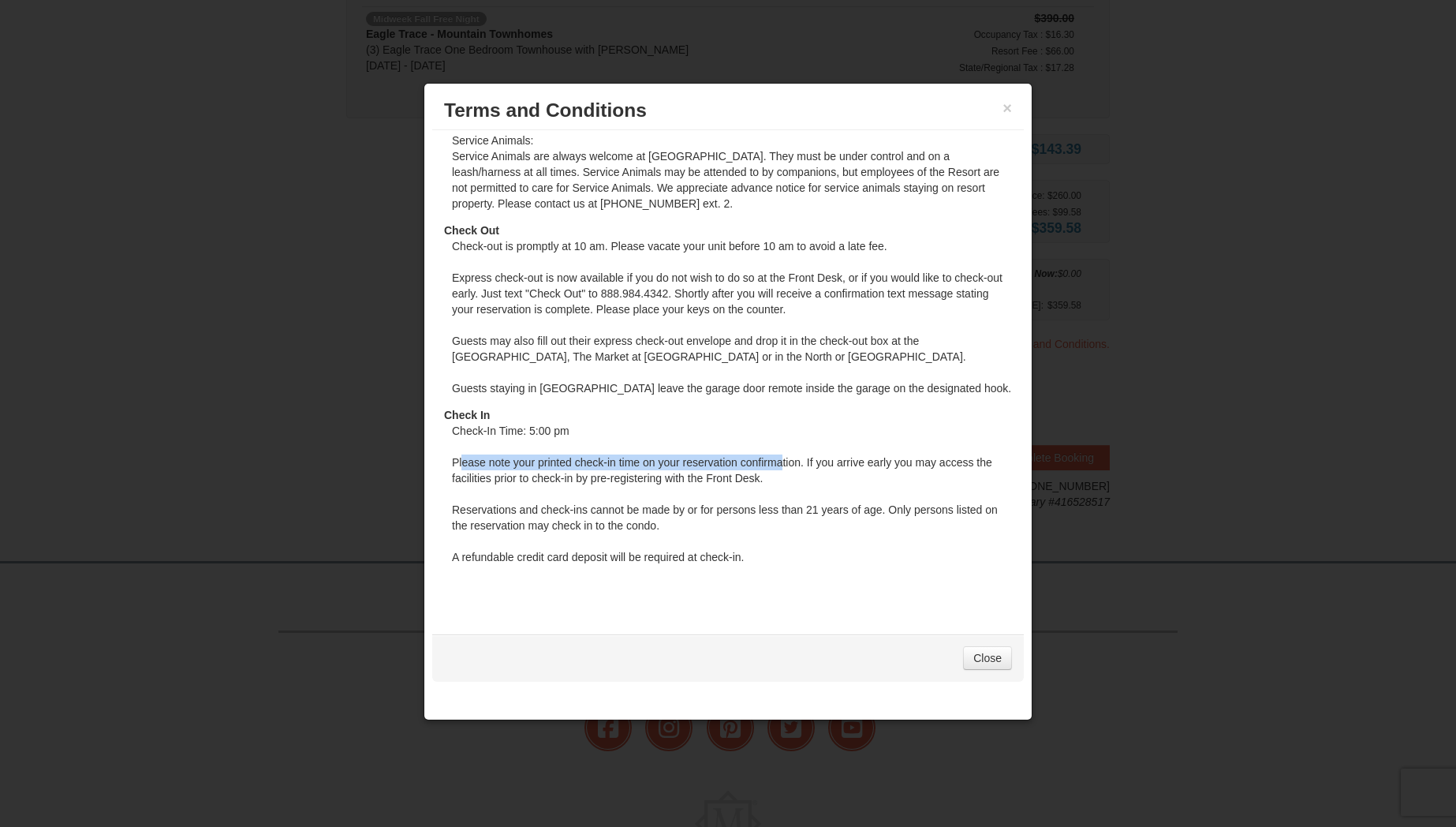
drag, startPoint x: 464, startPoint y: 463, endPoint x: 784, endPoint y: 462, distance: 320.0
click at [784, 462] on dd "Check-In Time: 5:00 pm Please note your printed check-in time on your reservati…" at bounding box center [731, 499] width 560 height 153
drag, startPoint x: 499, startPoint y: 428, endPoint x: 482, endPoint y: 439, distance: 20.2
click at [487, 428] on dd "Check-In Time: 5:00 pm Please note your printed check-in time on your reservati…" at bounding box center [731, 499] width 560 height 153
drag, startPoint x: 507, startPoint y: 453, endPoint x: 757, endPoint y: 475, distance: 251.0
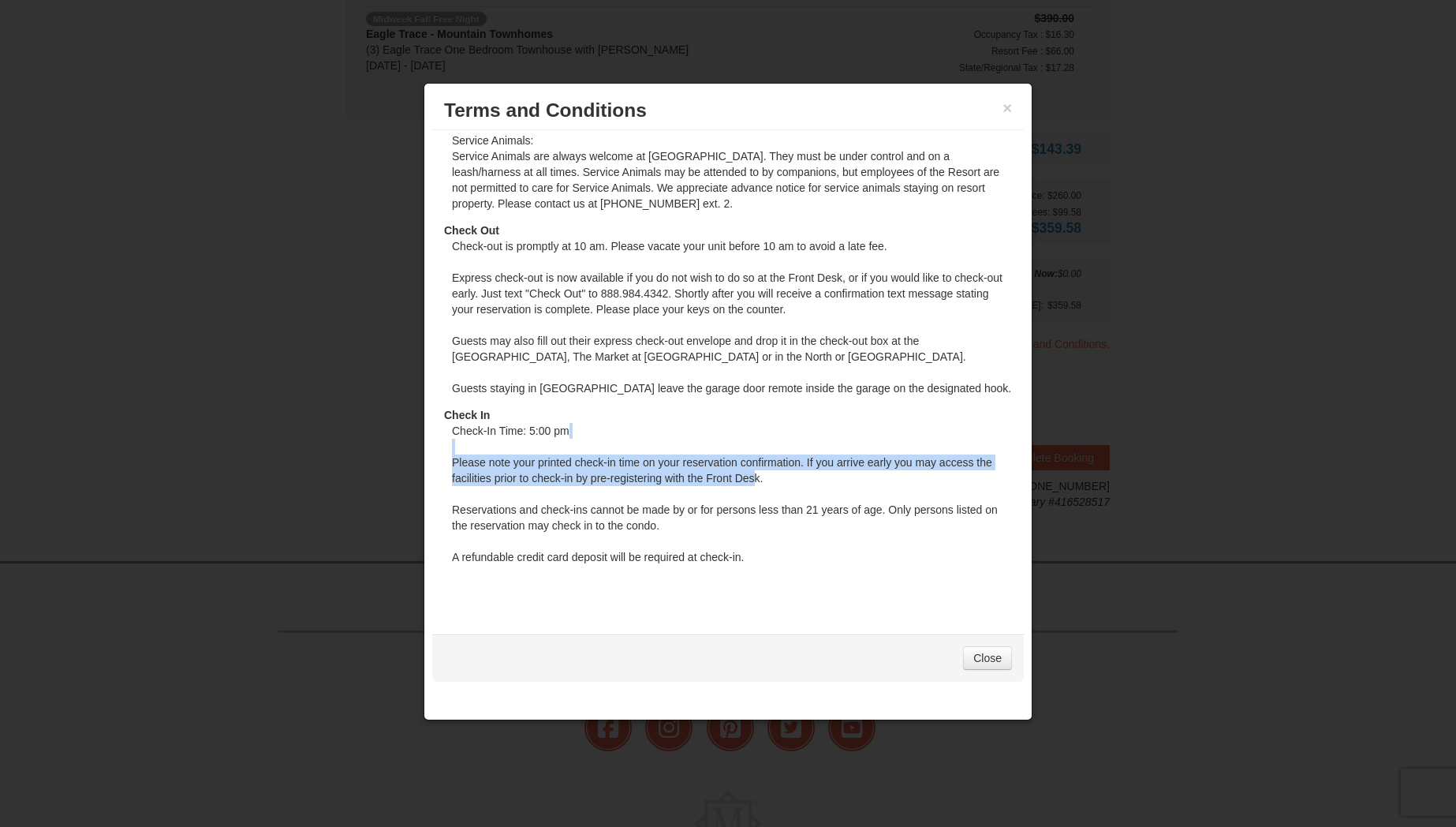
click at [757, 475] on dd "Check-In Time: 5:00 pm Please note your printed check-in time on your reservati…" at bounding box center [731, 499] width 560 height 153
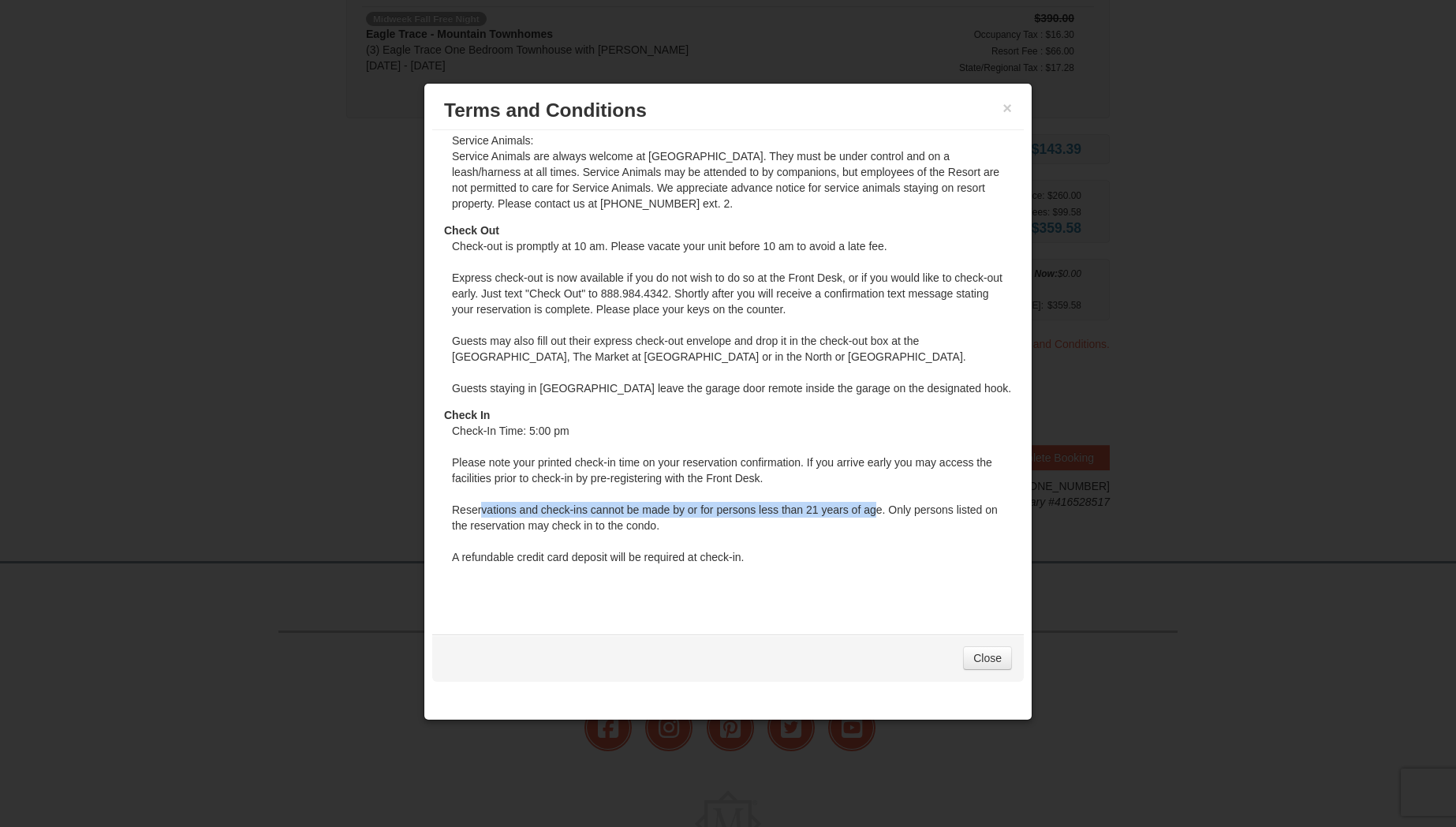
drag, startPoint x: 483, startPoint y: 513, endPoint x: 875, endPoint y: 511, distance: 392.0
click at [875, 511] on dd "Check-In Time: 5:00 pm Please note your printed check-in time on your reservati…" at bounding box center [731, 499] width 560 height 153
click at [988, 660] on link "Close" at bounding box center [987, 657] width 48 height 23
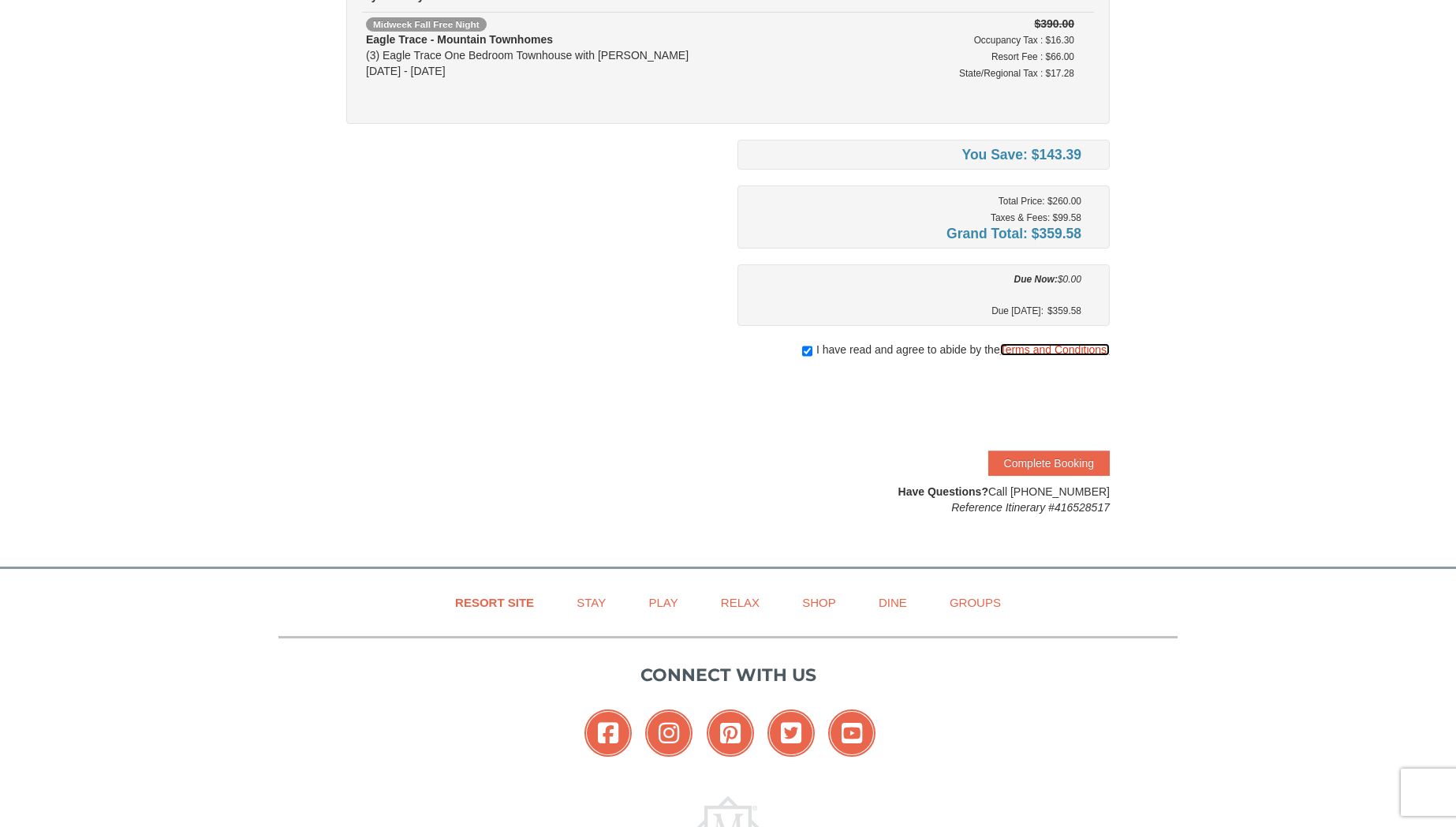
scroll to position [221, 0]
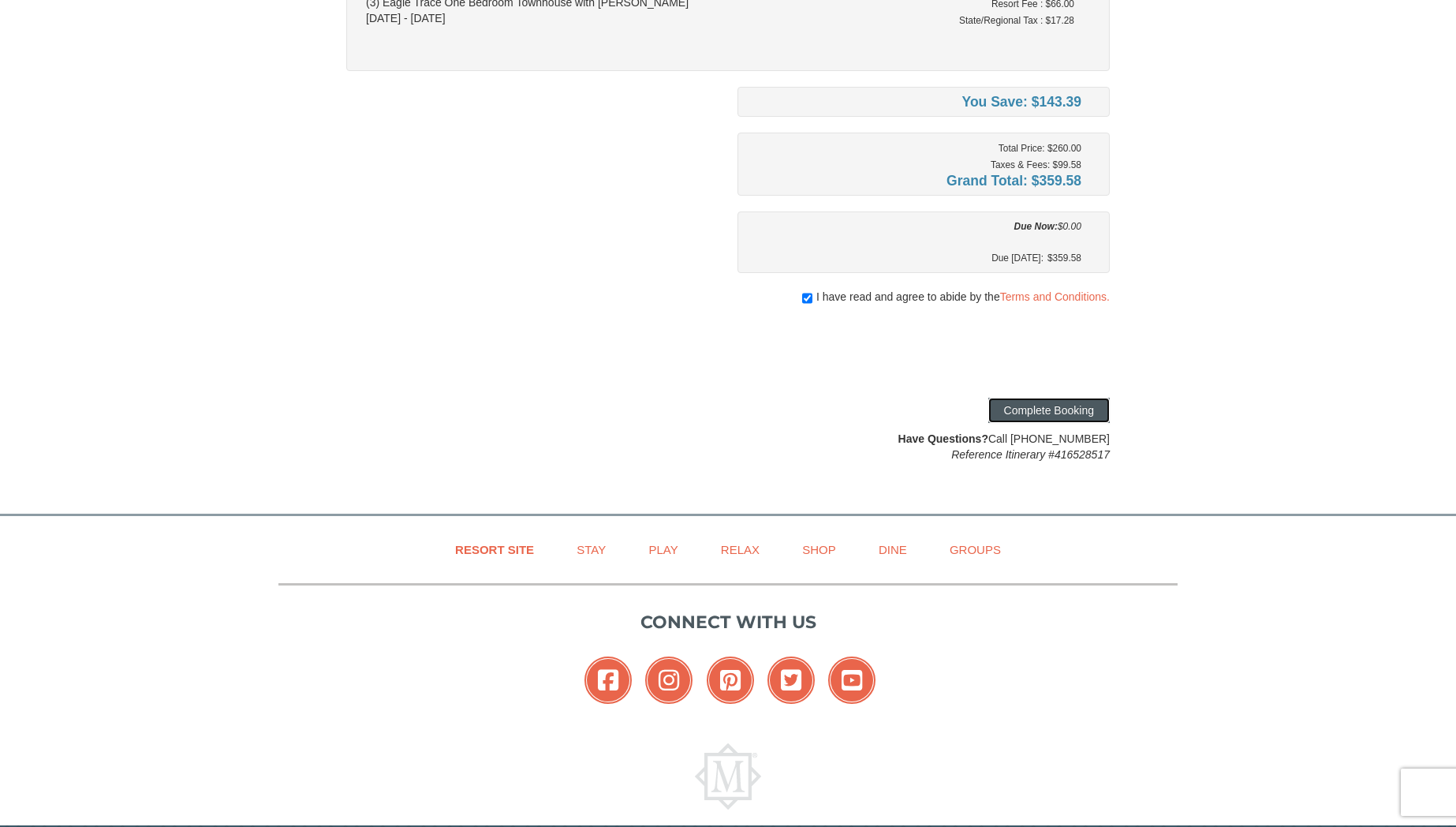
click at [1053, 416] on button "Complete Booking" at bounding box center [1049, 410] width 121 height 25
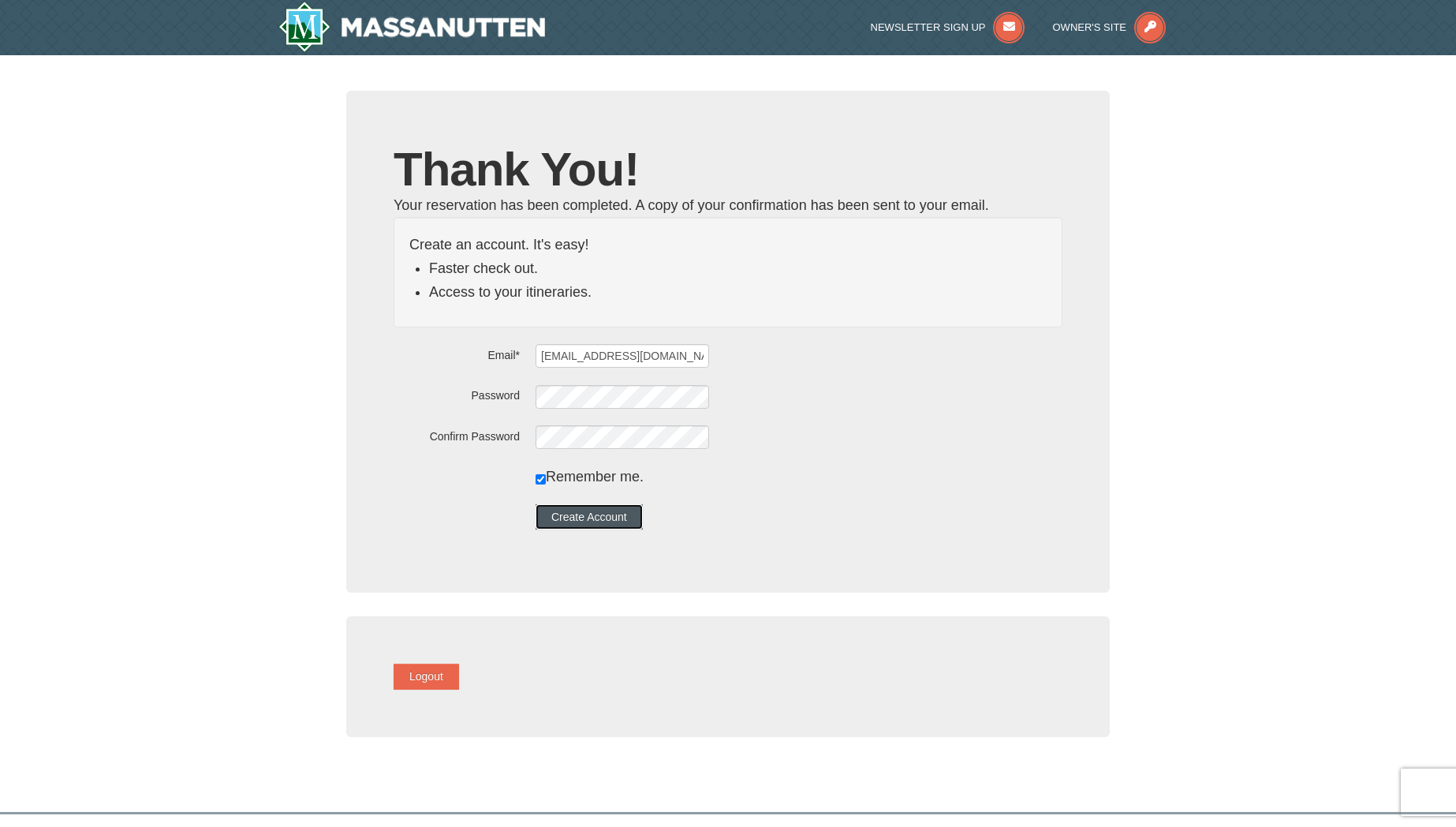
click at [625, 520] on button "Create Account" at bounding box center [589, 516] width 107 height 25
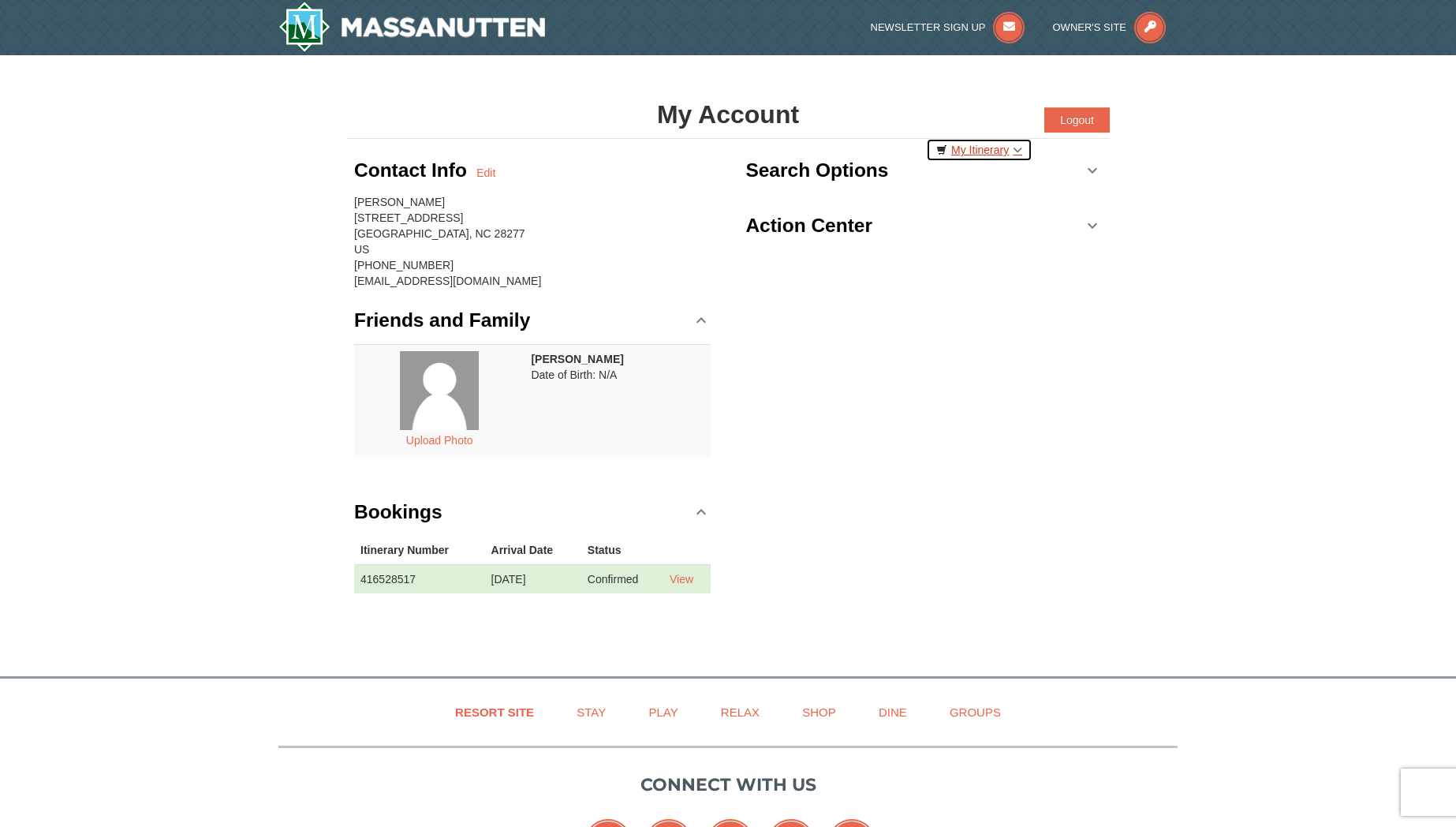
click at [1005, 152] on link "My Itinerary" at bounding box center [979, 149] width 106 height 23
click at [1028, 333] on div "Contact Info Edit [PERSON_NAME] [STREET_ADDRESS] [PHONE_NUMBER] [EMAIL_ADDRESS]…" at bounding box center [728, 381] width 763 height 486
click at [970, 145] on link "My Itinerary" at bounding box center [979, 149] width 106 height 23
drag, startPoint x: 1033, startPoint y: 331, endPoint x: 1053, endPoint y: 288, distance: 47.4
click at [1033, 331] on div "Contact Info Edit [PERSON_NAME] [STREET_ADDRESS] [PHONE_NUMBER] [EMAIL_ADDRESS]…" at bounding box center [728, 381] width 763 height 486
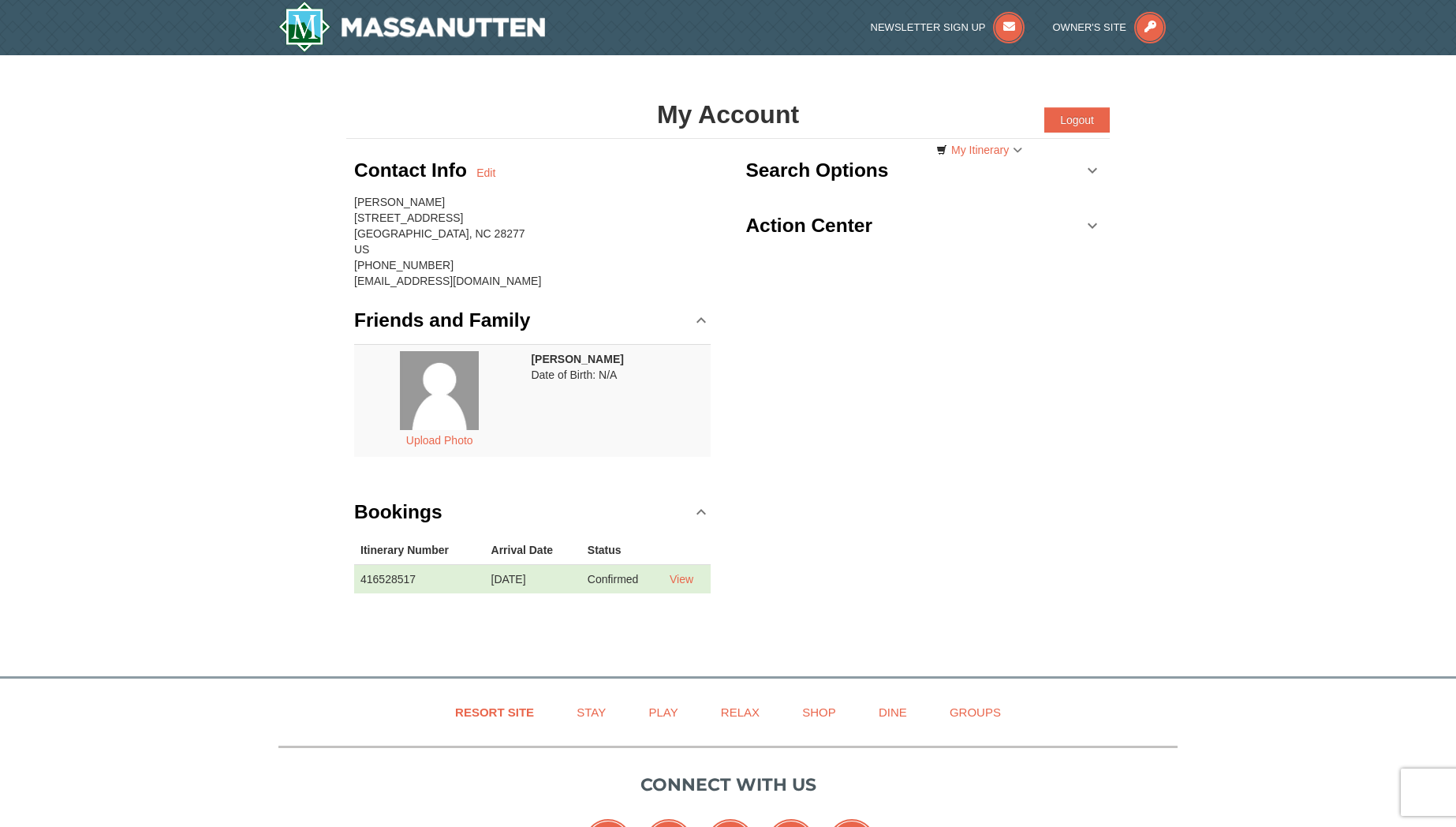
click at [1095, 168] on link "Search Options" at bounding box center [924, 170] width 357 height 48
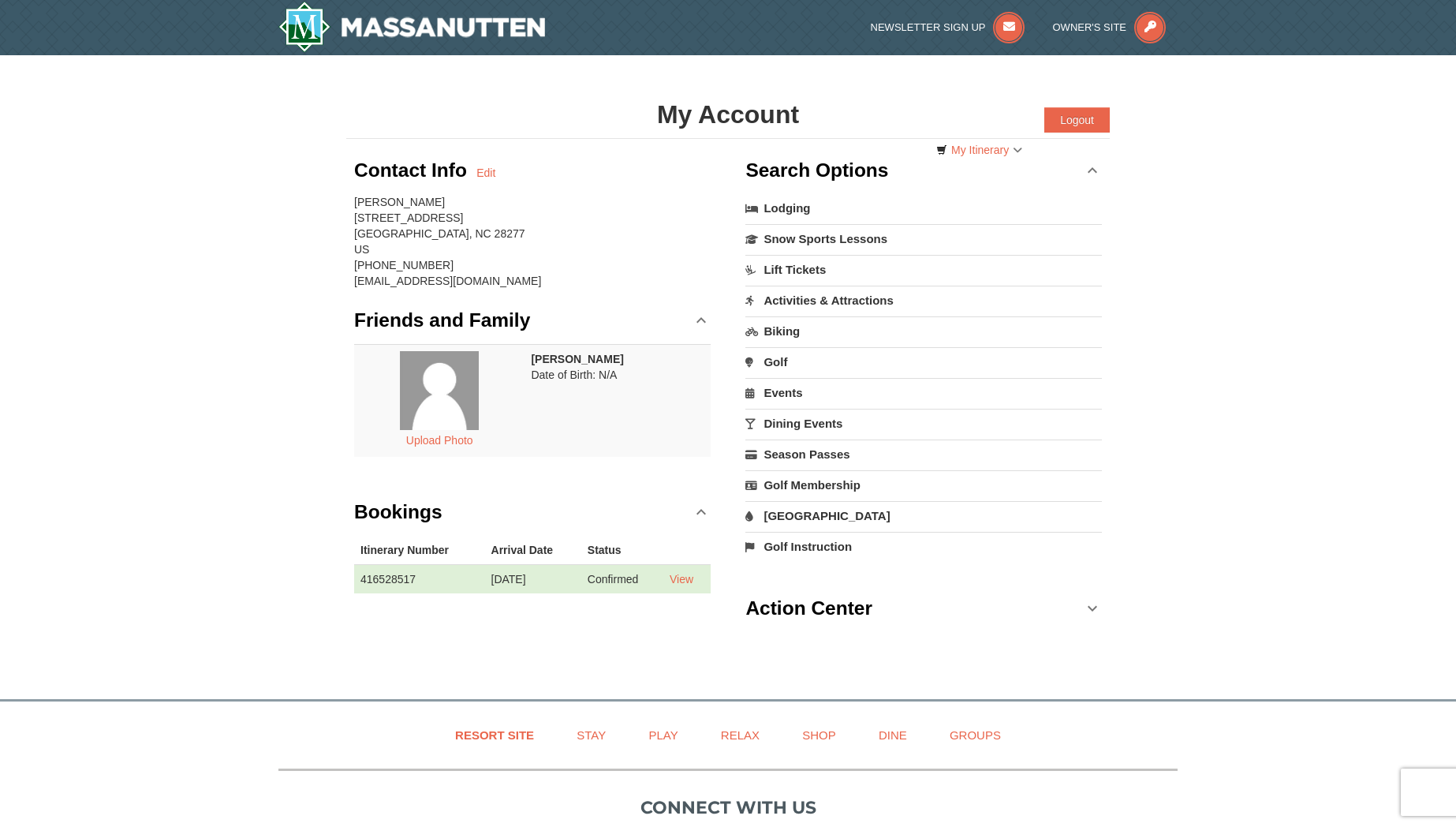
click at [1097, 598] on link "Action Center" at bounding box center [924, 608] width 357 height 48
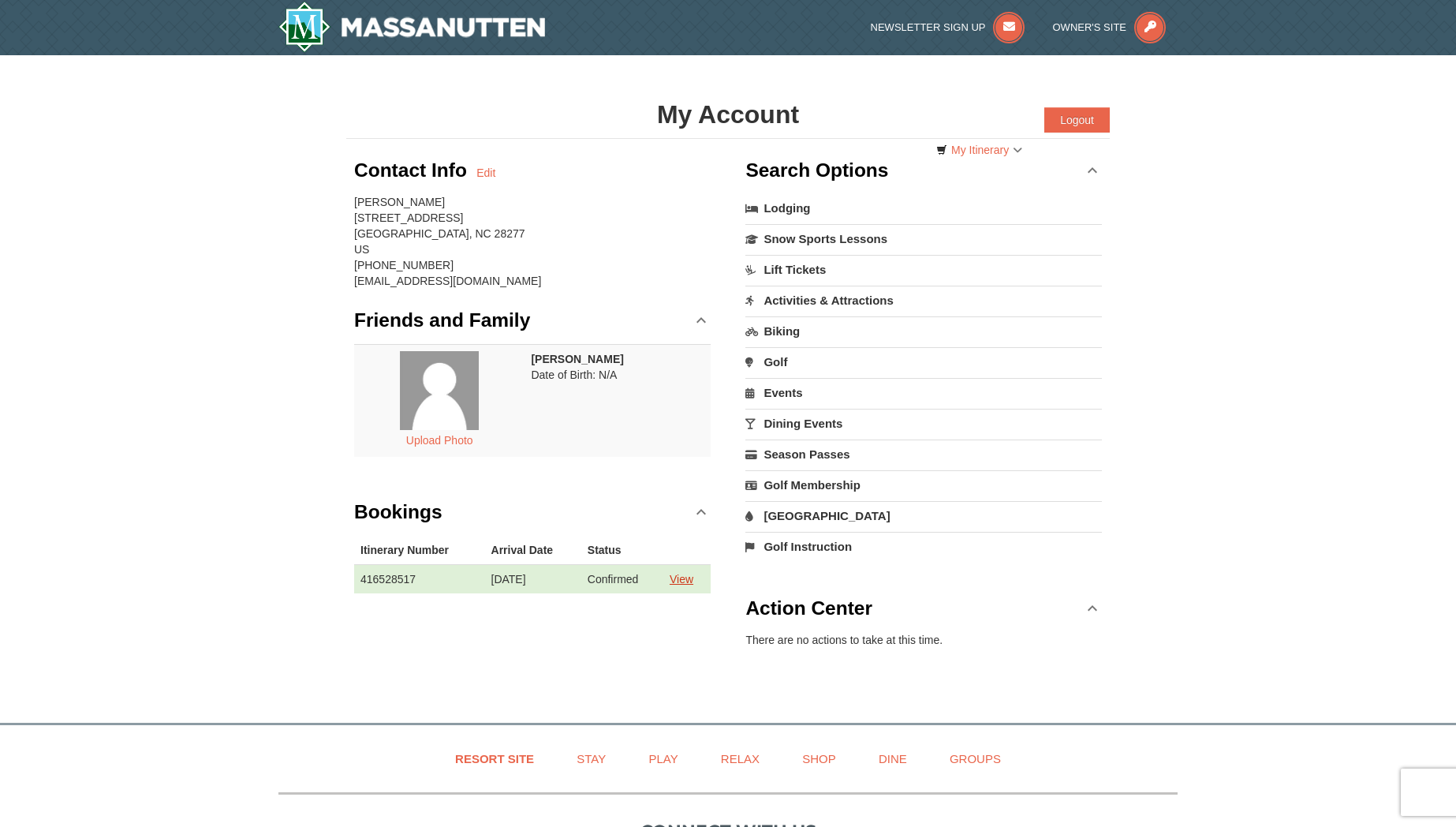
click at [685, 582] on link "View" at bounding box center [680, 578] width 23 height 13
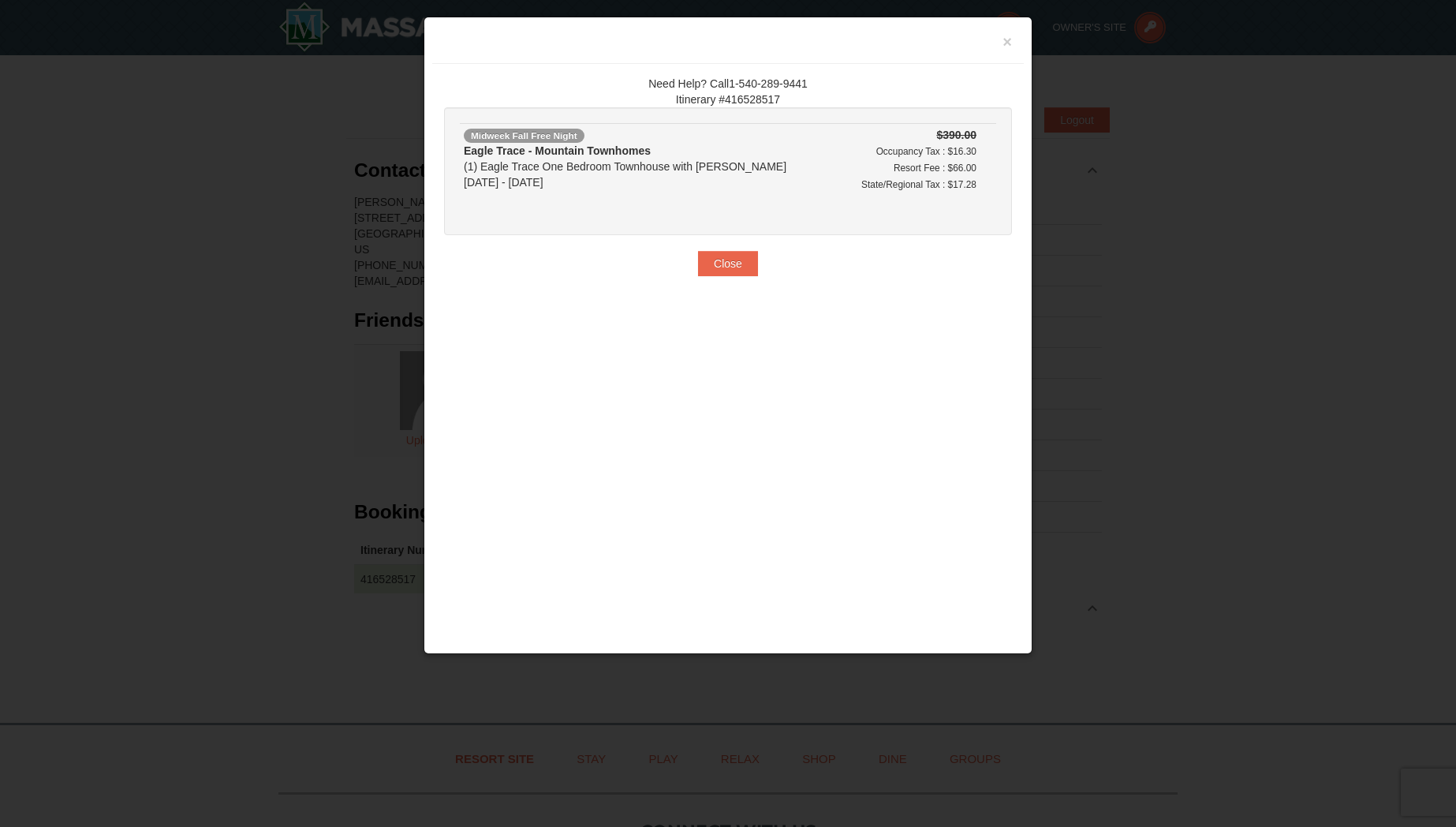
drag, startPoint x: 602, startPoint y: 170, endPoint x: 737, endPoint y: 172, distance: 135.0
click at [737, 172] on div "Eagle Trace - Mountain Townhomes (1) [GEOGRAPHIC_DATA] One Bedroom Townhouse wi…" at bounding box center [648, 166] width 370 height 48
click at [740, 275] on button "Close" at bounding box center [727, 263] width 60 height 25
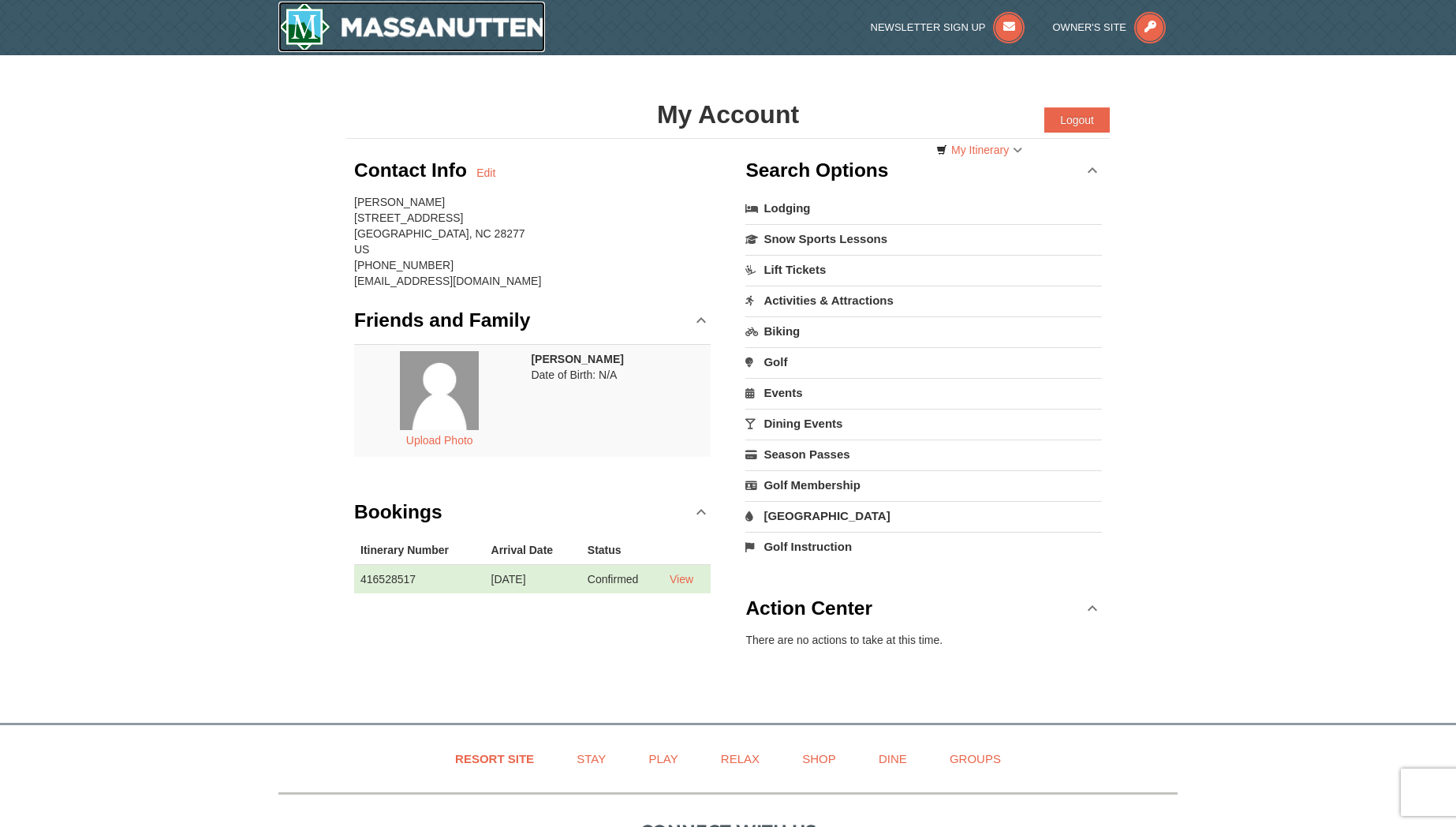
click at [425, 38] on img at bounding box center [412, 27] width 267 height 50
